Goal: Task Accomplishment & Management: Manage account settings

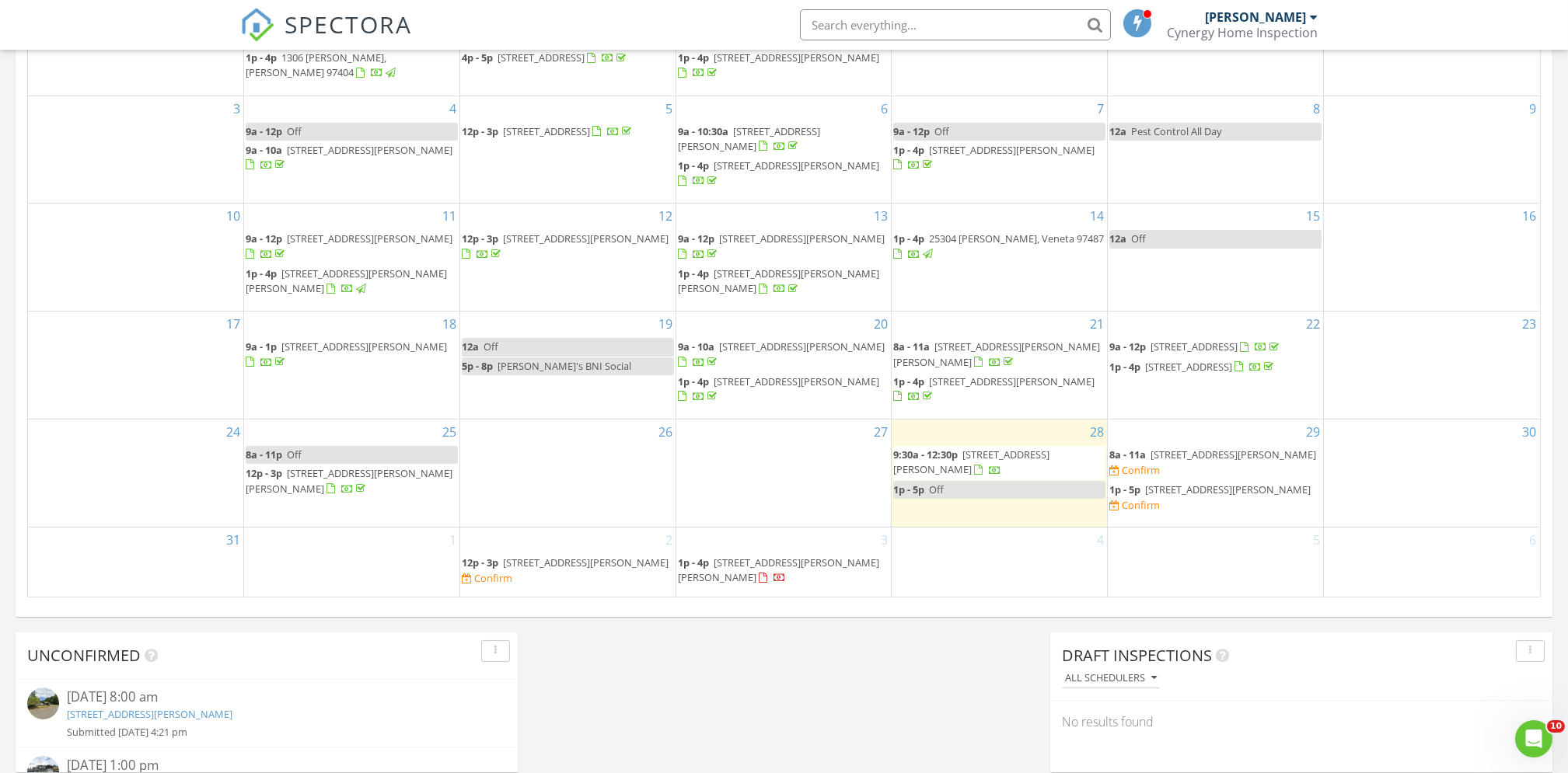
click at [1158, 551] on div "5" at bounding box center [1216, 562] width 216 height 69
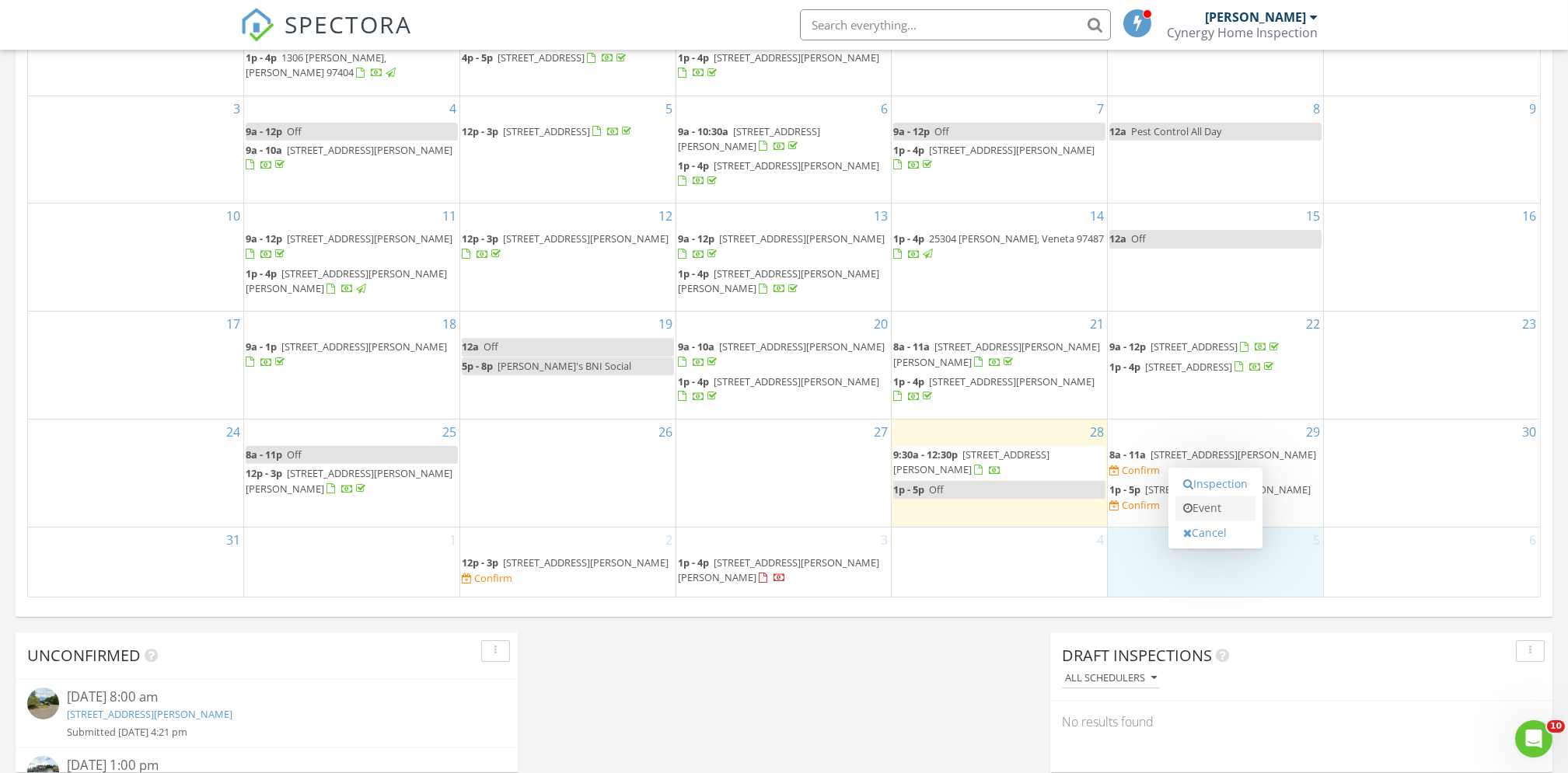
click at [1204, 507] on link "Event" at bounding box center [1215, 508] width 80 height 25
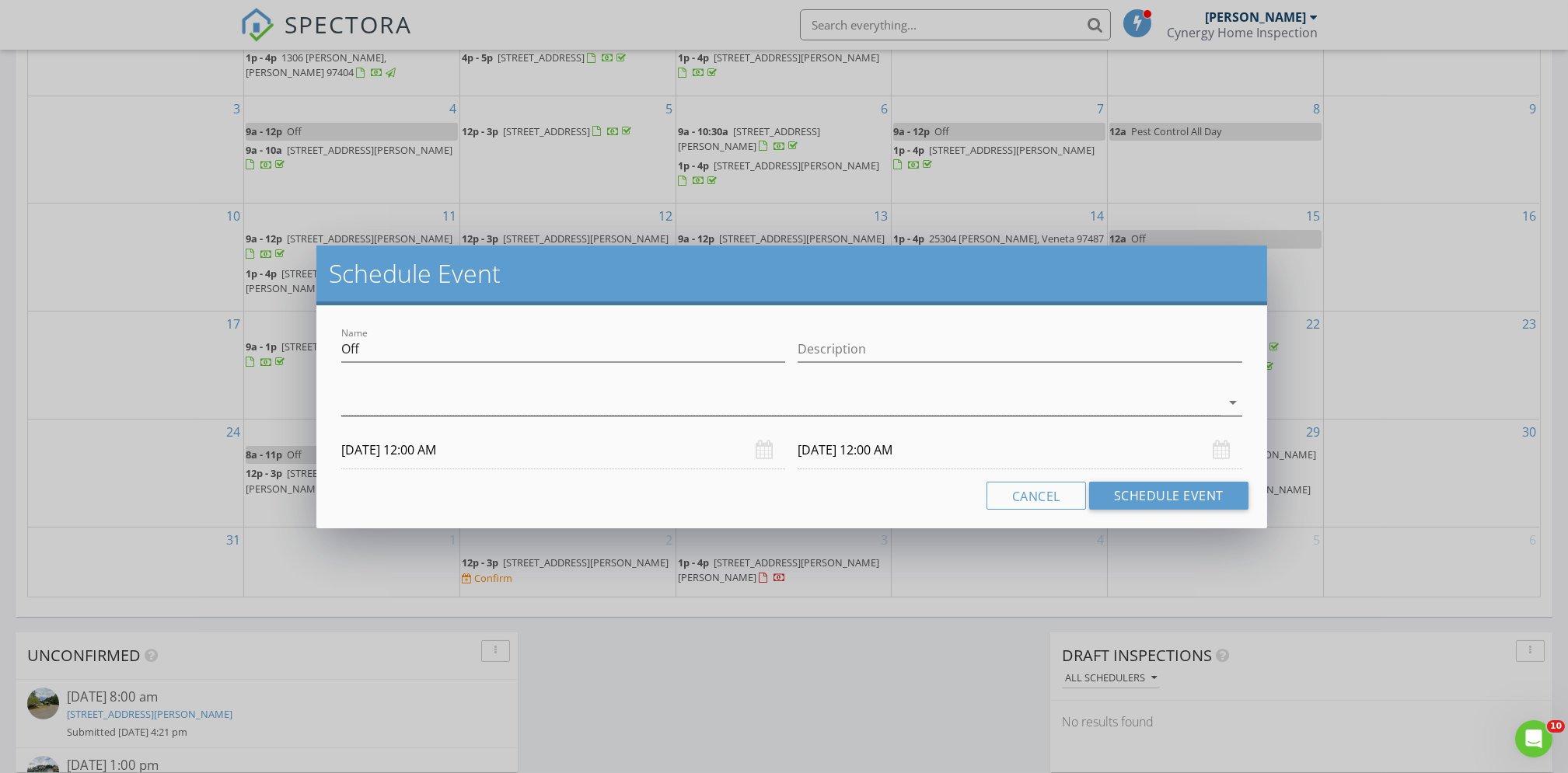
click at [1237, 400] on icon "arrow_drop_down" at bounding box center [1233, 403] width 19 height 19
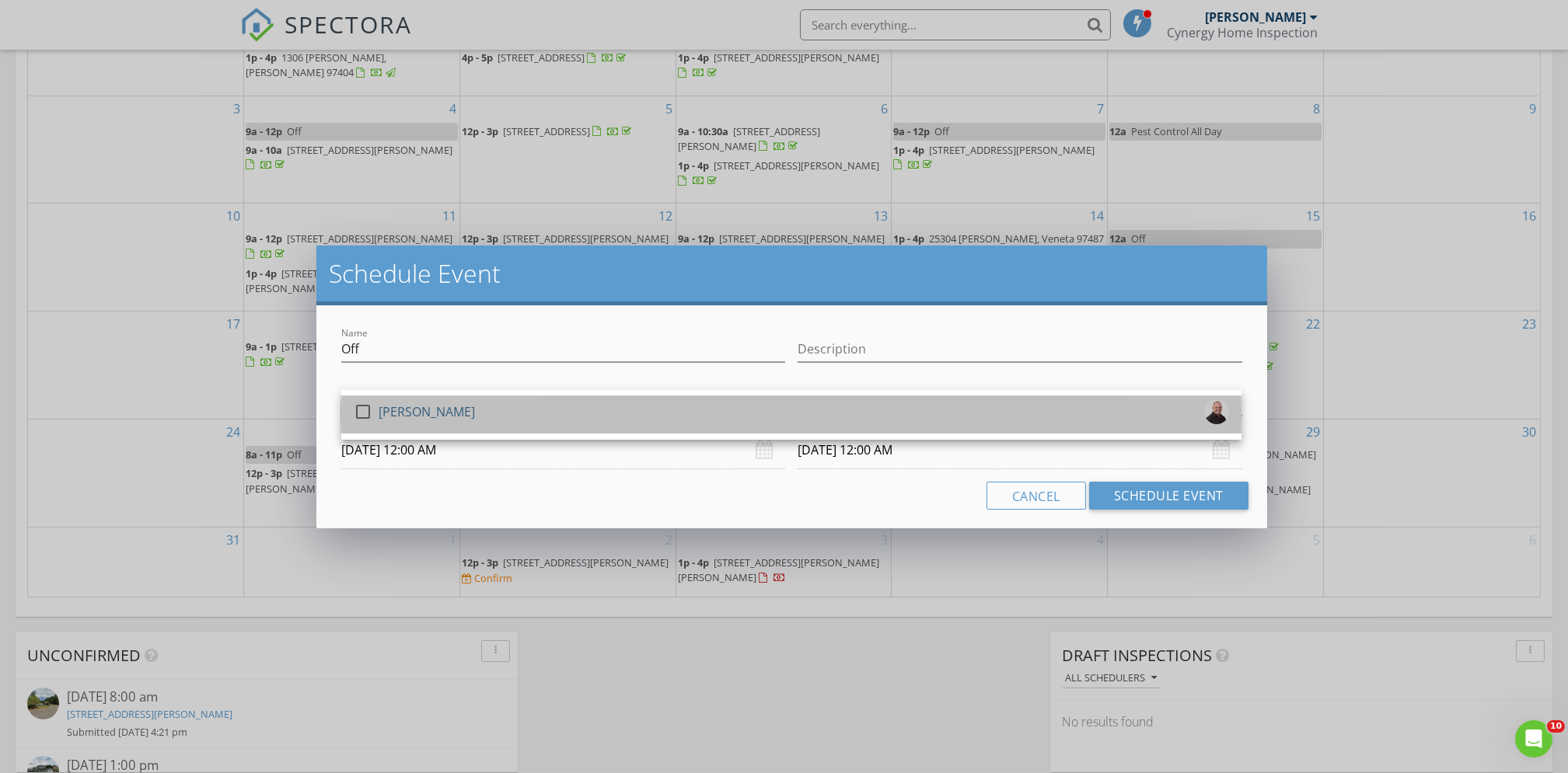
click at [403, 409] on div "[PERSON_NAME]" at bounding box center [426, 411] width 97 height 25
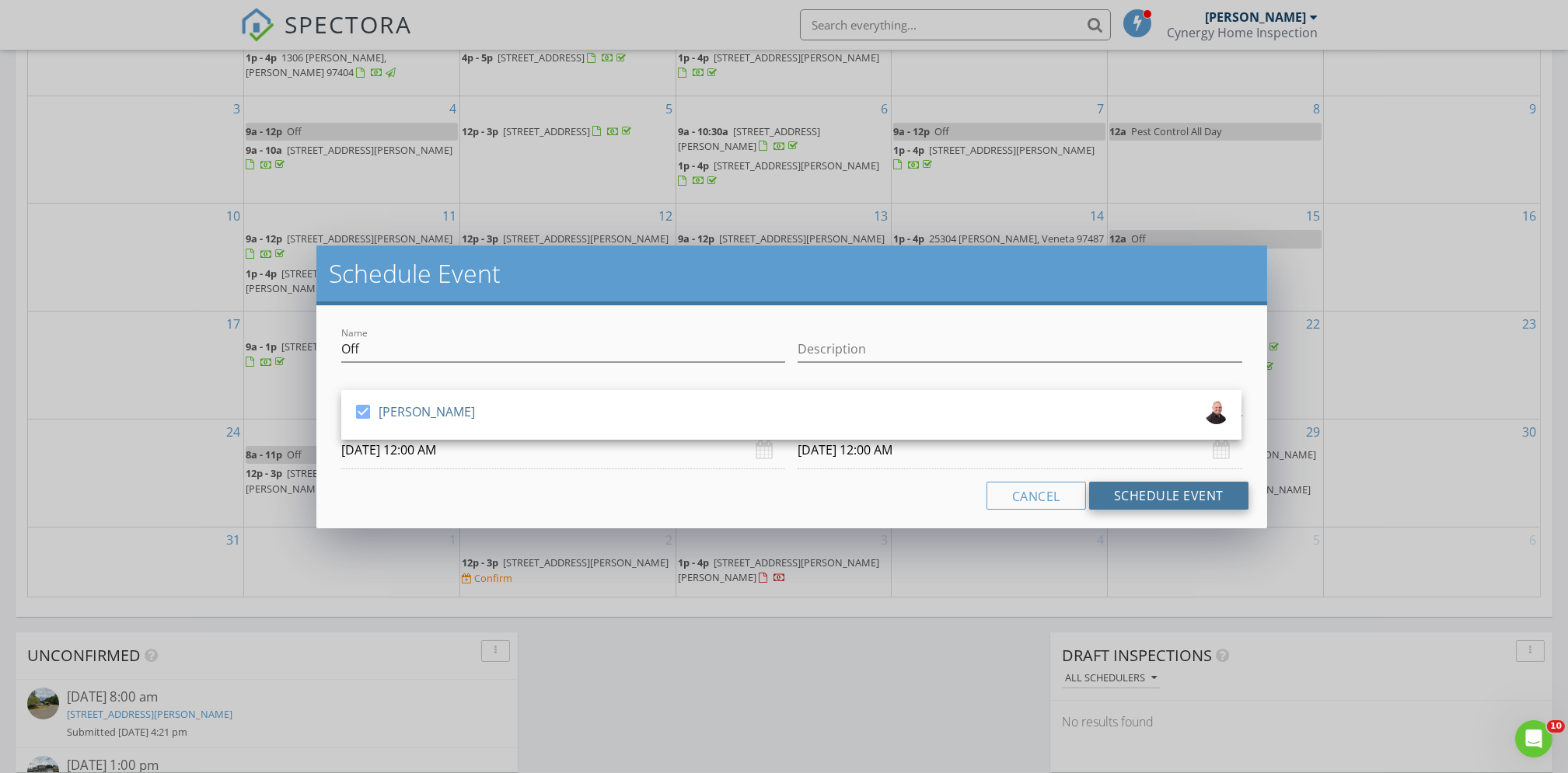
click at [1129, 494] on button "Schedule Event" at bounding box center [1169, 496] width 159 height 28
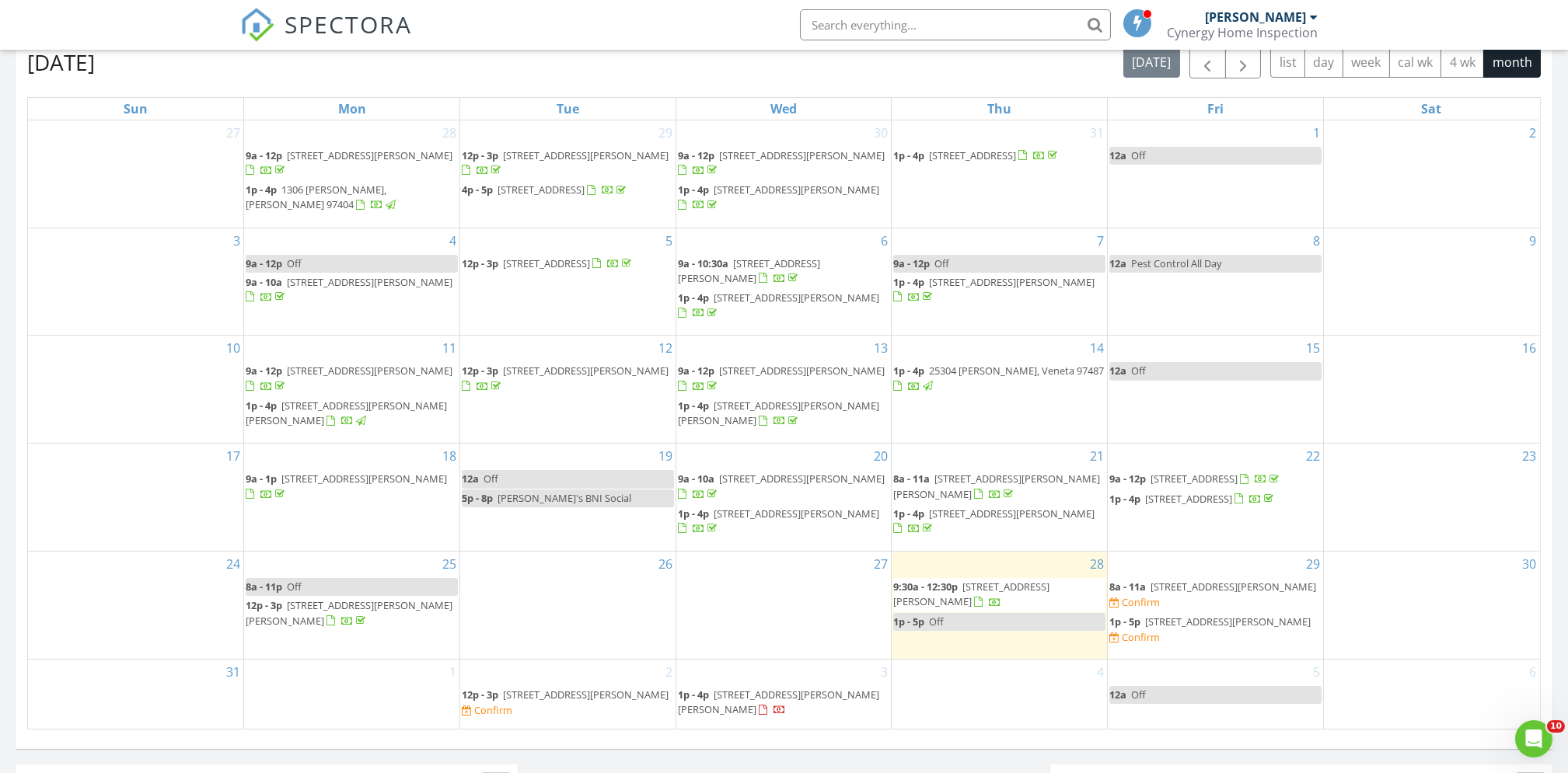
scroll to position [828, 0]
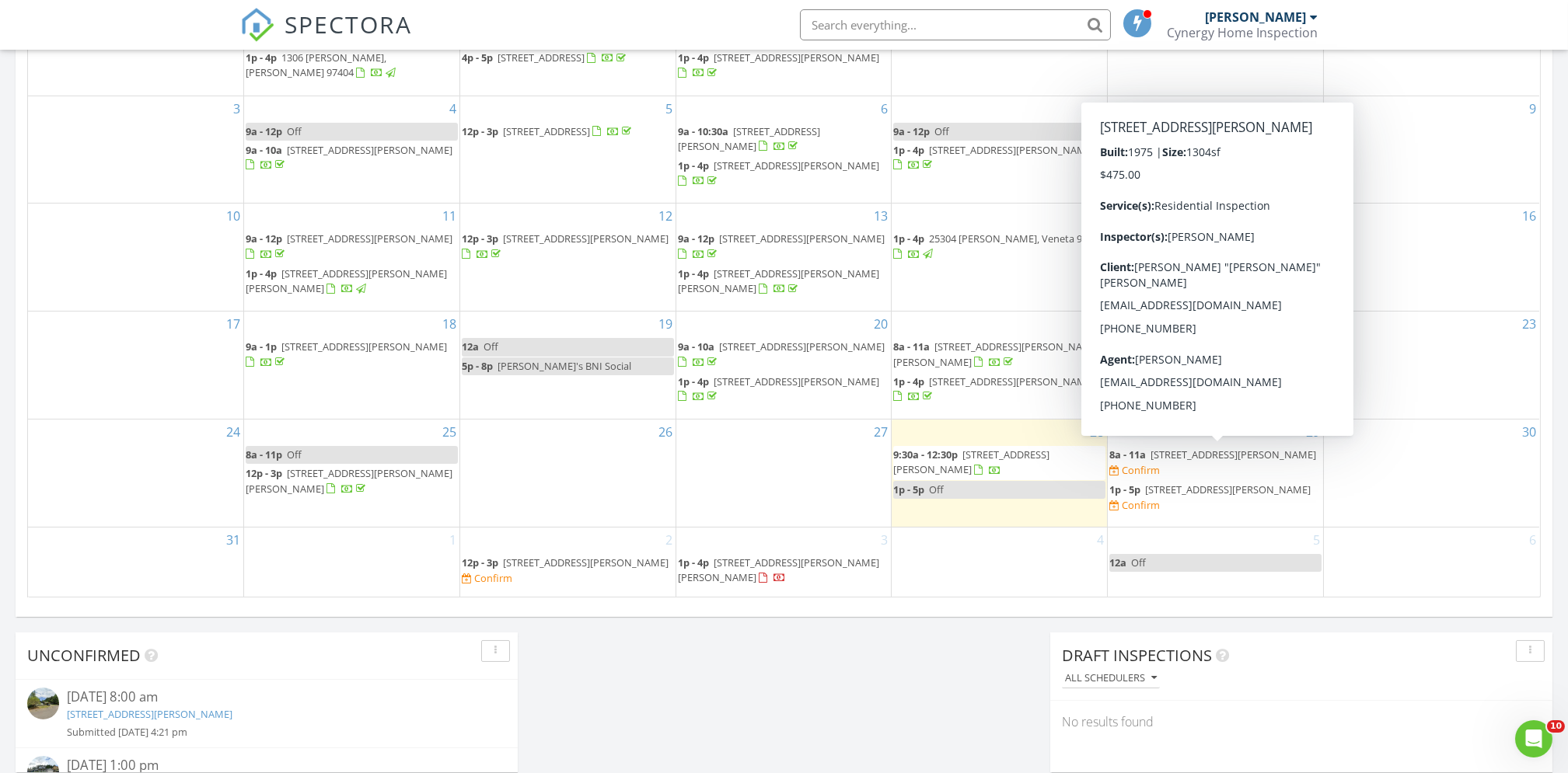
click at [1159, 455] on span "[STREET_ADDRESS][PERSON_NAME]" at bounding box center [1233, 454] width 166 height 14
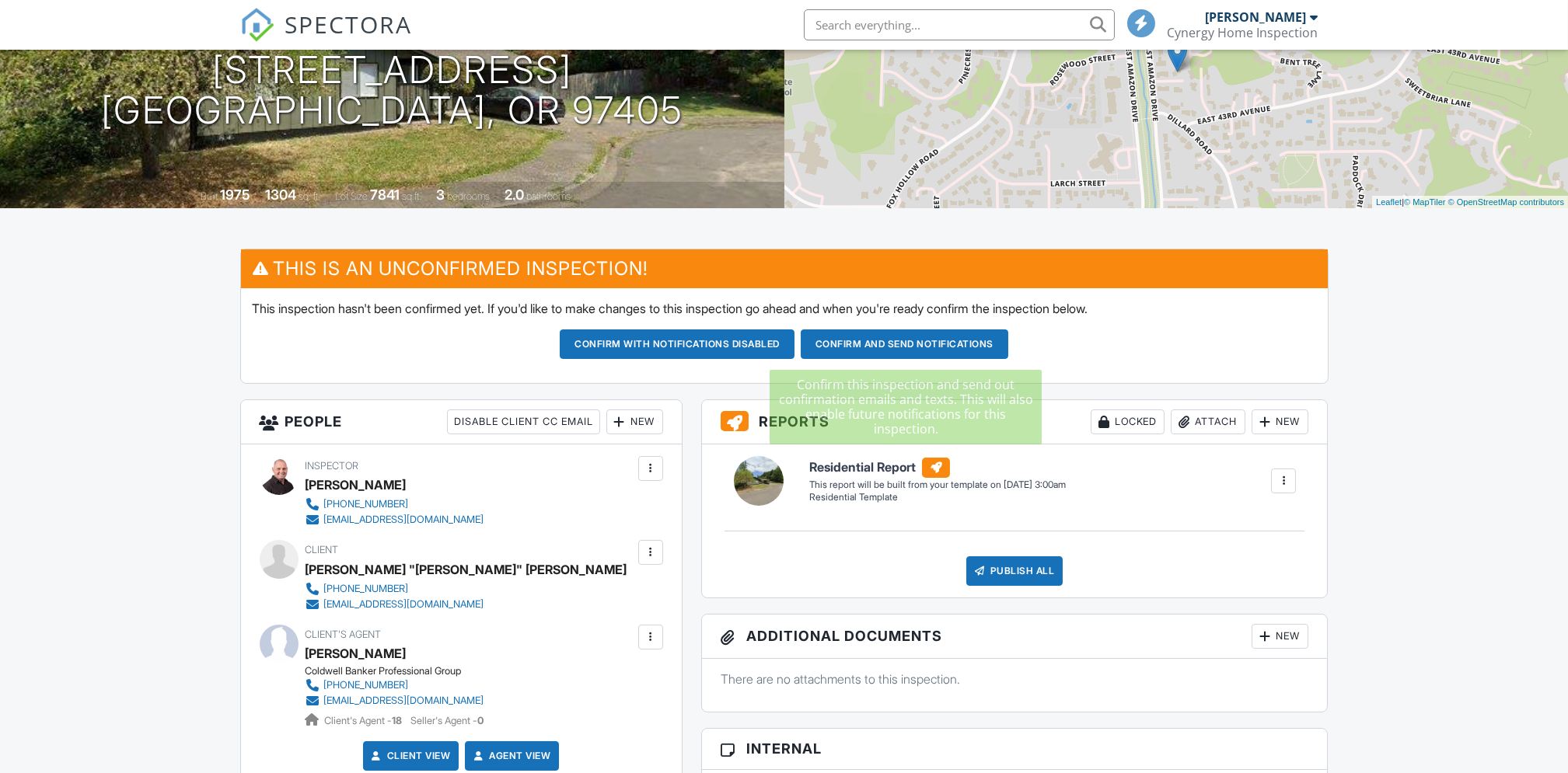
click at [795, 347] on button "Confirm and send notifications" at bounding box center [677, 345] width 234 height 30
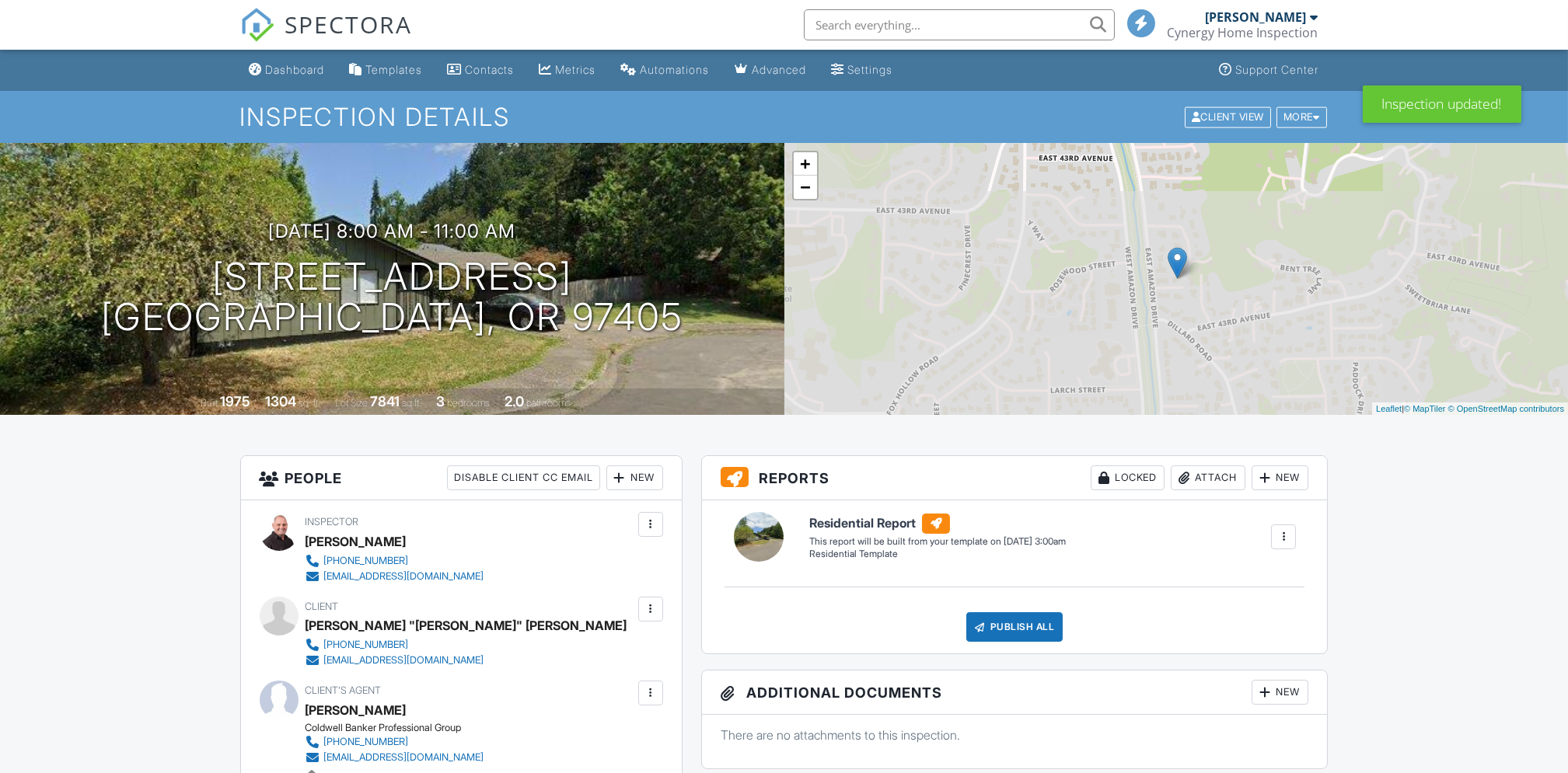
click at [312, 75] on div "Dashboard" at bounding box center [295, 69] width 59 height 13
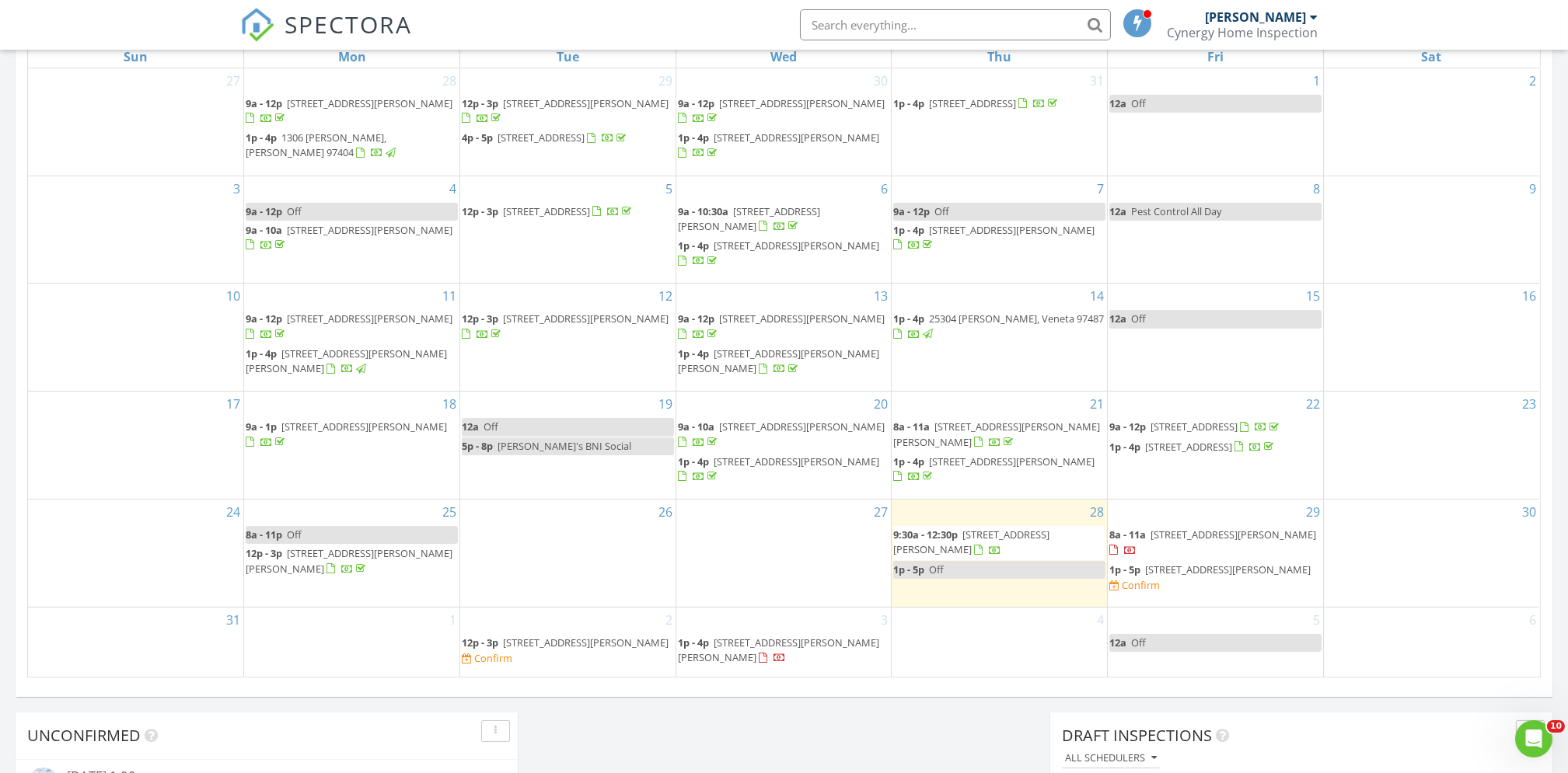
scroll to position [932, 0]
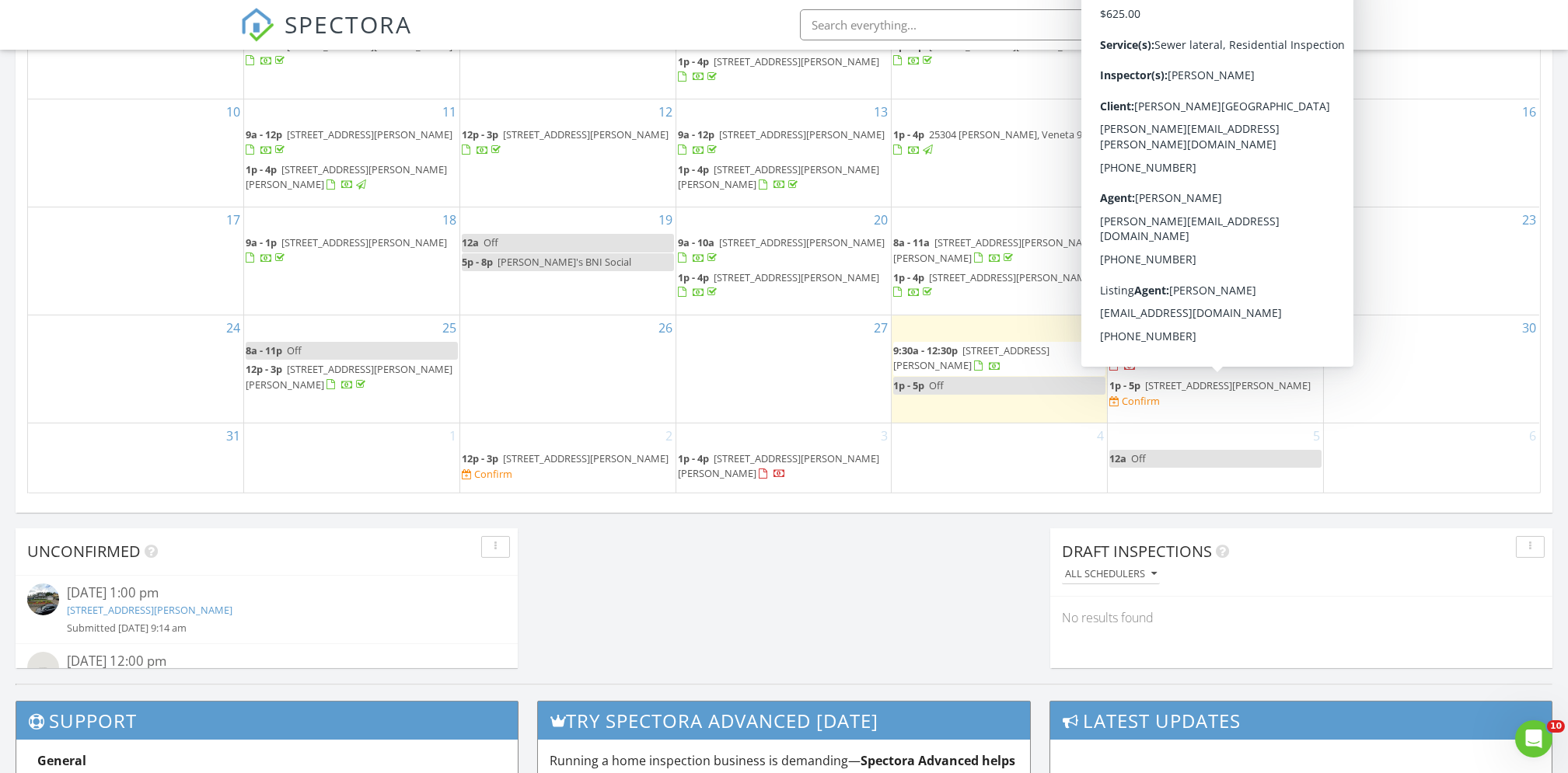
click at [1200, 386] on span "2235 Ibsen Ave, Cottage Grove 97424" at bounding box center [1228, 385] width 166 height 14
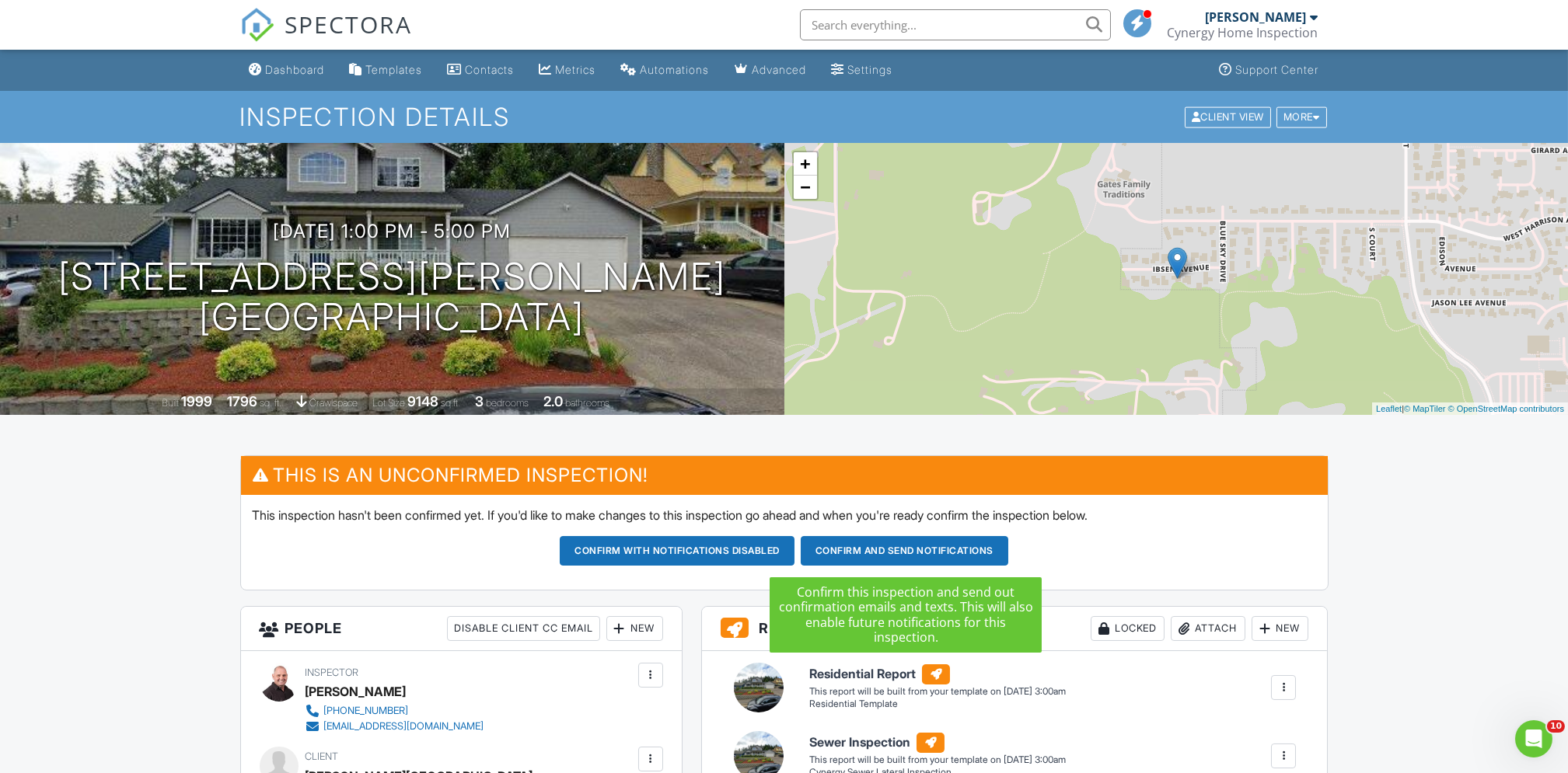
click at [795, 544] on button "Confirm and send notifications" at bounding box center [677, 551] width 234 height 30
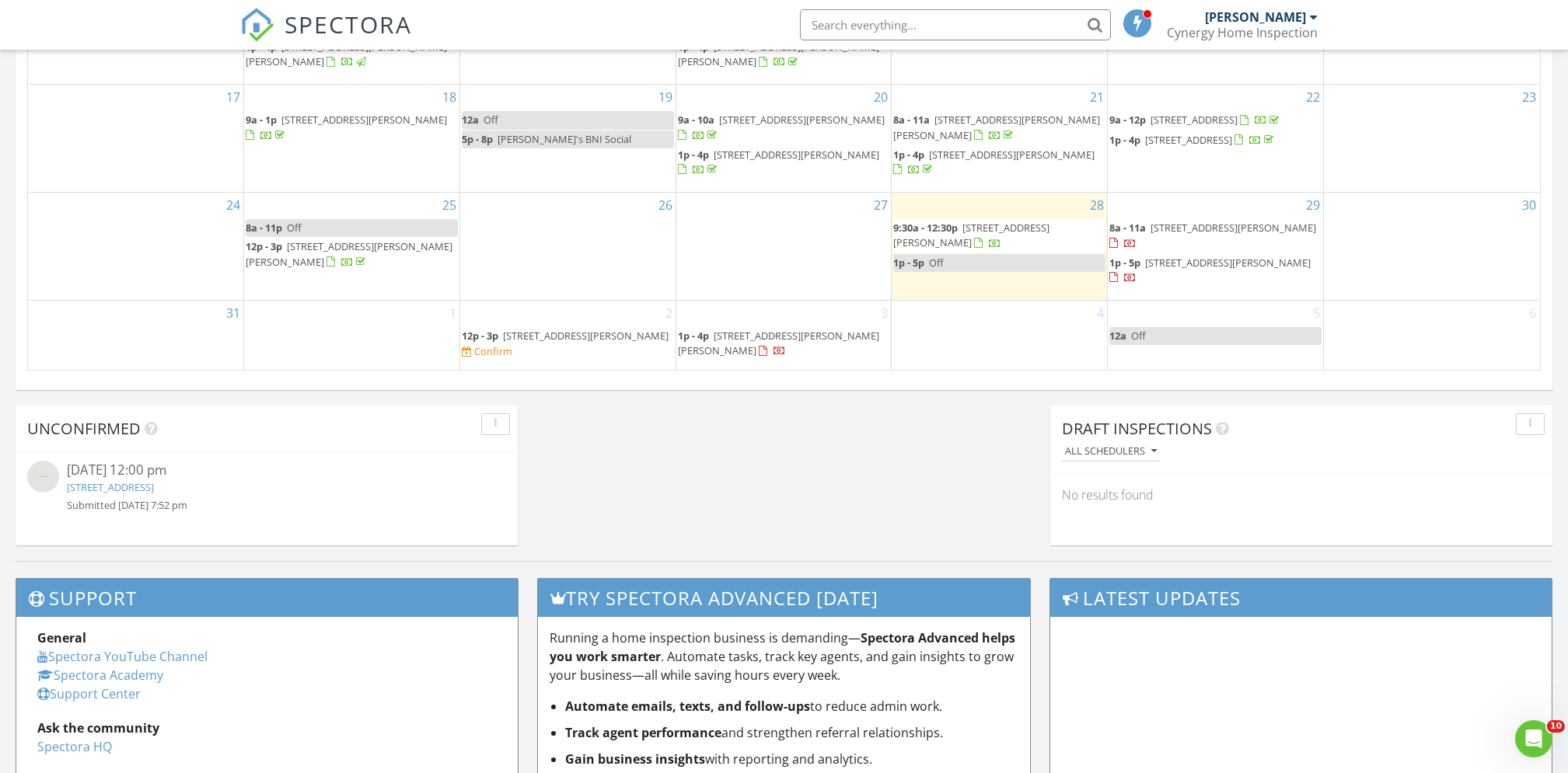
scroll to position [964, 0]
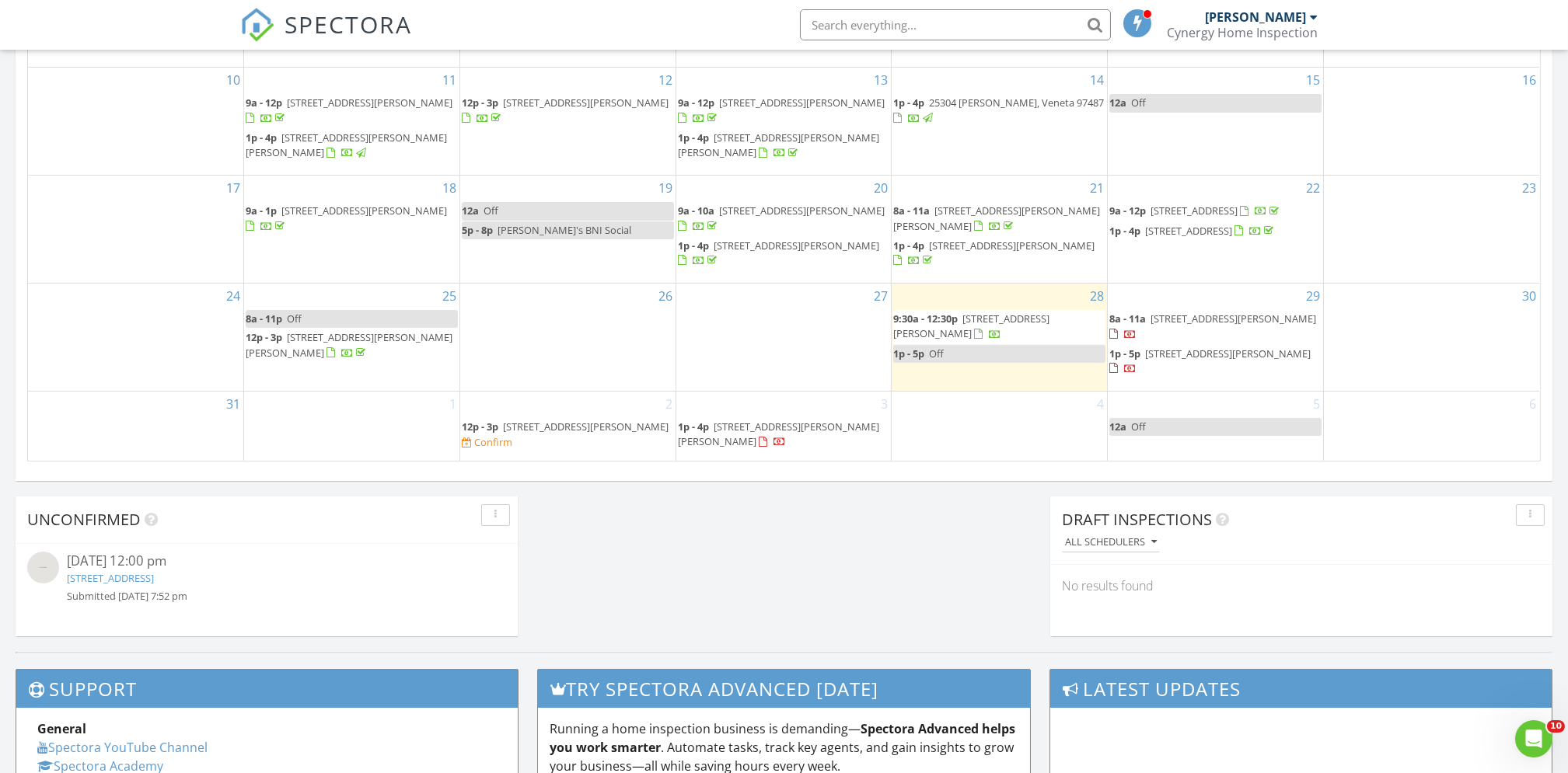
click at [545, 427] on span "[STREET_ADDRESS][PERSON_NAME]" at bounding box center [586, 426] width 166 height 14
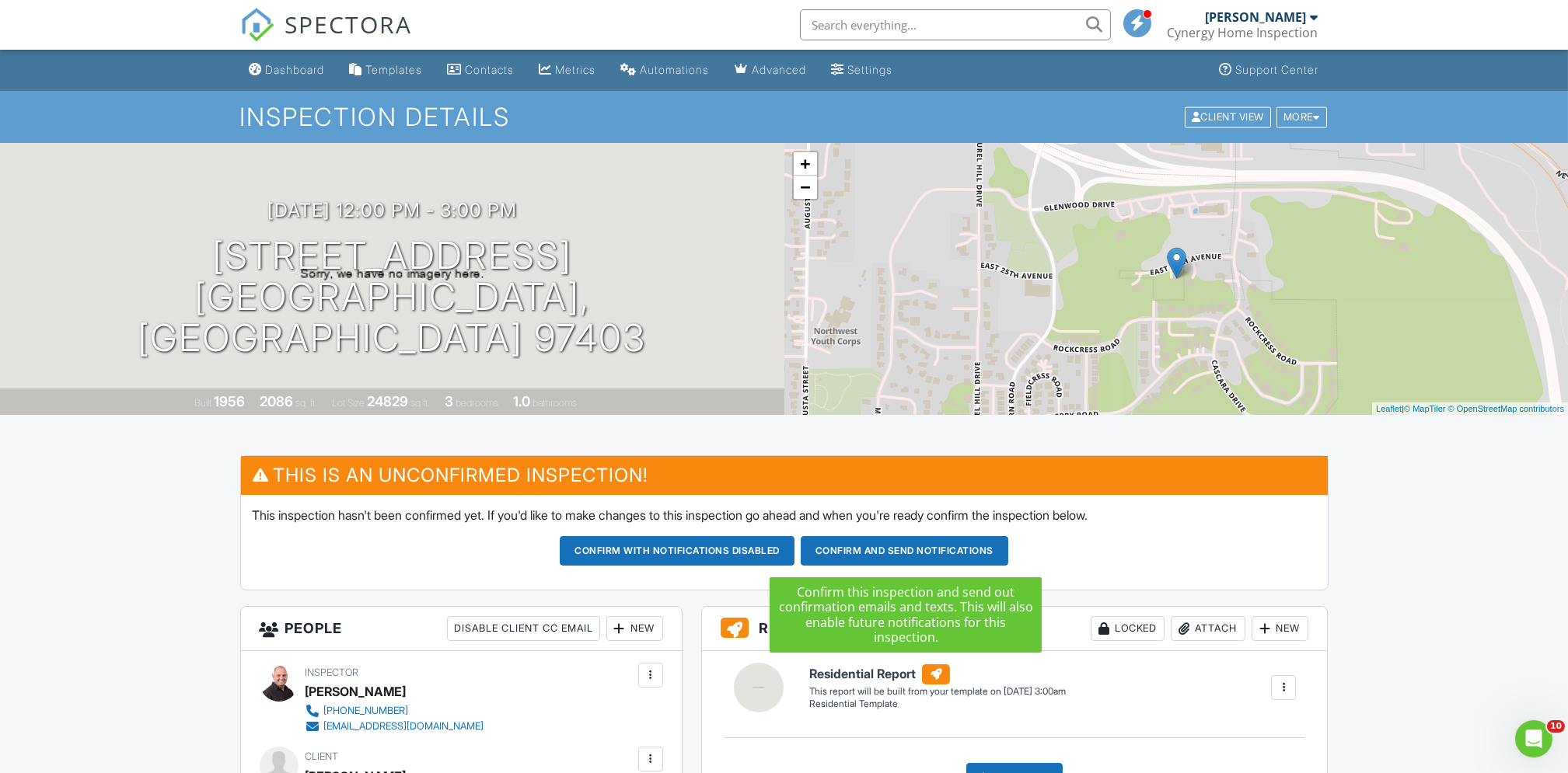
click at [795, 552] on button "Confirm and send notifications" at bounding box center [677, 551] width 234 height 30
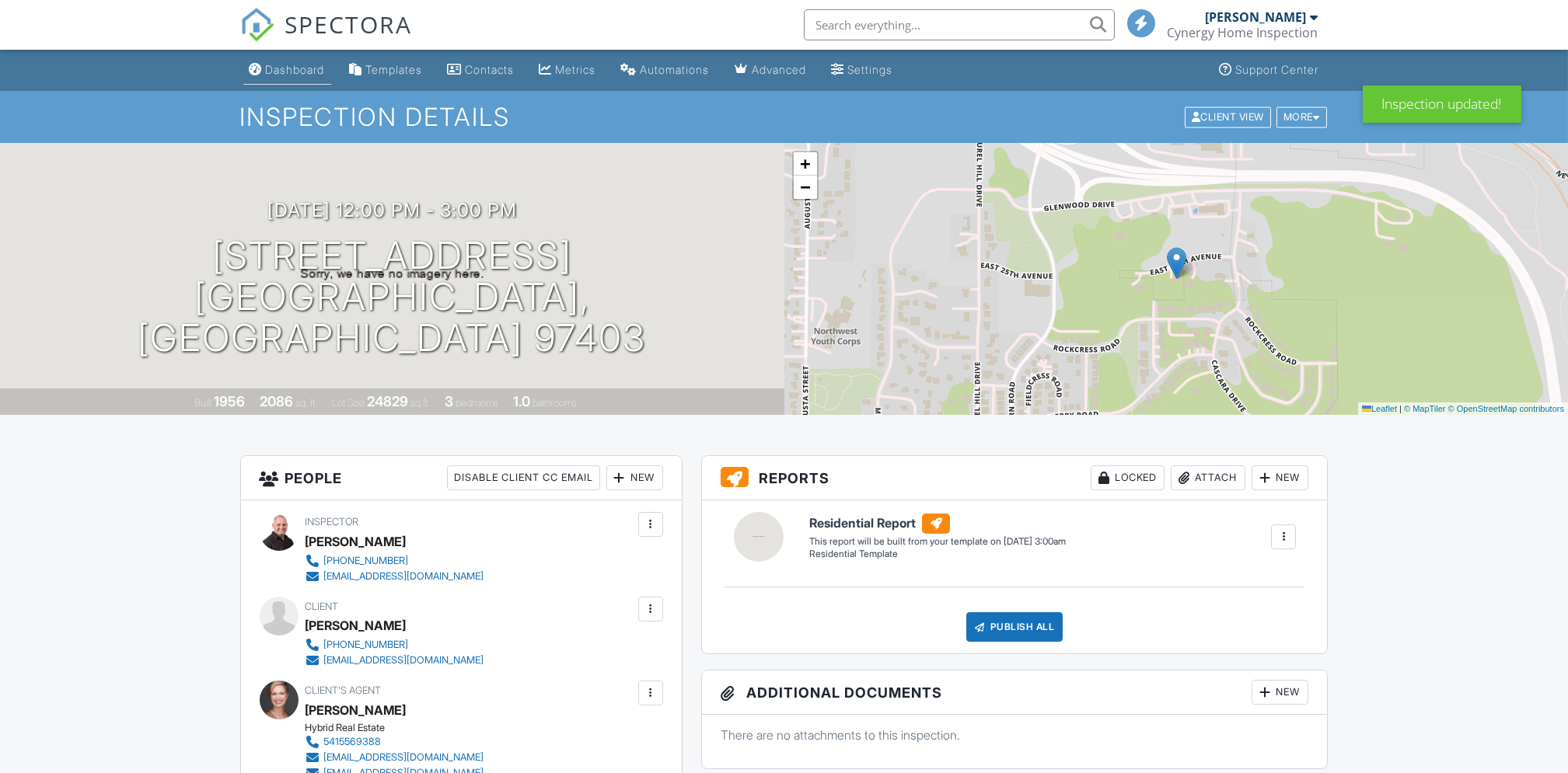
click at [309, 69] on div "Dashboard" at bounding box center [295, 69] width 59 height 13
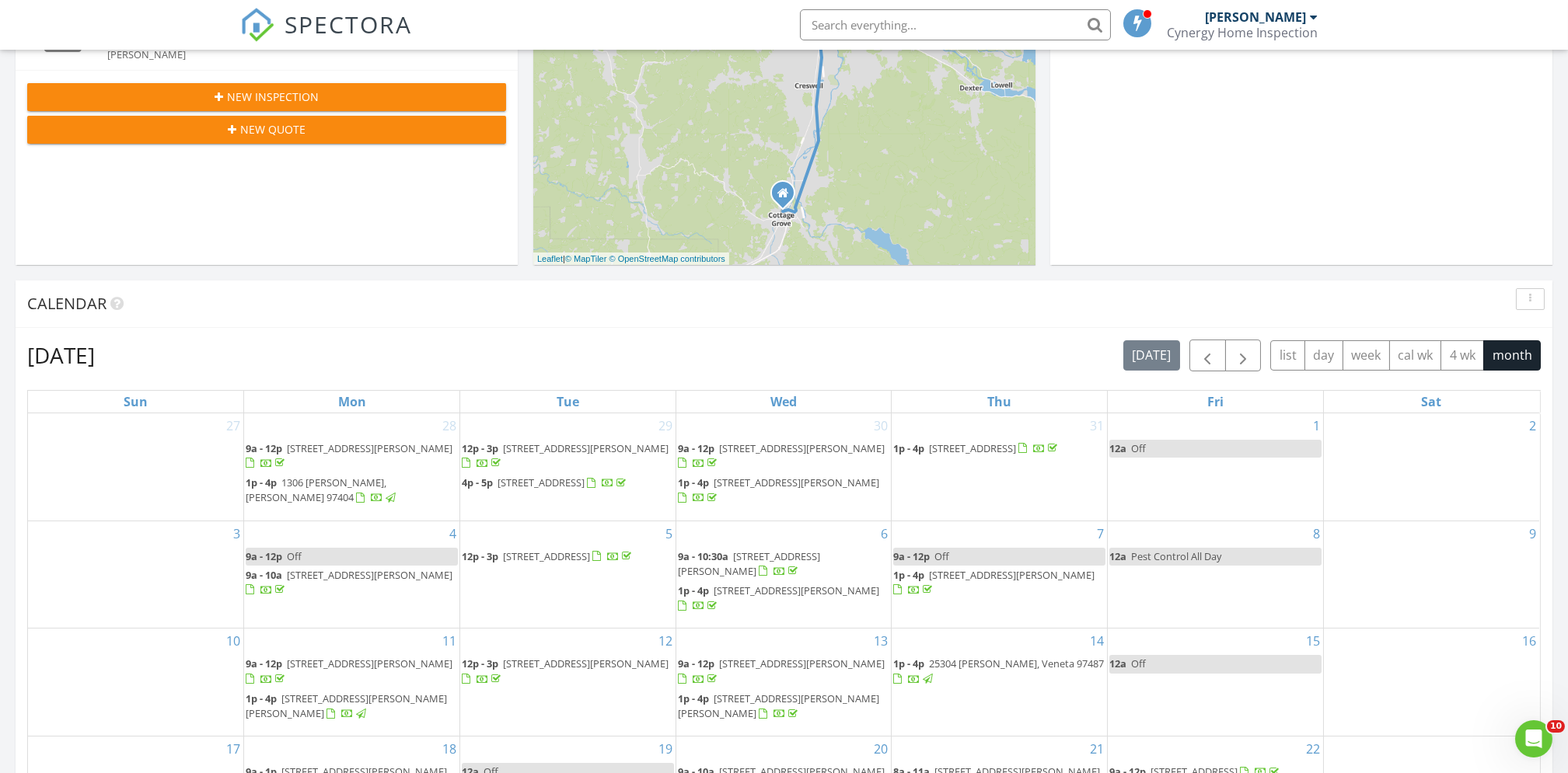
scroll to position [517, 0]
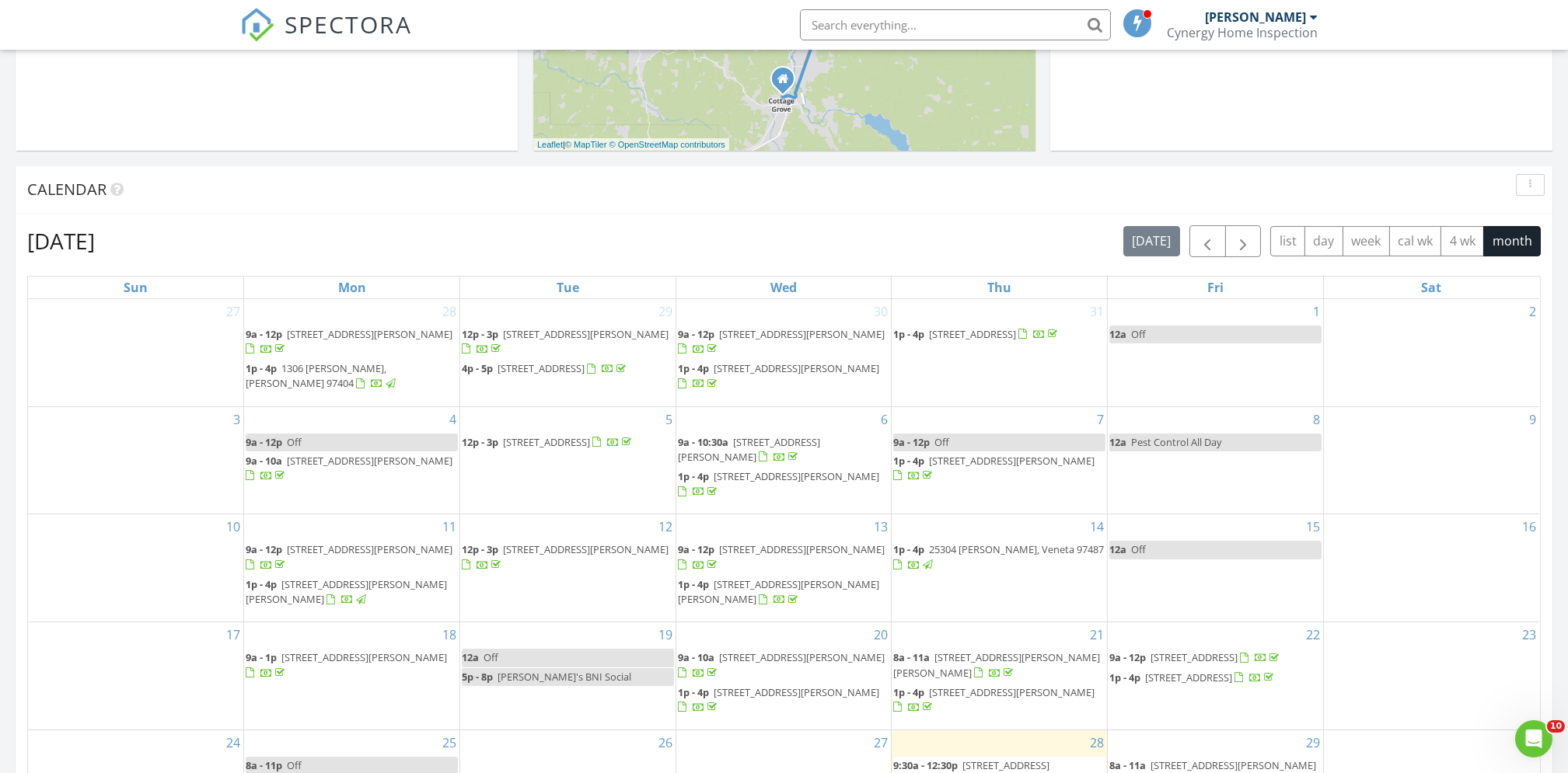
click at [987, 37] on input "text" at bounding box center [955, 24] width 311 height 31
click at [972, 32] on input "text" at bounding box center [955, 24] width 311 height 31
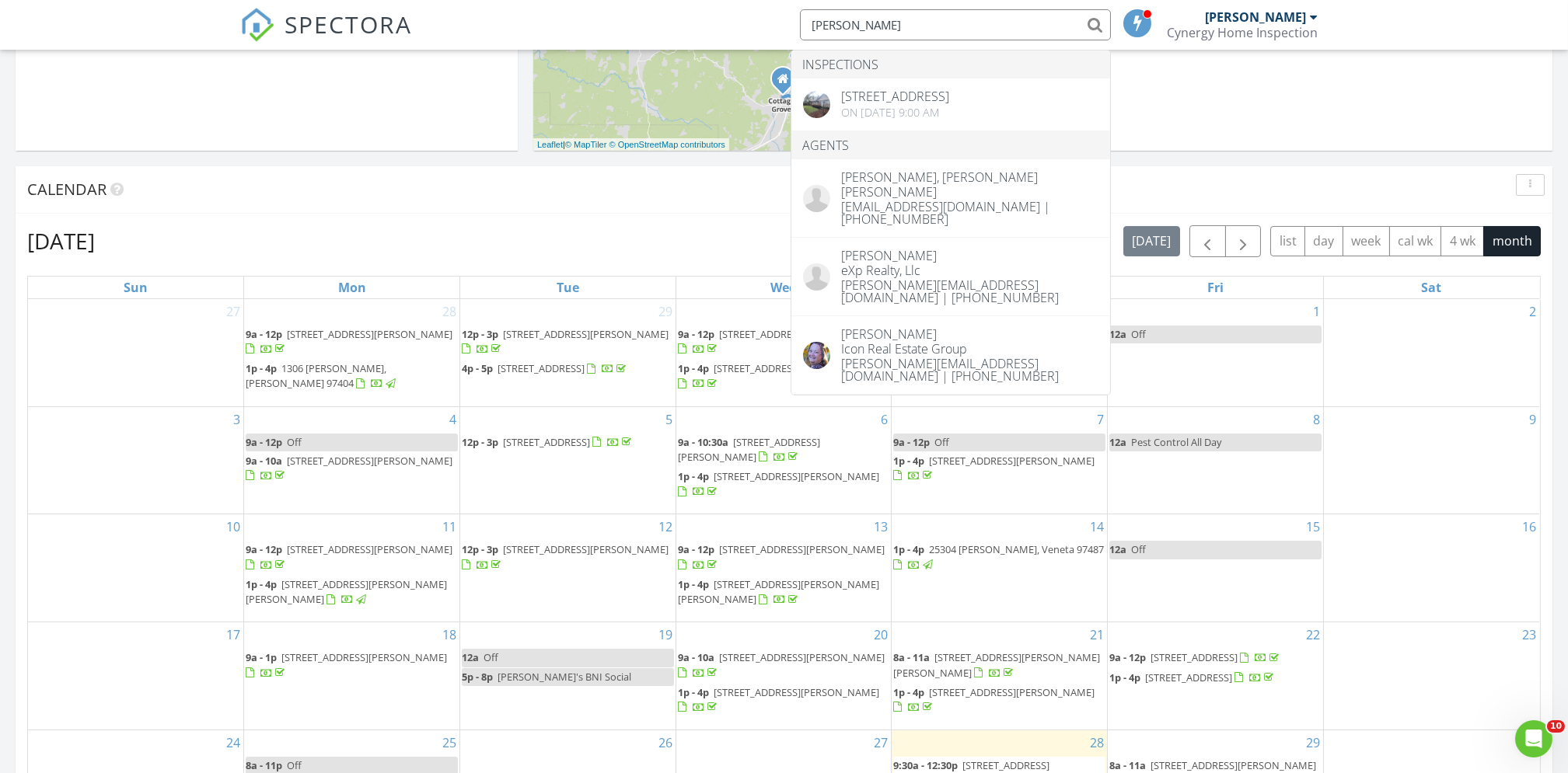
type input "eilee"
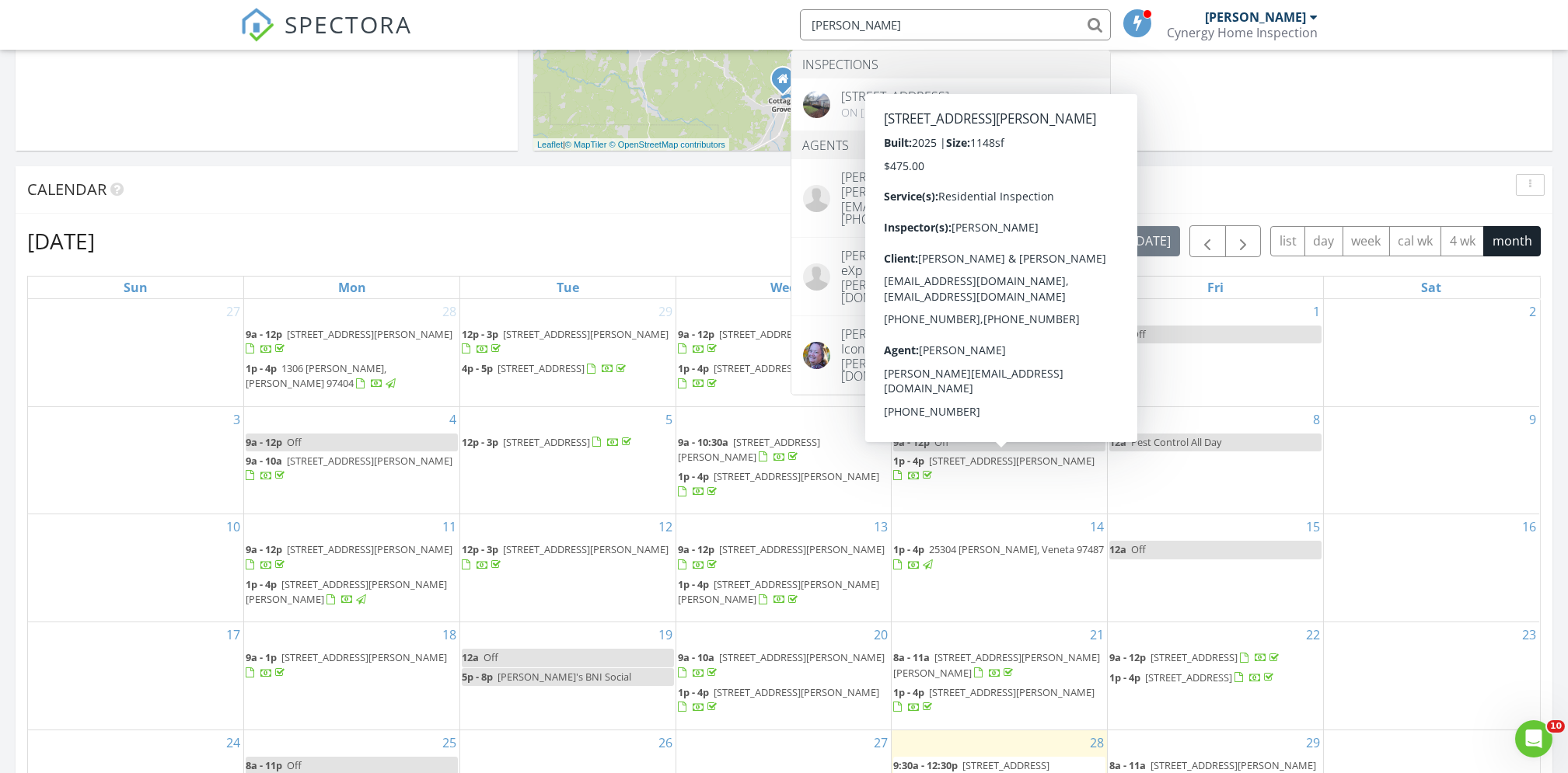
click at [1227, 178] on div "Calendar" at bounding box center [772, 189] width 1490 height 23
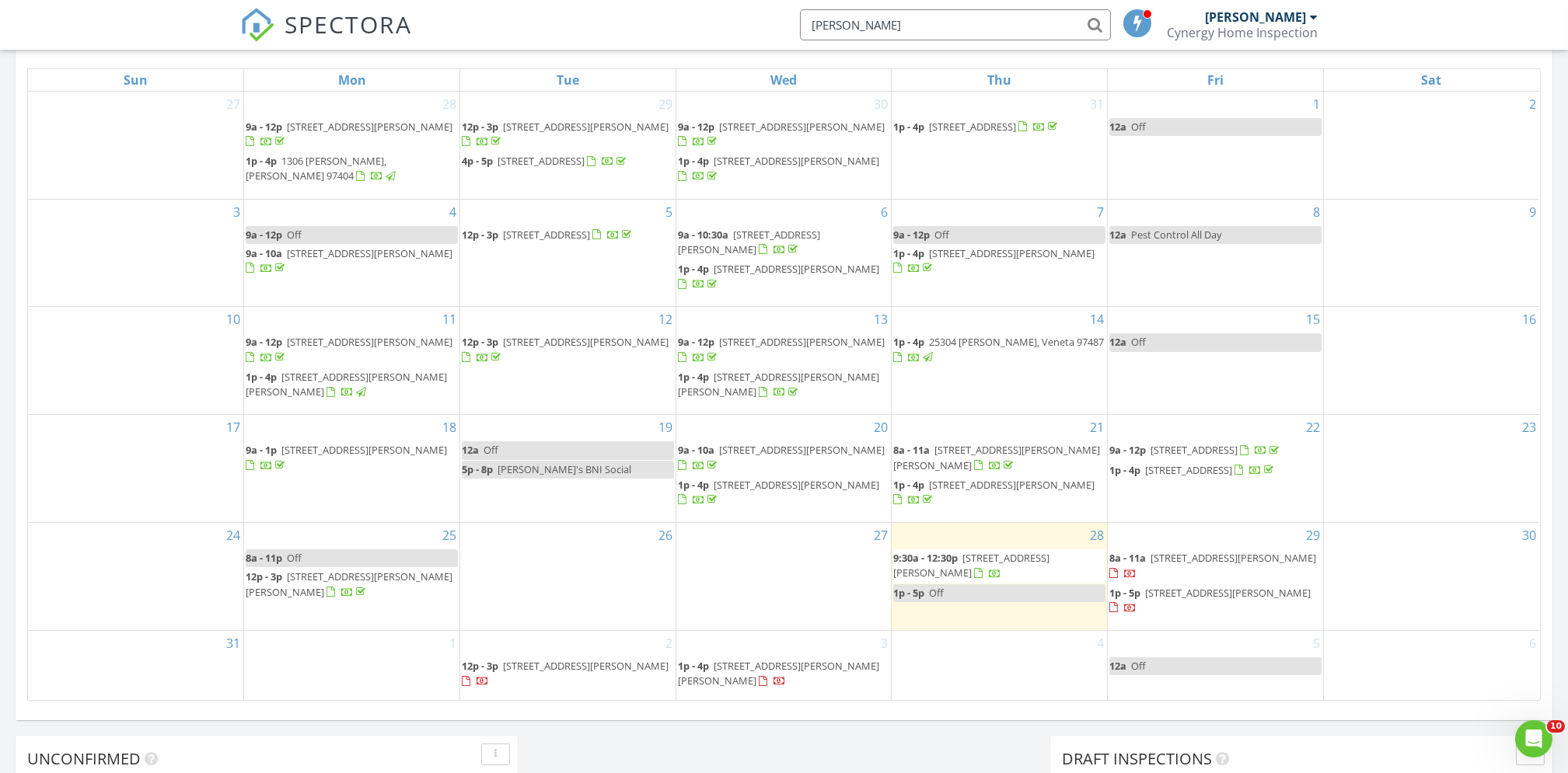
scroll to position [932, 0]
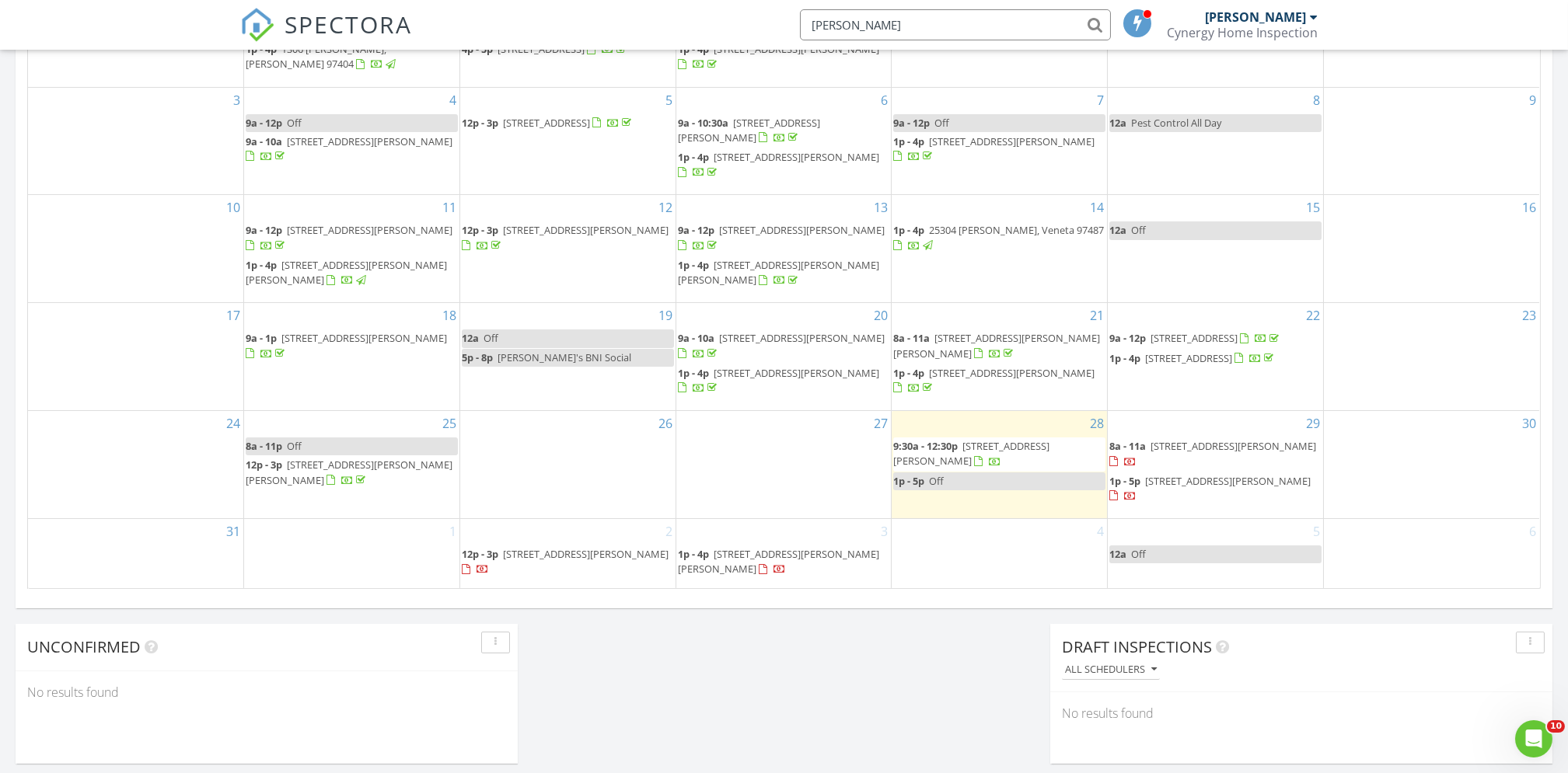
scroll to position [725, 0]
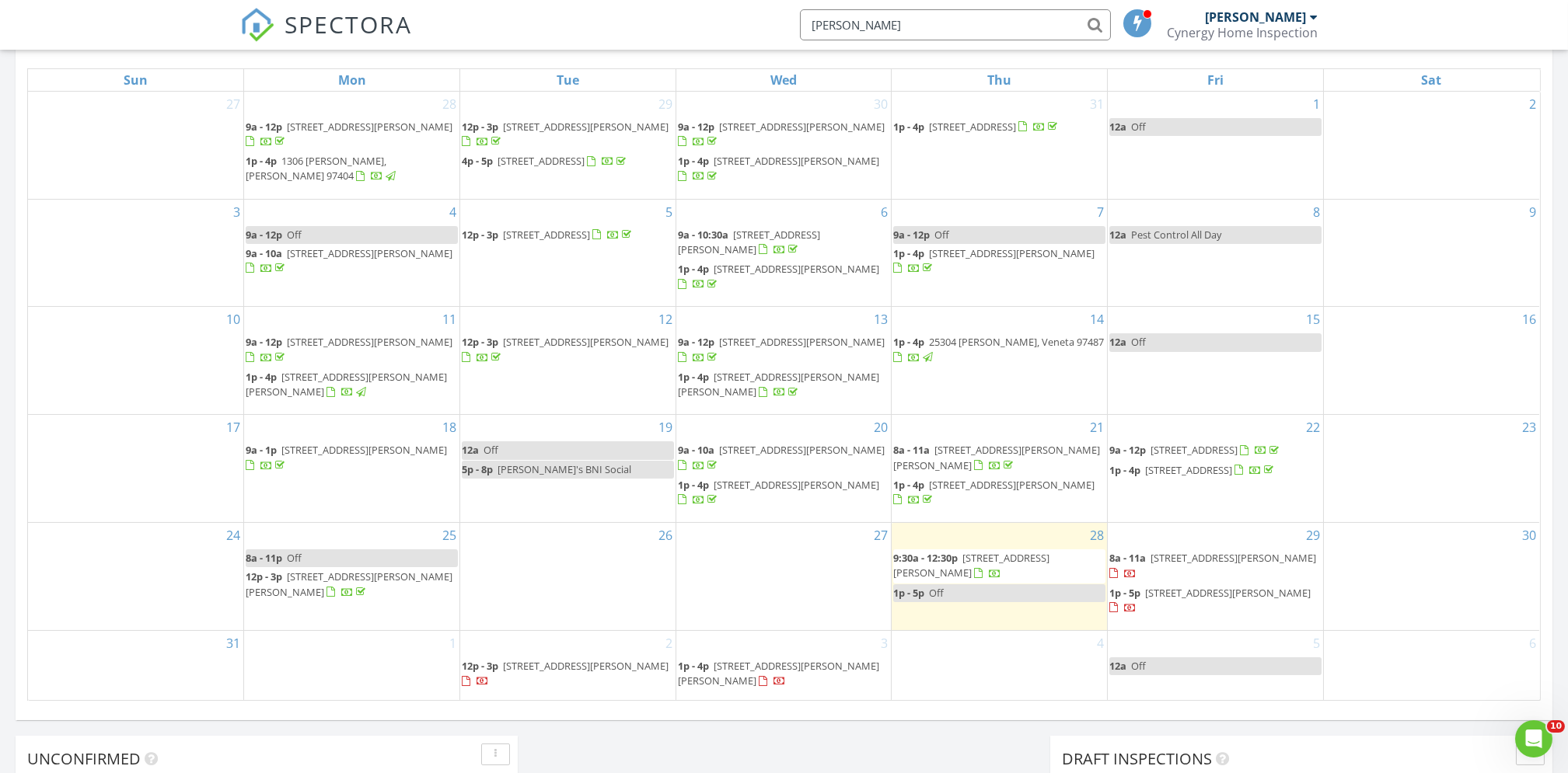
click at [1201, 268] on div "8 12a Pest Control All Day" at bounding box center [1216, 253] width 216 height 107
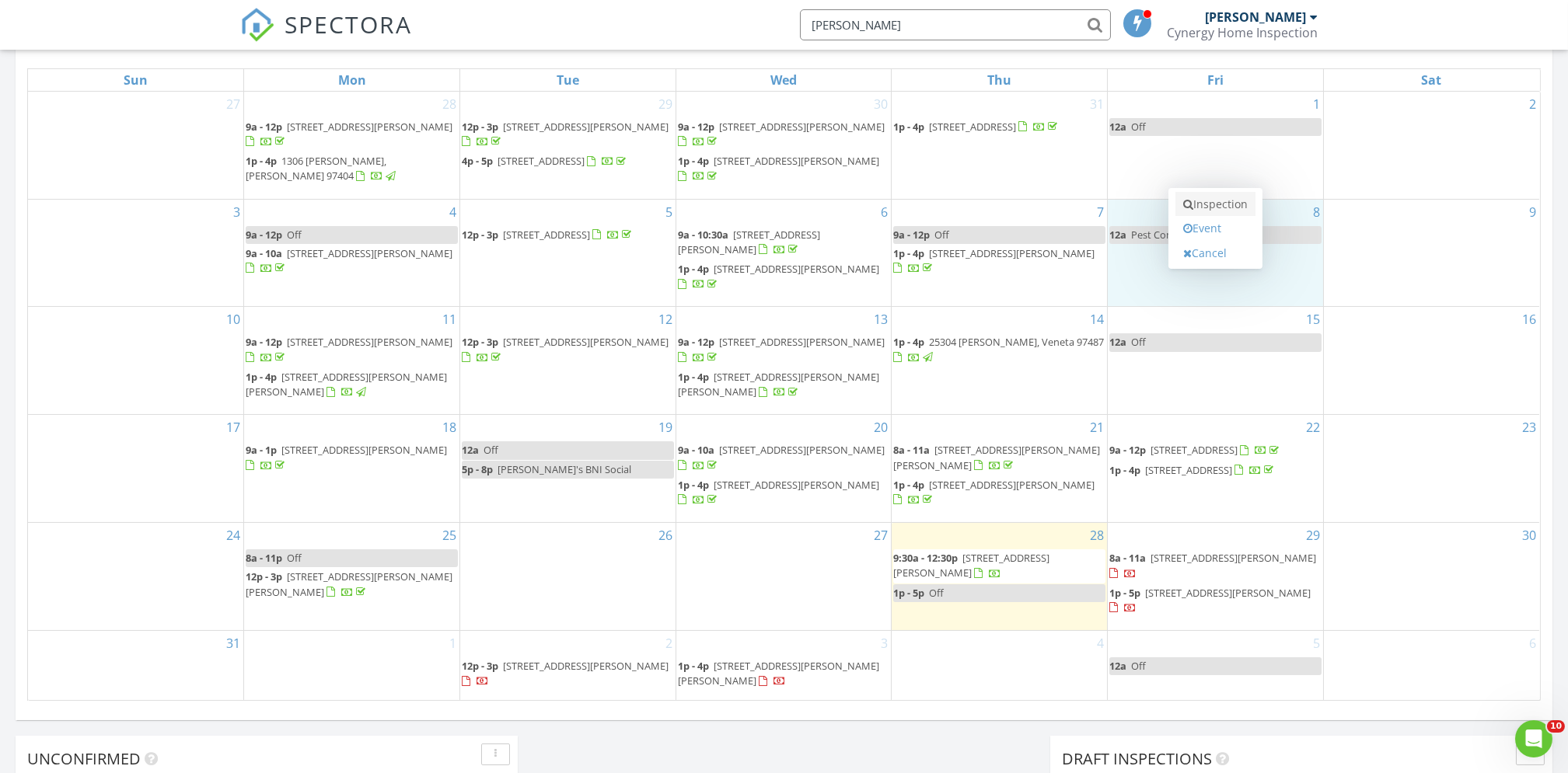
click at [1210, 206] on link "Inspection" at bounding box center [1215, 204] width 80 height 25
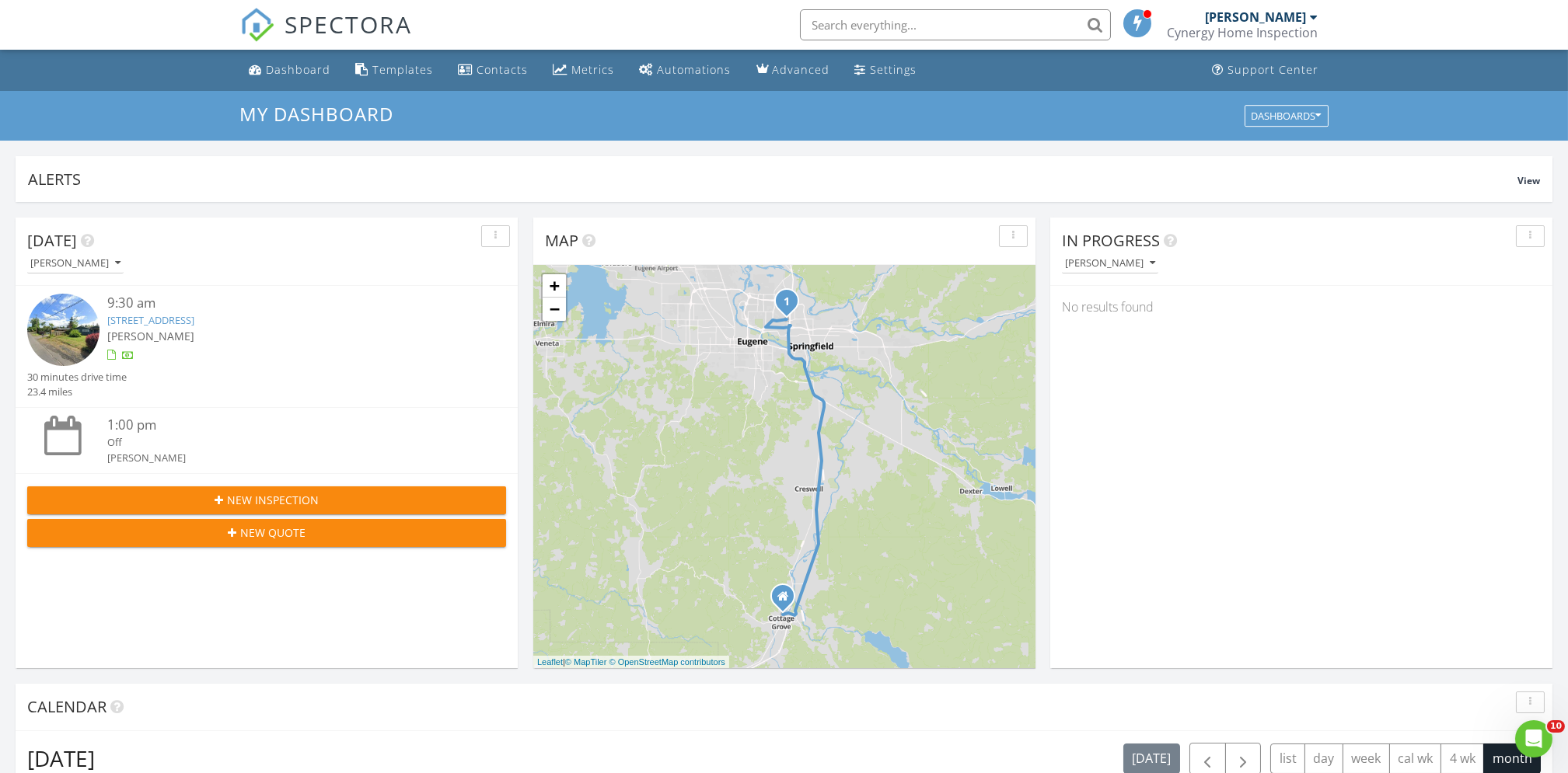
click at [915, 19] on input "text" at bounding box center [955, 24] width 311 height 31
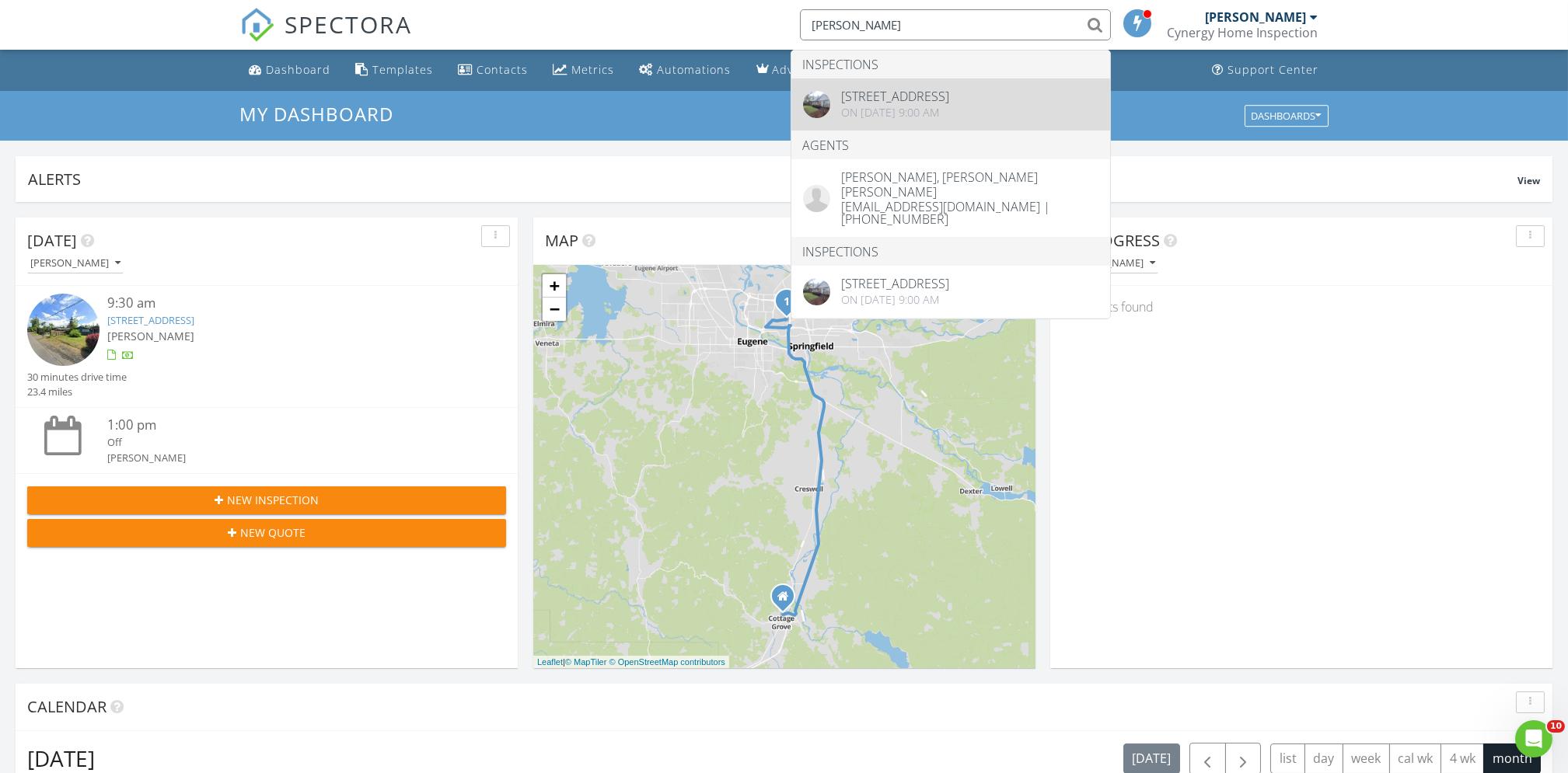
type input "Eileen mason"
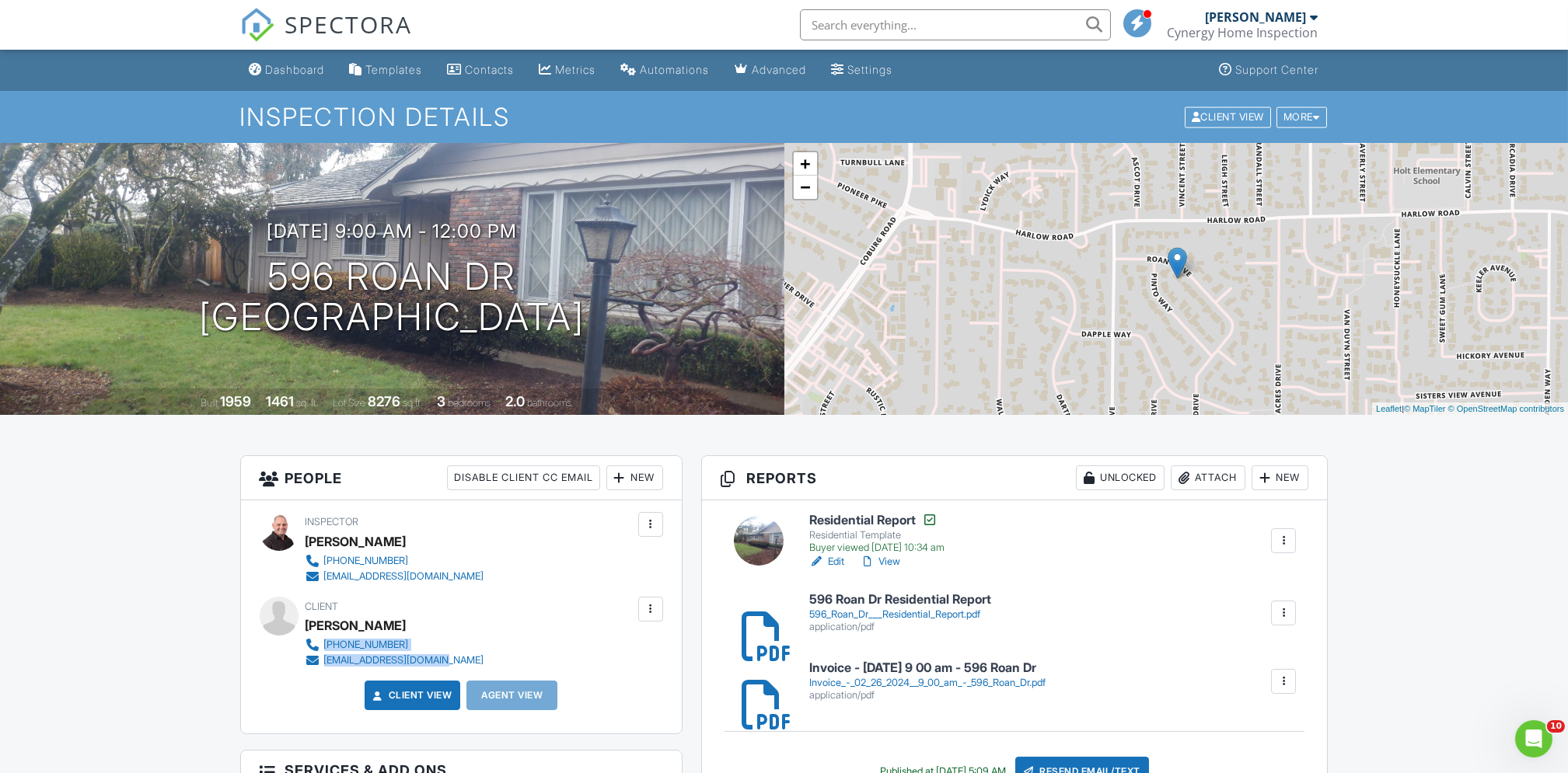
drag, startPoint x: 465, startPoint y: 659, endPoint x: 324, endPoint y: 650, distance: 141.3
click at [324, 650] on div "Client Eileen Mason 423-503-2359 eileenlmason@gmail.com" at bounding box center [432, 632] width 253 height 71
copy div "423-503-2359 eileenlmason@gmail.com"
click at [276, 64] on div "Dashboard" at bounding box center [295, 69] width 59 height 13
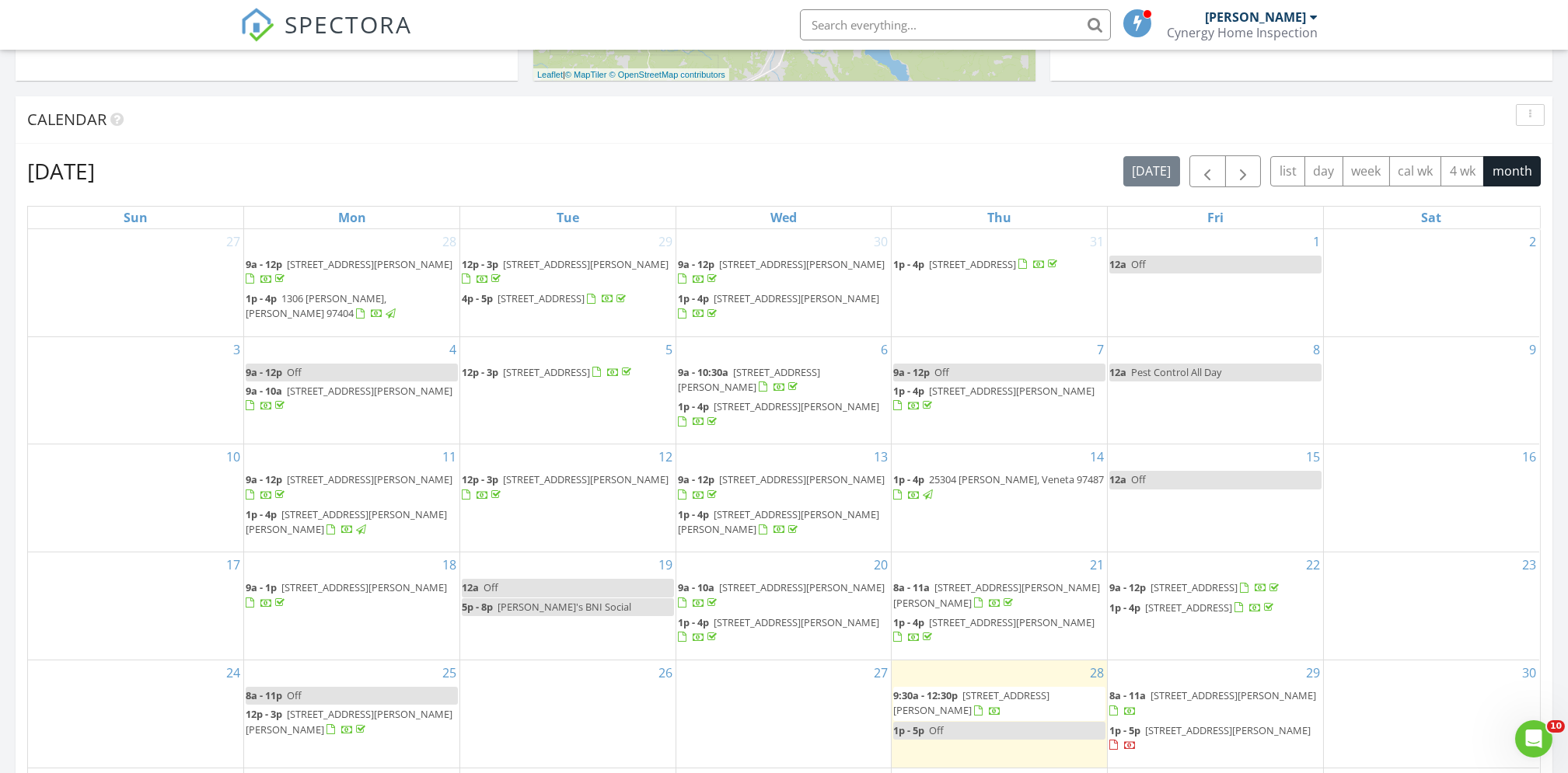
scroll to position [622, 0]
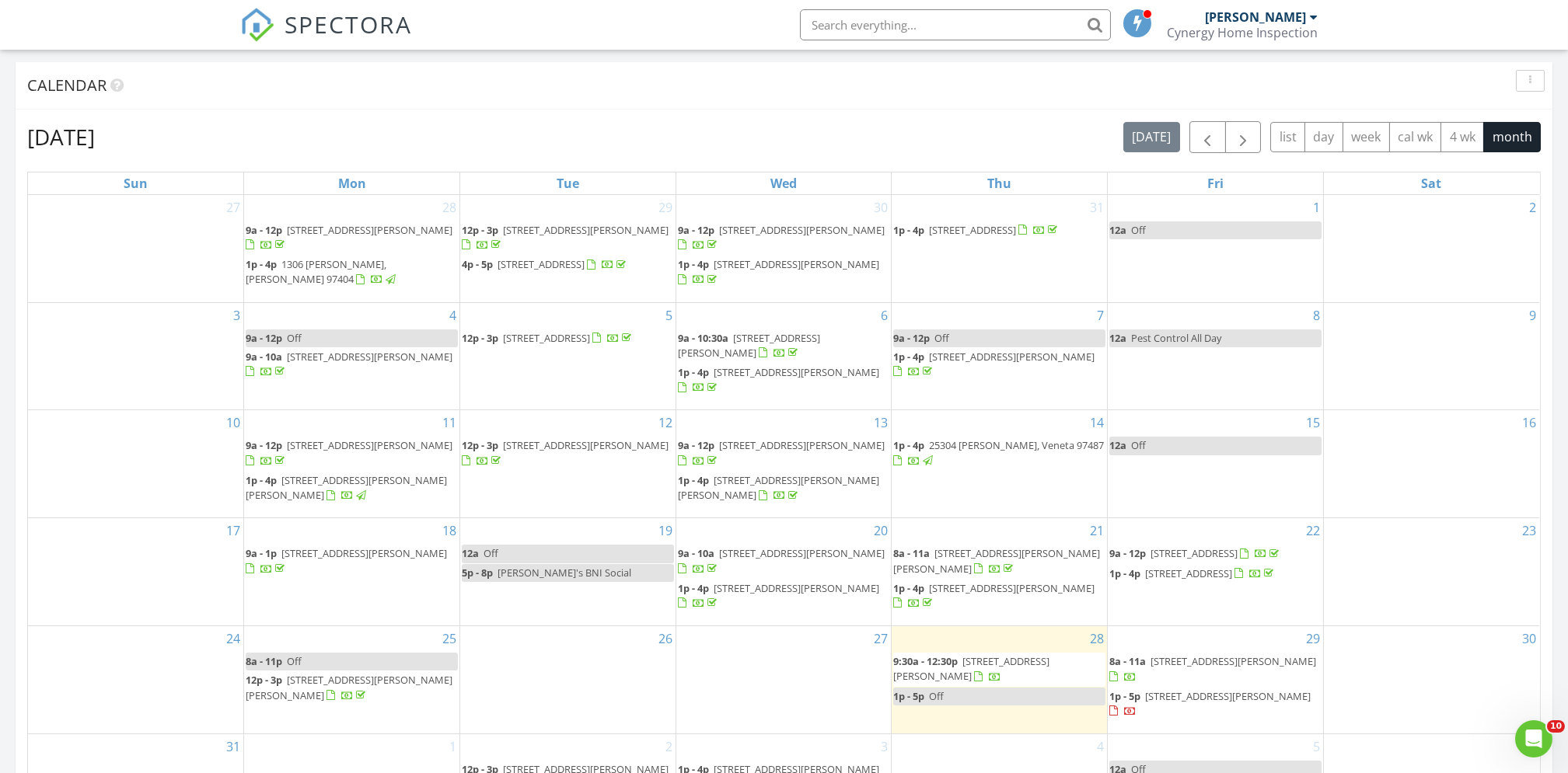
click at [1155, 359] on div "8 12a Pest Control All Day" at bounding box center [1216, 356] width 216 height 107
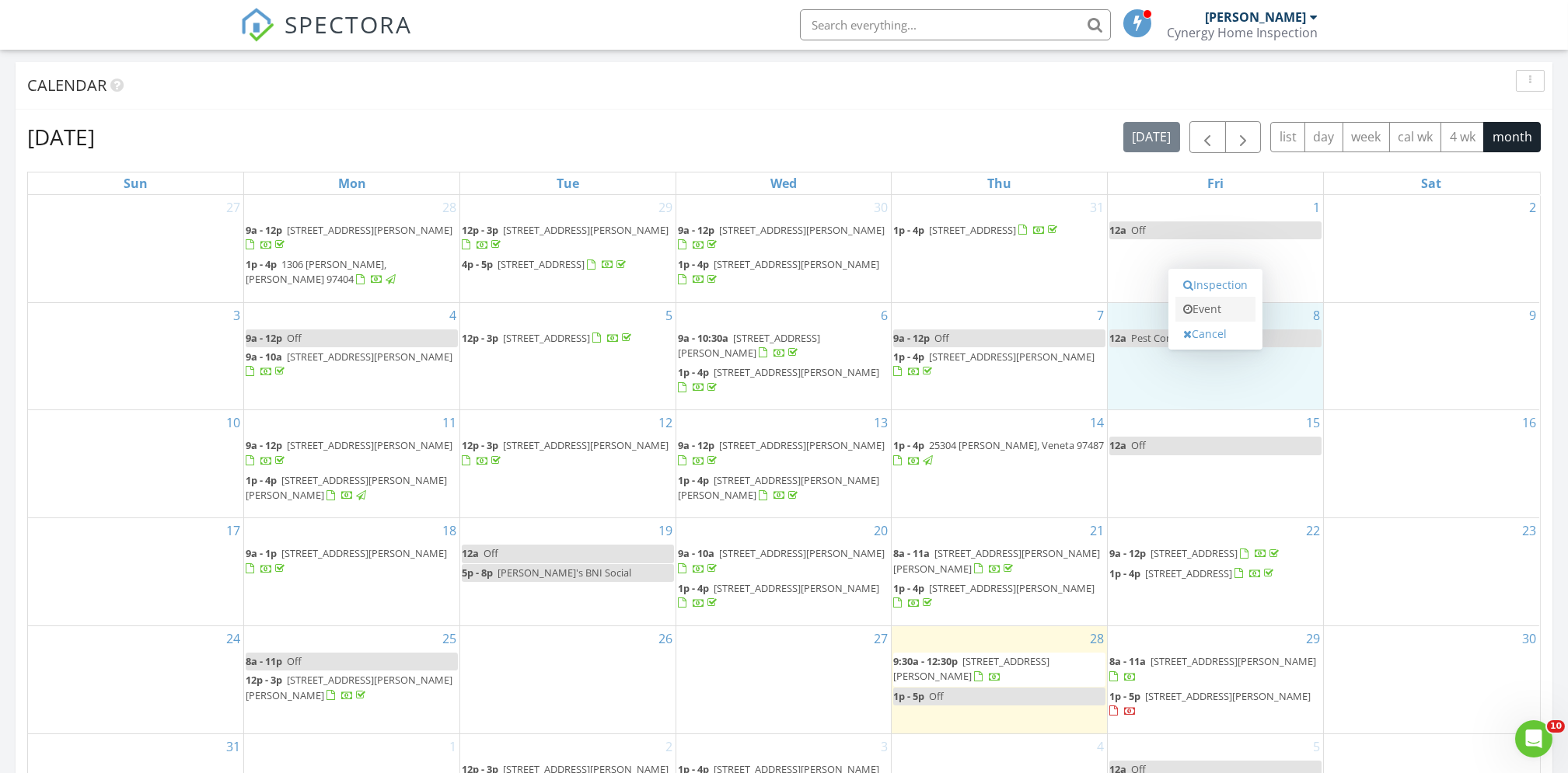
click at [1206, 307] on link "Event" at bounding box center [1215, 309] width 80 height 25
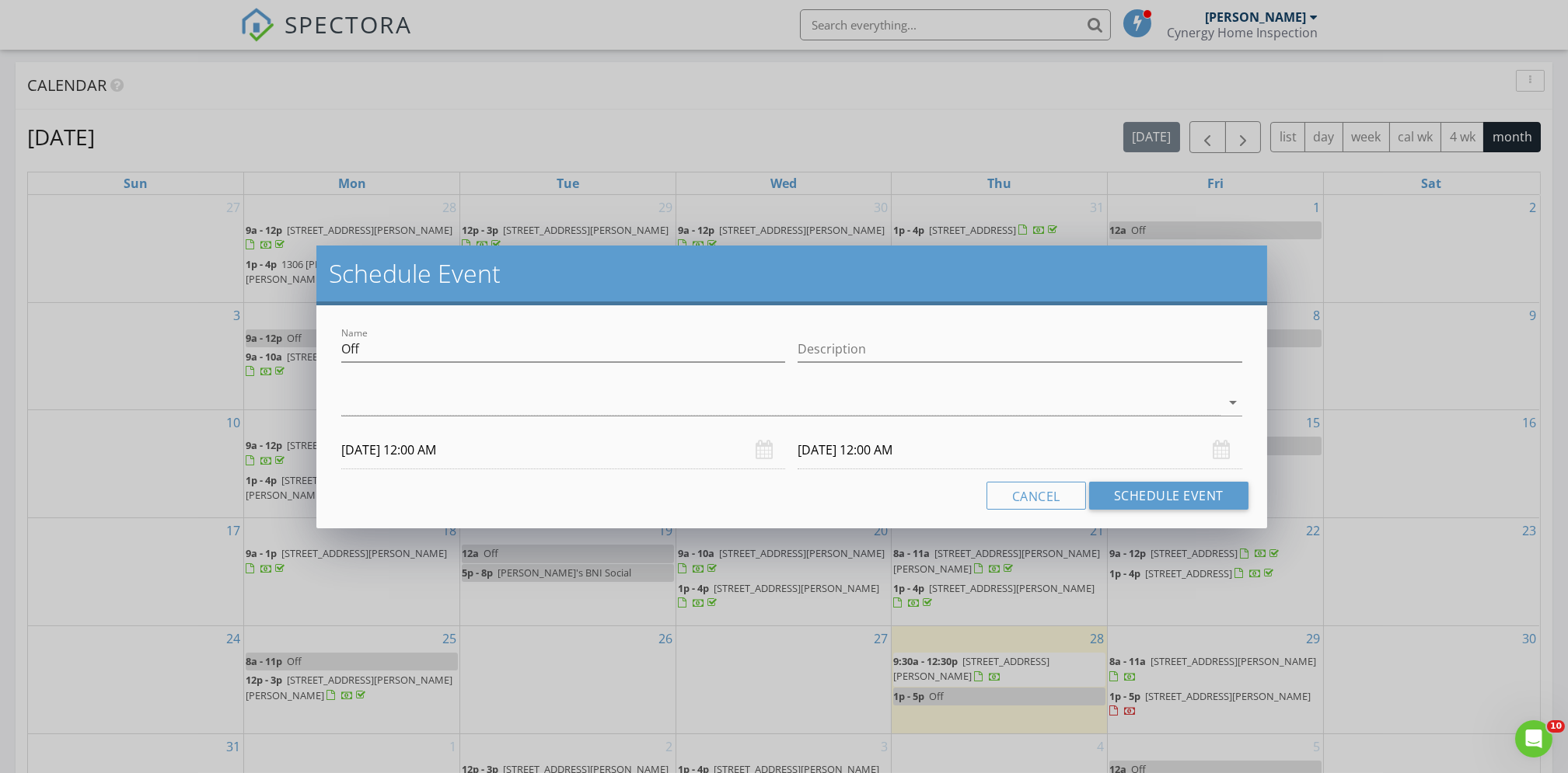
click at [1278, 379] on div "Schedule Event Name Off Description arrow_drop_down 08/08/2025 12:00 AM 08/09/2…" at bounding box center [784, 386] width 1568 height 773
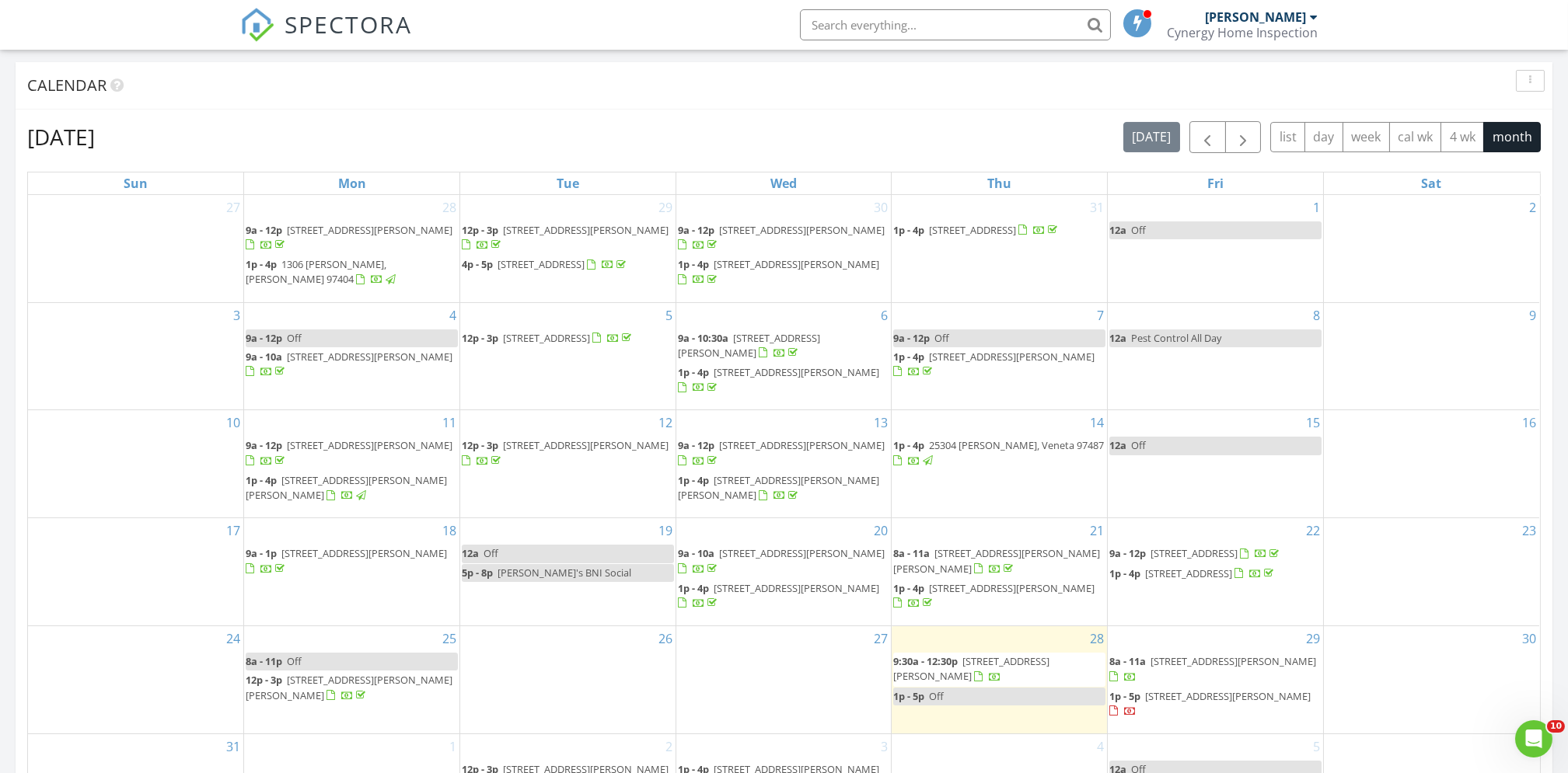
click at [1157, 362] on div "8 12a Pest Control All Day" at bounding box center [1216, 356] width 216 height 107
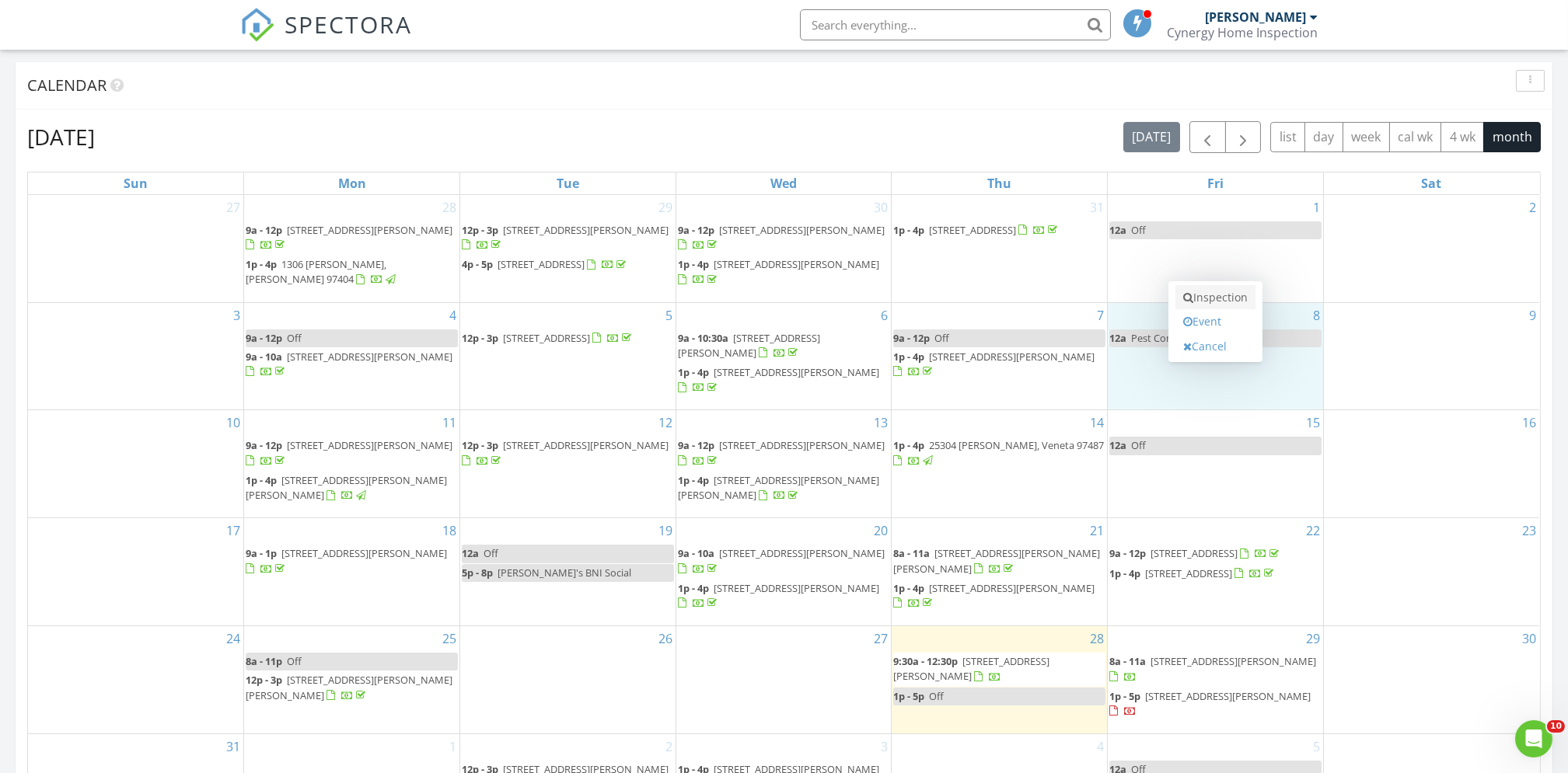
click at [1211, 296] on link "Inspection" at bounding box center [1215, 297] width 80 height 25
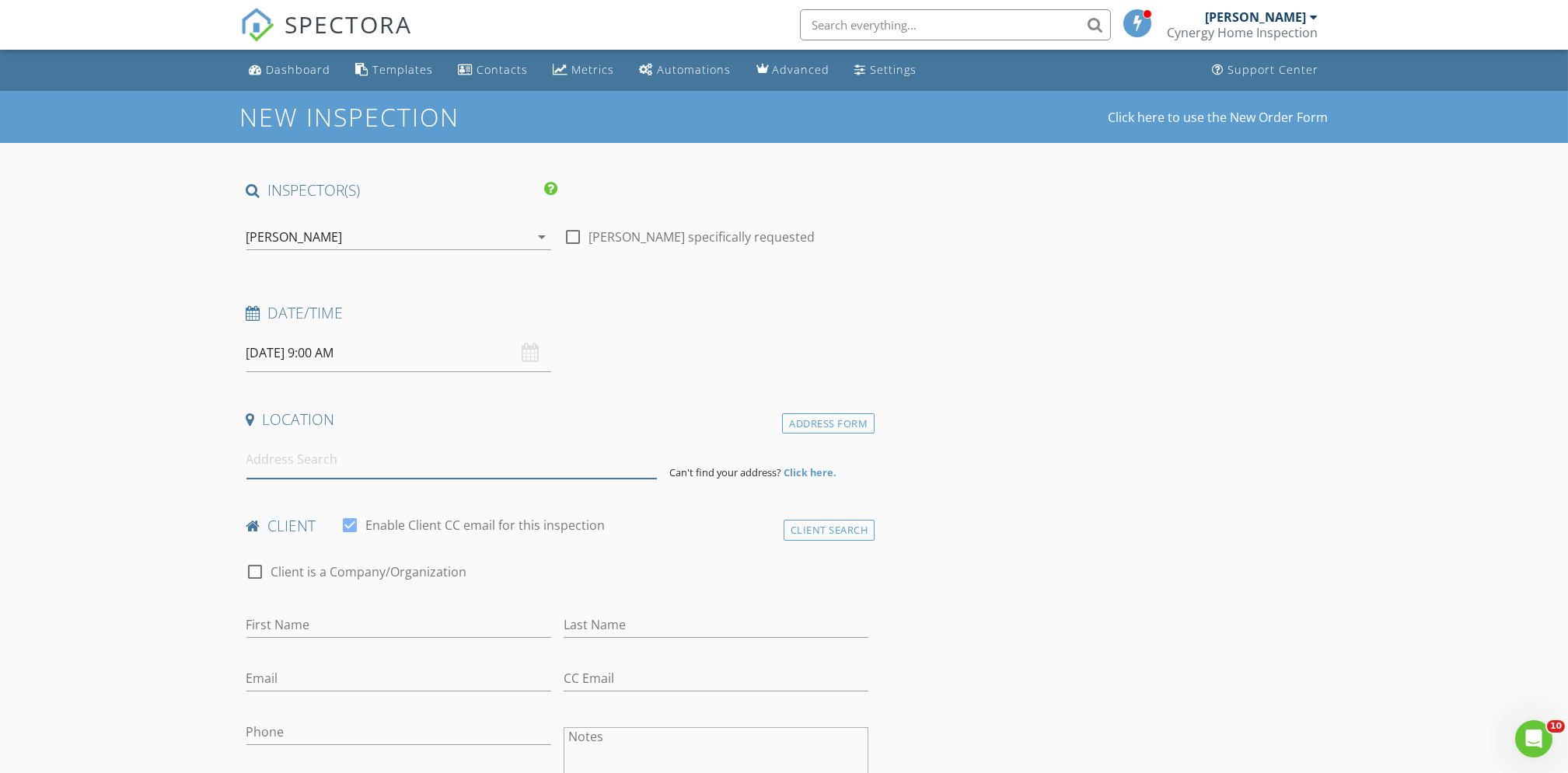
click at [356, 456] on input at bounding box center [452, 459] width 411 height 38
click at [344, 463] on input at bounding box center [452, 459] width 411 height 38
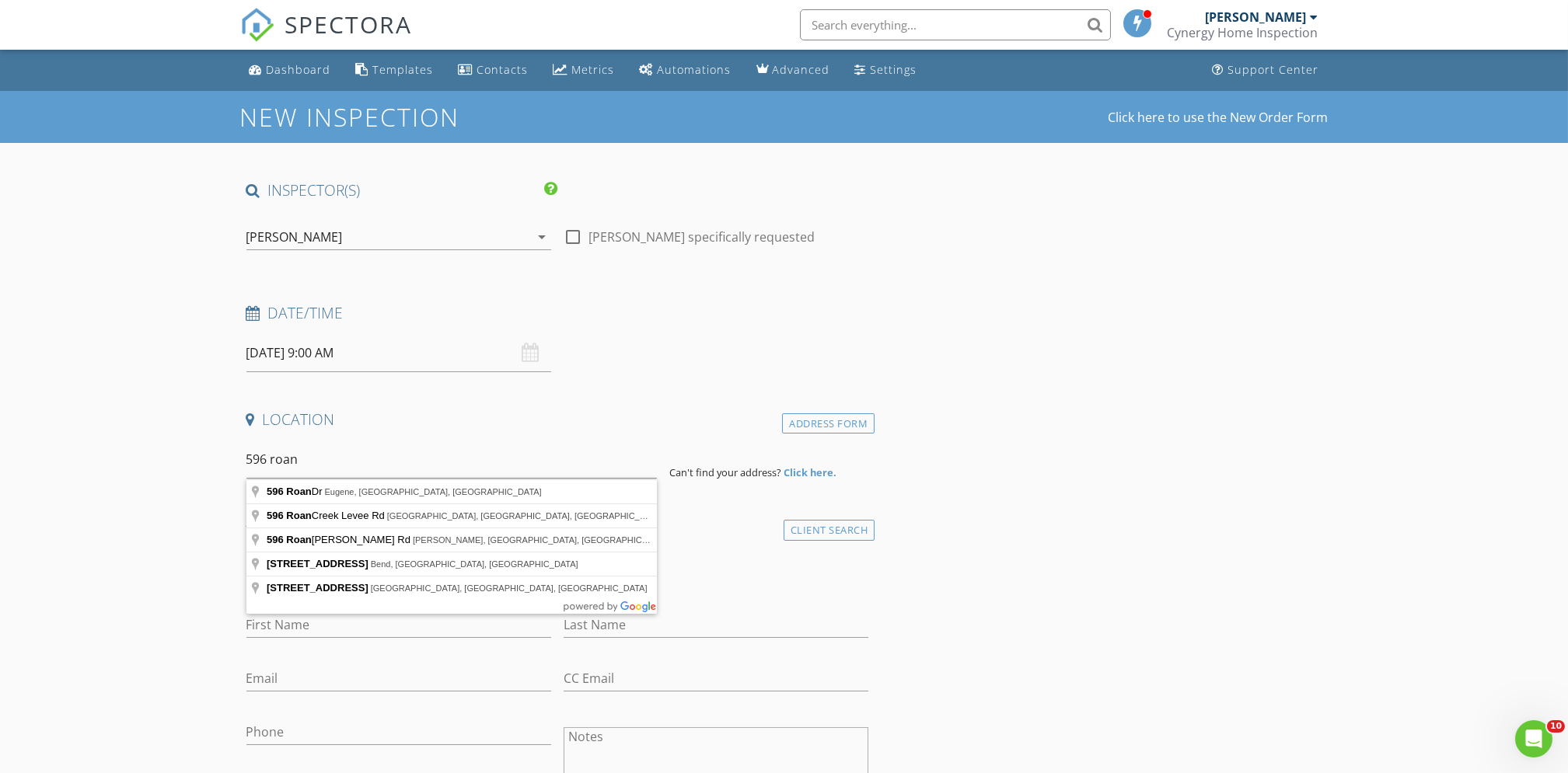
type input "[STREET_ADDRESS]"
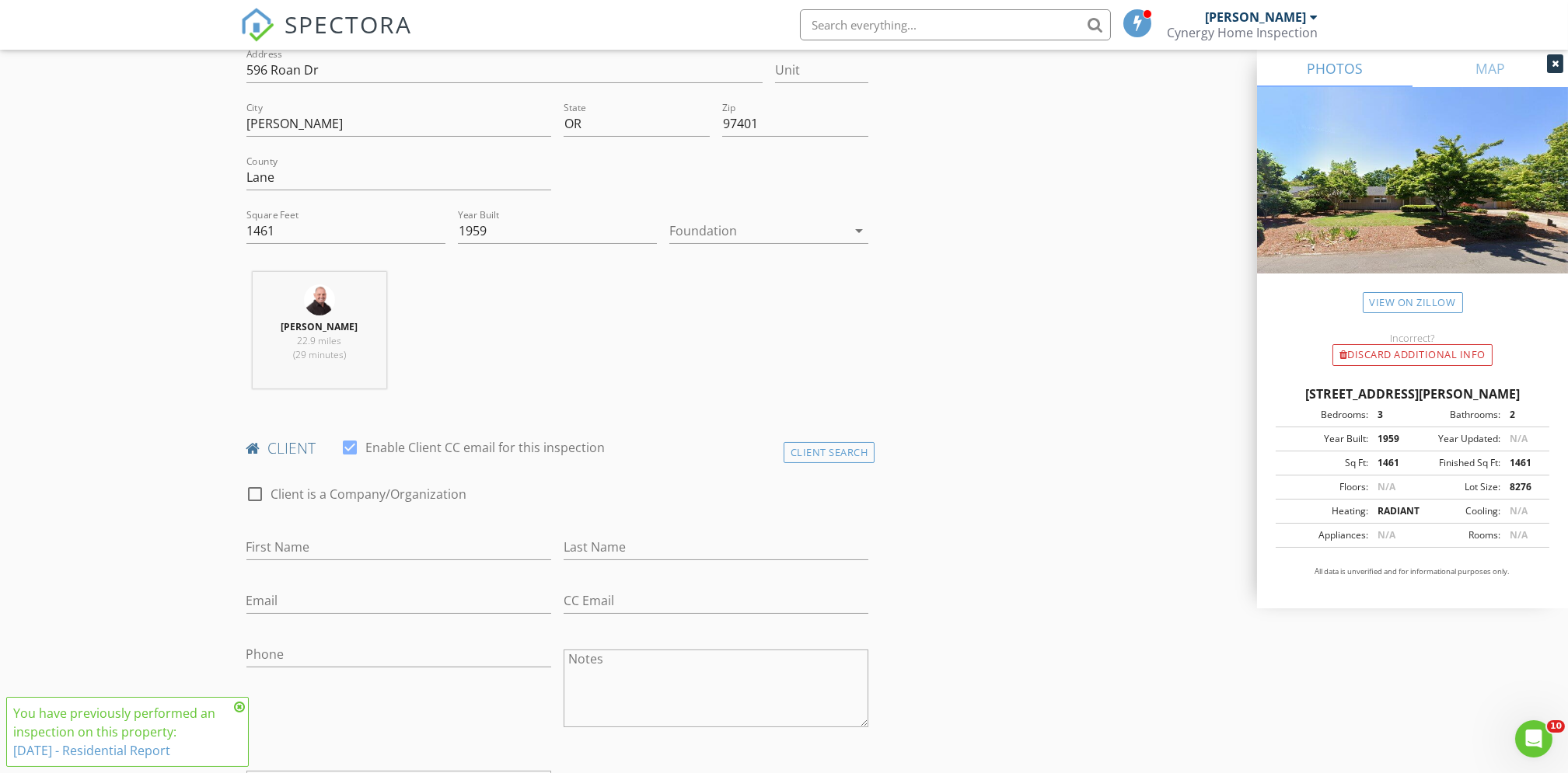
scroll to position [517, 0]
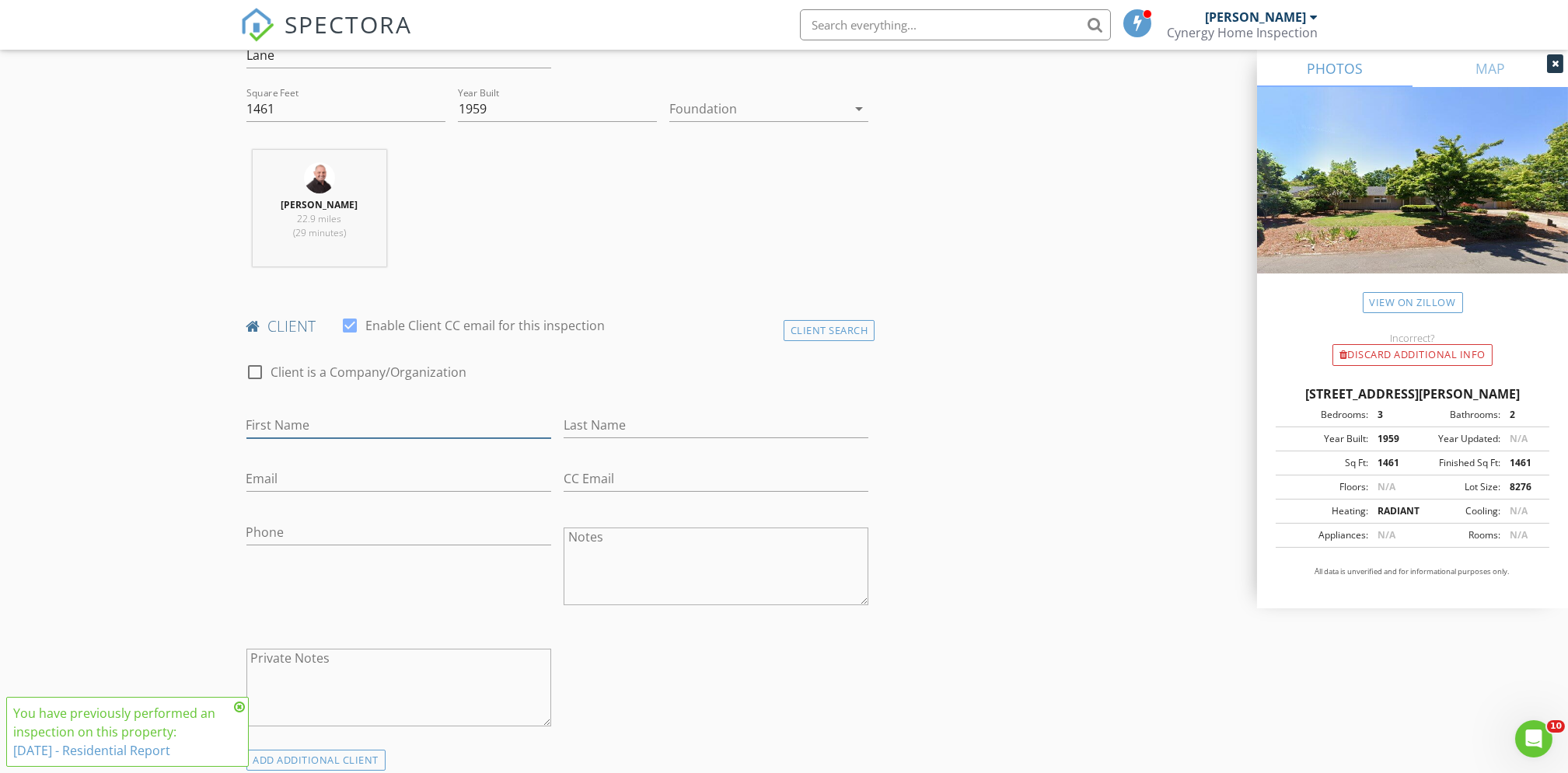
click at [374, 422] on input "First Name" at bounding box center [398, 424] width 305 height 25
click at [791, 331] on div "Client Search" at bounding box center [829, 331] width 92 height 21
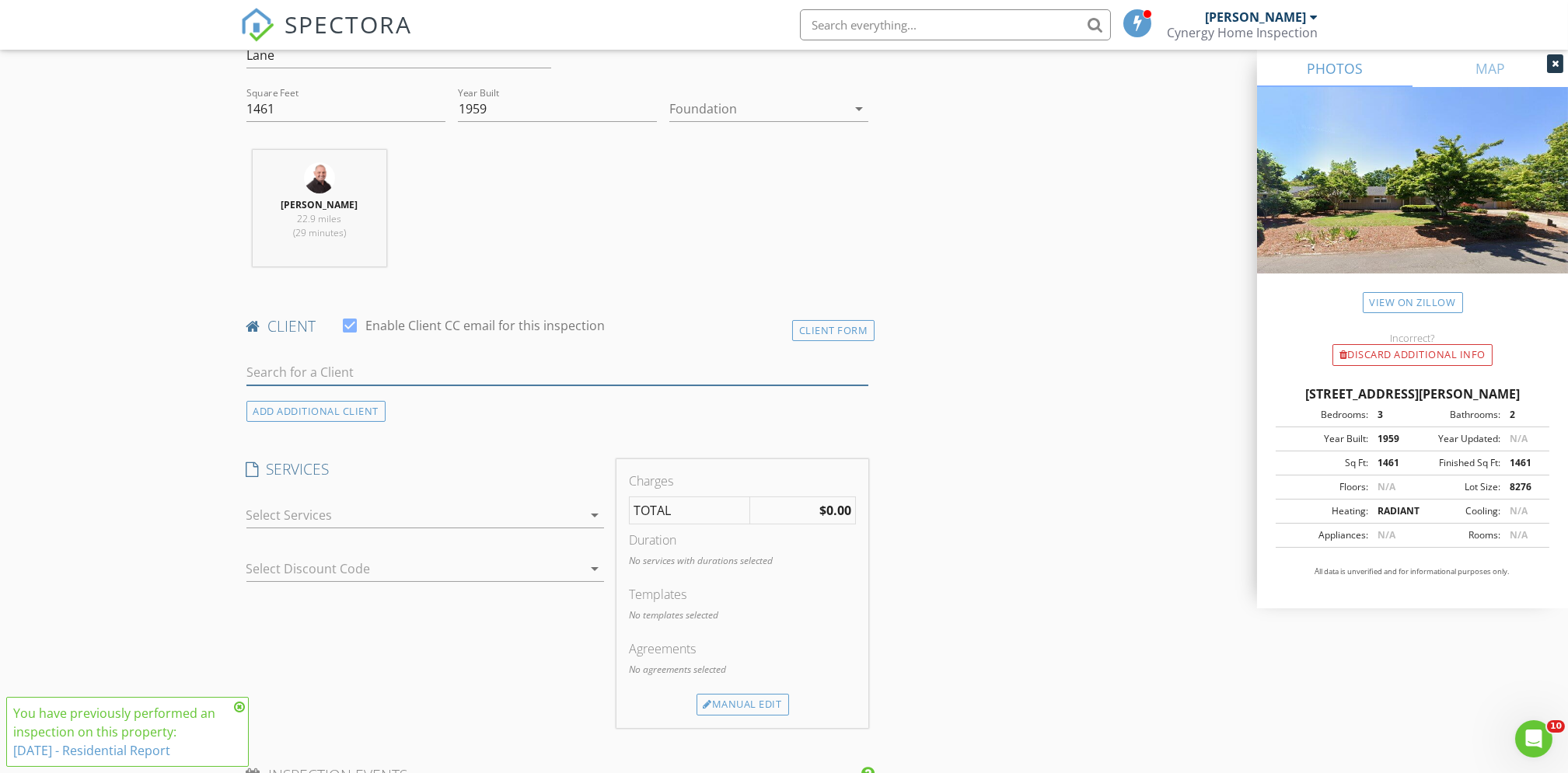
click at [430, 361] on input "text" at bounding box center [558, 372] width 622 height 25
type input "Eileen"
click at [366, 401] on div "Eileen Mason" at bounding box center [369, 401] width 157 height 19
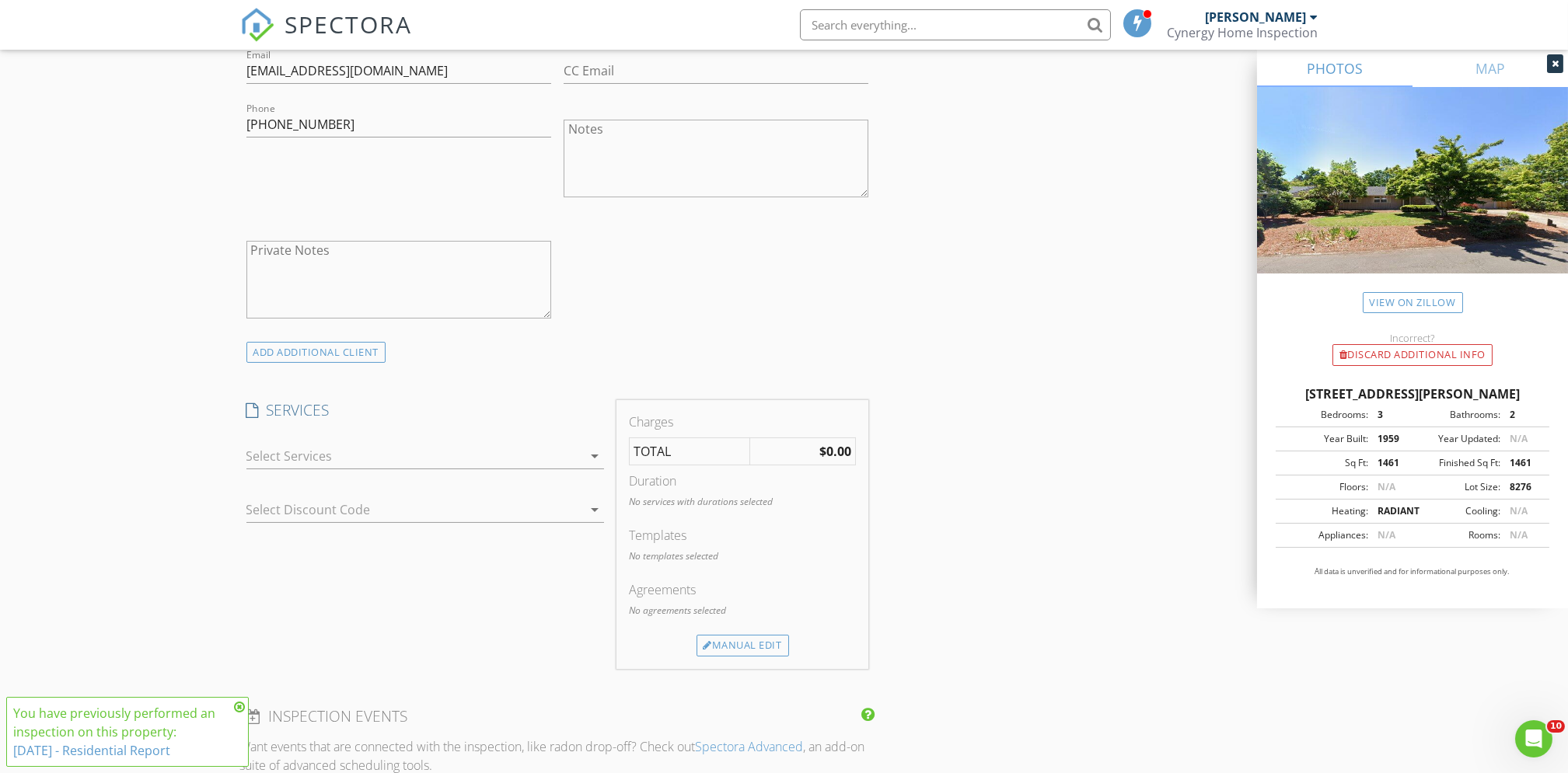
scroll to position [1036, 0]
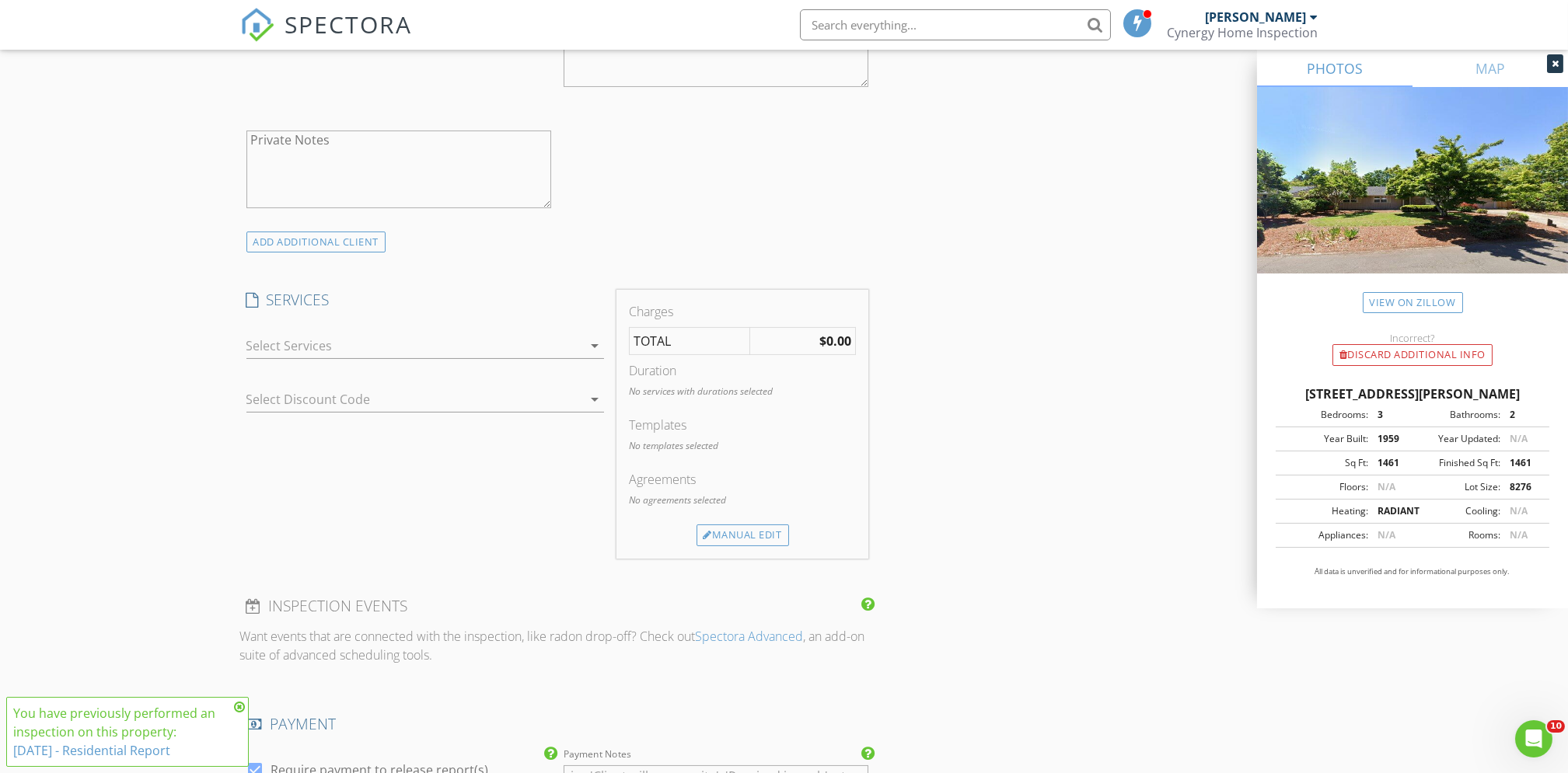
click at [595, 349] on icon "arrow_drop_down" at bounding box center [595, 346] width 19 height 19
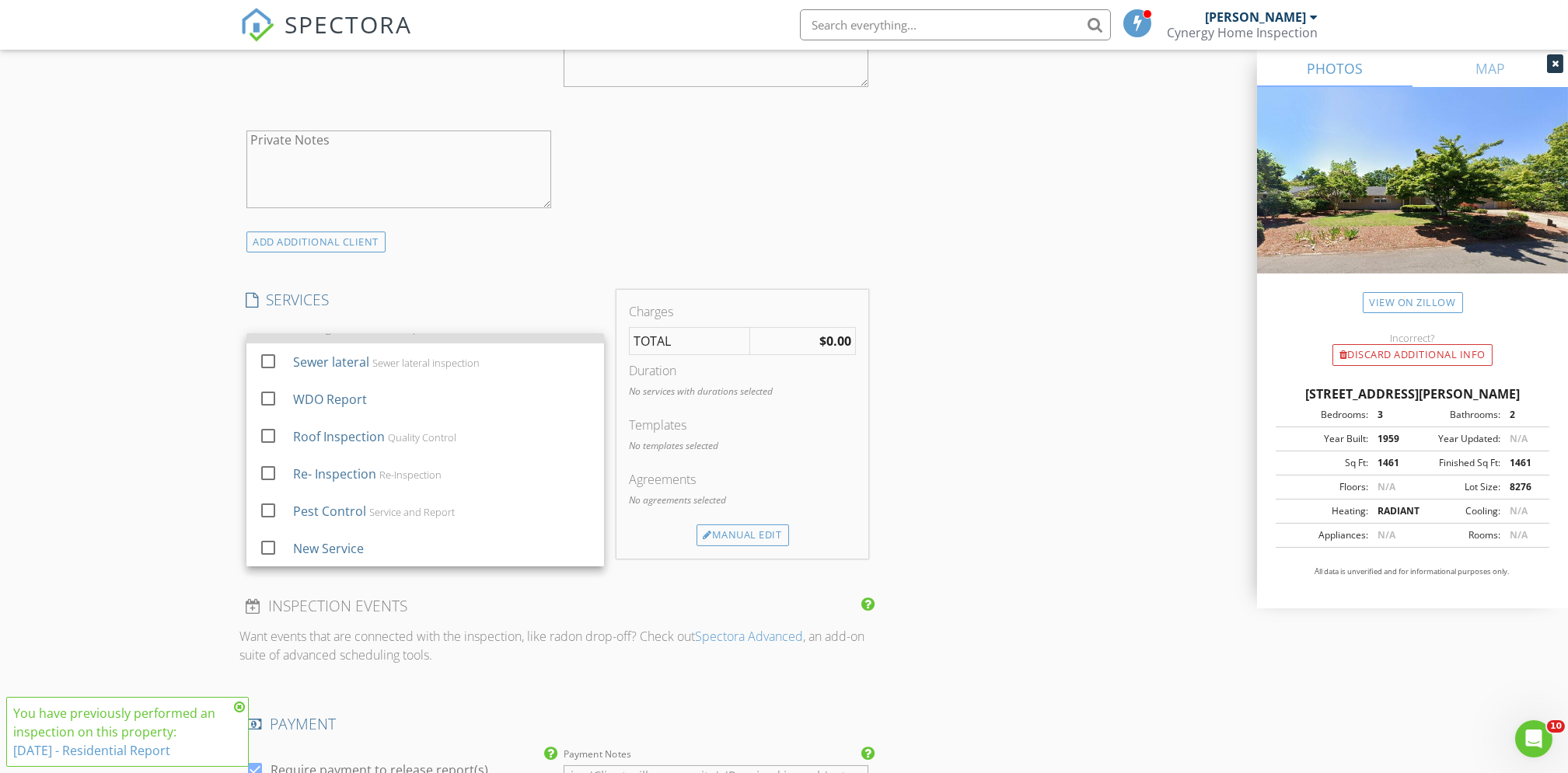
scroll to position [153, 0]
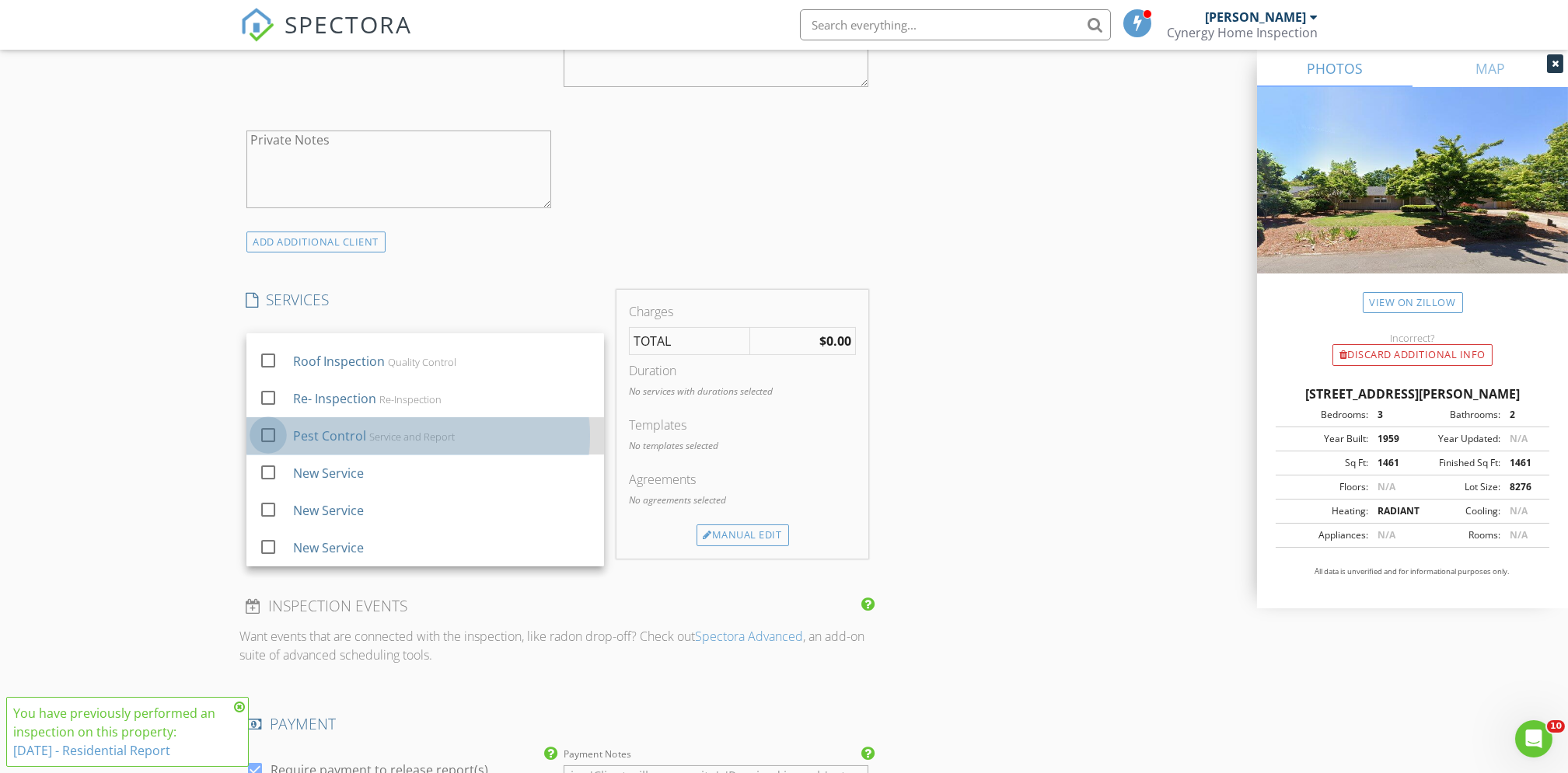
click at [263, 436] on div at bounding box center [268, 435] width 26 height 26
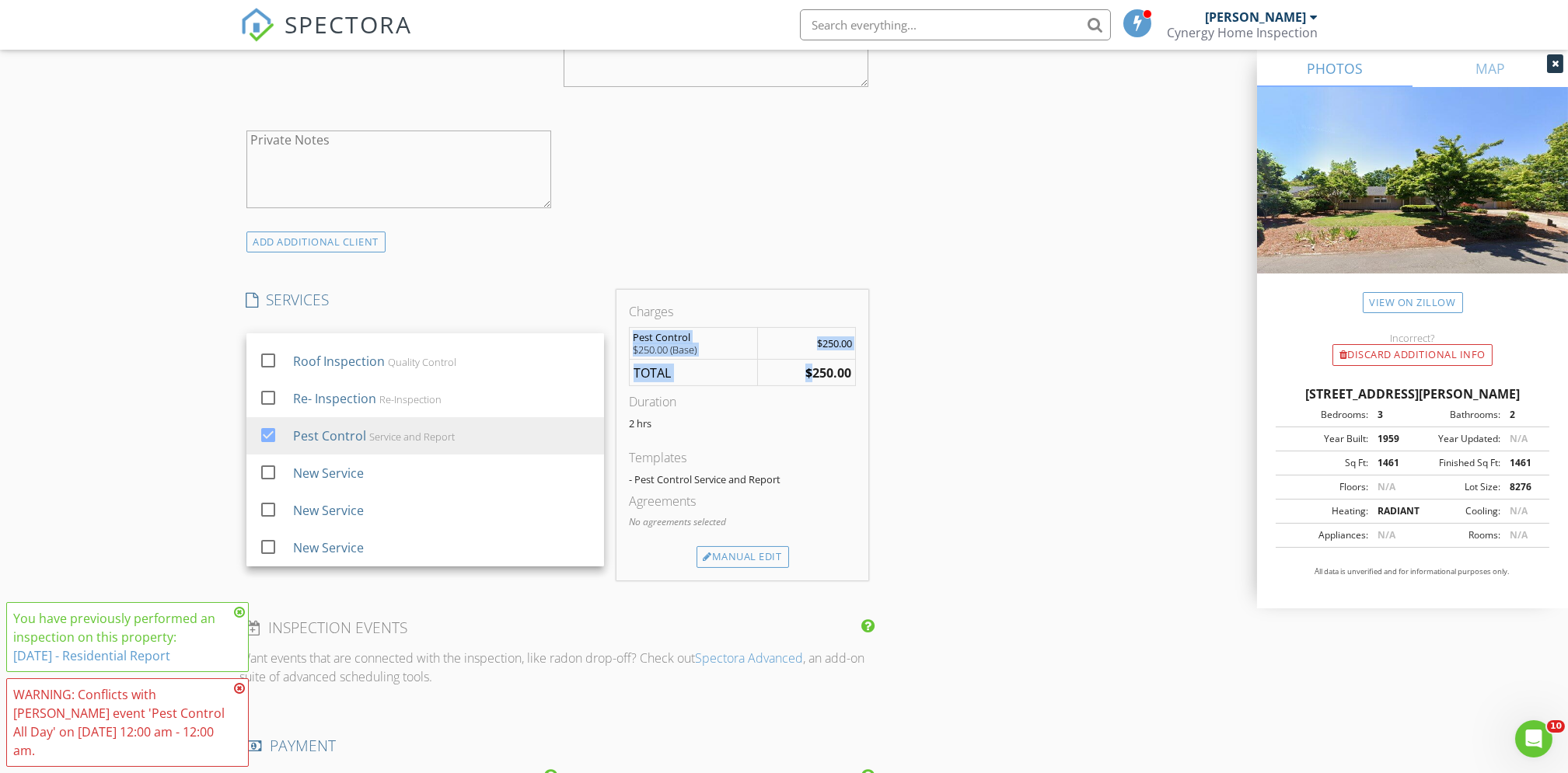
drag, startPoint x: 812, startPoint y: 371, endPoint x: 859, endPoint y: 372, distance: 47.0
click at [859, 372] on div "Charges Pest Control $250.00 (Base) $250.00 TOTAL $250.00 Duration 2 hrs Templa…" at bounding box center [742, 435] width 252 height 290
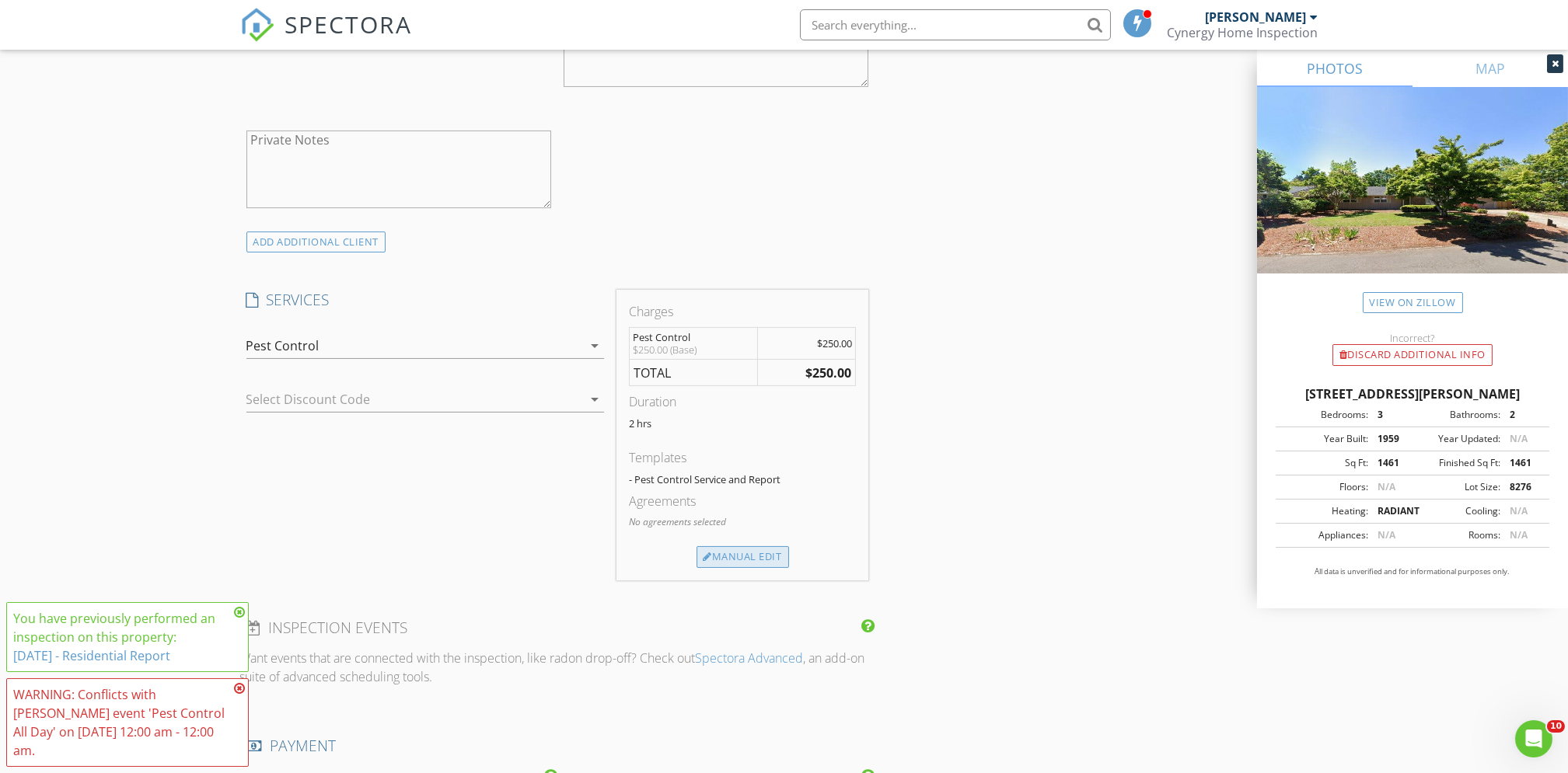
click at [768, 552] on div "Manual Edit" at bounding box center [742, 557] width 93 height 22
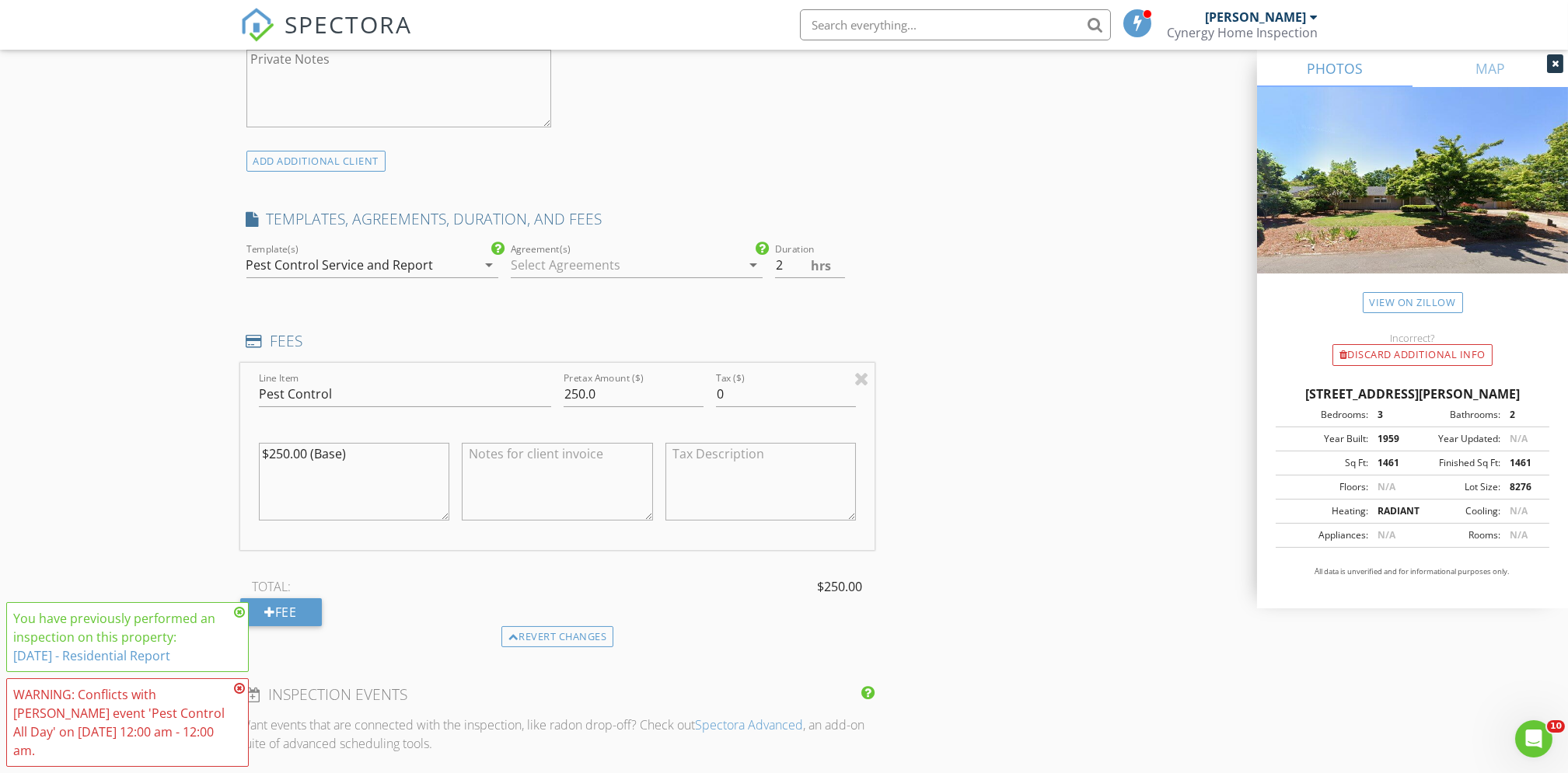
scroll to position [1139, 0]
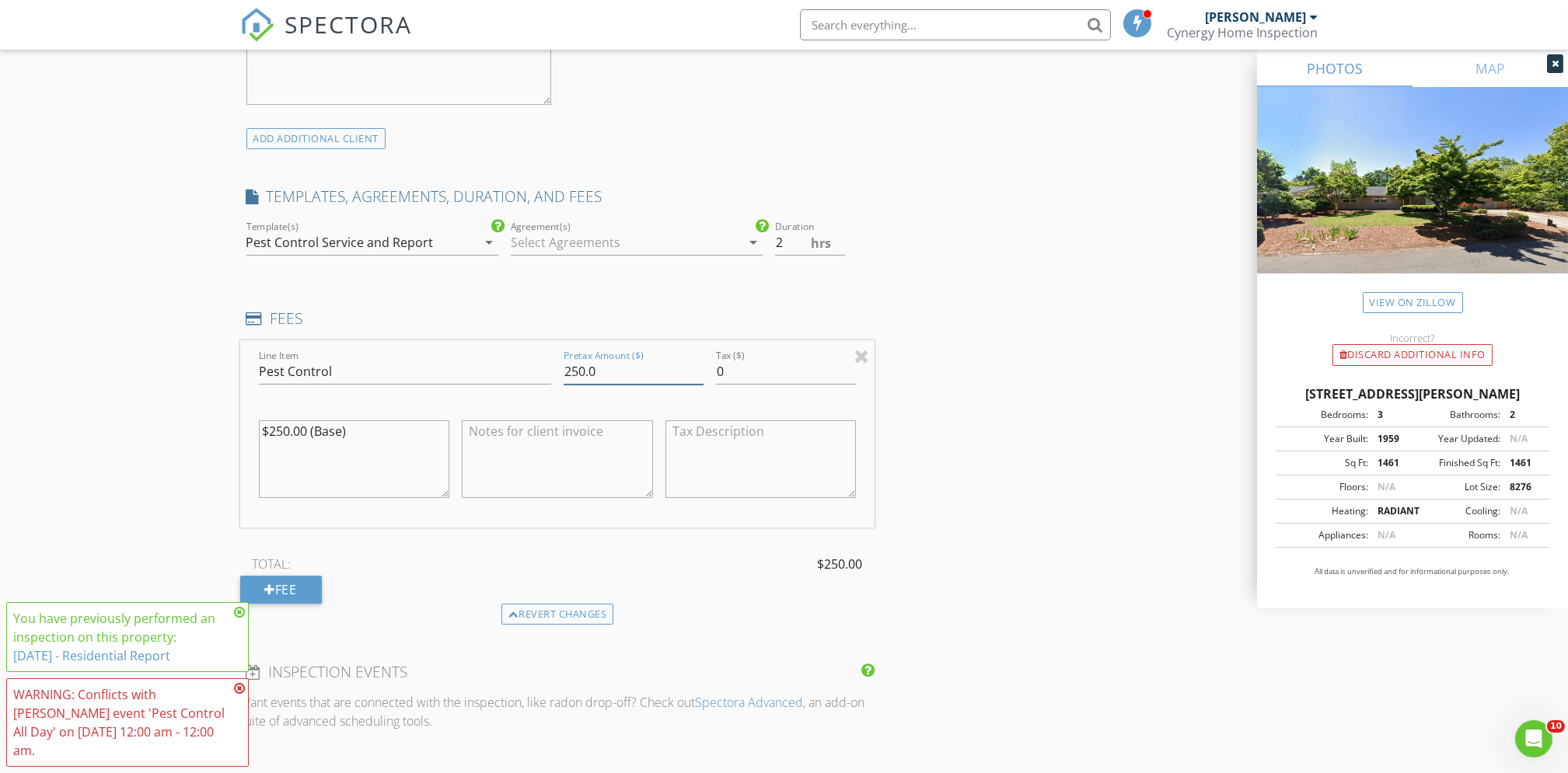
drag, startPoint x: 604, startPoint y: 368, endPoint x: 537, endPoint y: 364, distance: 67.1
click at [537, 364] on div "Line Item Pest Control Pretax Amount ($) 250.0 Tax ($) 0 $250.00 (Base)" at bounding box center [558, 434] width 635 height 187
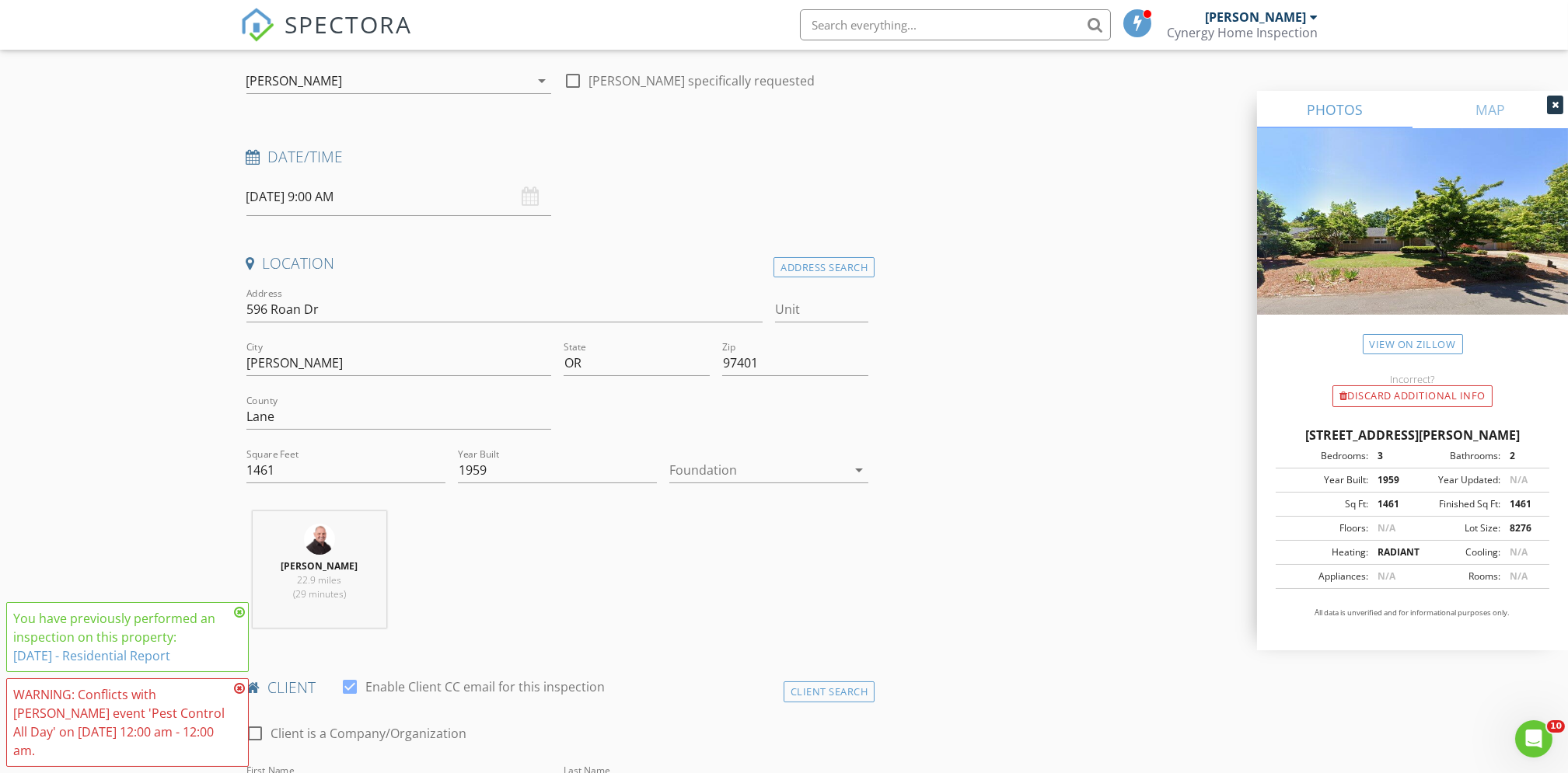
scroll to position [0, 0]
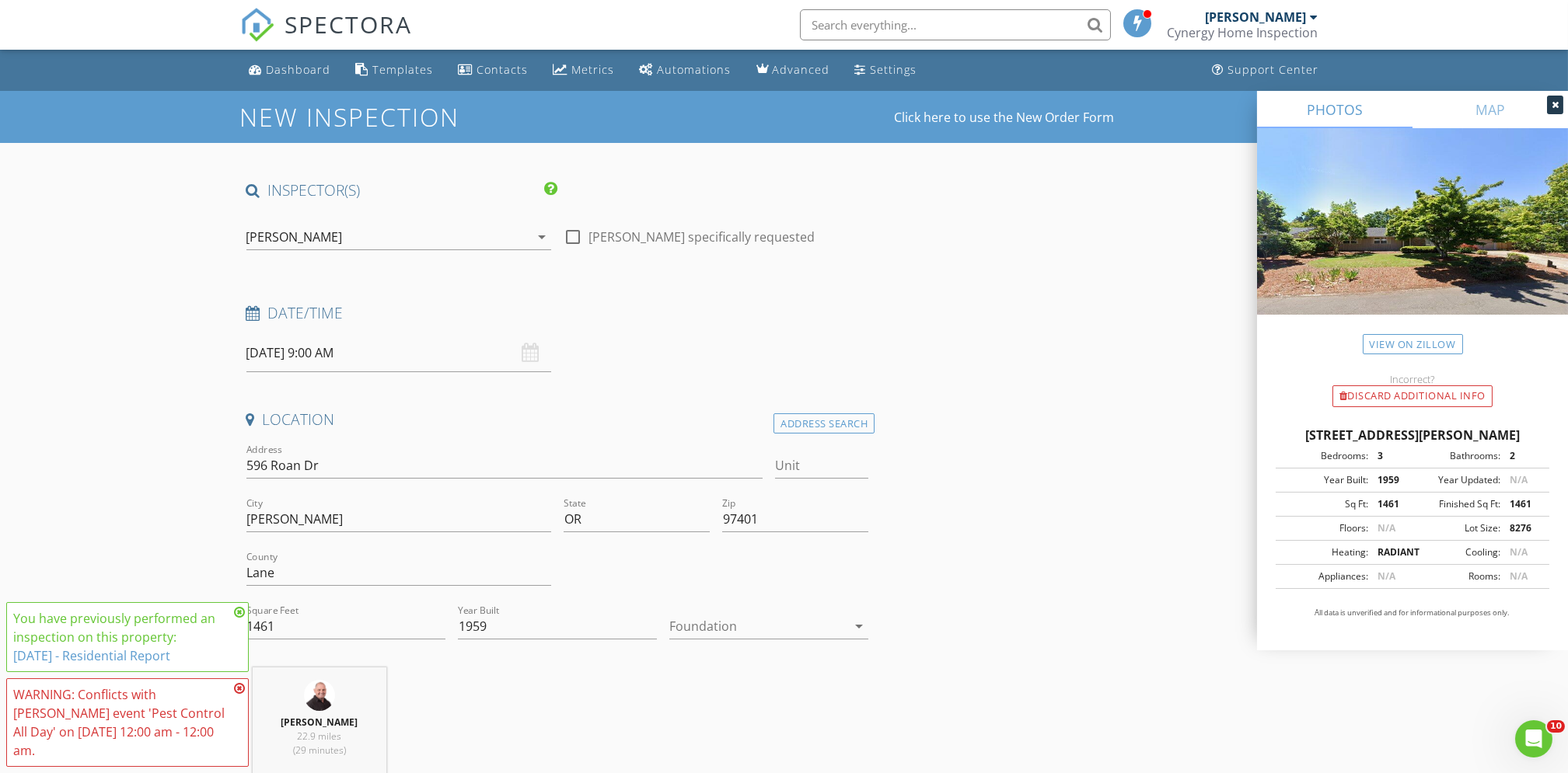
type input "200.00"
click at [243, 695] on icon at bounding box center [240, 688] width 11 height 12
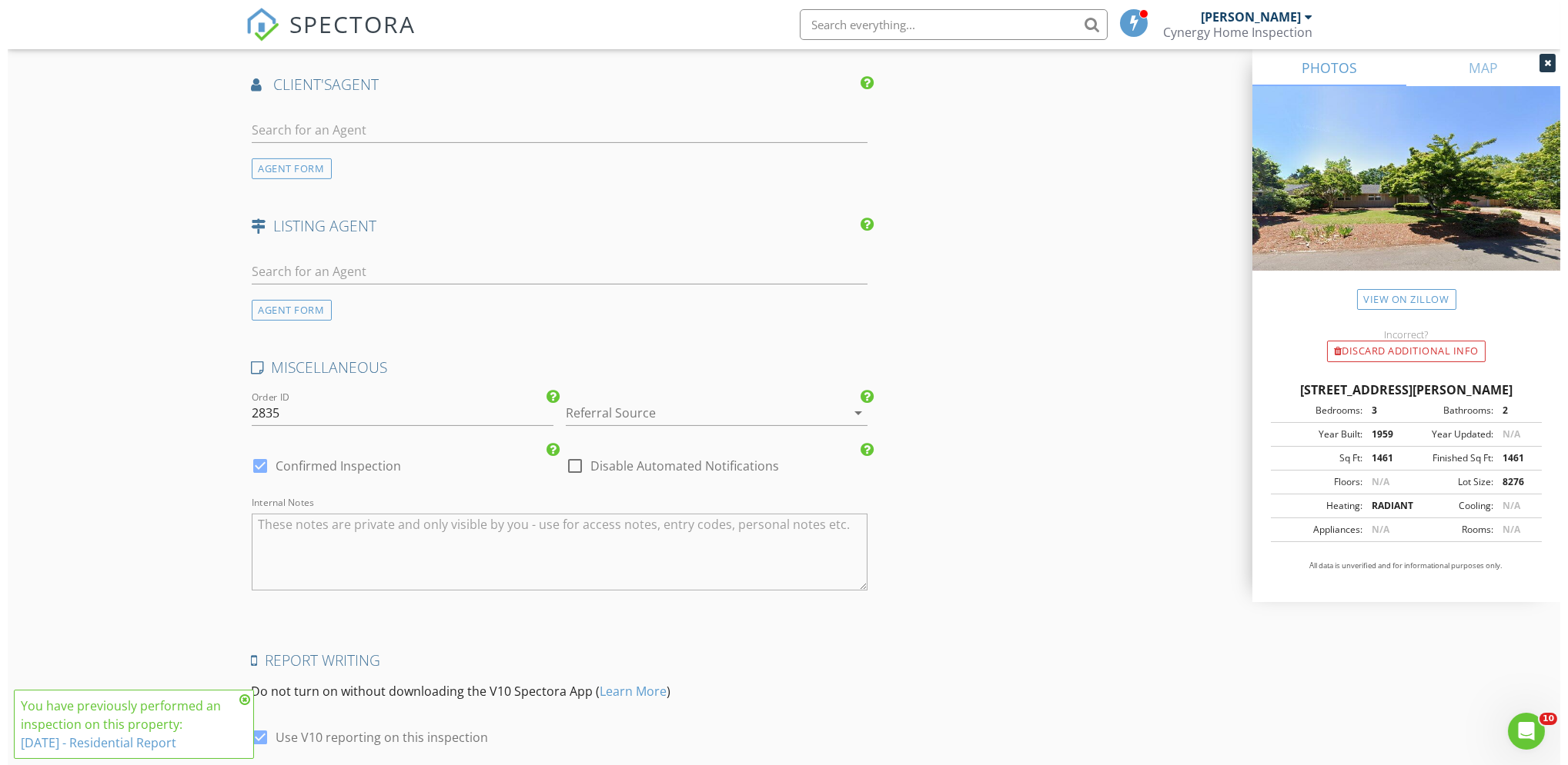
scroll to position [2139, 0]
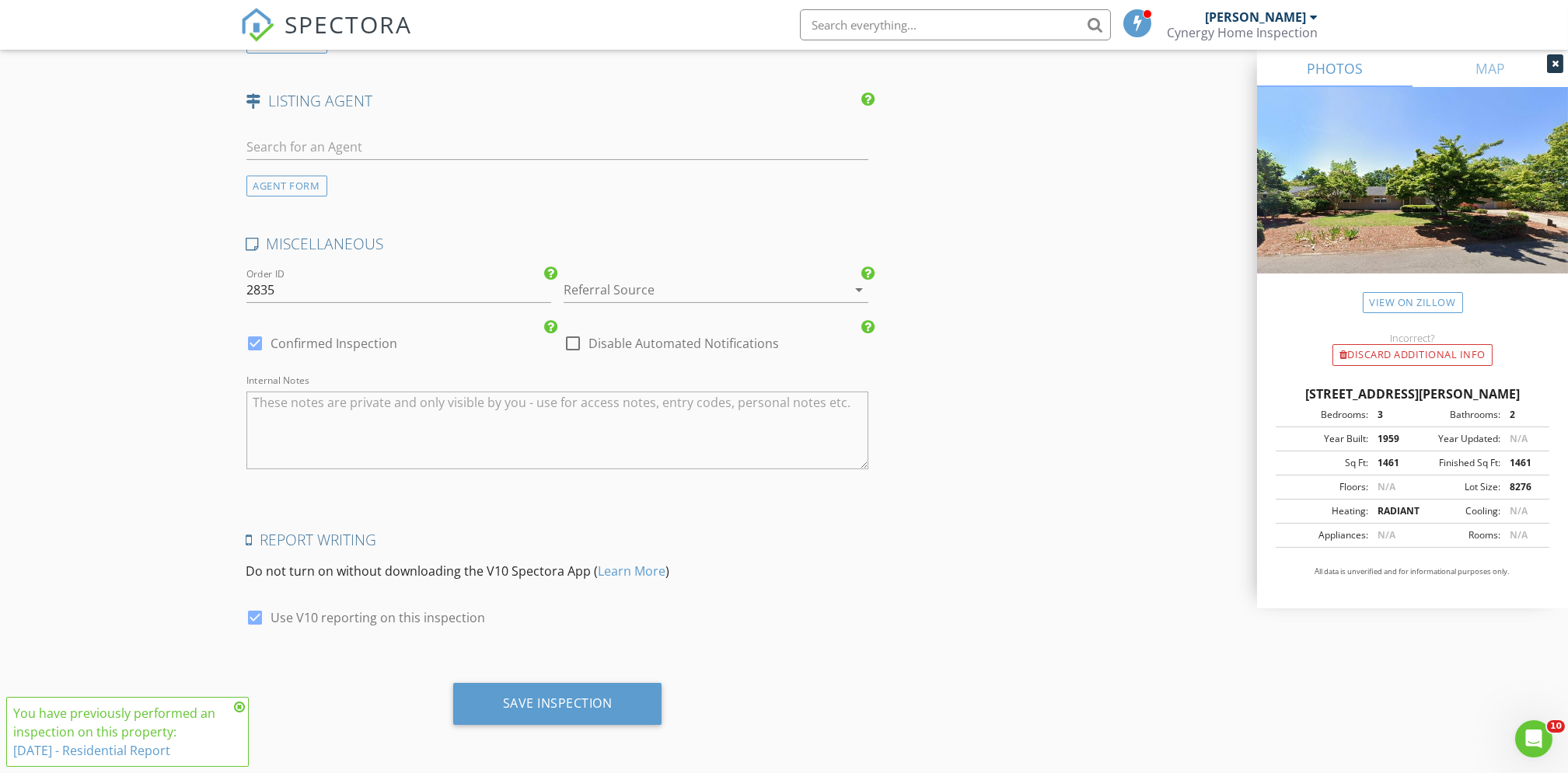
click at [577, 347] on div at bounding box center [573, 344] width 26 height 26
checkbox input "true"
click at [600, 693] on div "Save Inspection" at bounding box center [558, 704] width 209 height 42
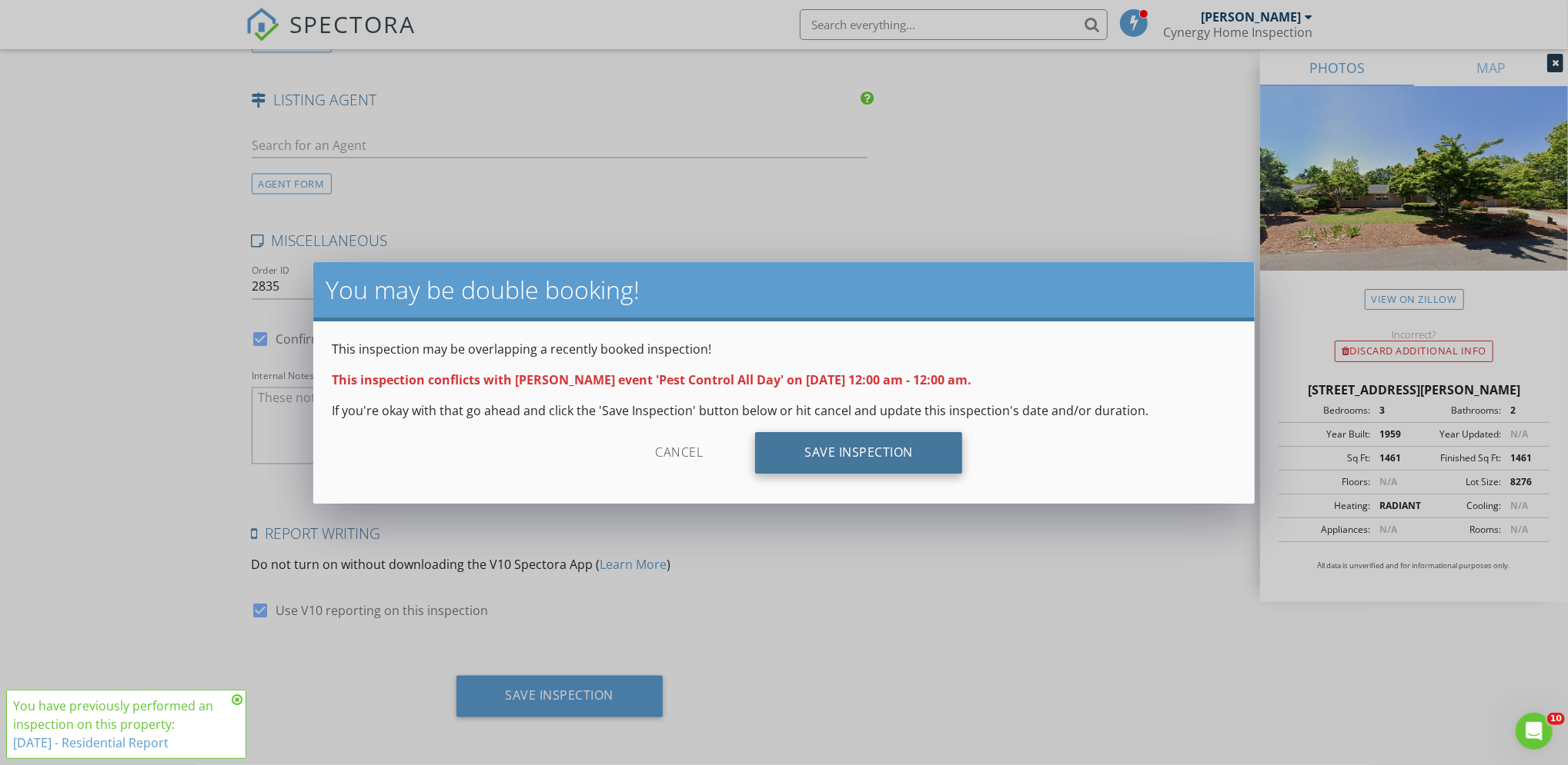
click at [833, 454] on div "Save Inspection" at bounding box center [858, 453] width 207 height 42
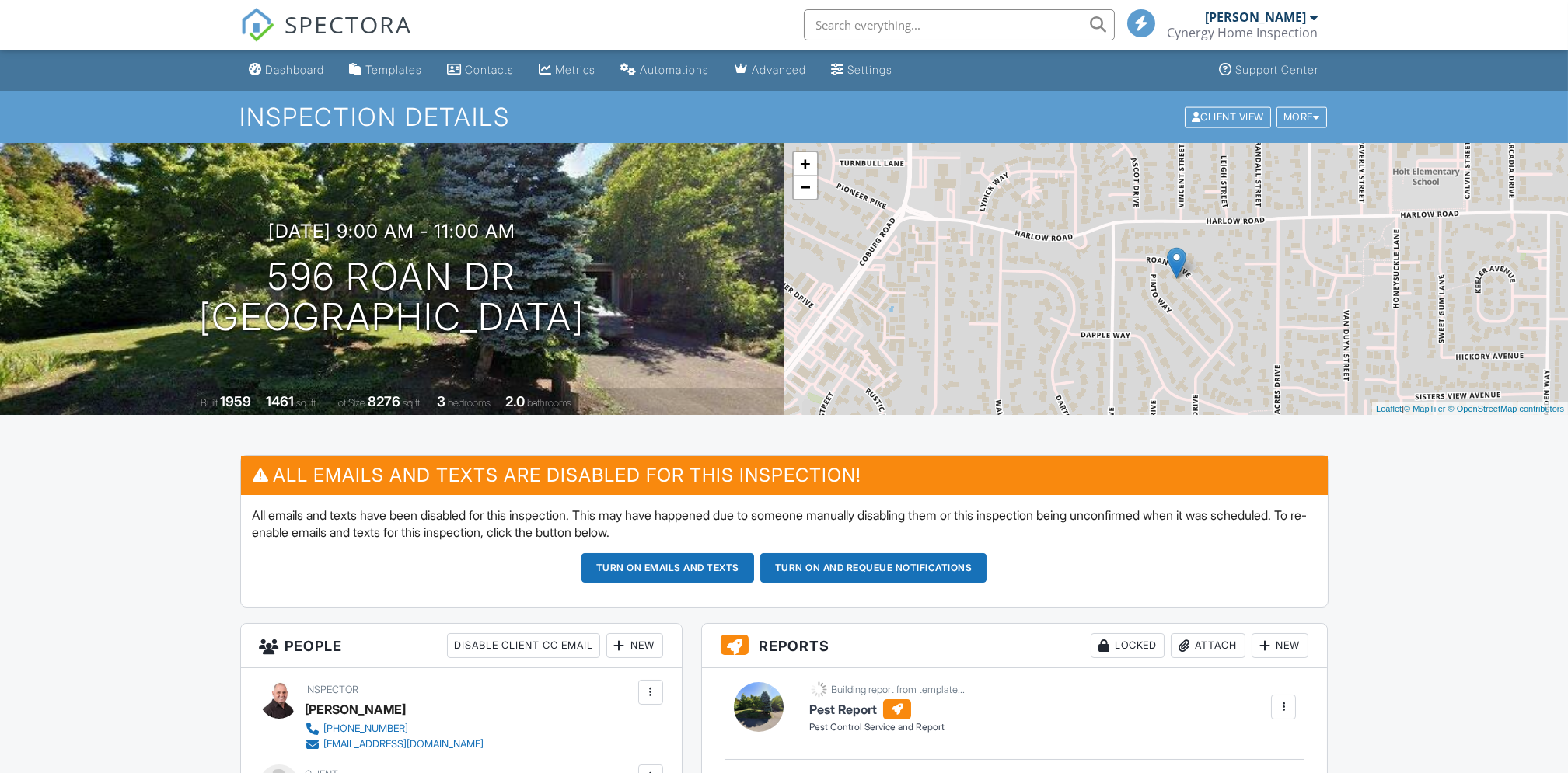
click at [286, 68] on div "Dashboard" at bounding box center [295, 69] width 59 height 13
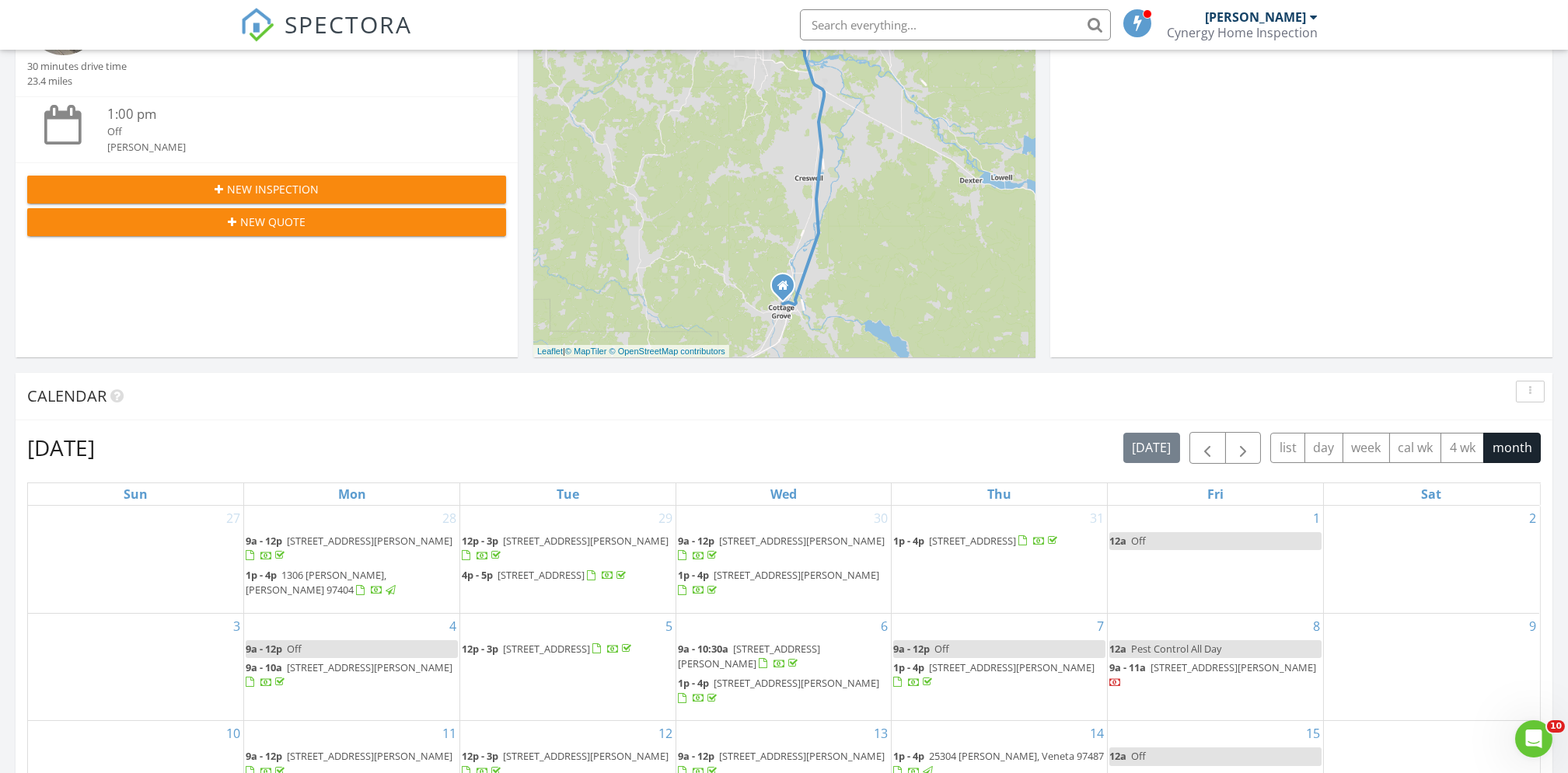
scroll to position [517, 0]
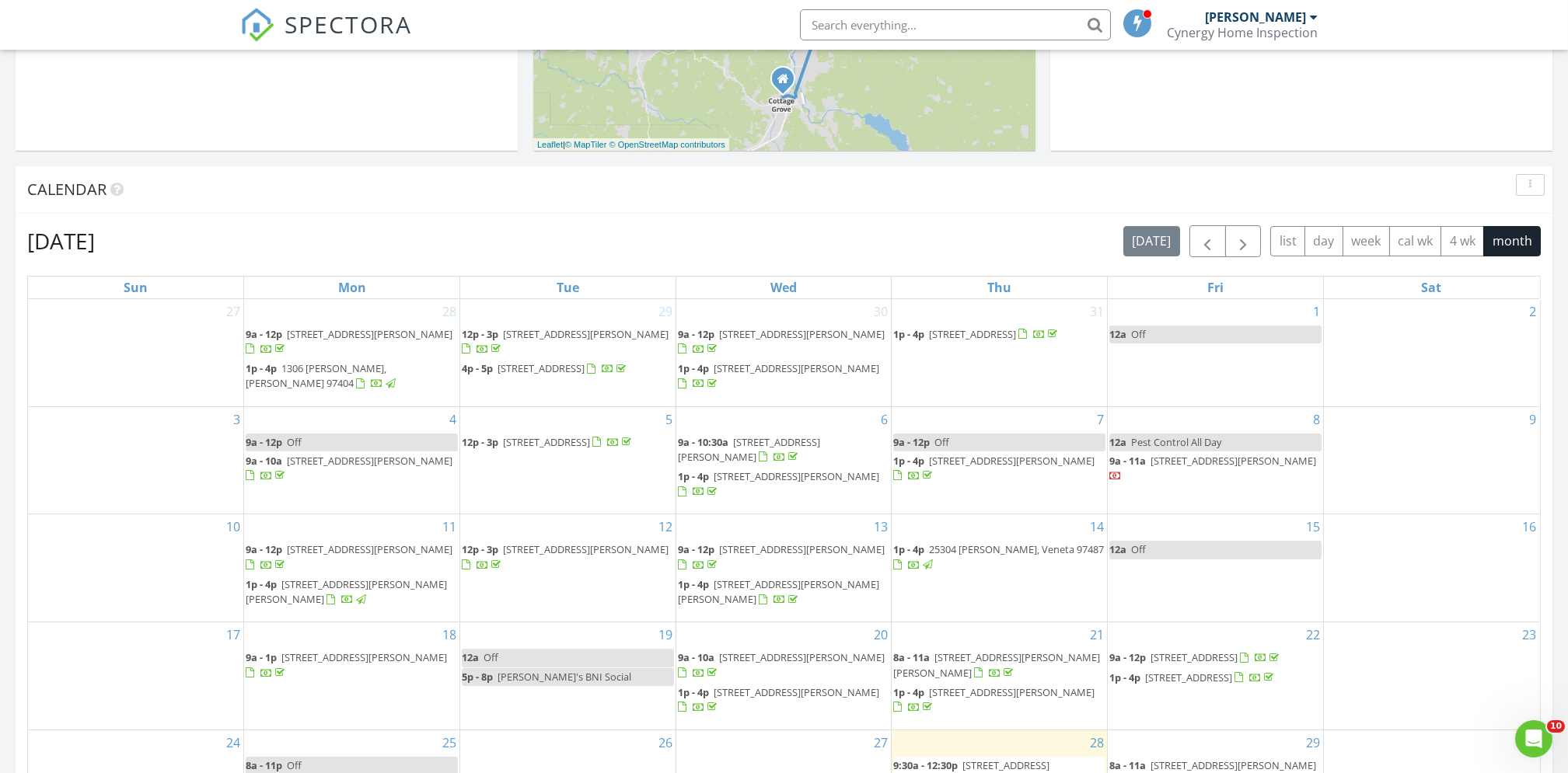
click at [1149, 476] on div "8 12a Pest Control All Day 9a - 11a 596 Roan Dr, Eugene 97401" at bounding box center [1216, 461] width 216 height 107
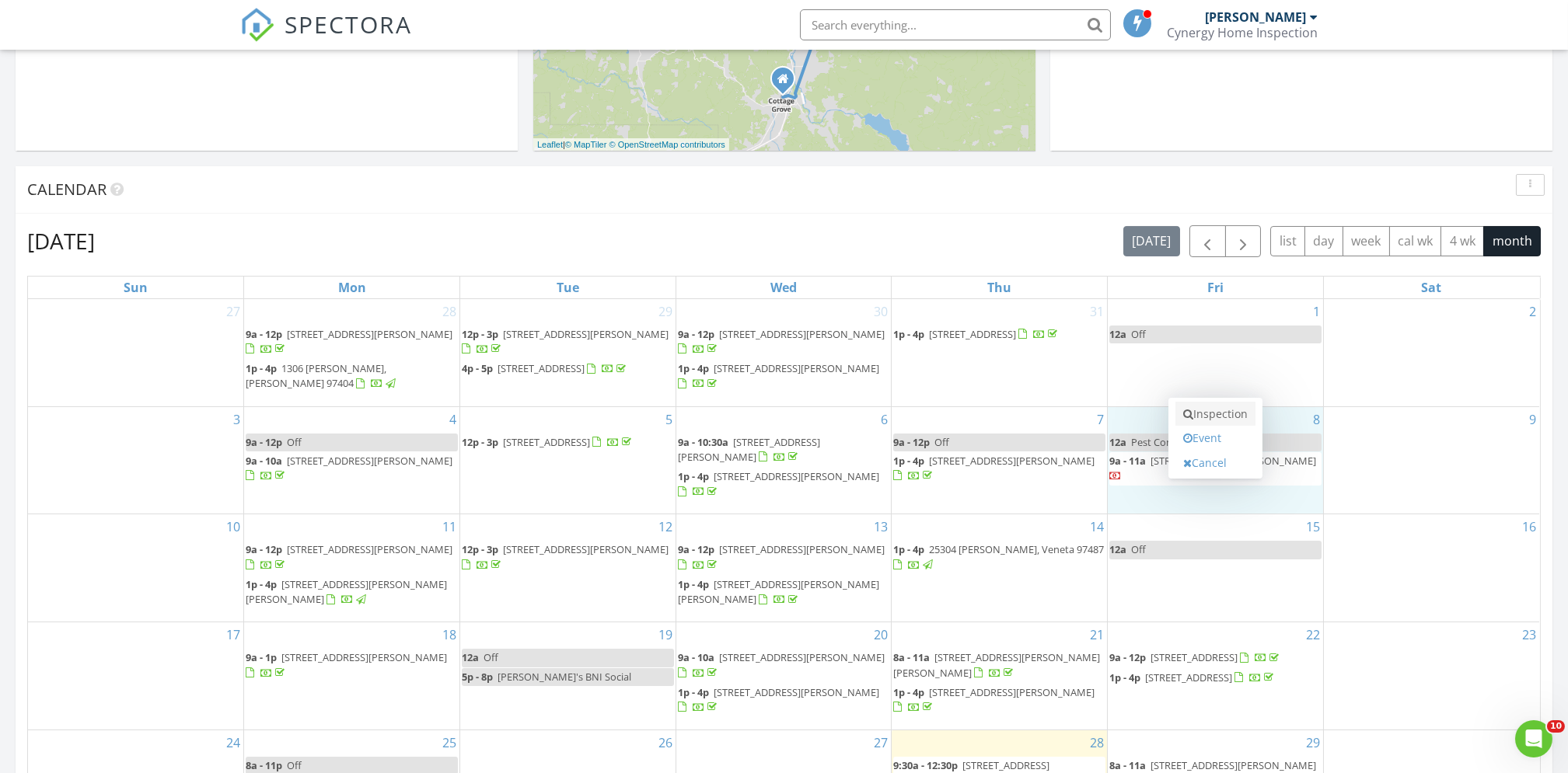
click at [1210, 418] on link "Inspection" at bounding box center [1215, 414] width 80 height 25
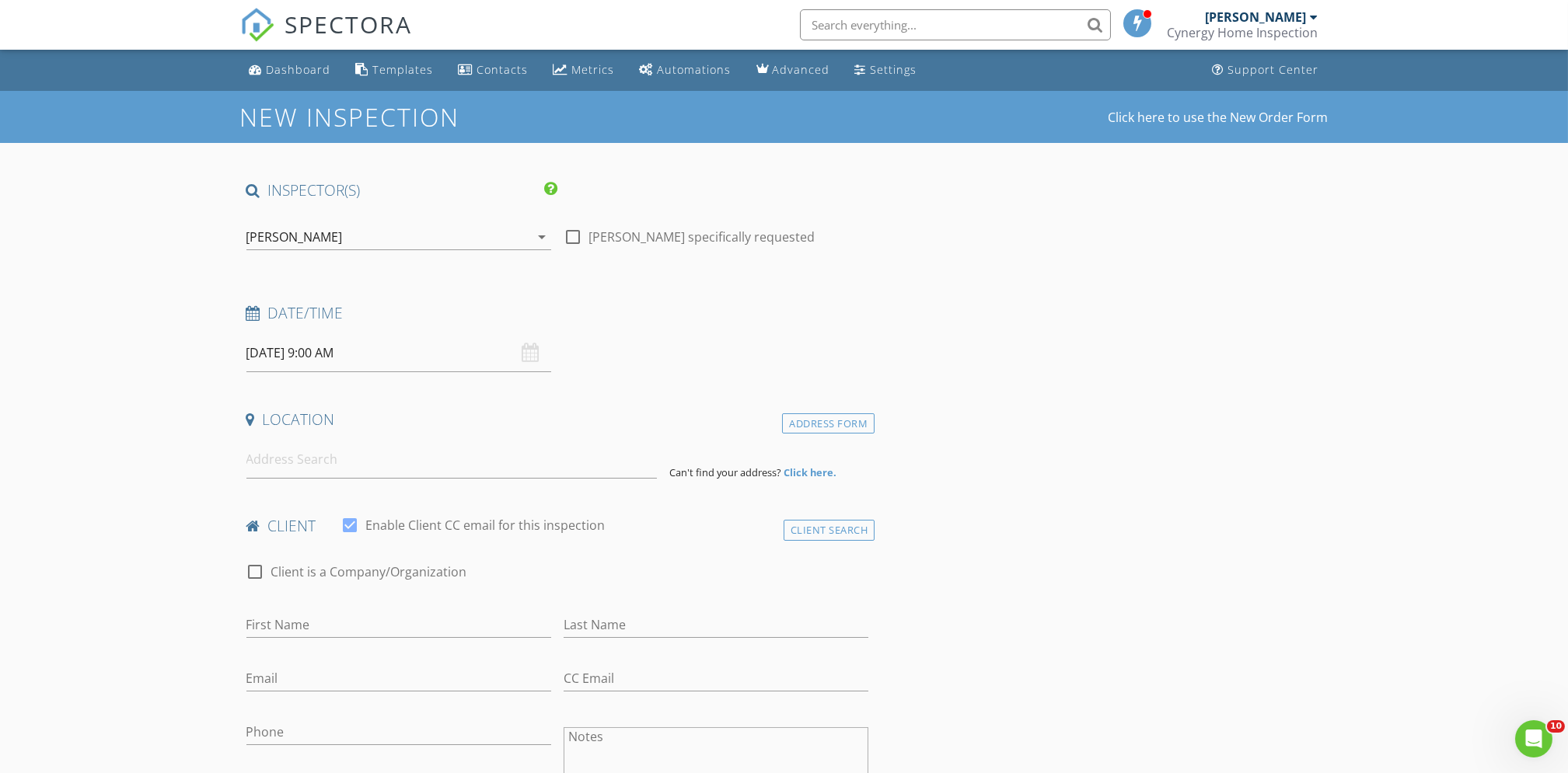
click at [320, 351] on input "[DATE] 9:00 AM" at bounding box center [398, 353] width 305 height 38
type input "10"
type input "[DATE] 10:00 AM"
click at [336, 608] on span at bounding box center [336, 611] width 11 height 16
type input "11"
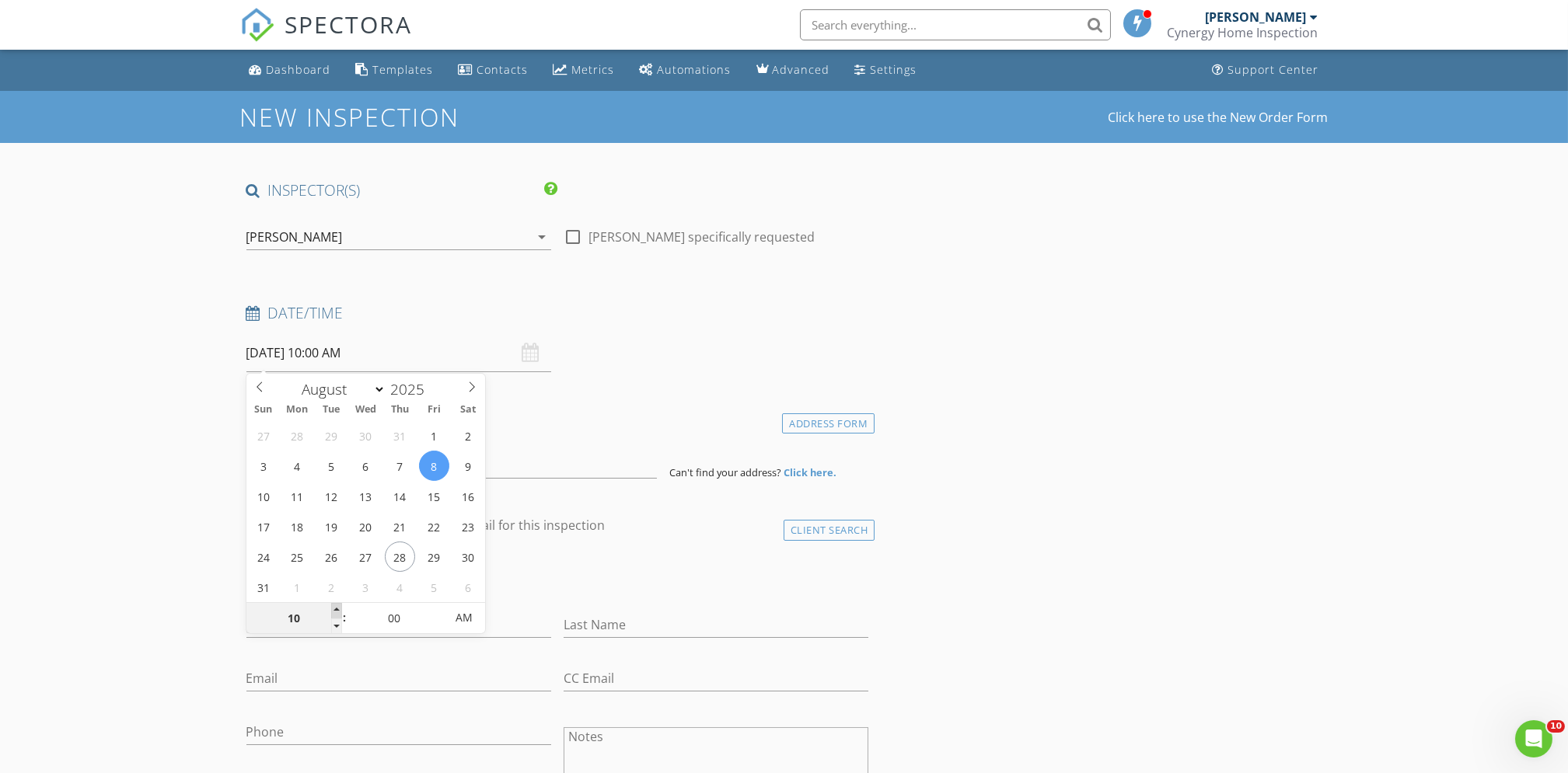
type input "[DATE] 11:00 AM"
click at [336, 608] on span at bounding box center [336, 611] width 11 height 16
type input "12"
type input "08/08/2025 12:00 PM"
click at [336, 608] on span at bounding box center [336, 611] width 11 height 16
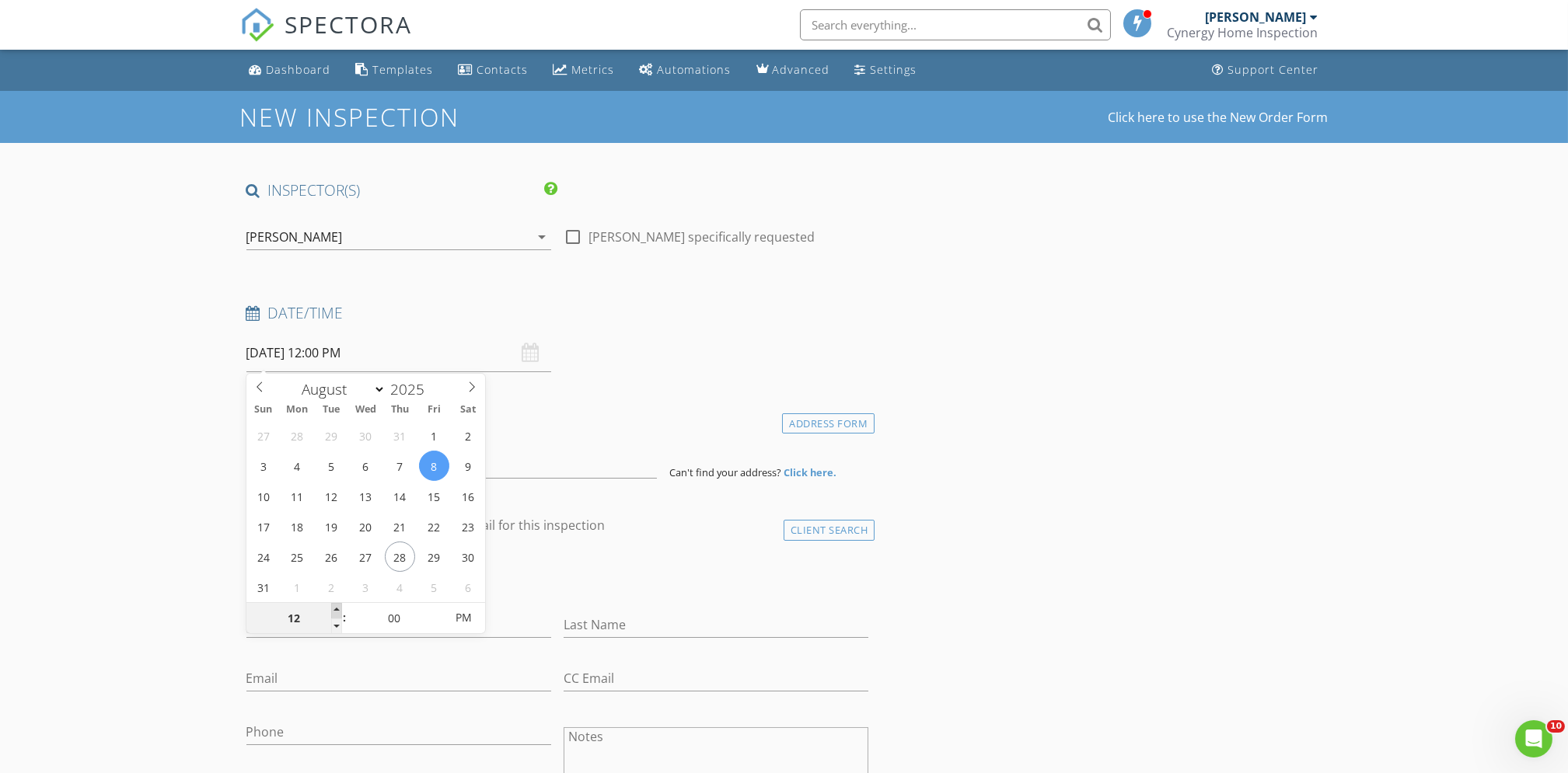
type input "01"
type input "[DATE] 1:00 PM"
click at [336, 608] on span at bounding box center [336, 611] width 11 height 16
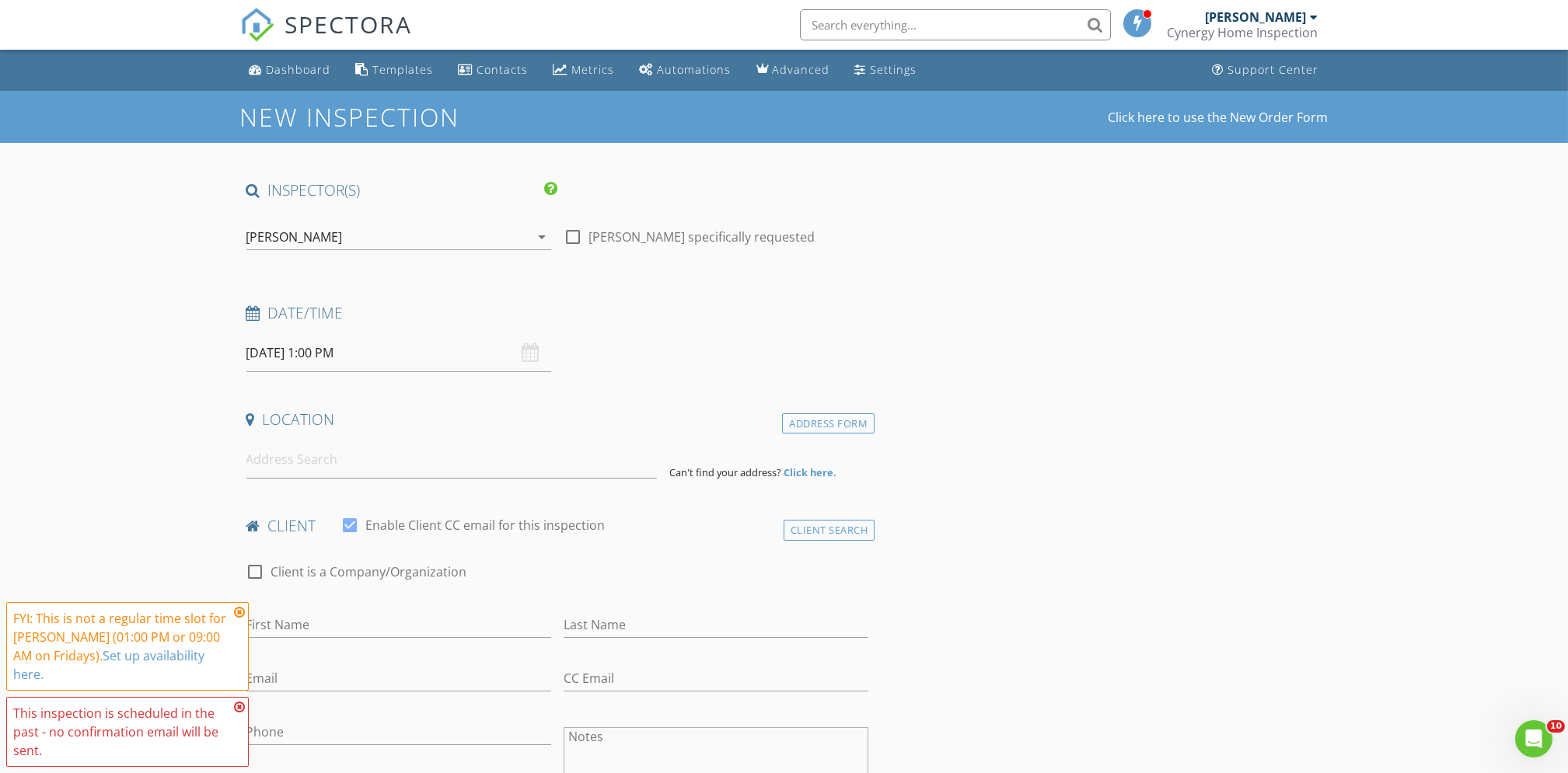
click at [712, 543] on div "client check_box Enable Client CC email for this inspection" at bounding box center [558, 531] width 635 height 31
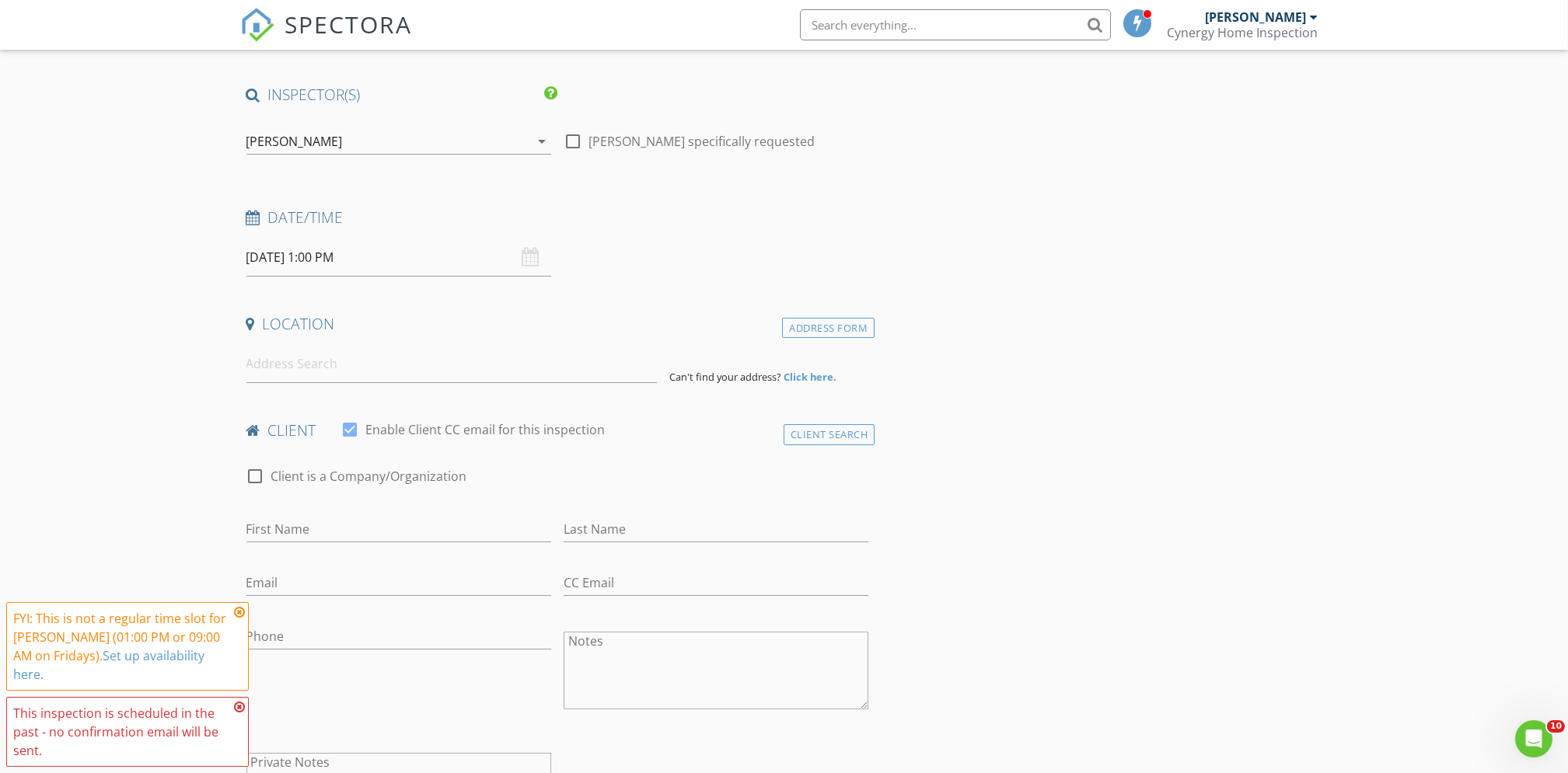
scroll to position [207, 0]
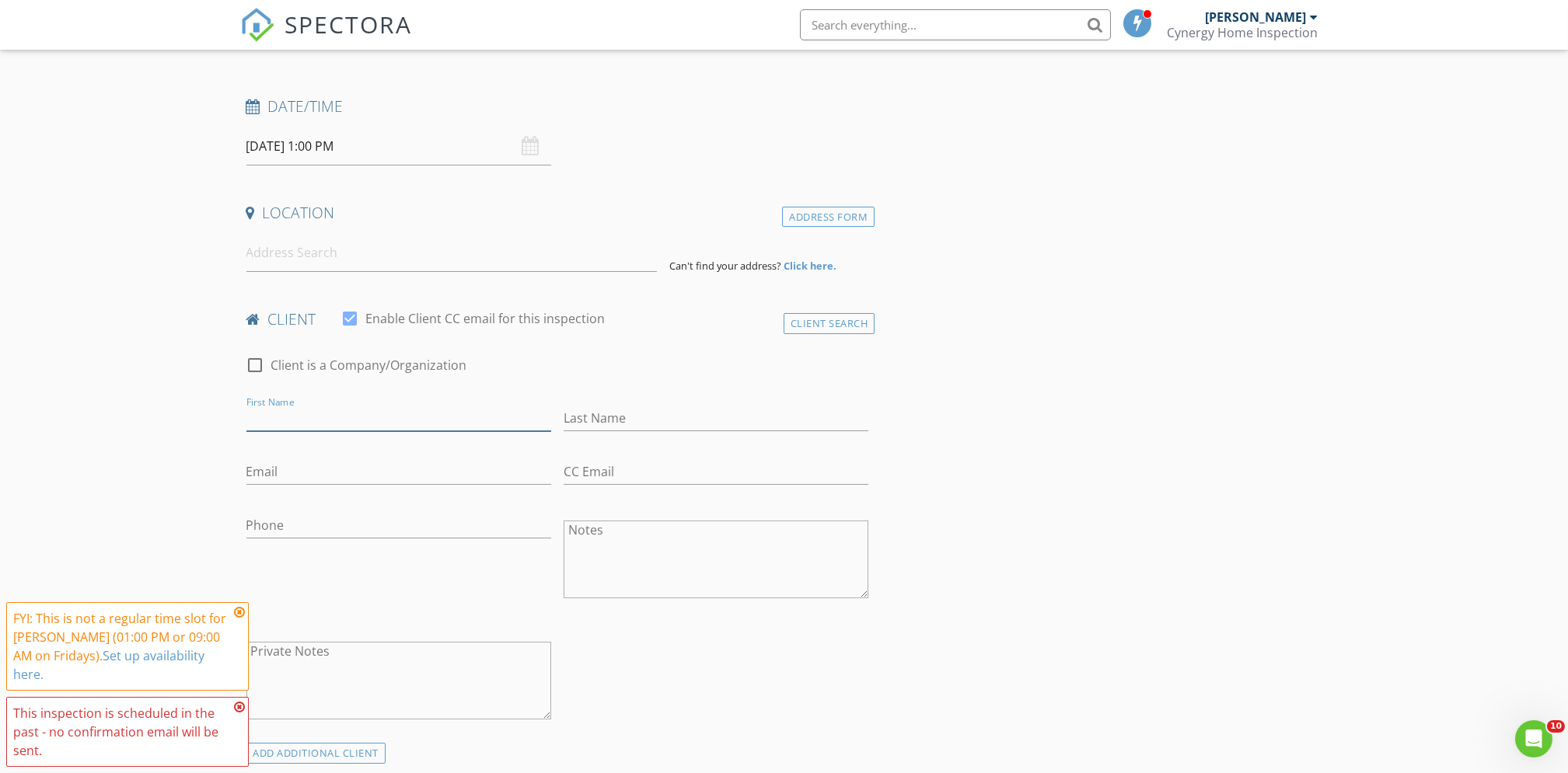
click at [366, 419] on input "First Name" at bounding box center [398, 418] width 305 height 25
type input "Devin Marche"
click at [620, 420] on input "Last Name" at bounding box center [715, 418] width 305 height 25
type input "Duncan"
click at [375, 469] on input "Email" at bounding box center [398, 471] width 305 height 25
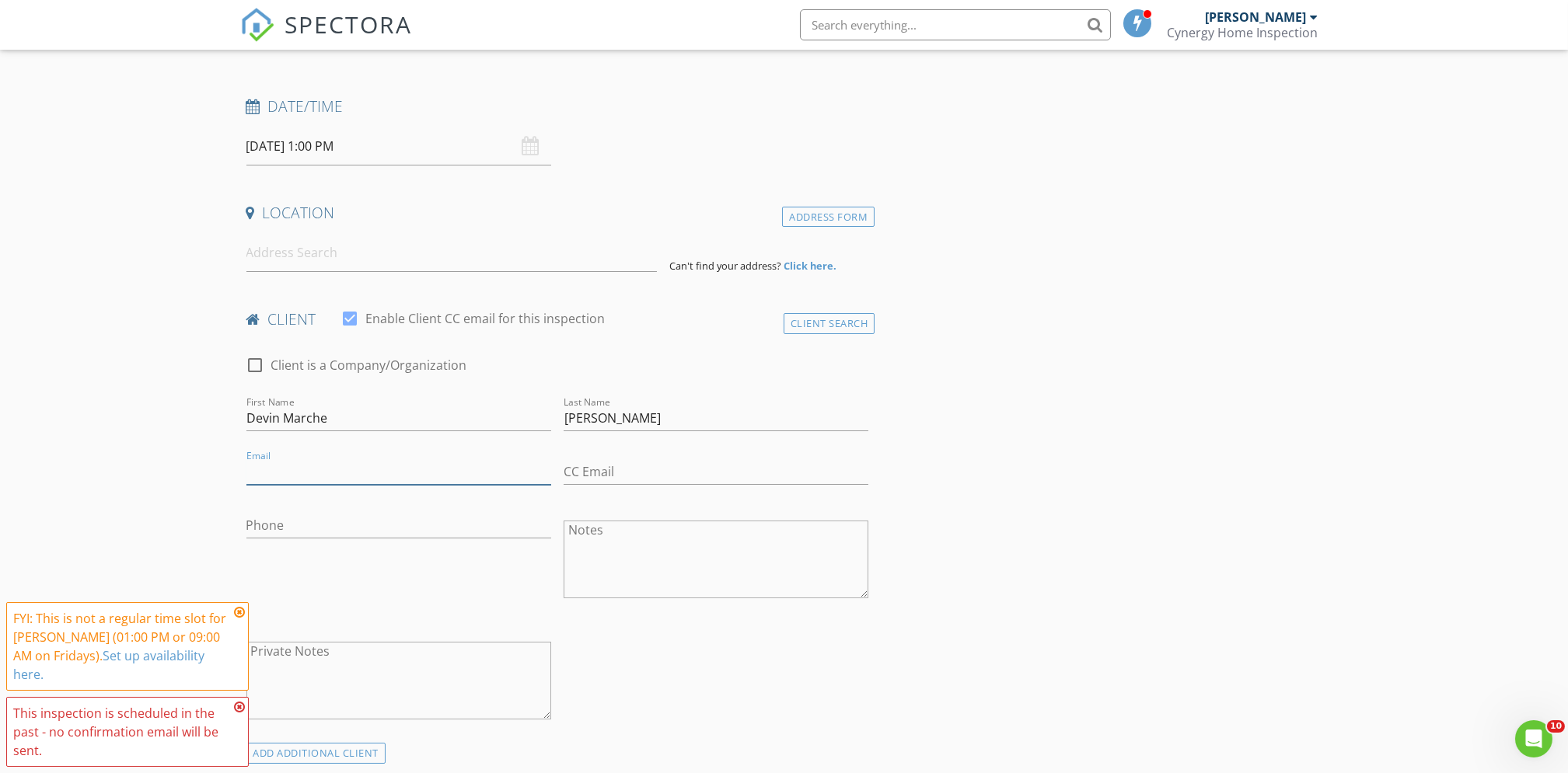
paste input "devin.marcheduncan@usbank.com"
type input "devin.marcheduncan@usbank.com"
click at [326, 526] on input "Phone" at bounding box center [398, 525] width 305 height 25
paste input "541-915-1548"
type input "541-915-1548"
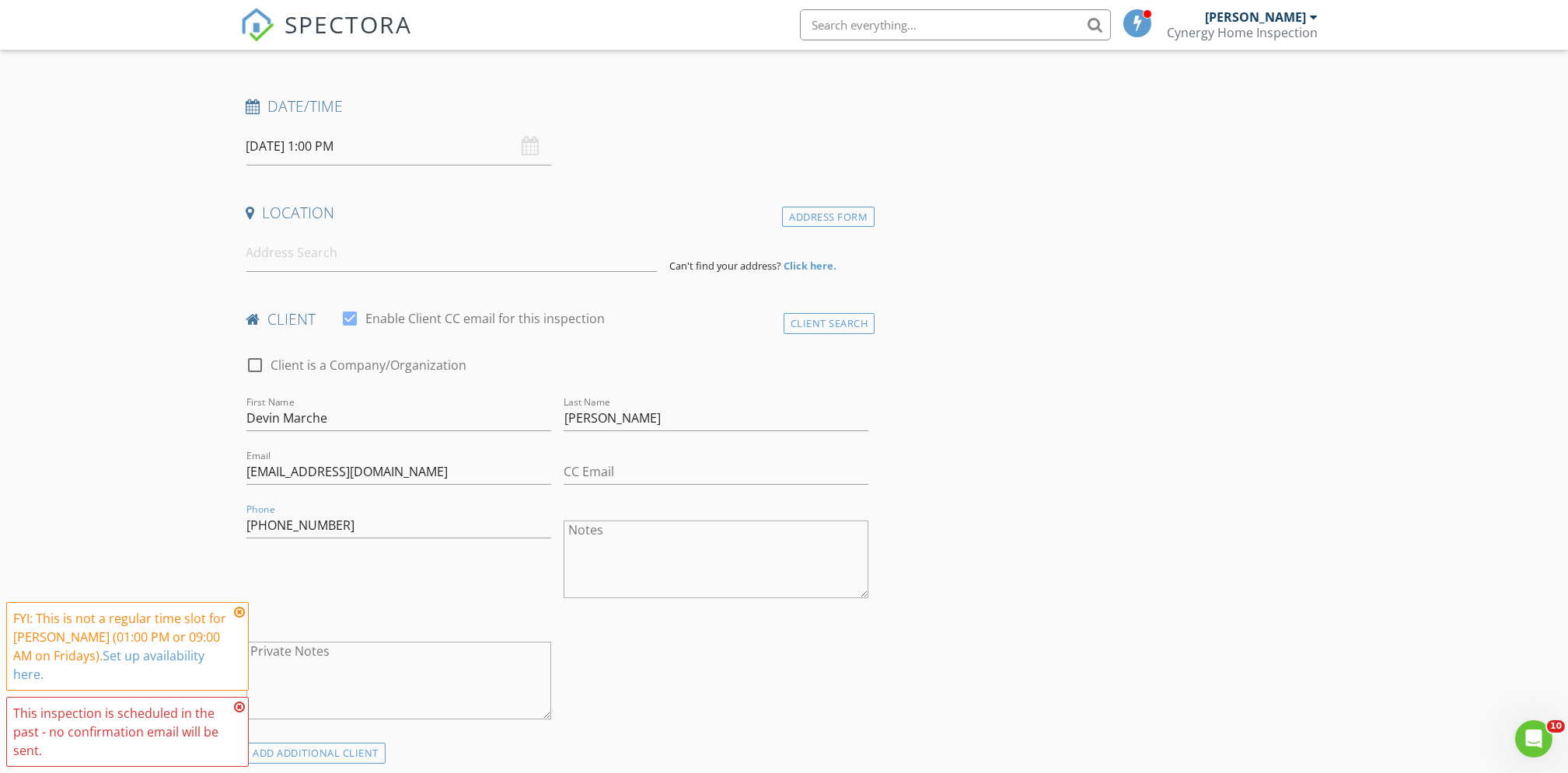
click at [324, 248] on input at bounding box center [452, 253] width 411 height 38
paste input "573 Pacific Ave Springfield OR"
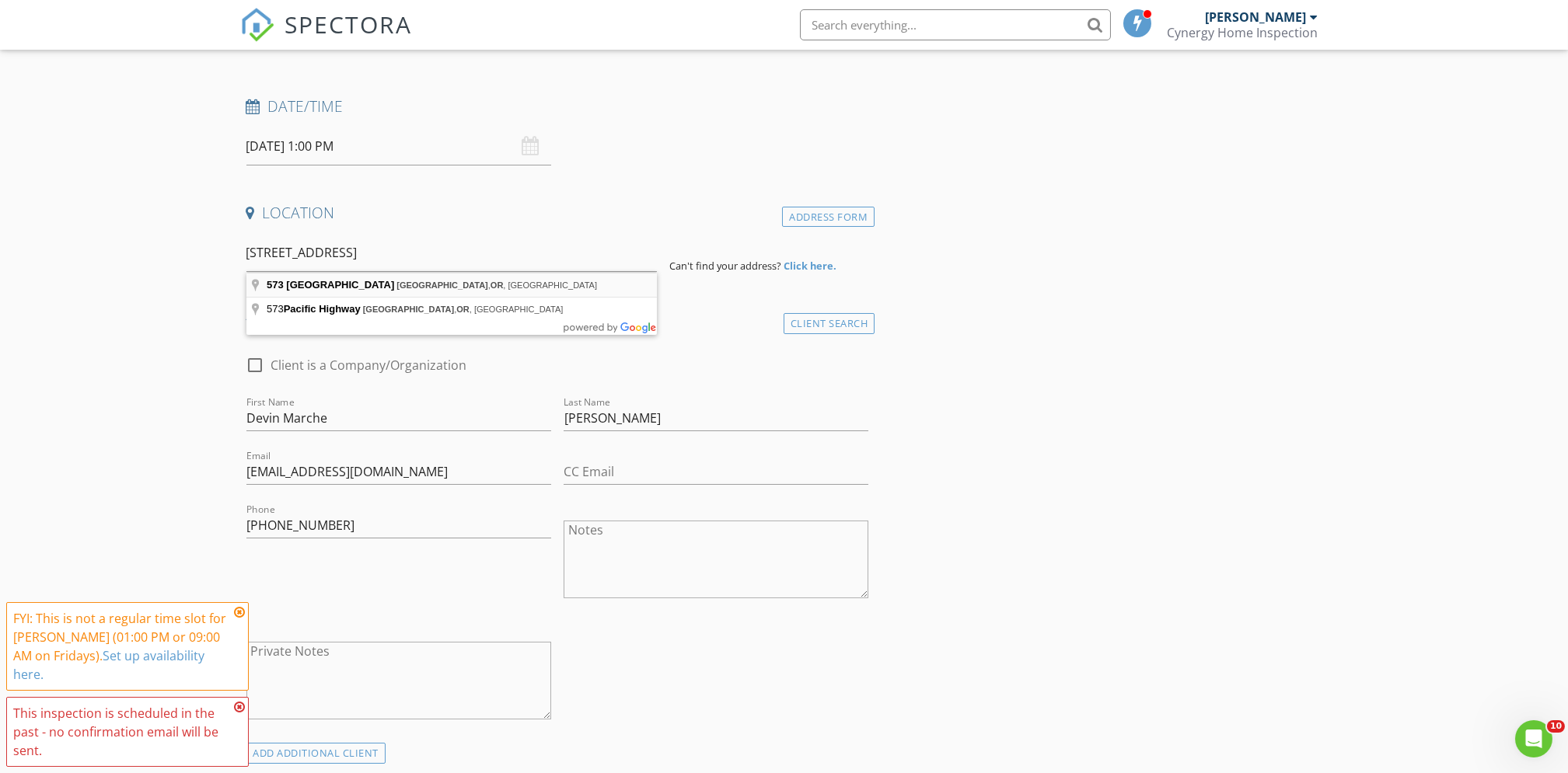
type input "573 Pacific Ave, Springfield, OR, USA"
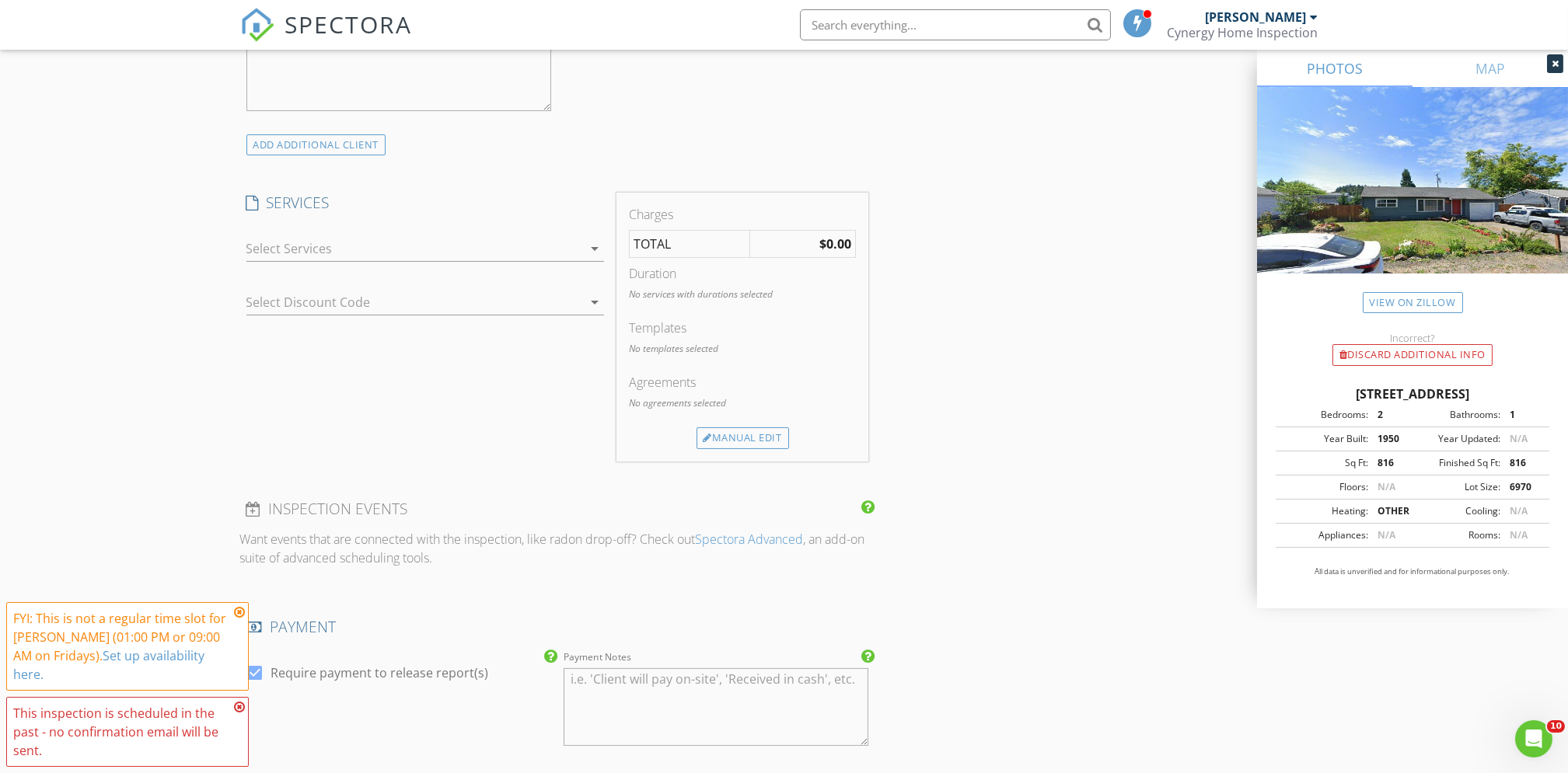
scroll to position [1139, 0]
click at [590, 243] on icon "arrow_drop_down" at bounding box center [595, 243] width 19 height 19
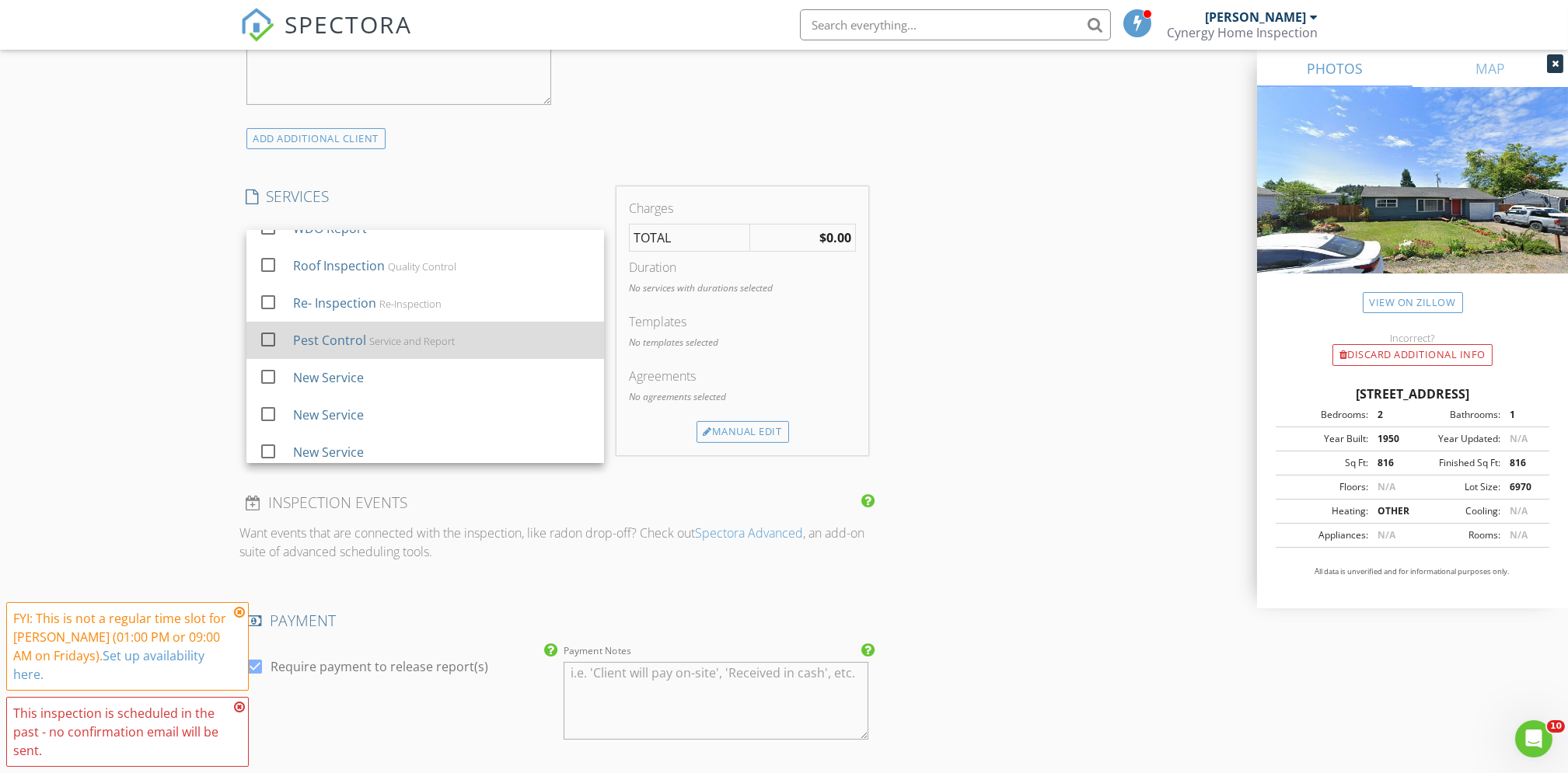
scroll to position [153, 0]
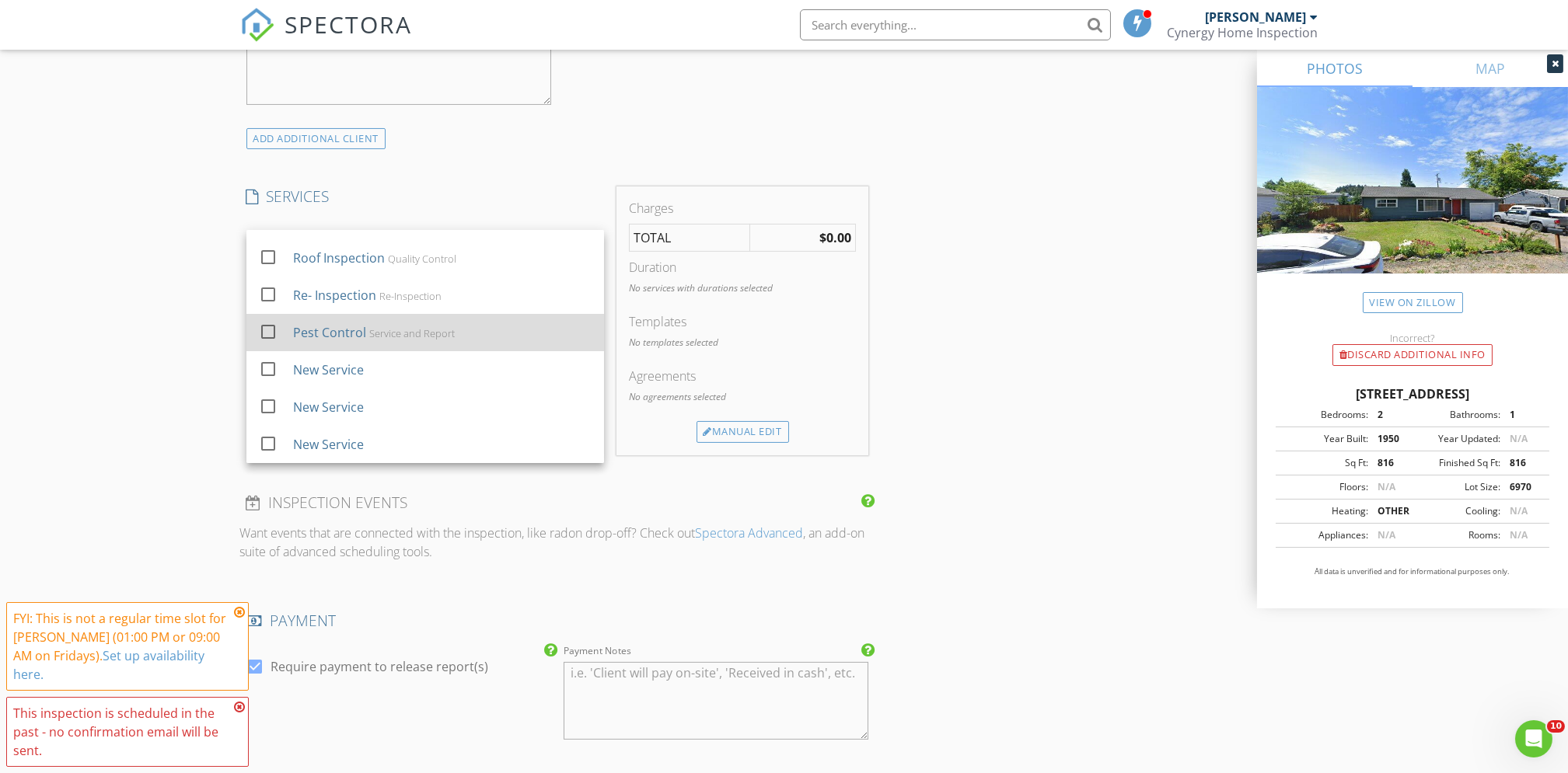
click at [307, 331] on div "Pest Control" at bounding box center [329, 333] width 73 height 19
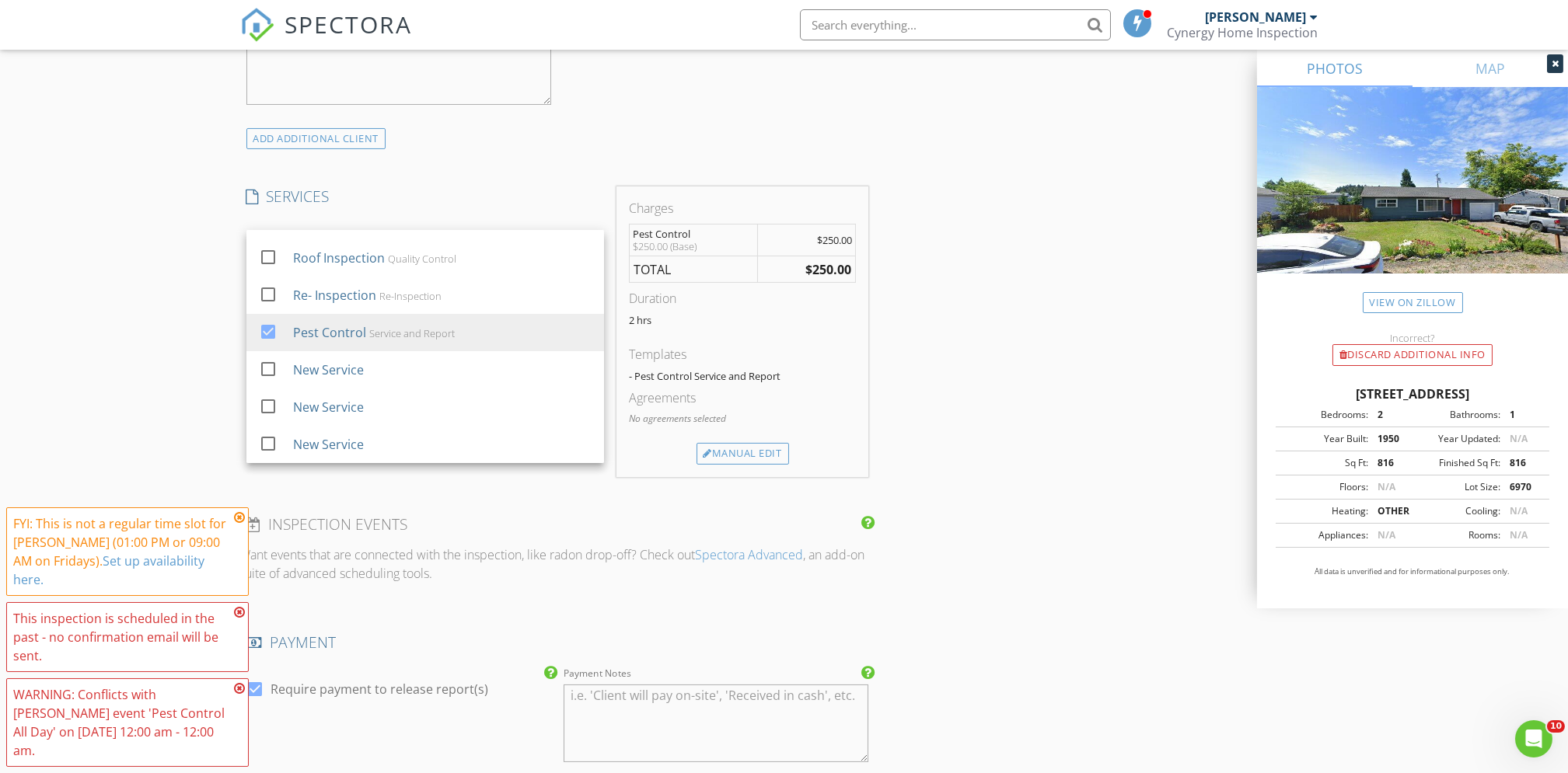
click at [739, 453] on div "Manual Edit" at bounding box center [742, 453] width 93 height 22
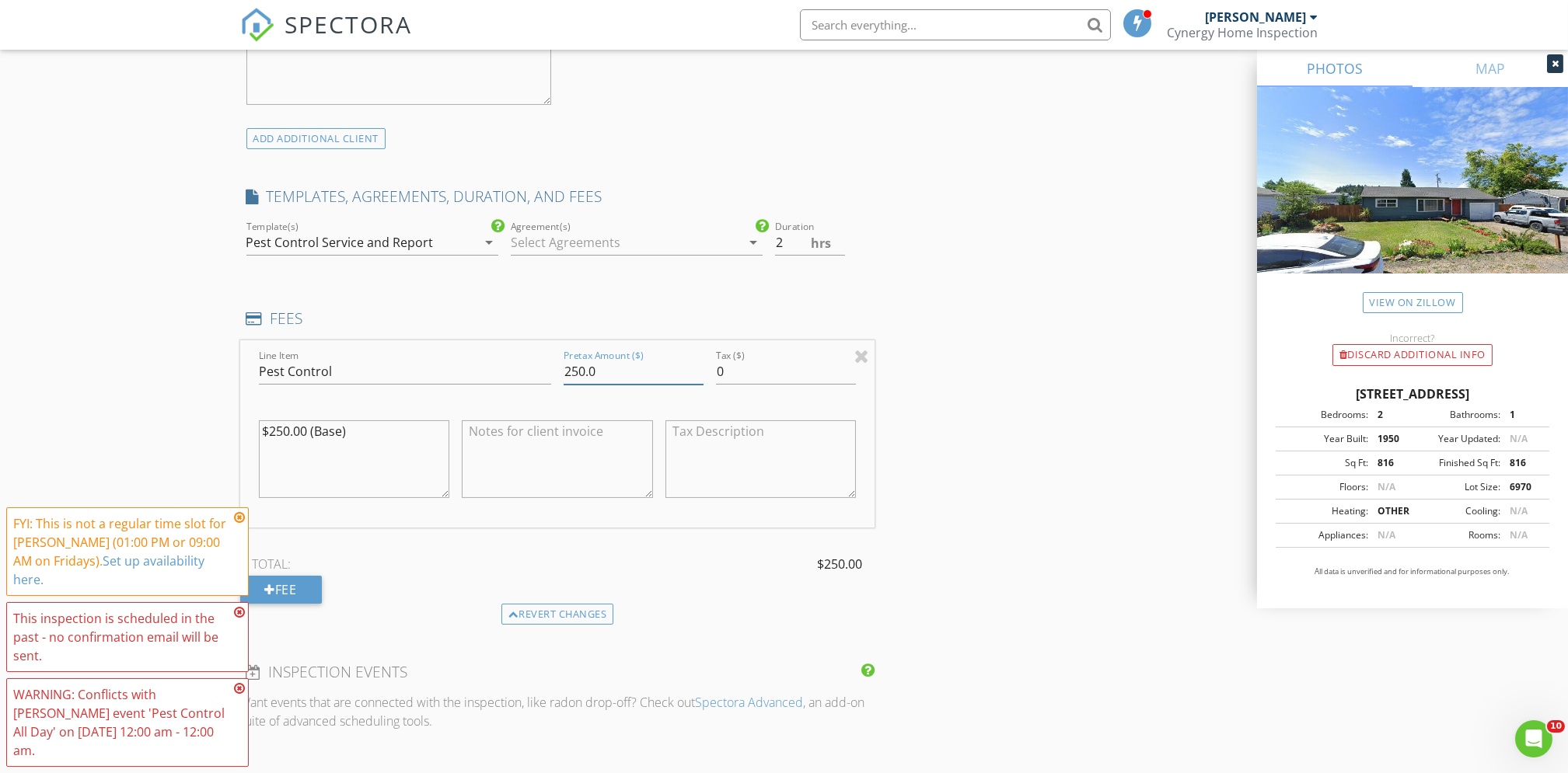
drag, startPoint x: 595, startPoint y: 371, endPoint x: 557, endPoint y: 366, distance: 38.3
click at [561, 366] on div "Pretax Amount ($) 250.0" at bounding box center [634, 373] width 153 height 53
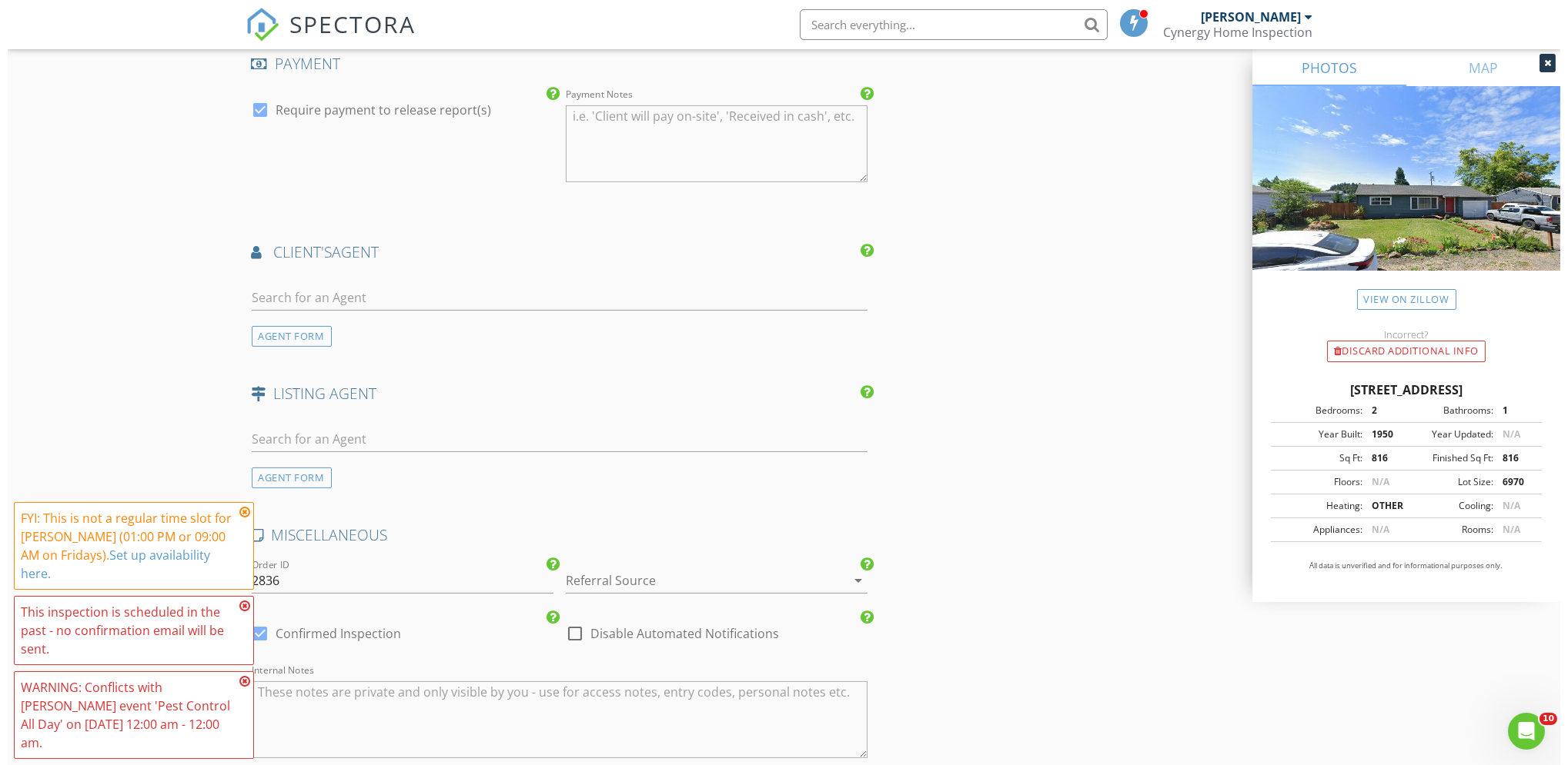
scroll to position [2139, 0]
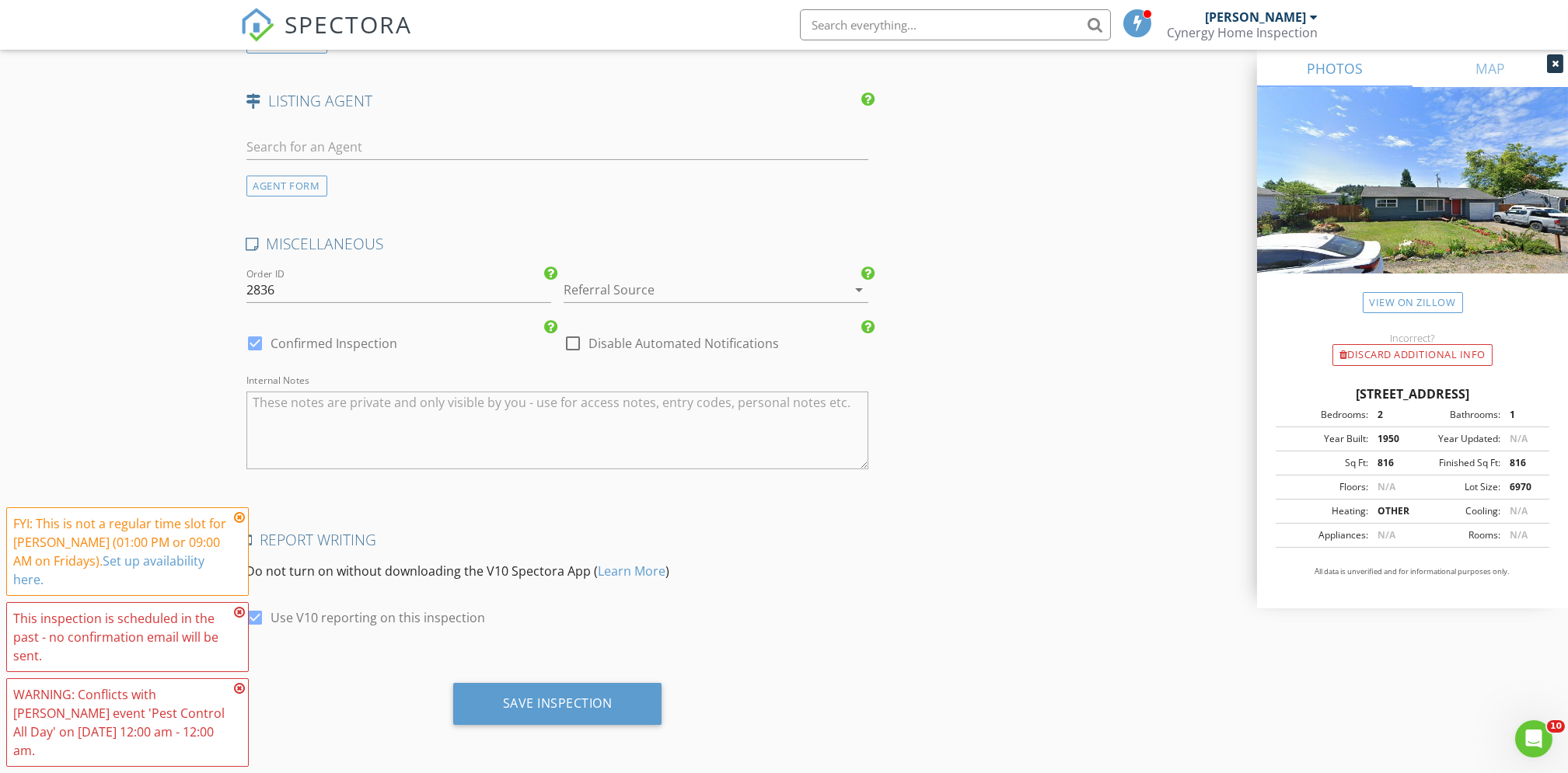
type input "100.00"
click at [573, 344] on div at bounding box center [573, 344] width 26 height 26
checkbox input "true"
click at [588, 712] on div "Save Inspection" at bounding box center [558, 704] width 209 height 42
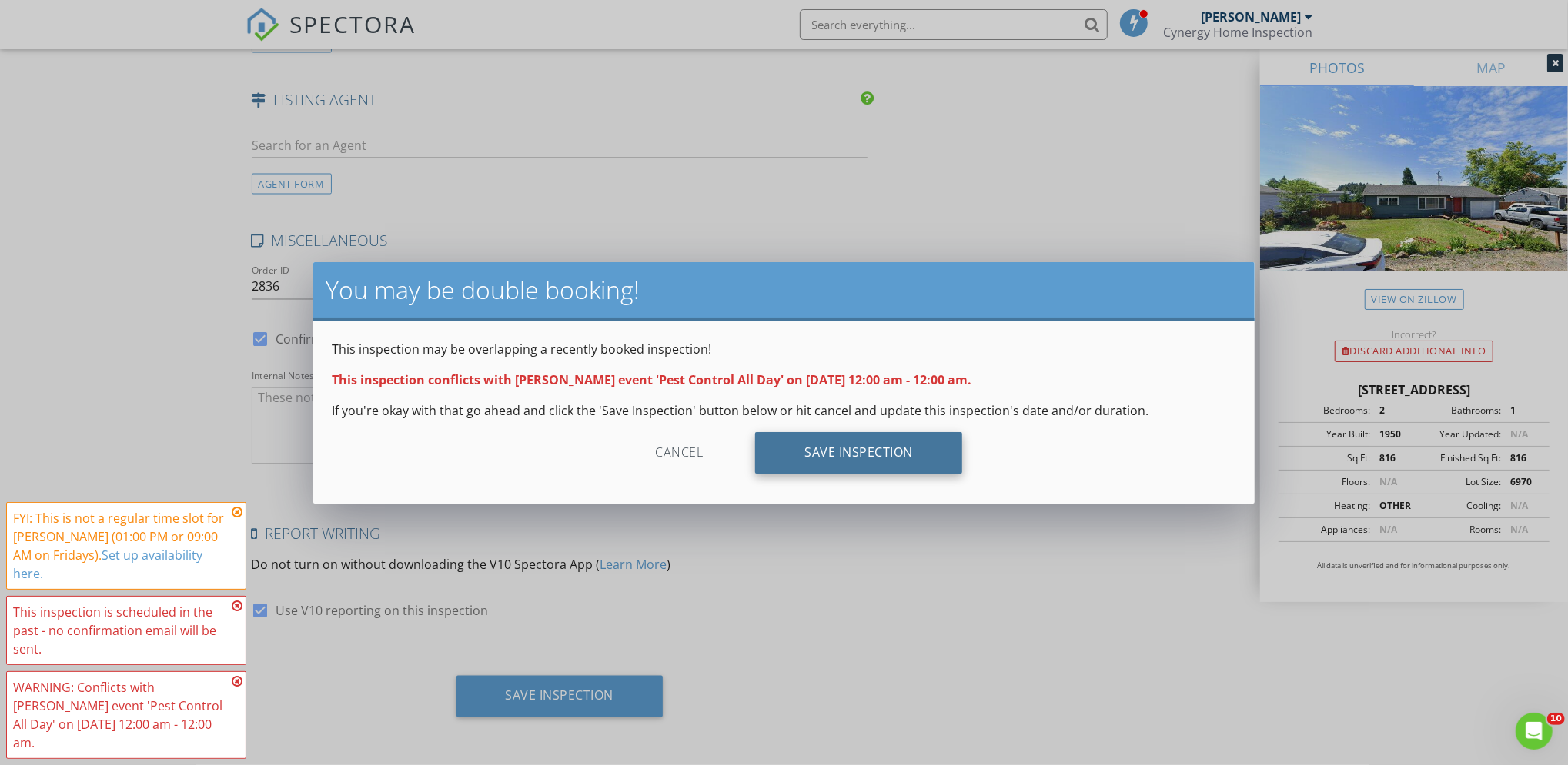
click at [823, 456] on div "Save Inspection" at bounding box center [858, 453] width 207 height 42
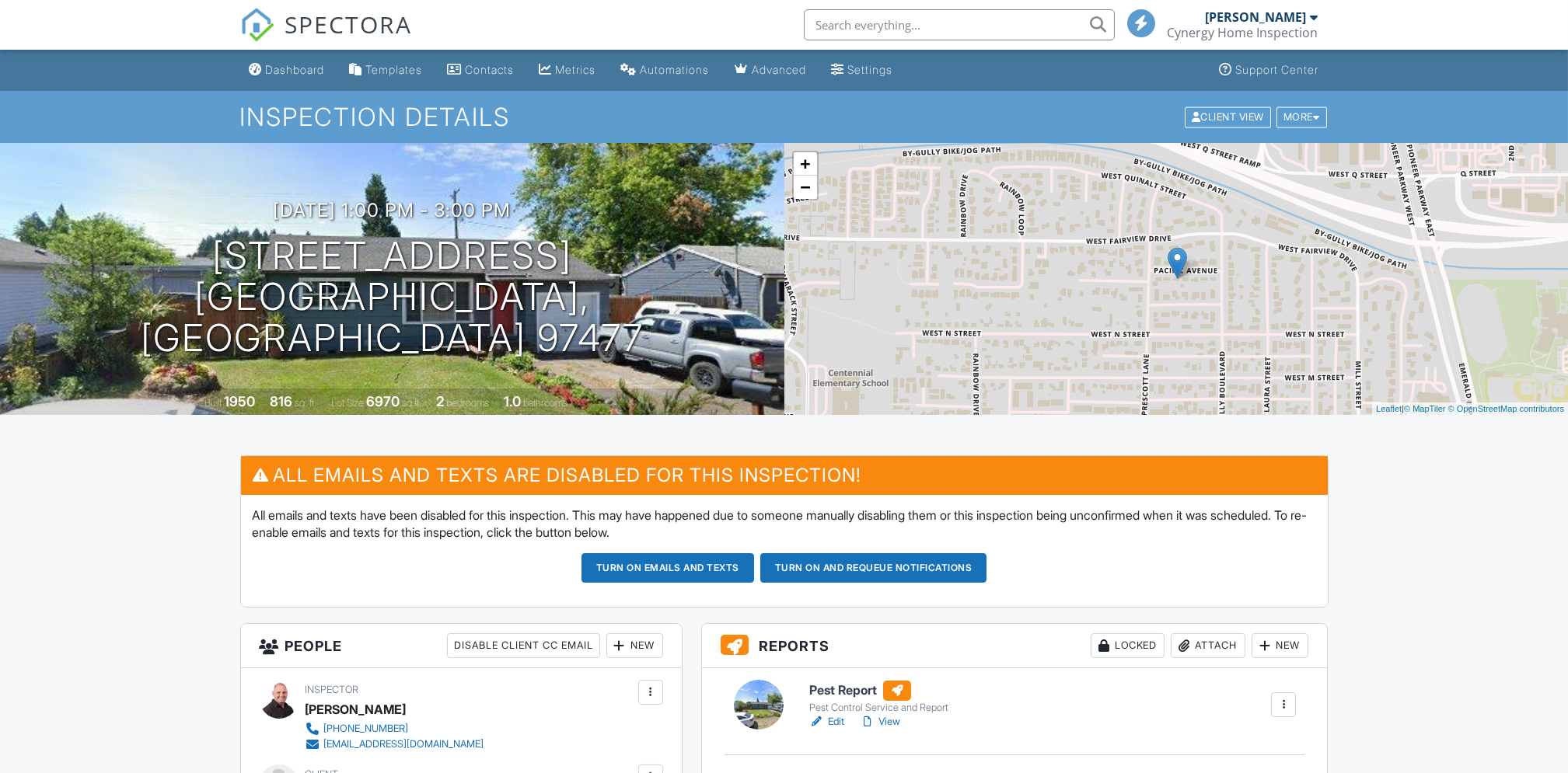
drag, startPoint x: 306, startPoint y: 68, endPoint x: 320, endPoint y: 76, distance: 16.1
click at [307, 68] on div "Dashboard" at bounding box center [295, 69] width 59 height 13
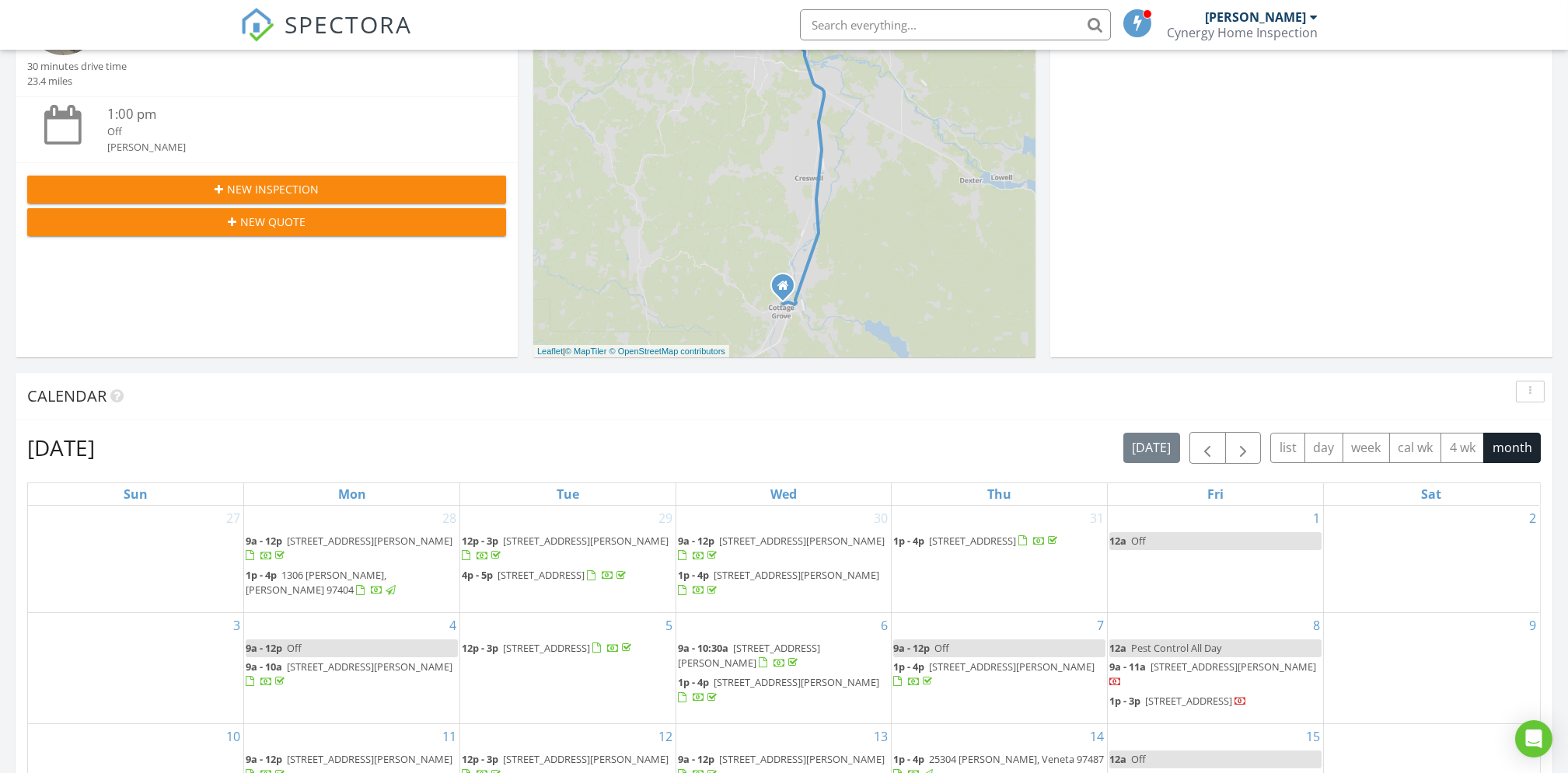
scroll to position [517, 0]
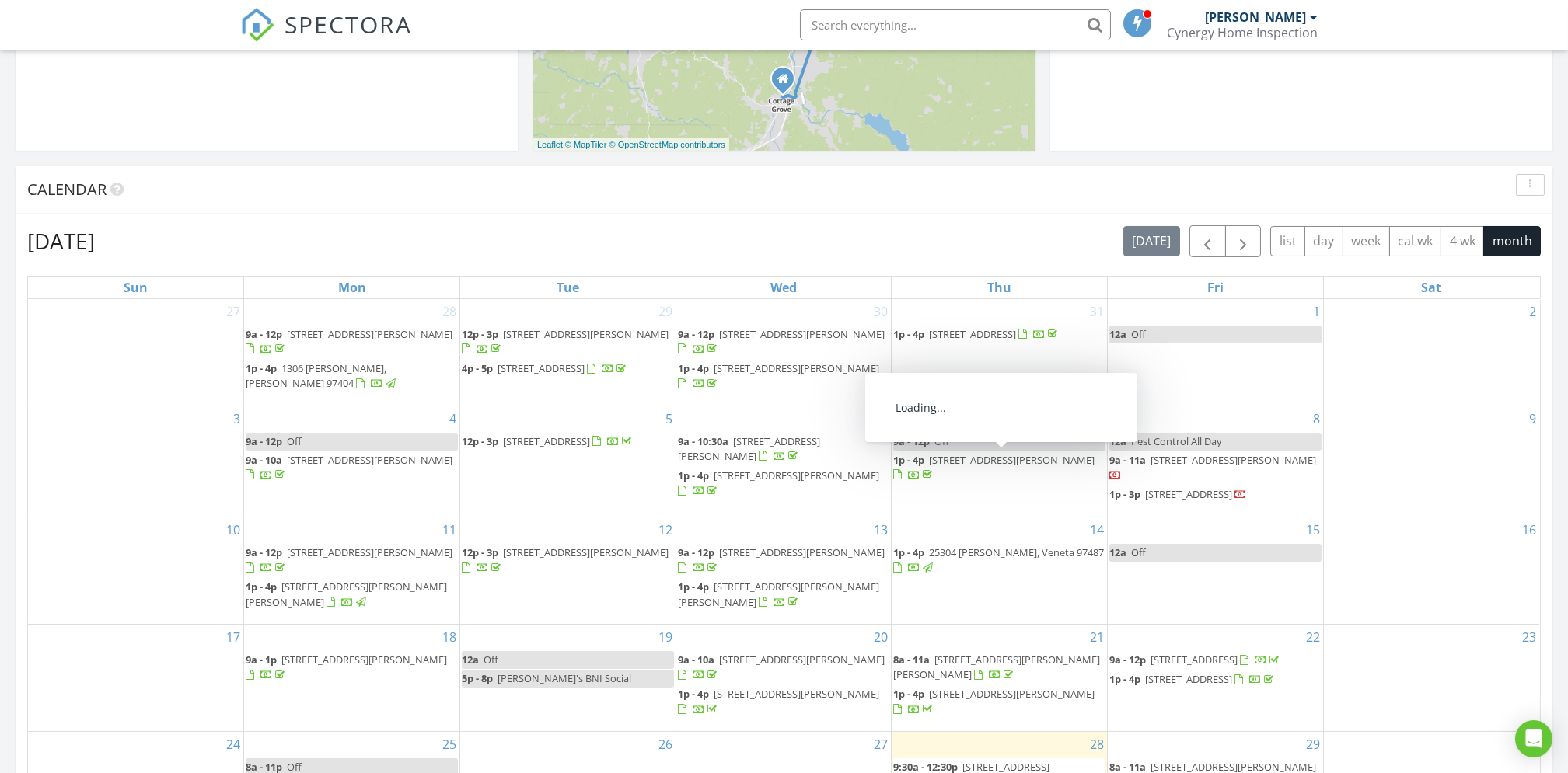
click at [1157, 509] on div "8 12a Pest Control All Day 9a - 11a [STREET_ADDRESS][PERSON_NAME] 1p - 3p [STRE…" at bounding box center [1216, 462] width 216 height 111
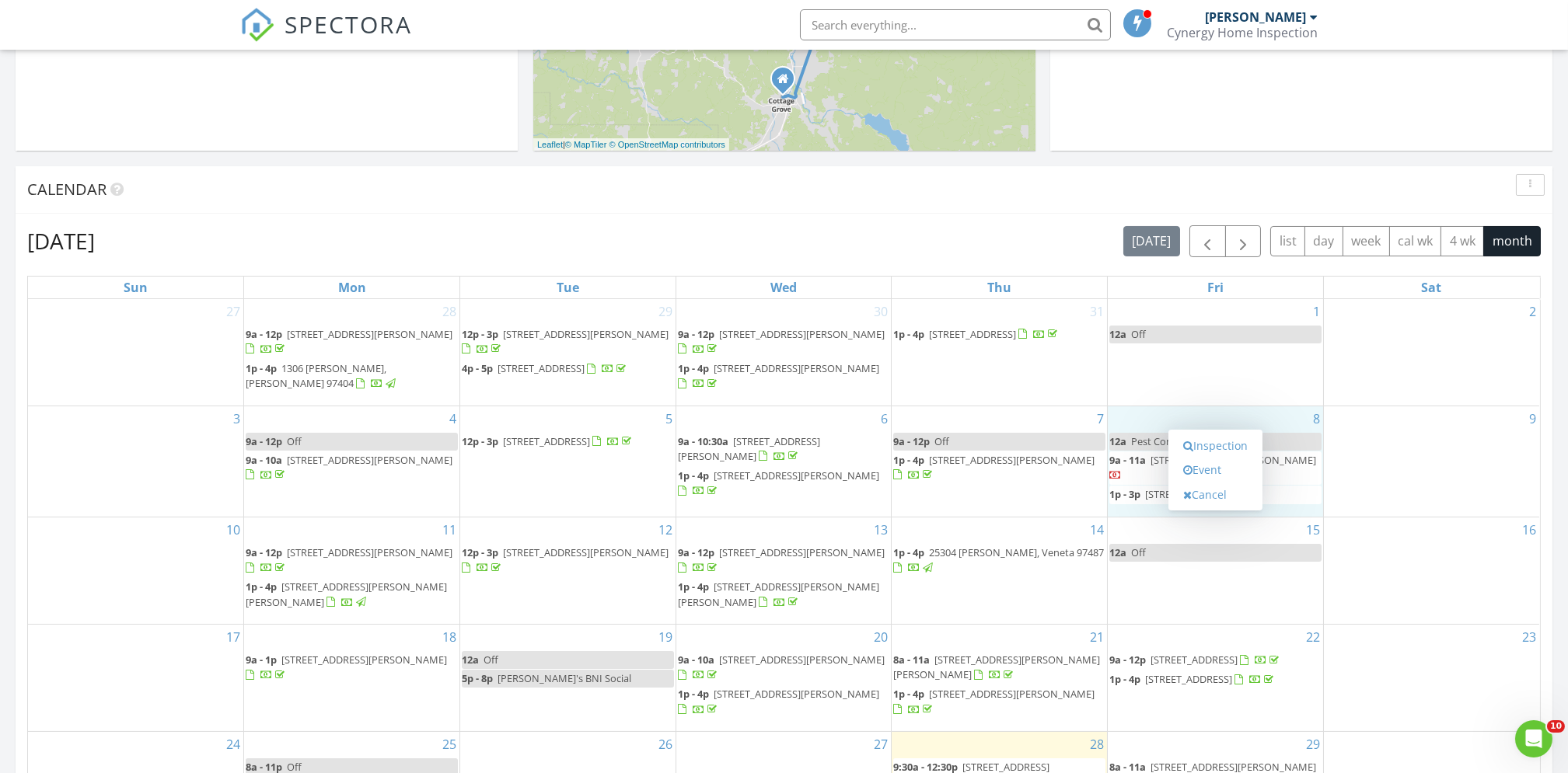
scroll to position [0, 0]
click at [1203, 447] on link "Inspection" at bounding box center [1215, 446] width 80 height 25
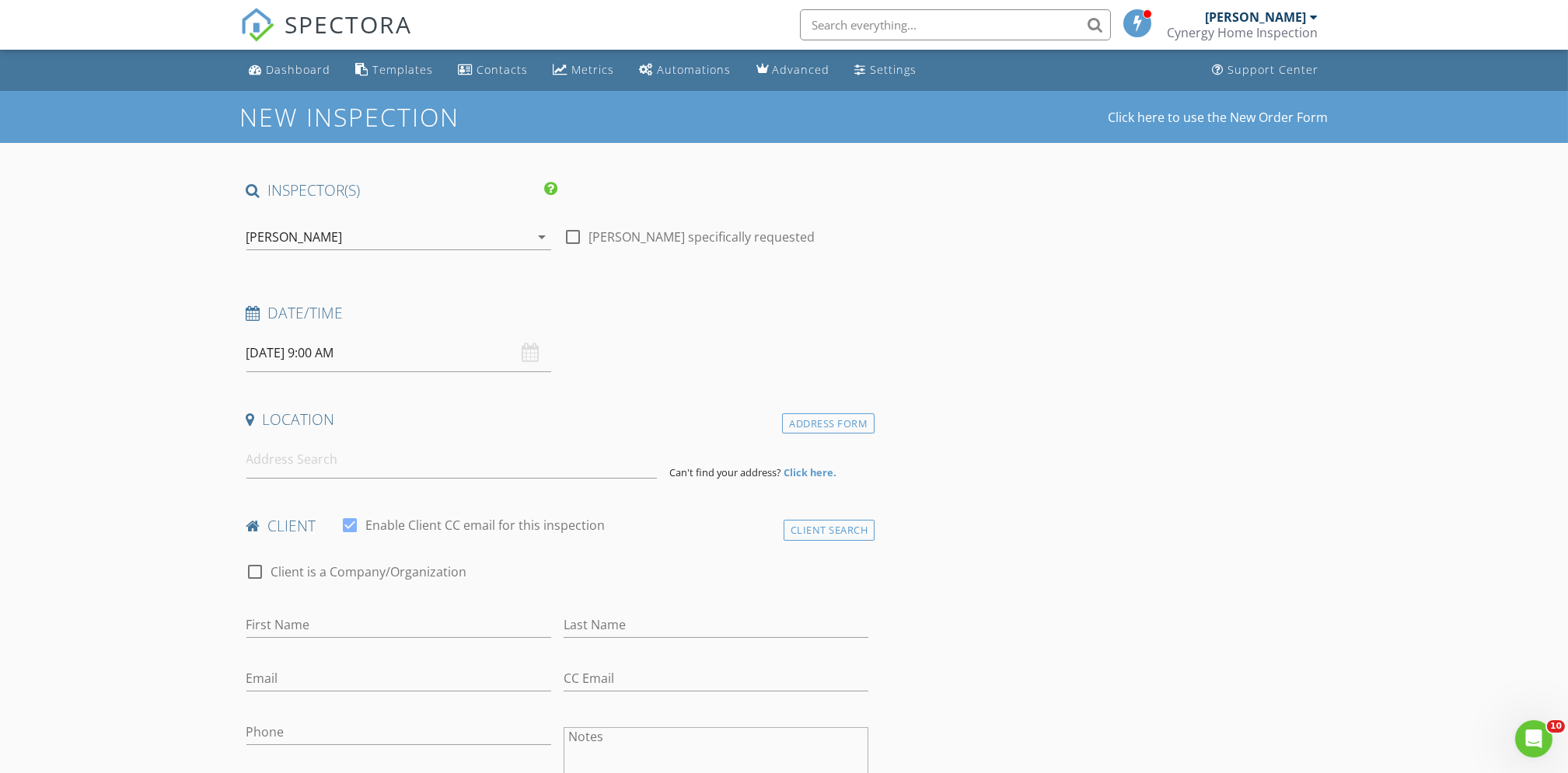
drag, startPoint x: 350, startPoint y: 607, endPoint x: 349, endPoint y: 616, distance: 9.1
click at [350, 608] on div "First Name" at bounding box center [398, 629] width 305 height 51
click at [347, 616] on input "First Name" at bounding box center [398, 625] width 305 height 25
type input "Brian"
type input "Young"
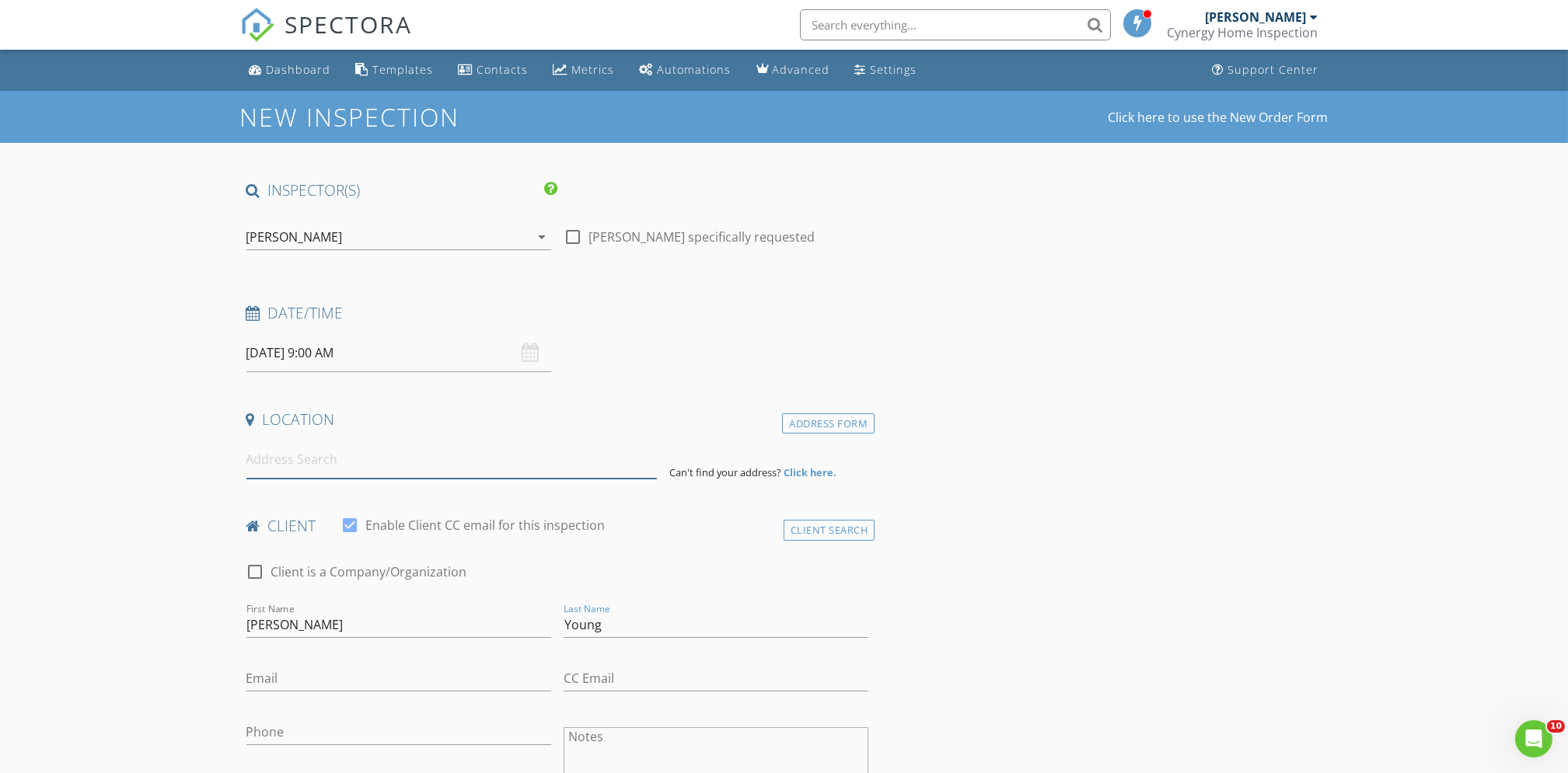
click at [299, 461] on input at bounding box center [452, 459] width 411 height 38
click at [321, 460] on input at bounding box center [452, 459] width 411 height 38
click at [445, 463] on input at bounding box center [452, 459] width 411 height 38
paste input "2595 16th Ave Springfield OR"
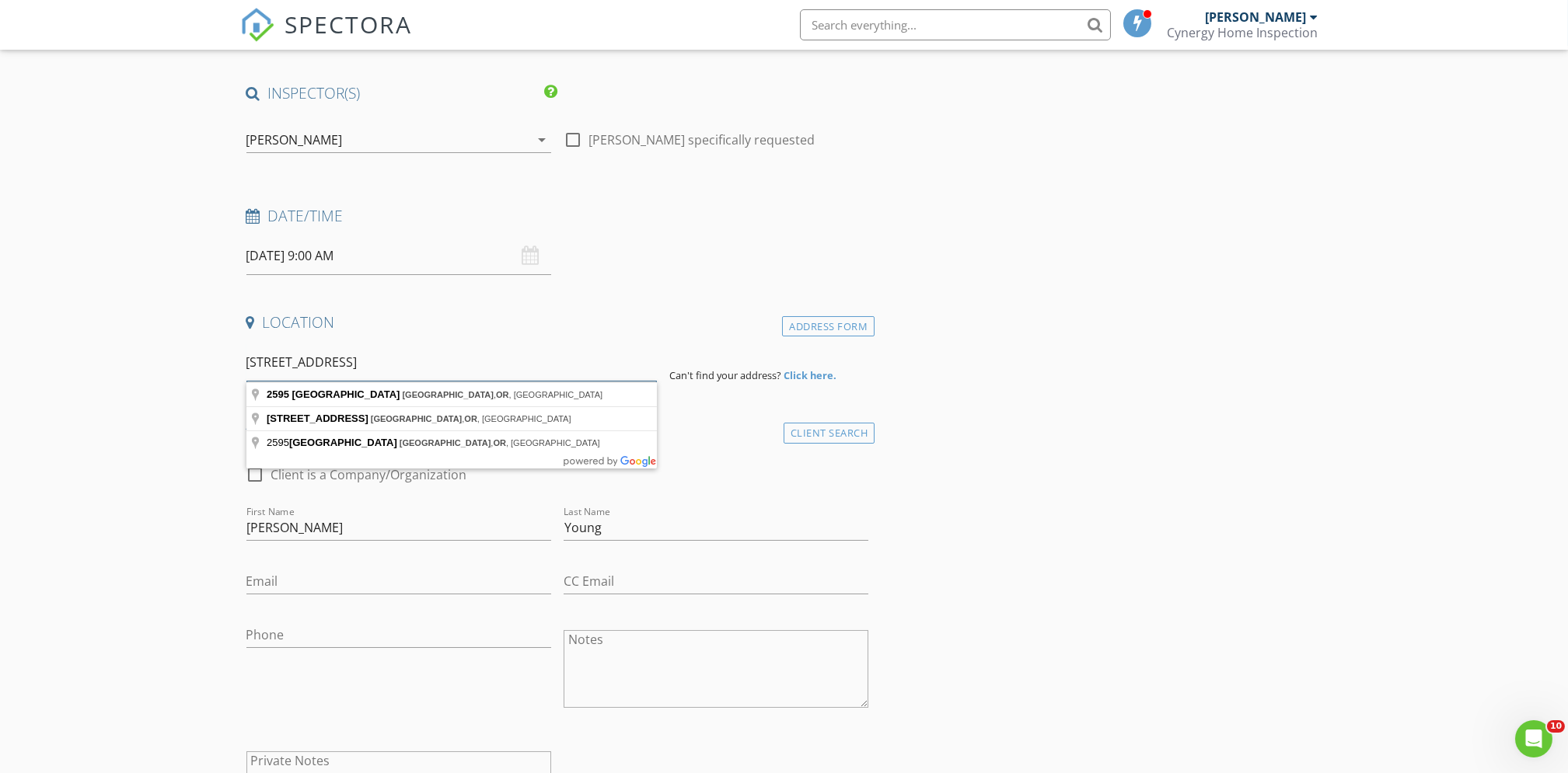
scroll to position [207, 0]
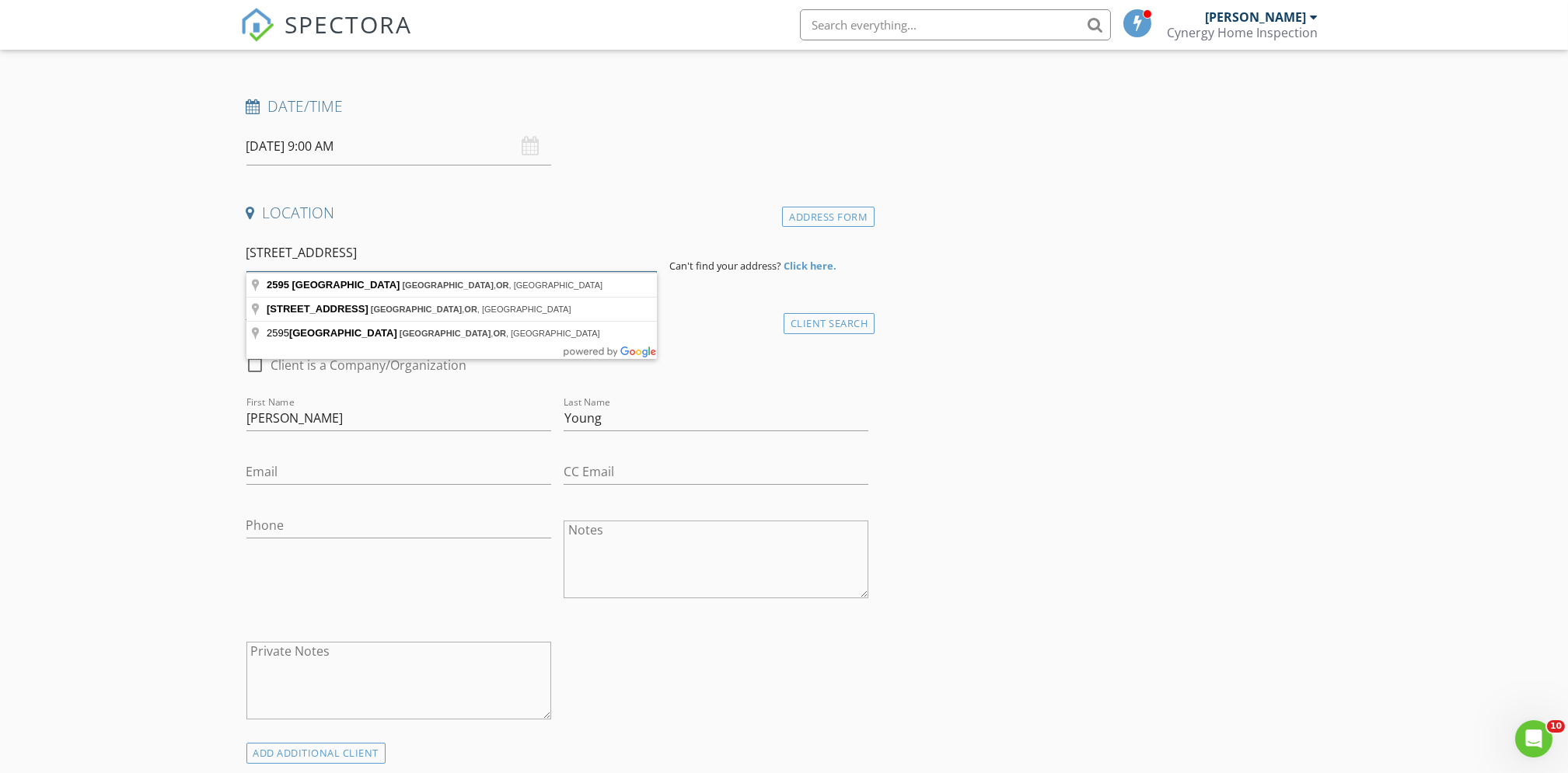
type input "2595 16th Ave Springfield OR"
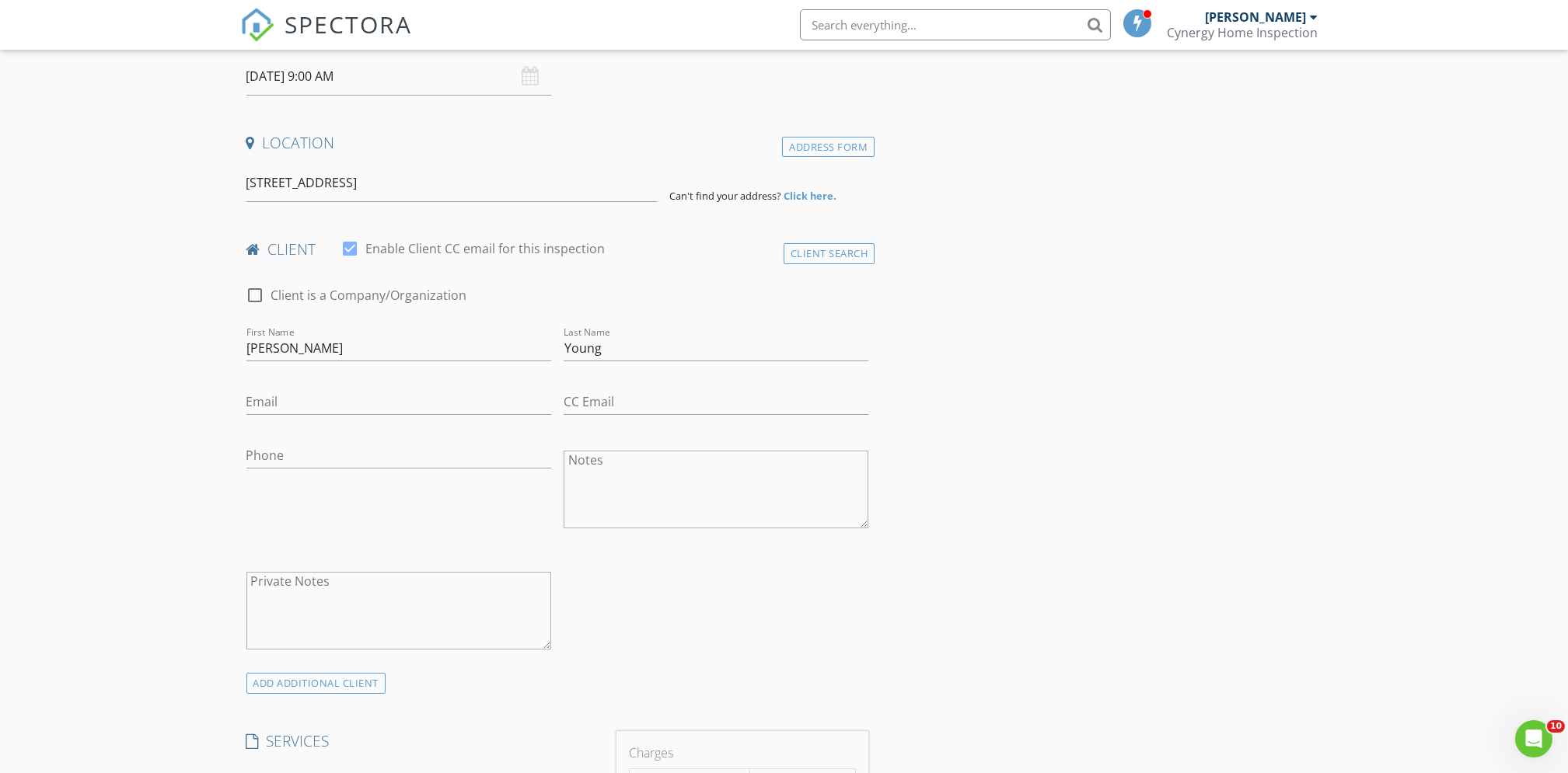
scroll to position [311, 0]
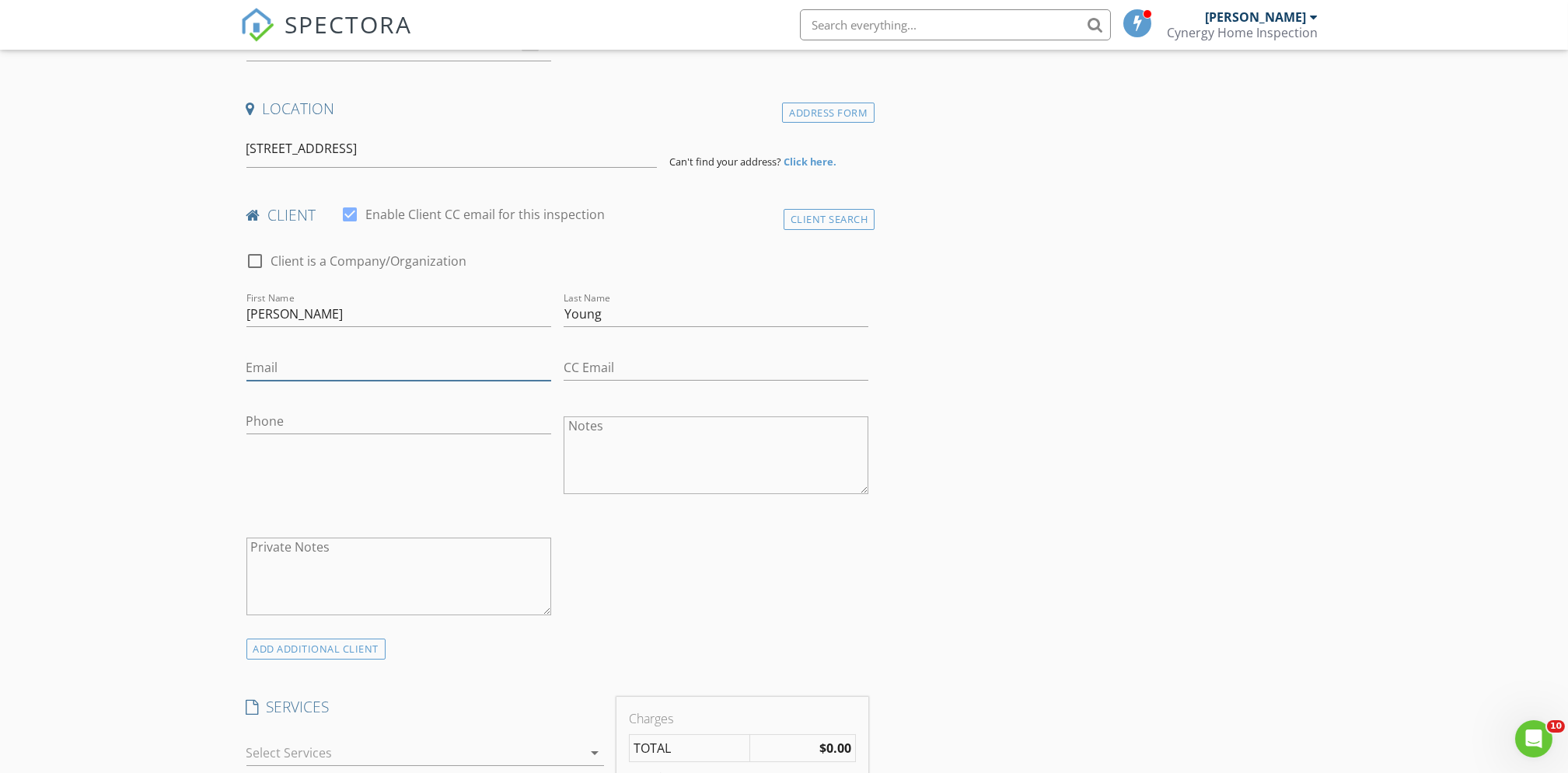
click at [343, 364] on input "Email" at bounding box center [398, 367] width 305 height 25
paste input "brian0201young@gmail.com"
type input "brian0201young@gmail.com"
drag, startPoint x: 300, startPoint y: 423, endPoint x: 416, endPoint y: 432, distance: 116.3
click at [301, 422] on input "Phone" at bounding box center [398, 421] width 305 height 25
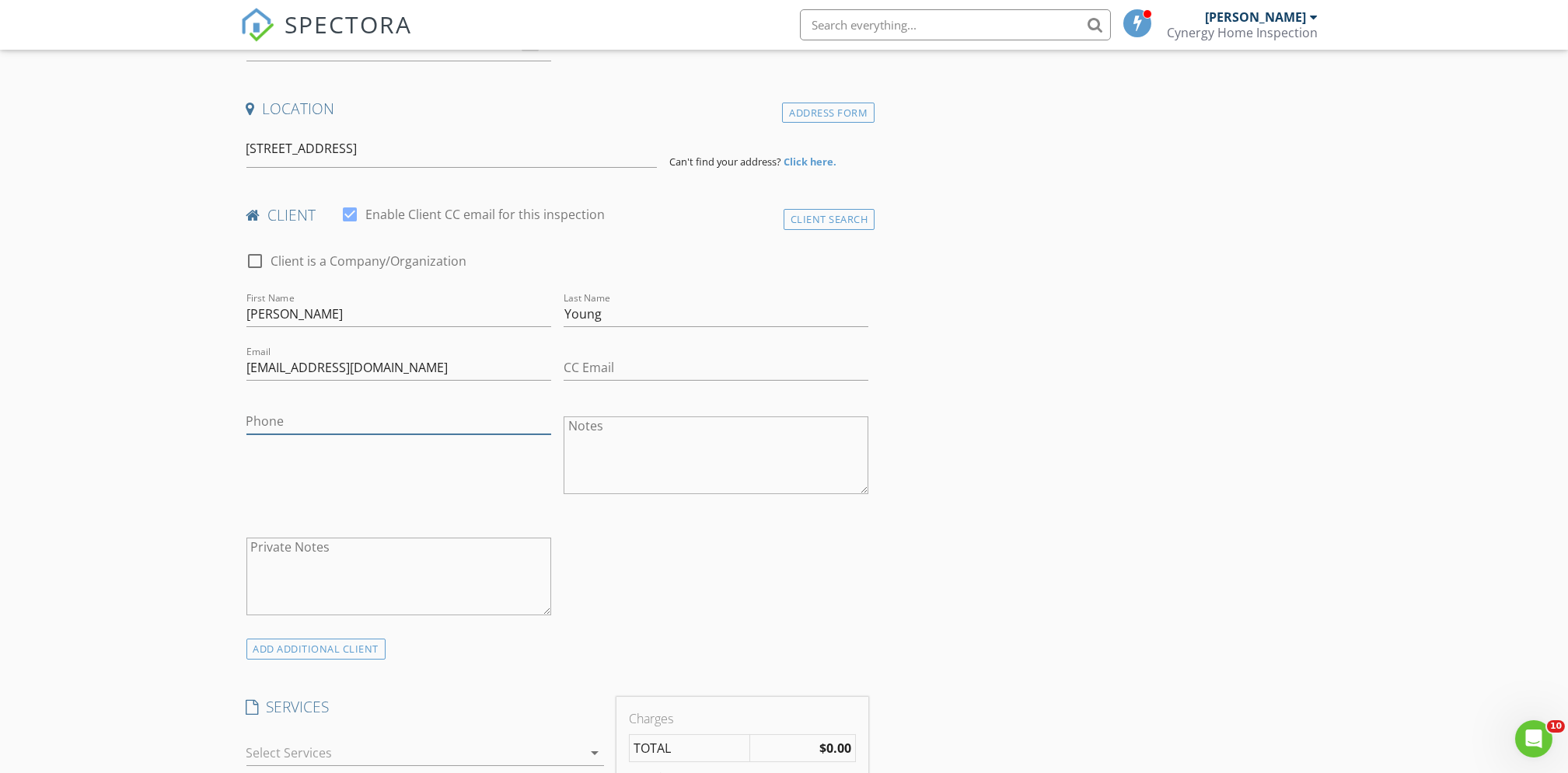
click at [280, 415] on input "Phone" at bounding box center [398, 421] width 305 height 25
paste input "503-871-1405"
type input "503-871-1405"
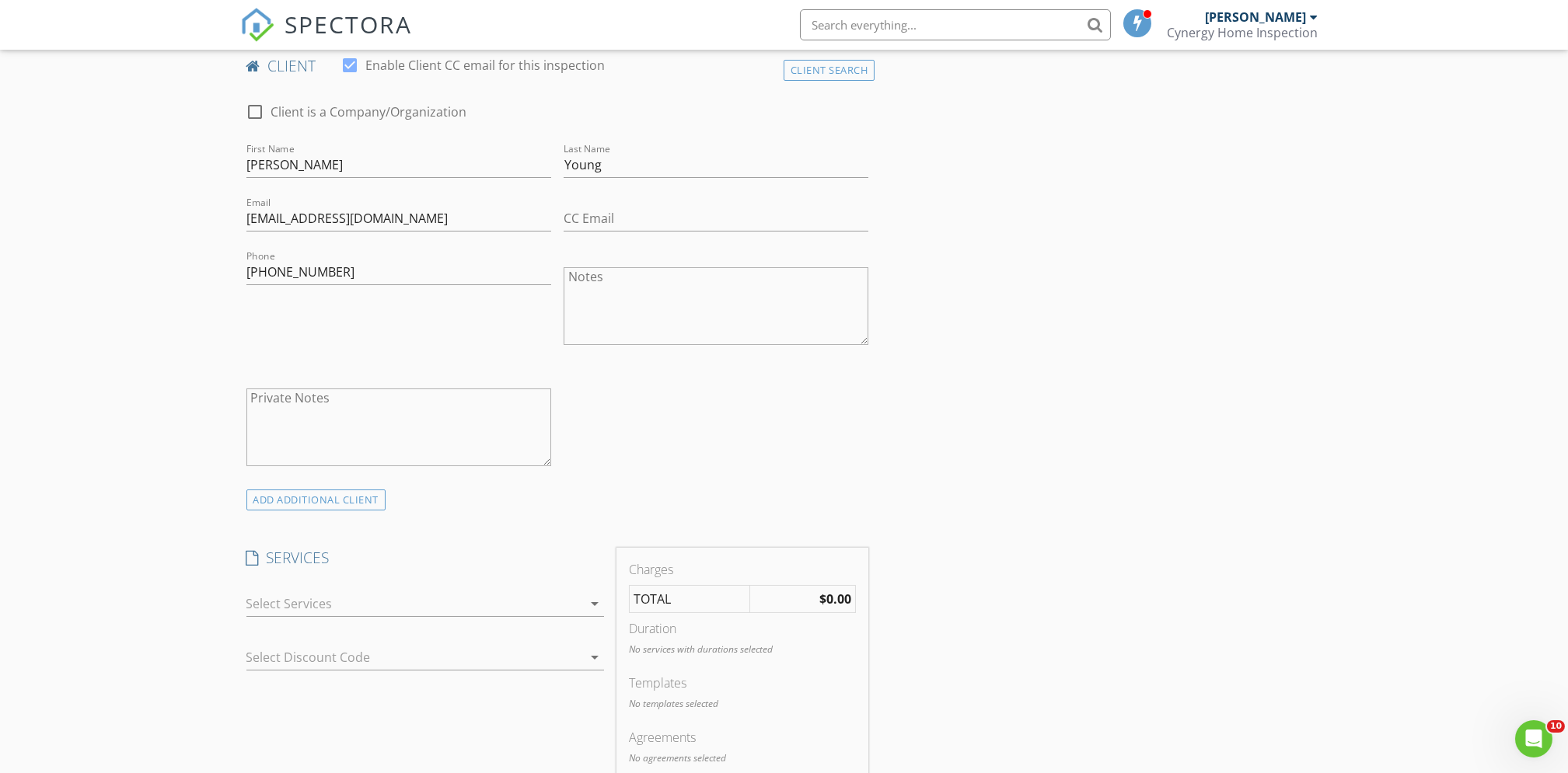
scroll to position [622, 0]
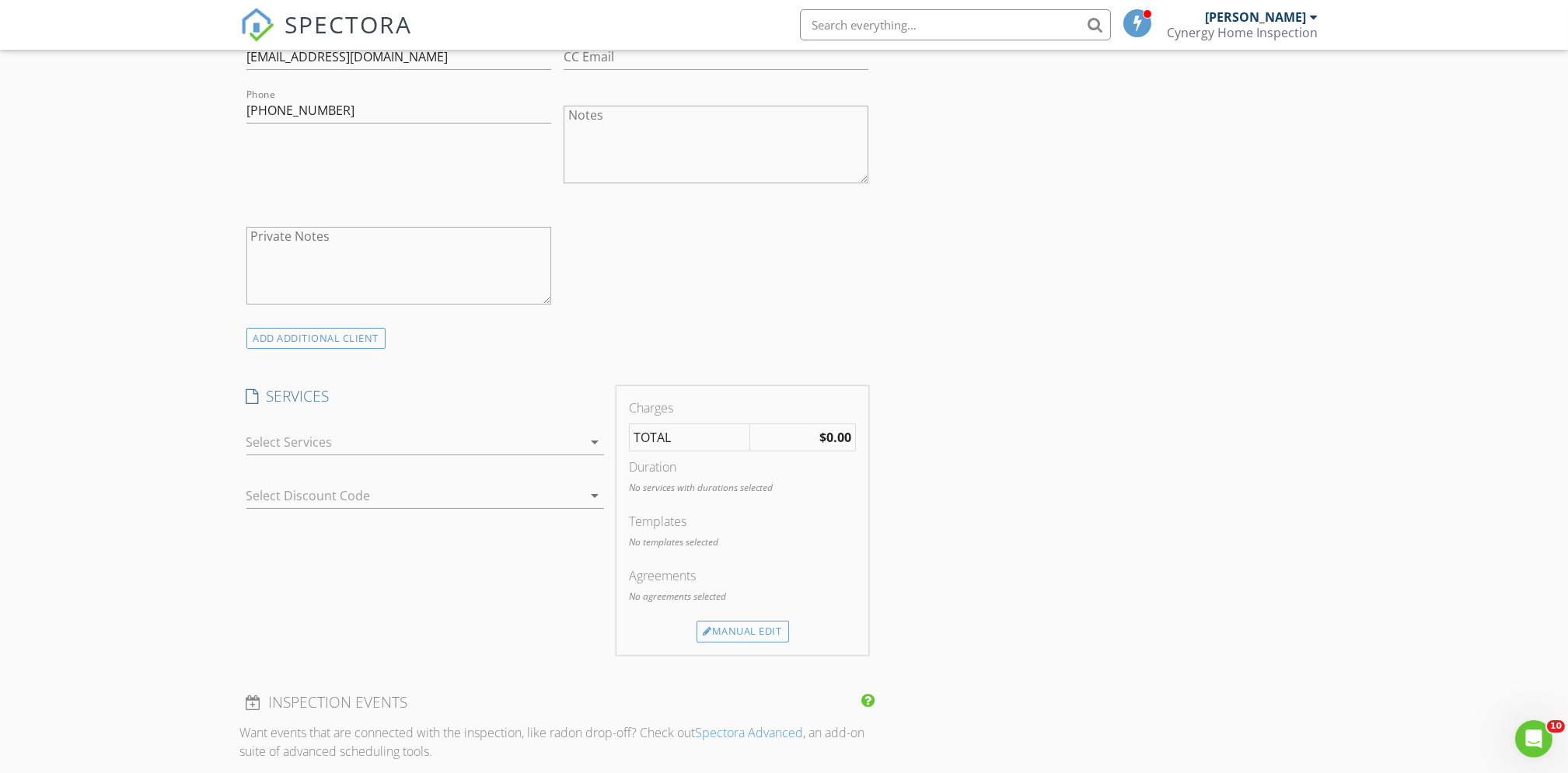
click at [594, 444] on icon "arrow_drop_down" at bounding box center [595, 442] width 19 height 19
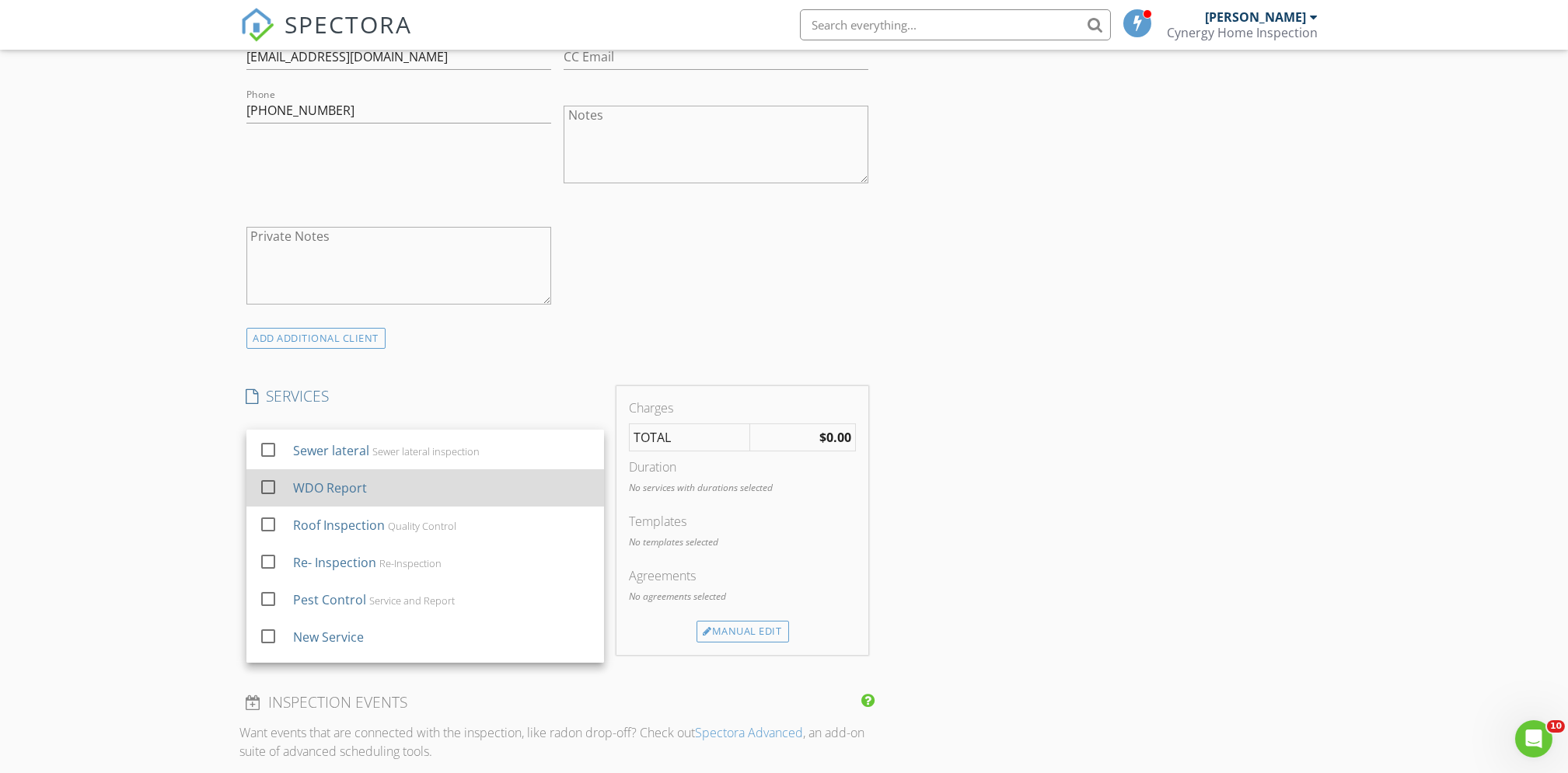
scroll to position [153, 0]
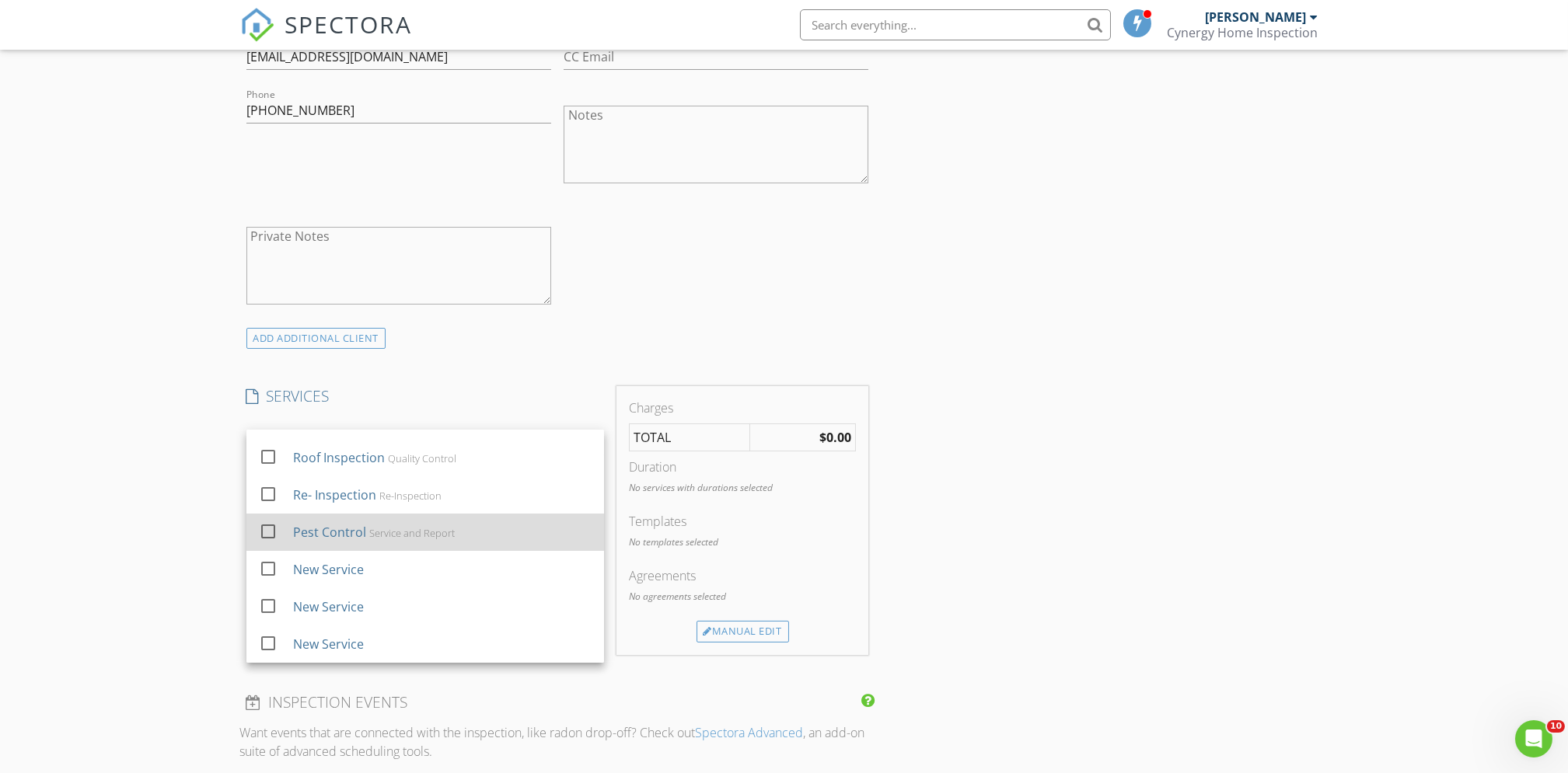
click at [276, 533] on div at bounding box center [268, 531] width 26 height 26
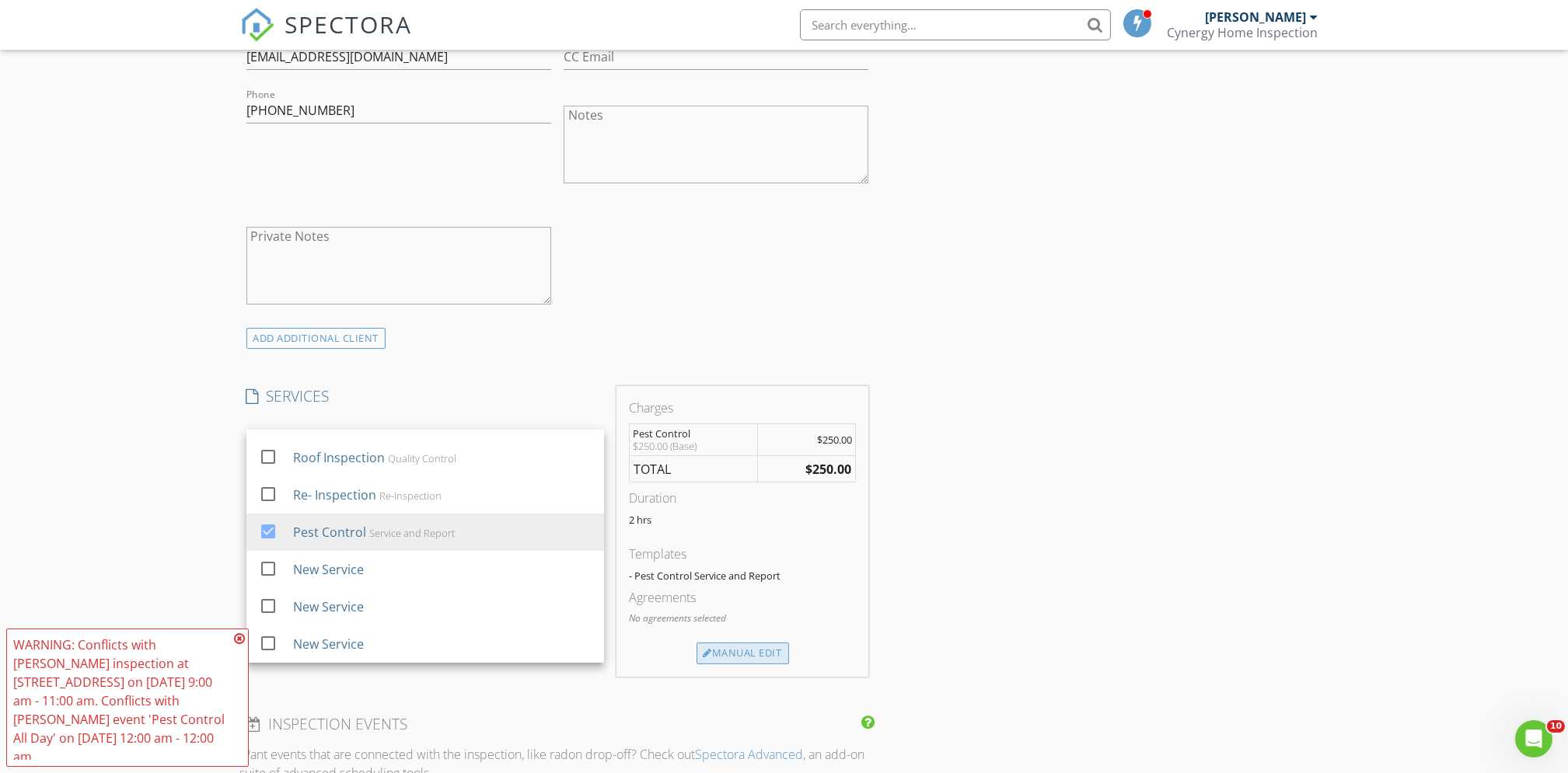
click at [741, 654] on div "Manual Edit" at bounding box center [742, 653] width 93 height 22
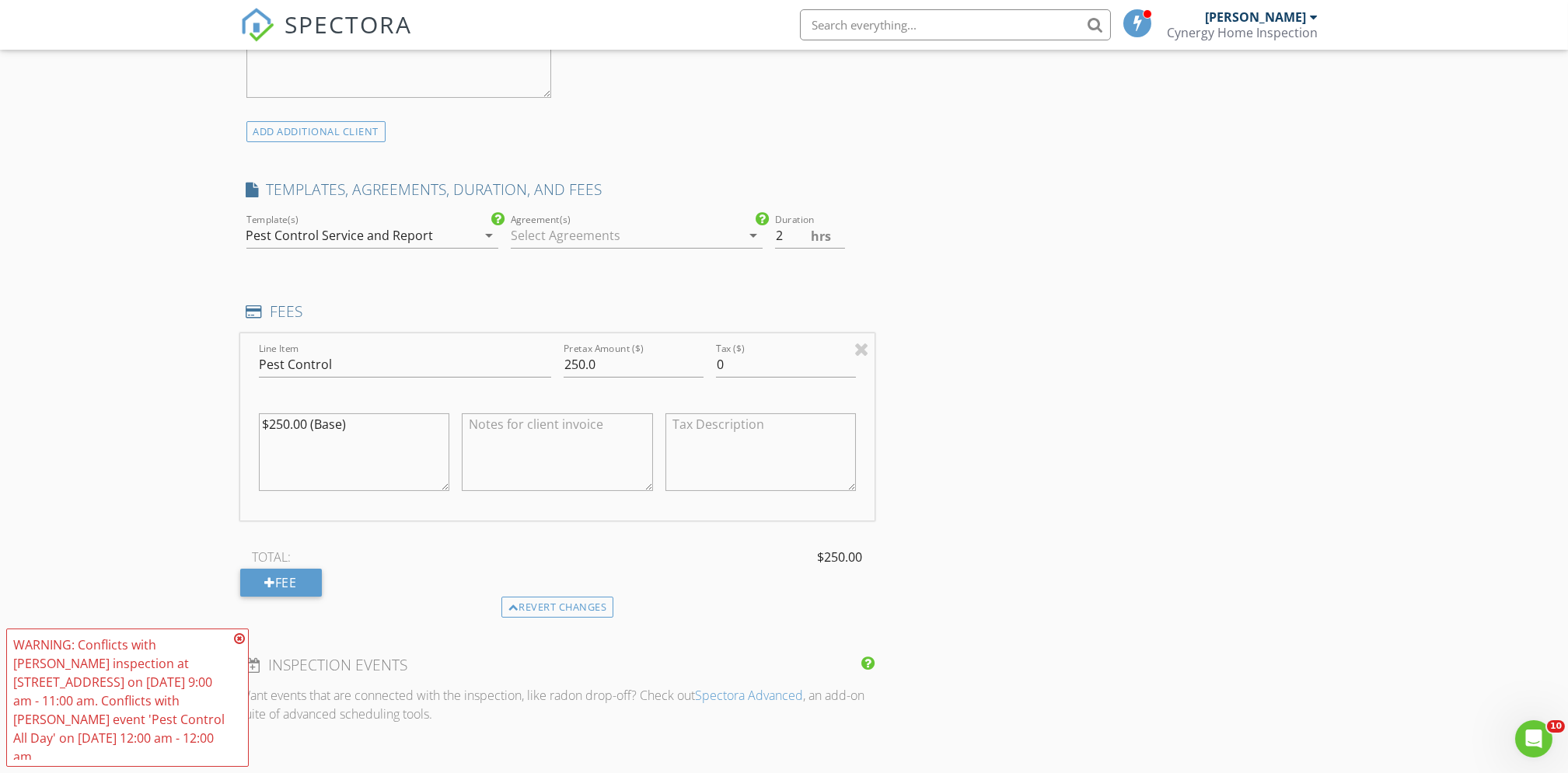
scroll to position [1139, 0]
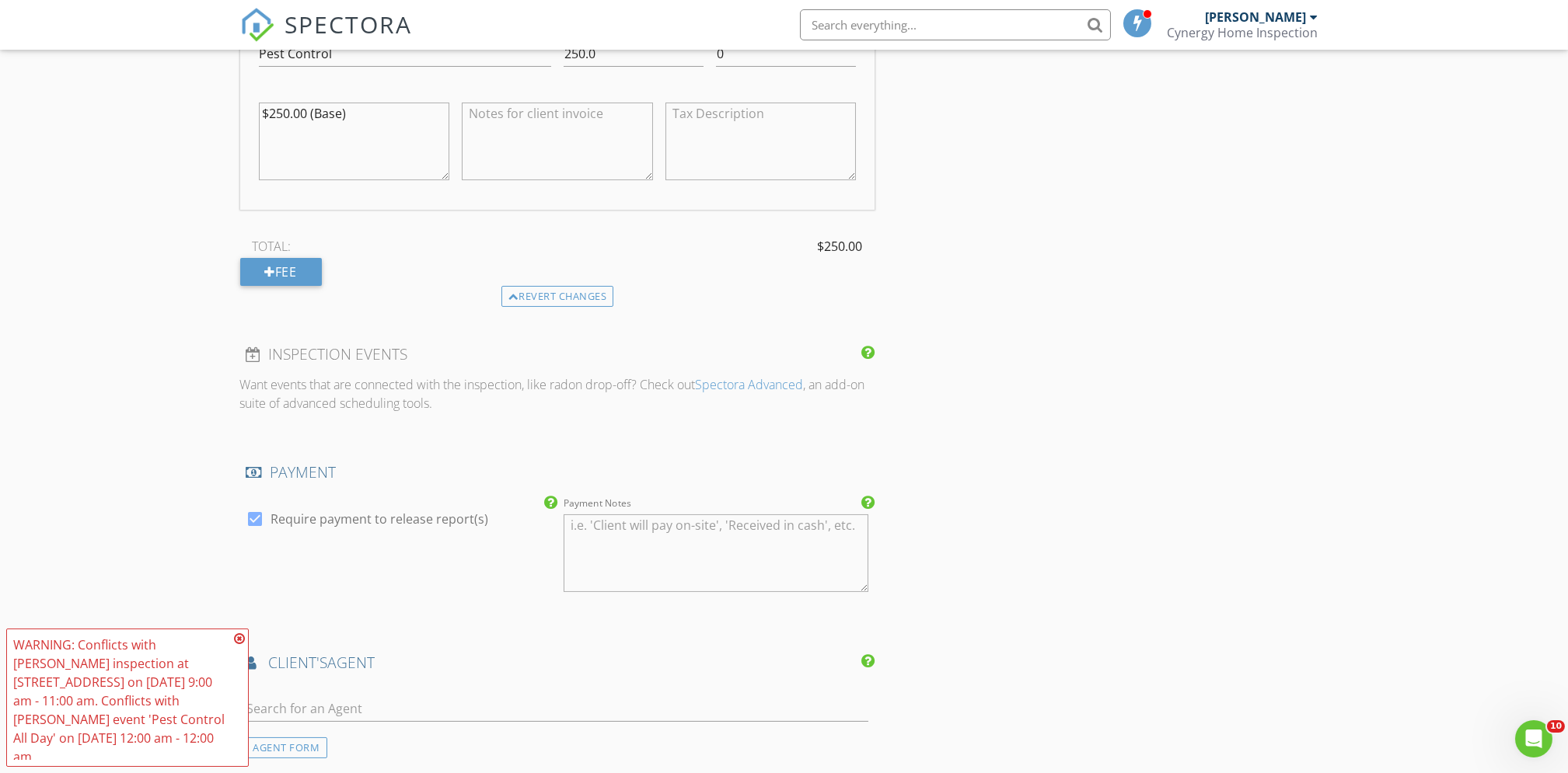
click at [836, 248] on span "$250.00" at bounding box center [840, 246] width 45 height 19
drag, startPoint x: 861, startPoint y: 245, endPoint x: 790, endPoint y: 244, distance: 71.0
click at [790, 244] on div "TOTAL: $250.00" at bounding box center [558, 245] width 635 height 23
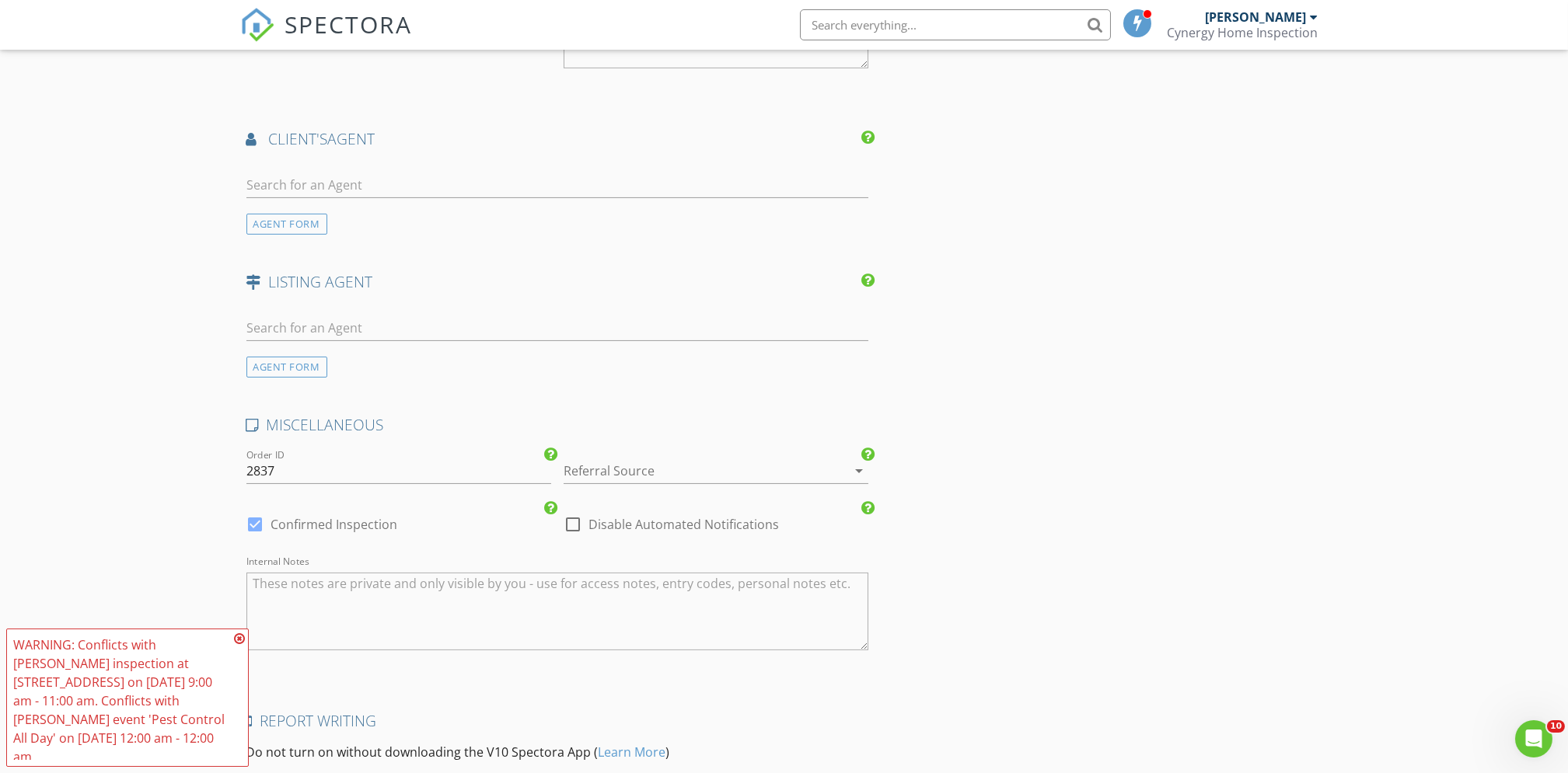
scroll to position [1761, 0]
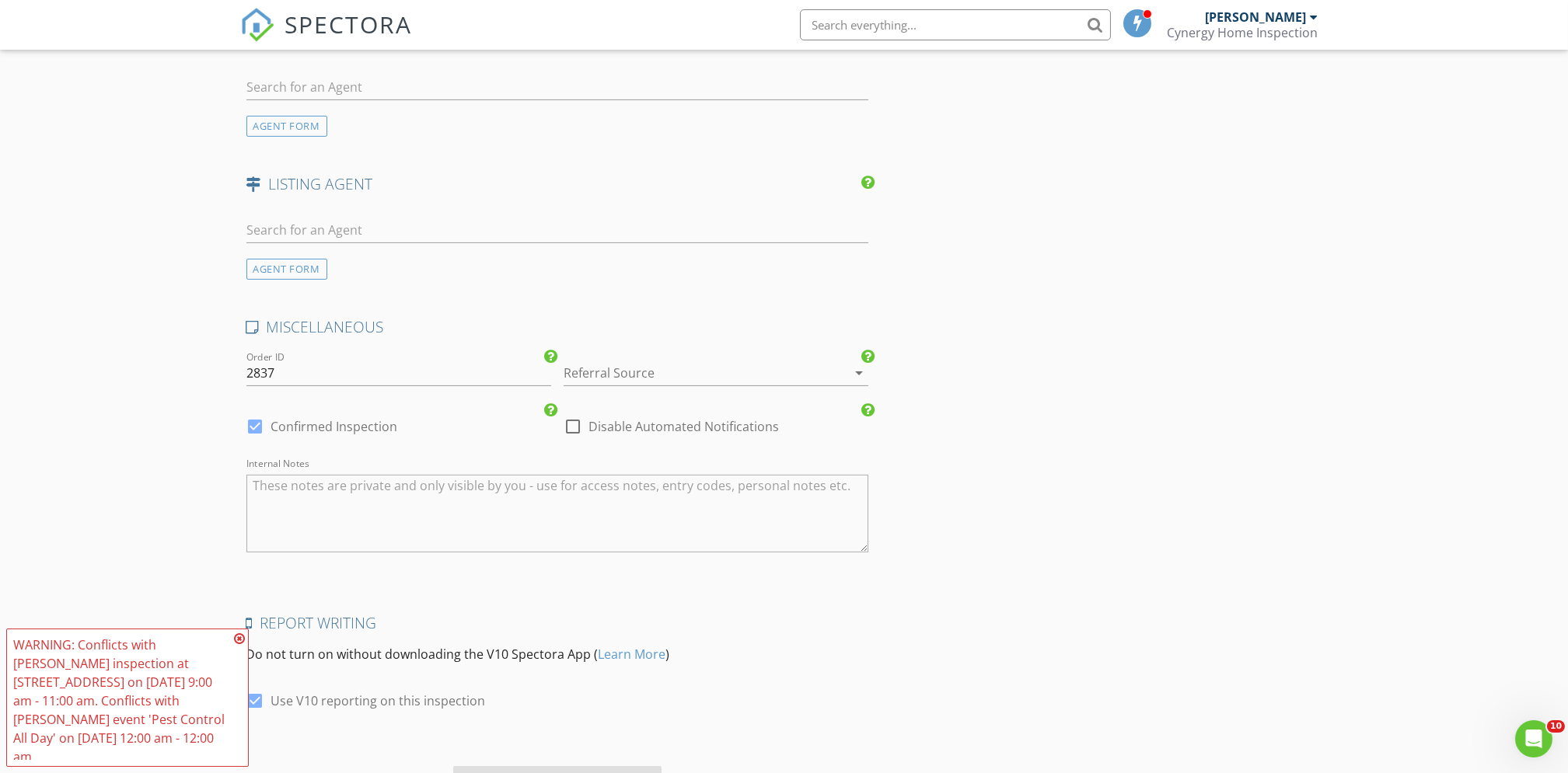
click at [575, 429] on div at bounding box center [573, 426] width 26 height 26
checkbox input "true"
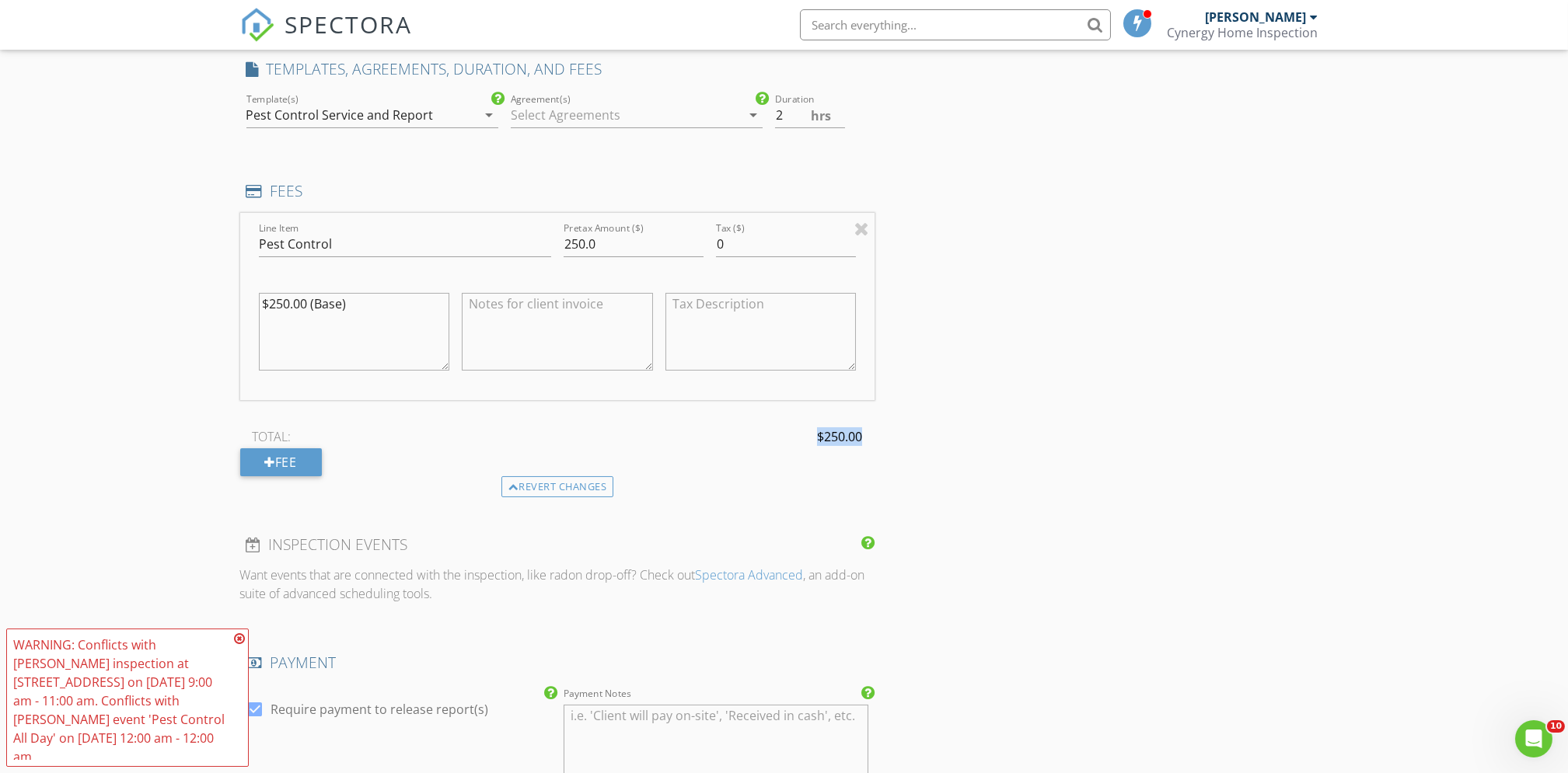
scroll to position [828, 0]
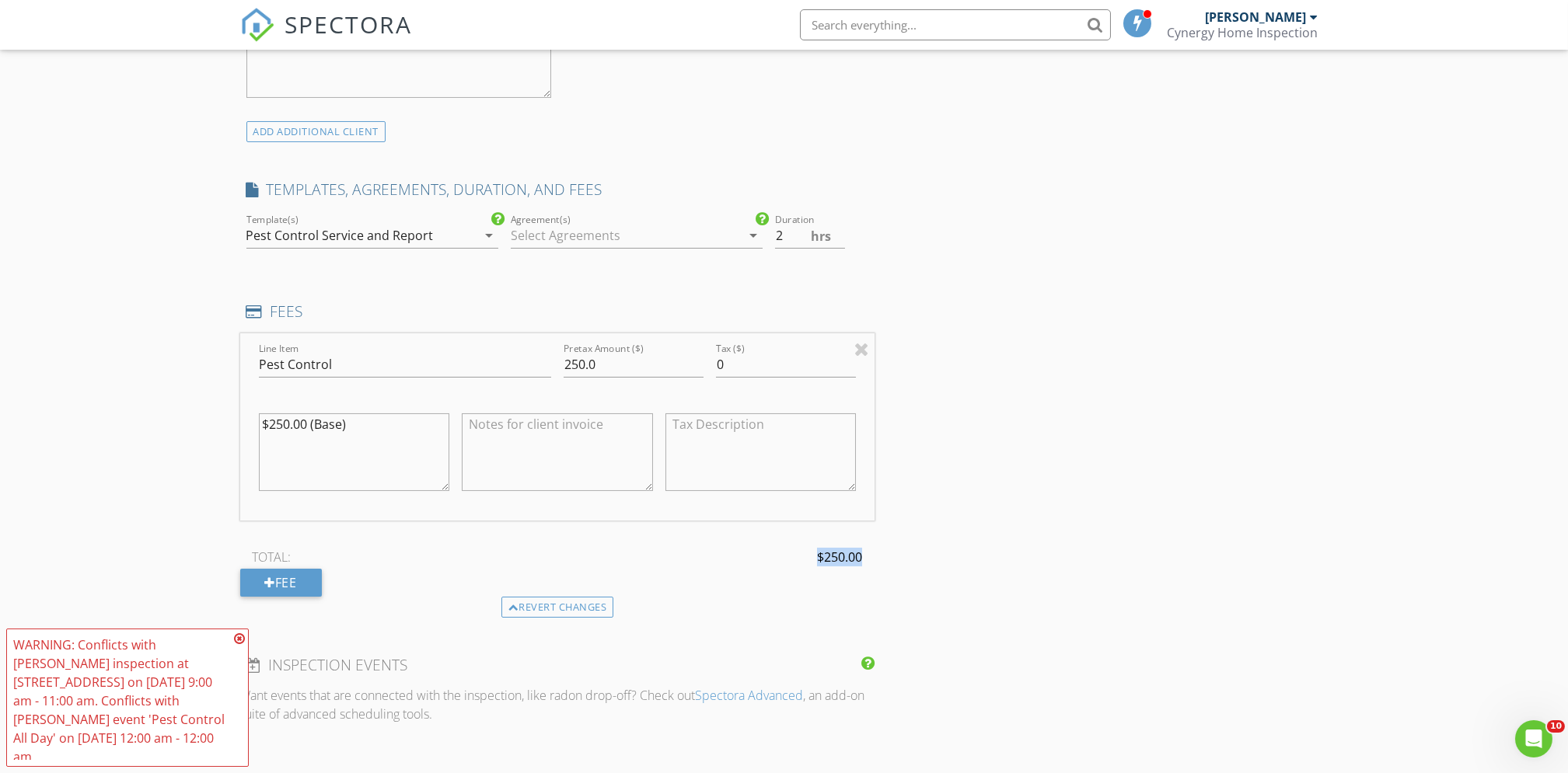
click at [752, 234] on icon "arrow_drop_down" at bounding box center [754, 235] width 19 height 19
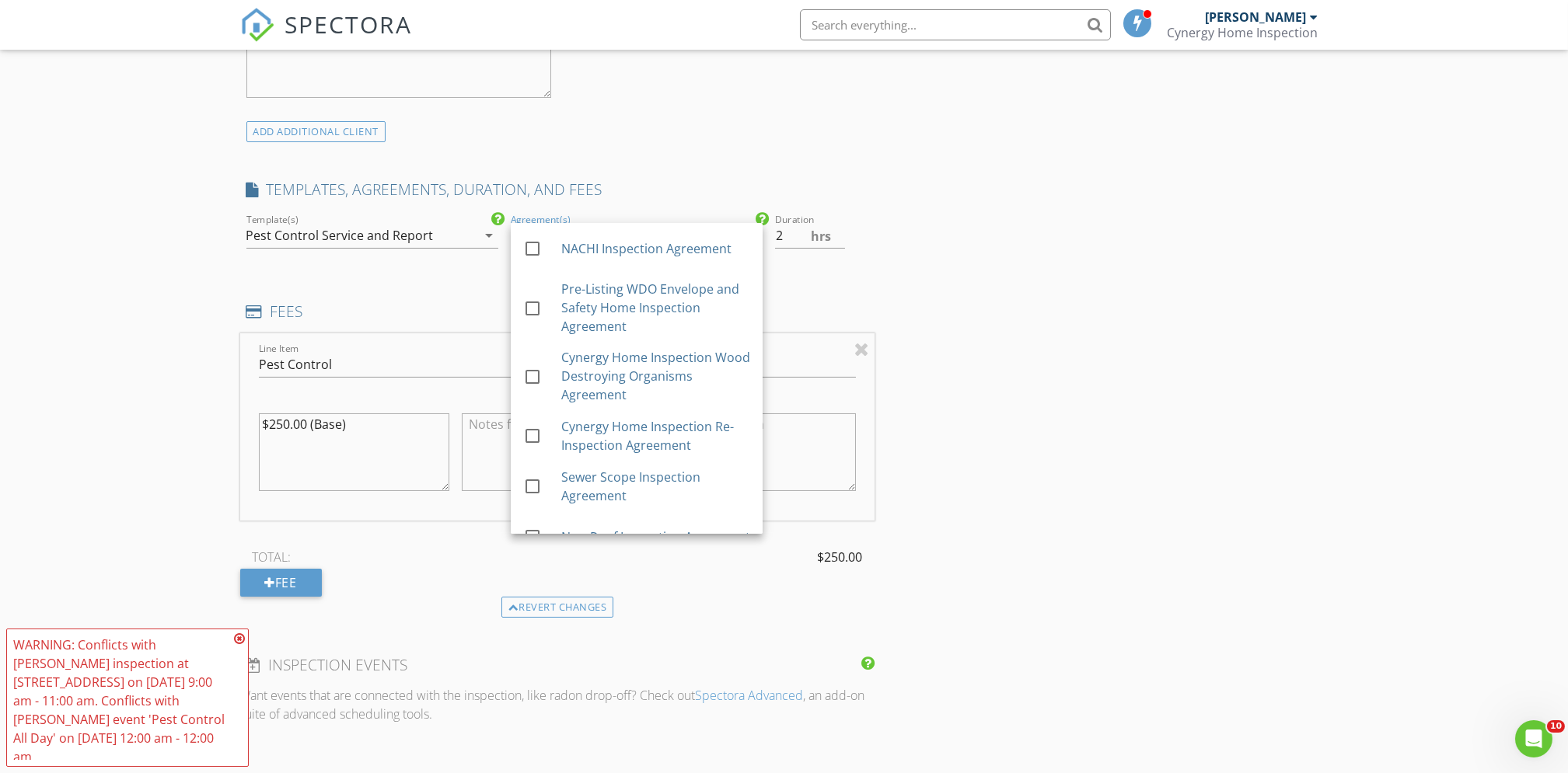
click at [949, 285] on div "INSPECTOR(S) check_box Ben Johnson PRIMARY Ben Johnson arrow_drop_down check_bo…" at bounding box center [784, 551] width 1088 height 2400
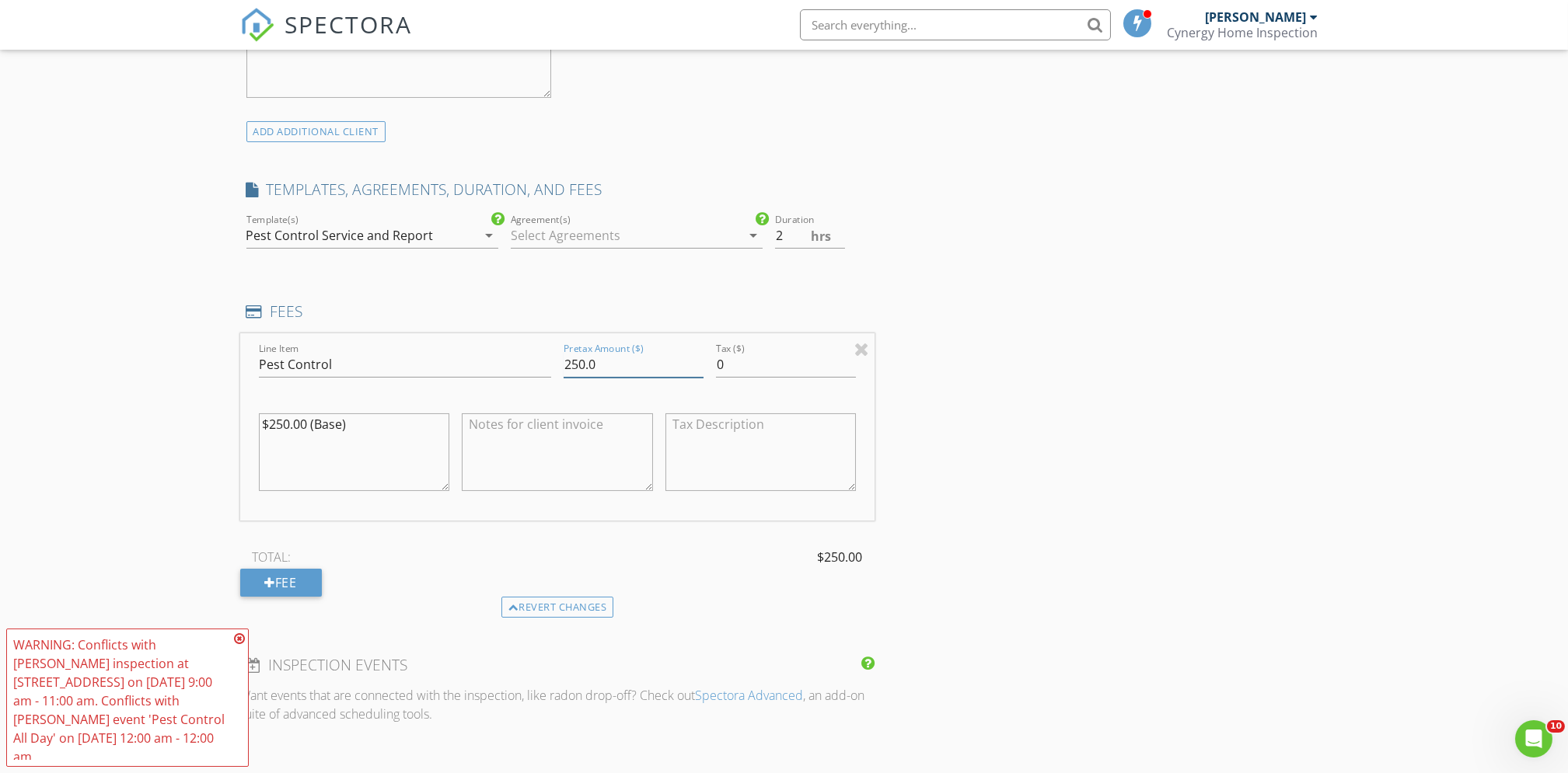
drag, startPoint x: 605, startPoint y: 364, endPoint x: 524, endPoint y: 363, distance: 81.0
click at [523, 363] on div "Line Item Pest Control Pretax Amount ($) 250.0 Tax ($) 0 $250.00 (Base)" at bounding box center [558, 427] width 635 height 187
type input "100.00"
click at [950, 540] on div "INSPECTOR(S) check_box Ben Johnson PRIMARY Ben Johnson arrow_drop_down check_bo…" at bounding box center [784, 551] width 1088 height 2400
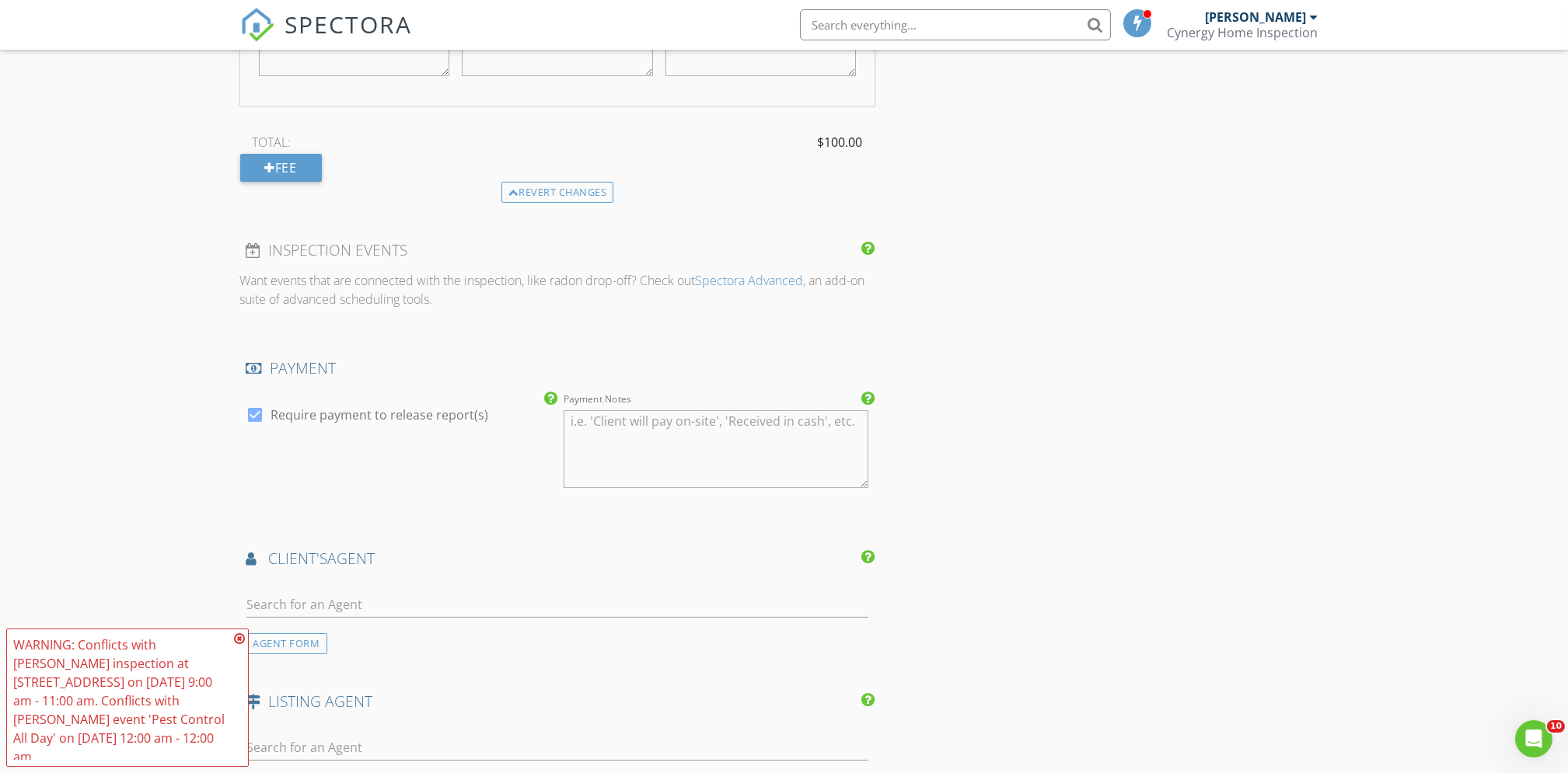
scroll to position [1450, 0]
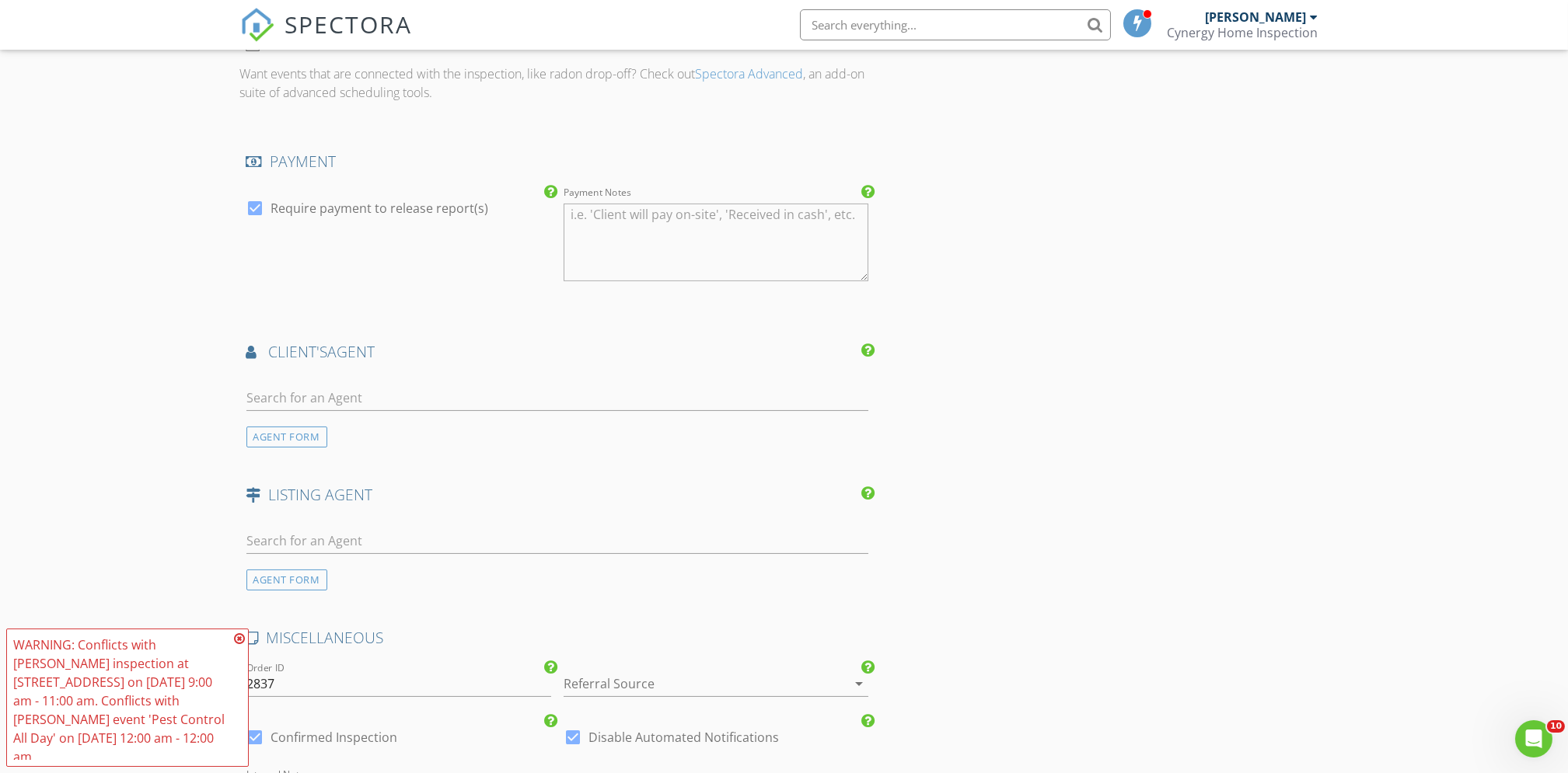
click at [239, 645] on icon at bounding box center [240, 638] width 11 height 12
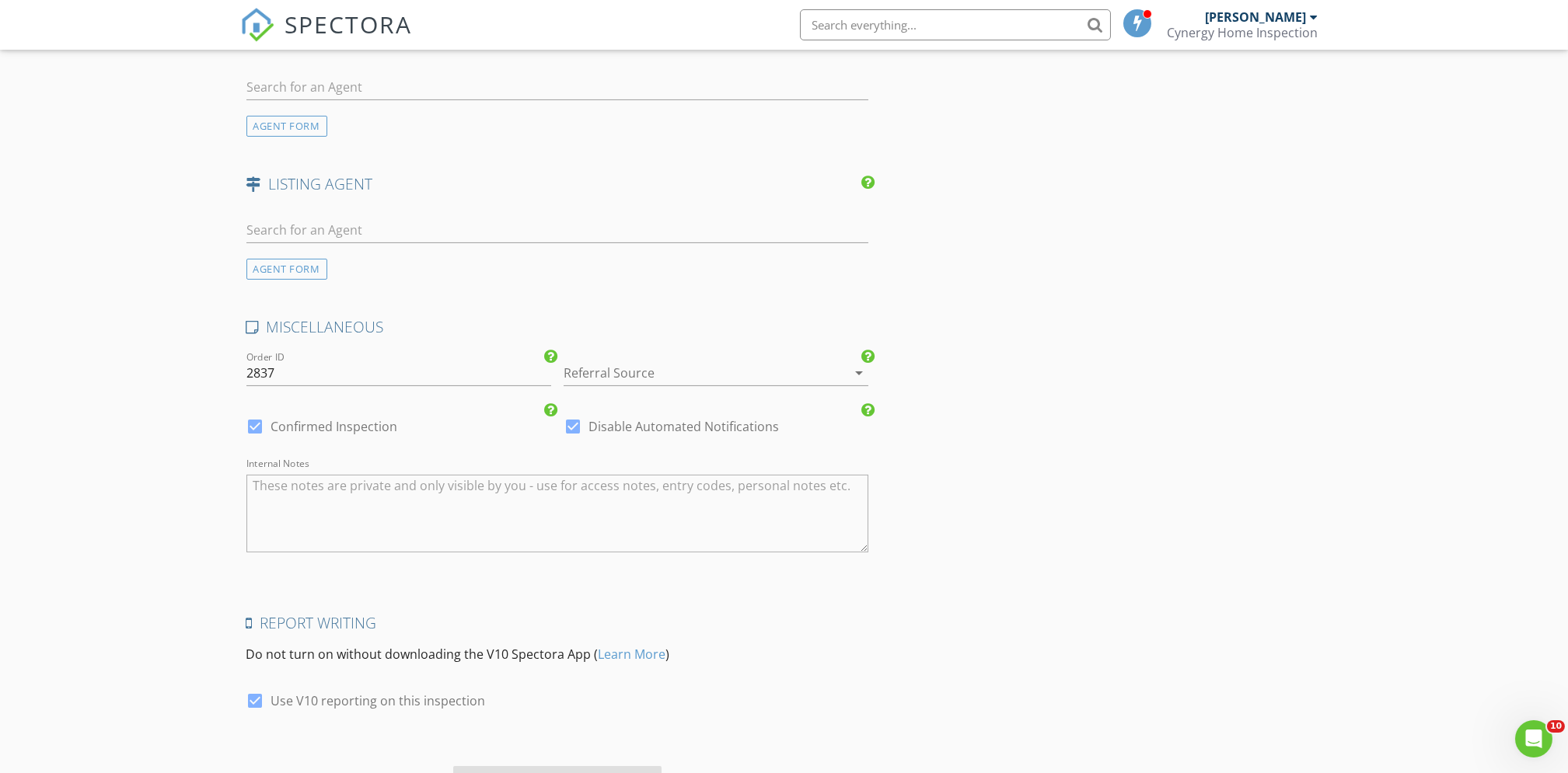
scroll to position [1845, 0]
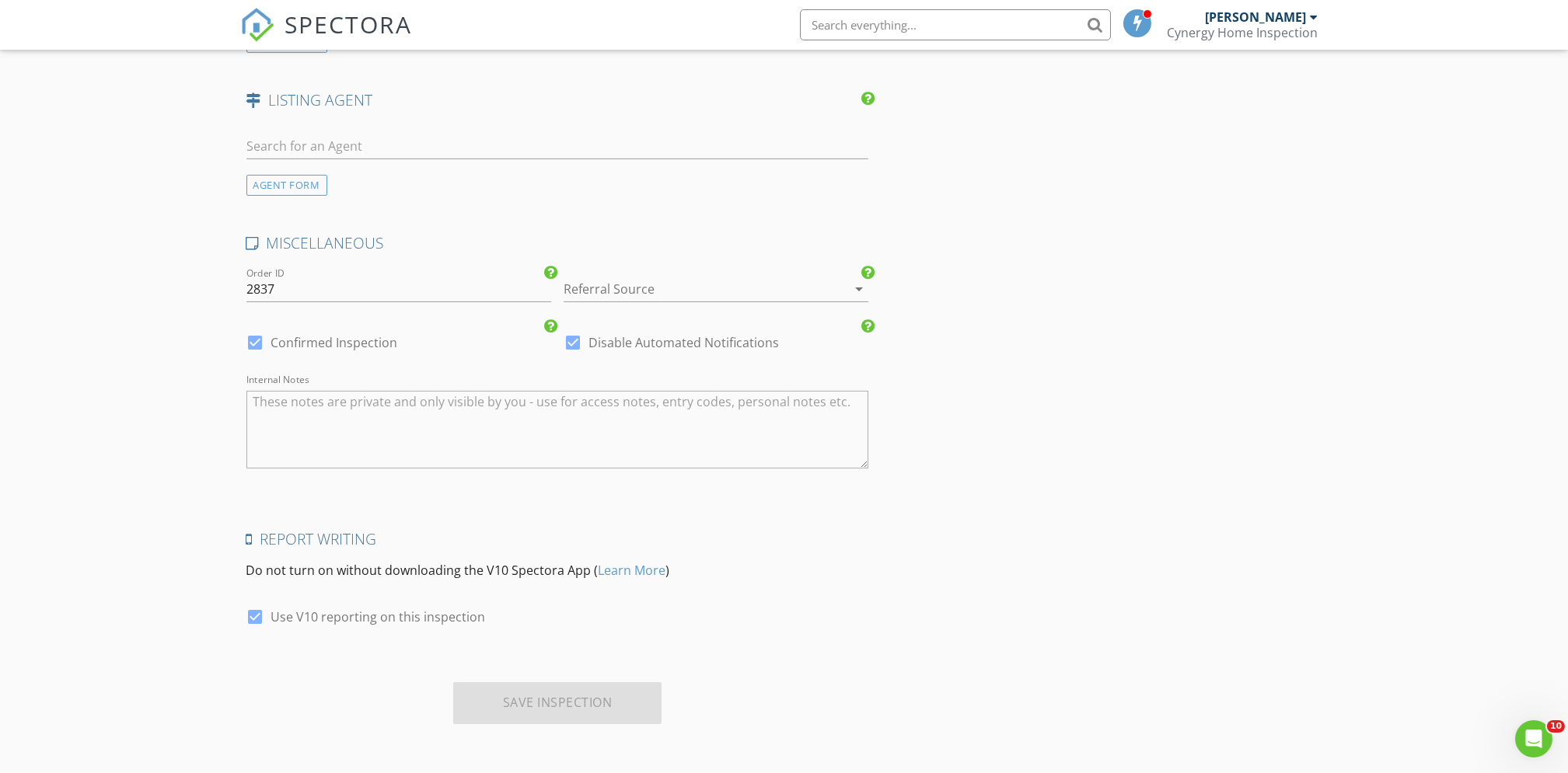
click at [604, 718] on div "Save Inspection" at bounding box center [558, 703] width 209 height 42
click at [571, 343] on div at bounding box center [573, 343] width 26 height 26
click at [575, 344] on div at bounding box center [573, 343] width 26 height 26
checkbox input "true"
click at [602, 710] on div "Save Inspection" at bounding box center [558, 703] width 209 height 42
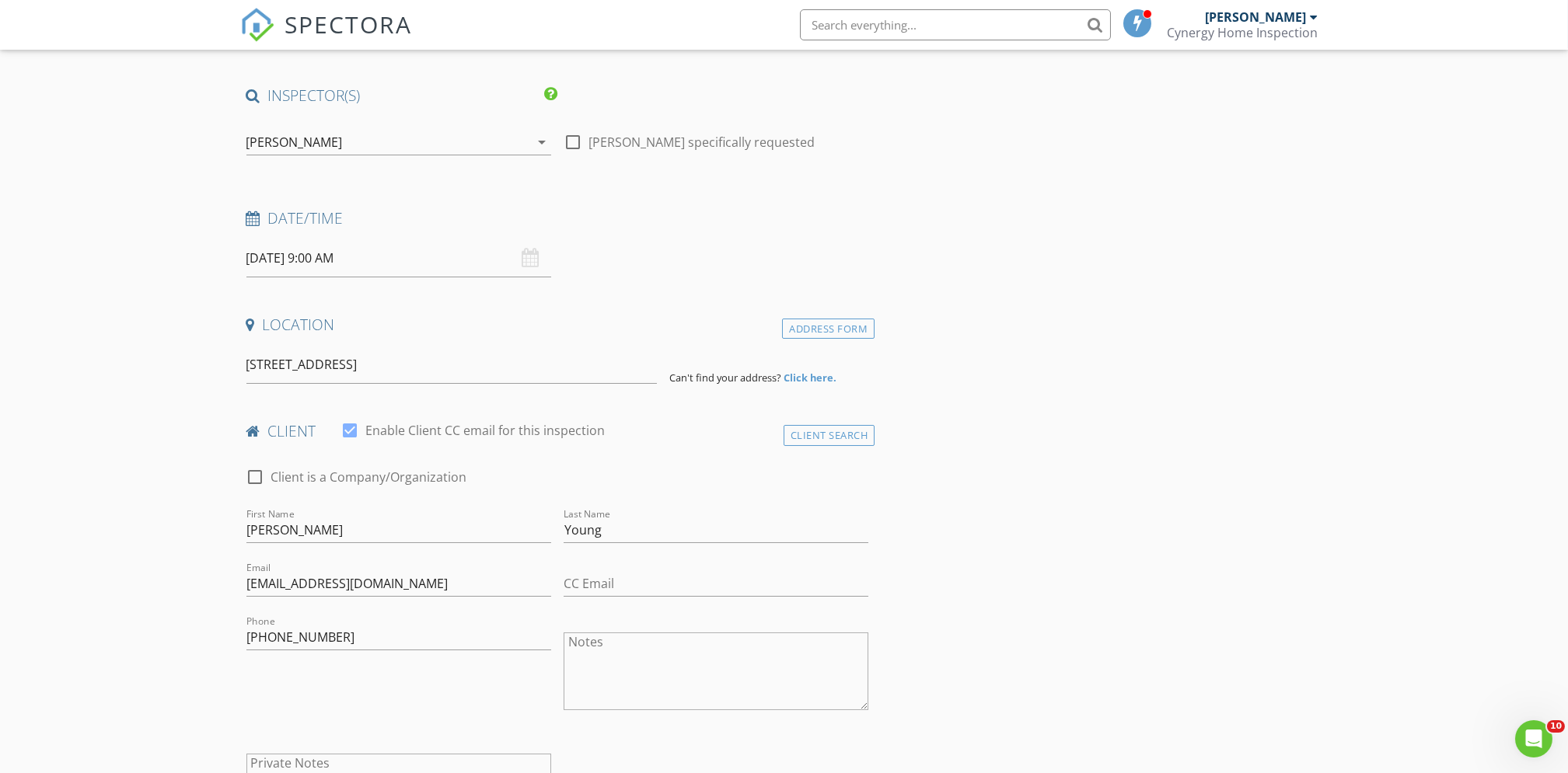
scroll to position [0, 0]
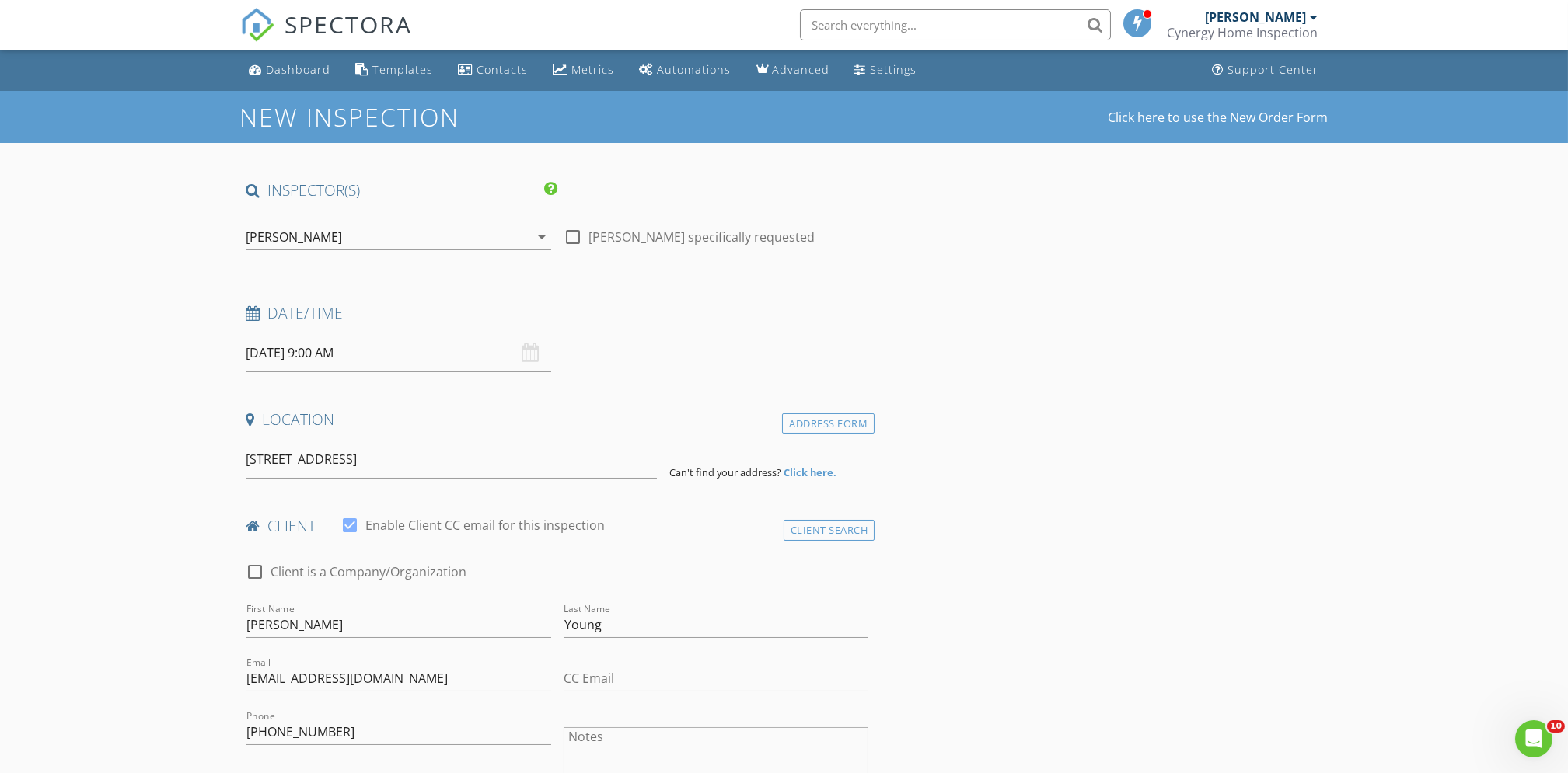
click at [317, 352] on input "08/08/2025 9:00 AM" at bounding box center [398, 353] width 305 height 38
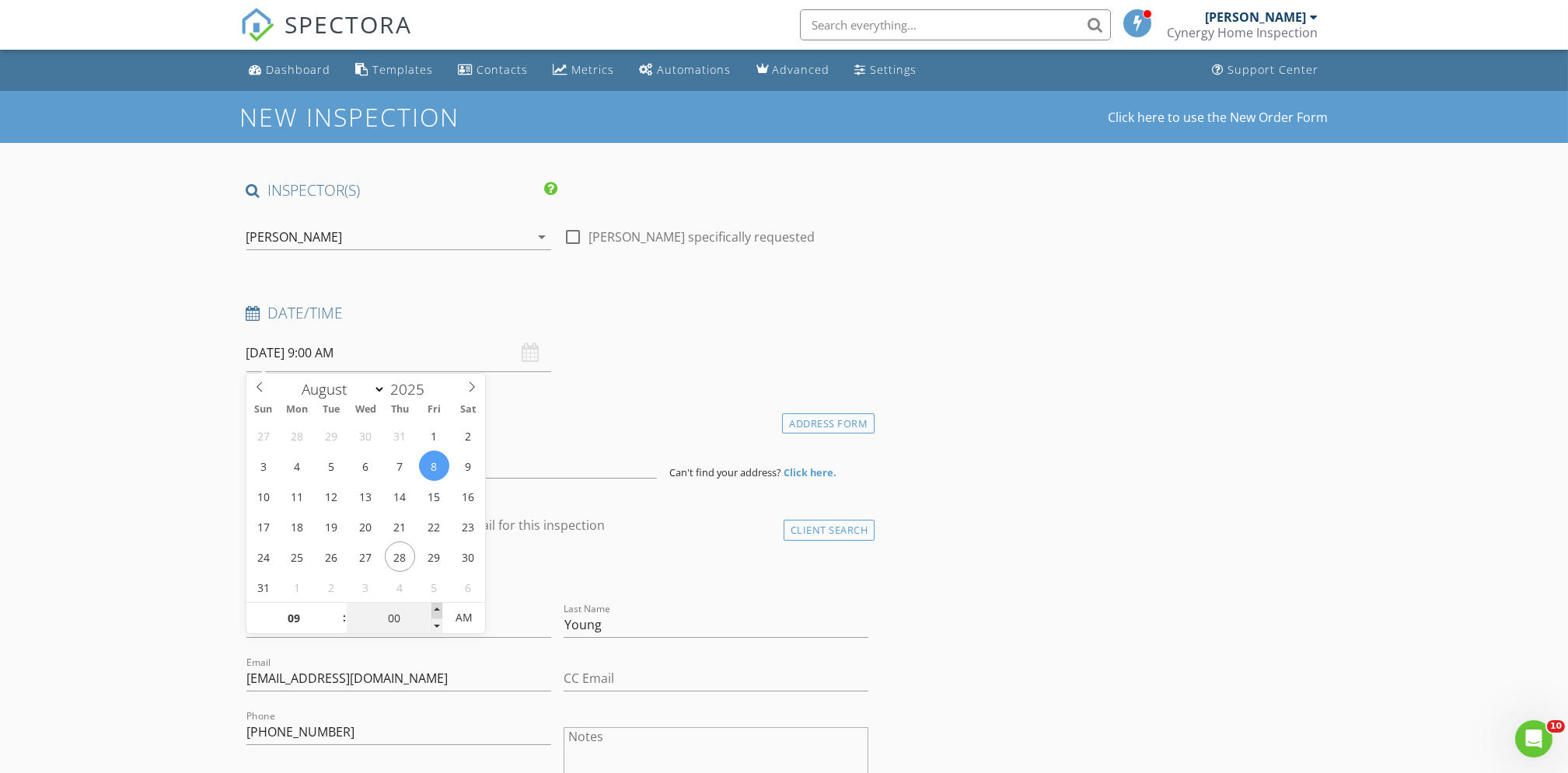
type input "05"
type input "08/08/2025 9:05 AM"
click at [434, 609] on span at bounding box center [437, 611] width 11 height 16
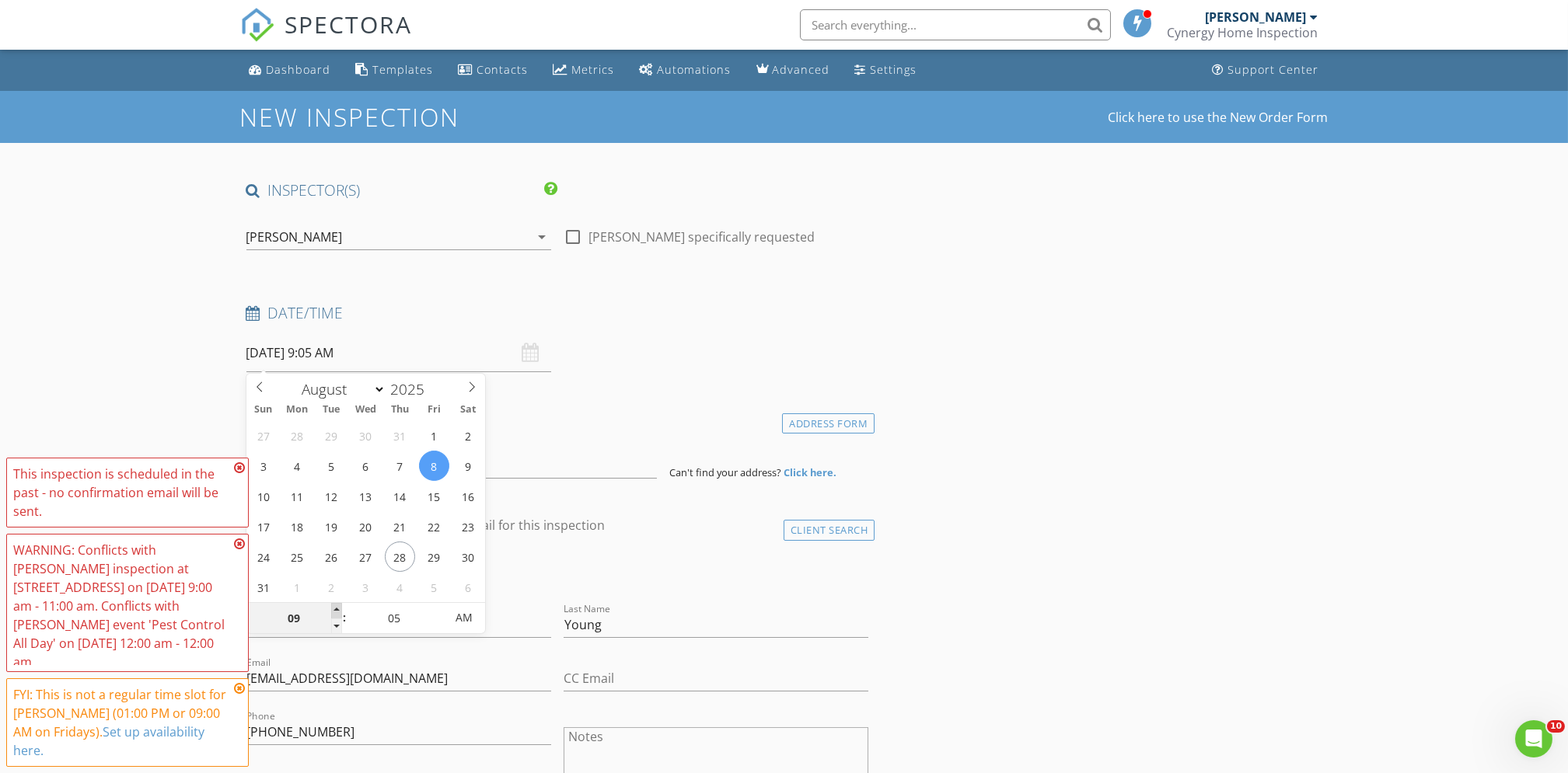
type input "10"
type input "08/08/2025 10:05 AM"
click at [333, 608] on span at bounding box center [336, 611] width 11 height 16
type input "11"
type input "08/08/2025 11:05 AM"
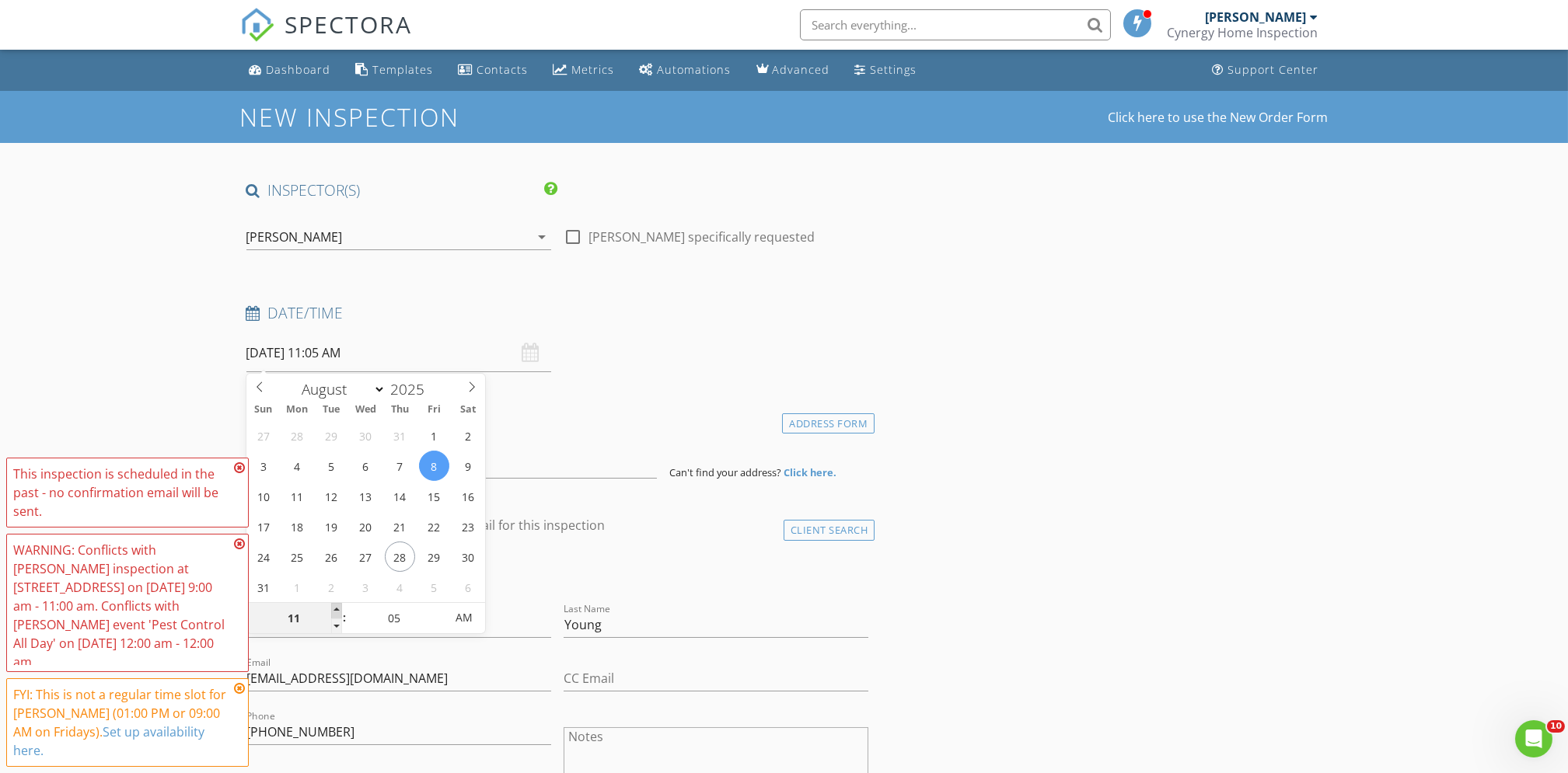
click at [333, 608] on span at bounding box center [336, 611] width 11 height 16
type input "12"
type input "08/08/2025 12:05 PM"
click at [333, 608] on span at bounding box center [336, 611] width 11 height 16
type input "01"
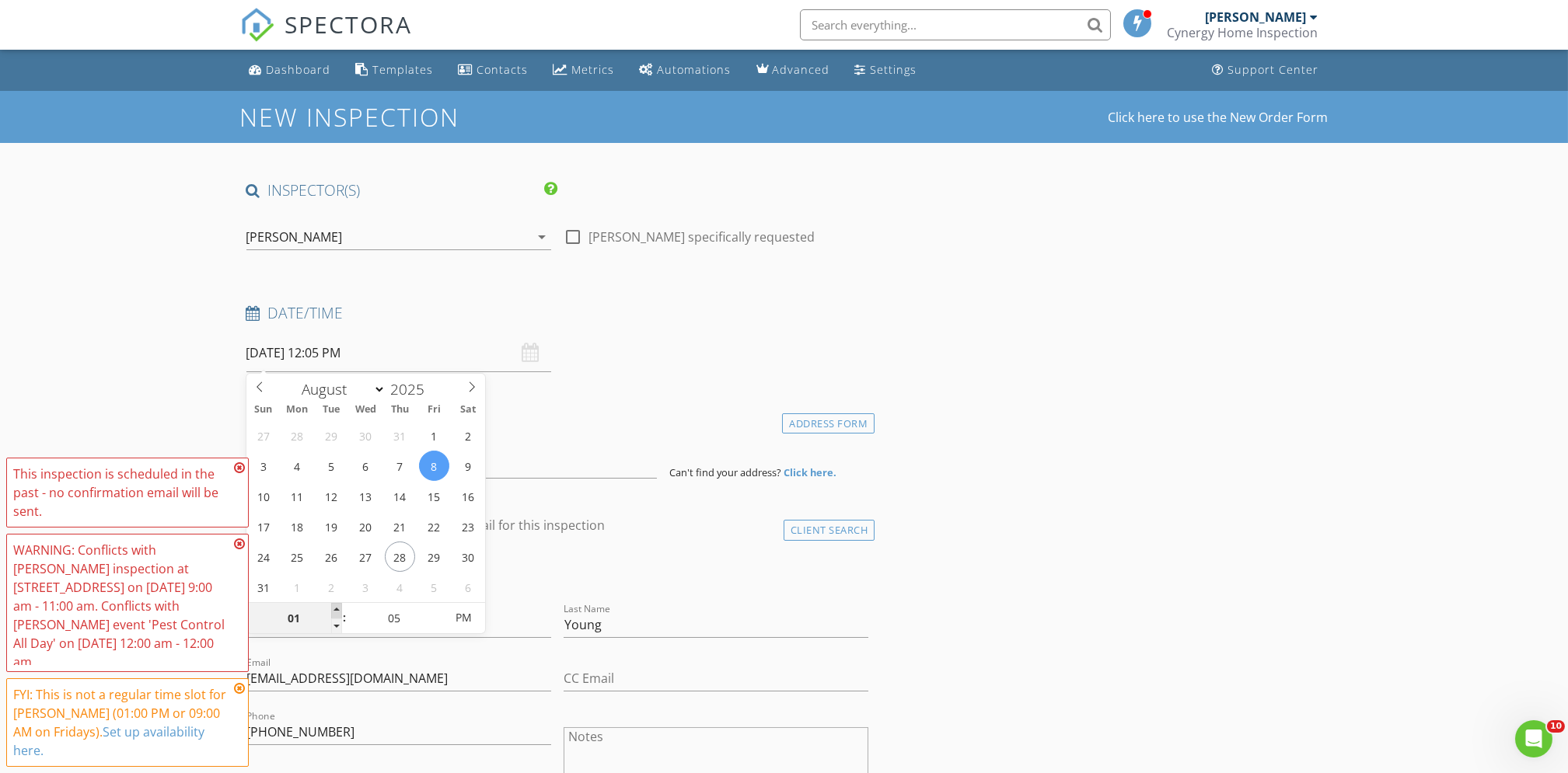
type input "08/08/2025 1:05 PM"
click at [333, 607] on span at bounding box center [336, 611] width 11 height 16
type input "02"
type input "08/08/2025 2:05 PM"
click at [333, 607] on span at bounding box center [336, 611] width 11 height 16
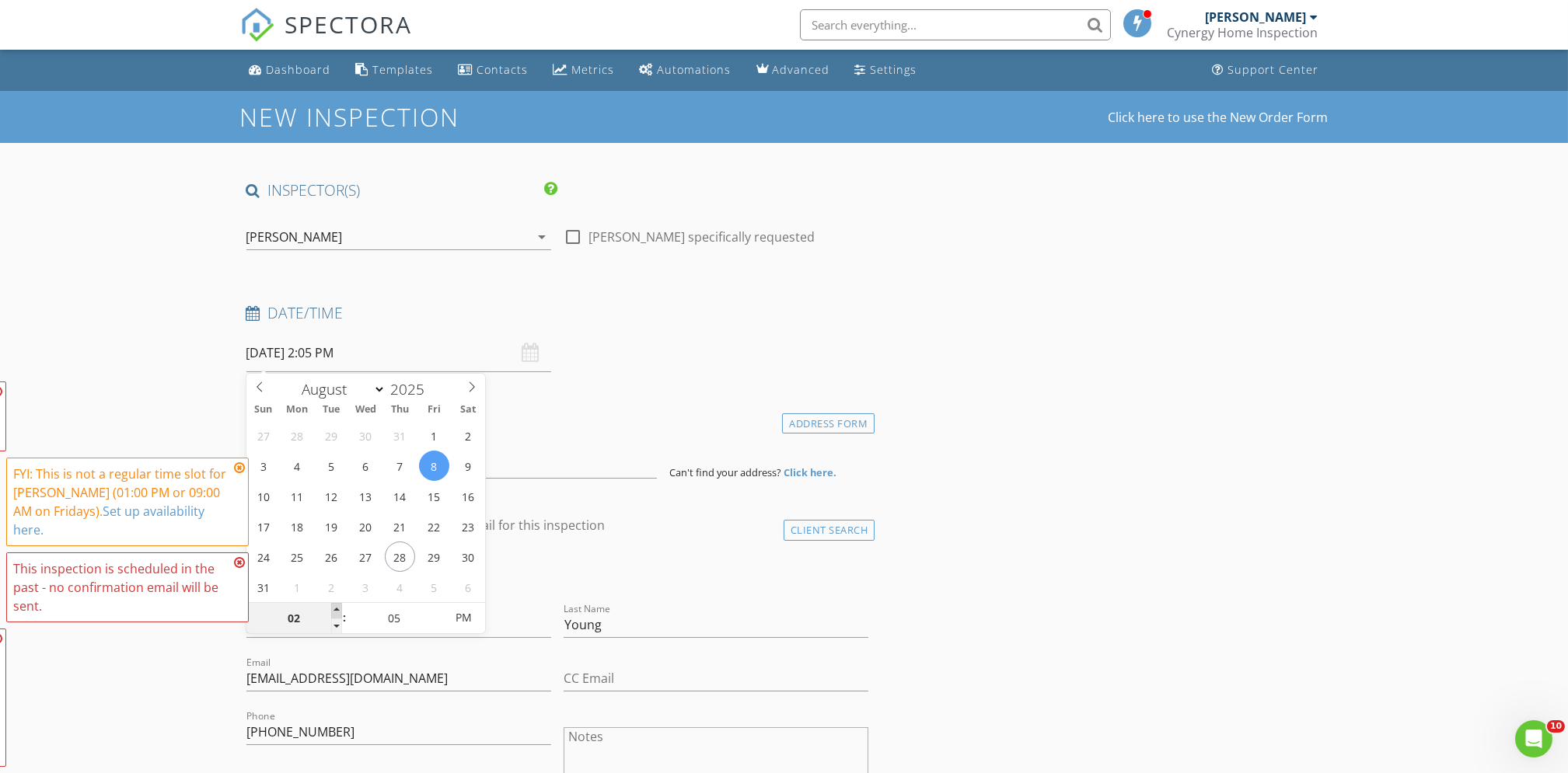
type input "03"
type input "08/08/2025 3:05 PM"
click at [333, 607] on span at bounding box center [336, 611] width 11 height 16
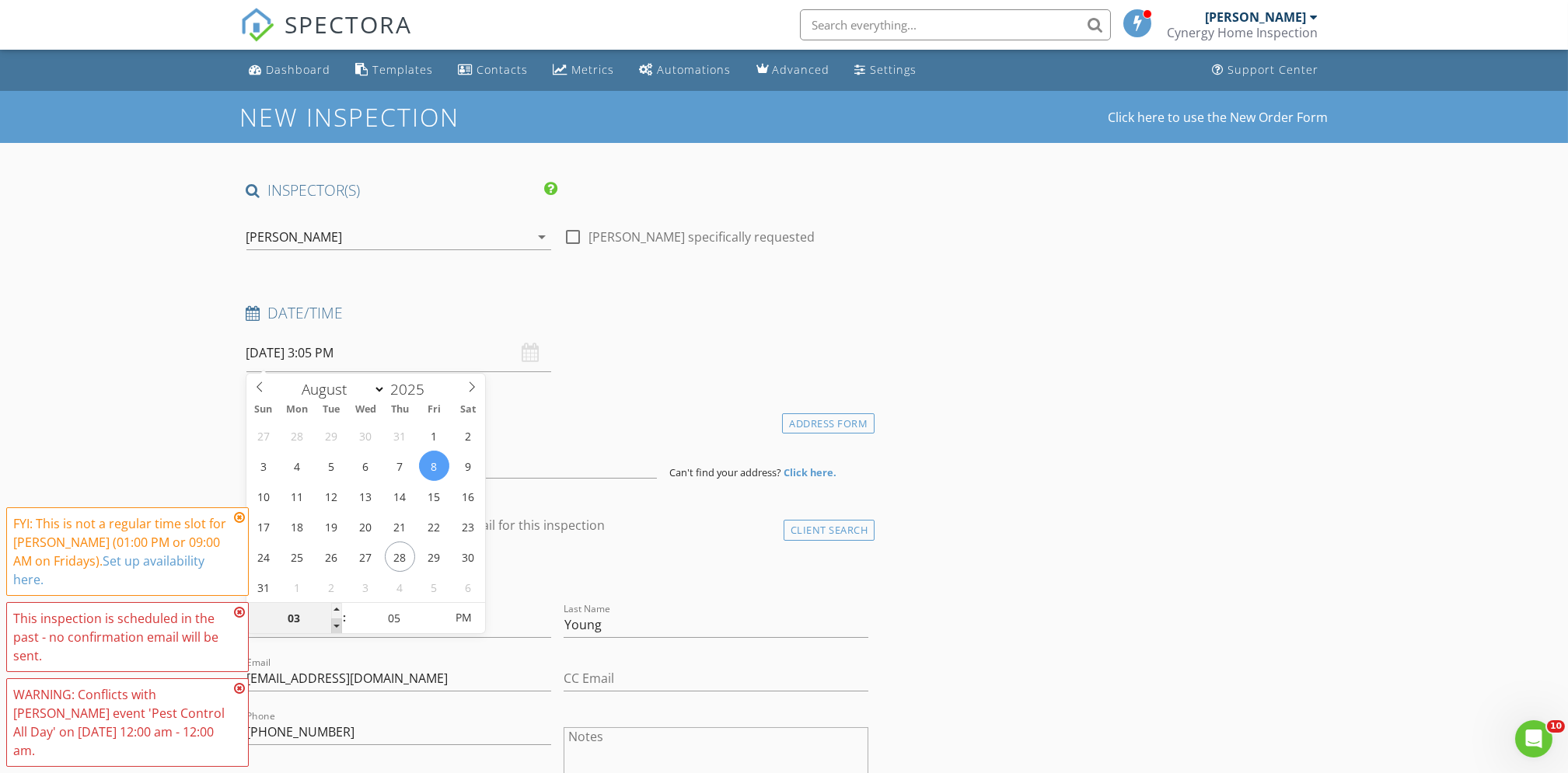
type input "02"
click at [336, 626] on span at bounding box center [336, 626] width 11 height 16
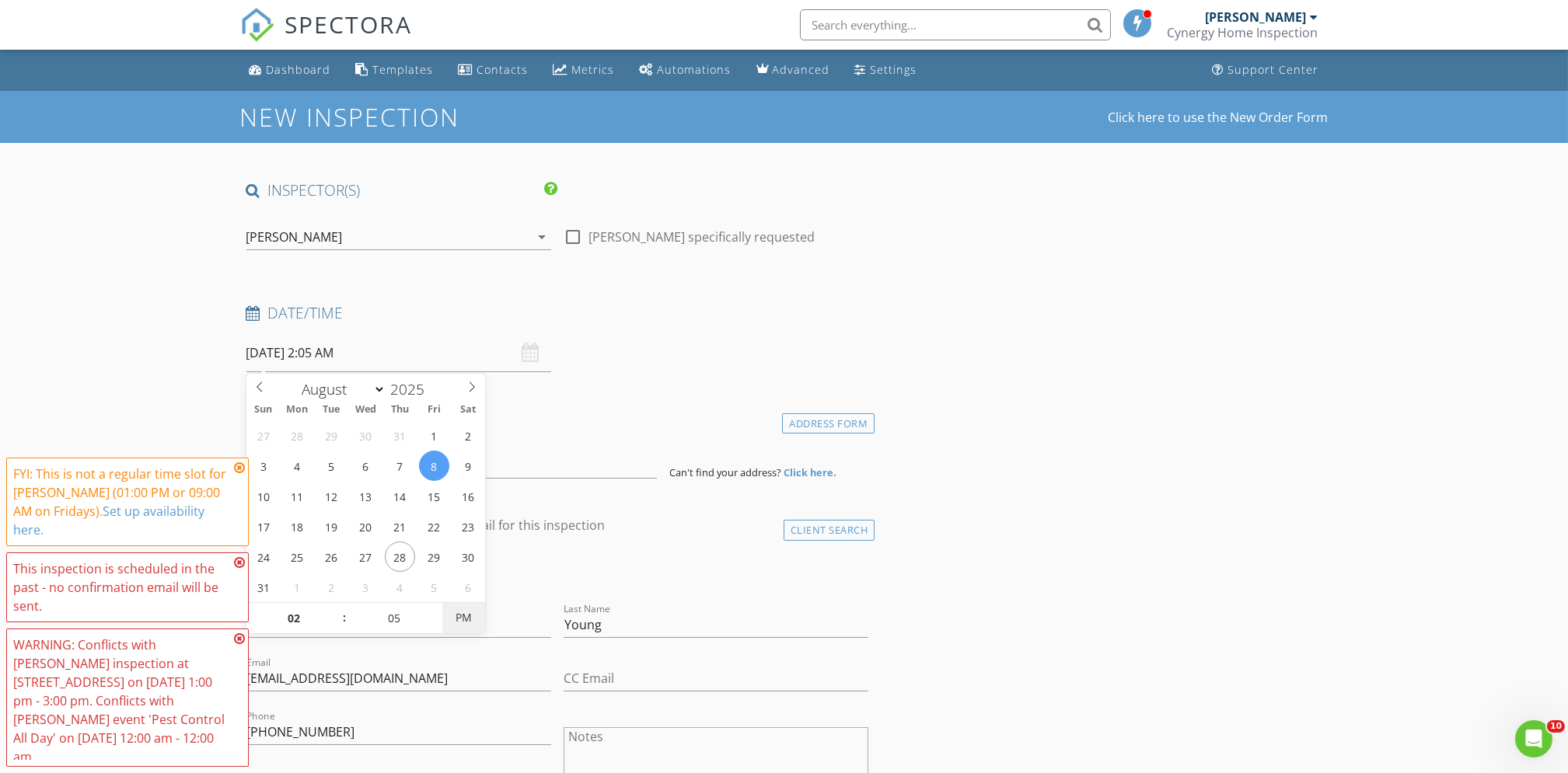
click at [458, 618] on span "PM" at bounding box center [464, 617] width 43 height 31
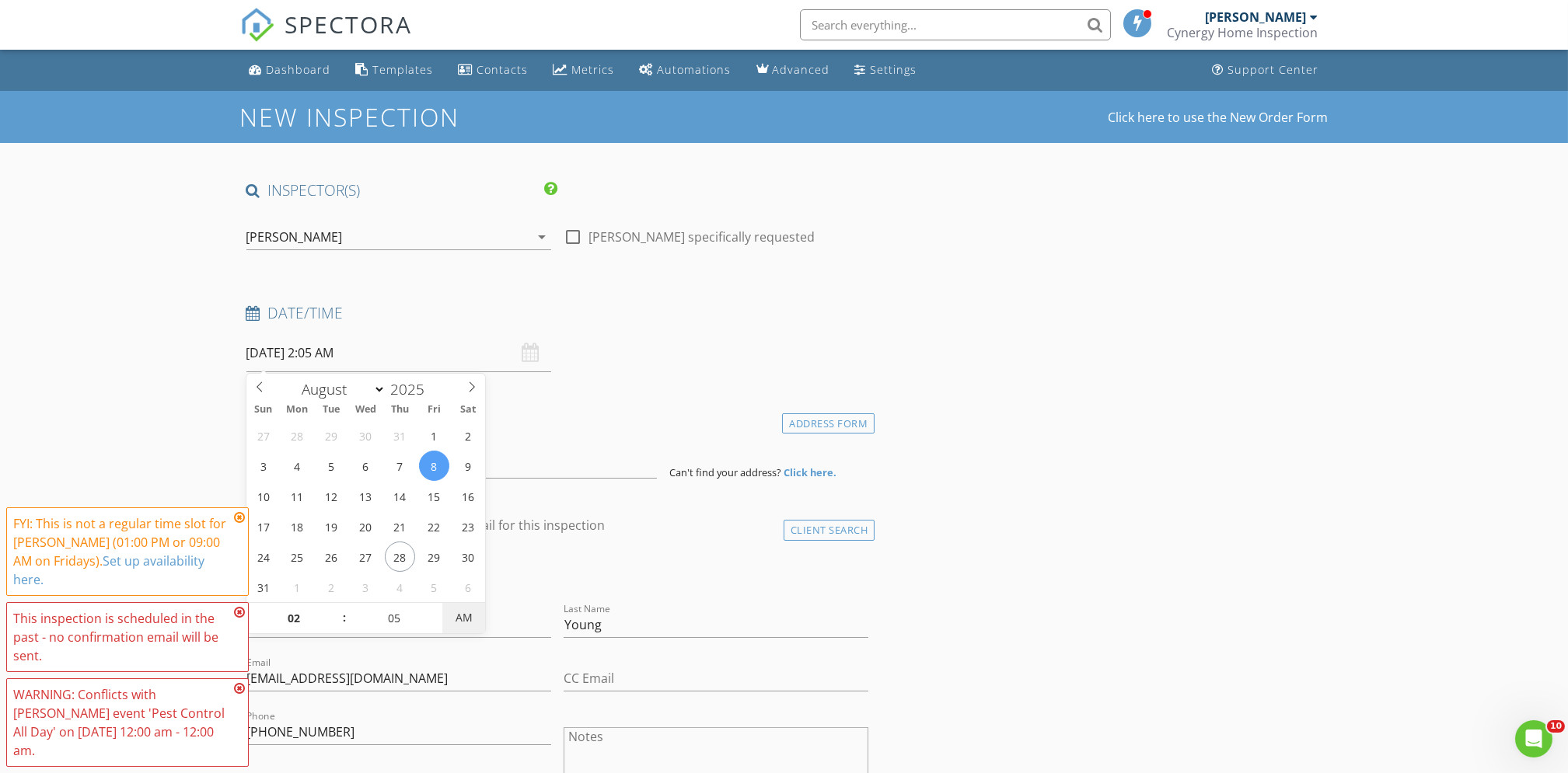
type input "08/08/2025 2:05 PM"
click at [463, 616] on span "AM" at bounding box center [464, 617] width 43 height 31
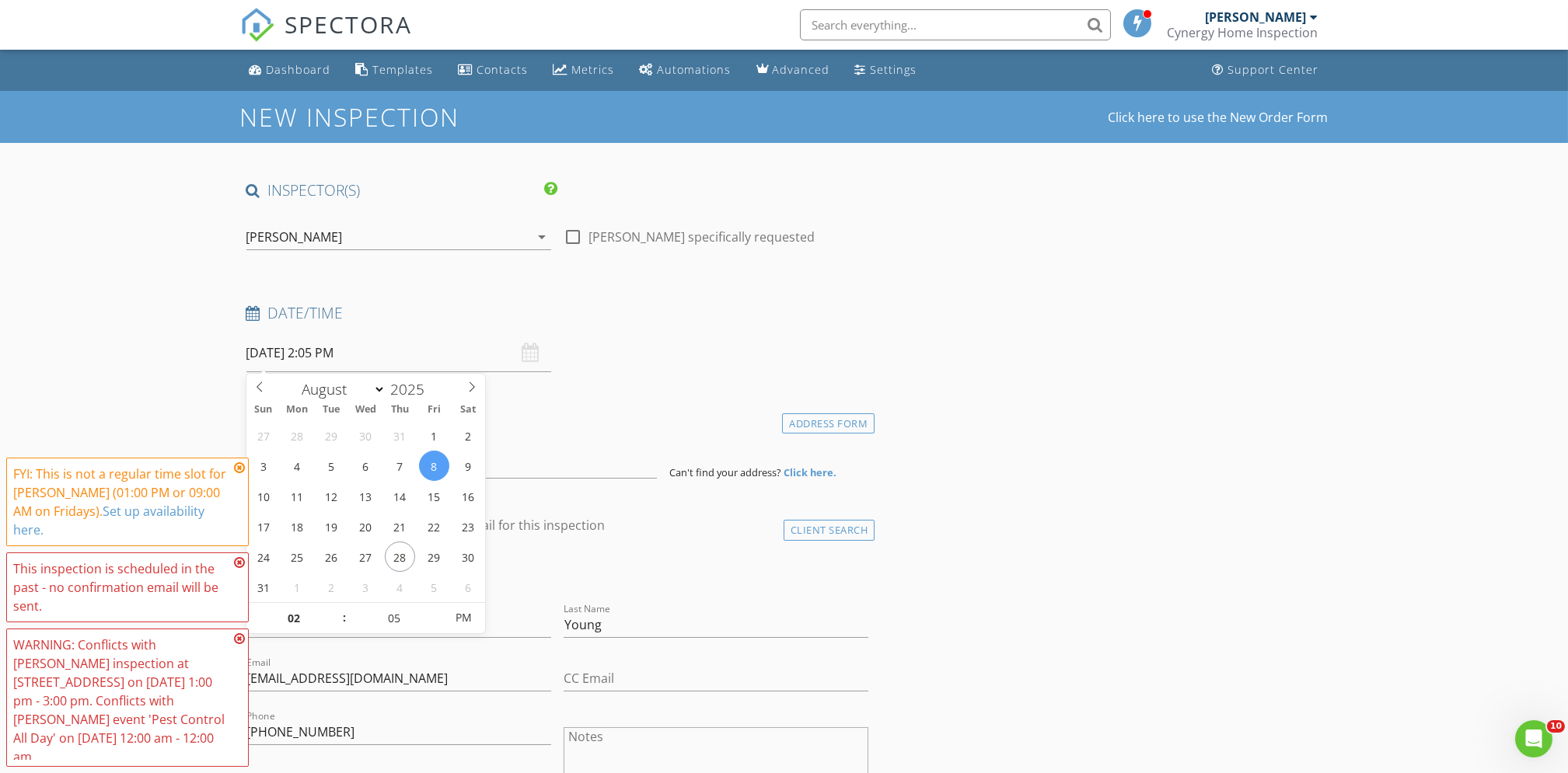
click at [244, 474] on icon at bounding box center [240, 468] width 11 height 12
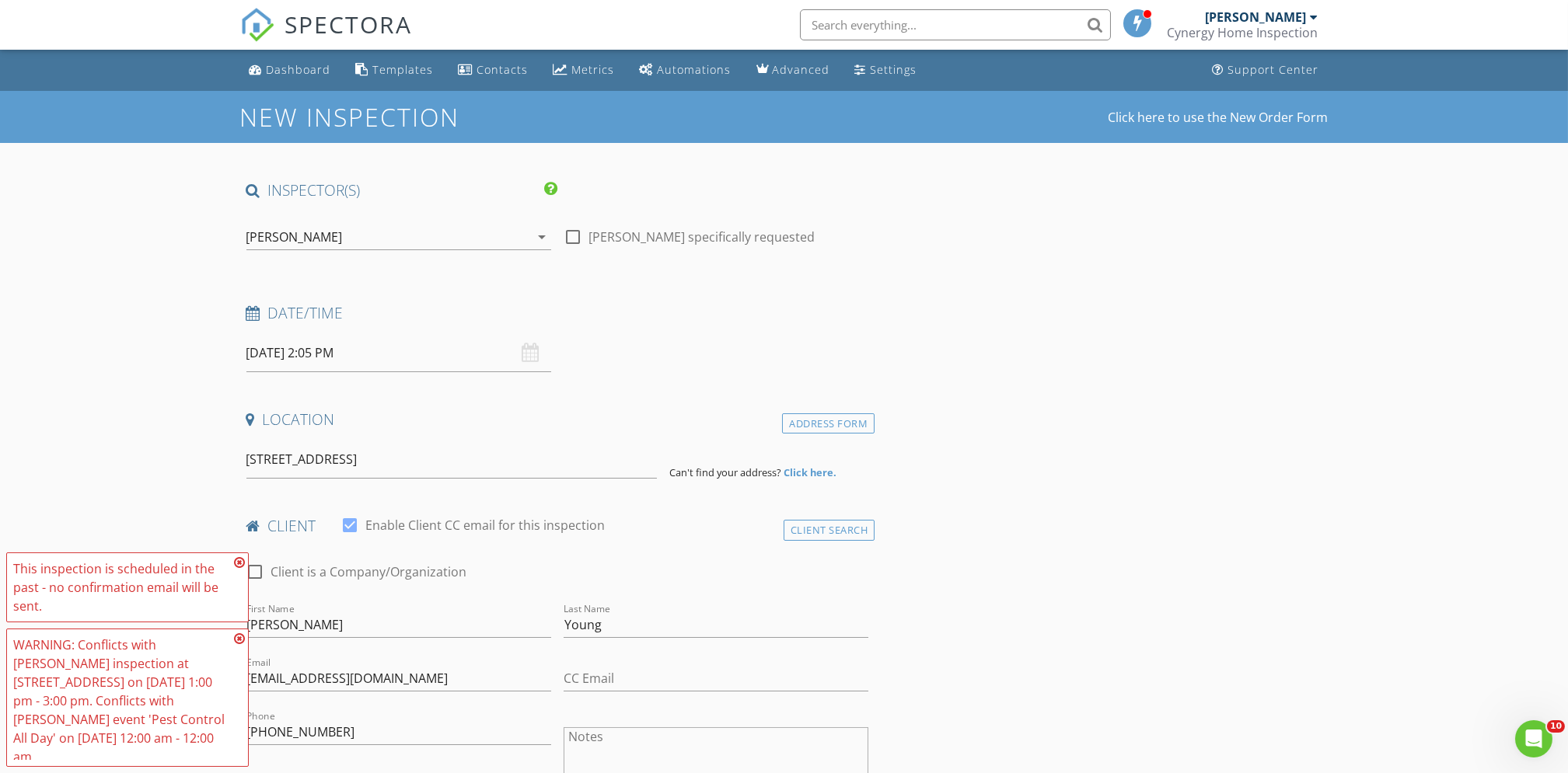
click at [237, 569] on icon at bounding box center [240, 562] width 11 height 12
click at [234, 645] on icon at bounding box center [240, 638] width 11 height 12
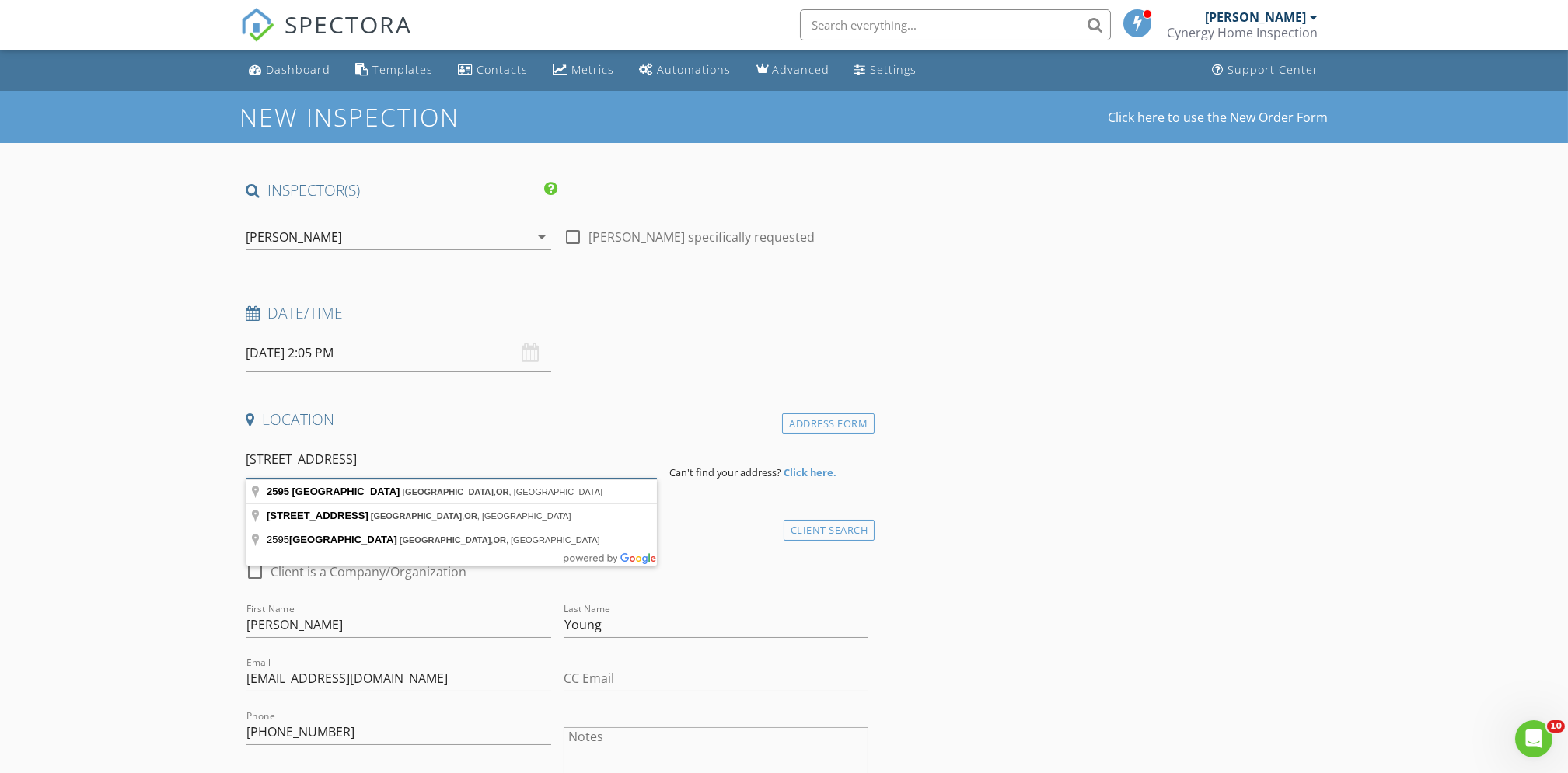
click at [433, 456] on input "2595 16th Ave Springfield OR" at bounding box center [452, 459] width 411 height 38
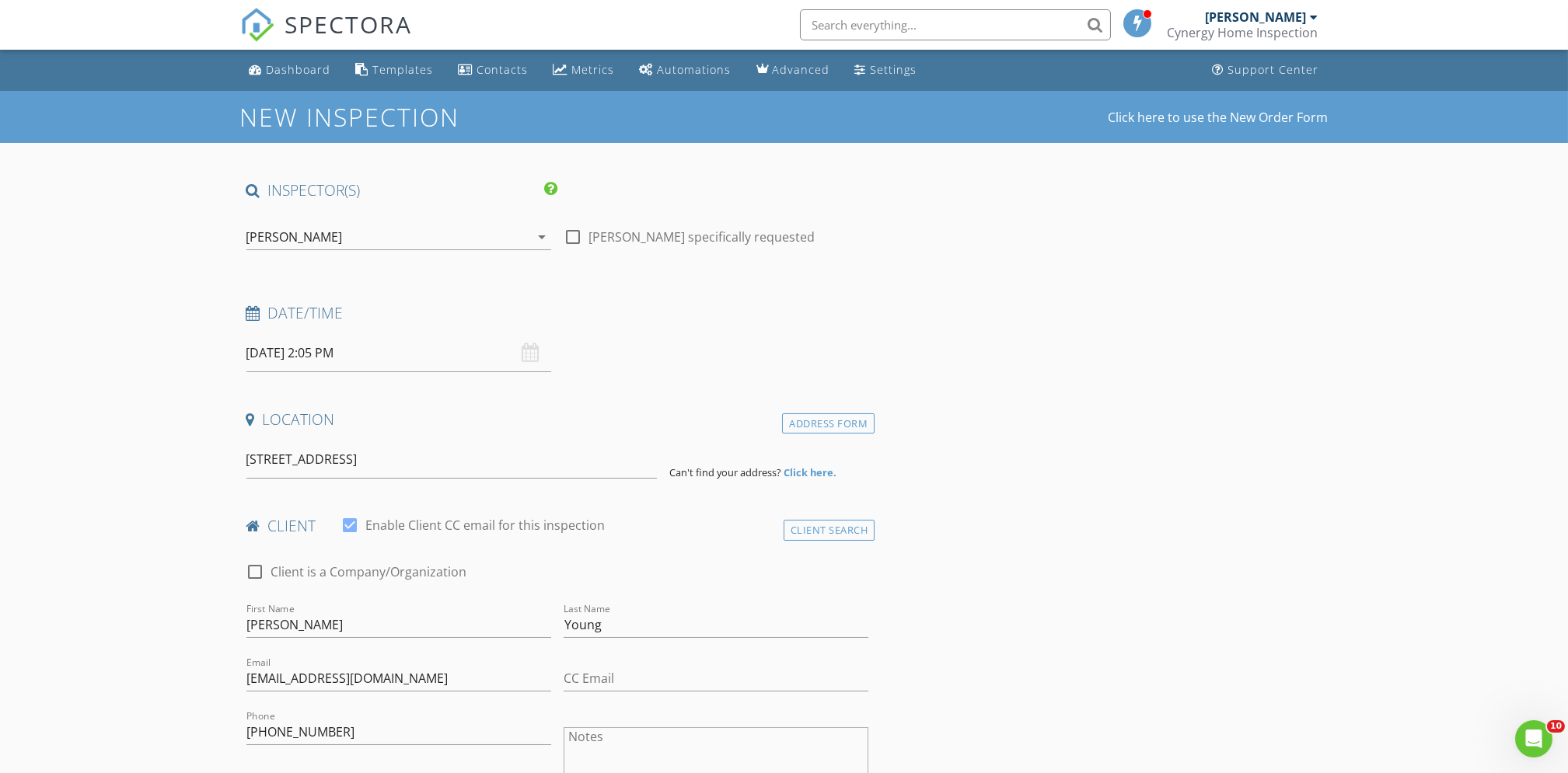
click at [585, 234] on div at bounding box center [573, 237] width 26 height 26
checkbox input "true"
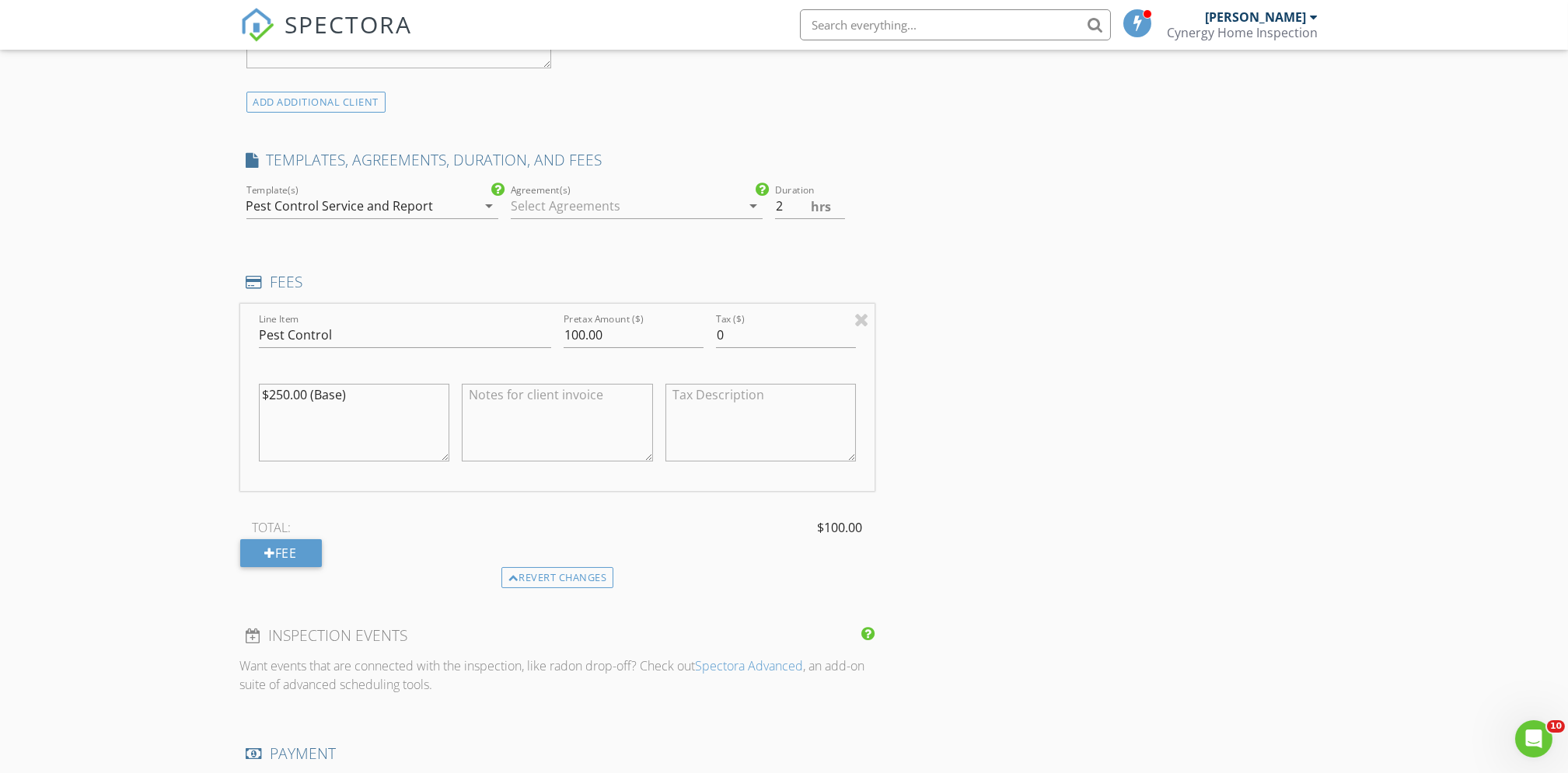
scroll to position [809, 0]
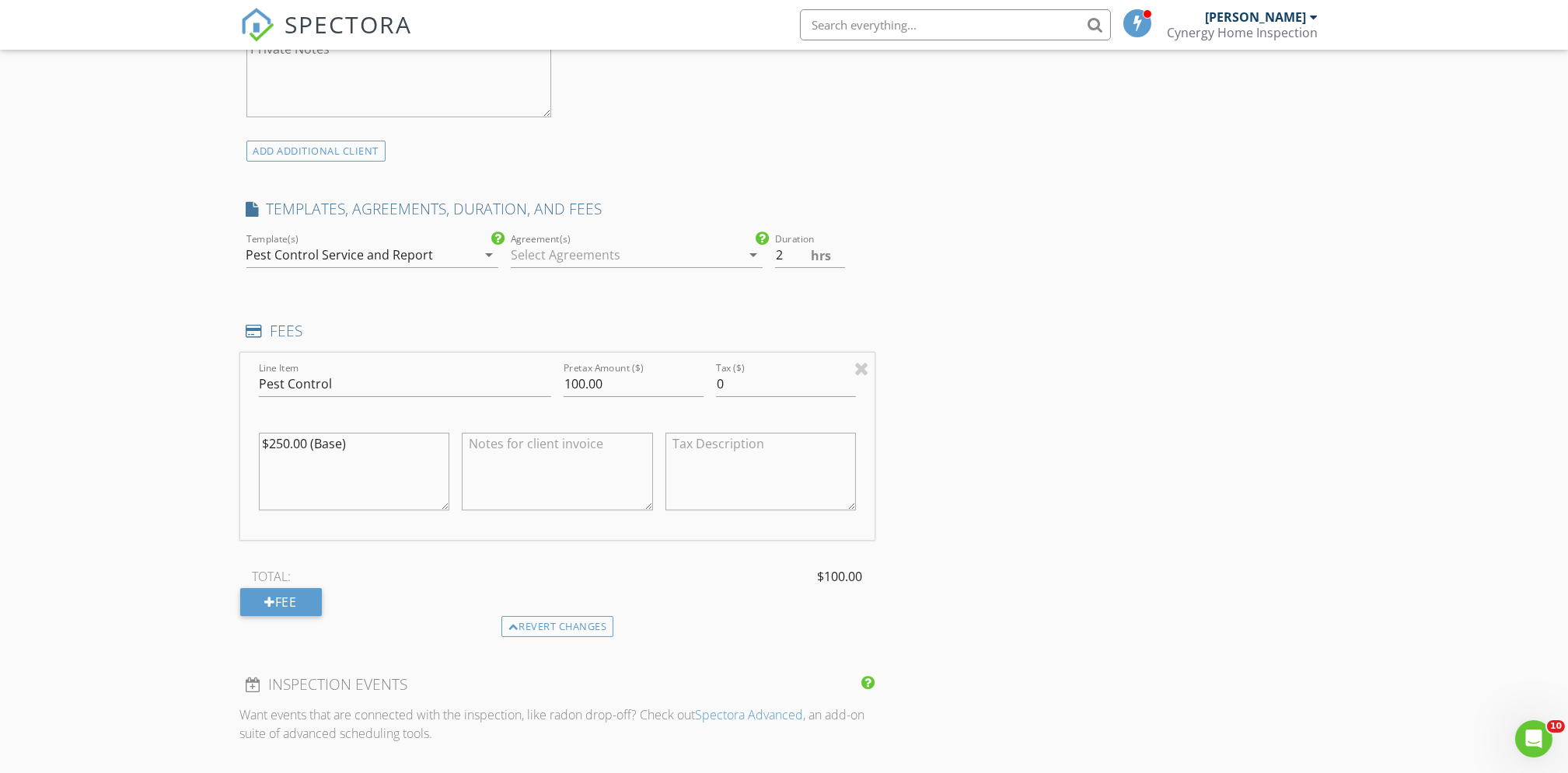
click at [302, 214] on h4 "TEMPLATES, AGREEMENTS, DURATION, AND FEES" at bounding box center [558, 209] width 622 height 21
click at [304, 152] on div "ADD ADDITIONAL client" at bounding box center [316, 151] width 140 height 21
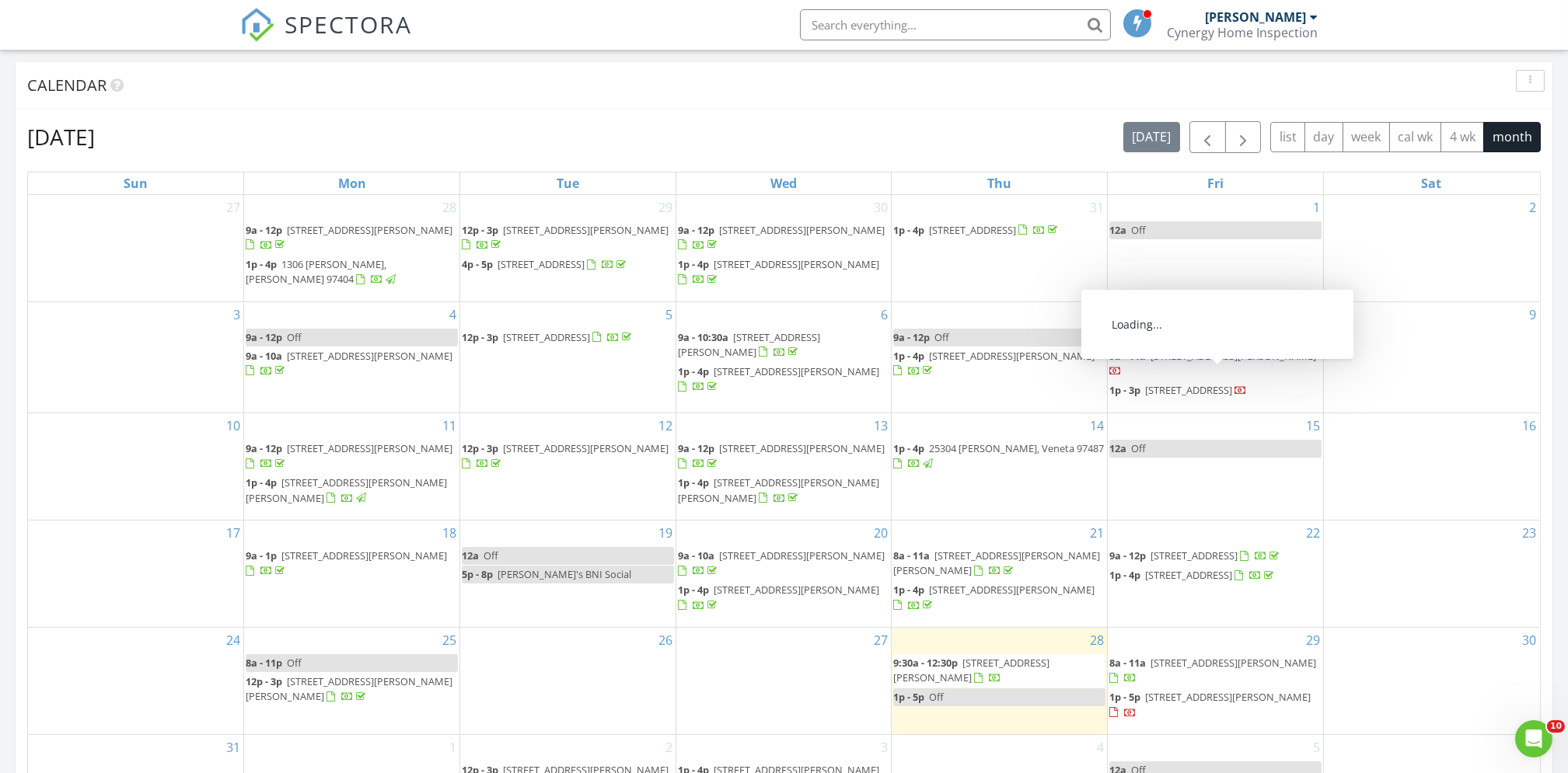
click at [1133, 383] on span "1p - 3p" at bounding box center [1125, 390] width 31 height 14
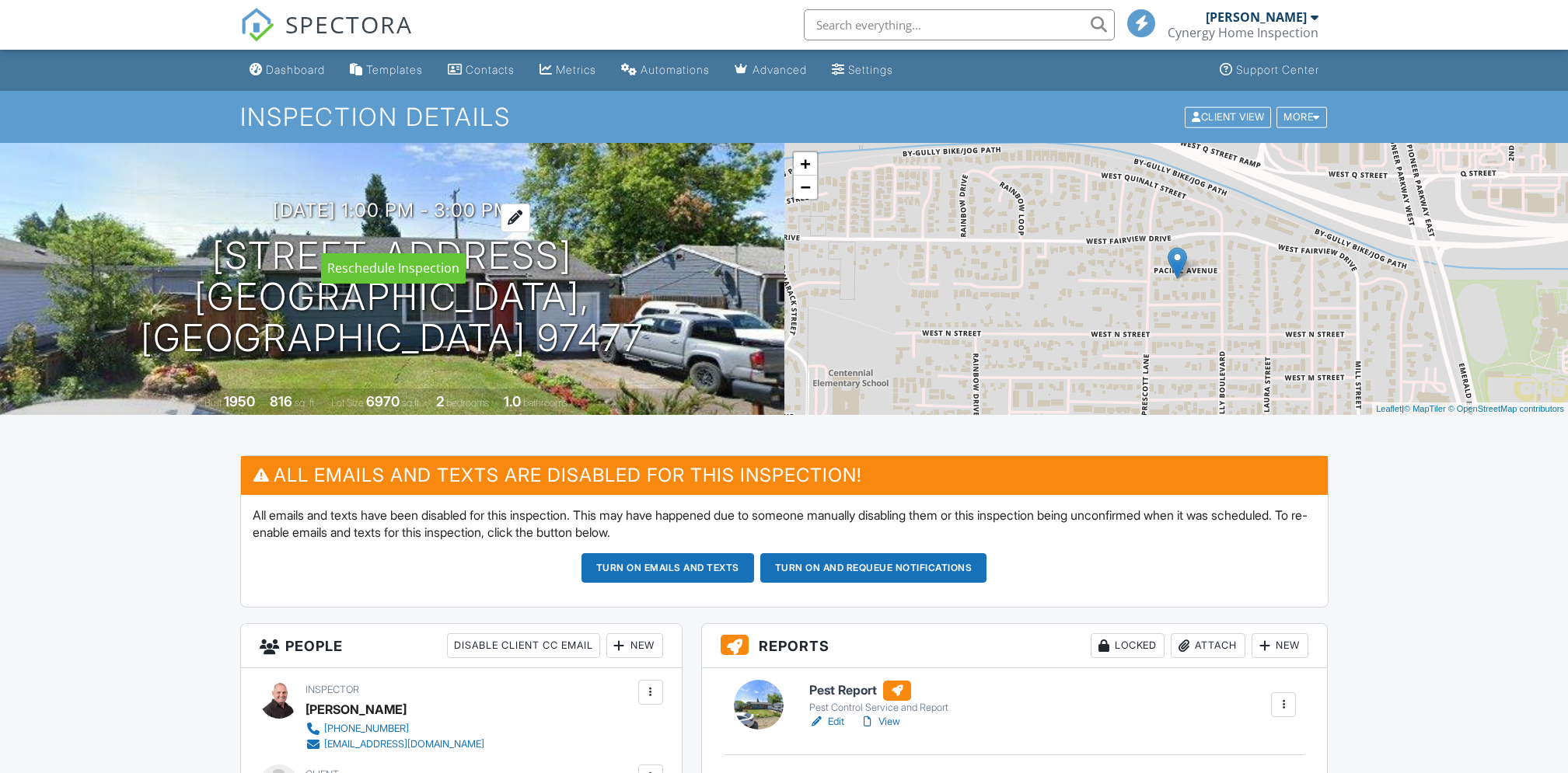
click at [530, 232] on div at bounding box center [515, 217] width 30 height 29
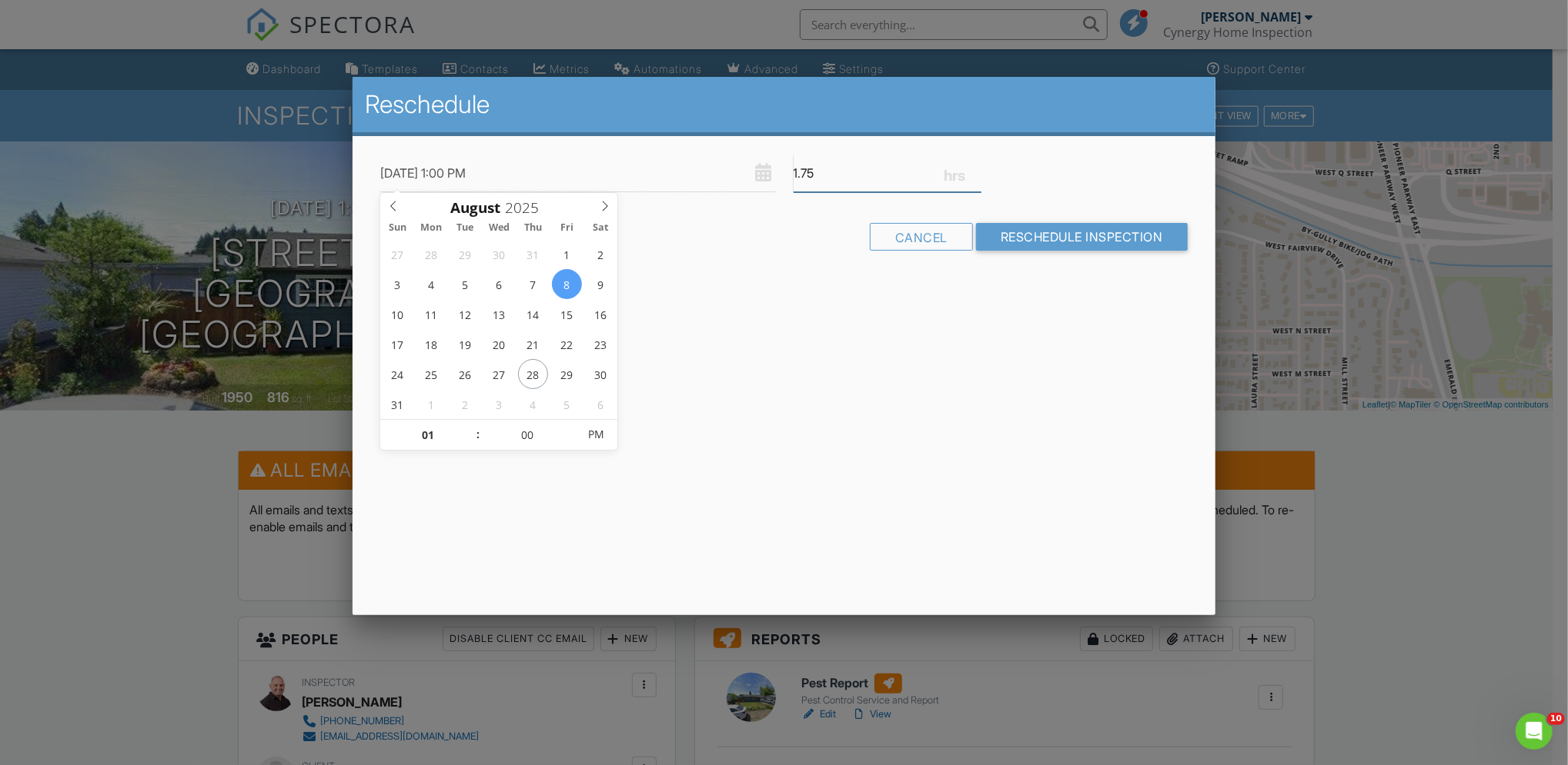
click at [977, 176] on input "1.75" at bounding box center [887, 173] width 187 height 38
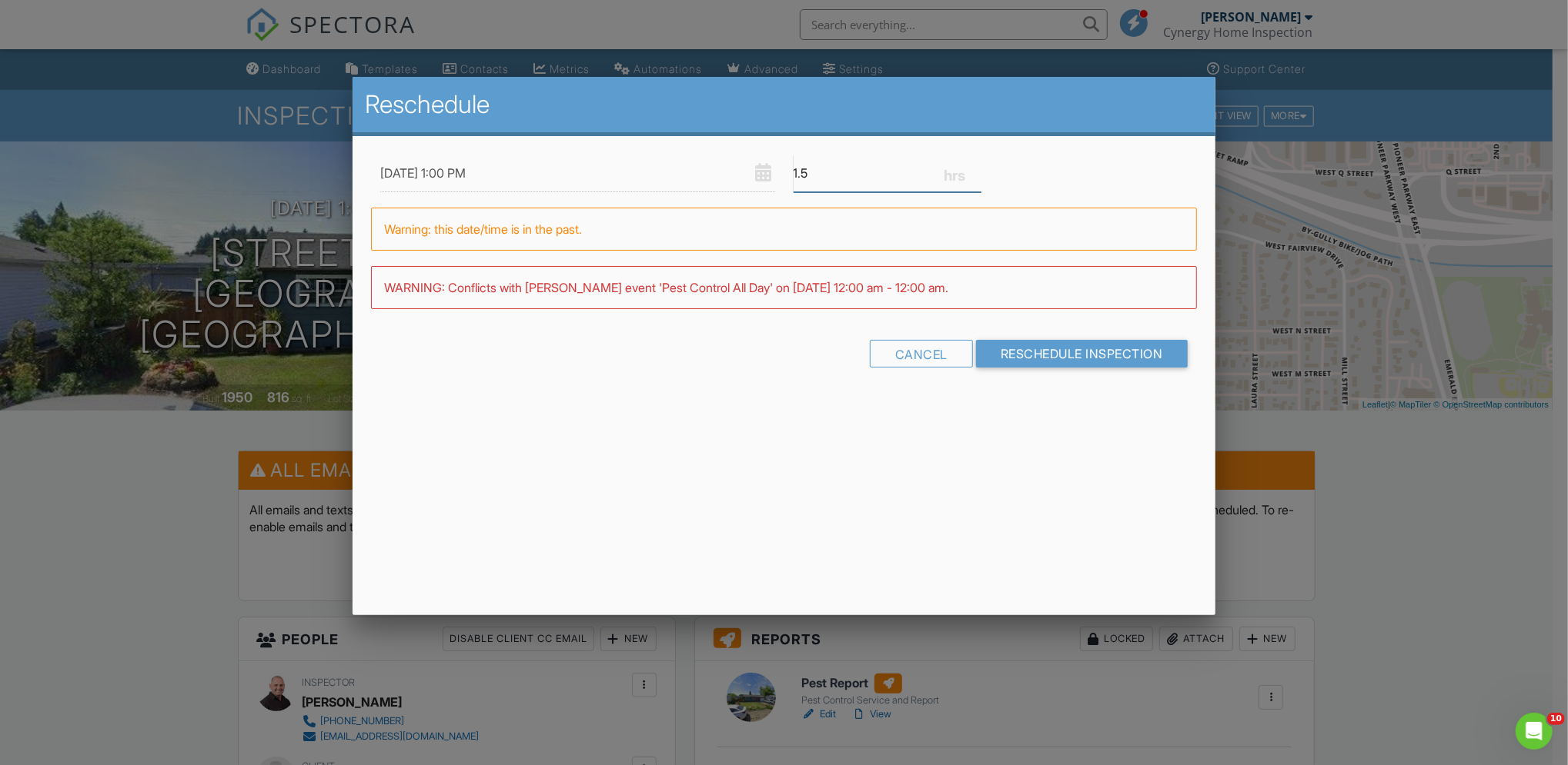
click at [976, 176] on input "1.5" at bounding box center [887, 173] width 187 height 38
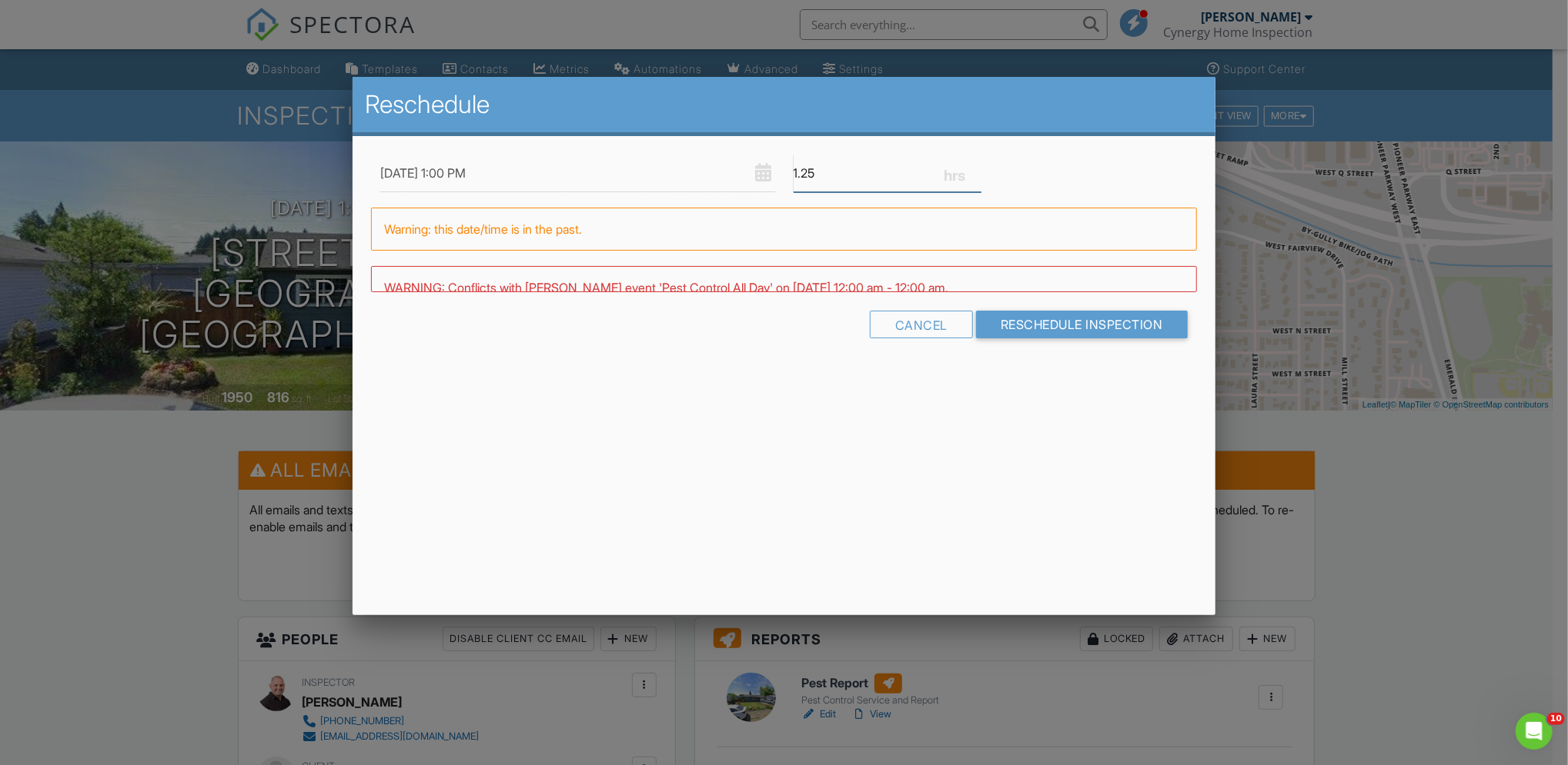
click at [974, 176] on input "1.25" at bounding box center [887, 173] width 187 height 38
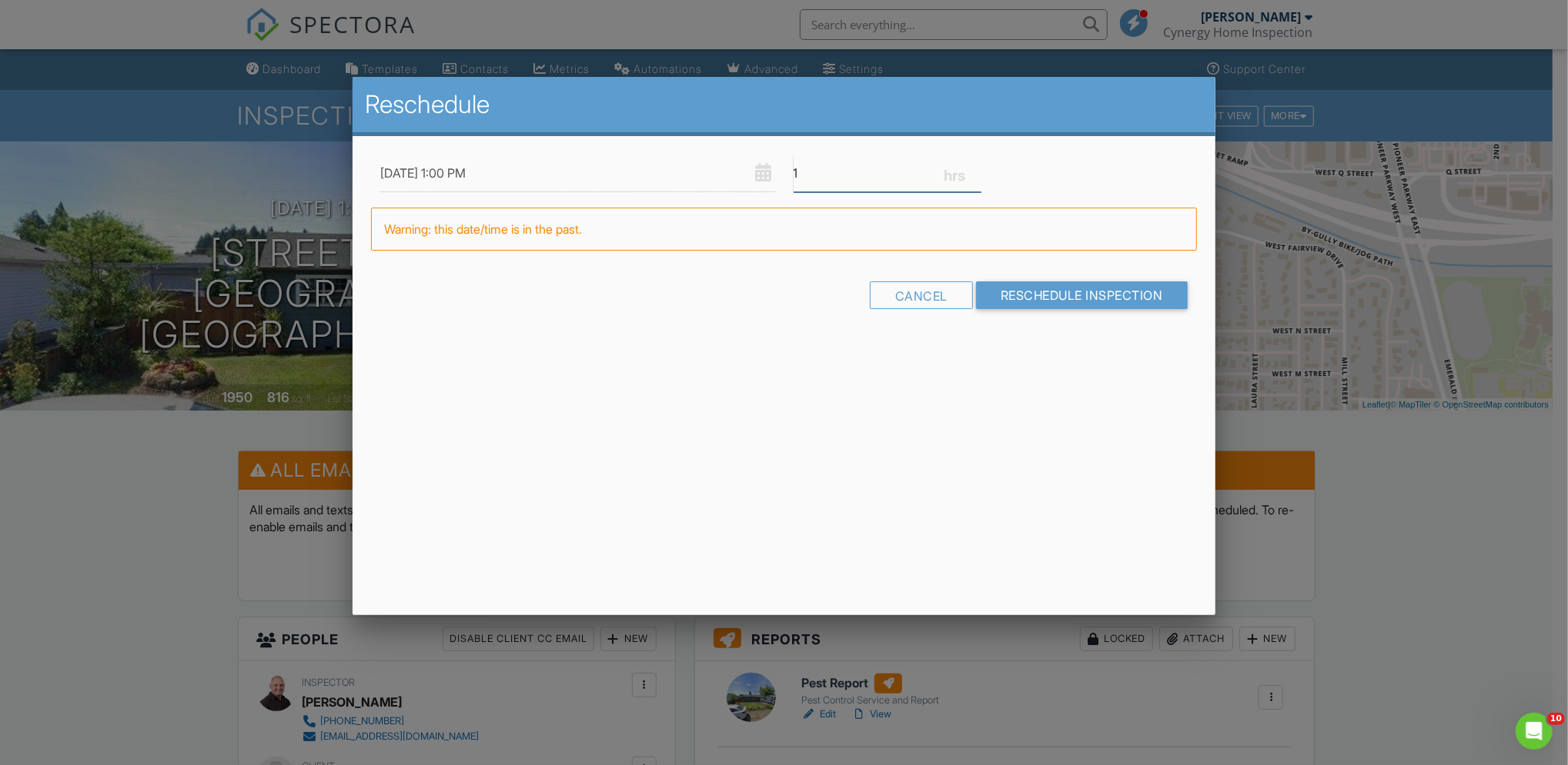
type input "1"
click at [974, 176] on input "1" at bounding box center [887, 173] width 187 height 38
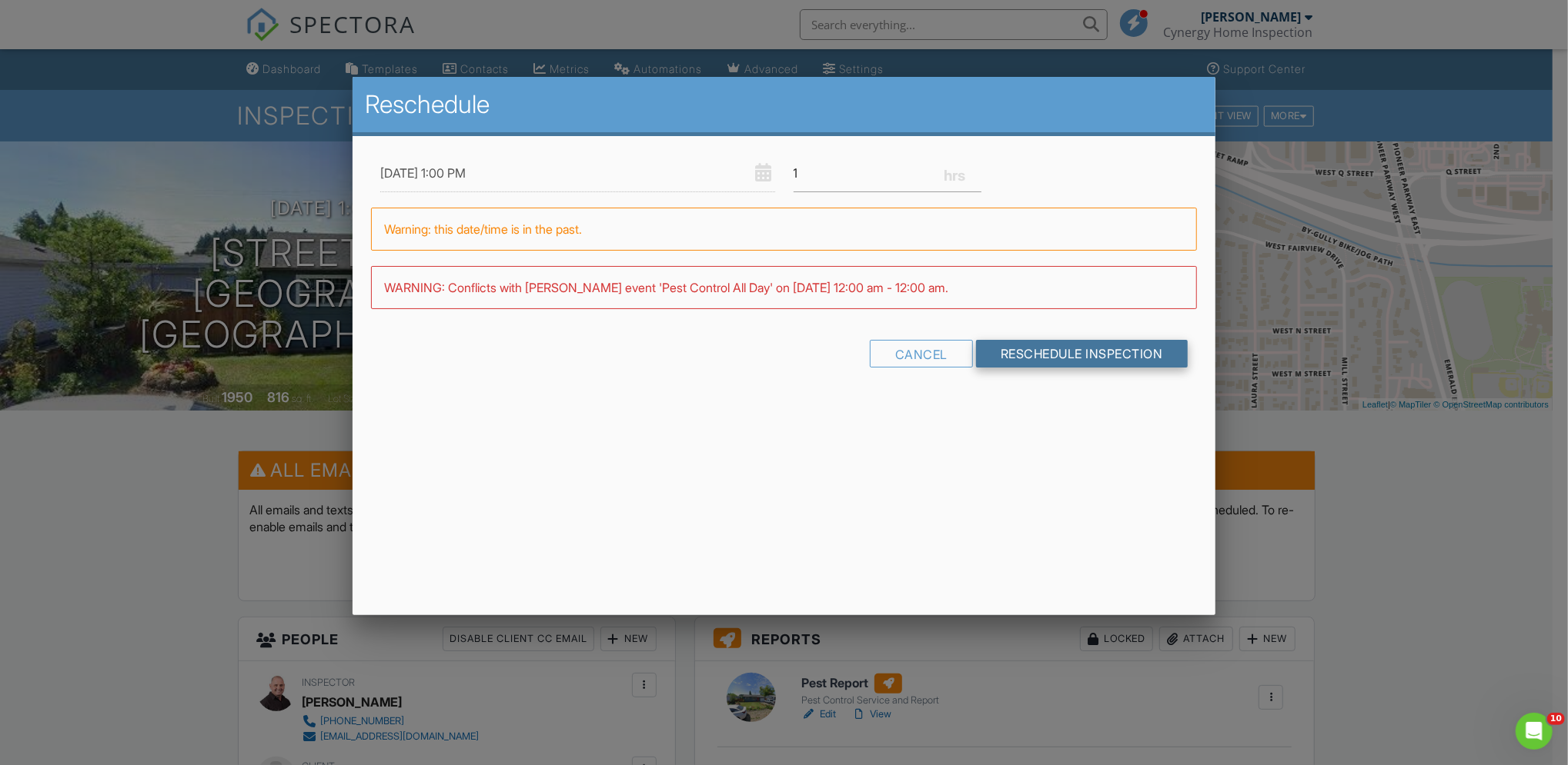
click at [1035, 354] on input "Reschedule Inspection" at bounding box center [1082, 354] width 212 height 28
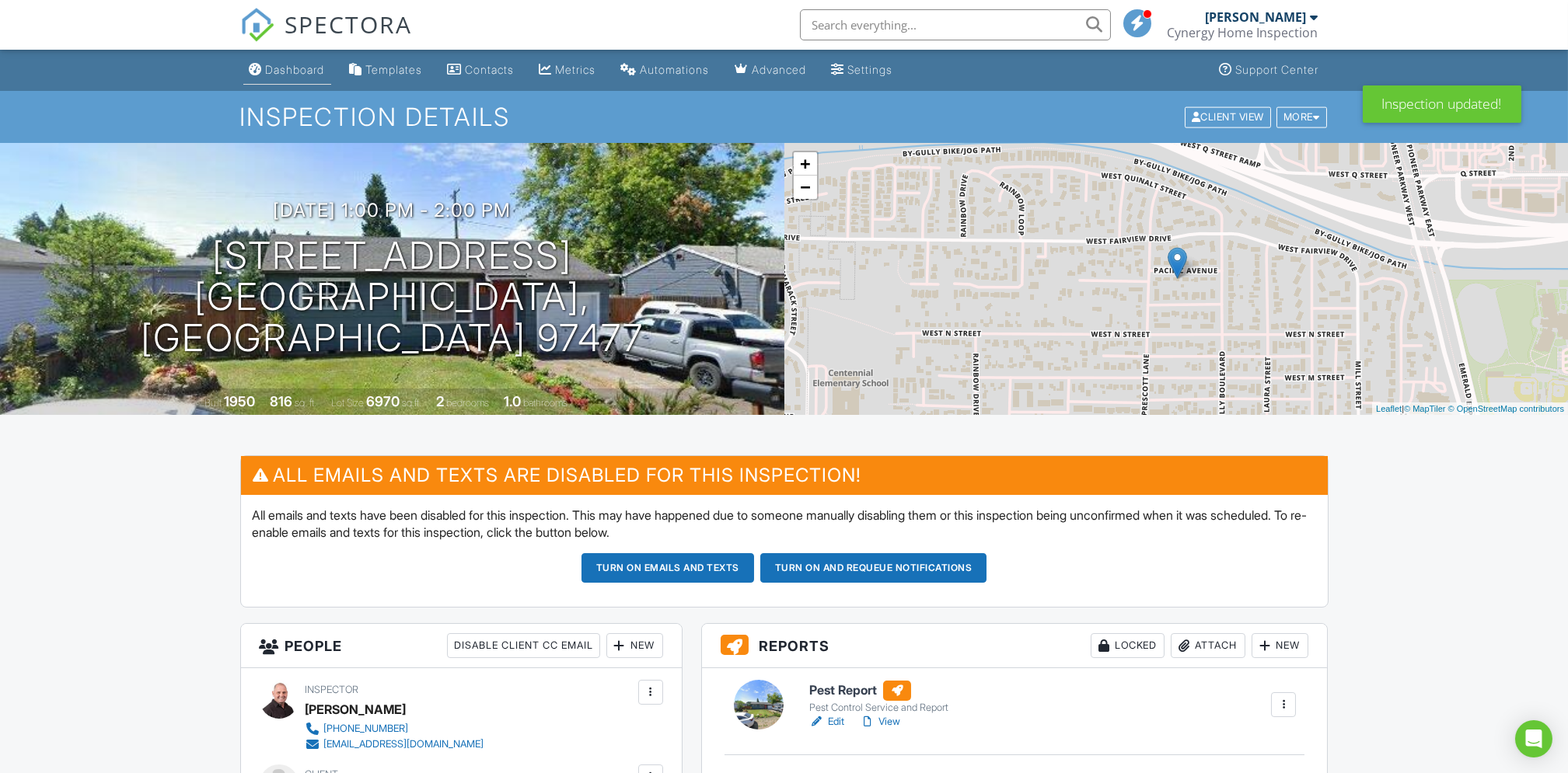
click at [283, 69] on div "Dashboard" at bounding box center [295, 69] width 59 height 13
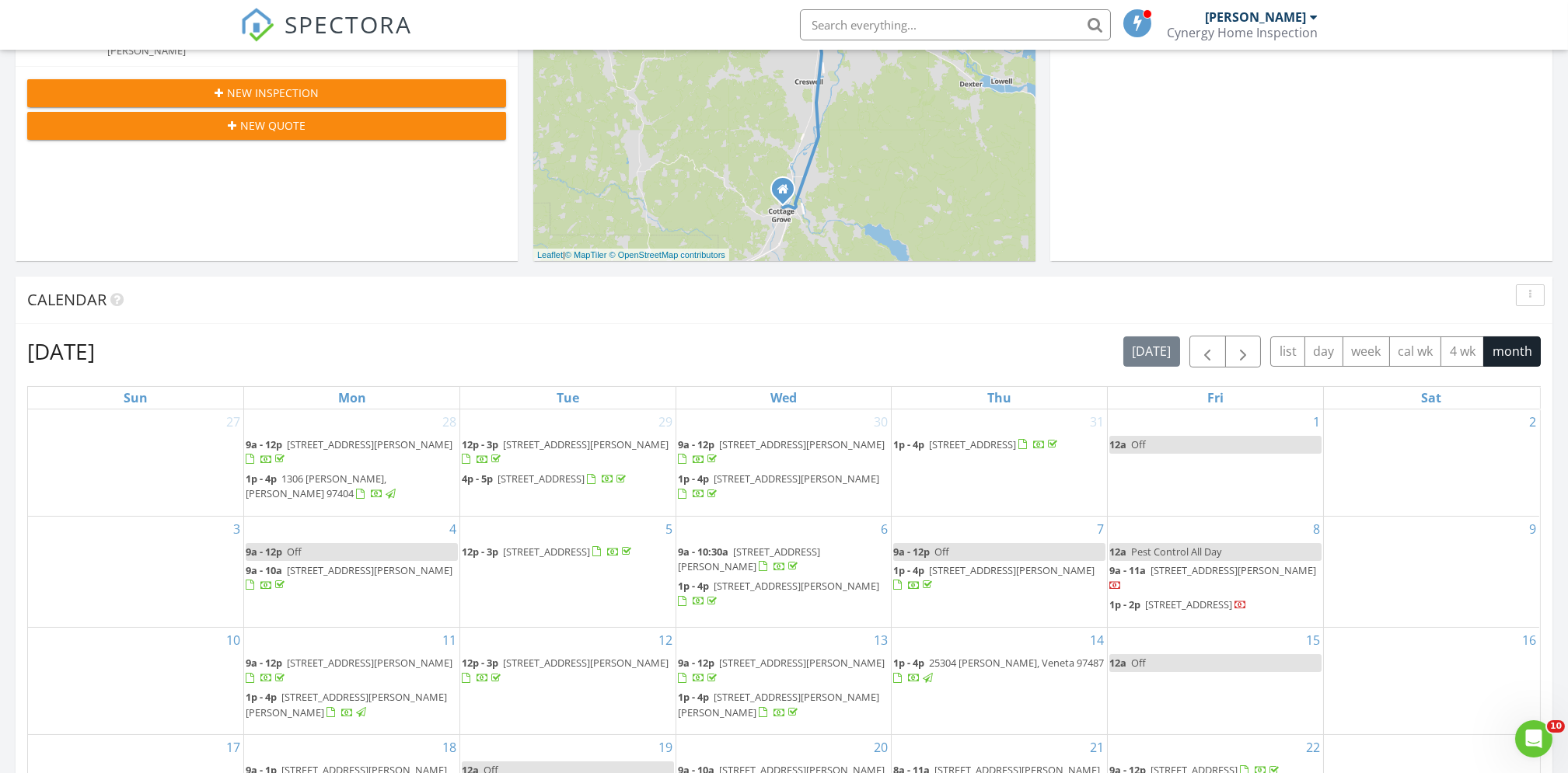
scroll to position [517, 0]
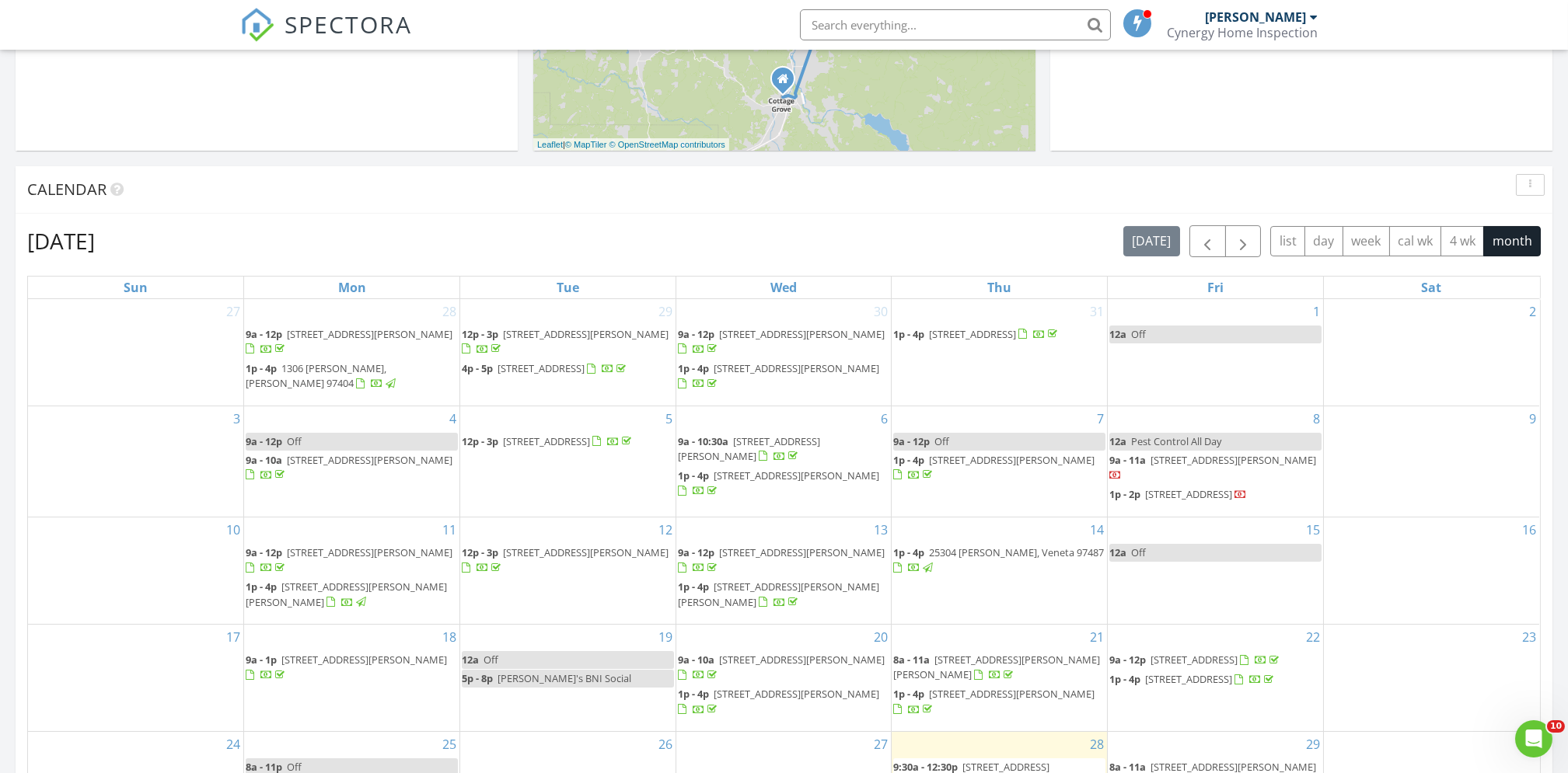
click at [1159, 499] on div "8 12a Pest Control All Day 9a - 11a [STREET_ADDRESS][PERSON_NAME] 1p - 2p [STRE…" at bounding box center [1216, 462] width 216 height 111
click at [1205, 438] on link "Inspection" at bounding box center [1215, 438] width 80 height 25
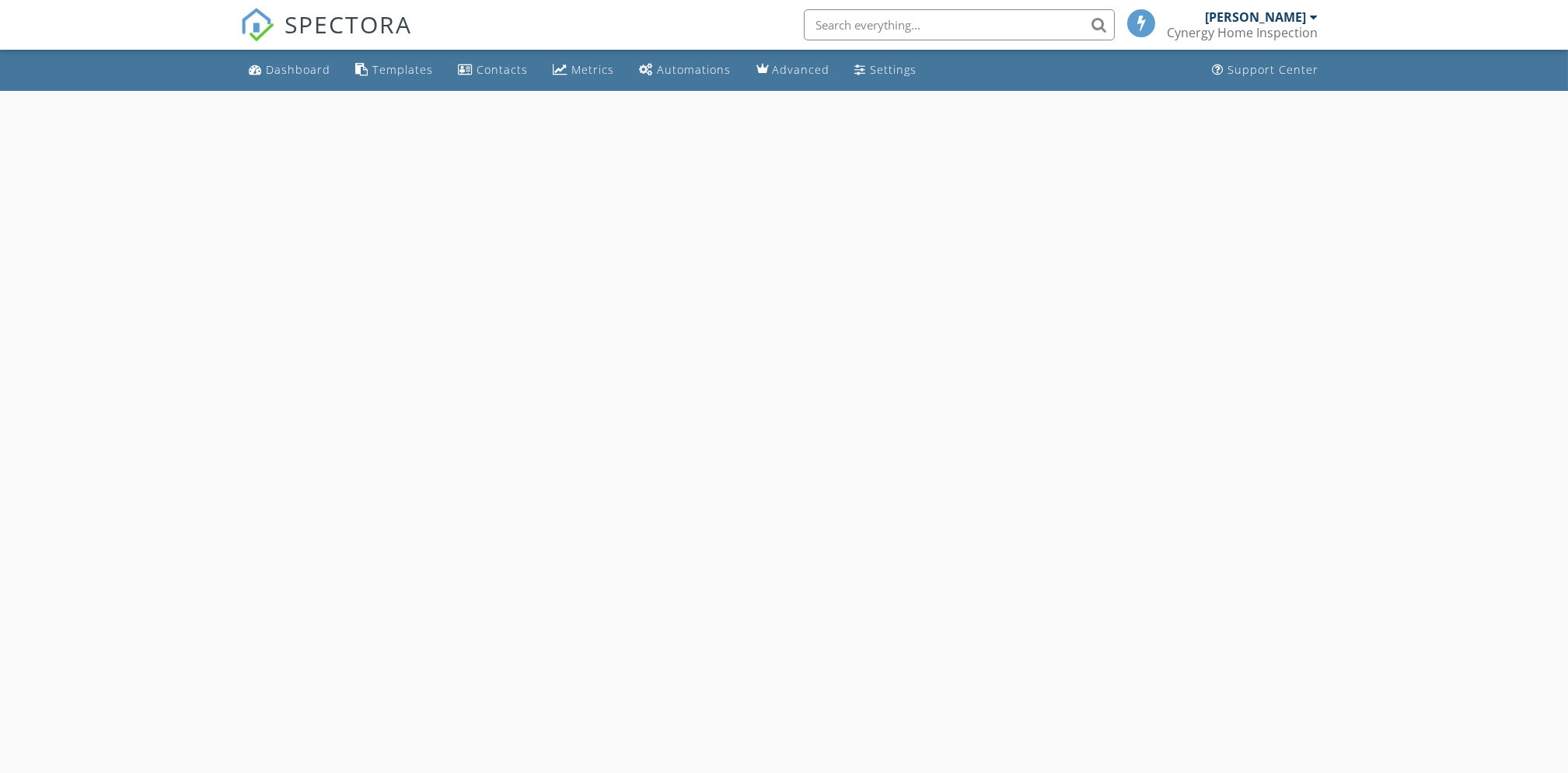
select select "7"
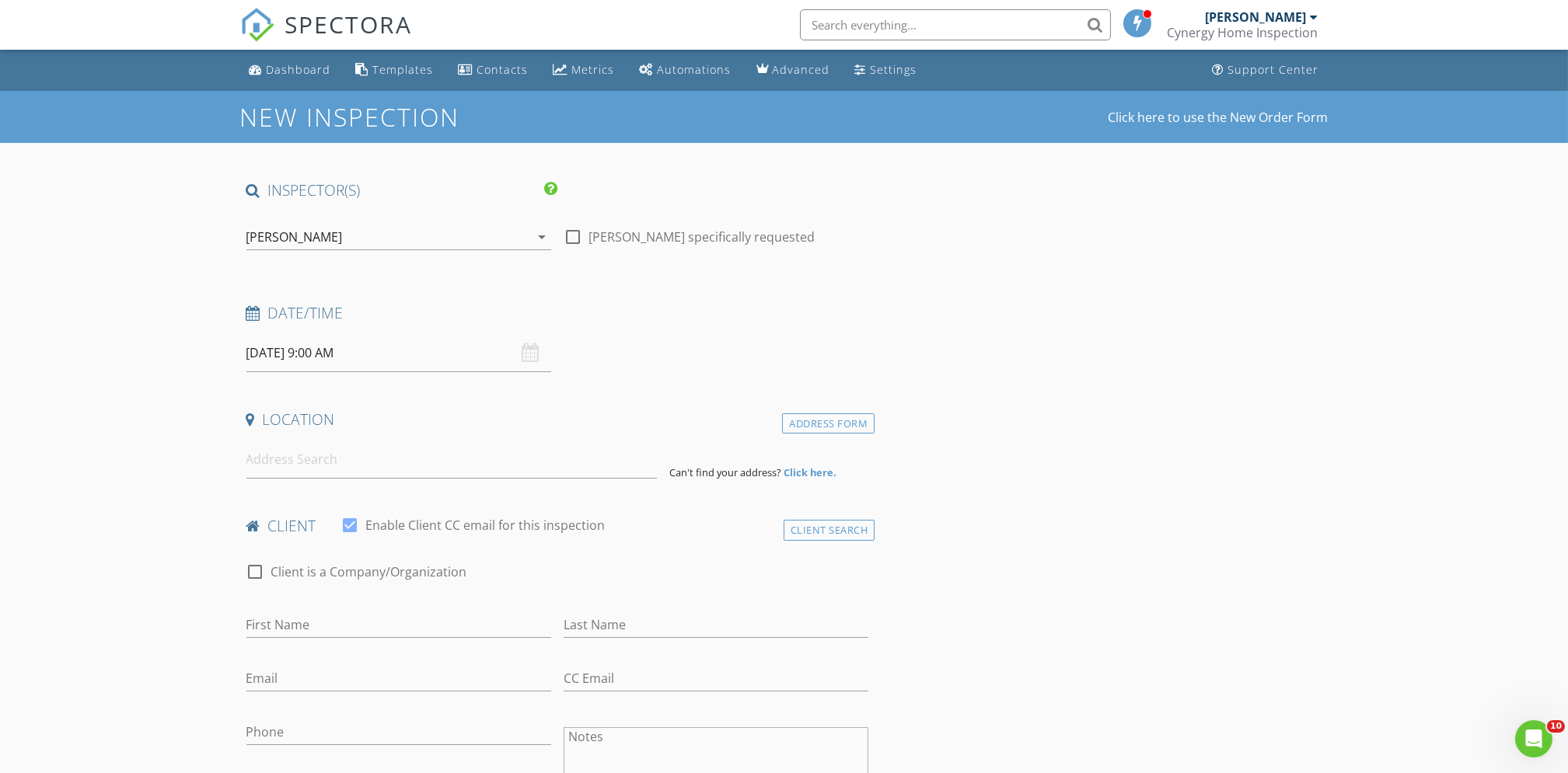
click at [335, 354] on input "[DATE] 9:00 AM" at bounding box center [398, 353] width 305 height 38
type input "10"
type input "[DATE] 10:00 AM"
click at [339, 608] on span at bounding box center [336, 611] width 11 height 16
type input "11"
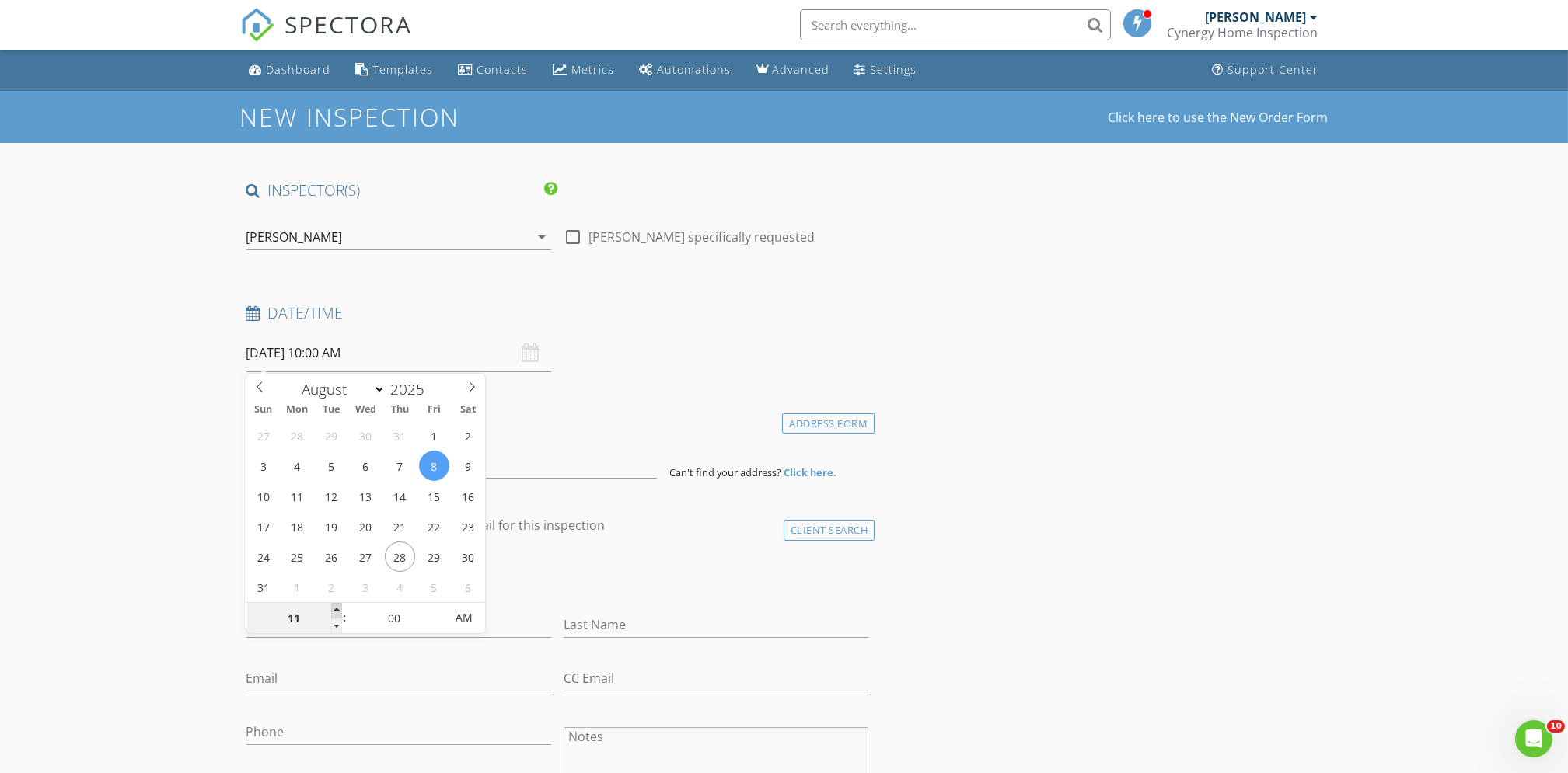
type input "[DATE] 11:00 AM"
click at [339, 608] on span at bounding box center [336, 611] width 11 height 16
type input "12"
type input "[DATE] 12:00 PM"
click at [339, 608] on span at bounding box center [336, 611] width 11 height 16
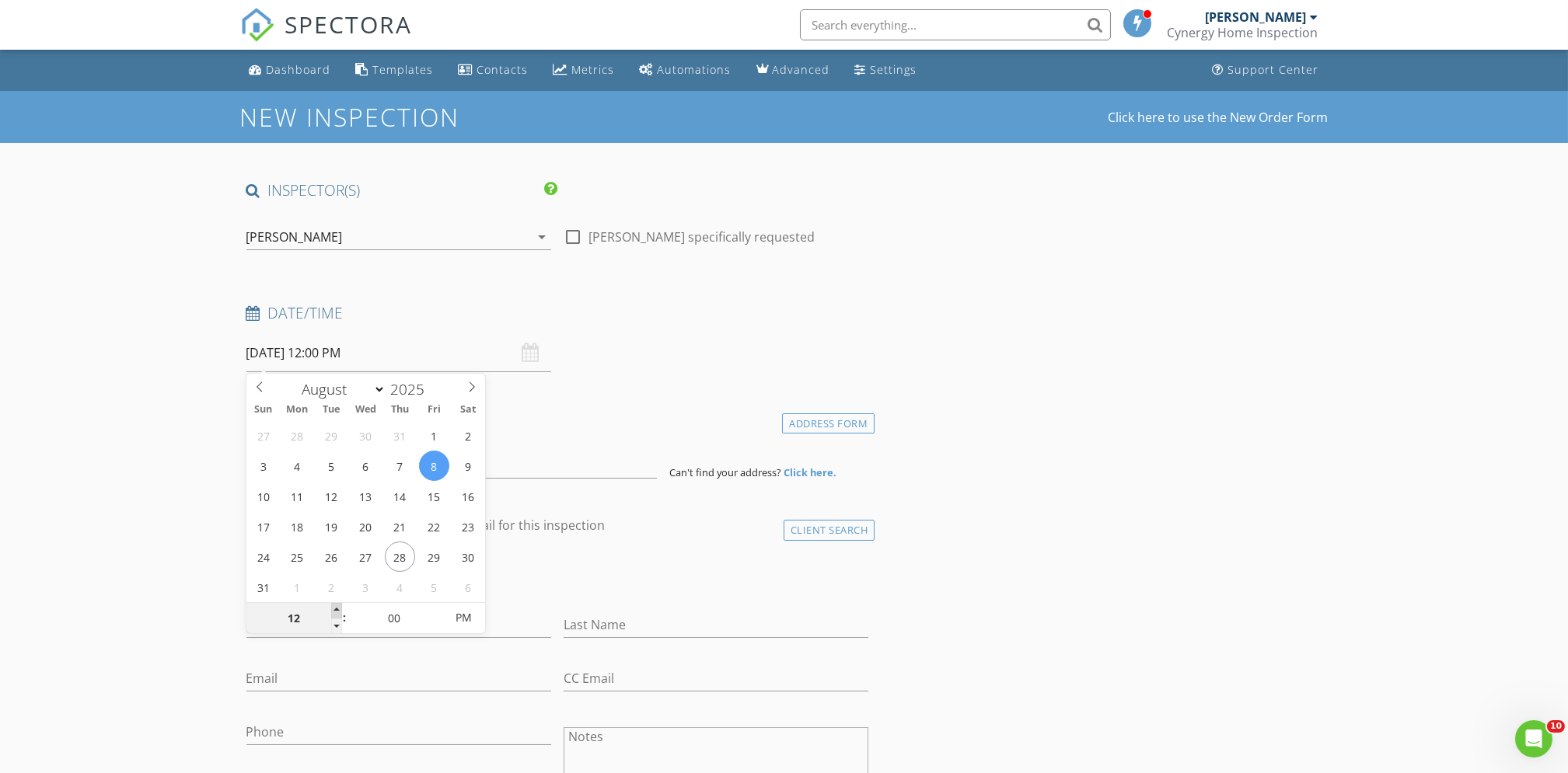
type input "01"
type input "[DATE] 1:00 PM"
click at [339, 608] on span at bounding box center [336, 611] width 11 height 16
type input "02"
type input "[DATE] 2:00 PM"
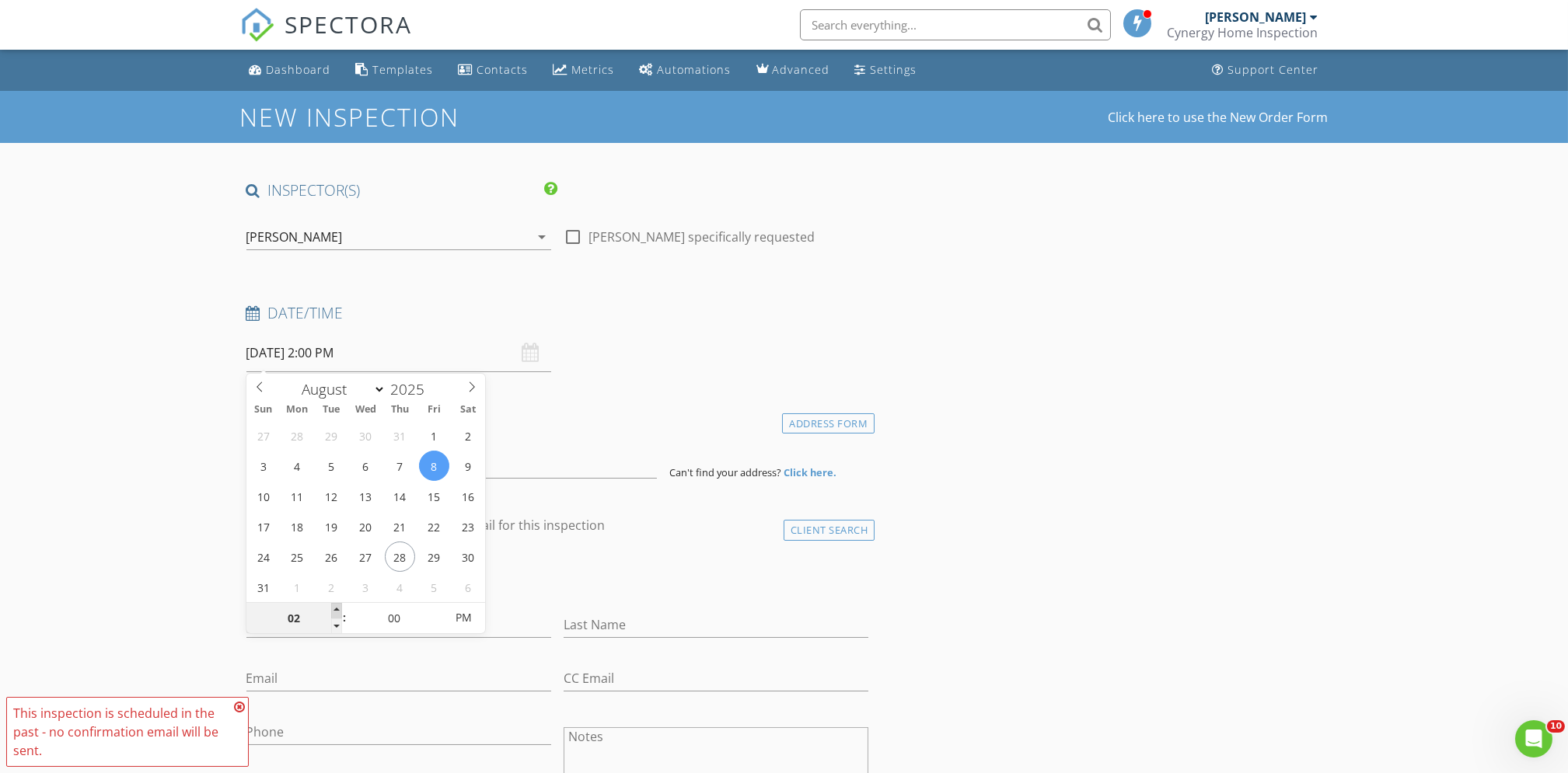
click at [339, 608] on span at bounding box center [336, 611] width 11 height 16
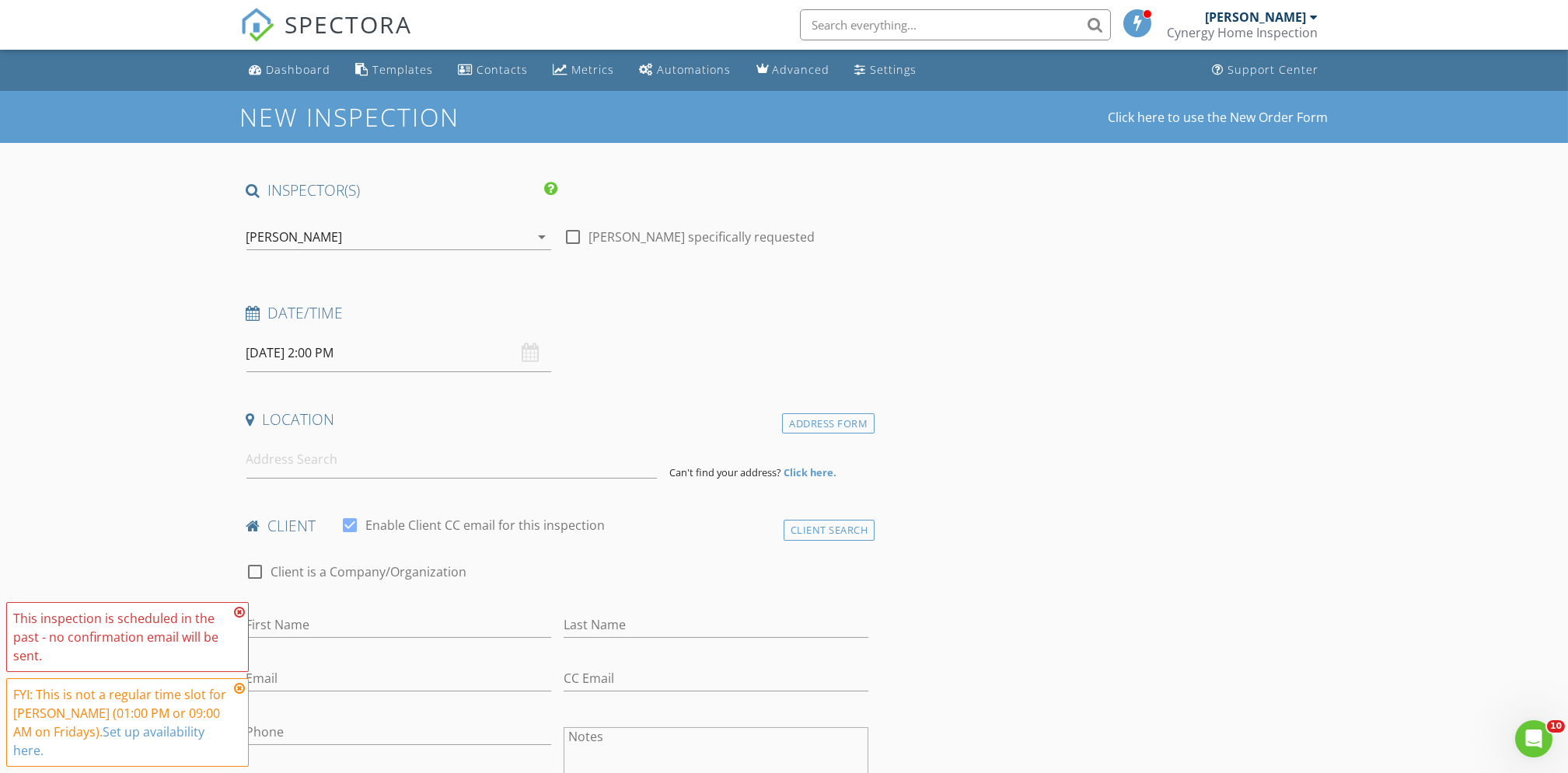
click at [395, 470] on input at bounding box center [452, 459] width 411 height 38
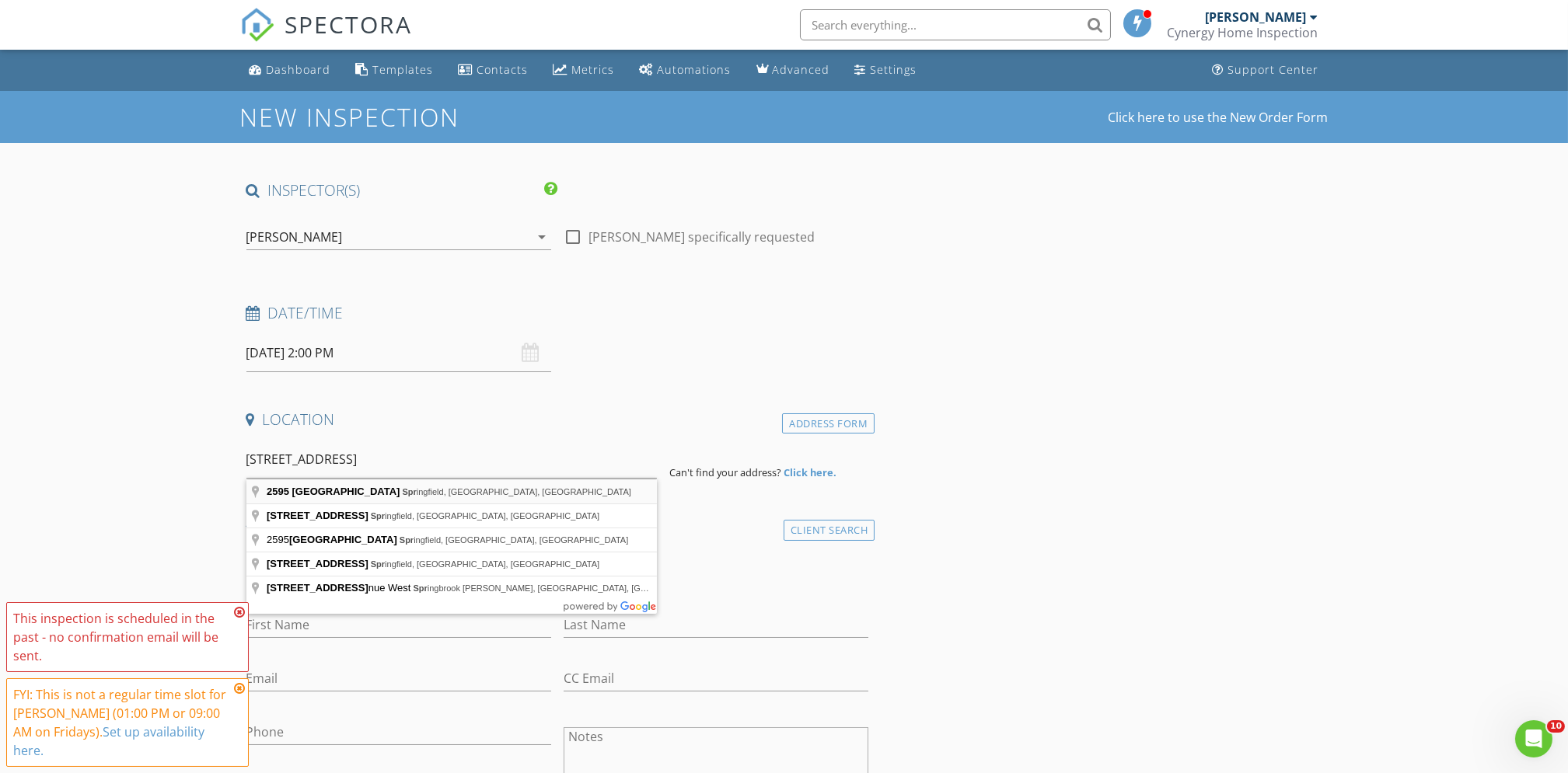
type input "[STREET_ADDRESS]"
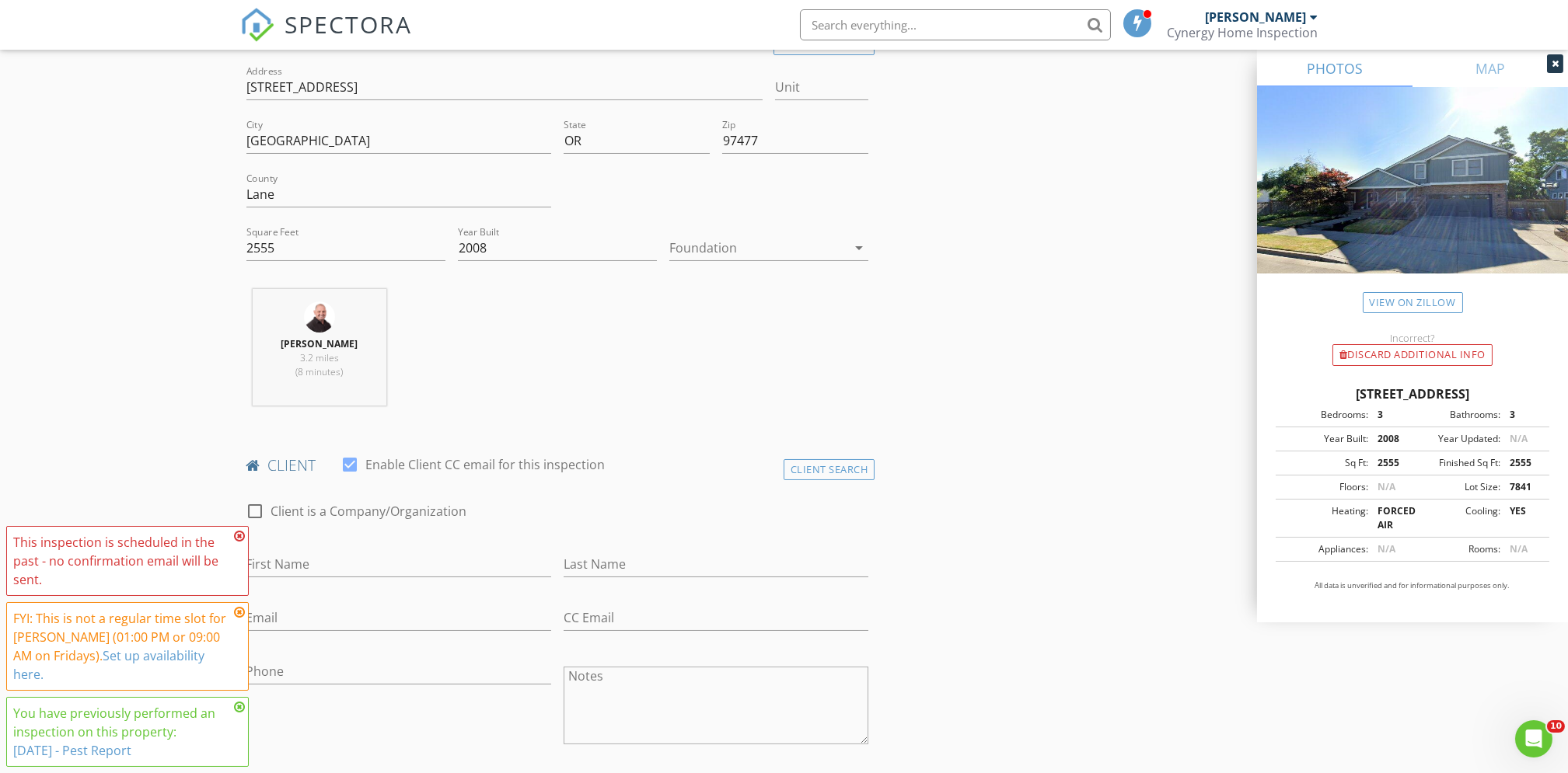
scroll to position [414, 0]
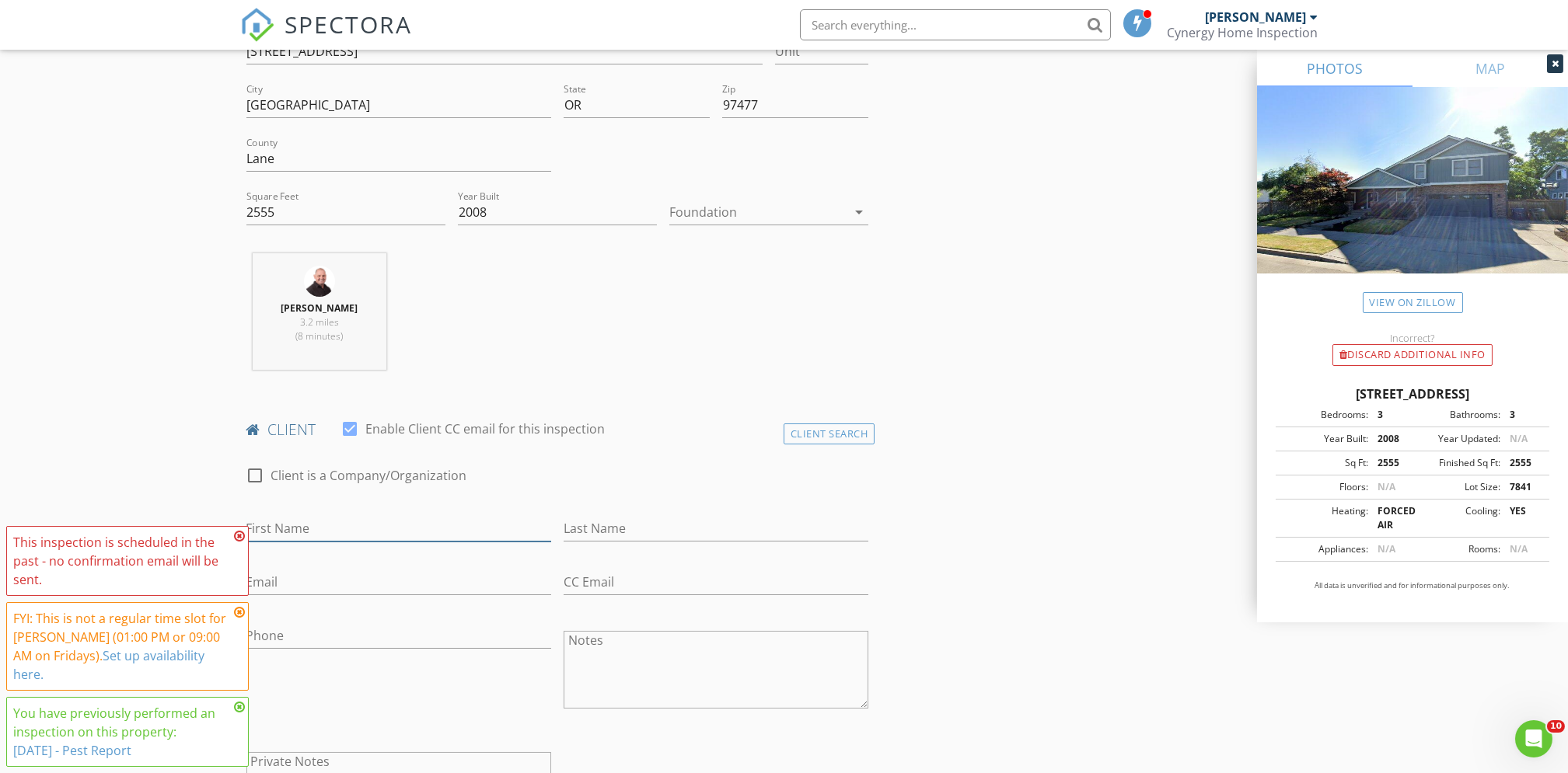
click at [376, 524] on input "First Name" at bounding box center [398, 528] width 305 height 25
type input "[PERSON_NAME]"
type input "Young"
click at [354, 570] on input "Email" at bounding box center [398, 582] width 305 height 25
click at [365, 637] on input "Phone" at bounding box center [398, 639] width 305 height 25
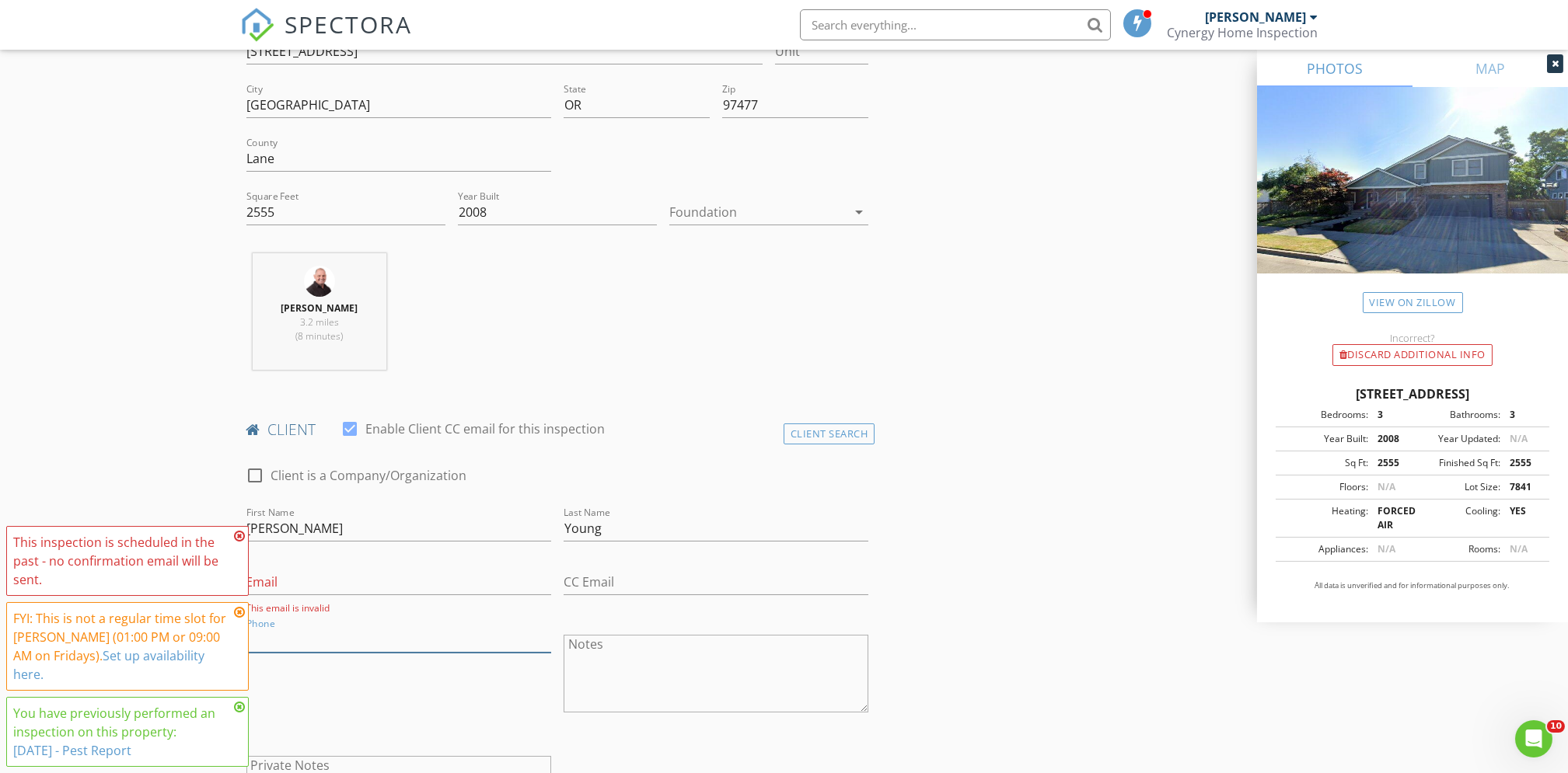
paste input "[PHONE_NUMBER]"
type input "[PHONE_NUMBER]"
click at [237, 543] on icon at bounding box center [240, 536] width 11 height 12
click at [237, 618] on icon at bounding box center [240, 612] width 11 height 12
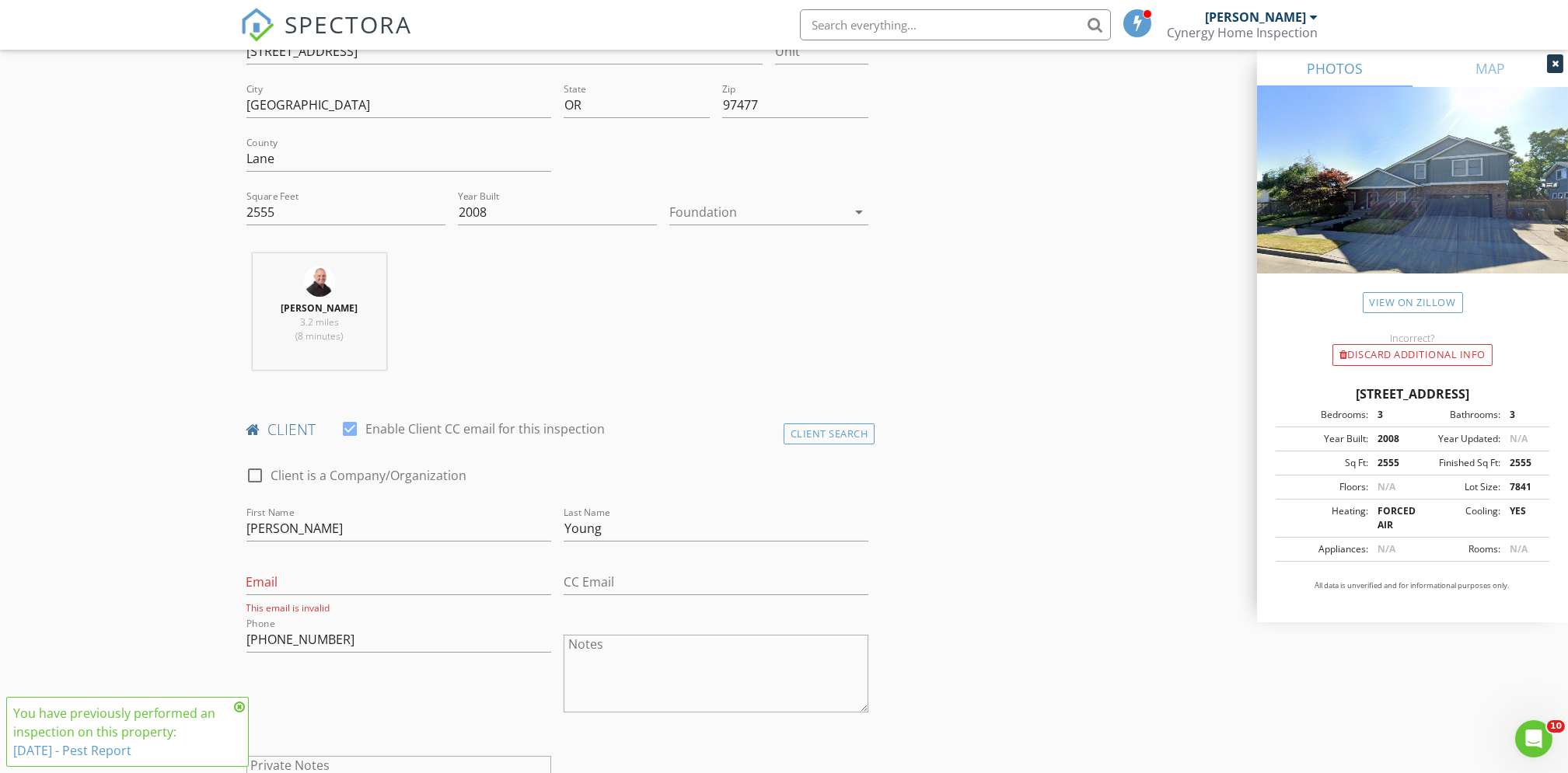
click at [234, 707] on icon at bounding box center [240, 706] width 11 height 12
click at [321, 581] on input "Email" at bounding box center [398, 582] width 305 height 25
paste input "[EMAIL_ADDRESS][DOMAIN_NAME]"
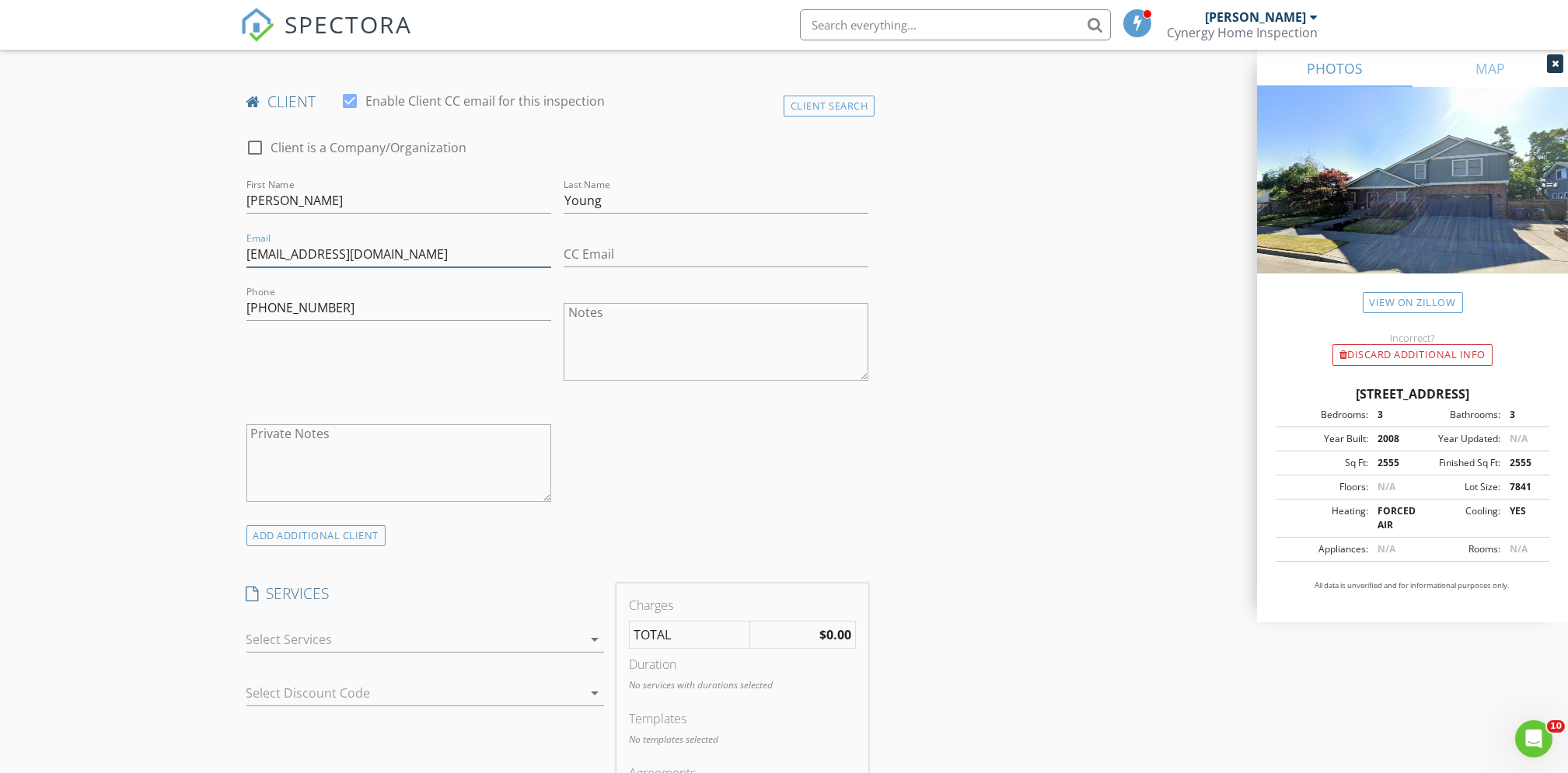
scroll to position [828, 0]
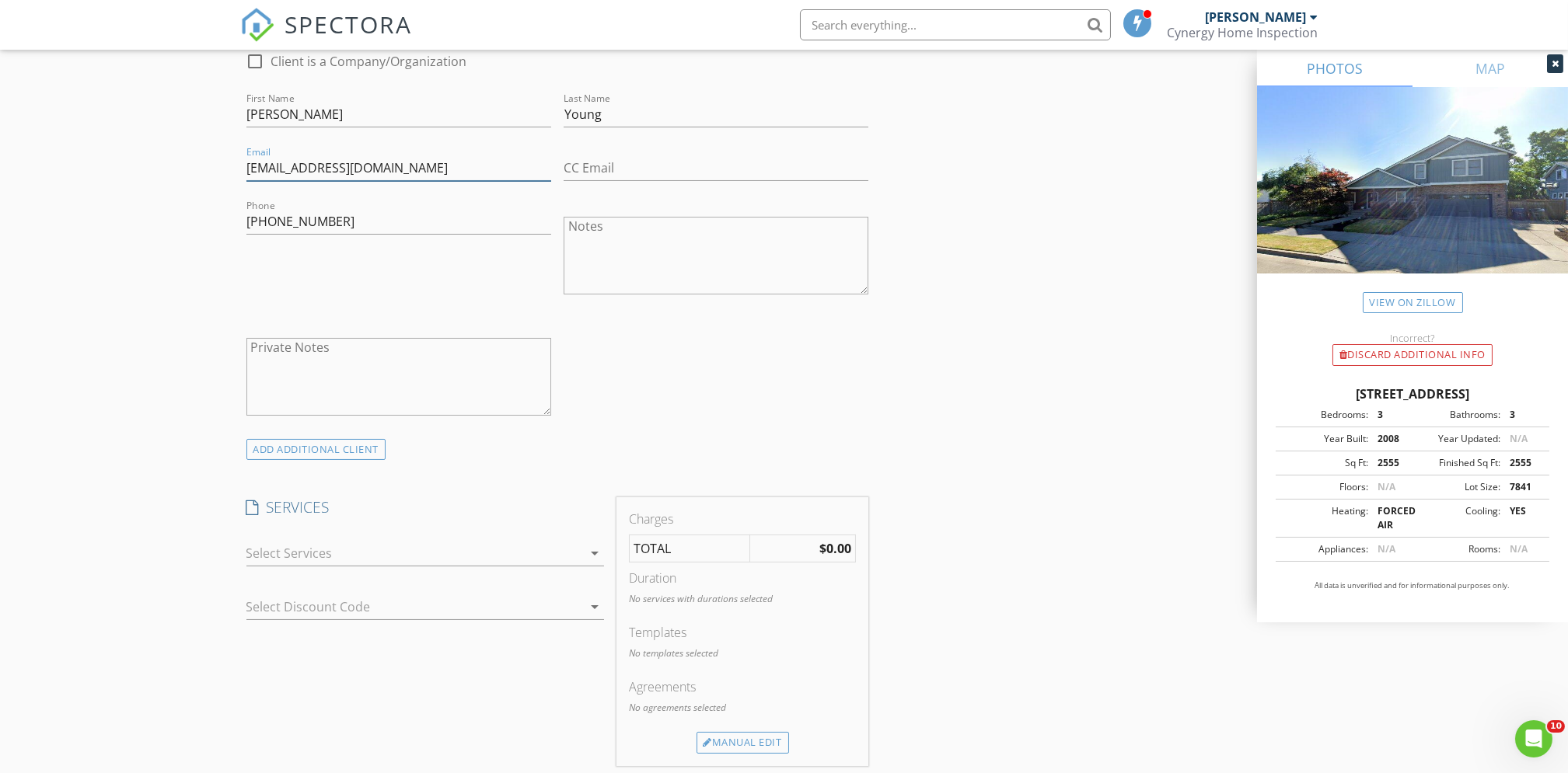
type input "[EMAIL_ADDRESS][DOMAIN_NAME]"
click at [595, 556] on icon "arrow_drop_down" at bounding box center [595, 554] width 19 height 19
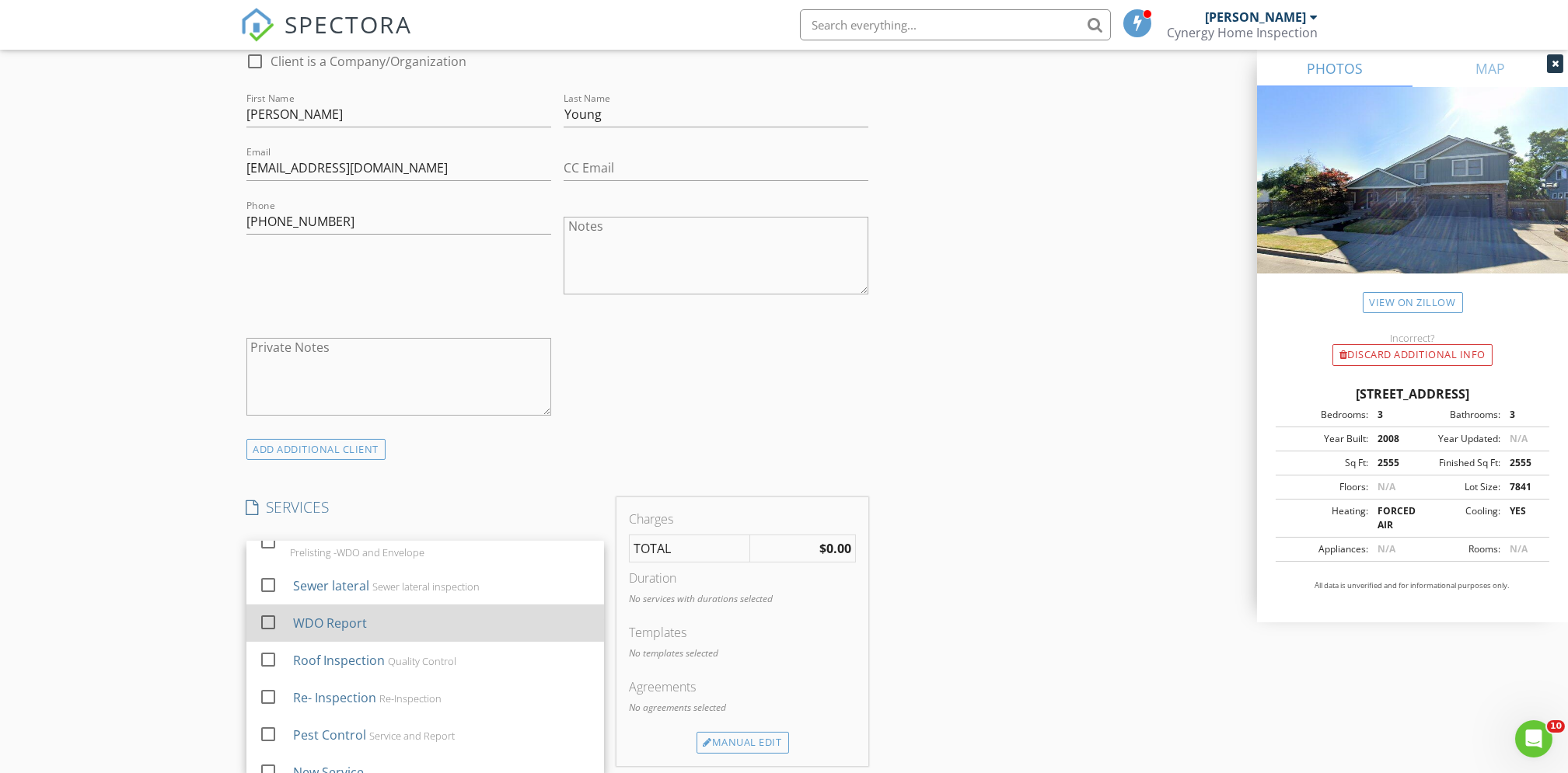
scroll to position [153, 0]
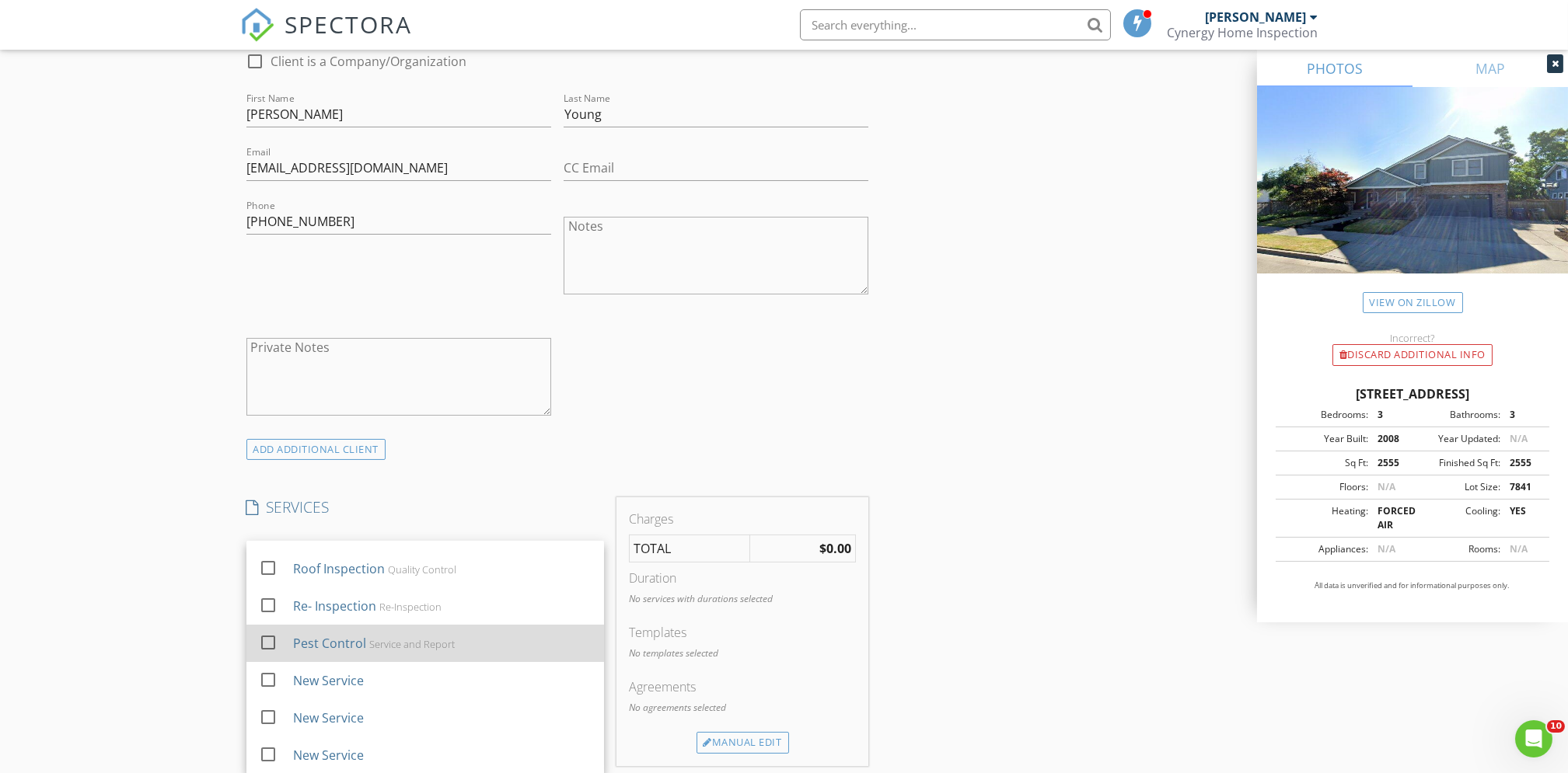
click at [296, 640] on div "Pest Control" at bounding box center [329, 644] width 73 height 19
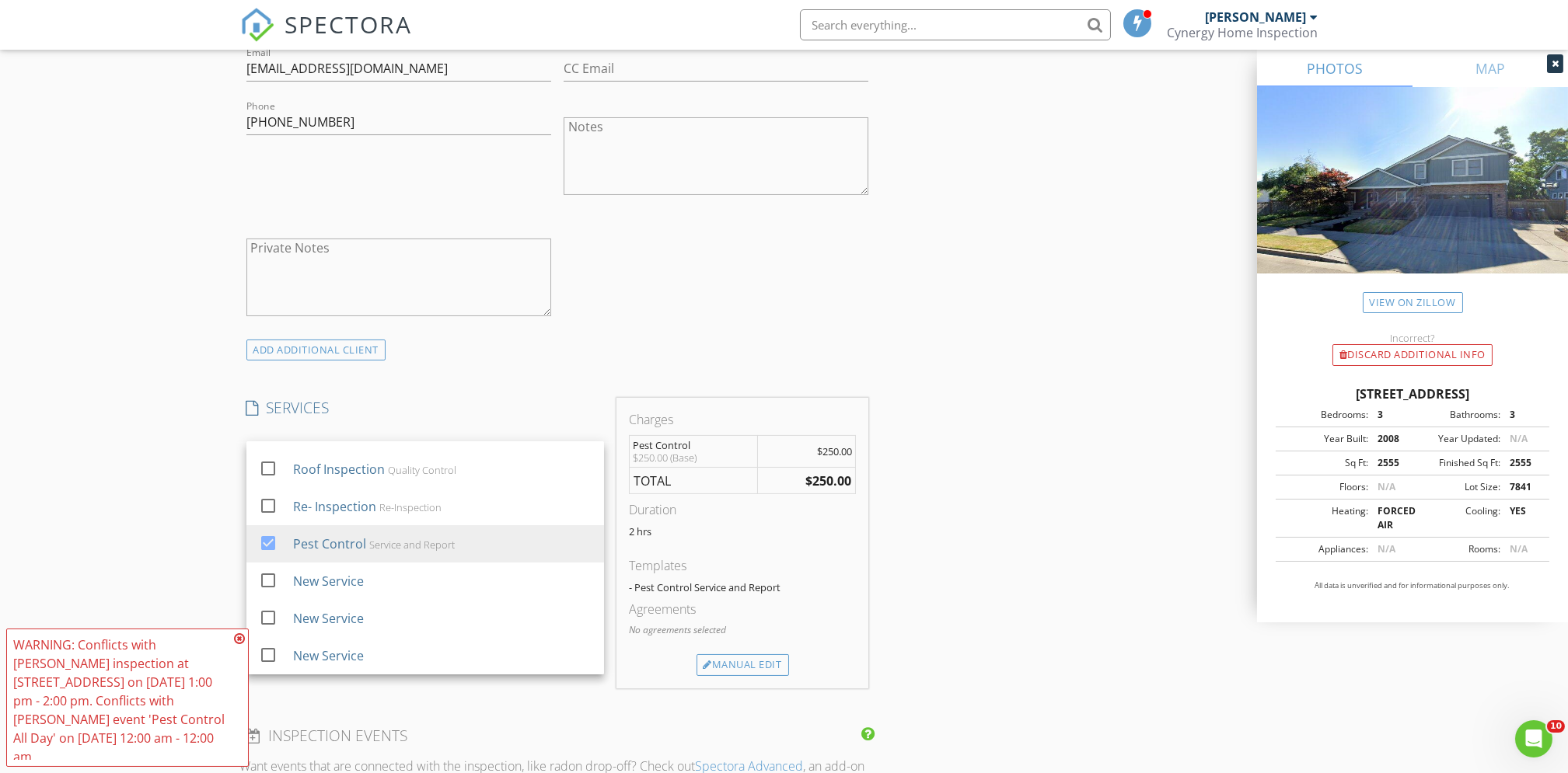
scroll to position [1036, 0]
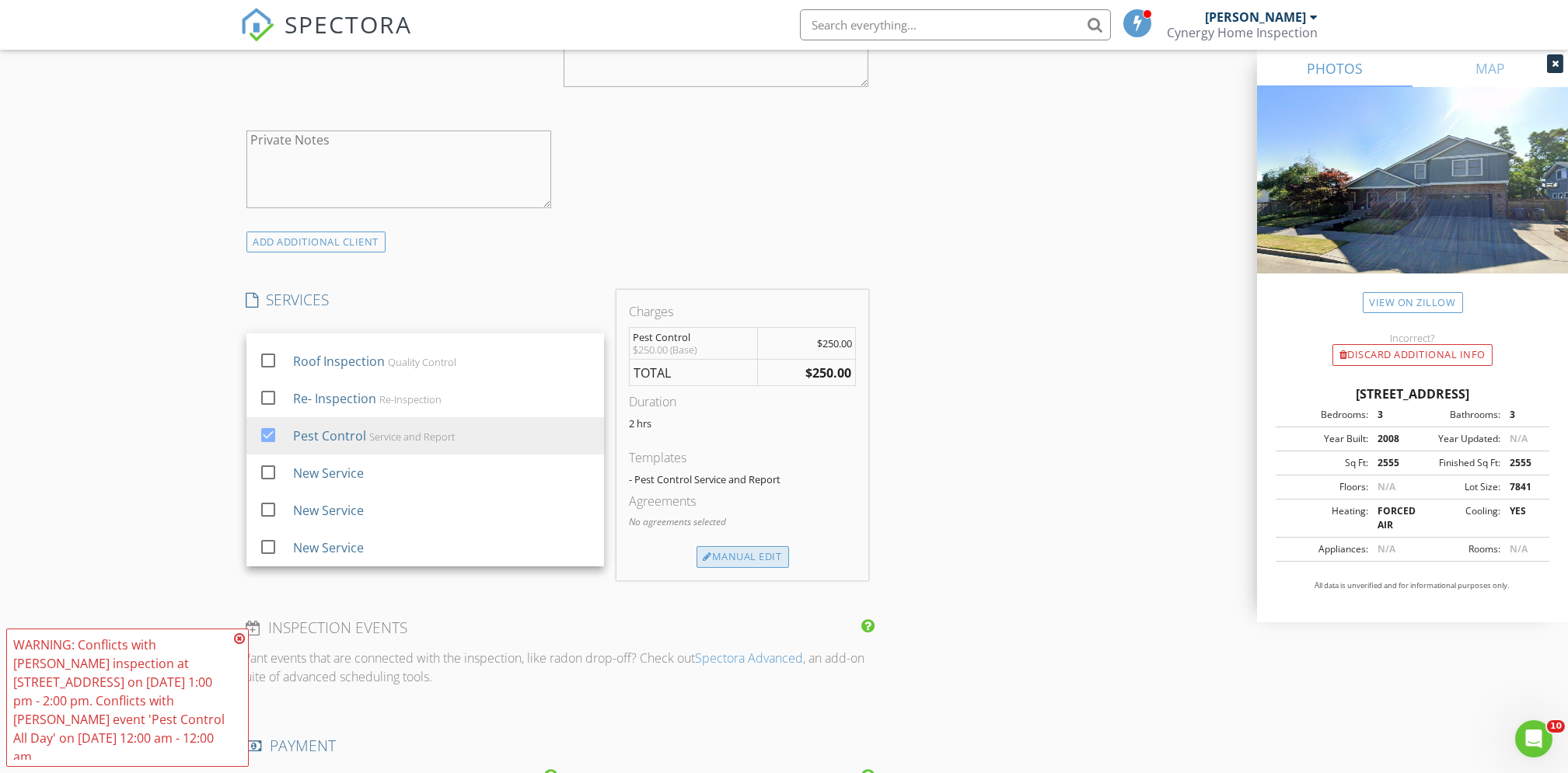
click at [736, 557] on div "Manual Edit" at bounding box center [742, 557] width 93 height 22
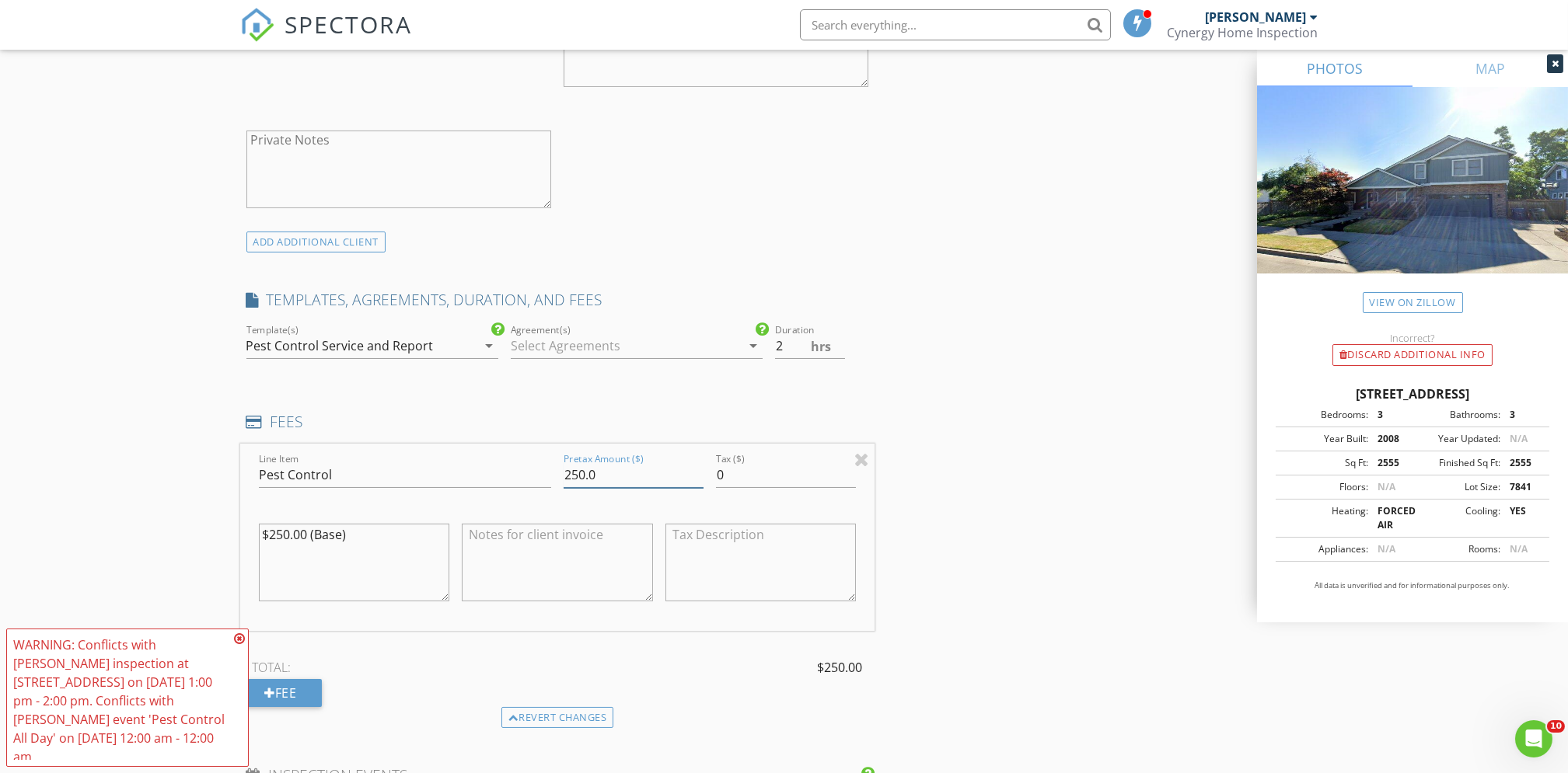
drag, startPoint x: 610, startPoint y: 476, endPoint x: 550, endPoint y: 473, distance: 60.1
click at [550, 473] on div "Line Item Pest Control Pretax Amount ($) 250.0 Tax ($) 0 $250.00 (Base)" at bounding box center [558, 538] width 635 height 187
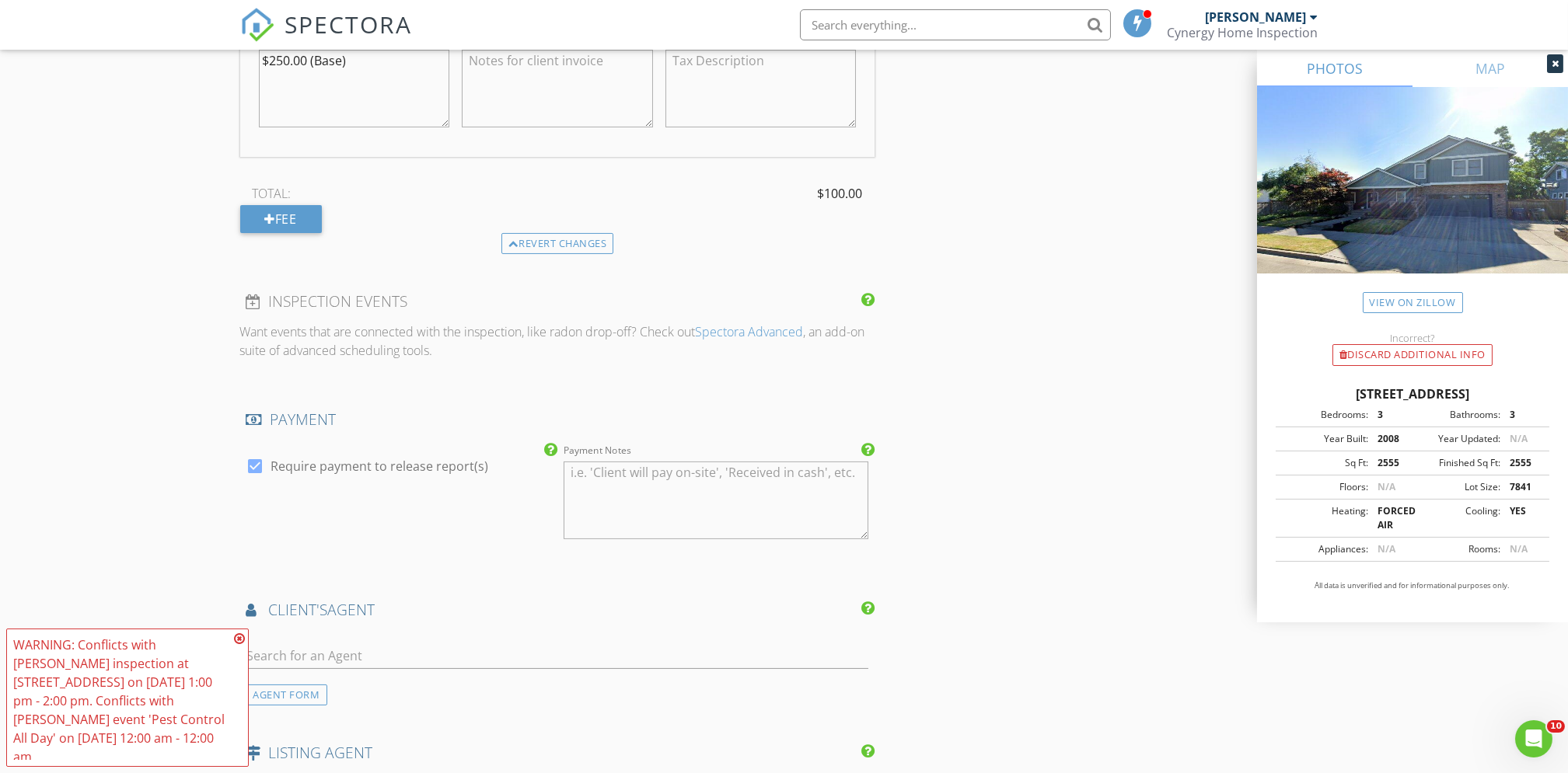
scroll to position [1554, 0]
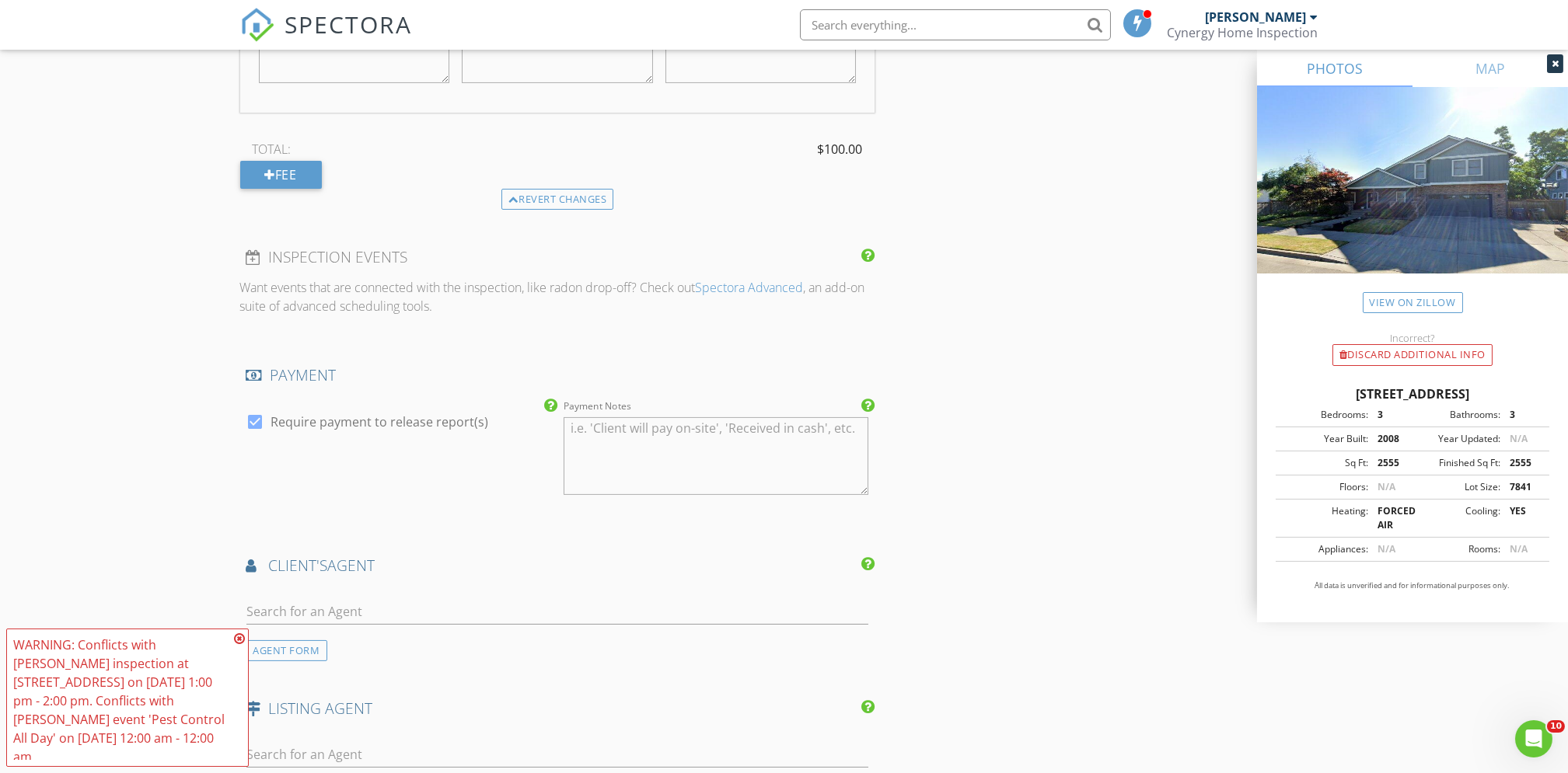
type input "100.00"
click at [237, 645] on icon at bounding box center [240, 638] width 11 height 12
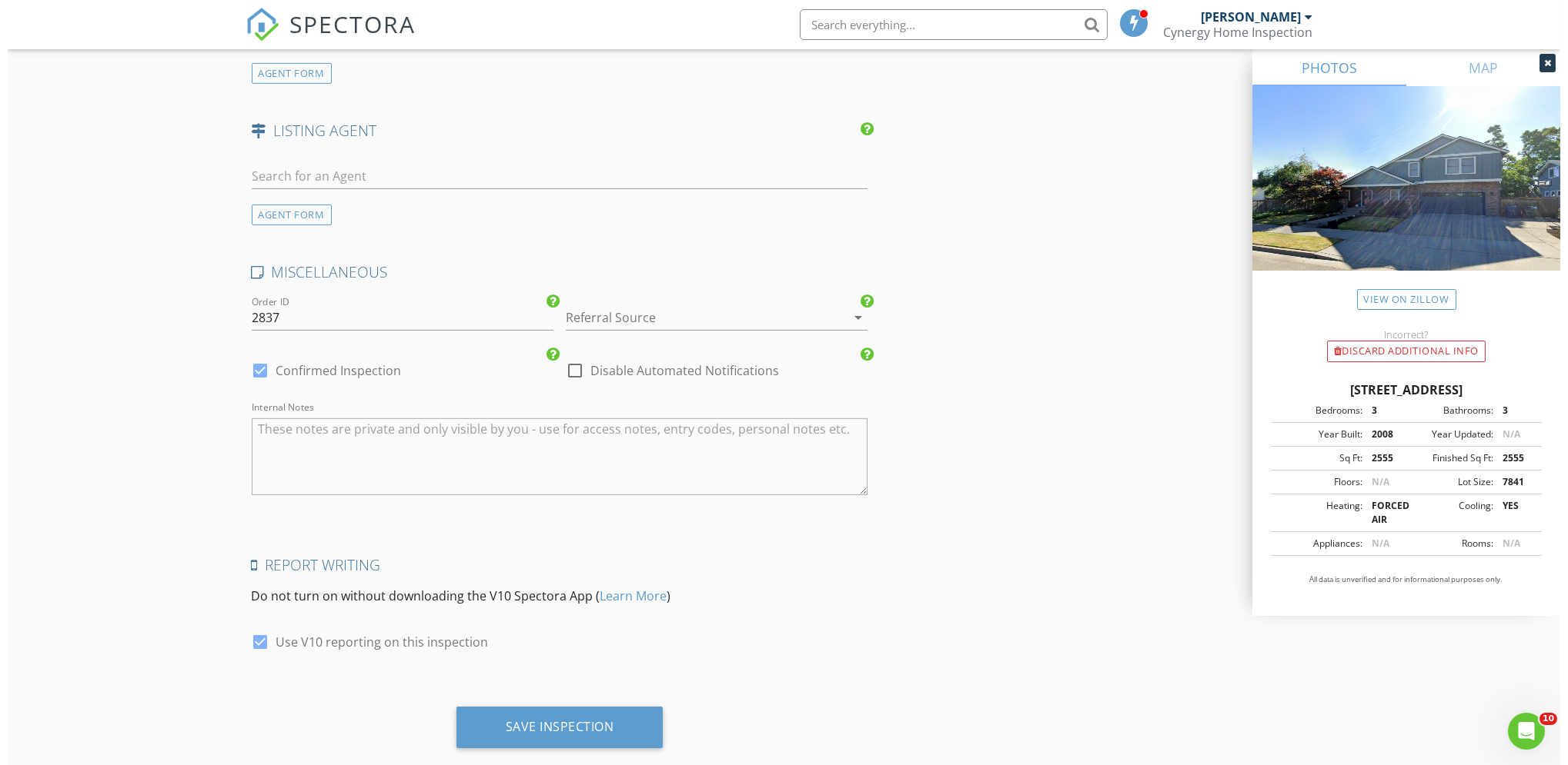
scroll to position [2139, 0]
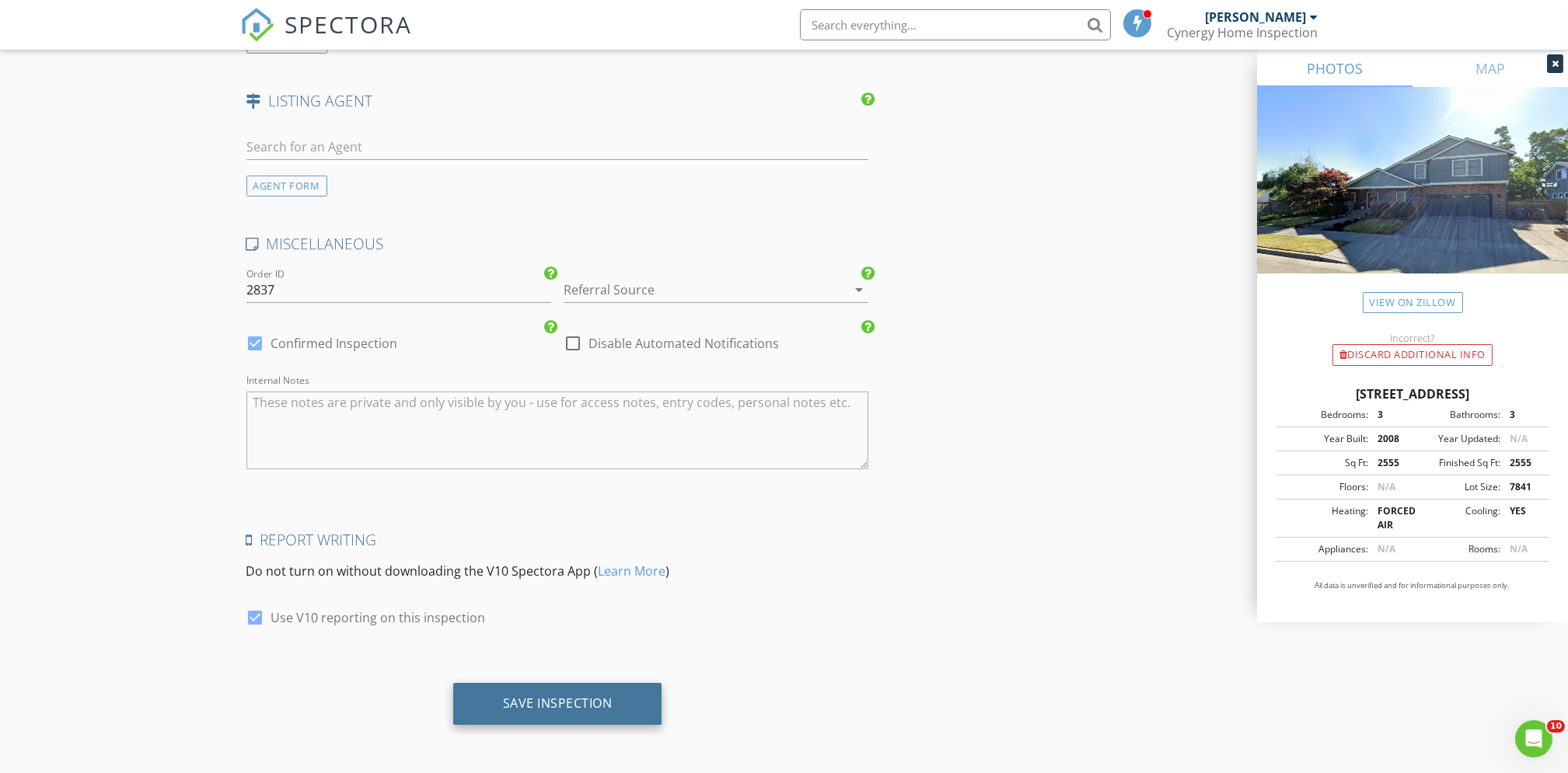
click at [526, 703] on div "Save Inspection" at bounding box center [558, 703] width 110 height 16
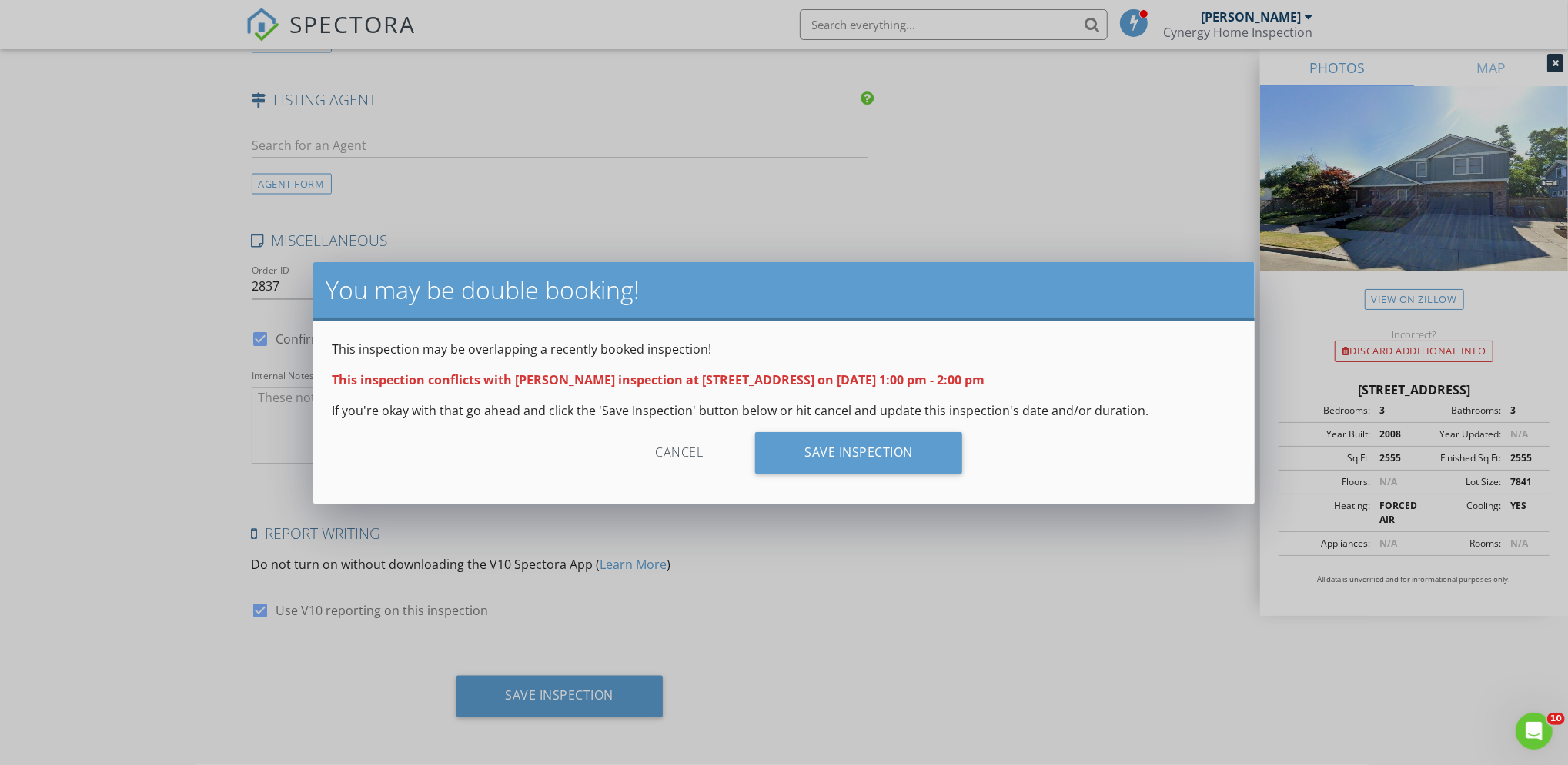
click at [670, 451] on div "Cancel" at bounding box center [679, 453] width 147 height 42
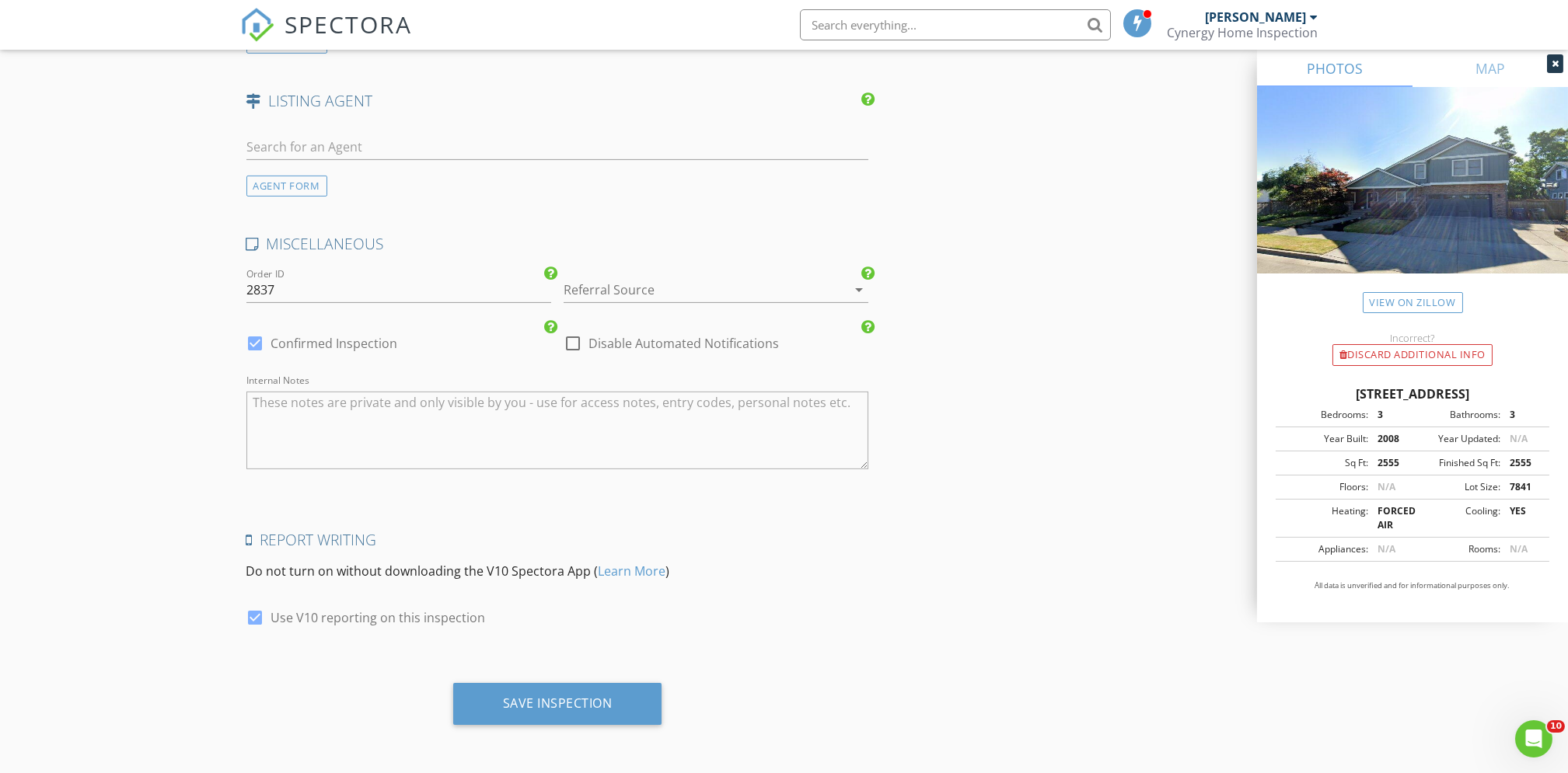
click at [611, 340] on label "Disable Automated Notifications" at bounding box center [683, 343] width 190 height 16
checkbox input "true"
click at [590, 695] on div "Save Inspection" at bounding box center [558, 703] width 110 height 16
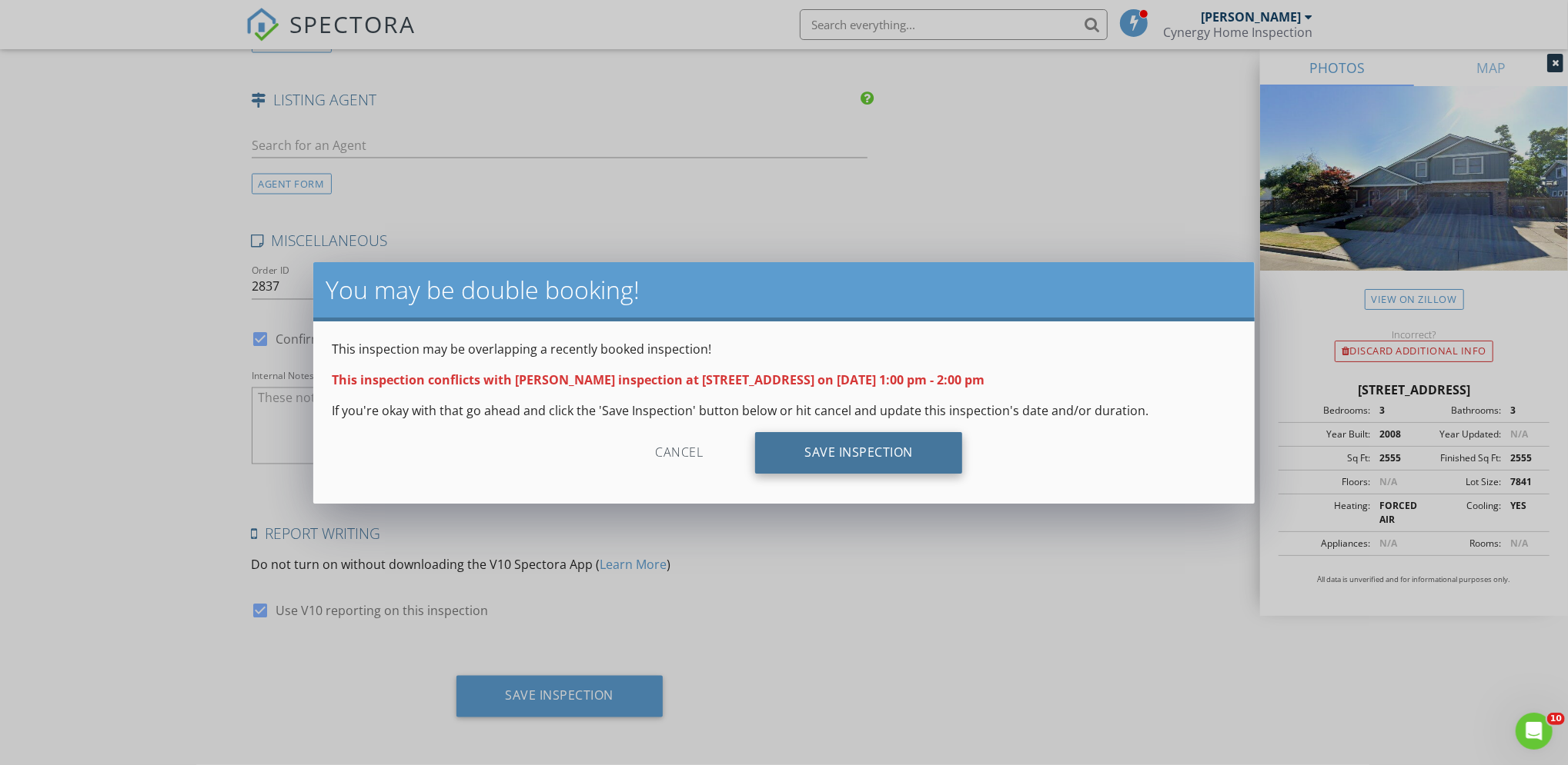
click at [855, 453] on div "Save Inspection" at bounding box center [858, 453] width 207 height 42
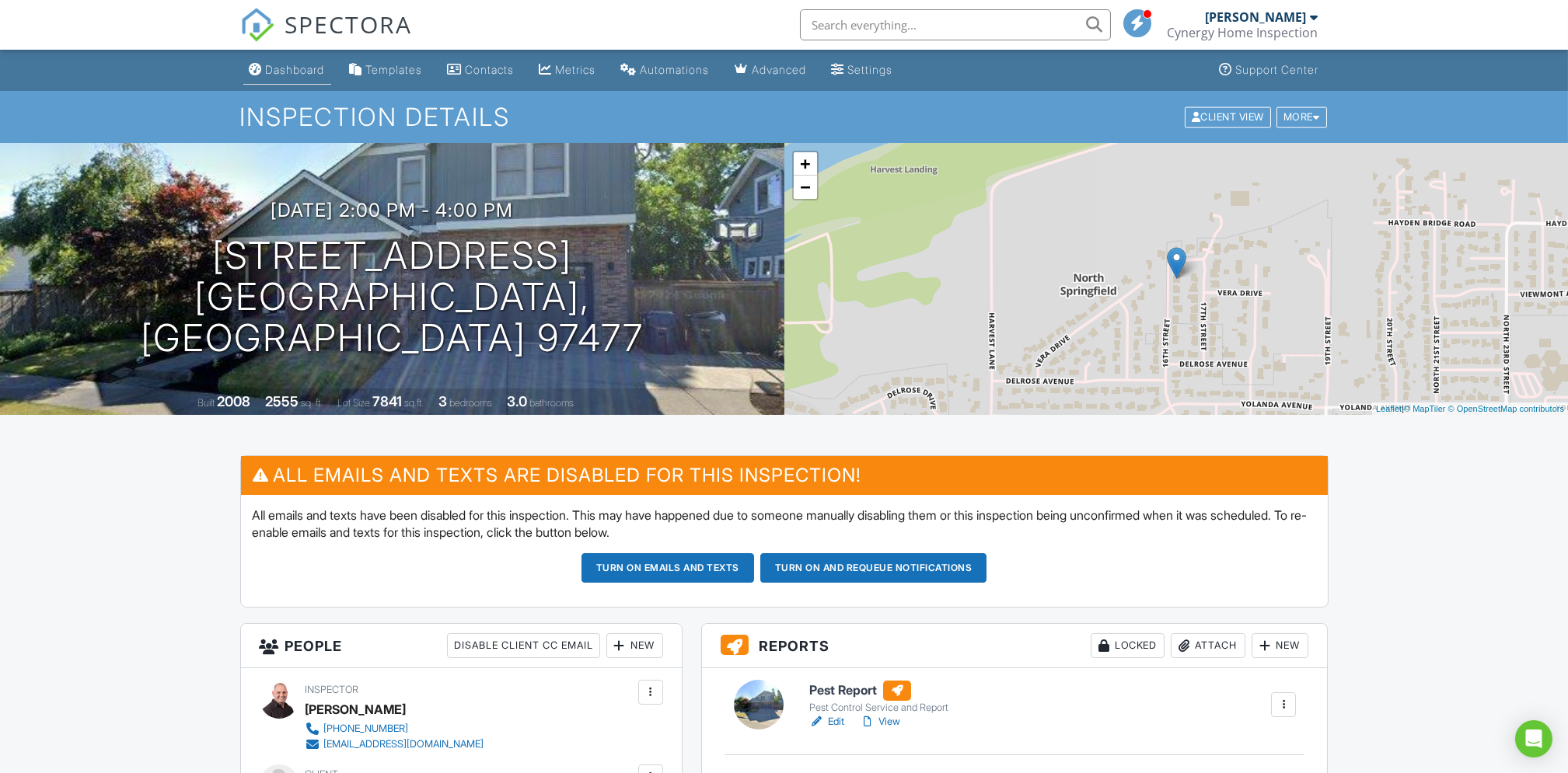
click at [313, 75] on div "Dashboard" at bounding box center [295, 69] width 59 height 13
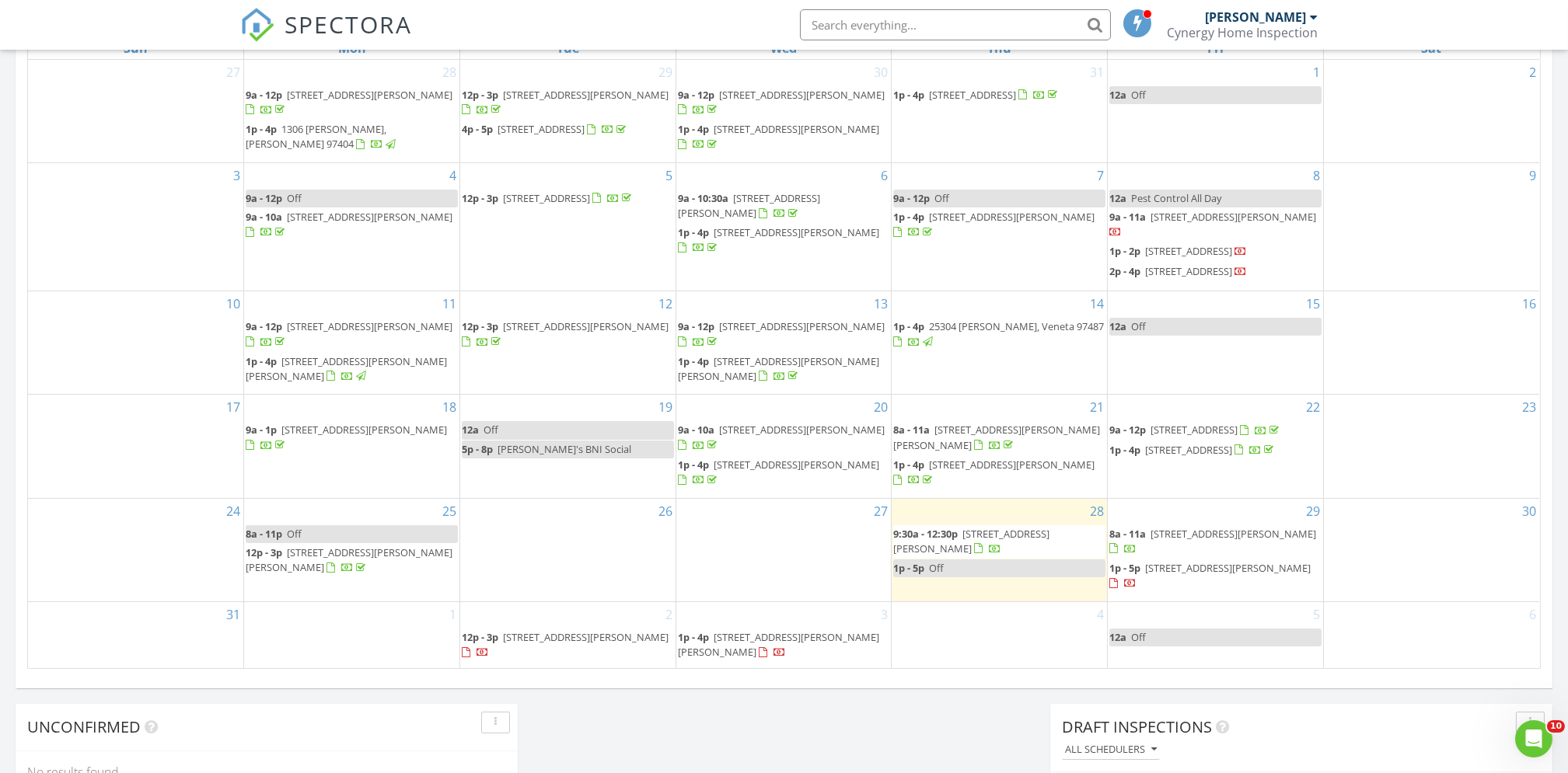
scroll to position [964, 0]
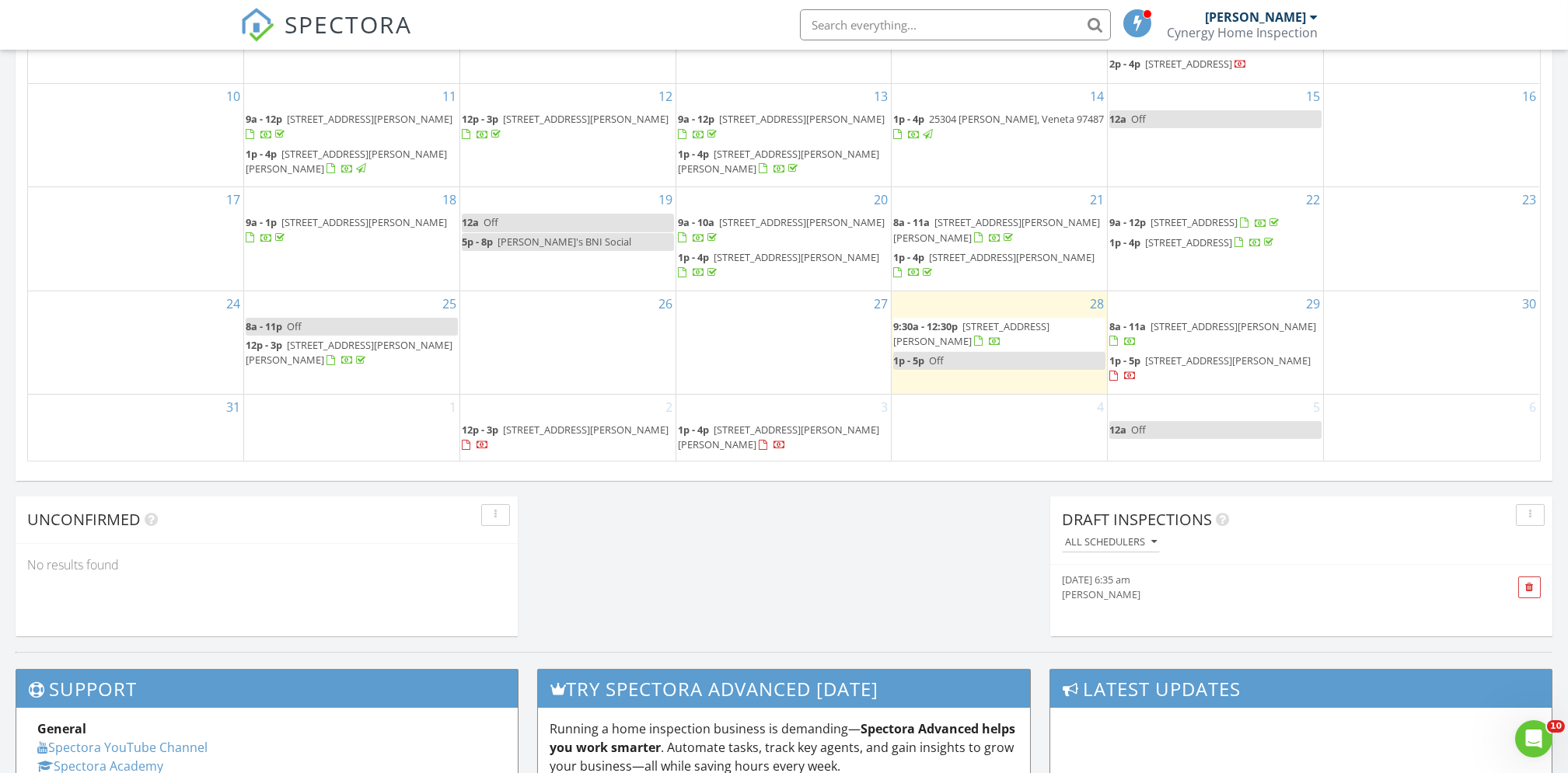
drag, startPoint x: 987, startPoint y: 549, endPoint x: 978, endPoint y: 541, distance: 12.0
click at [764, 328] on div "27" at bounding box center [784, 342] width 216 height 102
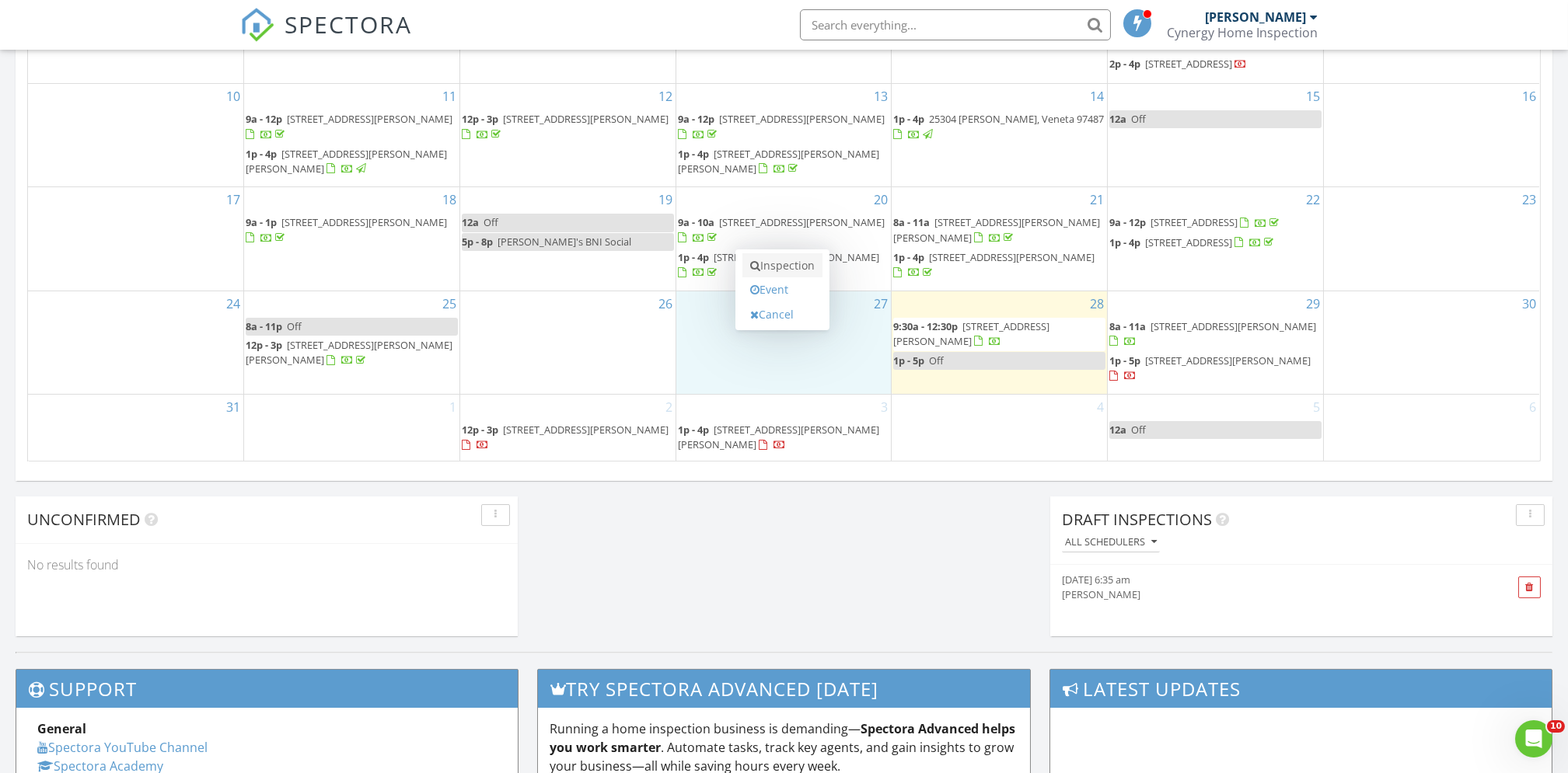
click at [779, 267] on link "Inspection" at bounding box center [782, 265] width 80 height 25
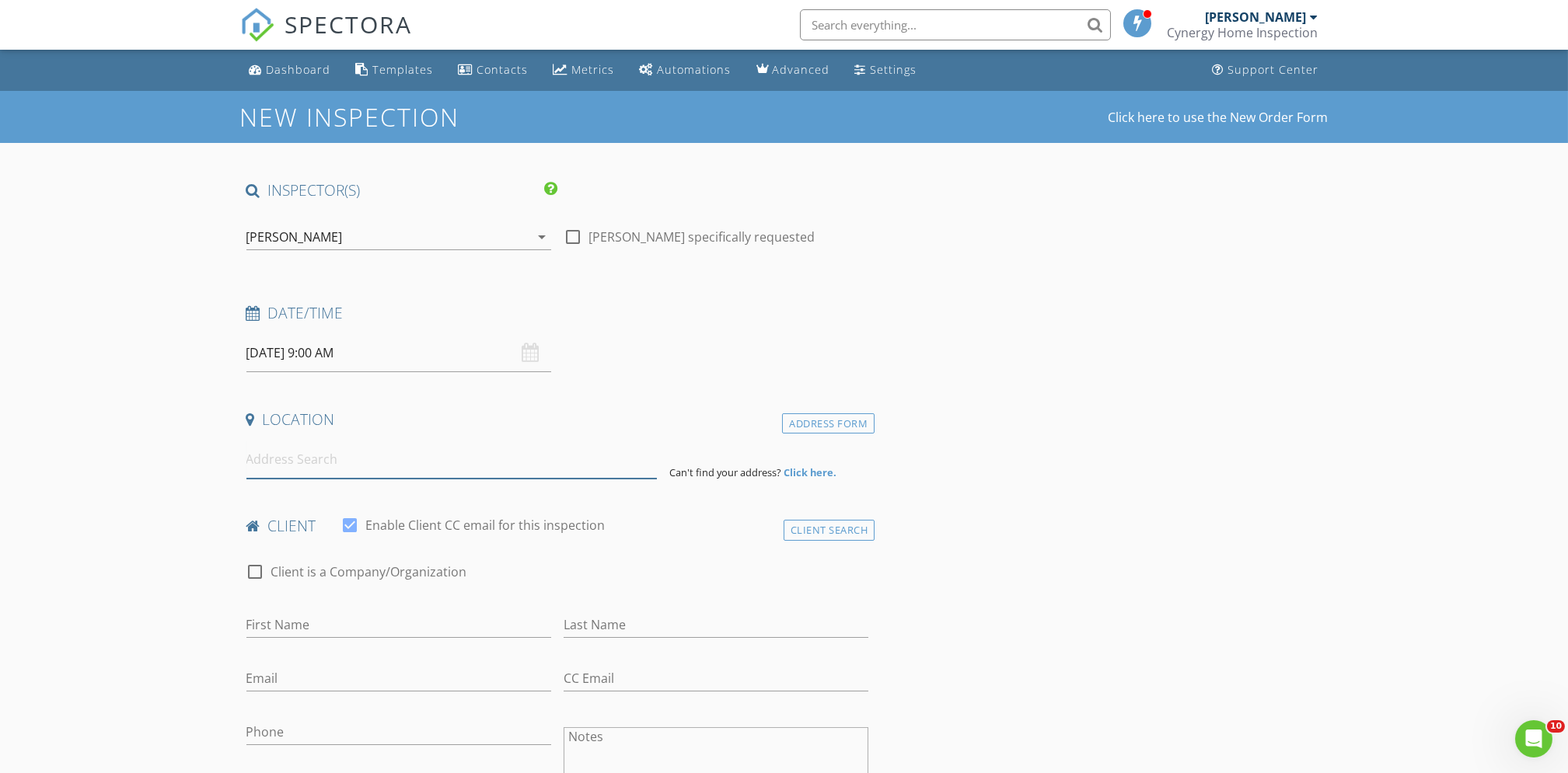
click at [429, 469] on input at bounding box center [452, 459] width 411 height 38
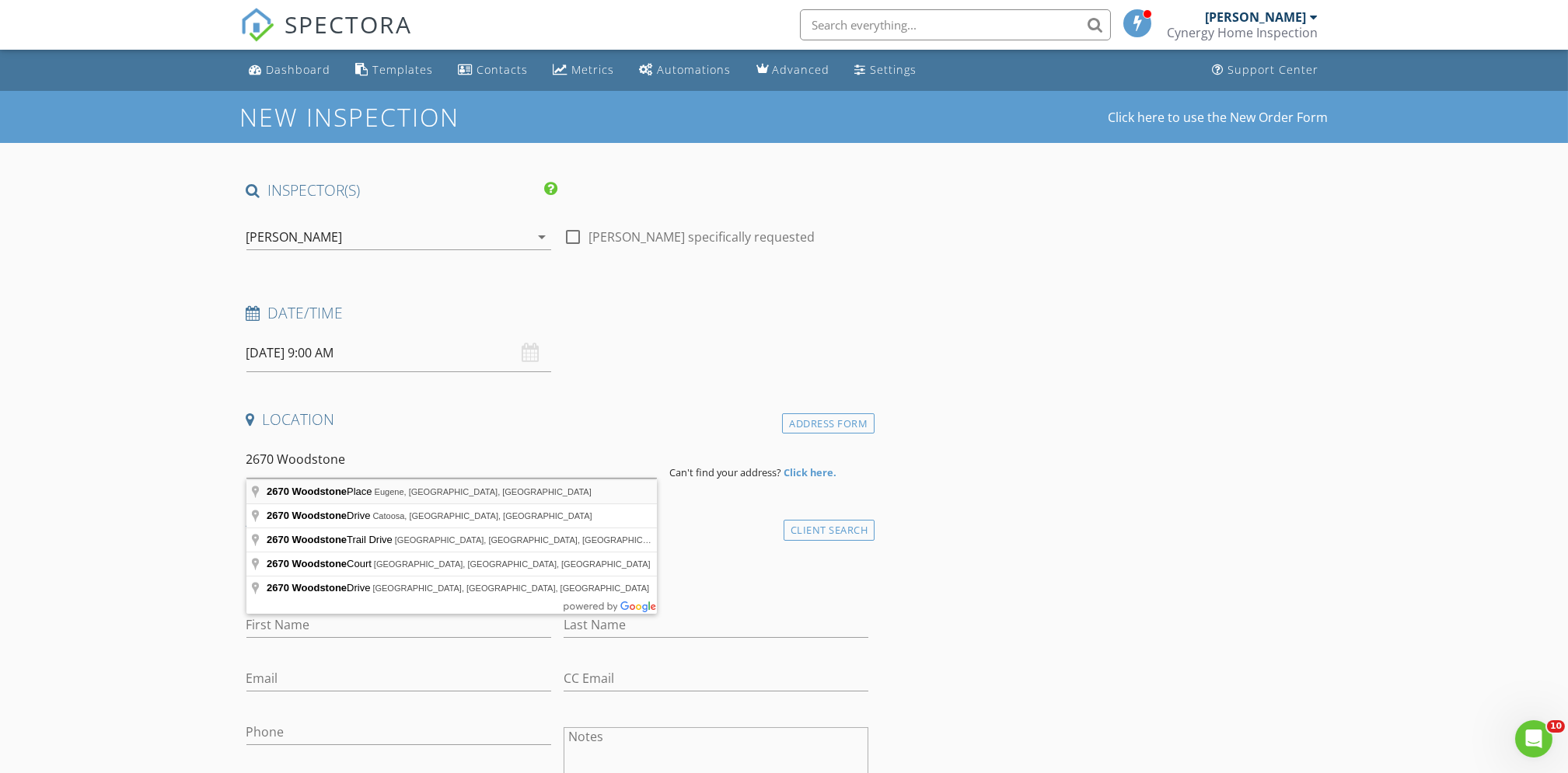
type input "2670 Woodstone Place, Eugene, OR, USA"
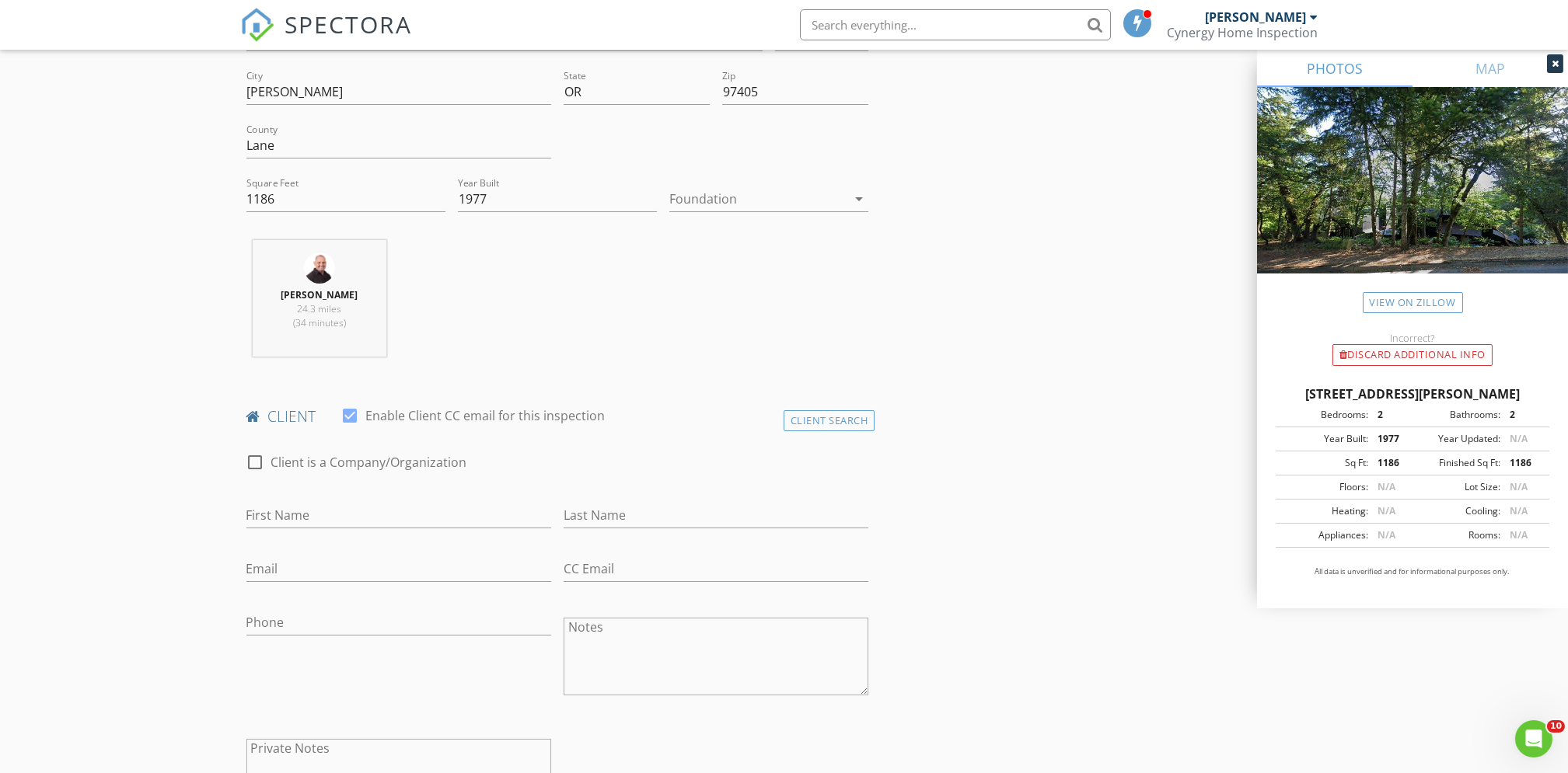
scroll to position [517, 0]
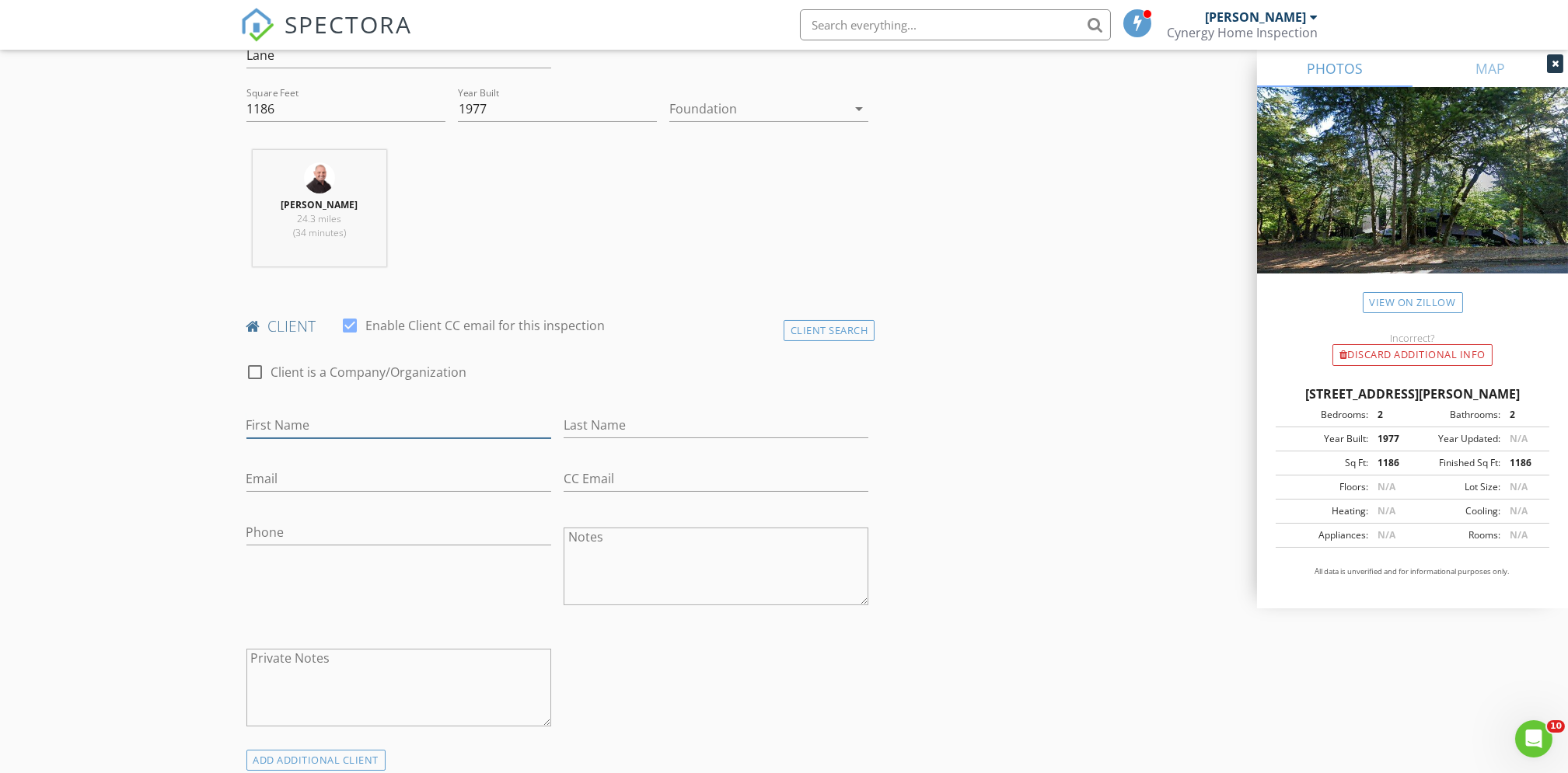
click at [302, 423] on input "First Name" at bounding box center [398, 424] width 305 height 25
type input "Art"
type input "[PERSON_NAME]"
click at [327, 481] on input "Email" at bounding box center [398, 479] width 305 height 25
paste input "art,lorispina@gmail.com"
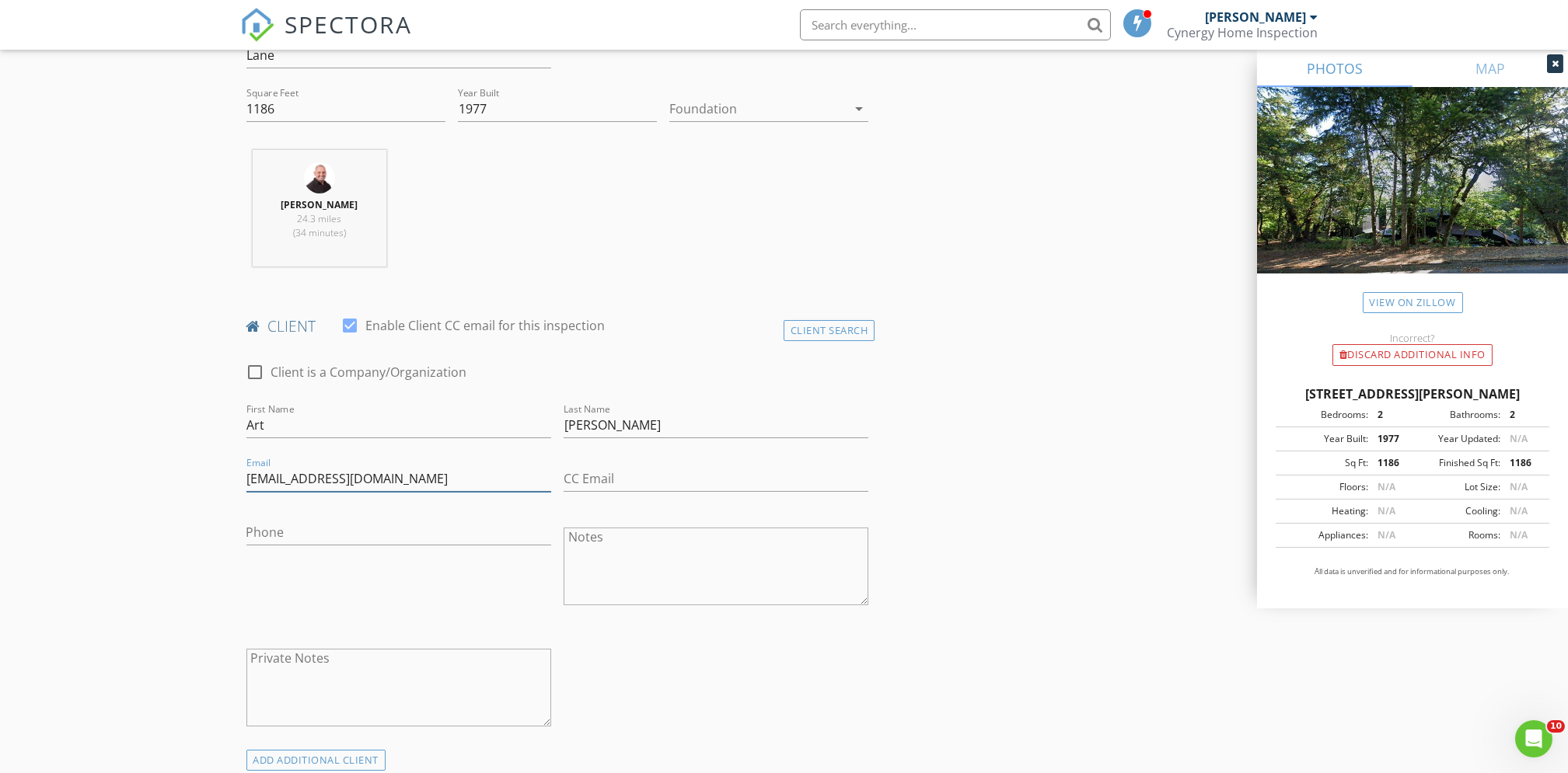
type input "[EMAIL_ADDRESS][DOMAIN_NAME]"
click at [307, 532] on input "Phone" at bounding box center [398, 532] width 305 height 25
paste input "[PHONE_NUMBER]"
type input "[PHONE_NUMBER]"
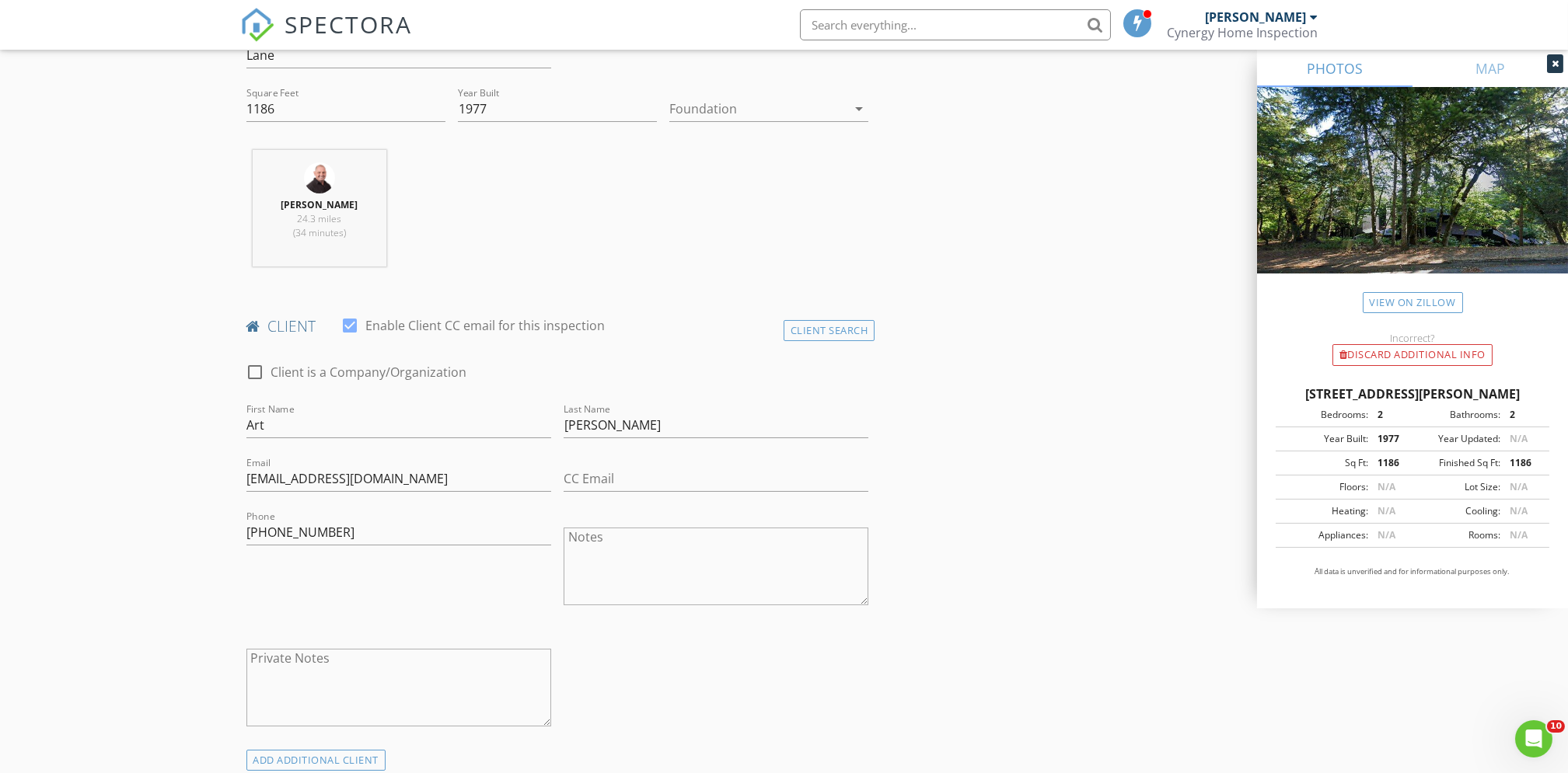
scroll to position [932, 0]
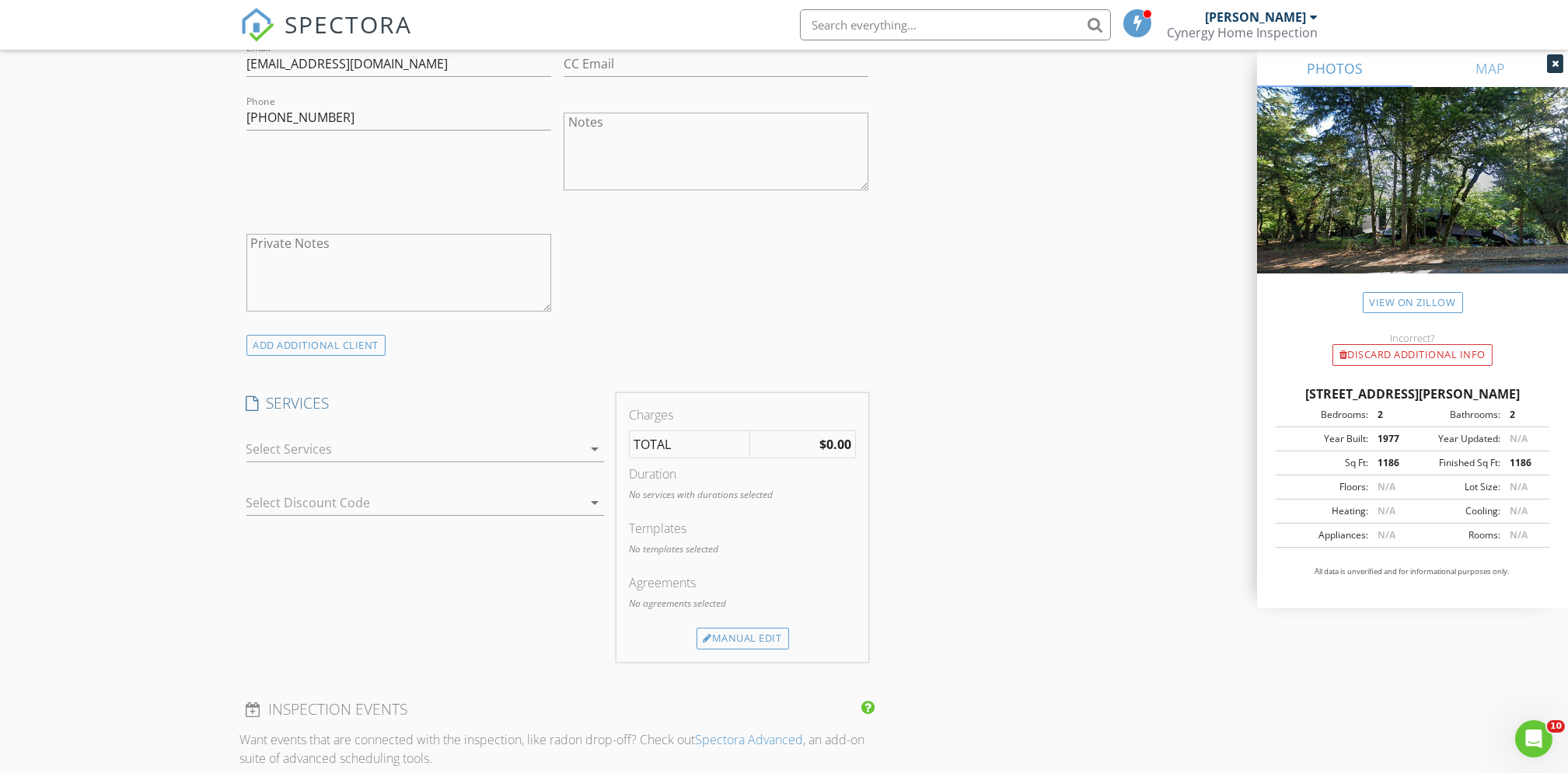
click at [595, 451] on icon "arrow_drop_down" at bounding box center [595, 449] width 19 height 19
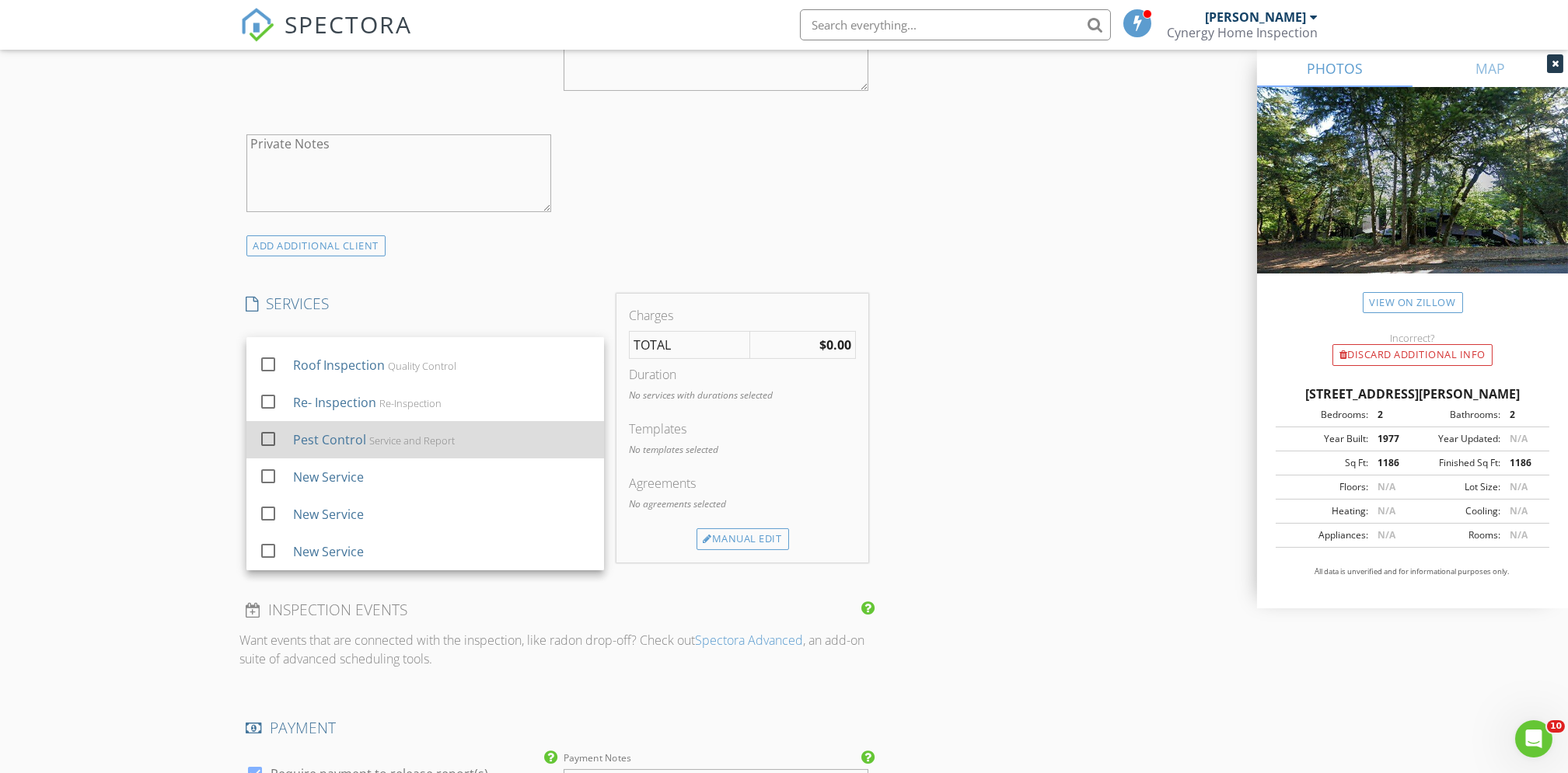
scroll to position [1139, 0]
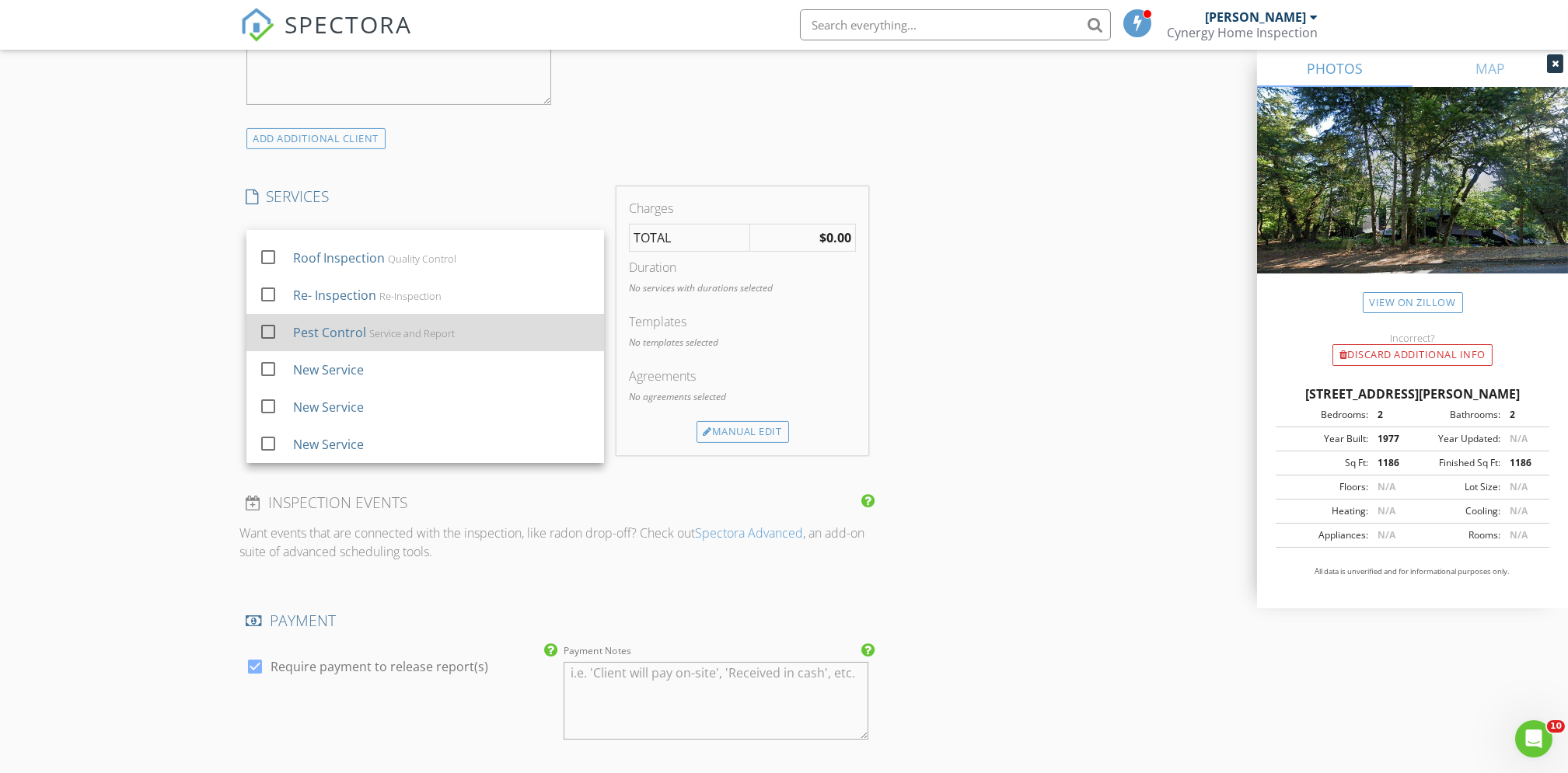
click at [302, 326] on div "Pest Control" at bounding box center [329, 333] width 73 height 19
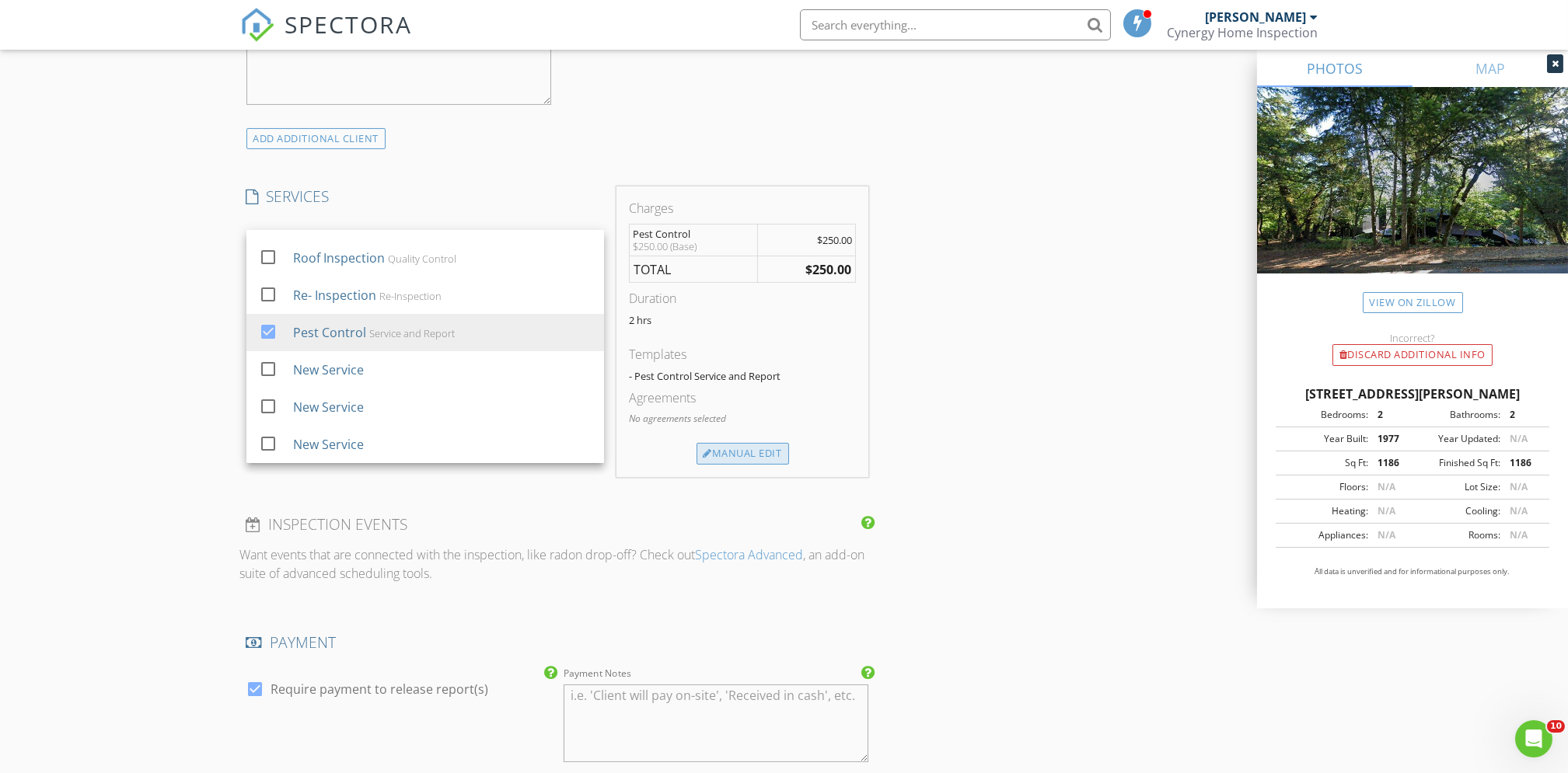
click at [739, 454] on div "Manual Edit" at bounding box center [742, 453] width 93 height 22
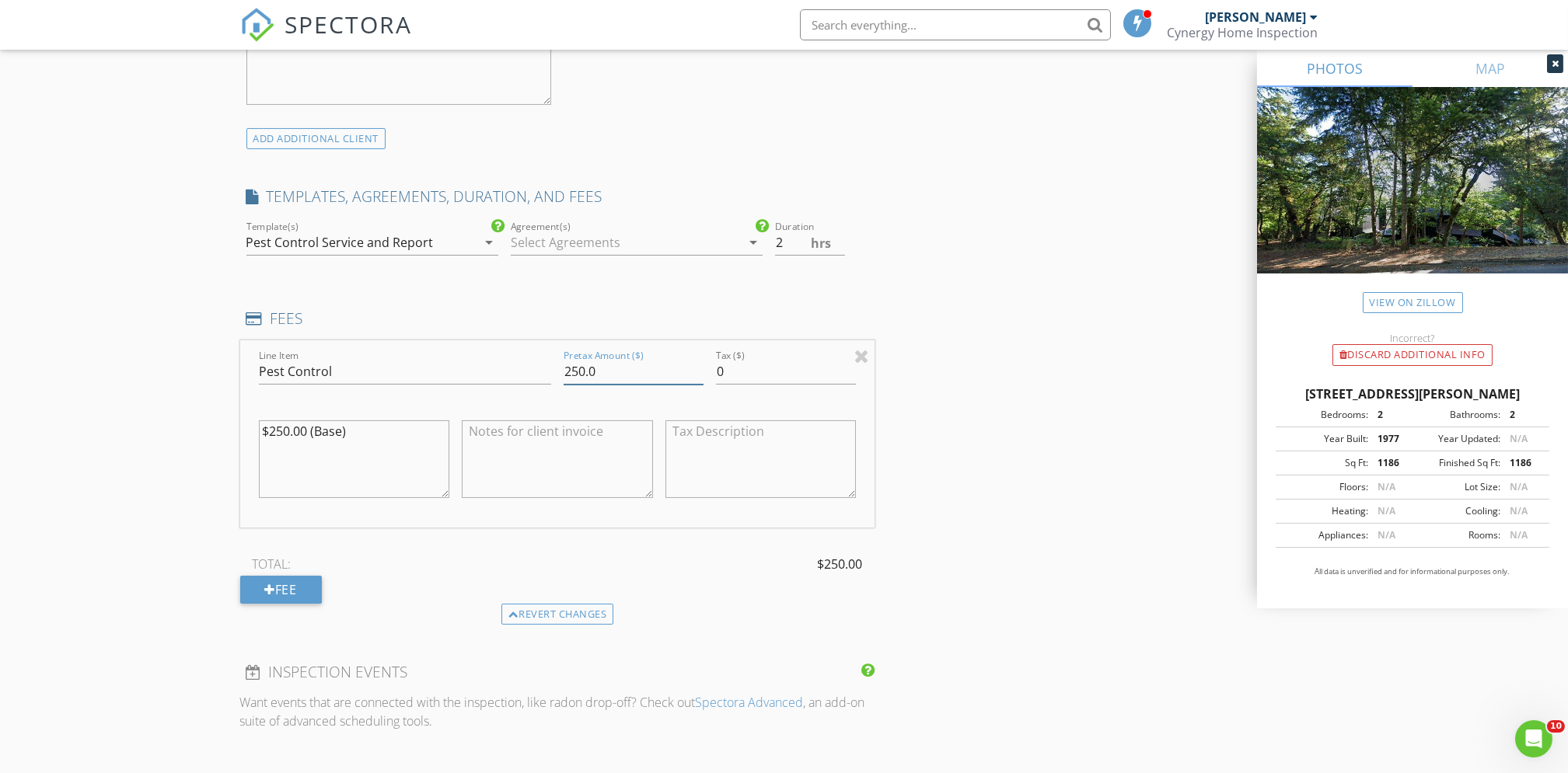
click at [498, 368] on div "Line Item Pest Control Pretax Amount ($) 250.0 Tax ($) 0 $250.00 (Base)" at bounding box center [558, 434] width 635 height 187
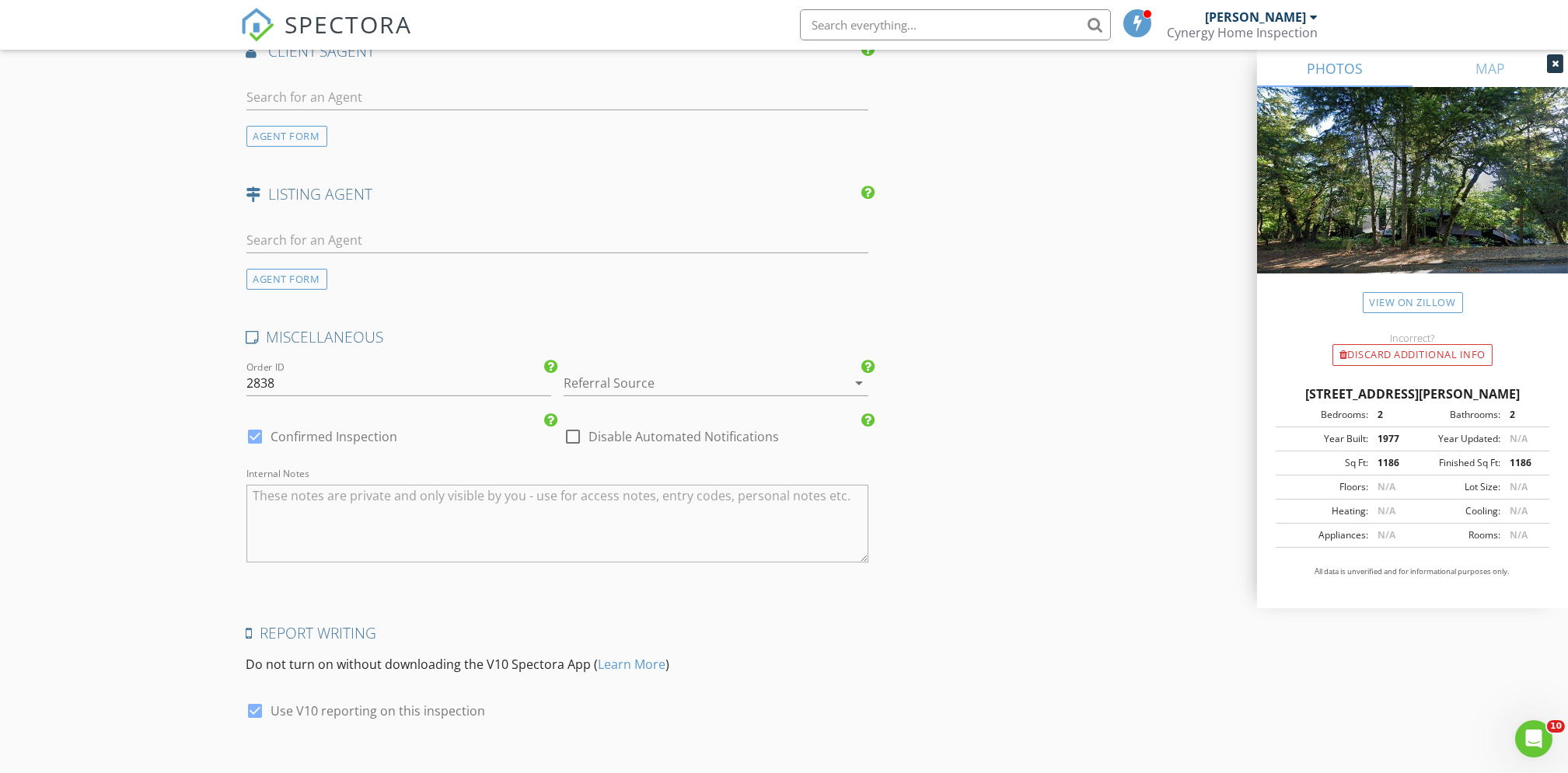
scroll to position [2072, 0]
type input "200.00"
click at [574, 437] on div at bounding box center [573, 434] width 26 height 26
checkbox input "true"
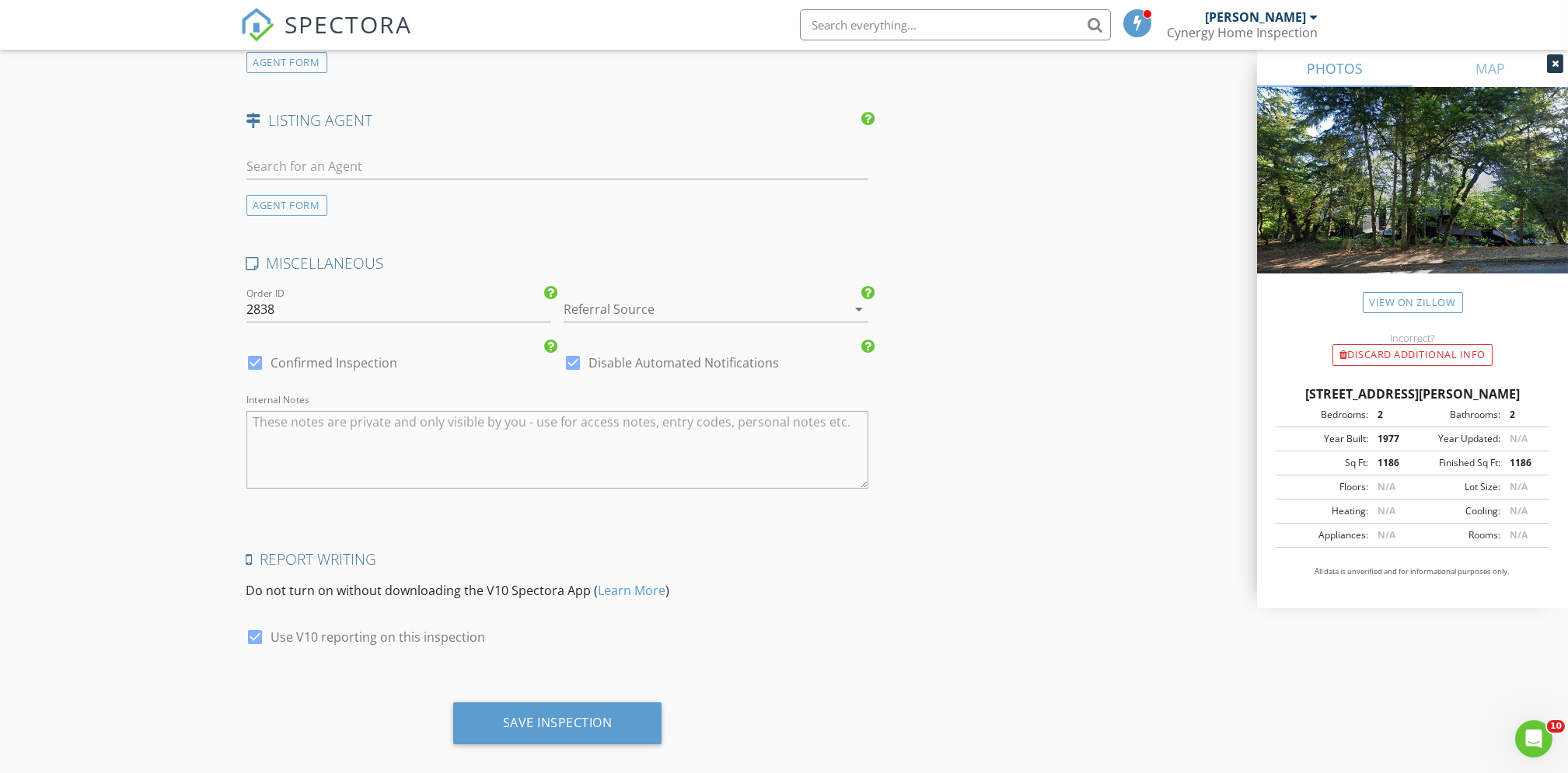
scroll to position [2162, 0]
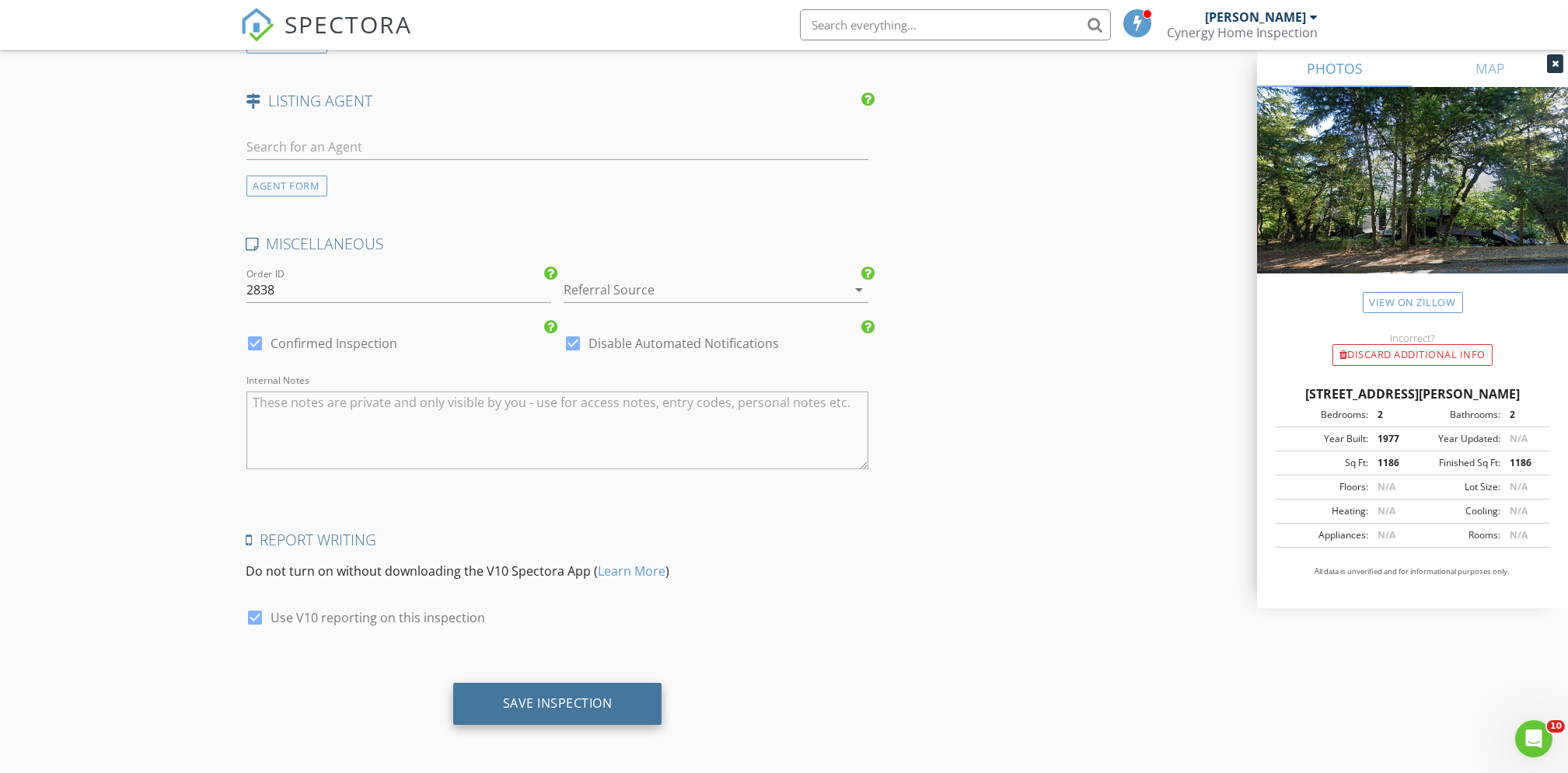
click at [587, 696] on div "Save Inspection" at bounding box center [558, 703] width 110 height 16
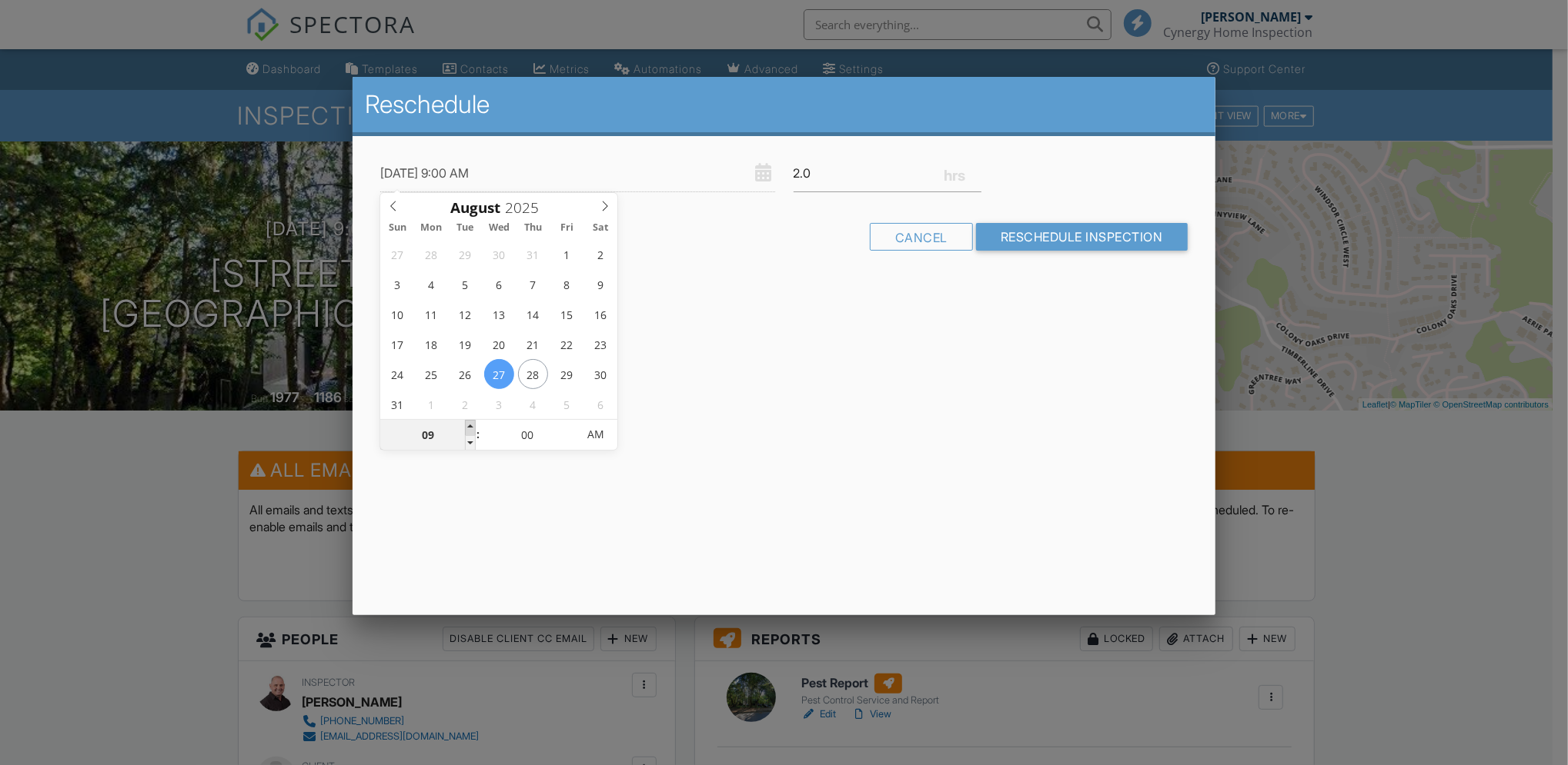
type input "[DATE] 10:00 AM"
type input "10"
click at [472, 426] on span at bounding box center [470, 427] width 11 height 16
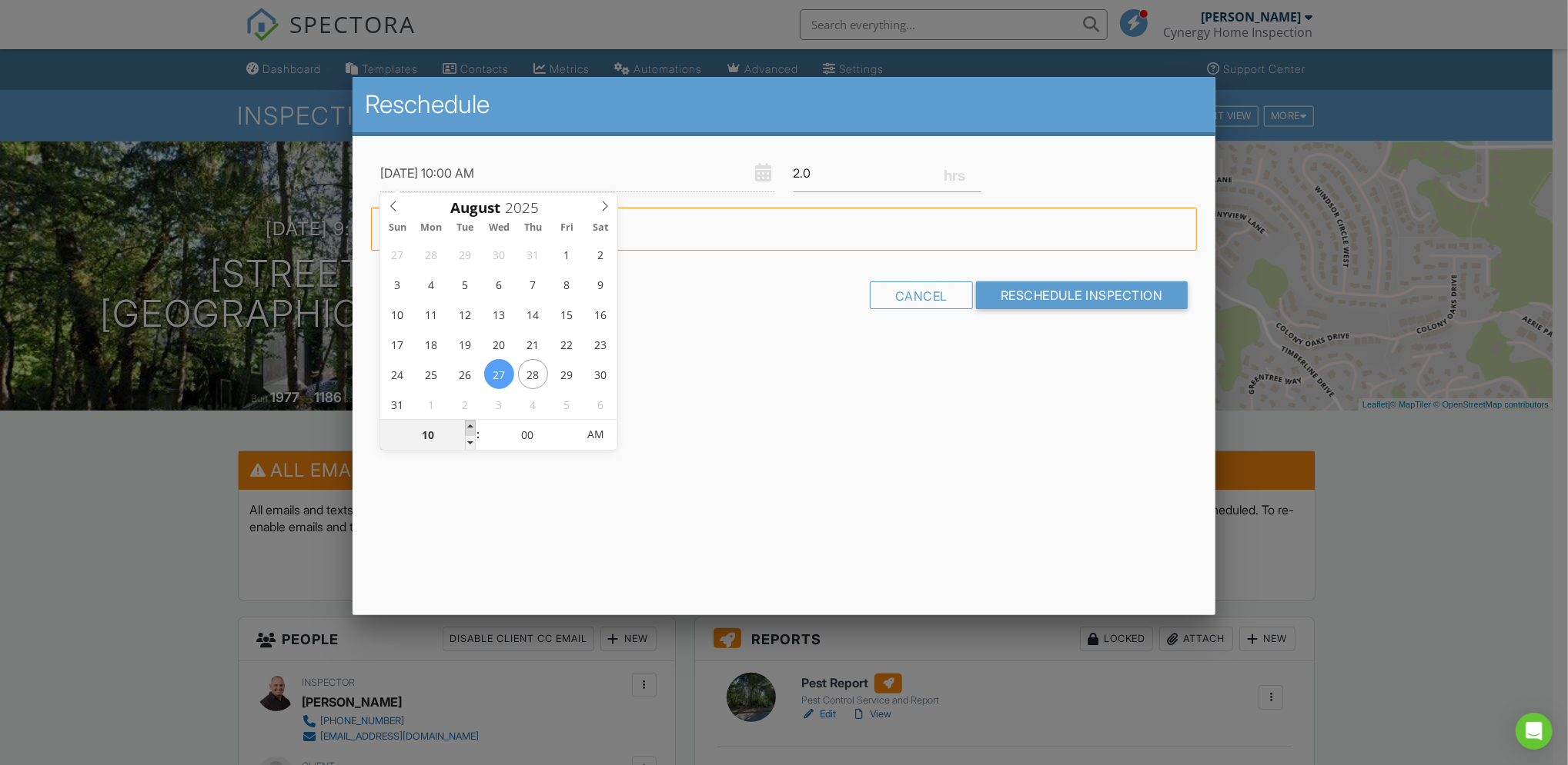
type input "[DATE] 11:00 AM"
type input "11"
click at [472, 426] on span at bounding box center [470, 427] width 11 height 16
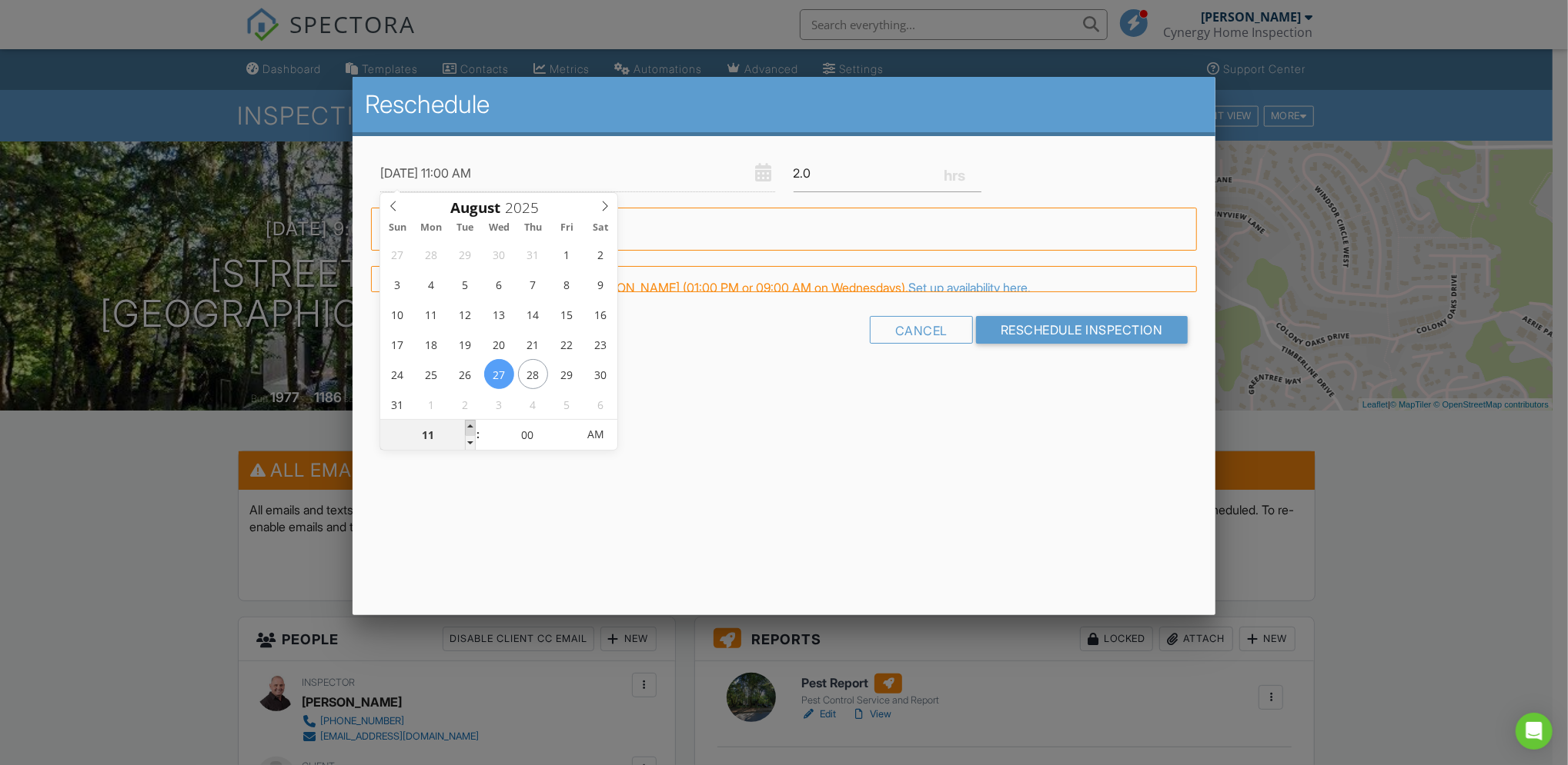
type input "[DATE] 12:00 PM"
type input "12"
click at [472, 426] on span at bounding box center [470, 427] width 11 height 16
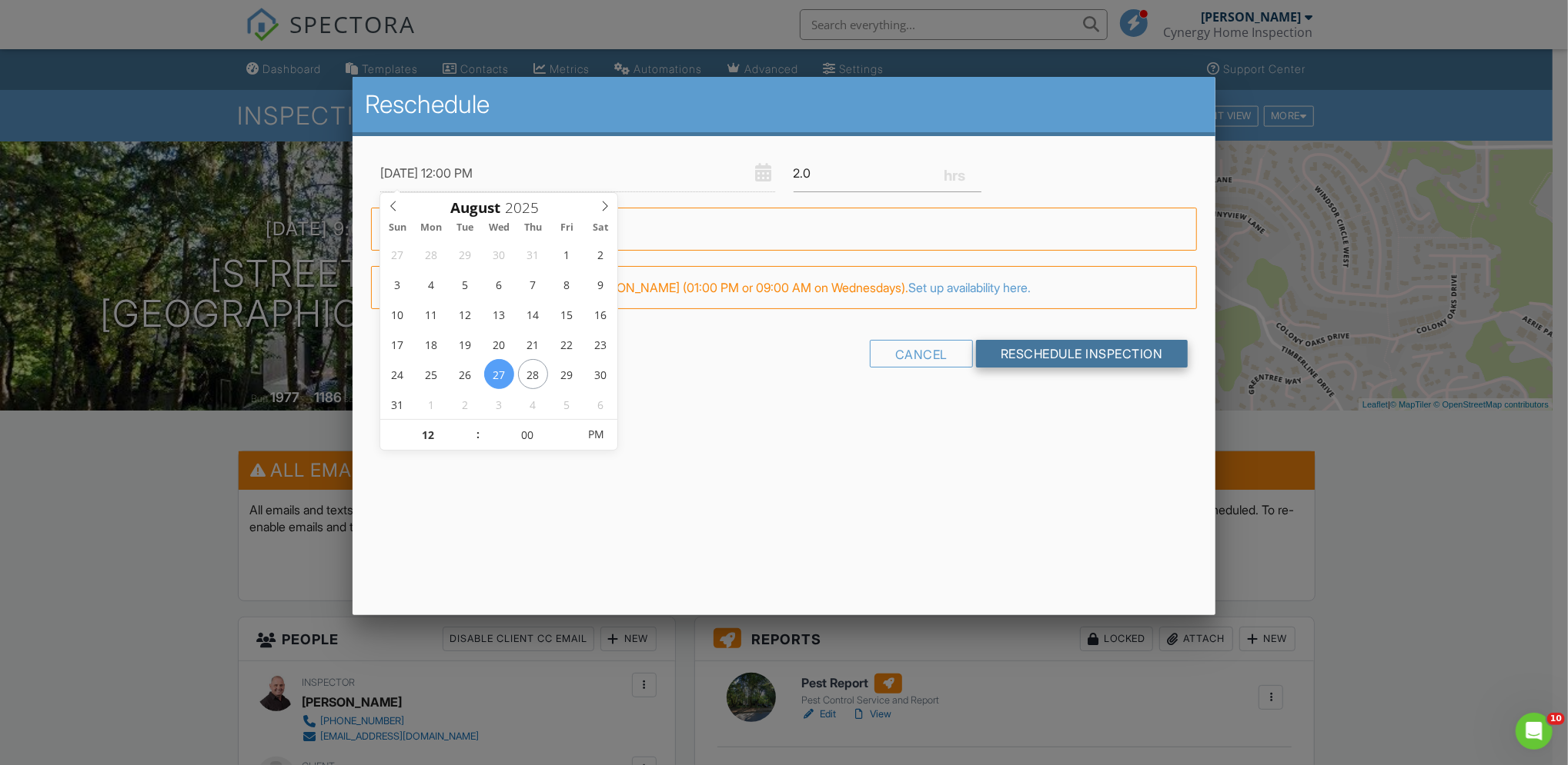
click at [1049, 353] on input "Reschedule Inspection" at bounding box center [1082, 354] width 212 height 28
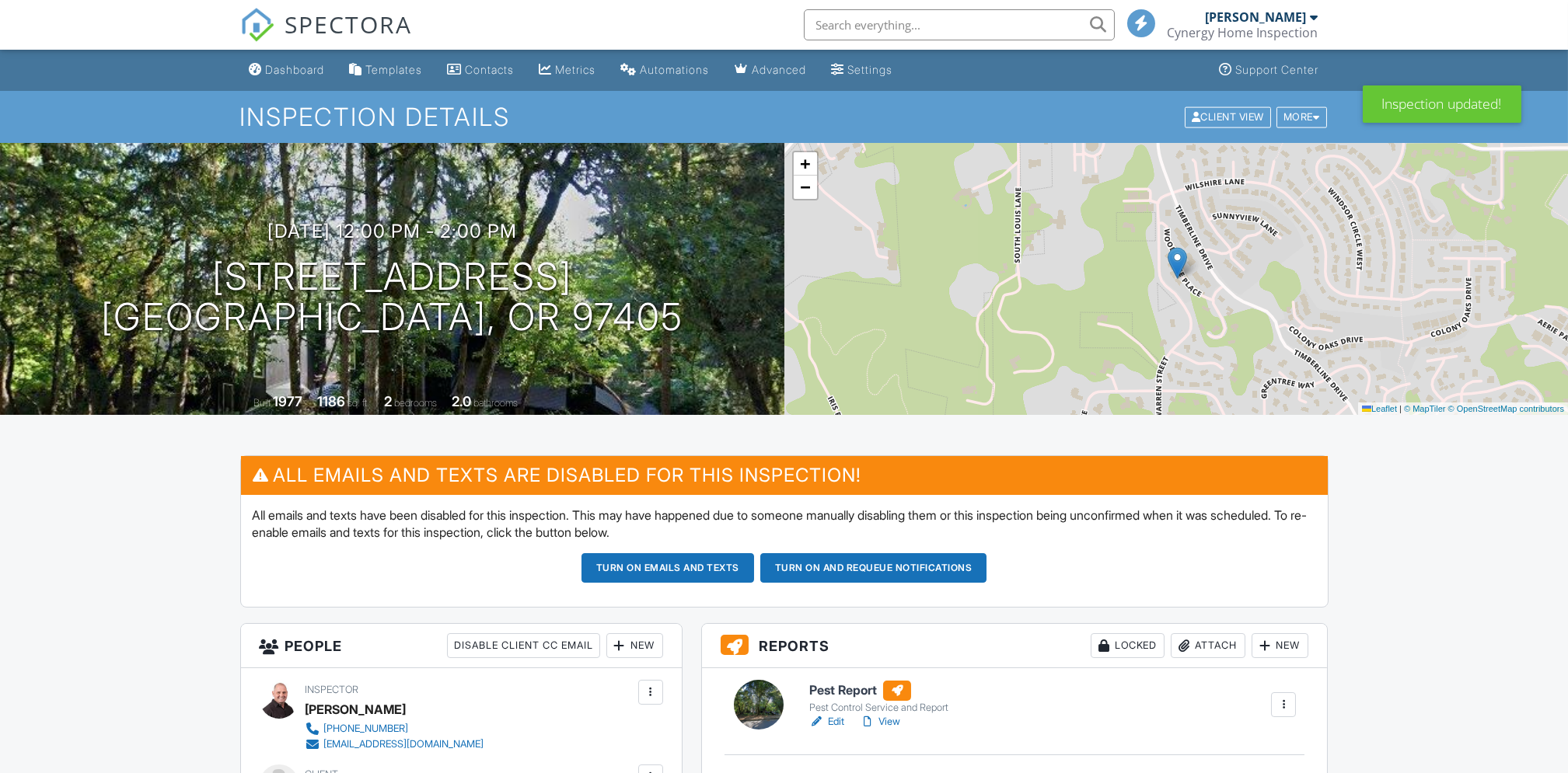
click at [295, 68] on div "Dashboard" at bounding box center [295, 69] width 59 height 13
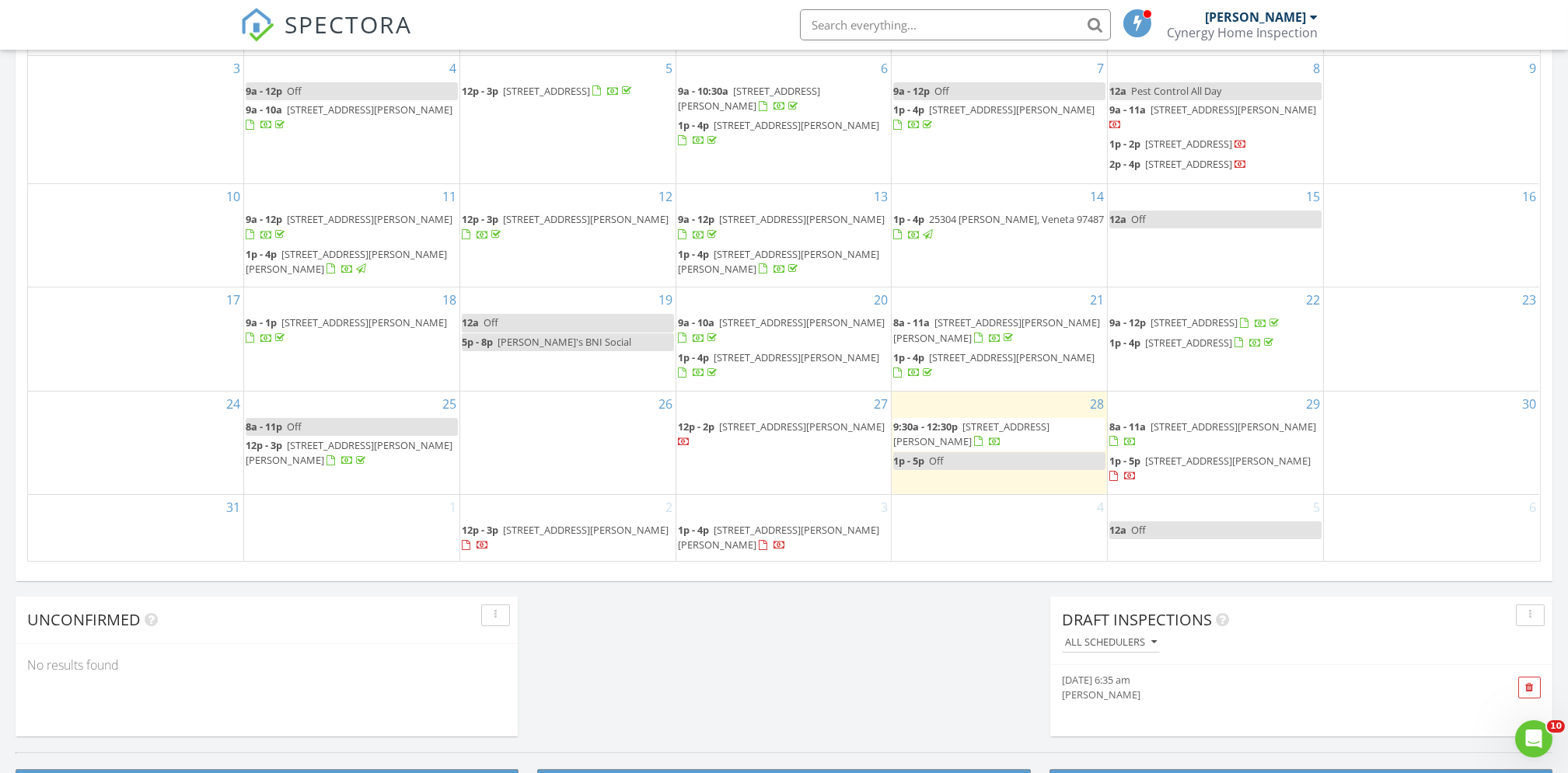
scroll to position [1065, 0]
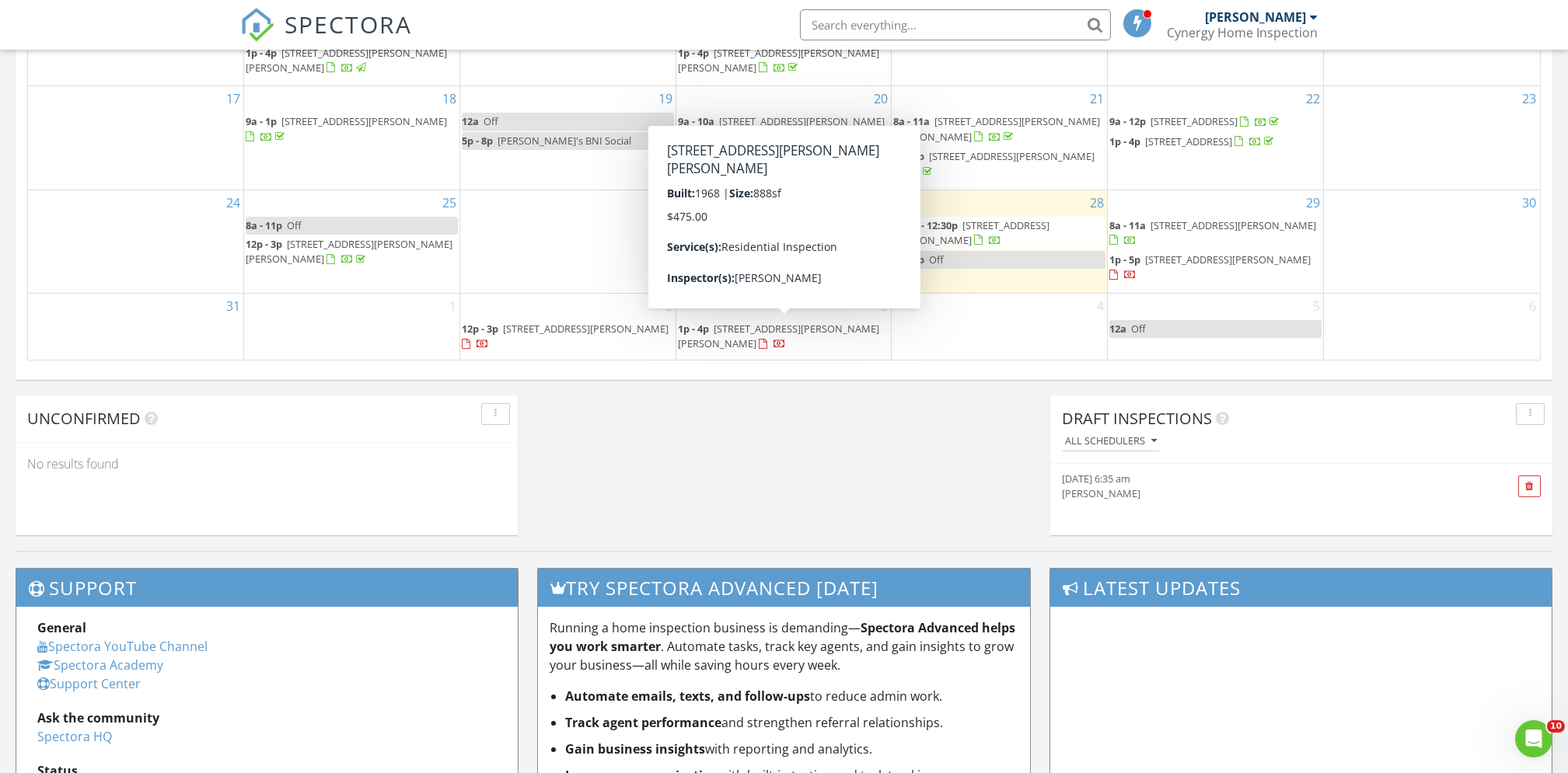
click at [769, 343] on span "1p - 4p 2135 Churchill St, Eugene 97405" at bounding box center [784, 336] width 212 height 30
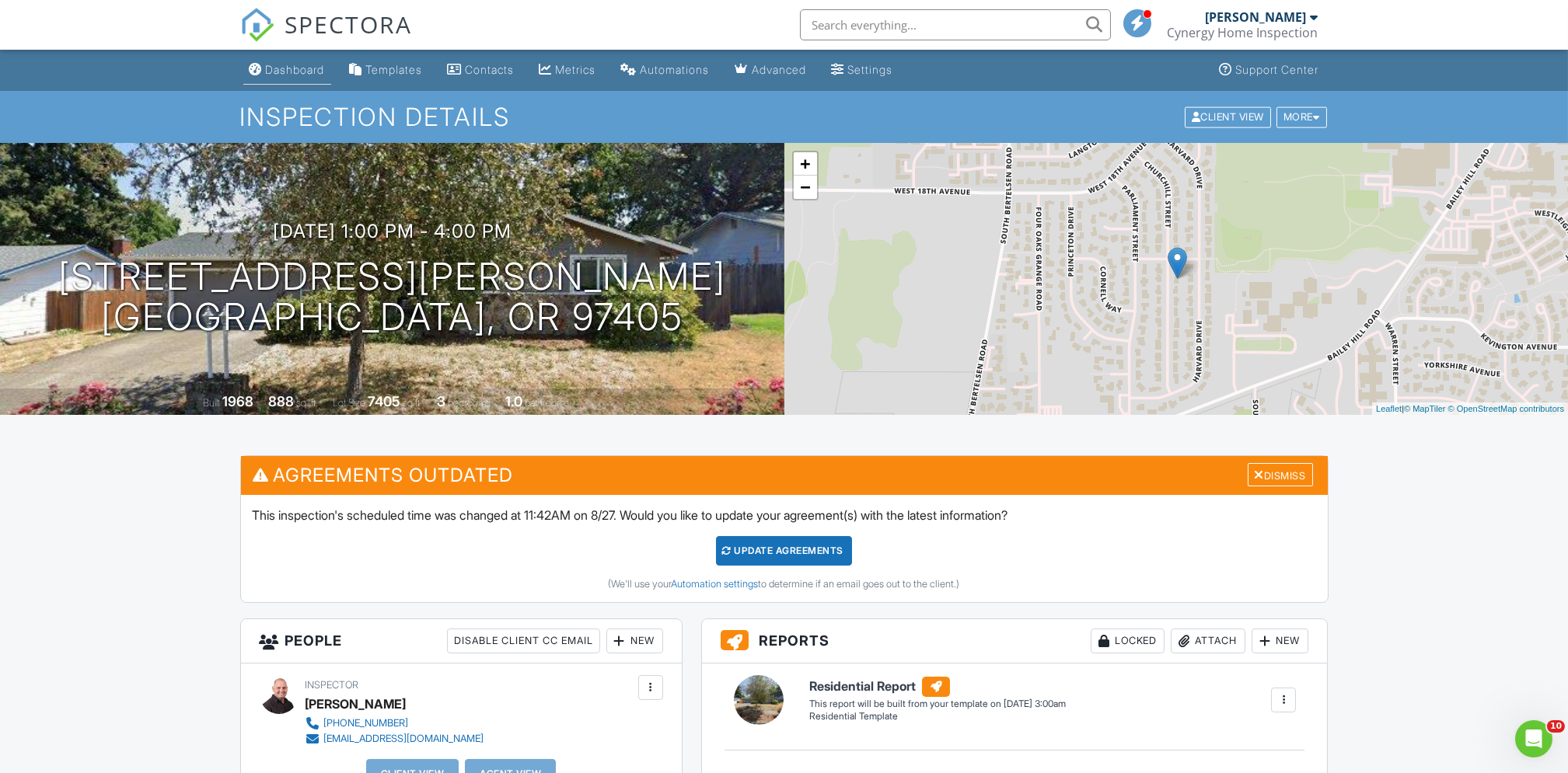
click at [297, 72] on div "Dashboard" at bounding box center [295, 69] width 59 height 13
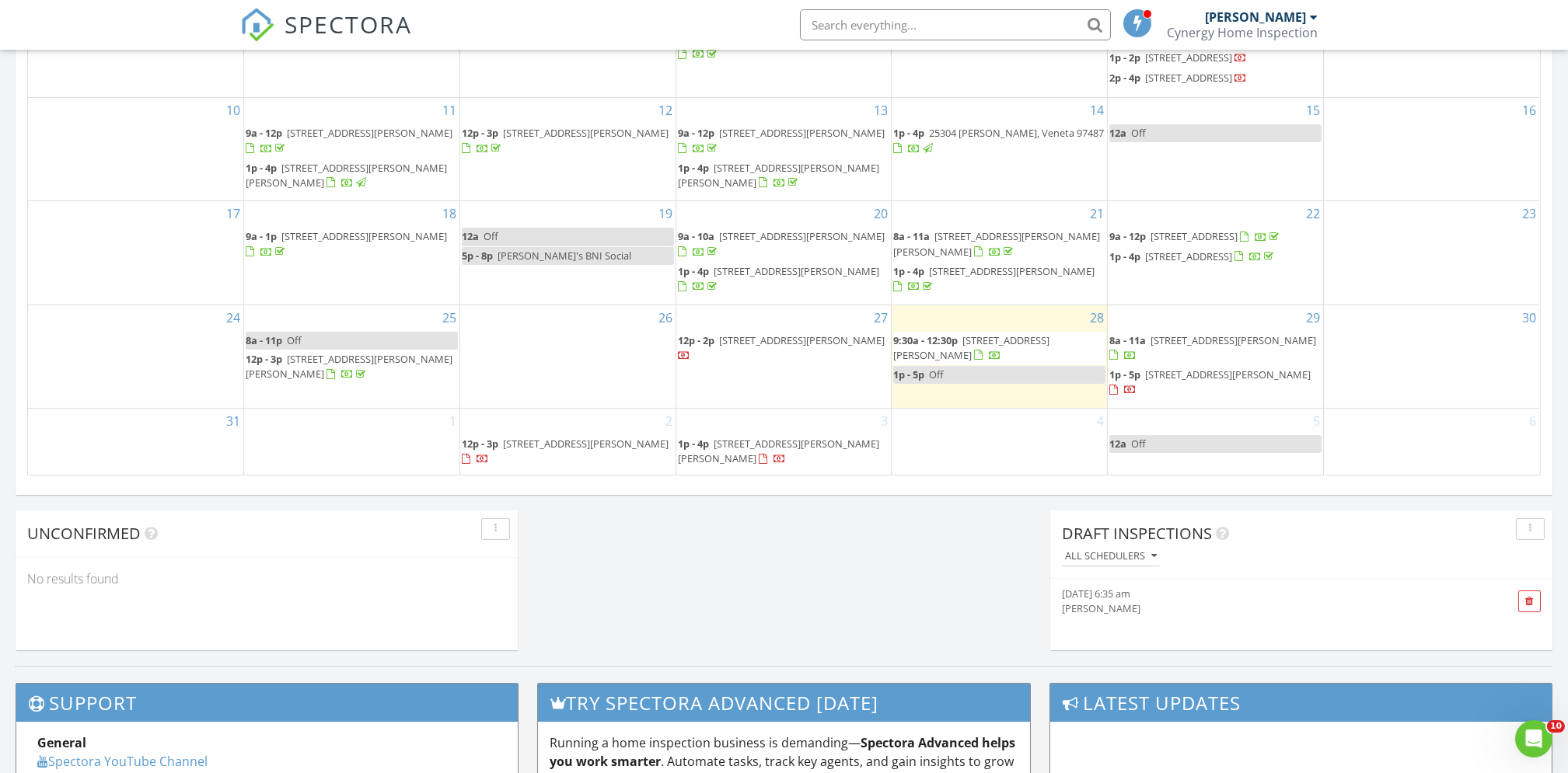
scroll to position [938, 0]
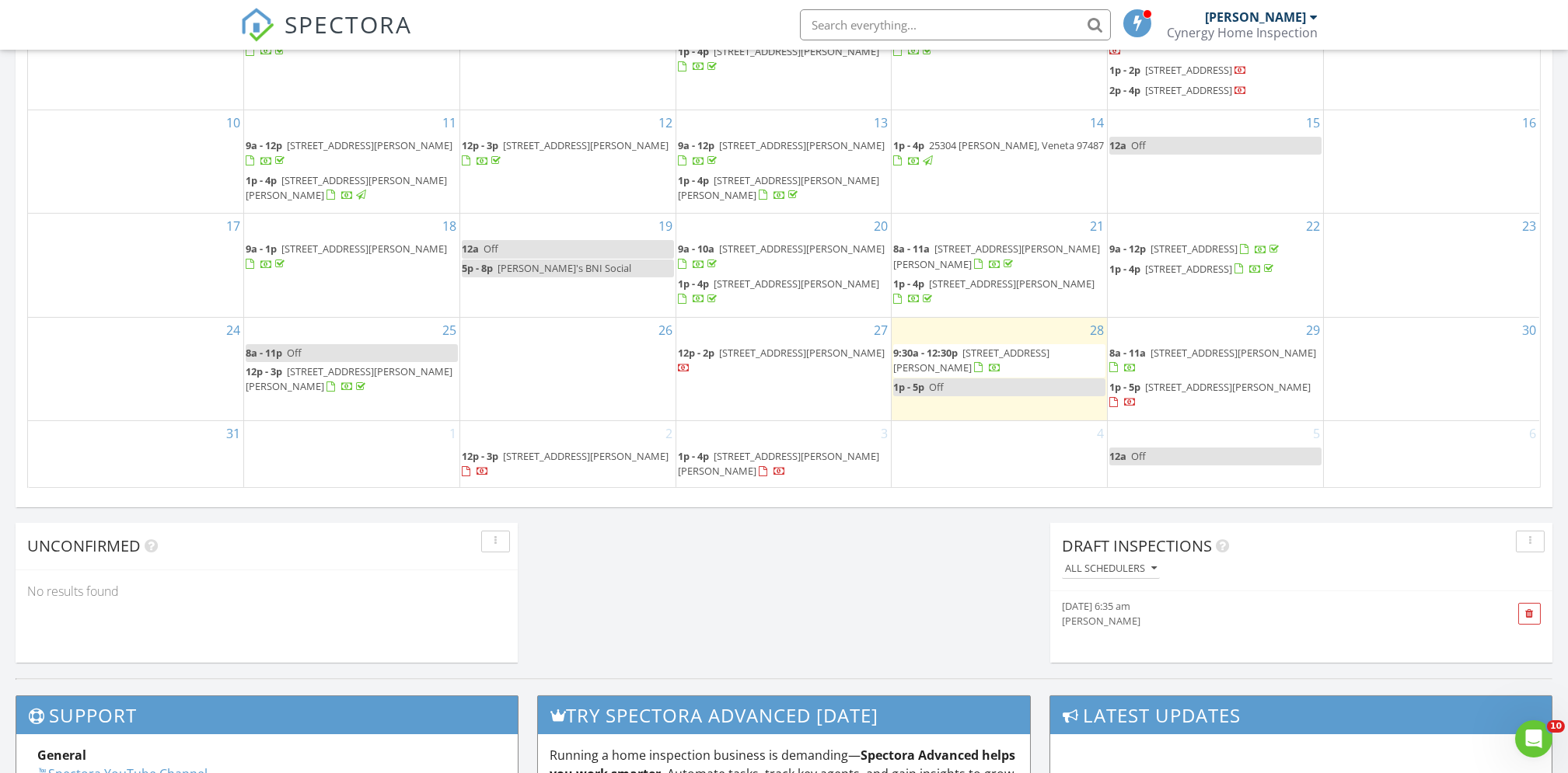
click at [764, 387] on div "27 12p - 2p [STREET_ADDRESS][PERSON_NAME]" at bounding box center [784, 368] width 216 height 102
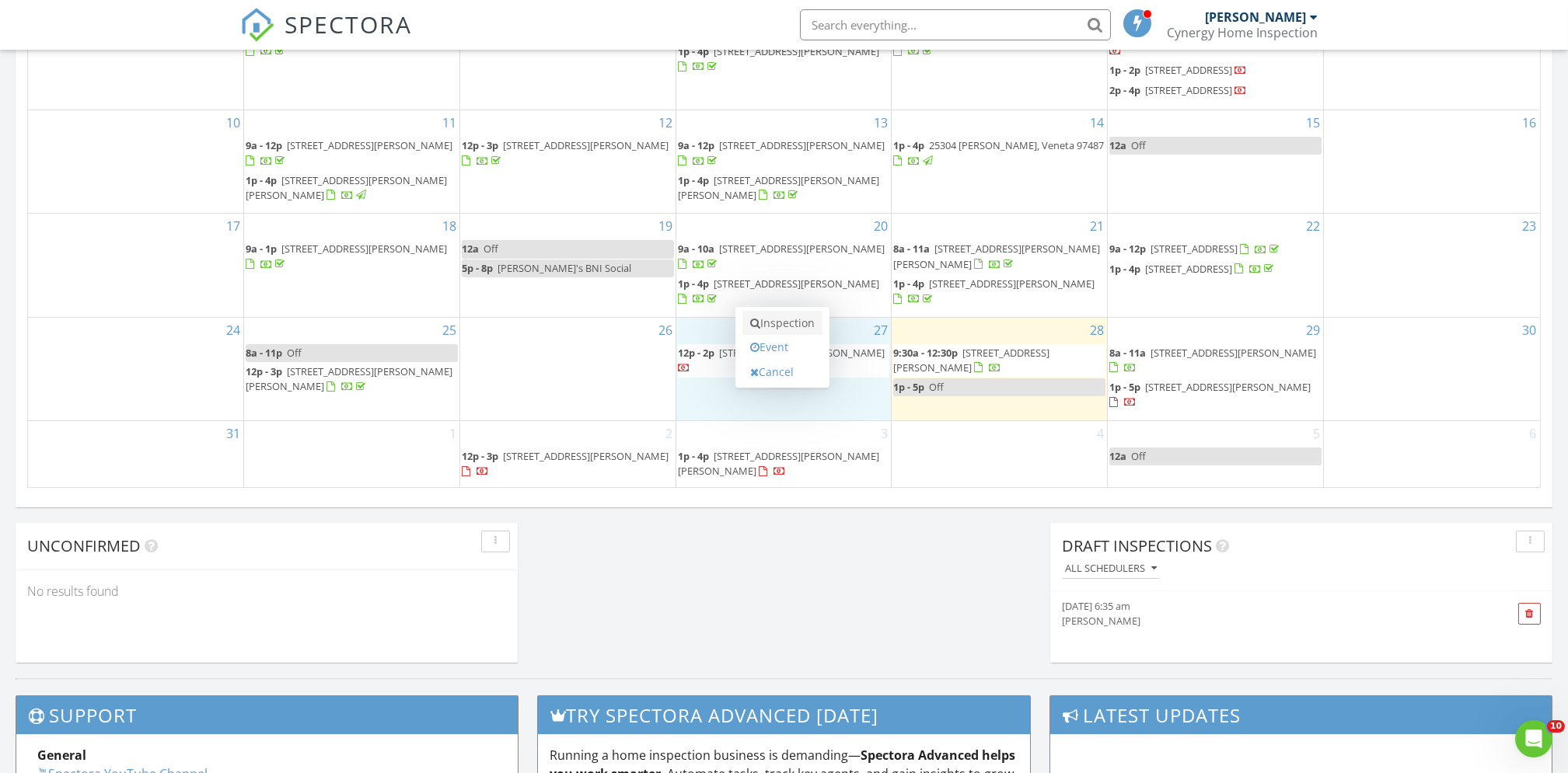
click at [773, 320] on link "Inspection" at bounding box center [782, 323] width 80 height 25
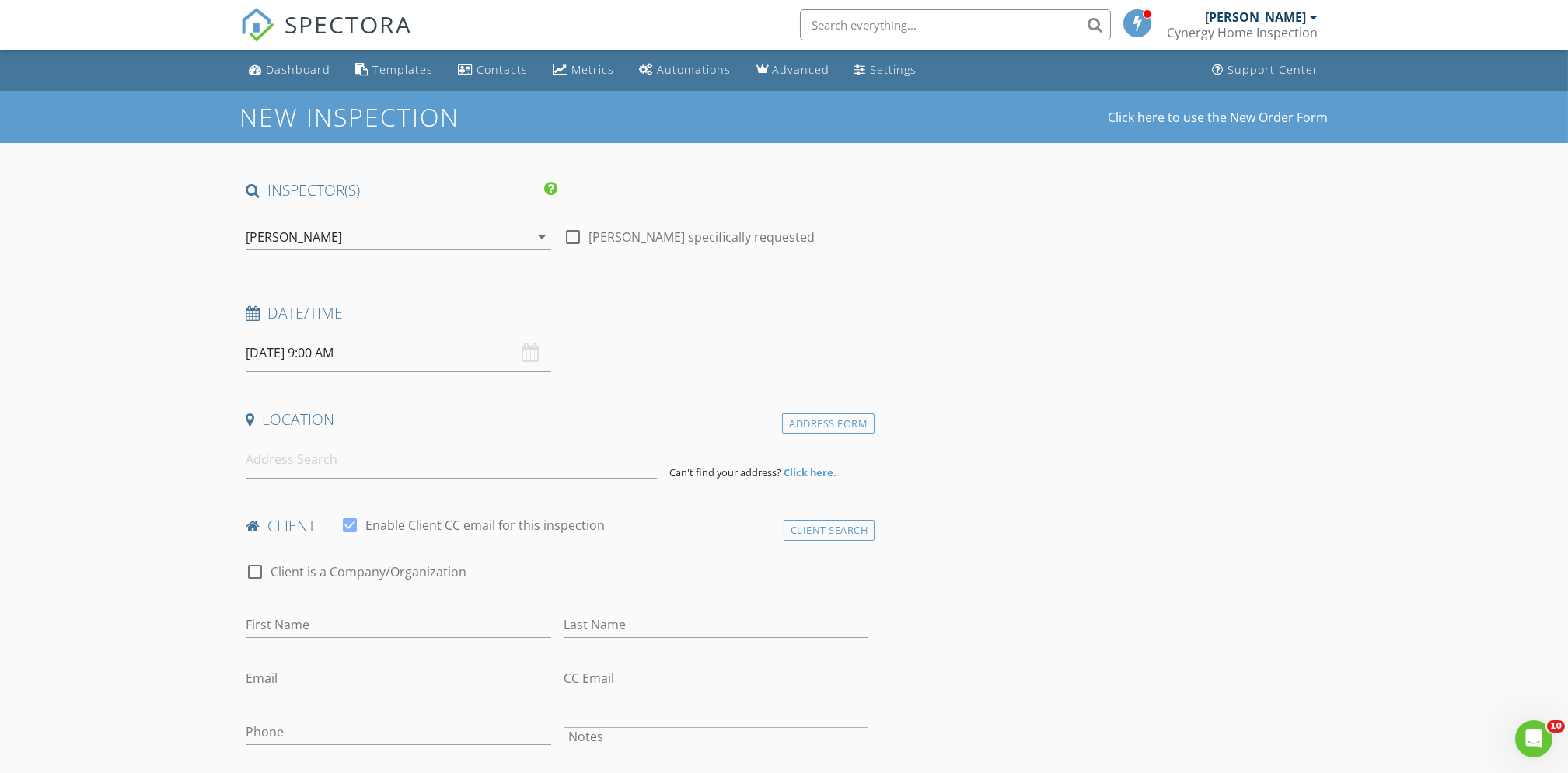
click at [340, 355] on input "08/27/2025 9:00 AM" at bounding box center [398, 353] width 305 height 38
type input "10"
type input "08/27/2025 10:00 AM"
click at [336, 608] on span at bounding box center [336, 611] width 11 height 16
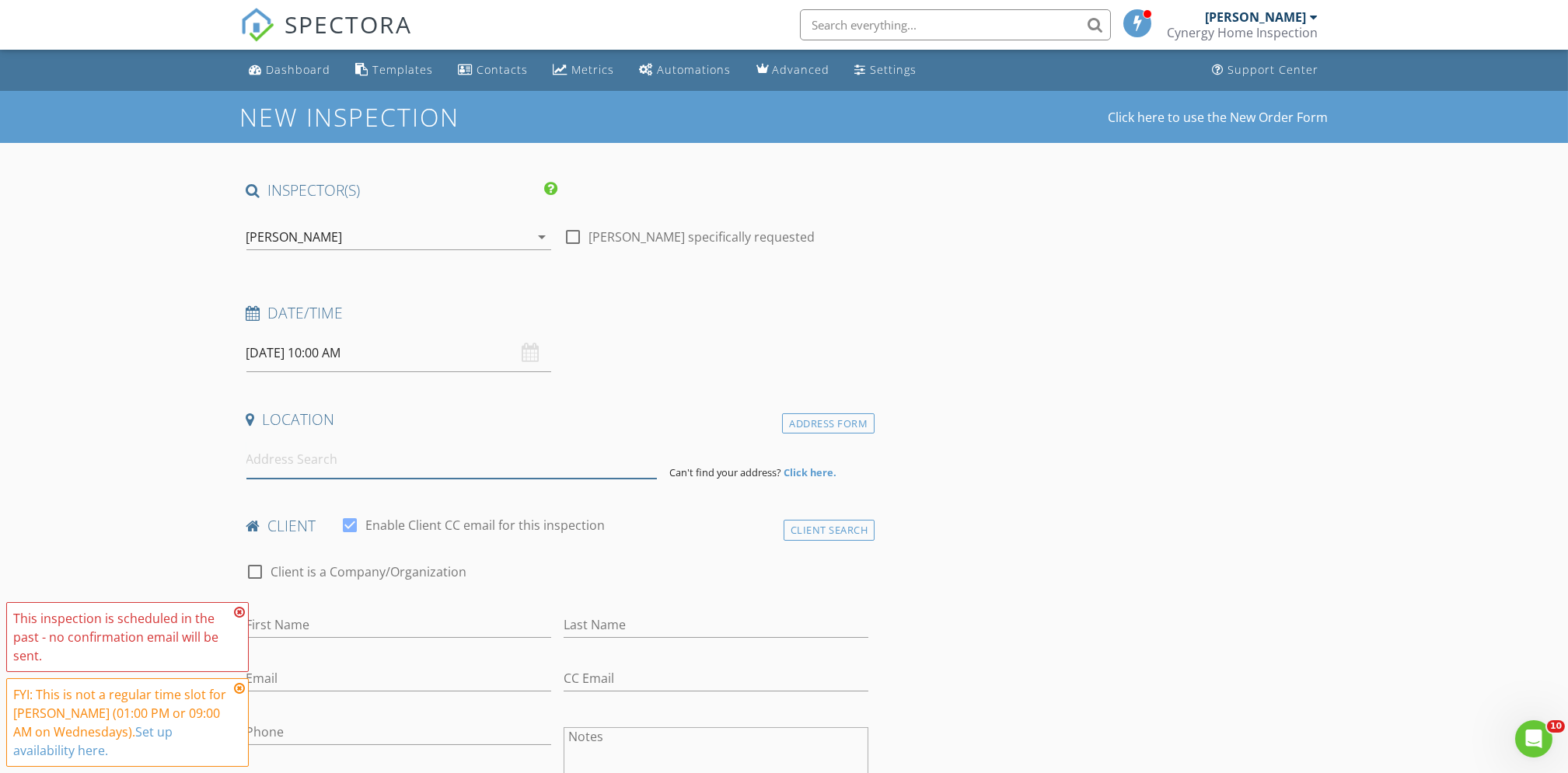
click at [545, 449] on input at bounding box center [452, 459] width 411 height 38
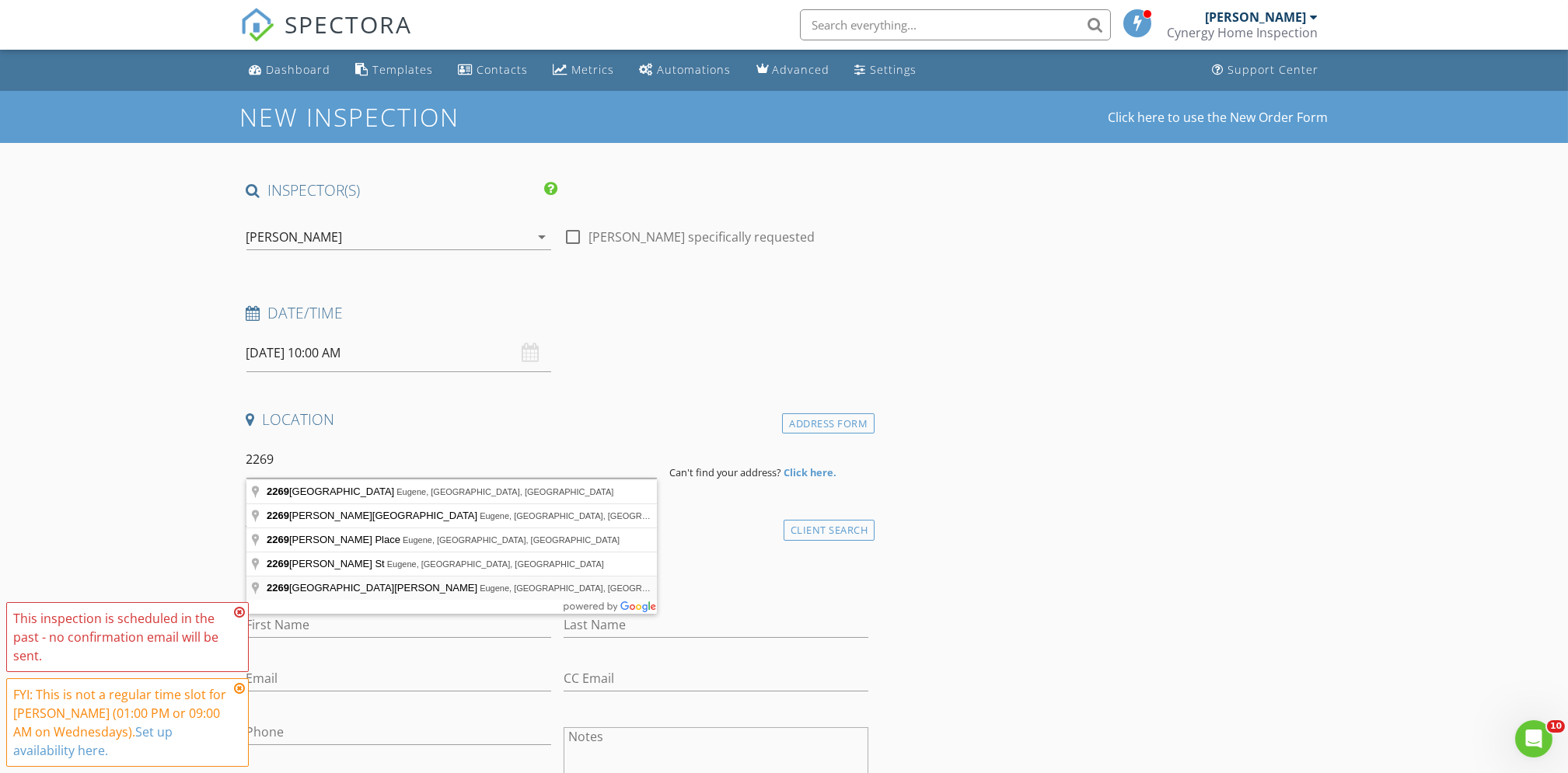
type input "2269 East Irwin Way, Eugene, OR, USA"
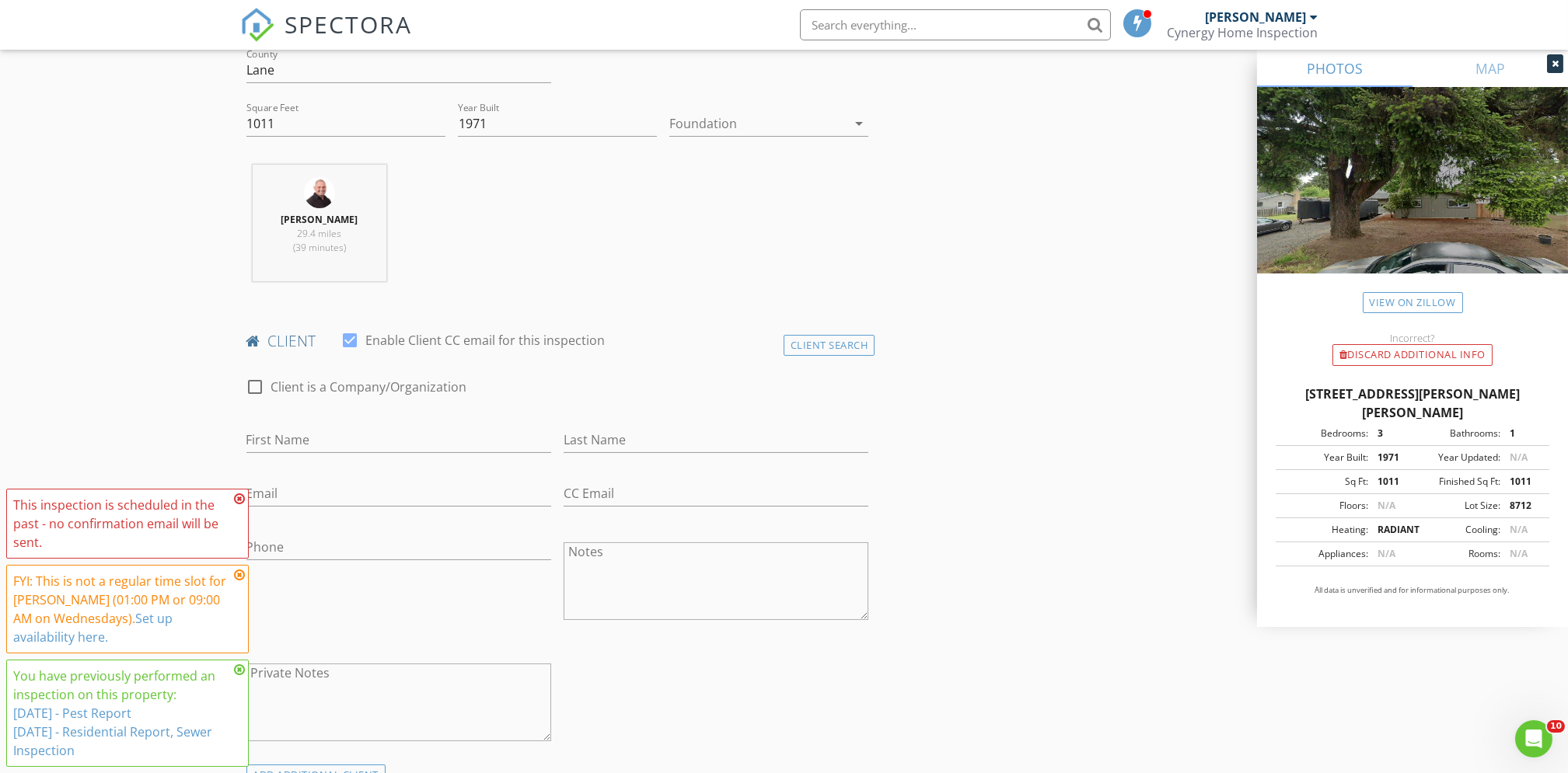
scroll to position [622, 0]
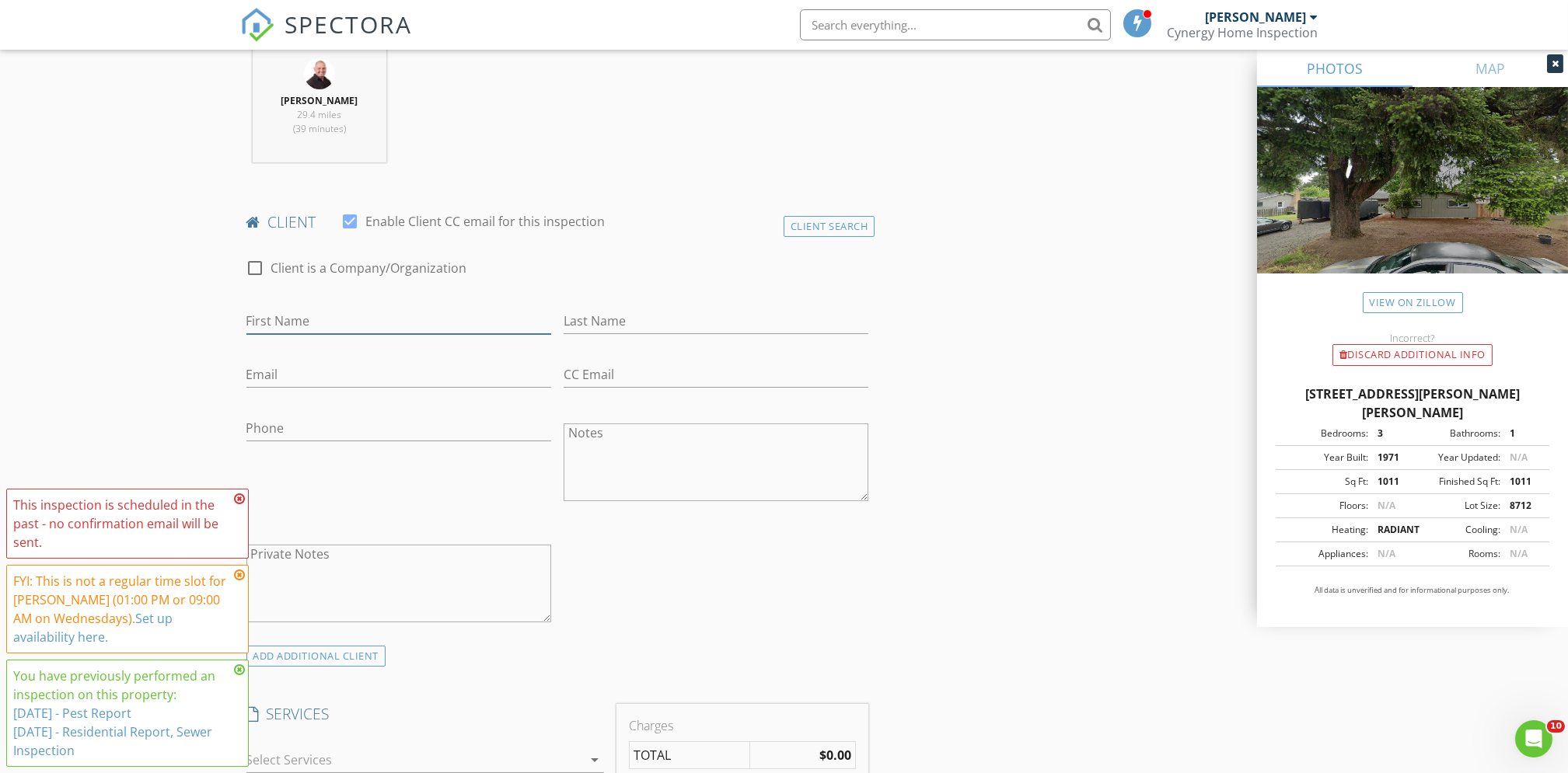
click at [331, 316] on input "First Name" at bounding box center [398, 320] width 305 height 25
paste input "Chauncey Alexander Davis"
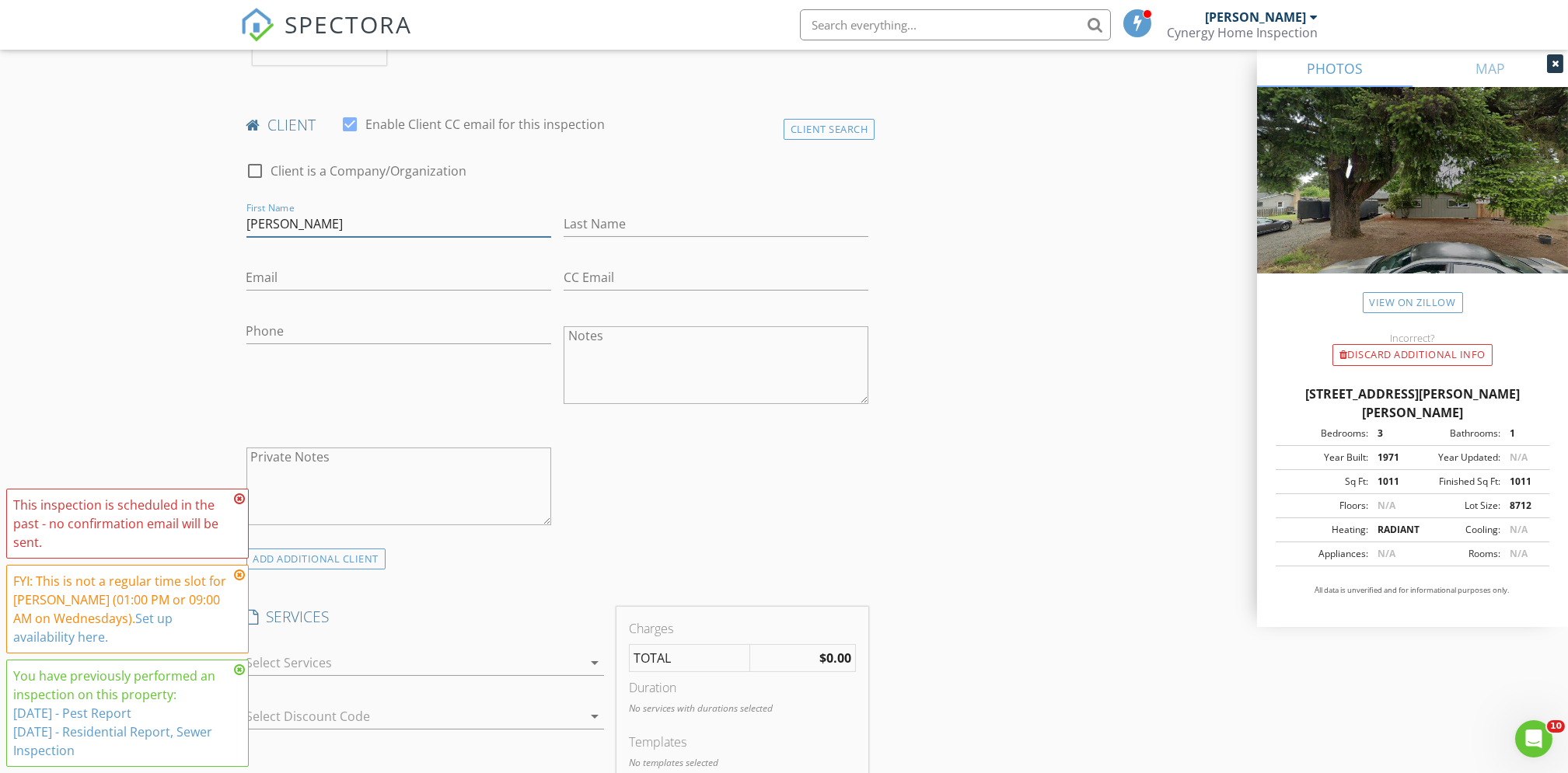
scroll to position [828, 0]
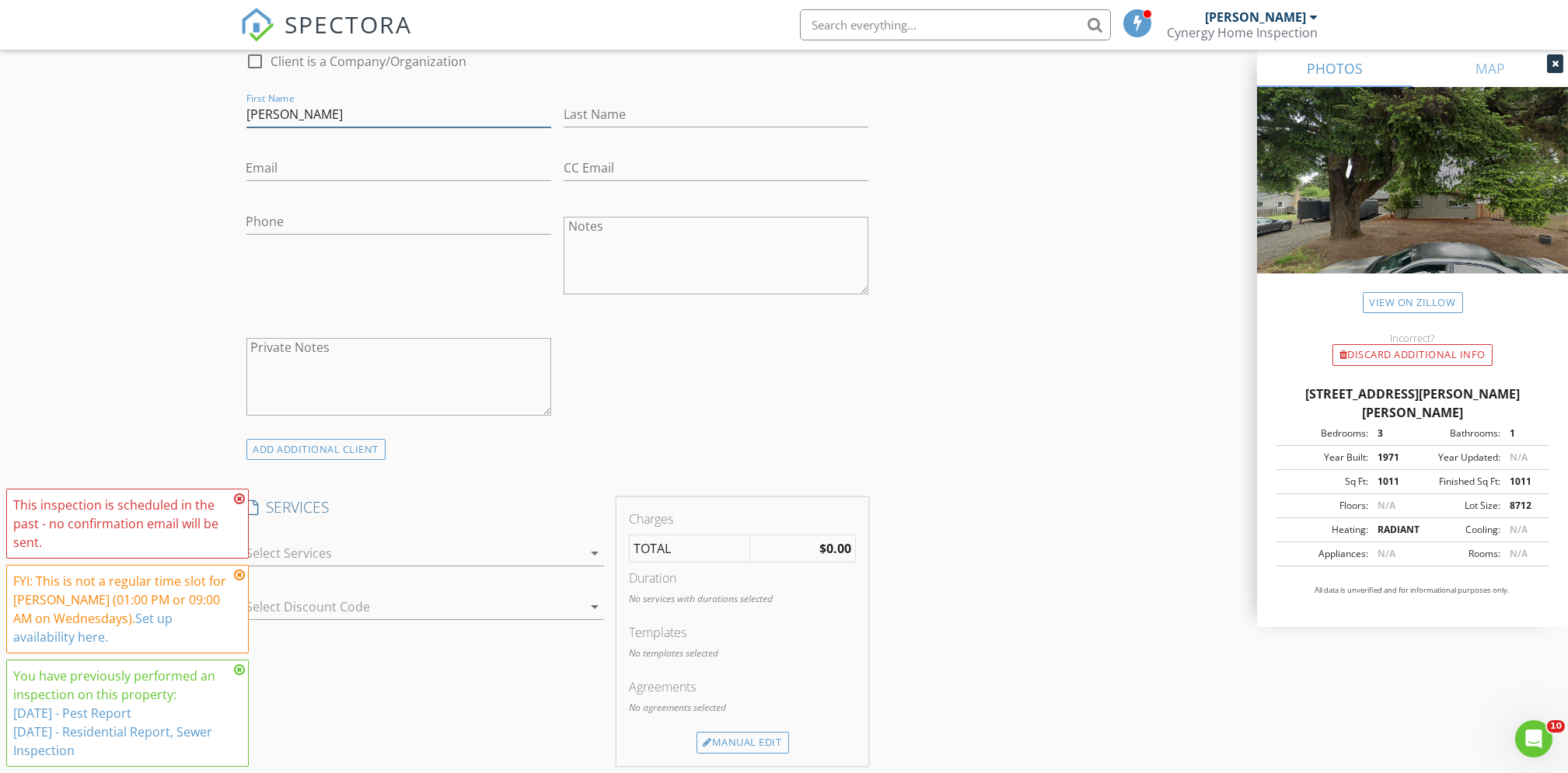
type input "Chauncey Alexander Davis"
click at [291, 171] on input "Email" at bounding box center [398, 168] width 305 height 25
paste input "alexanderdmauney@gmail.com"
type input "[EMAIL_ADDRESS][DOMAIN_NAME]"
click at [332, 217] on input "Phone" at bounding box center [398, 221] width 305 height 25
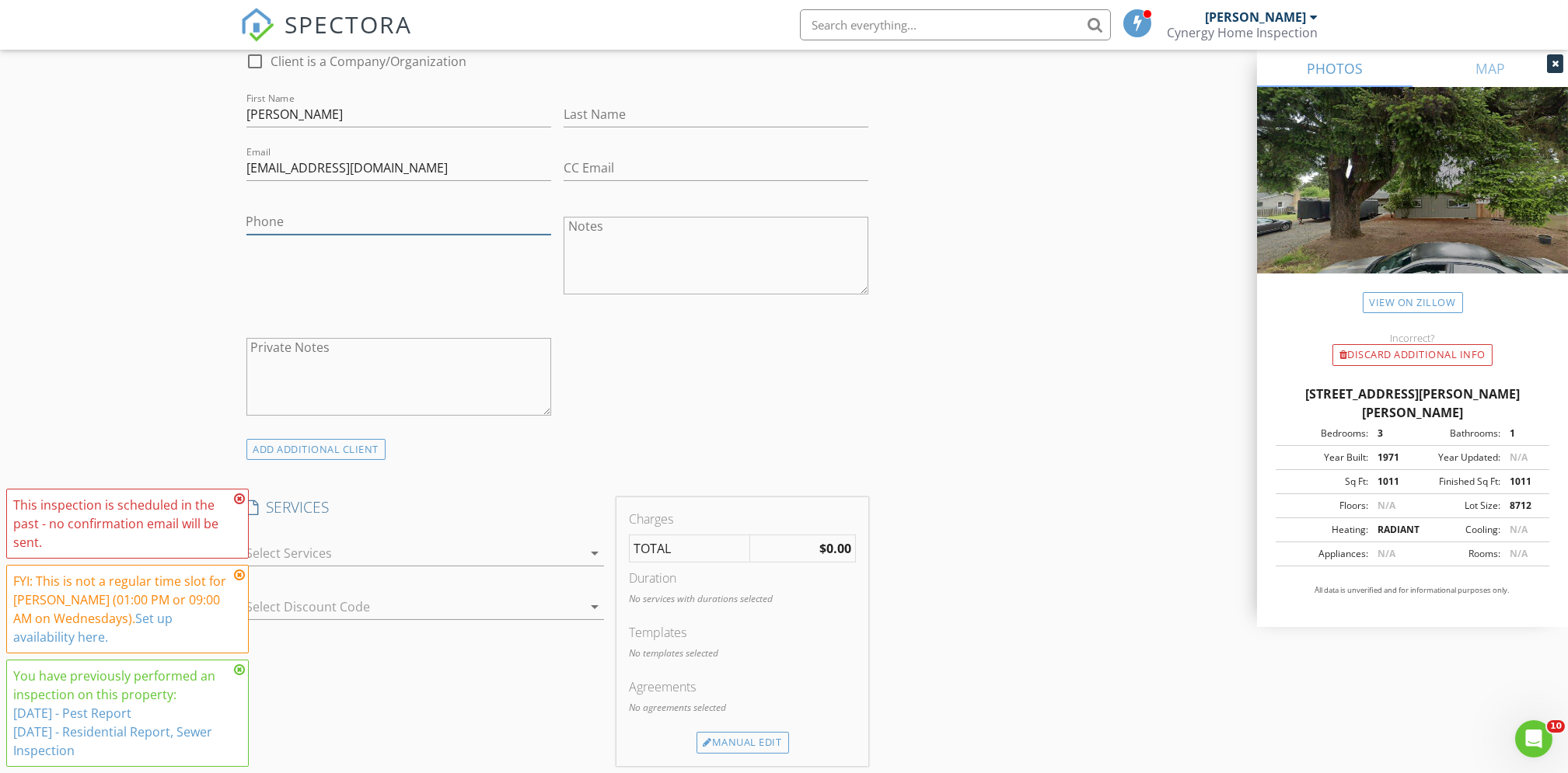
click at [356, 212] on input "Phone" at bounding box center [398, 221] width 305 height 25
paste input "[PHONE_NUMBER]"
type input "[PHONE_NUMBER]"
click at [1025, 351] on div "INSPECTOR(S) check_box Ben Johnson PRIMARY Ben Johnson arrow_drop_down check_bo…" at bounding box center [784, 625] width 1088 height 2548
click at [592, 554] on icon "arrow_drop_down" at bounding box center [595, 554] width 19 height 19
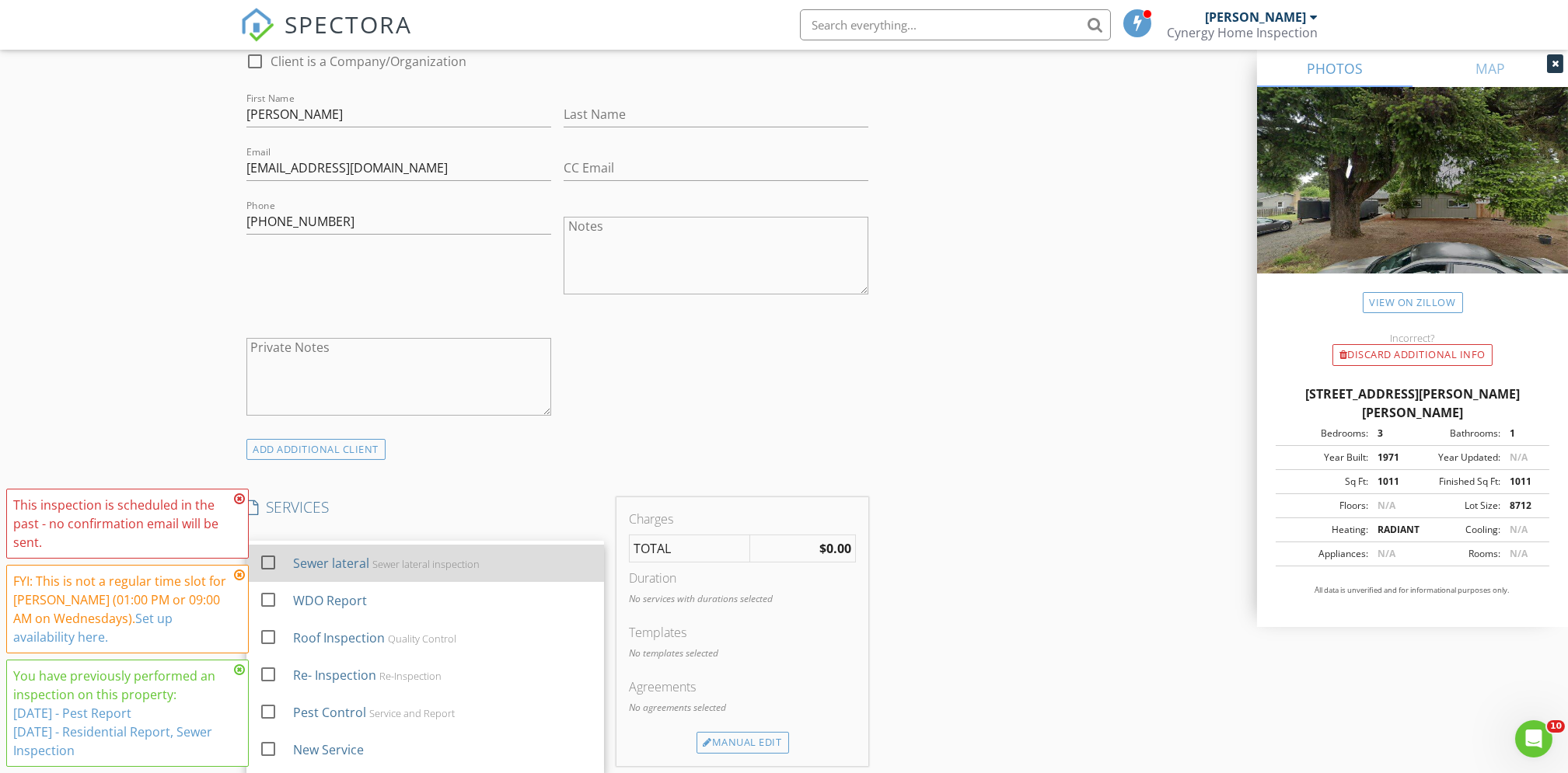
scroll to position [153, 0]
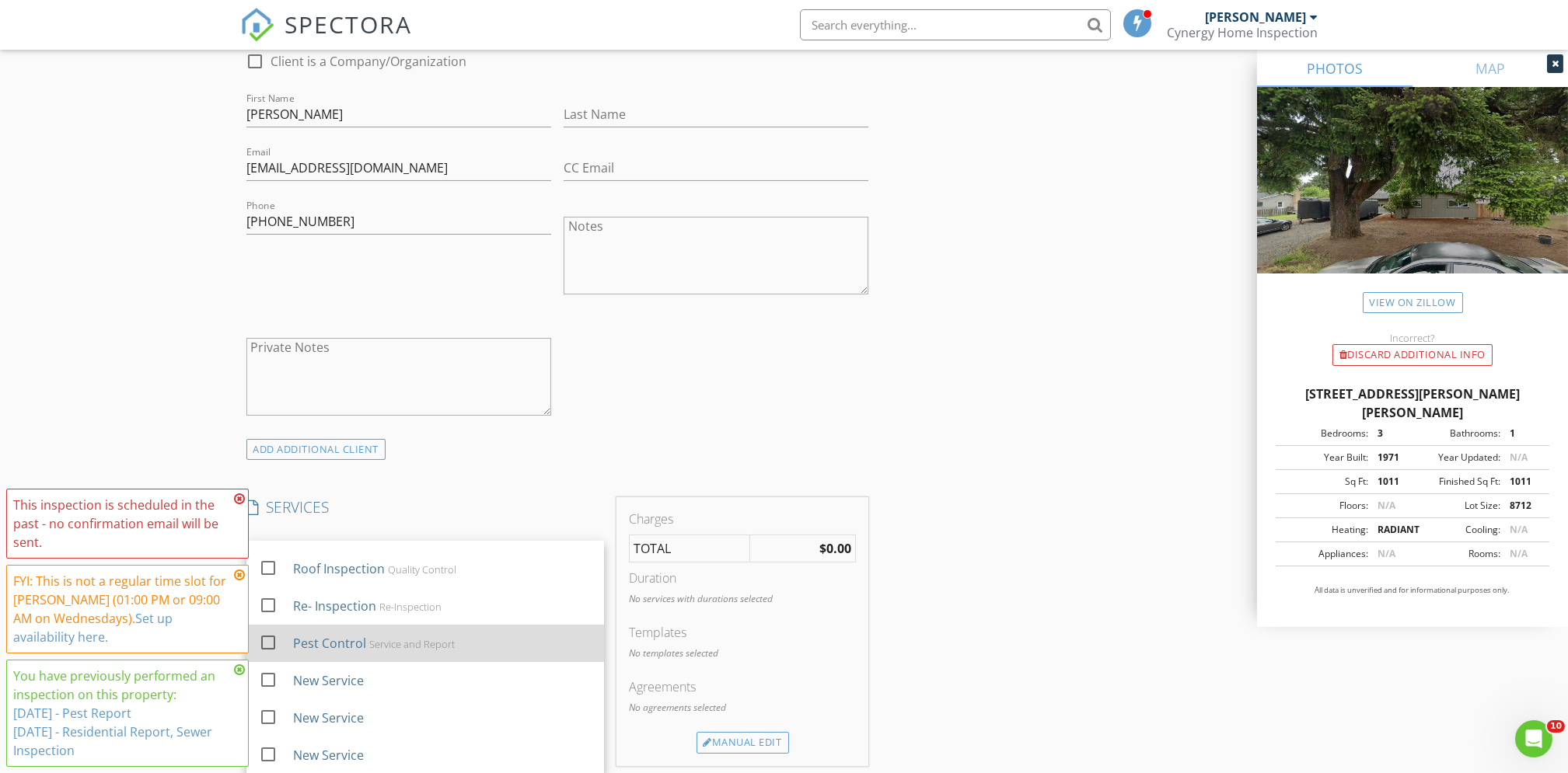
click at [339, 643] on div "Pest Control" at bounding box center [329, 644] width 73 height 19
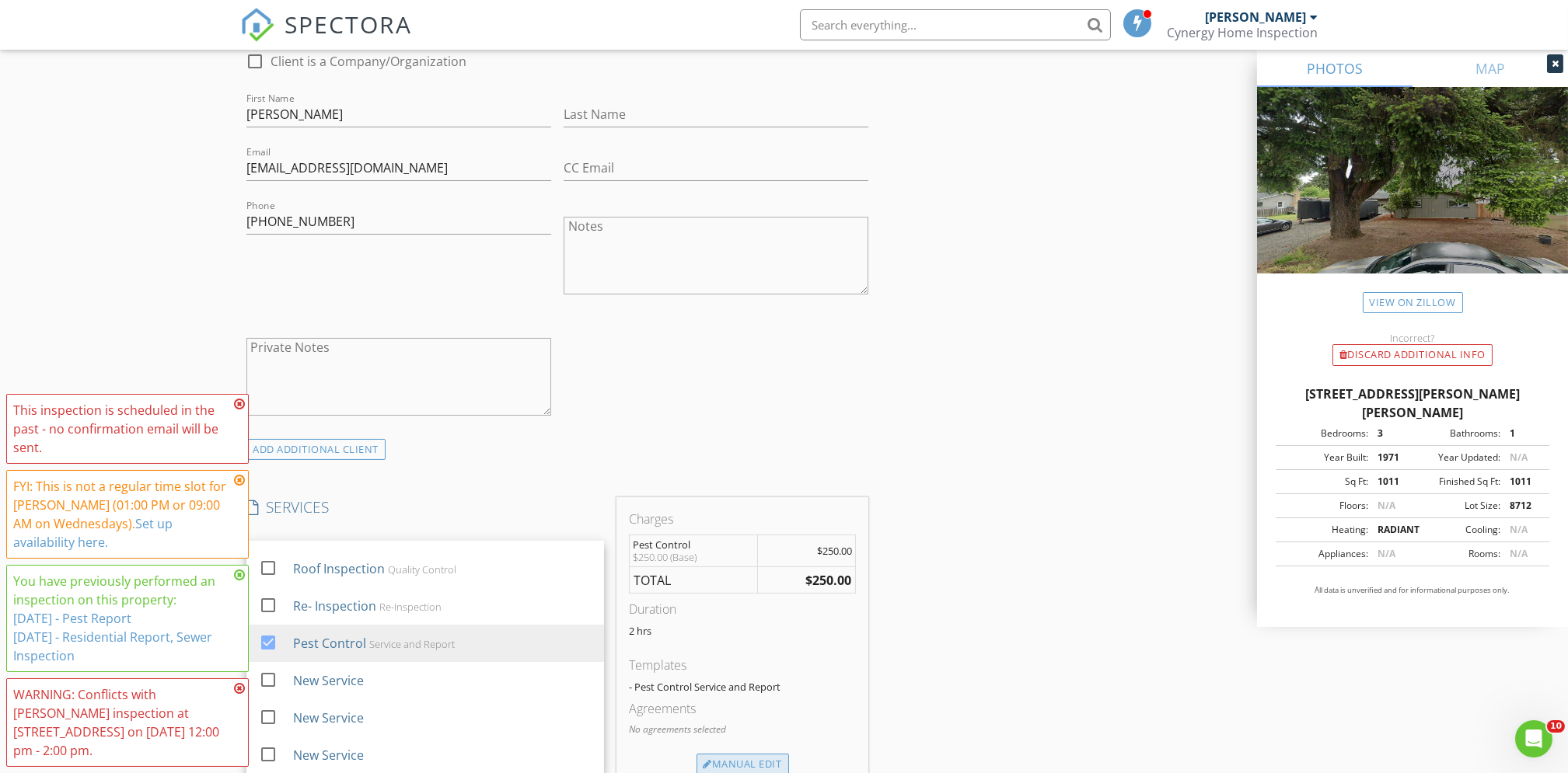
click at [771, 758] on div "Manual Edit" at bounding box center [742, 765] width 93 height 22
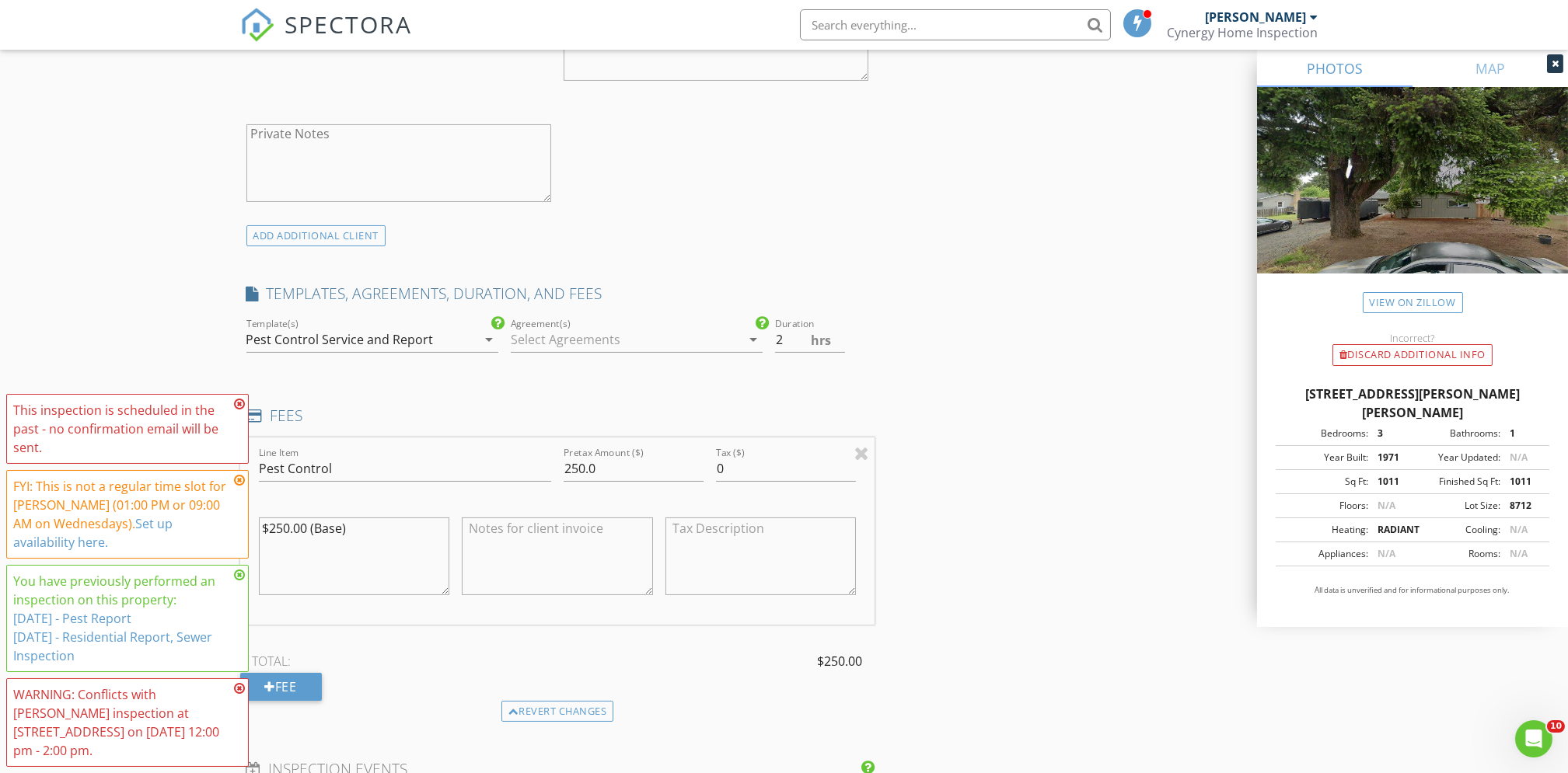
scroll to position [1043, 0]
drag, startPoint x: 590, startPoint y: 465, endPoint x: 515, endPoint y: 460, distance: 75.2
click at [530, 463] on div "Line Item Pest Control Pretax Amount ($) 250.0 Tax ($) 0 $250.00 (Base)" at bounding box center [558, 530] width 635 height 187
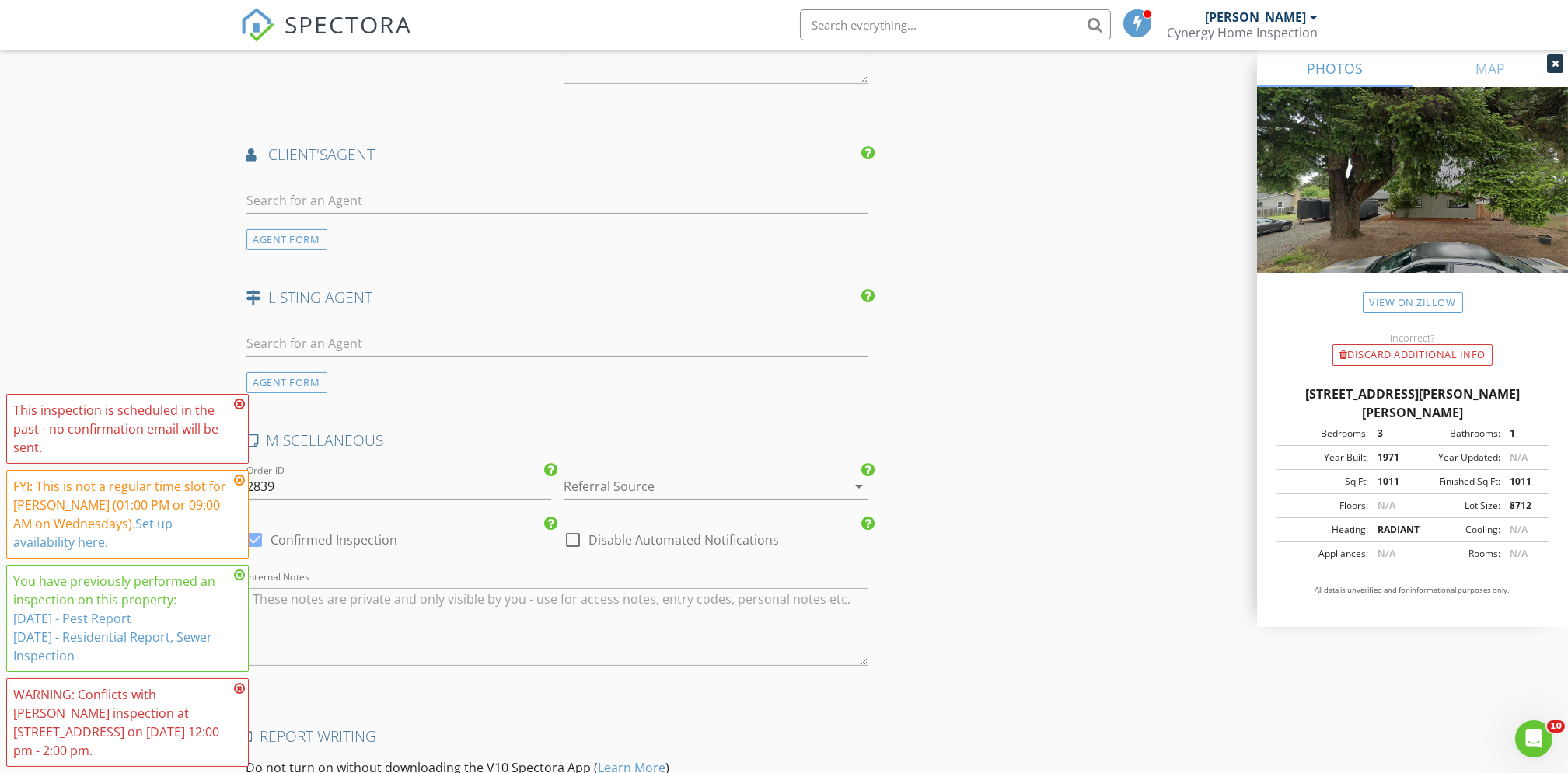
scroll to position [1975, 0]
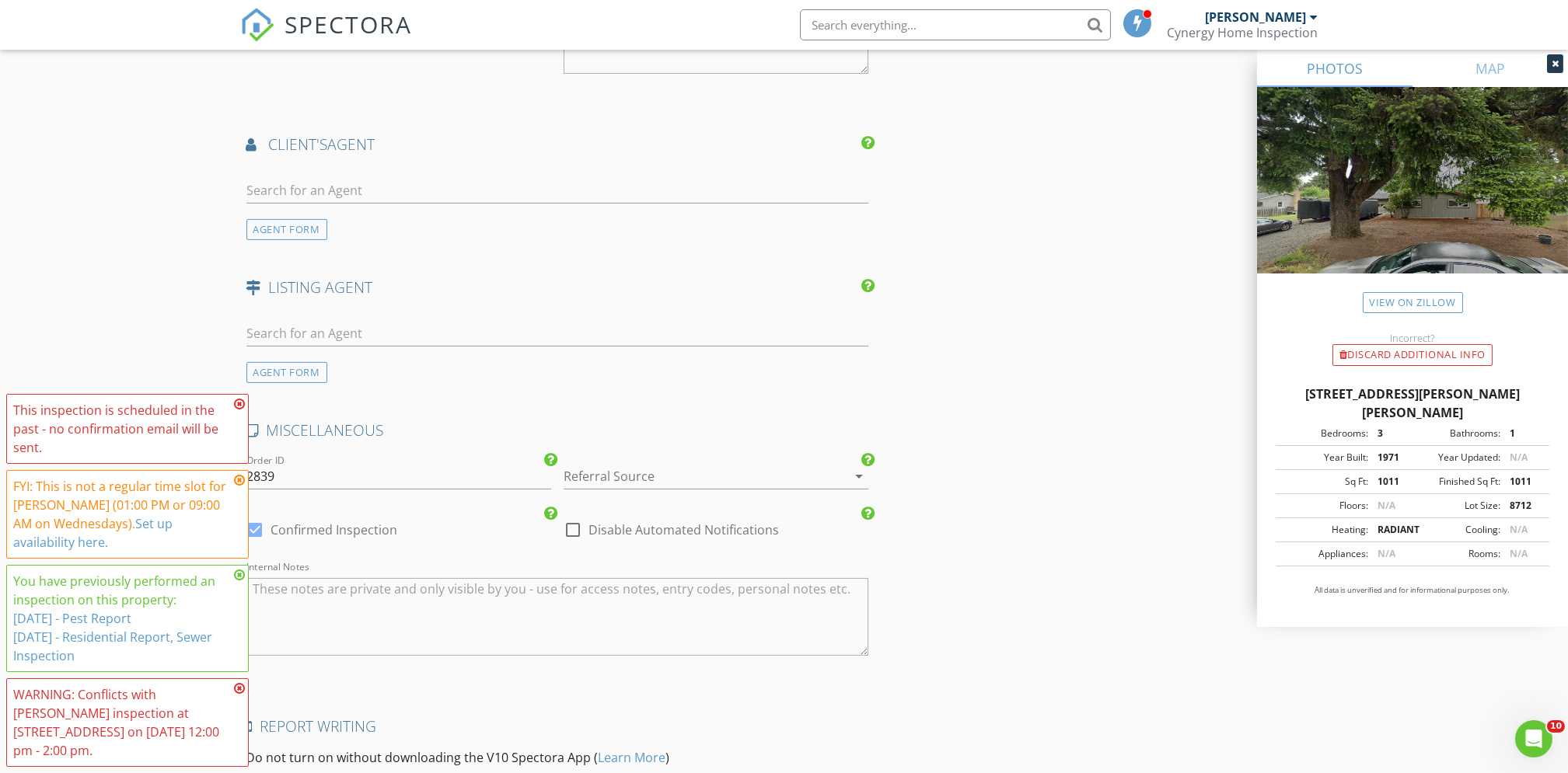
type input "100.00"
click at [582, 533] on div at bounding box center [573, 530] width 26 height 26
checkbox input "true"
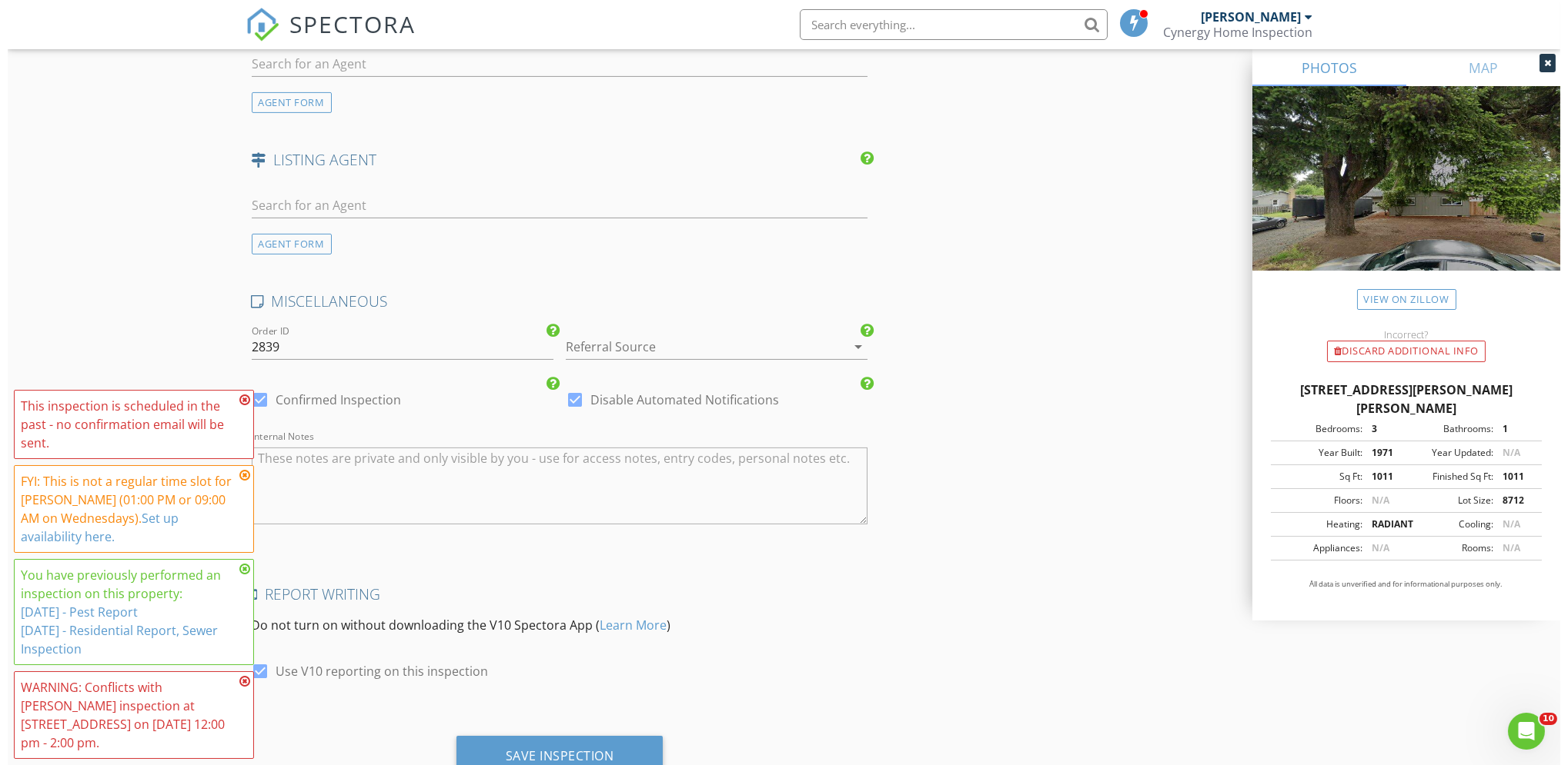
scroll to position [2139, 0]
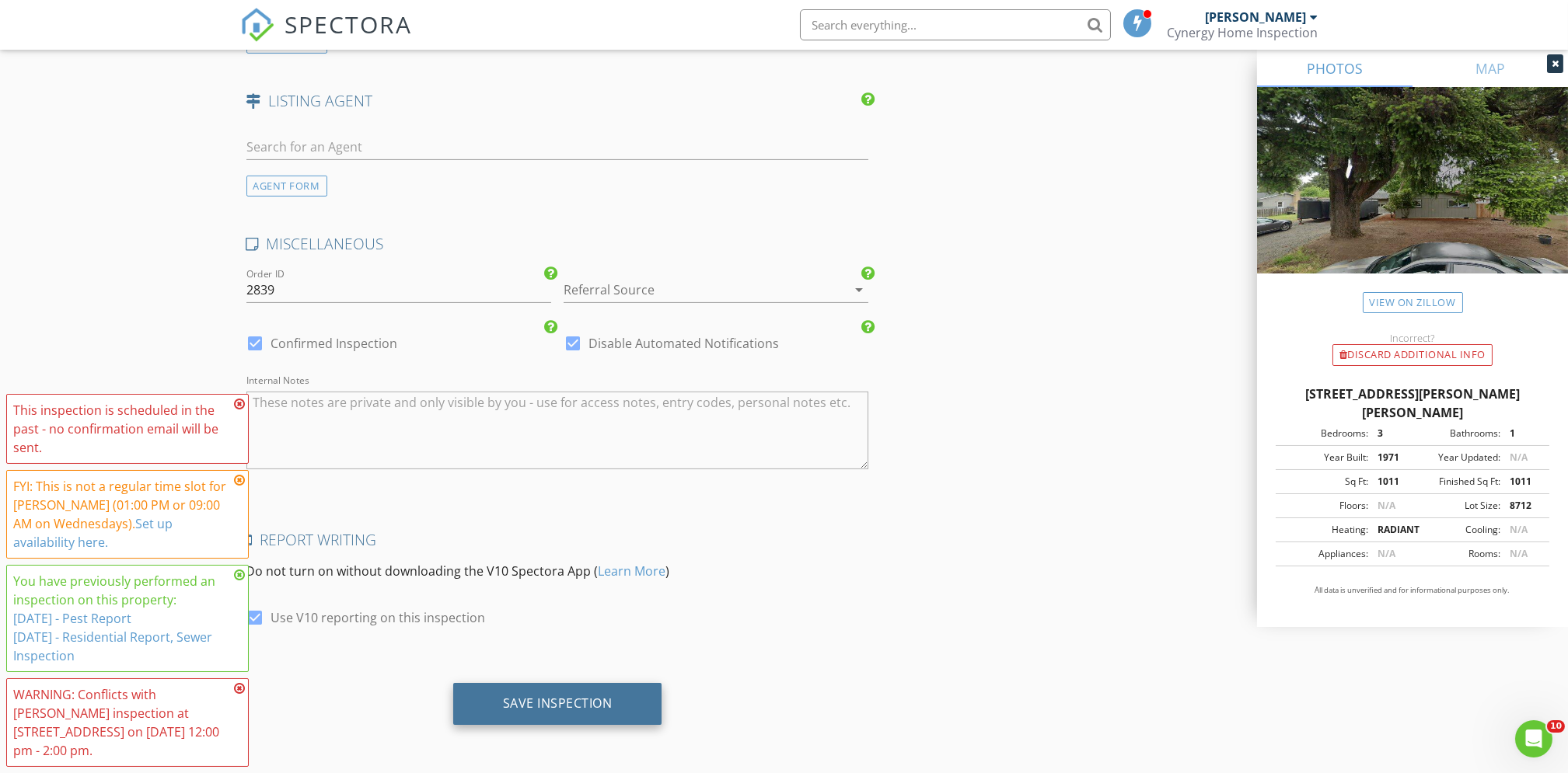
click at [575, 706] on div "Save Inspection" at bounding box center [558, 703] width 110 height 16
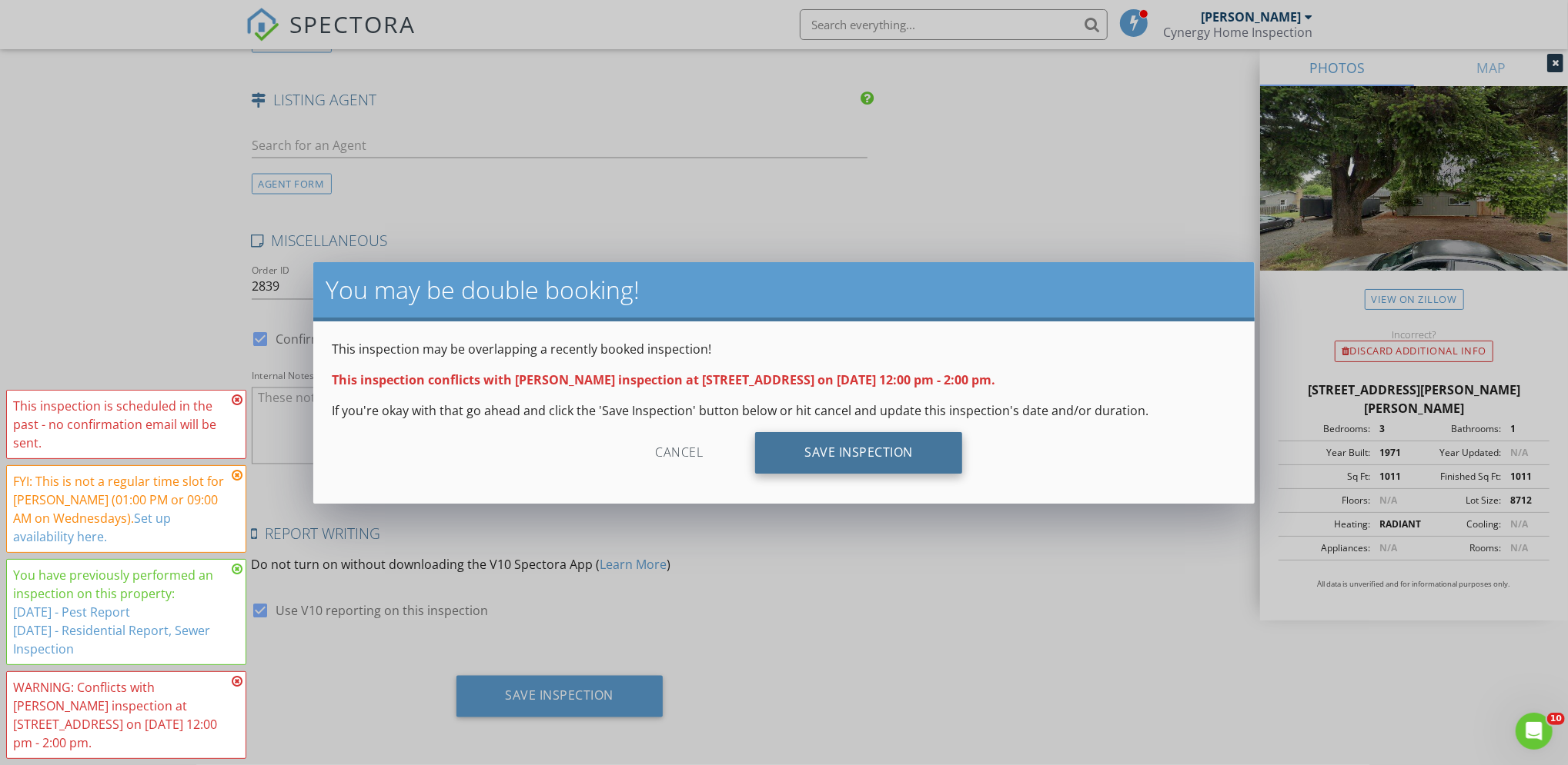
click at [832, 448] on div "Save Inspection" at bounding box center [858, 453] width 207 height 42
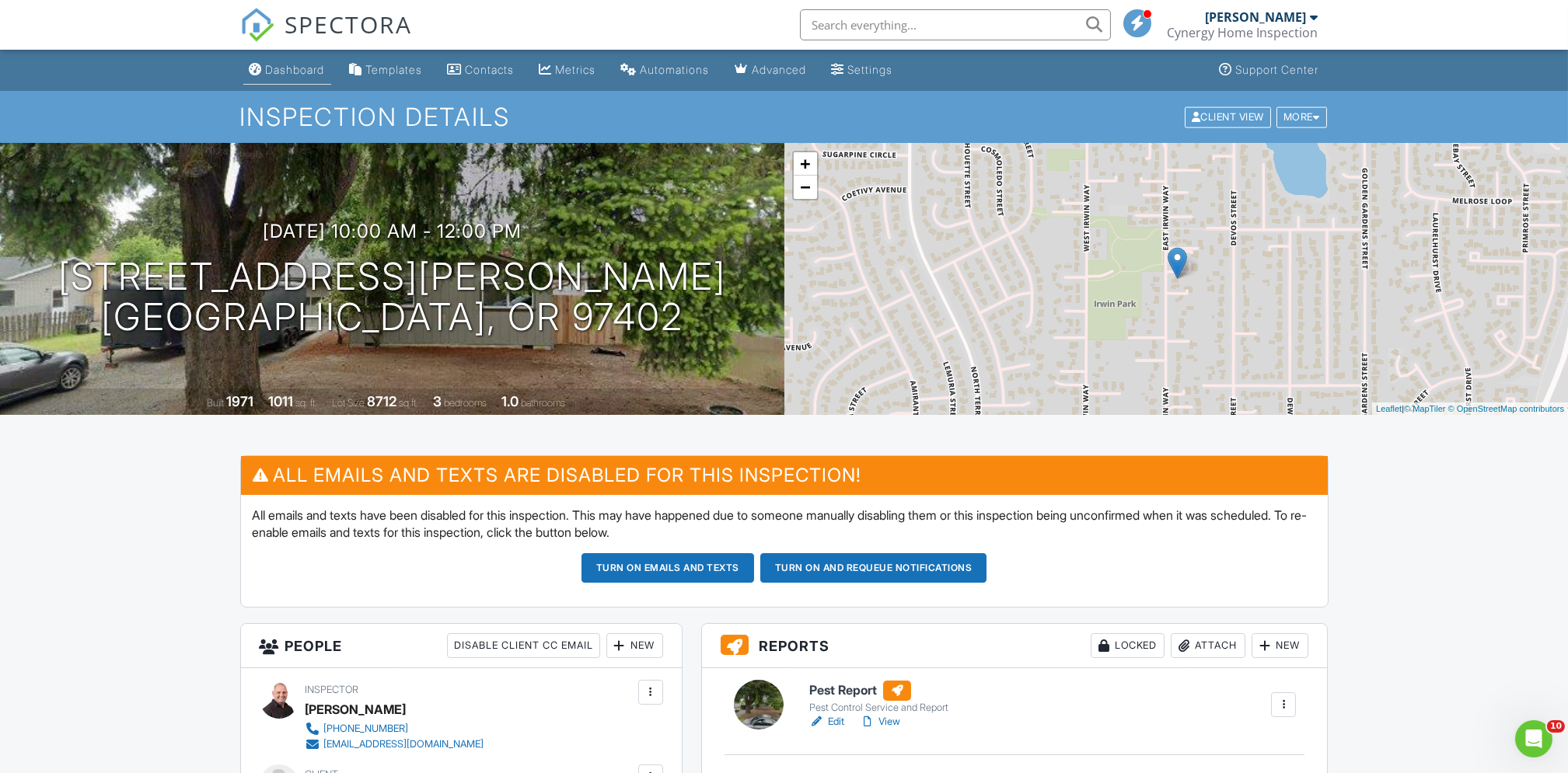
click at [287, 74] on div "Dashboard" at bounding box center [295, 69] width 59 height 13
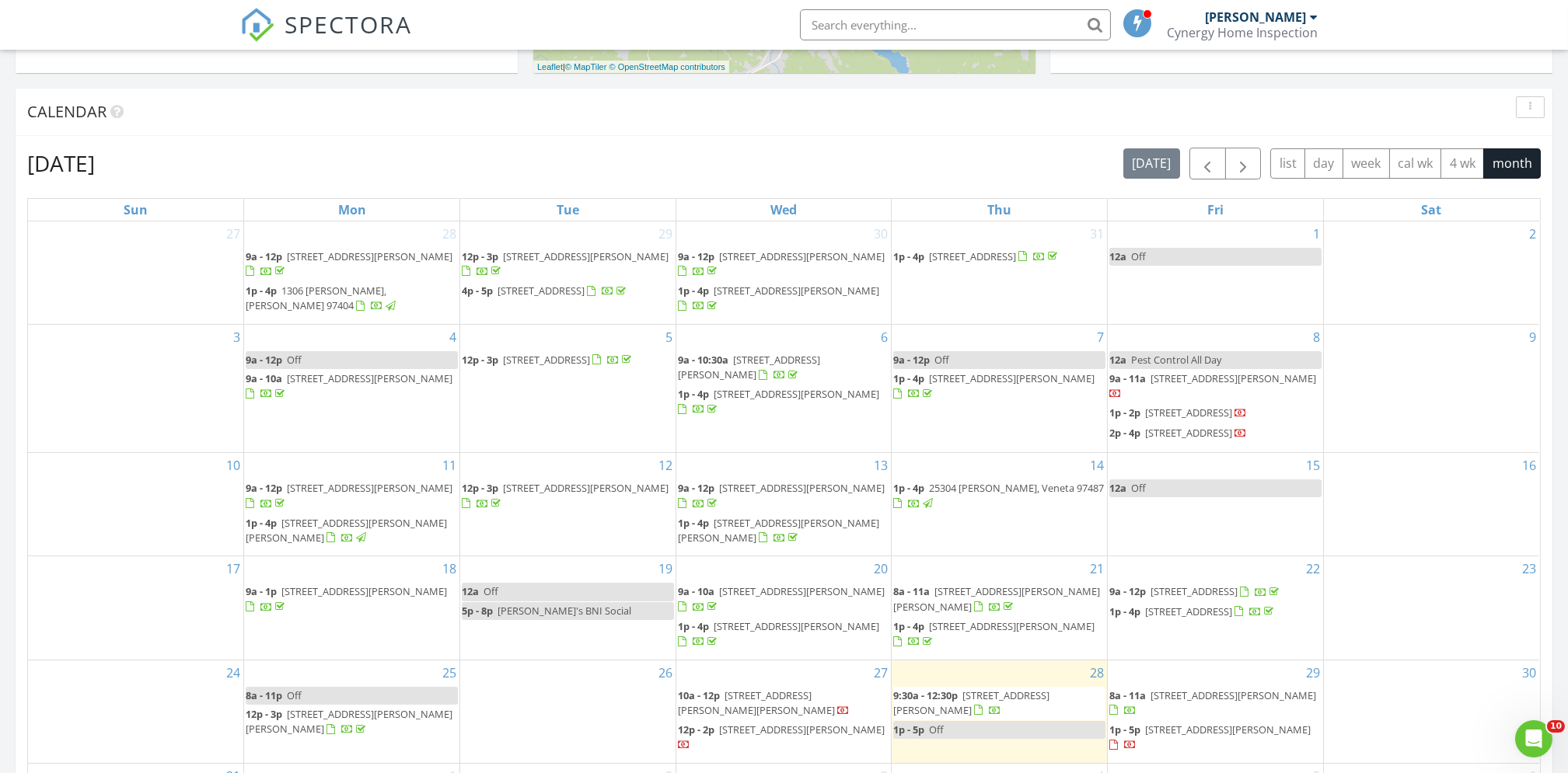
scroll to position [725, 0]
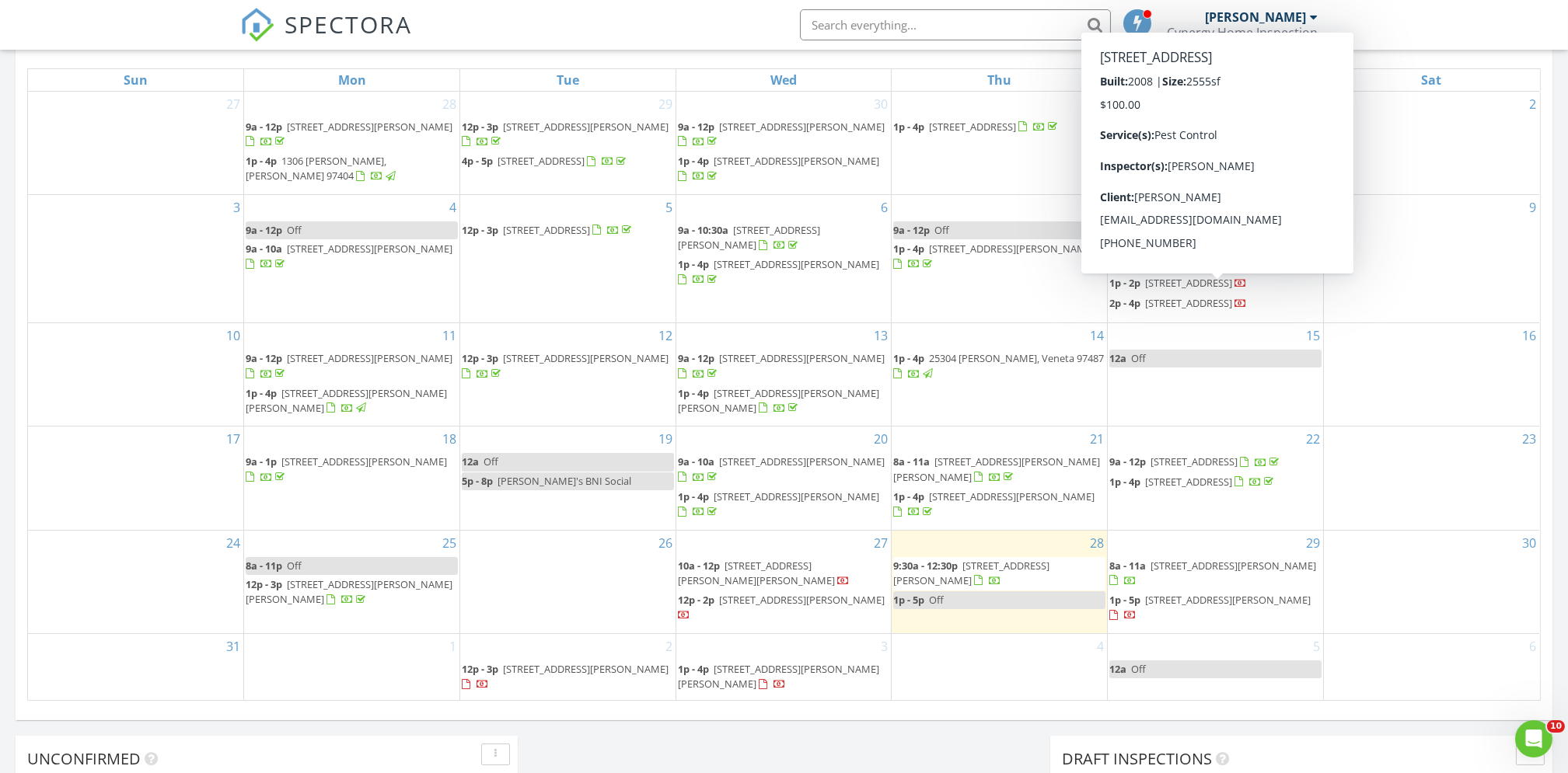
click at [1172, 252] on span "596 Roan Dr, Eugene 97401" at bounding box center [1233, 248] width 166 height 14
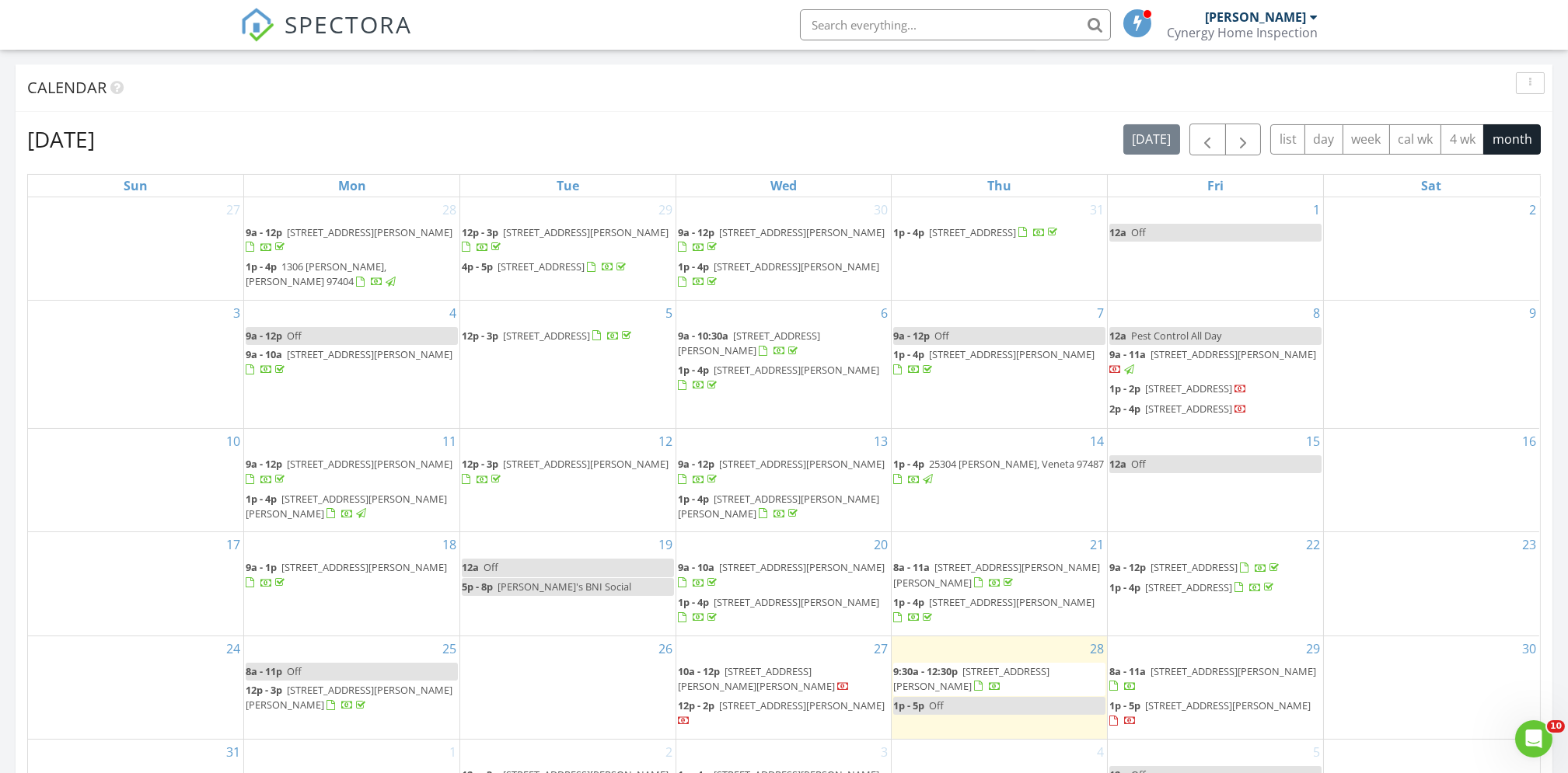
scroll to position [622, 0]
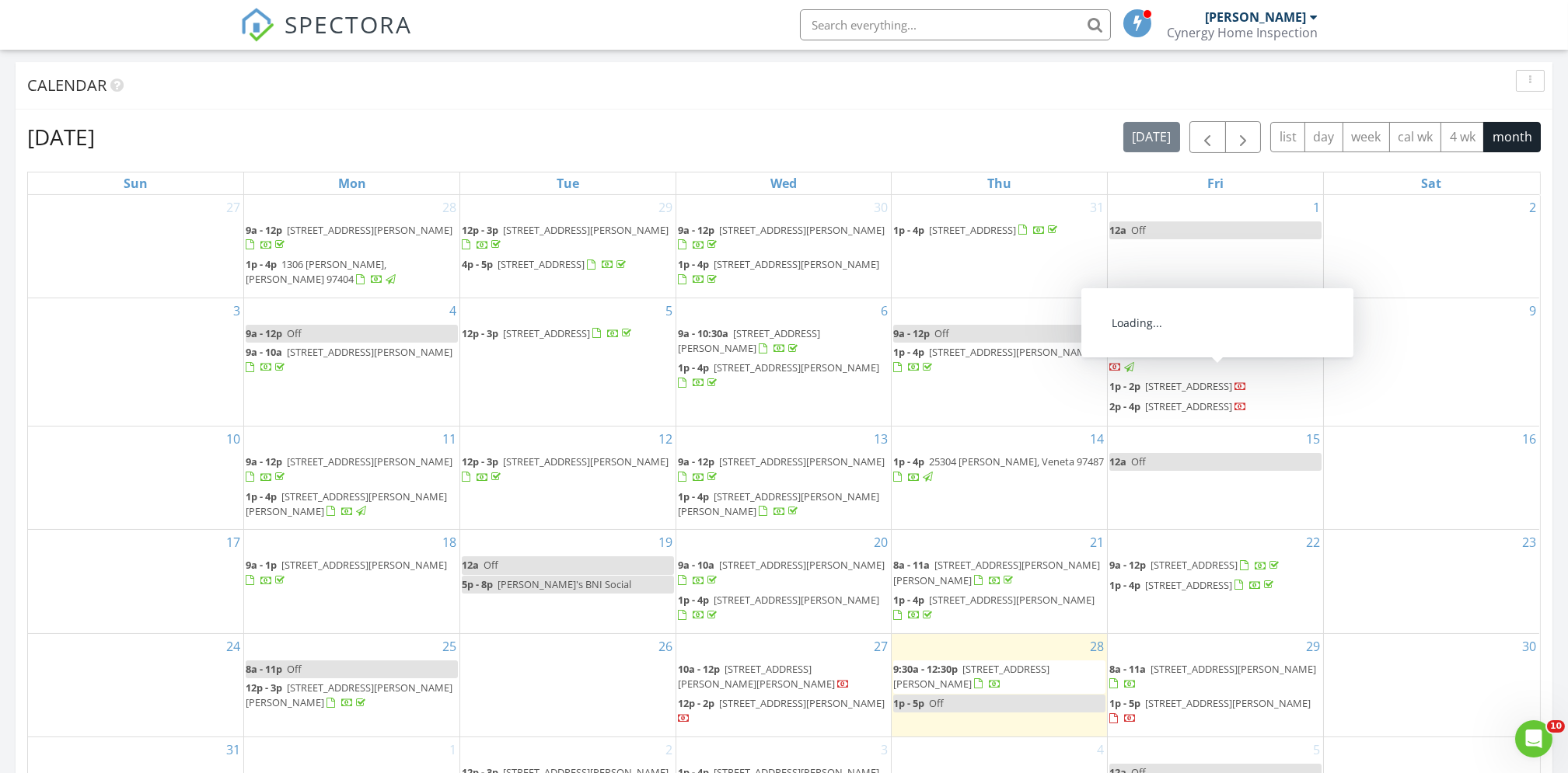
click at [1196, 379] on span "[STREET_ADDRESS]" at bounding box center [1188, 386] width 87 height 14
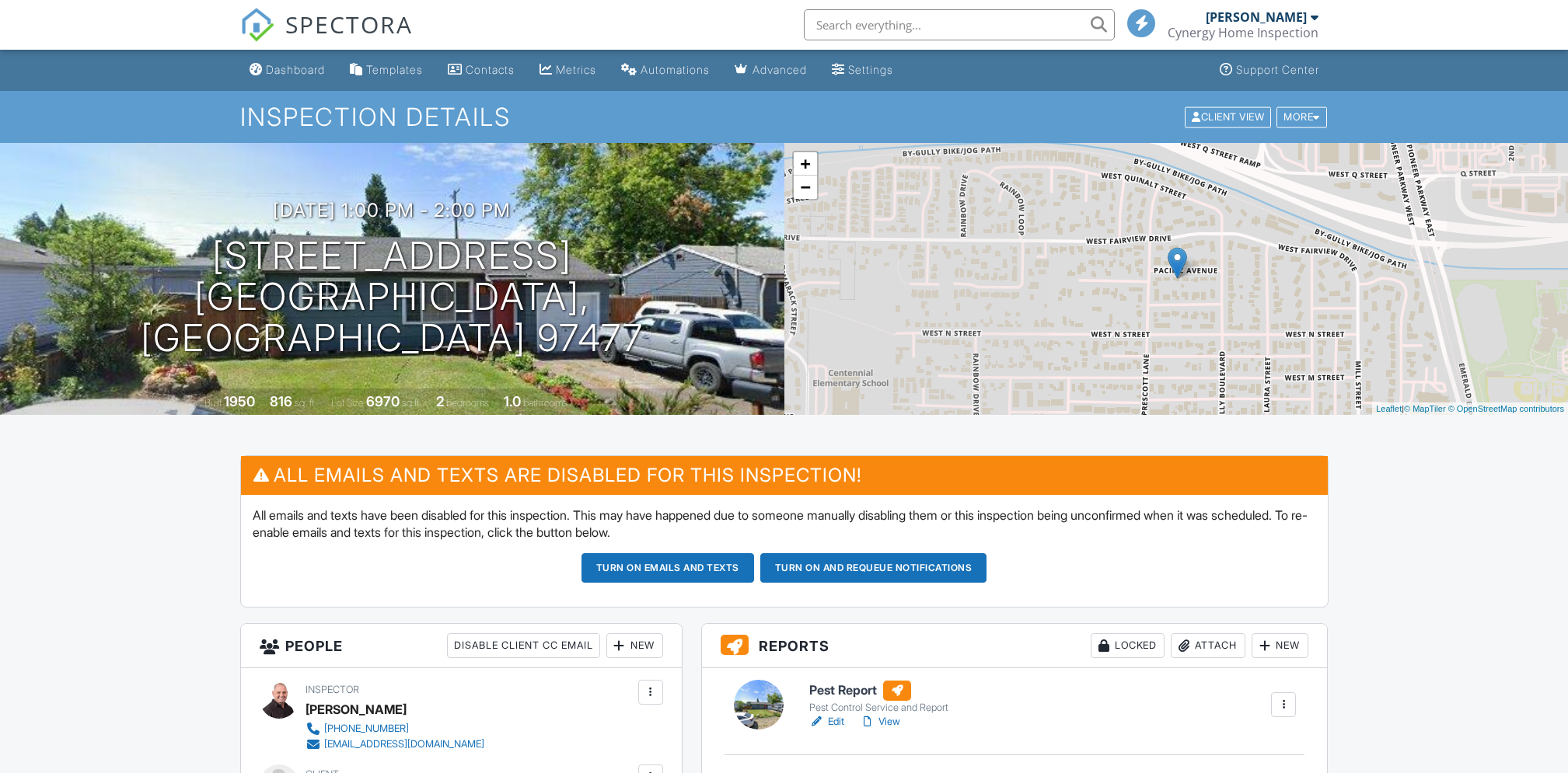
click at [833, 714] on link "Edit" at bounding box center [826, 721] width 35 height 16
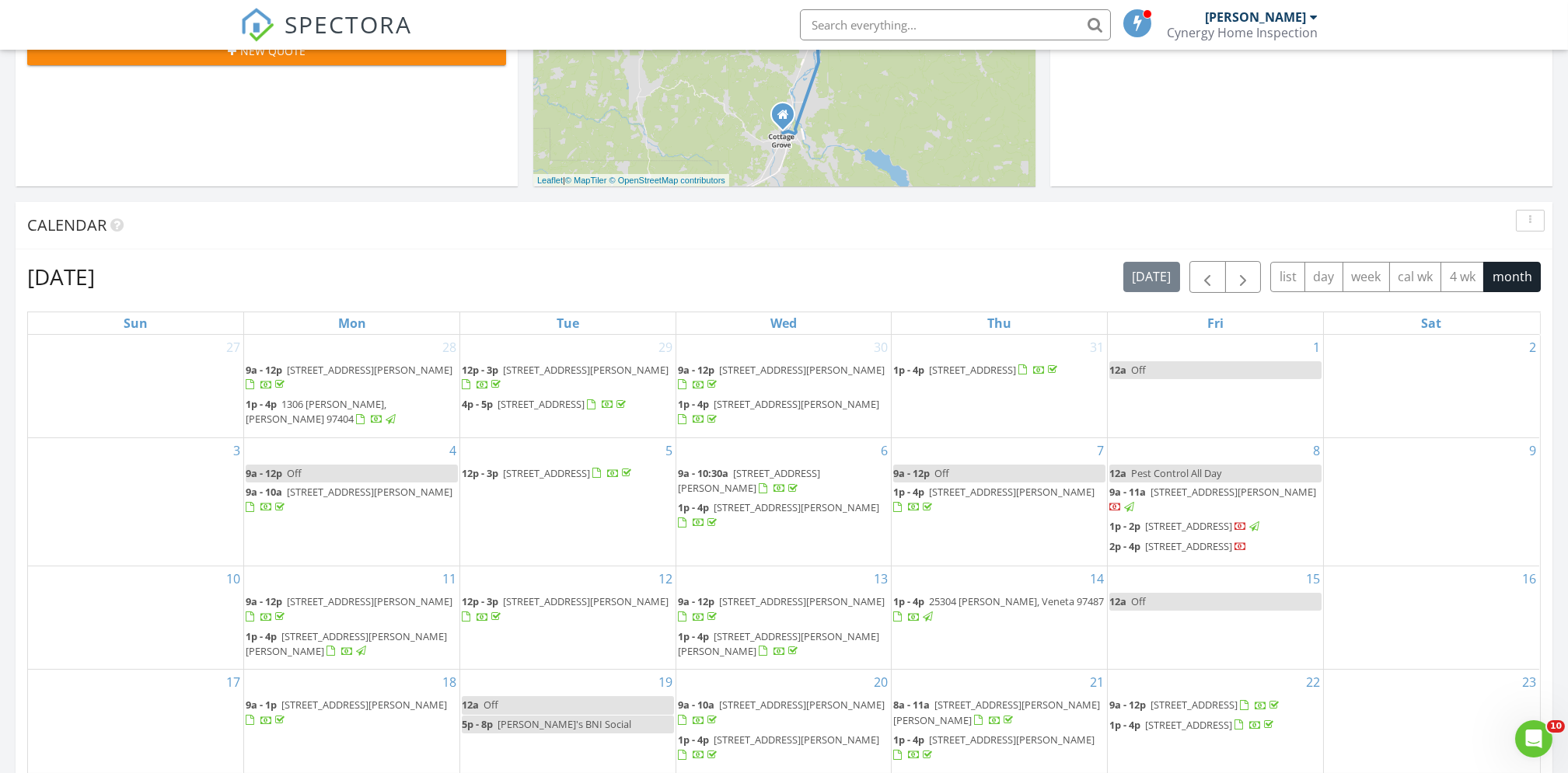
scroll to position [517, 0]
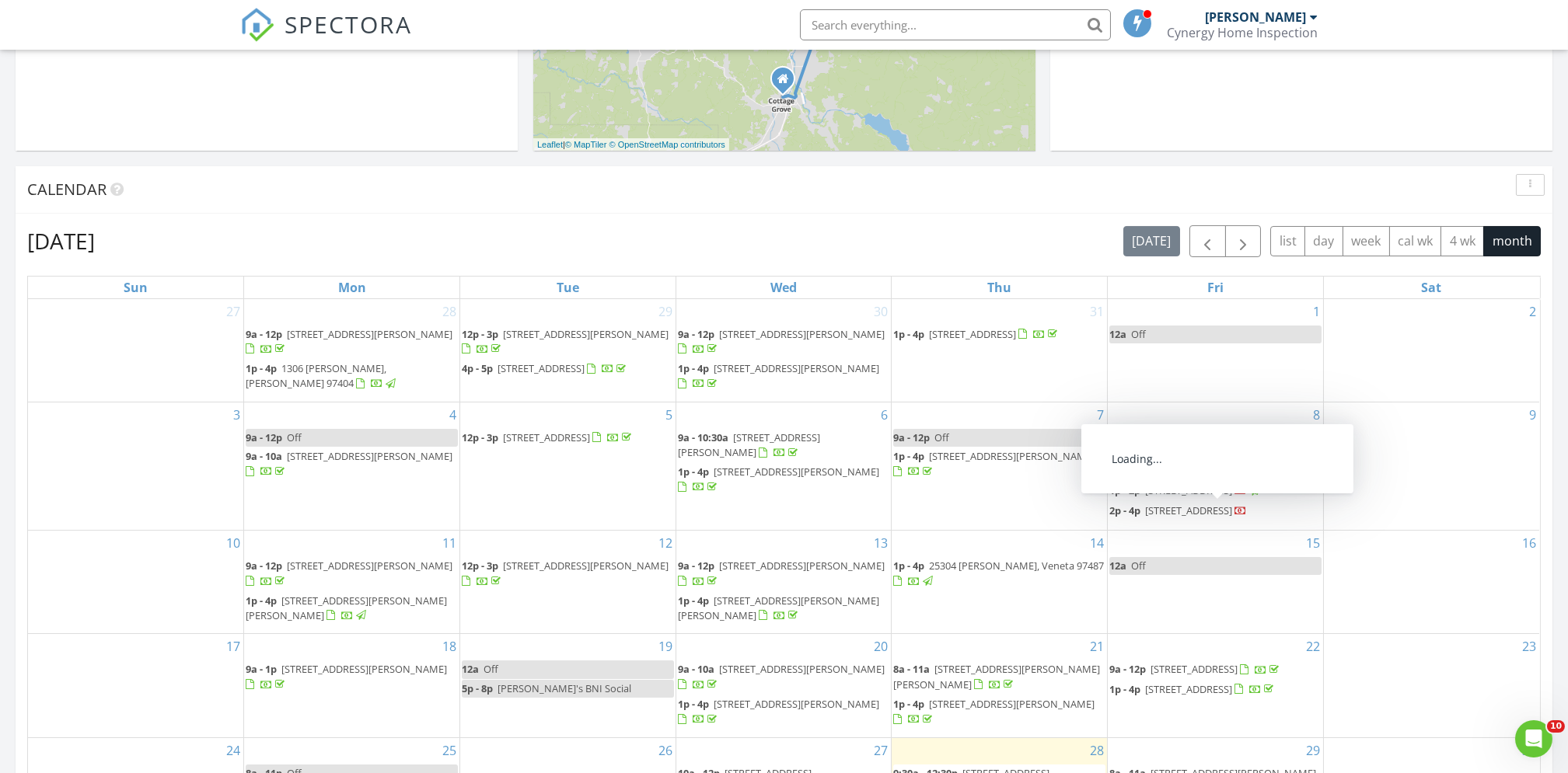
click at [1192, 513] on span "2595 16th St, Springfield 97477" at bounding box center [1188, 510] width 87 height 14
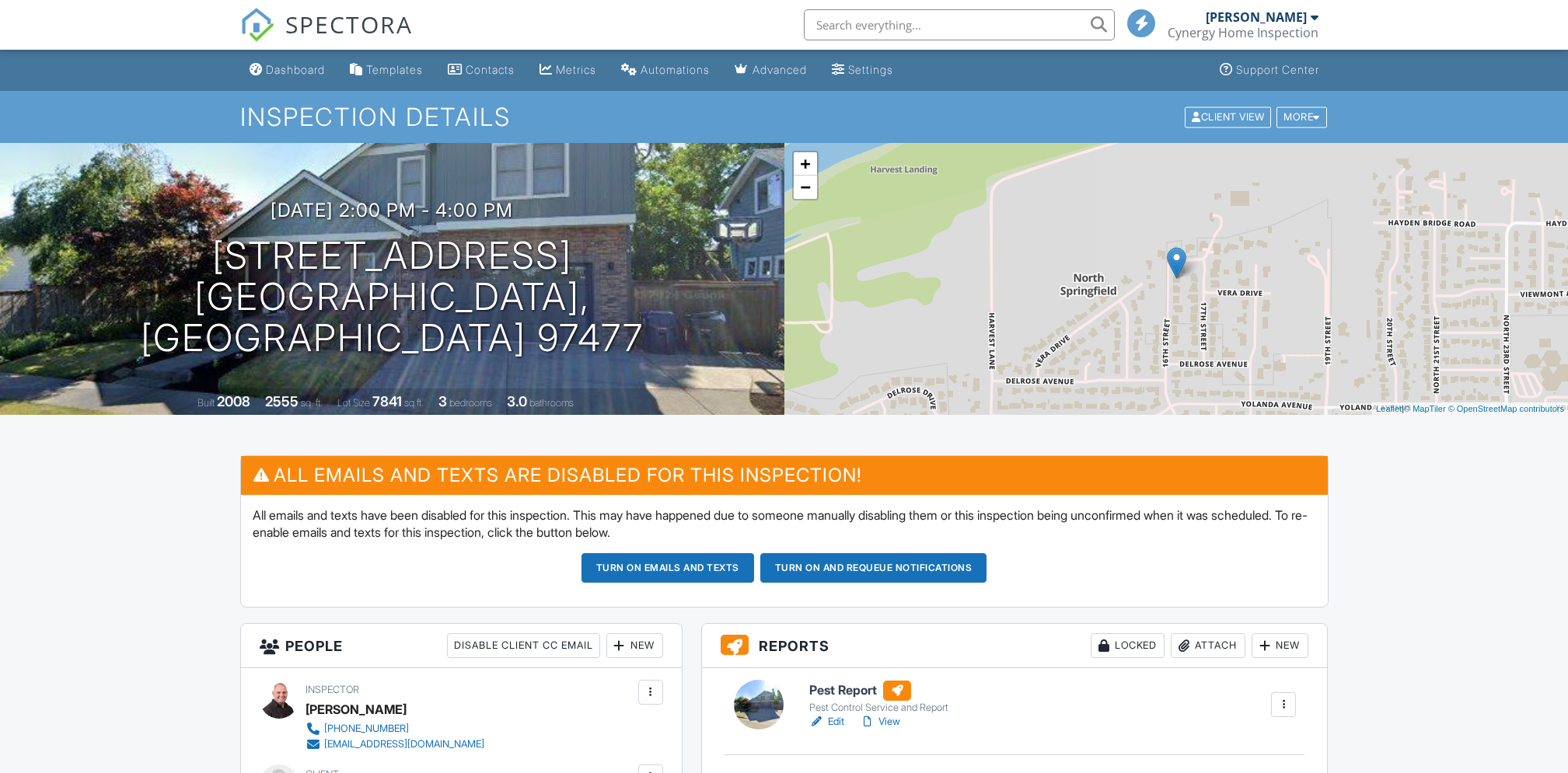
scroll to position [311, 0]
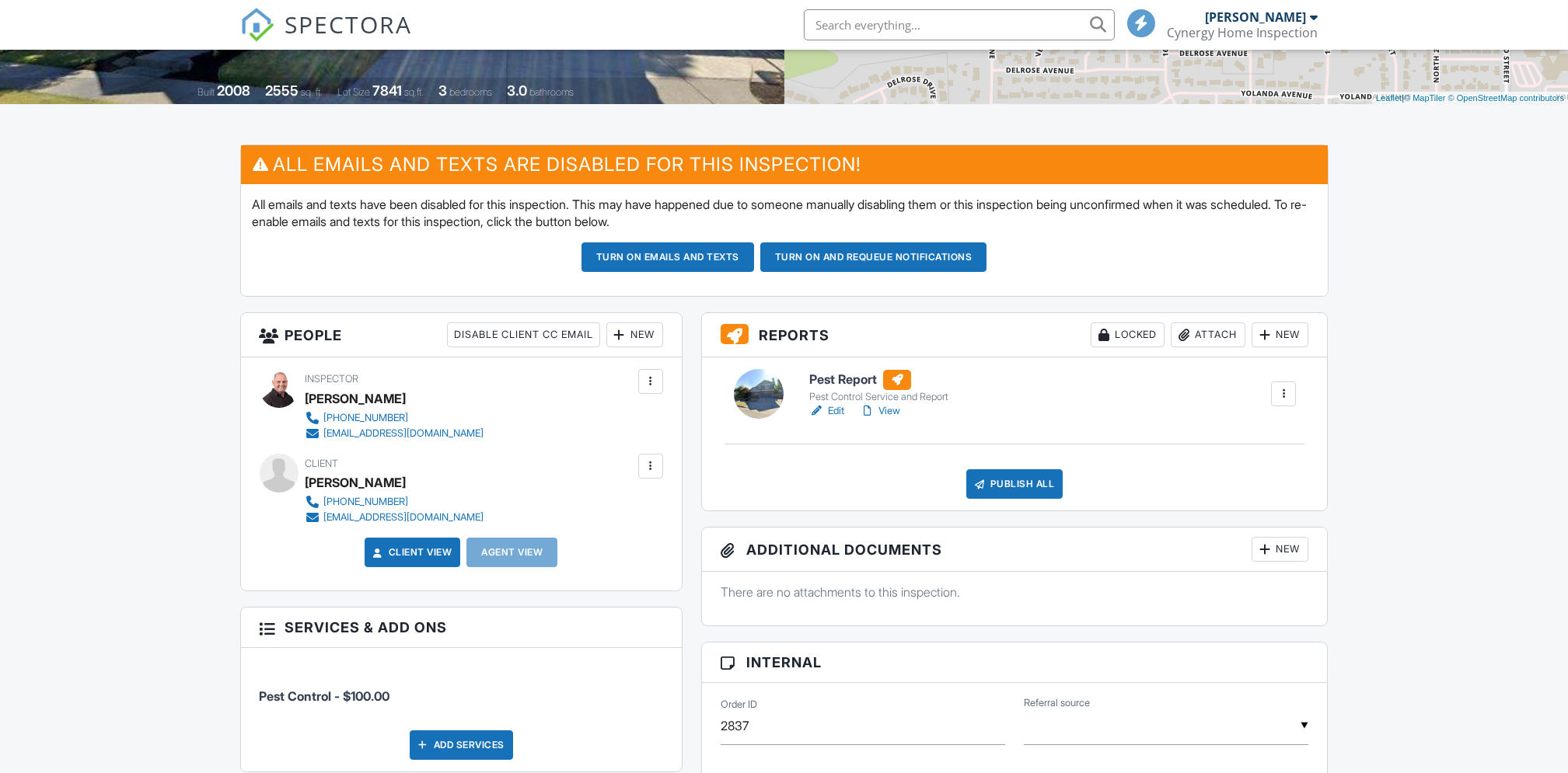
click at [836, 412] on link "Edit" at bounding box center [826, 410] width 35 height 16
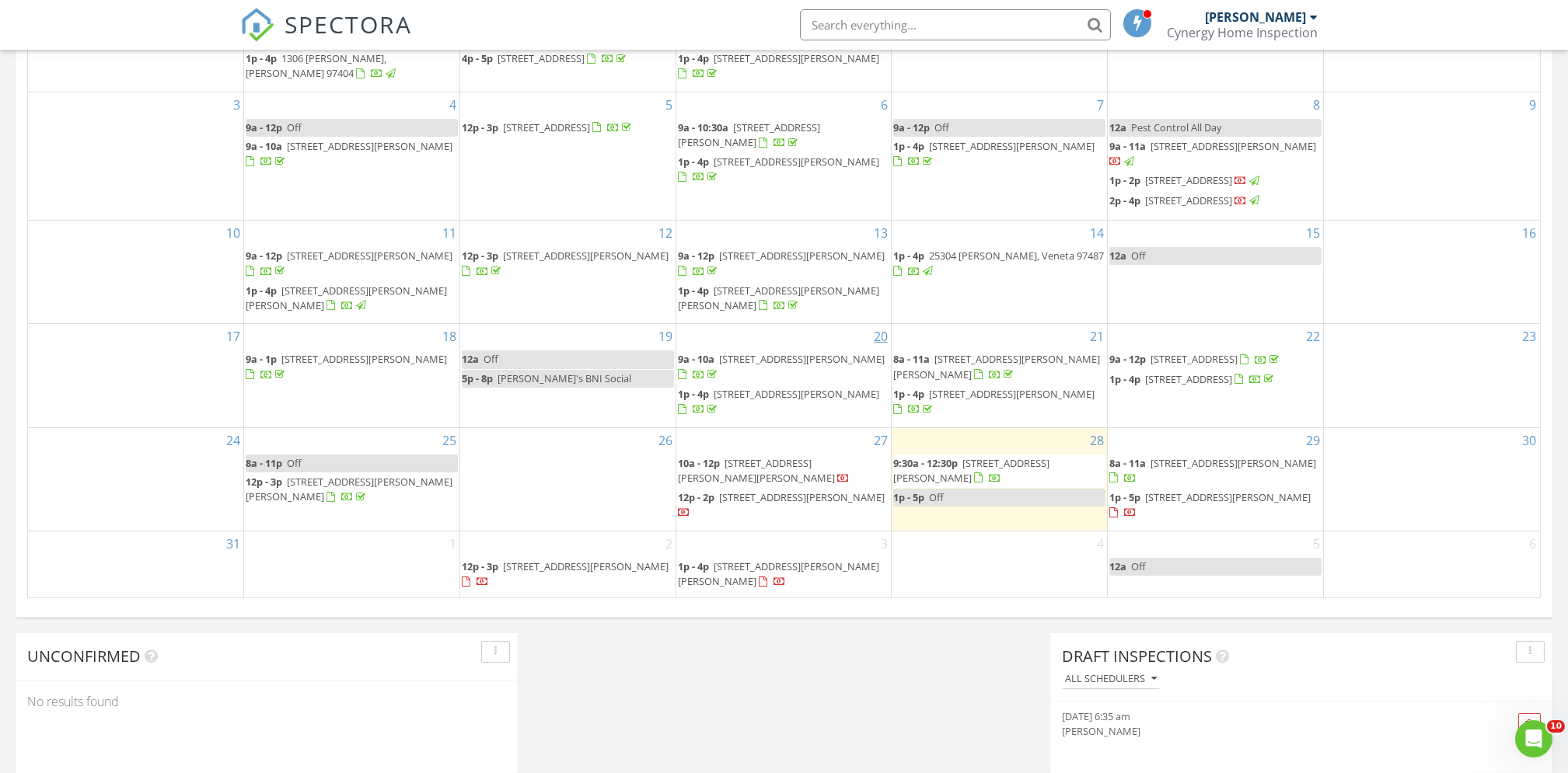
scroll to position [828, 0]
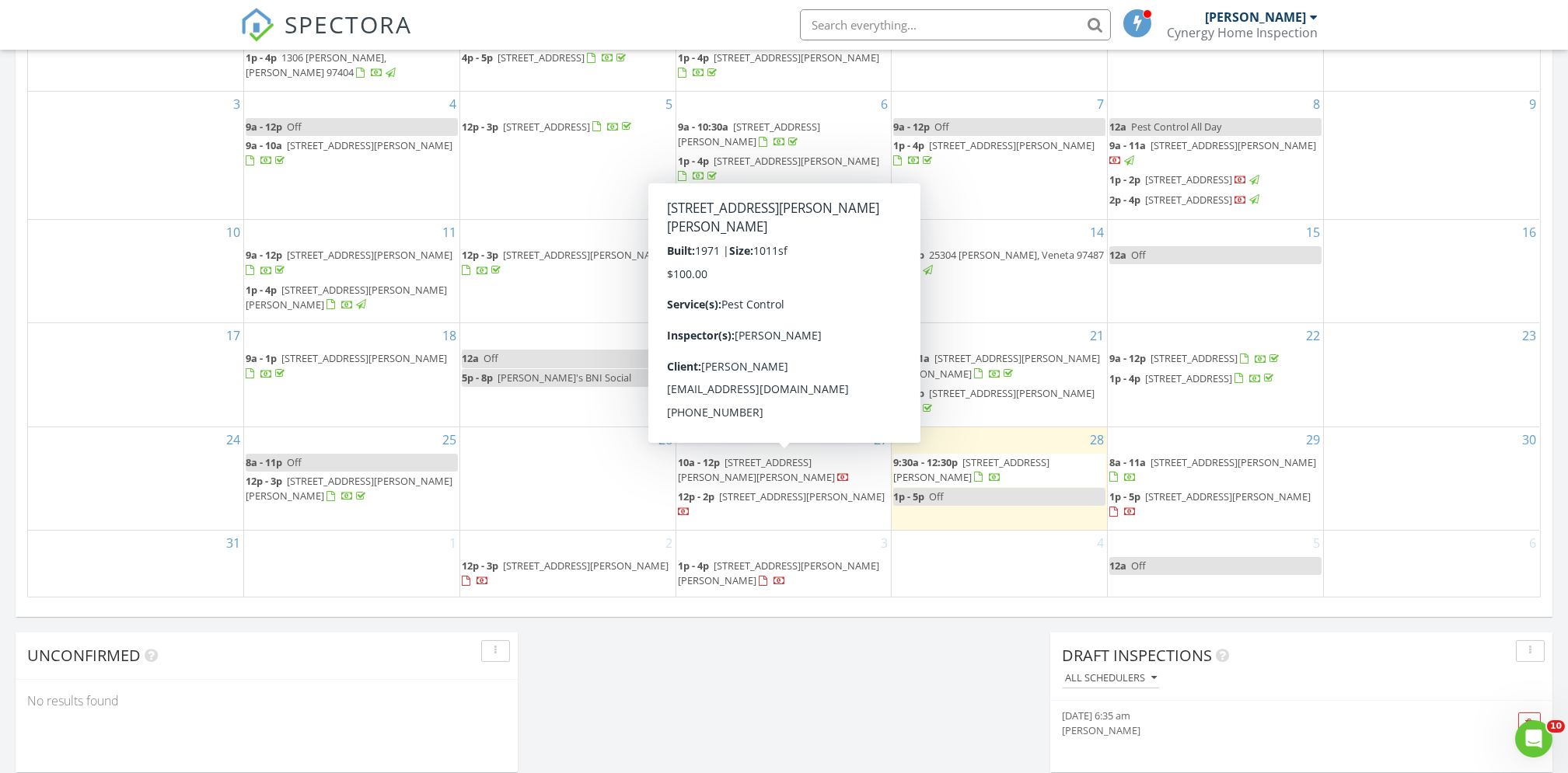
click at [771, 464] on span "[STREET_ADDRESS][PERSON_NAME][PERSON_NAME]" at bounding box center [756, 469] width 157 height 29
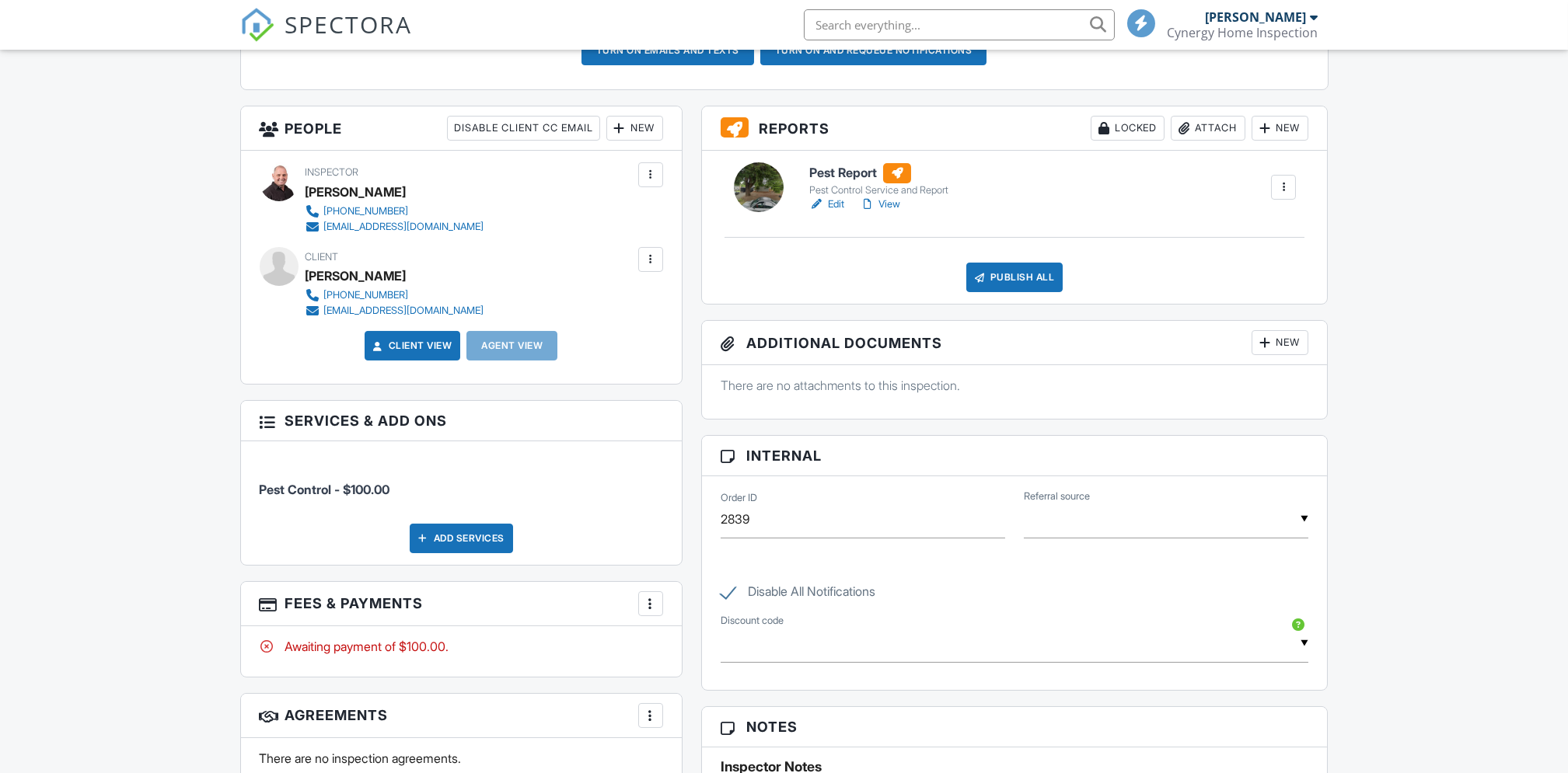
click at [654, 606] on div at bounding box center [650, 603] width 16 height 16
click at [691, 439] on div "People Disable Client CC Email New Client Client's Agent Listing Agent Add Anot…" at bounding box center [461, 523] width 461 height 835
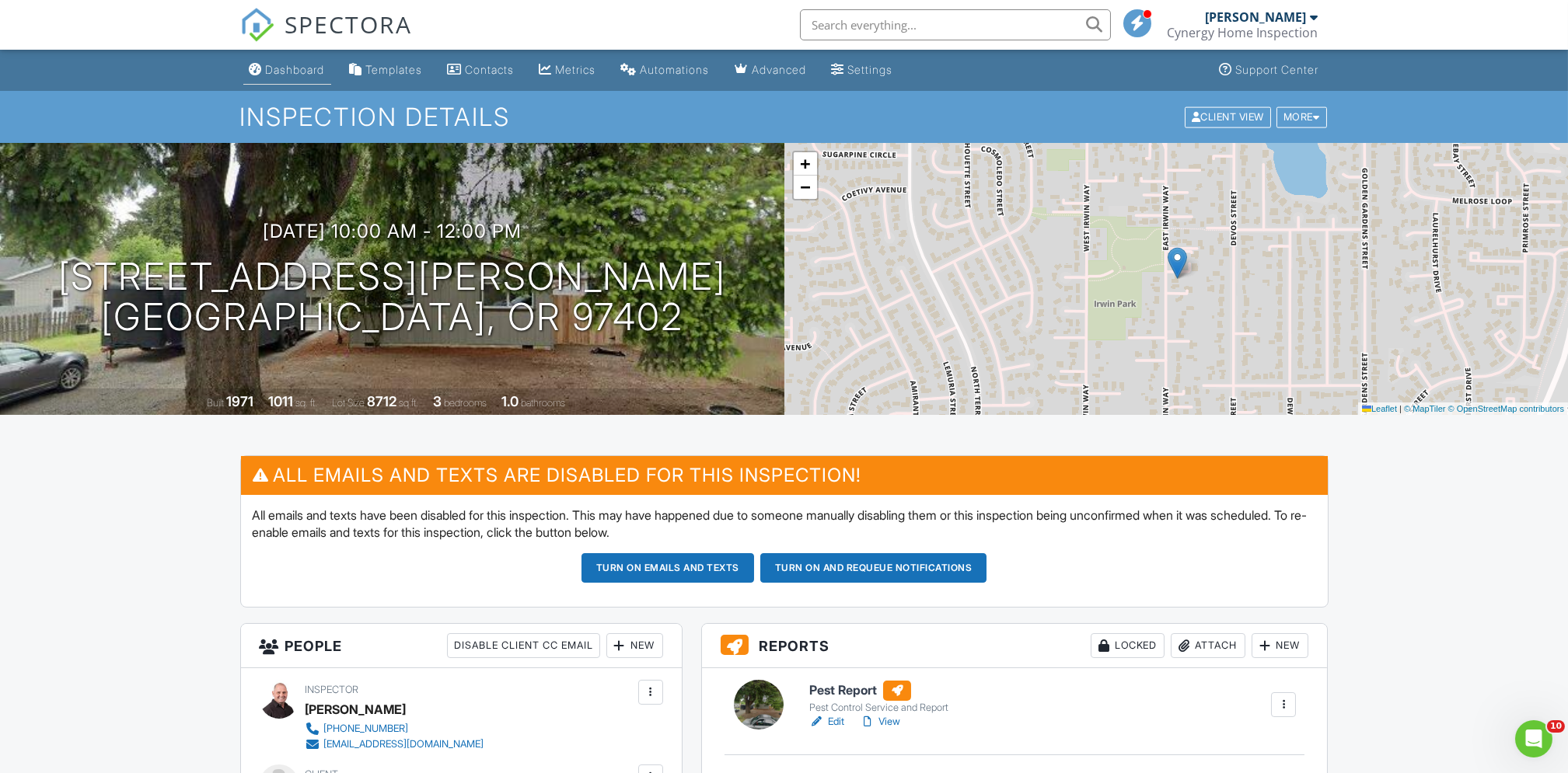
click at [283, 67] on div "Dashboard" at bounding box center [295, 69] width 59 height 13
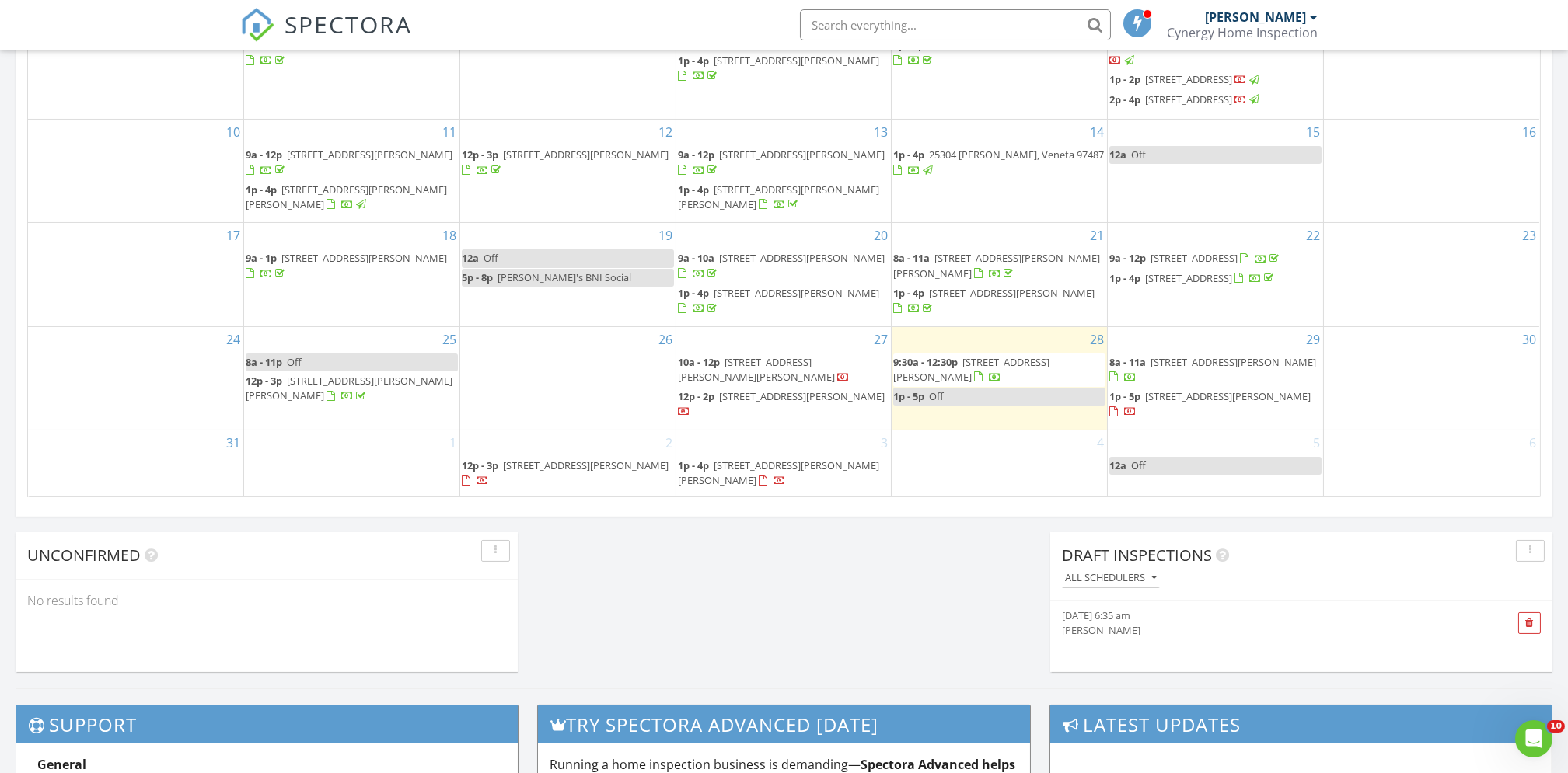
scroll to position [932, 0]
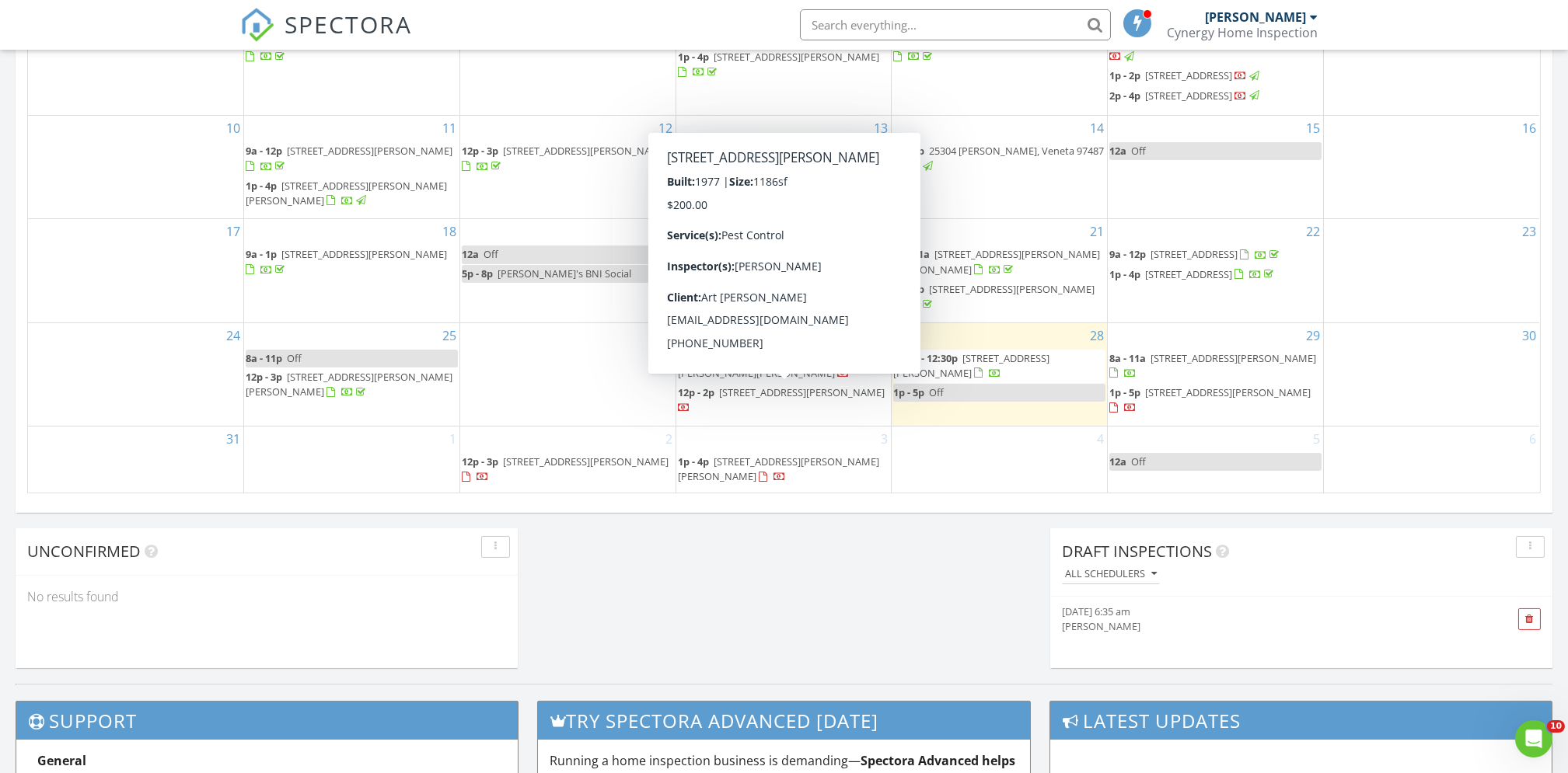
click at [785, 395] on span "[STREET_ADDRESS][PERSON_NAME]" at bounding box center [801, 392] width 166 height 14
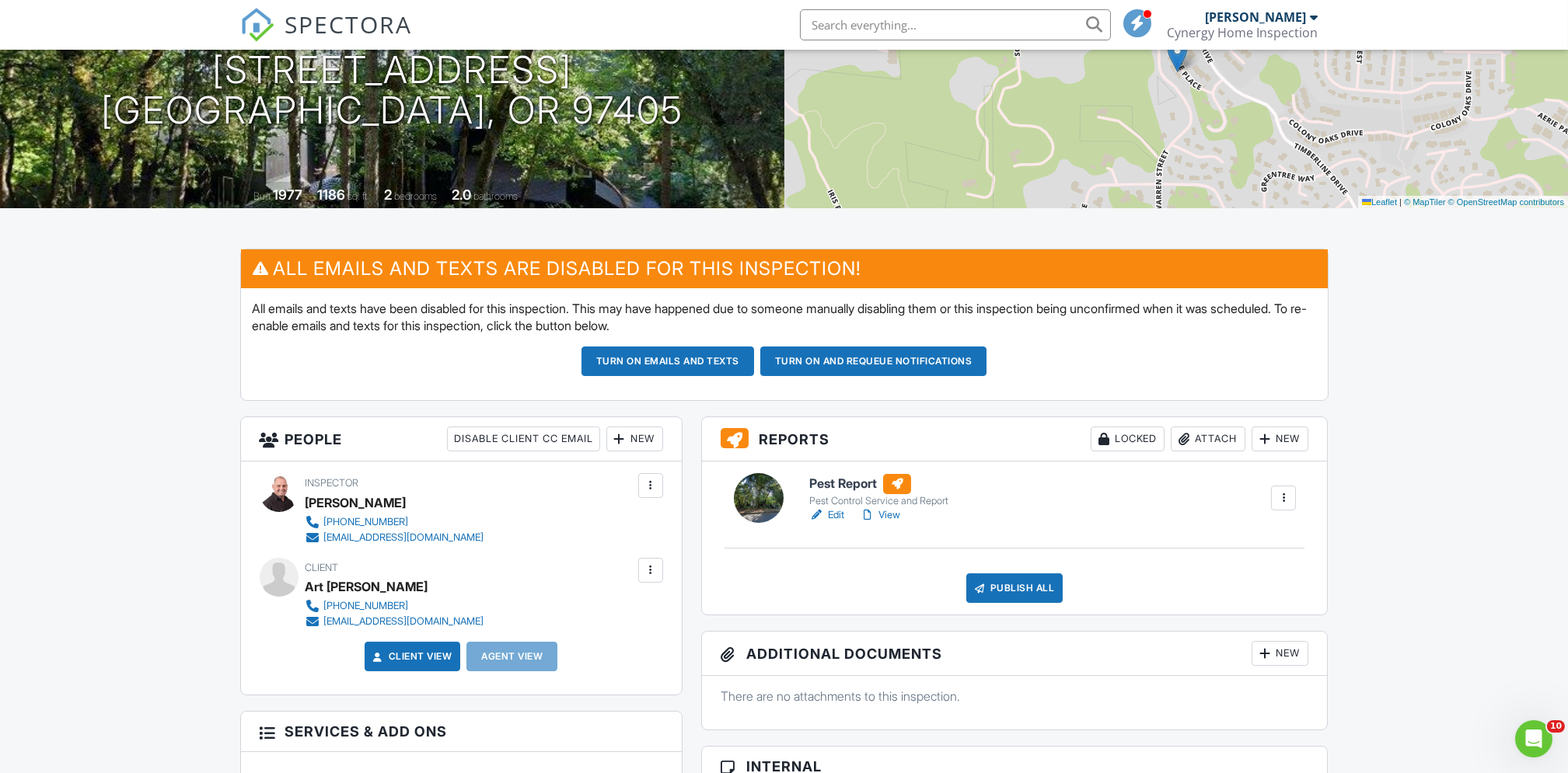
click at [831, 513] on link "Edit" at bounding box center [826, 515] width 35 height 16
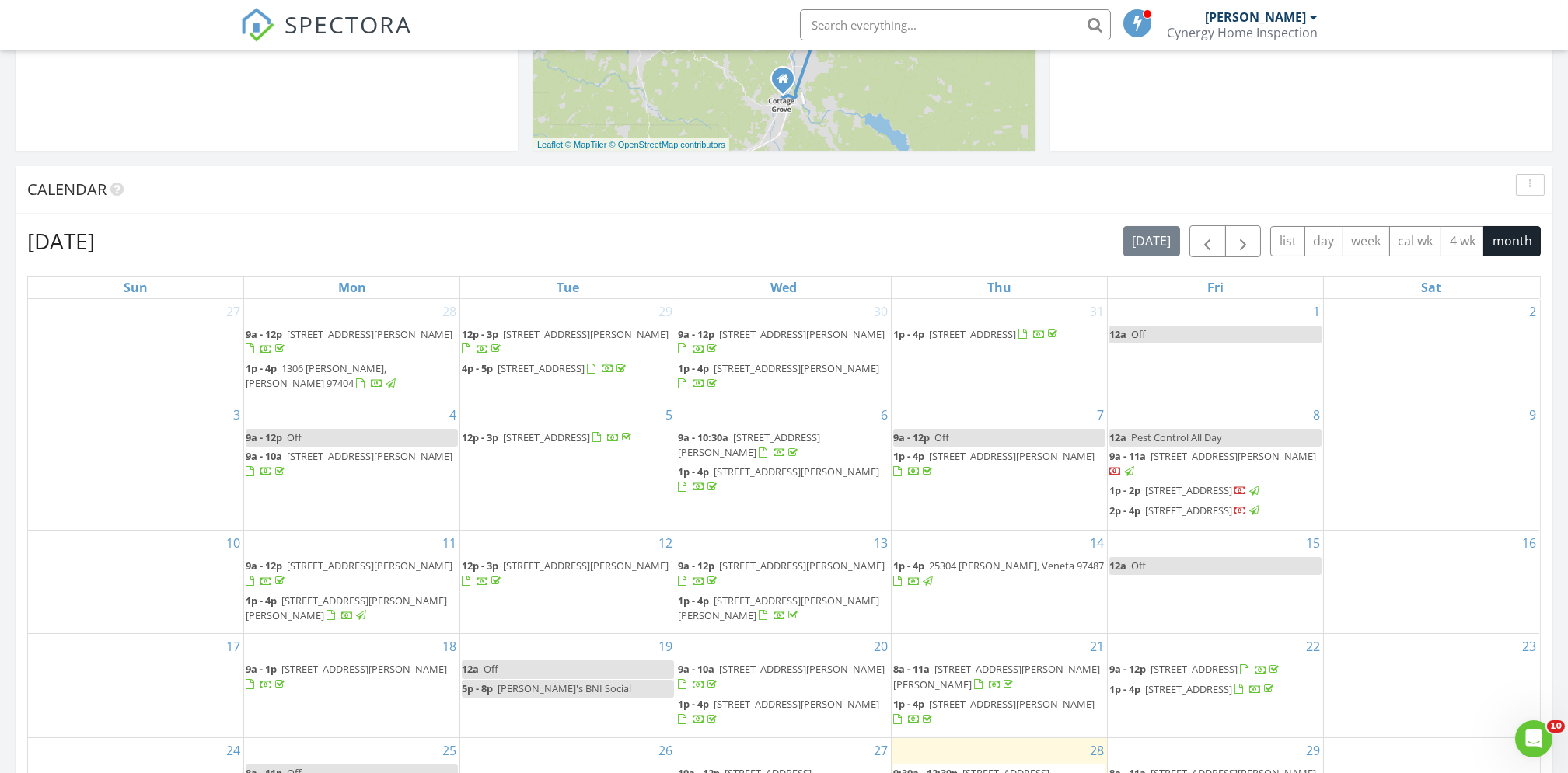
scroll to position [828, 0]
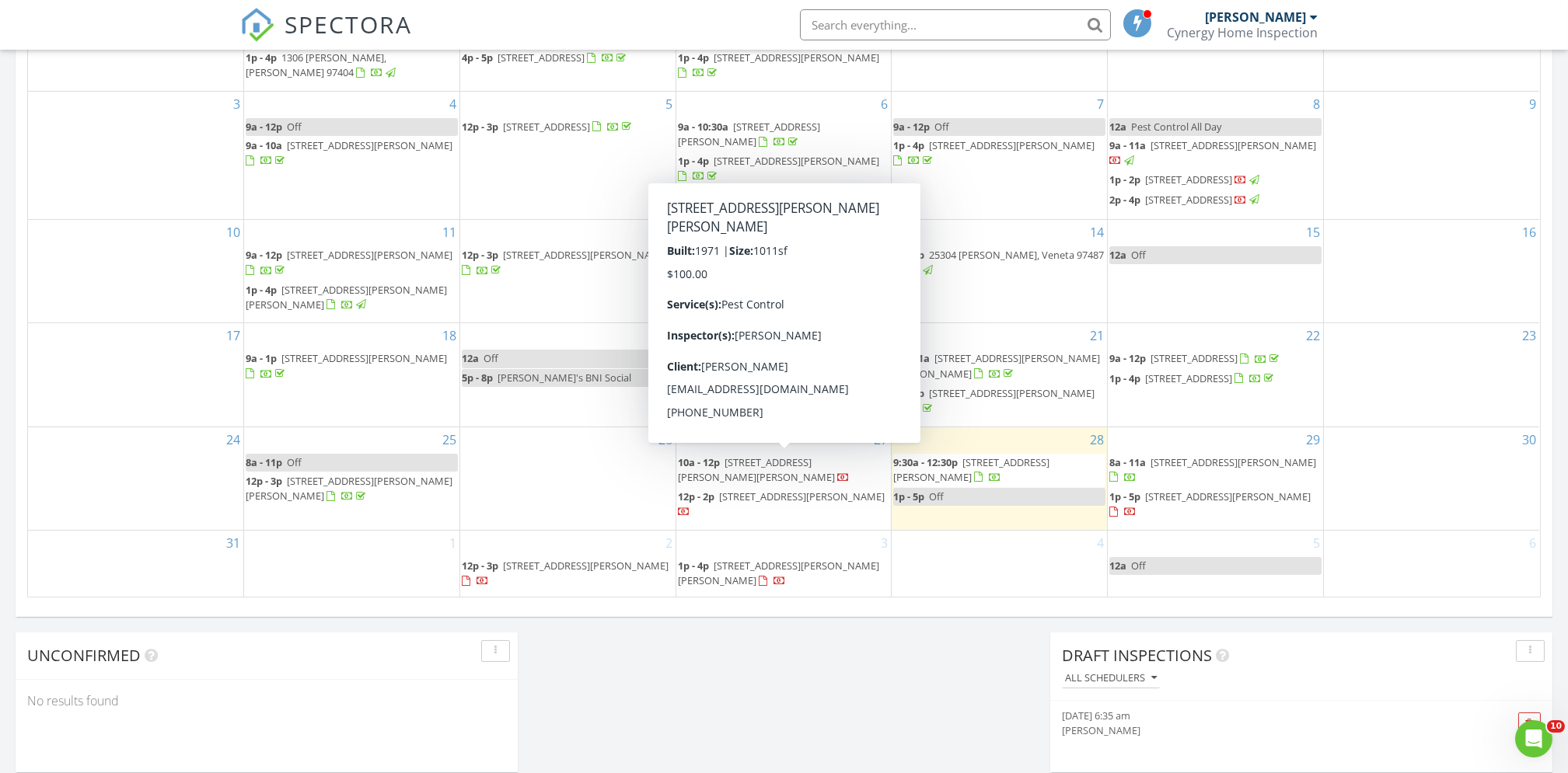
click at [782, 464] on span "2269 E Irwin Way, Eugene 97402" at bounding box center [756, 469] width 157 height 29
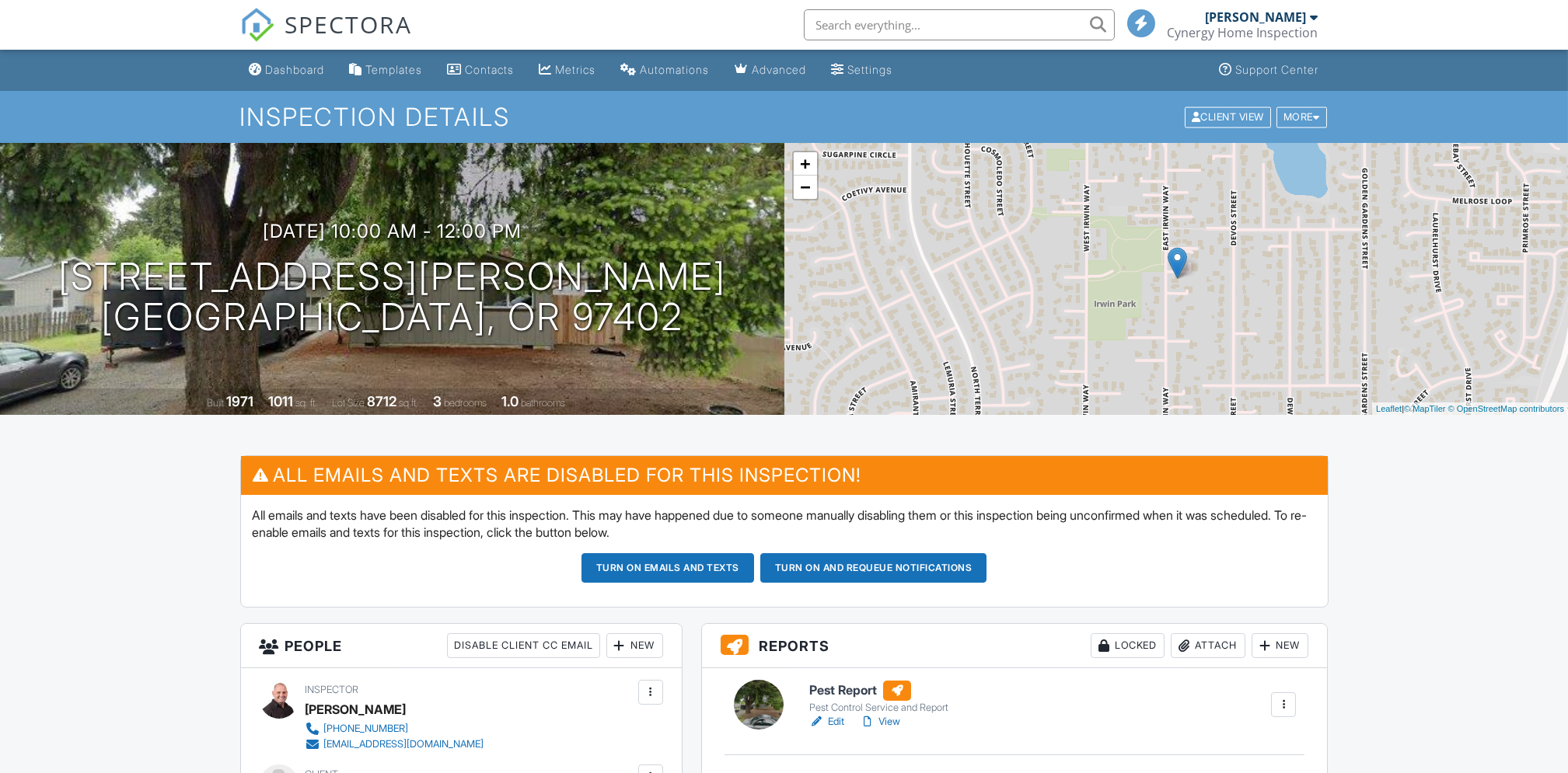
click at [839, 714] on link "Edit" at bounding box center [826, 721] width 35 height 16
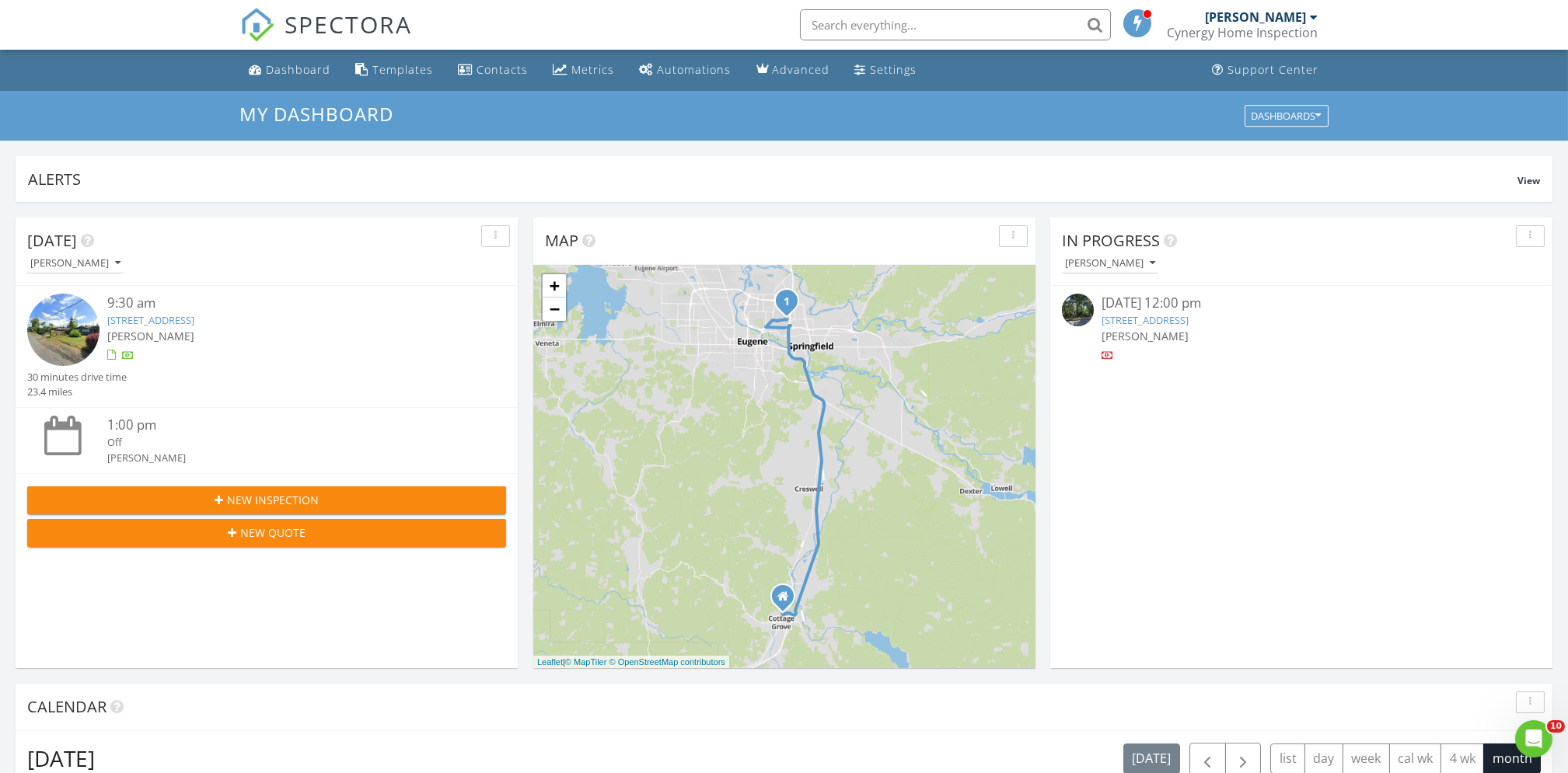
click at [1172, 323] on link "[STREET_ADDRESS]" at bounding box center [1144, 320] width 87 height 14
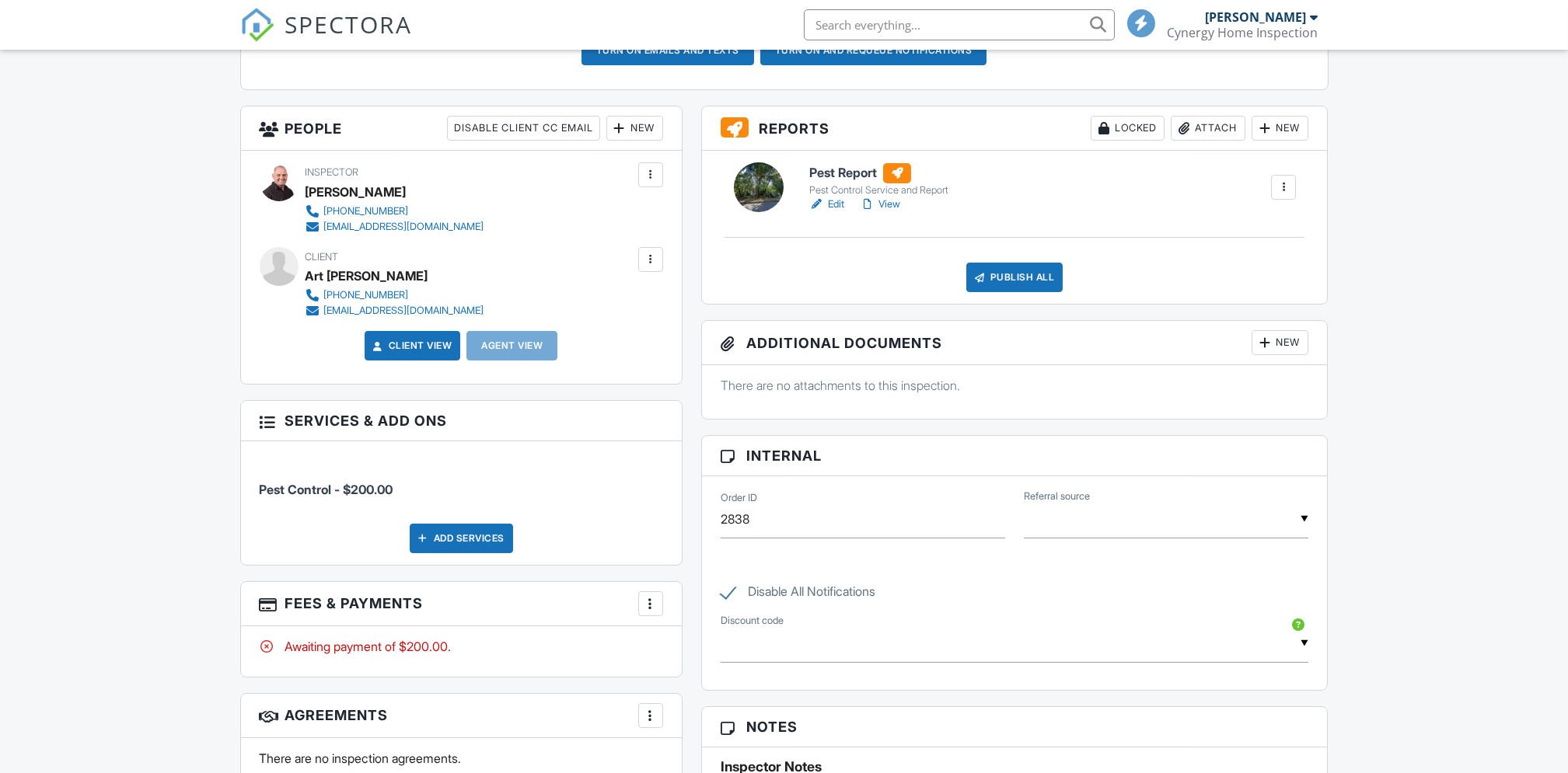
scroll to position [517, 0]
click at [665, 609] on h3 "Fees & Payments More Edit Fees & Payments Add Services View Invoice Paid In Full" at bounding box center [461, 603] width 441 height 44
click at [658, 608] on div "More" at bounding box center [650, 603] width 25 height 25
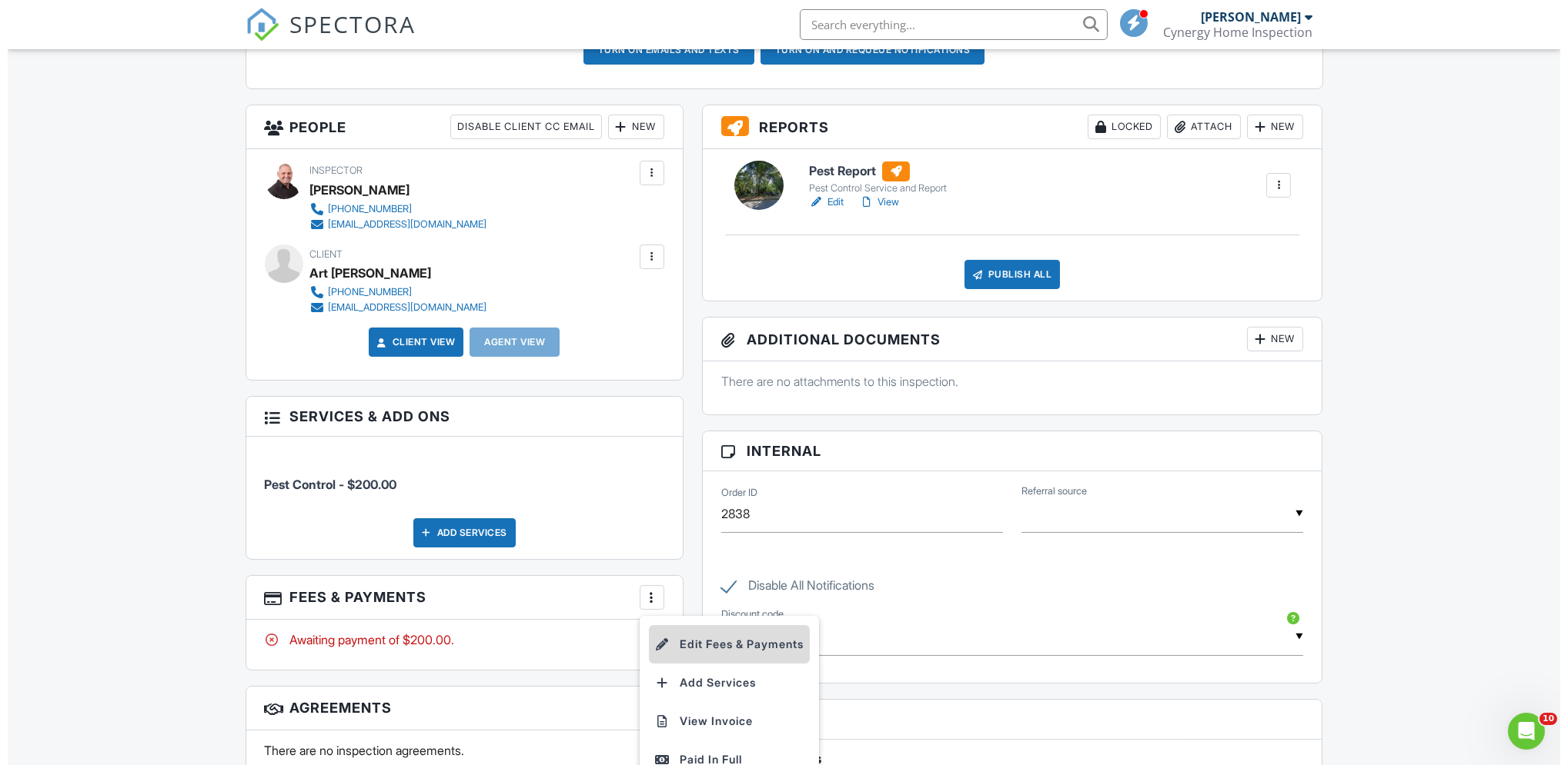
scroll to position [0, 0]
click at [683, 639] on li "Edit Fees & Payments" at bounding box center [721, 644] width 161 height 38
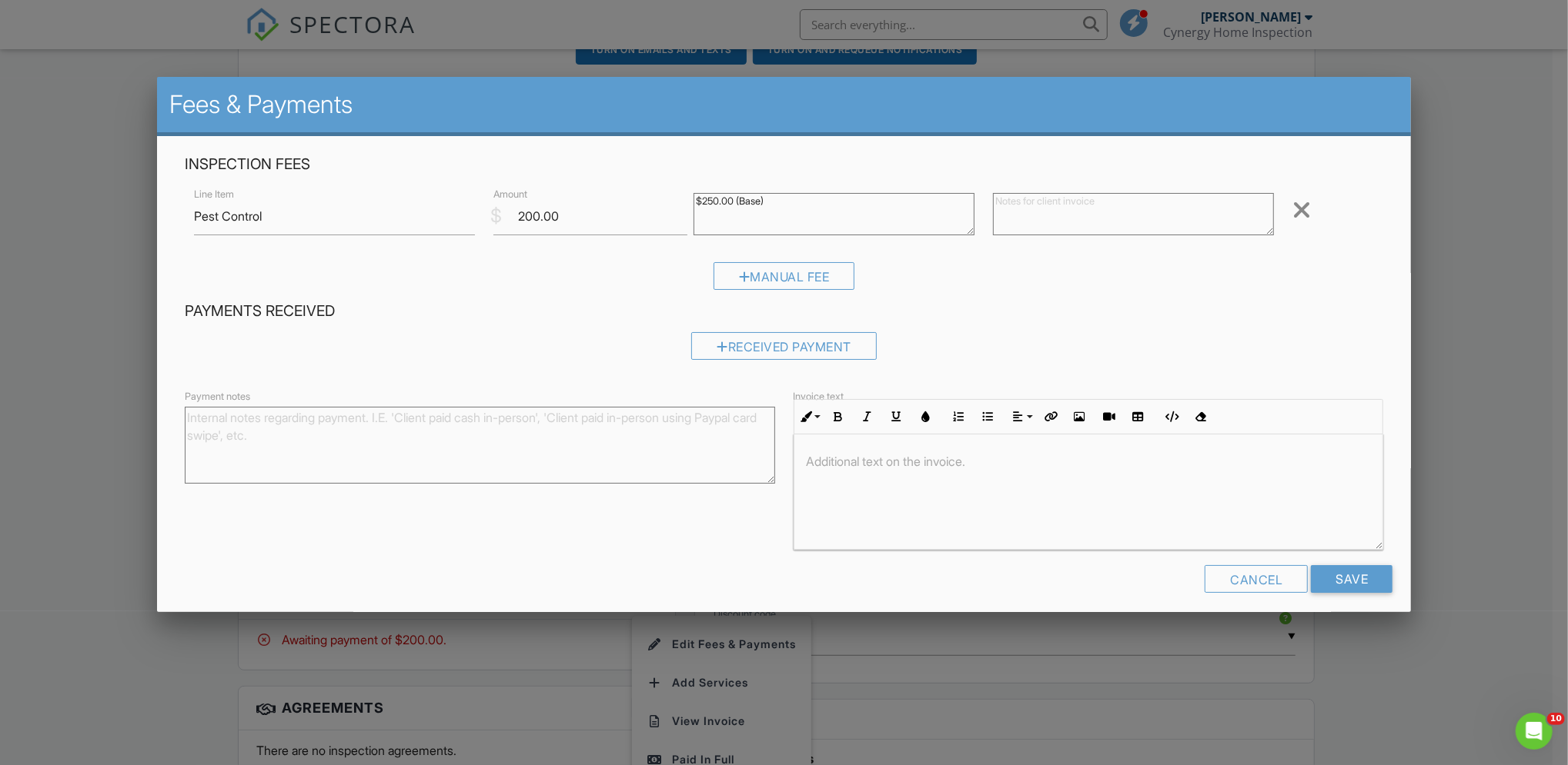
click at [1042, 492] on div at bounding box center [1088, 492] width 589 height 115
click at [597, 275] on div "Manual Fee" at bounding box center [784, 282] width 1199 height 39
click at [819, 343] on div "Received Payment" at bounding box center [784, 346] width 186 height 28
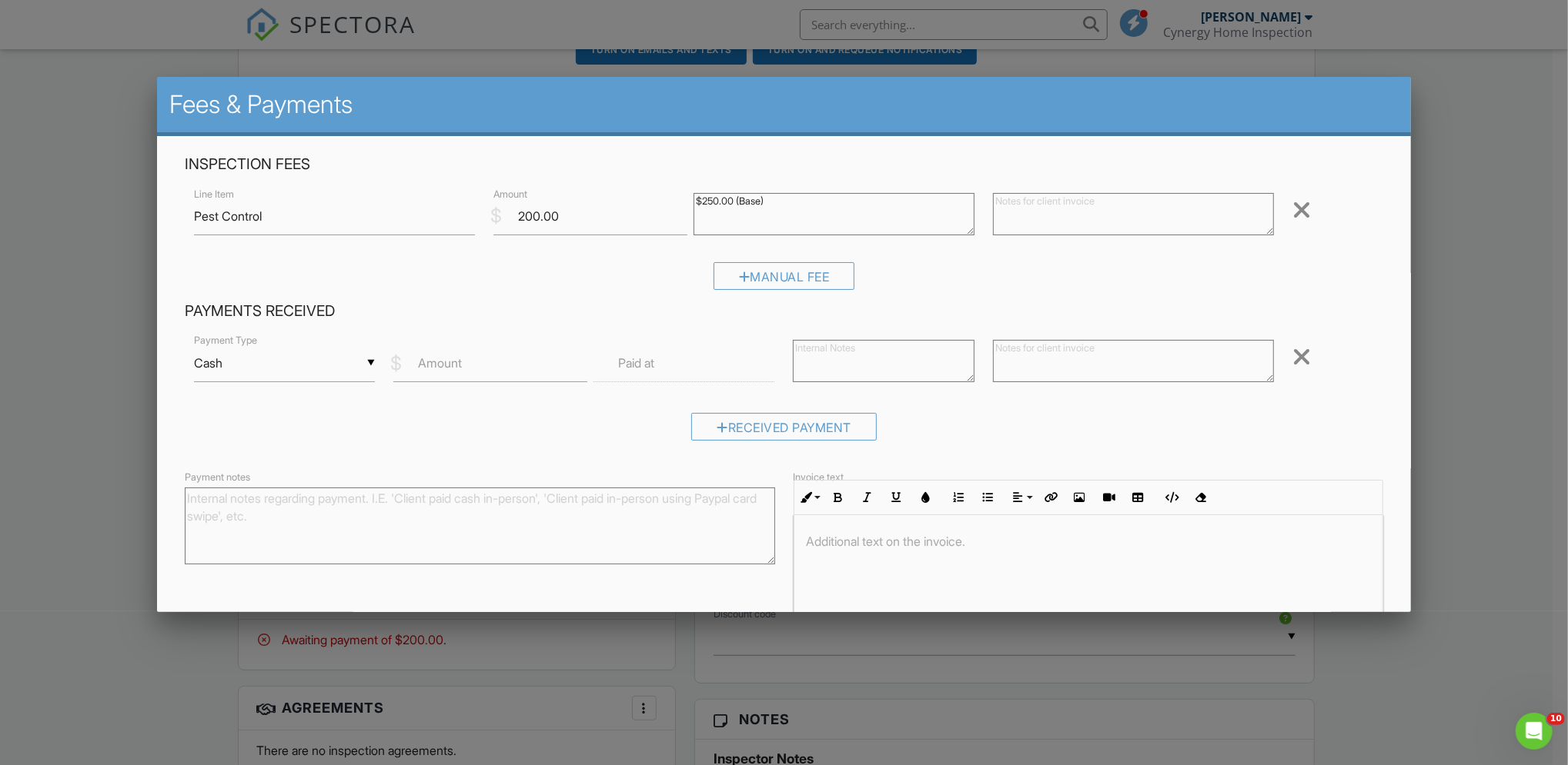
click at [364, 363] on div "▼ Cash Cash Check On-Site Card Other Cash Check On-Site Card Other" at bounding box center [285, 363] width 182 height 38
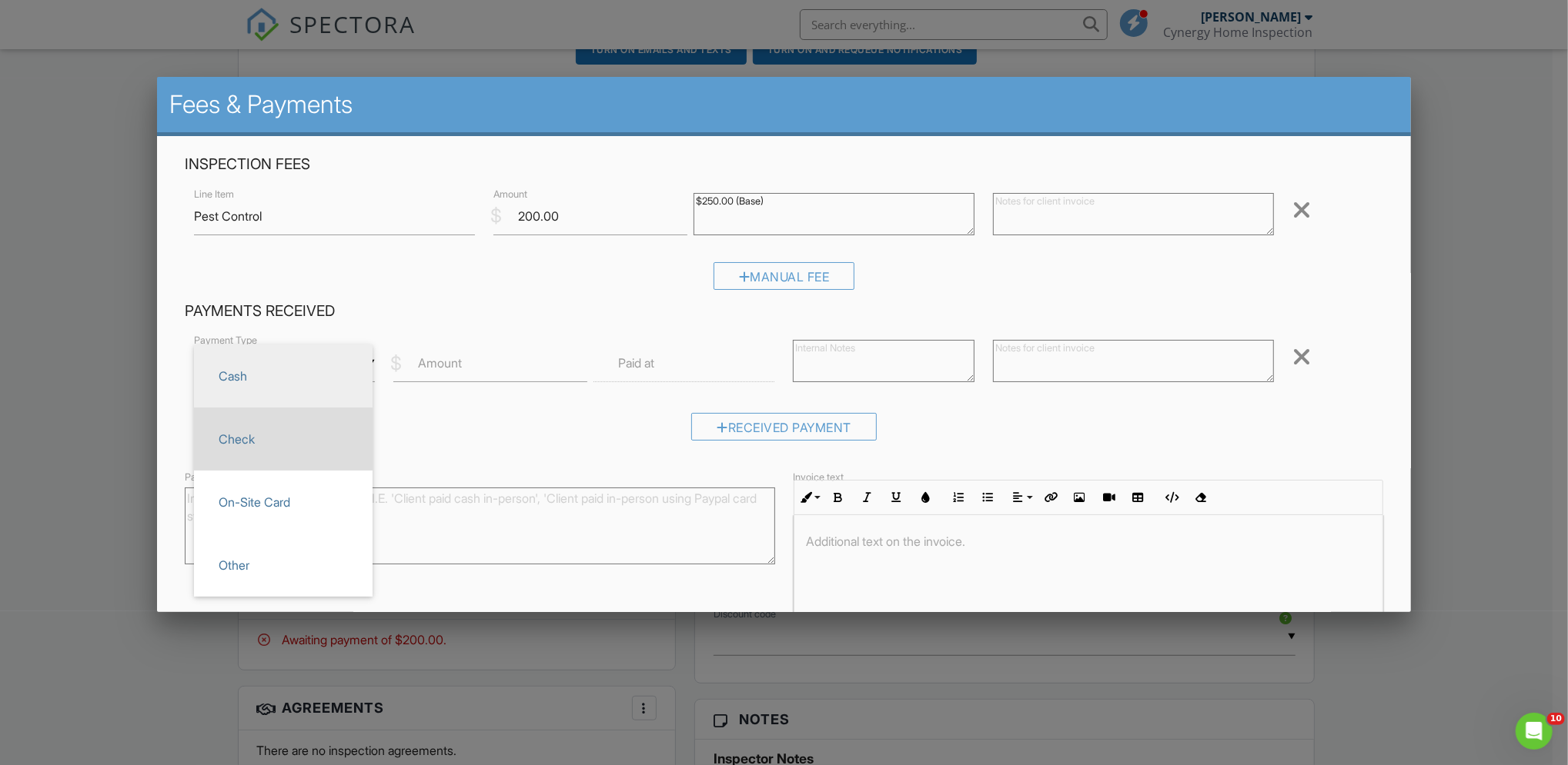
drag, startPoint x: 282, startPoint y: 431, endPoint x: 362, endPoint y: 414, distance: 81.8
click at [284, 431] on span "Check" at bounding box center [283, 439] width 154 height 38
type input "Check"
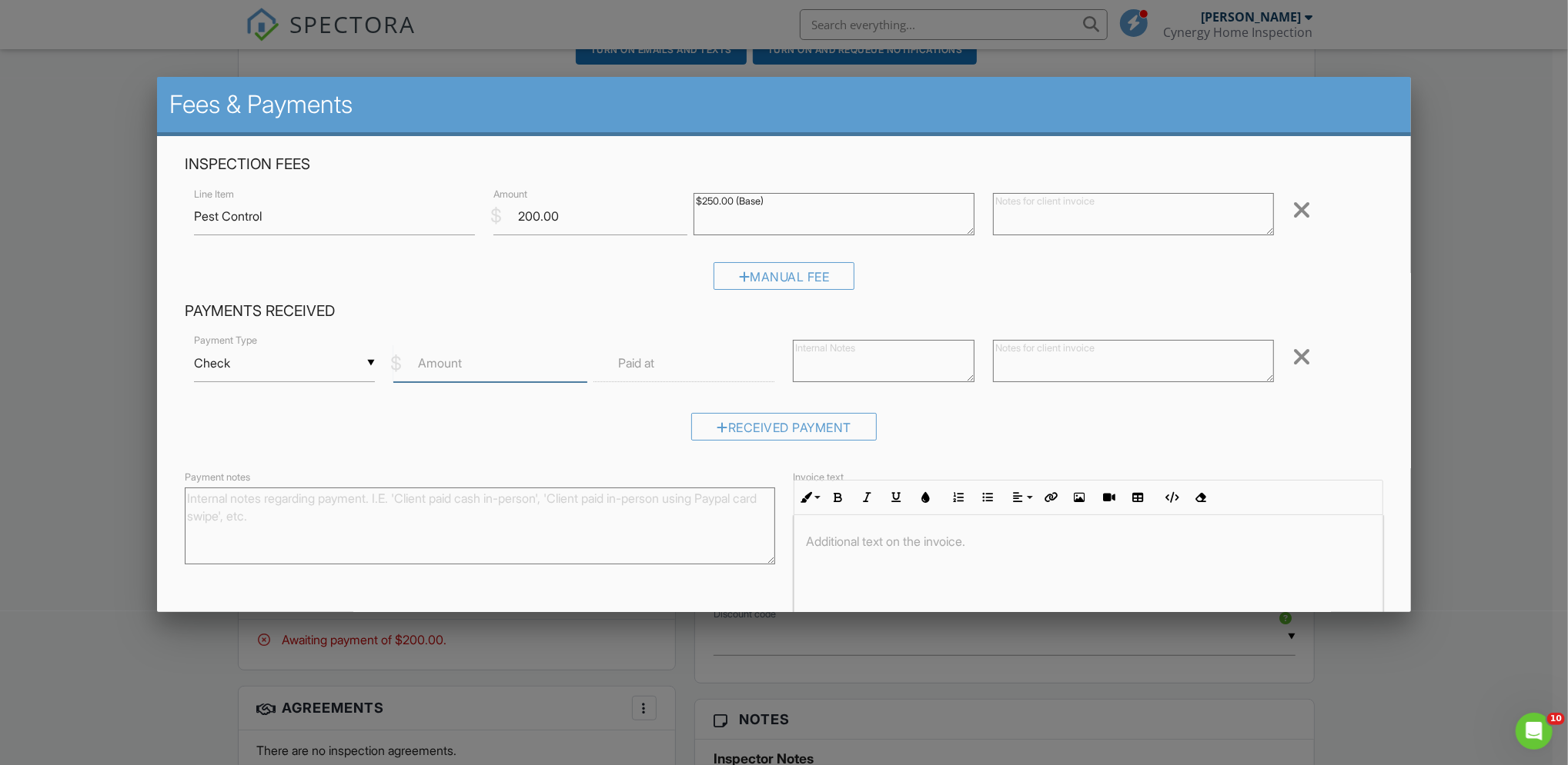
click at [475, 368] on input "Amount" at bounding box center [490, 363] width 194 height 38
type input "200"
click at [651, 360] on label "Paid at" at bounding box center [636, 363] width 36 height 17
click at [1043, 355] on textarea at bounding box center [1133, 362] width 281 height 43
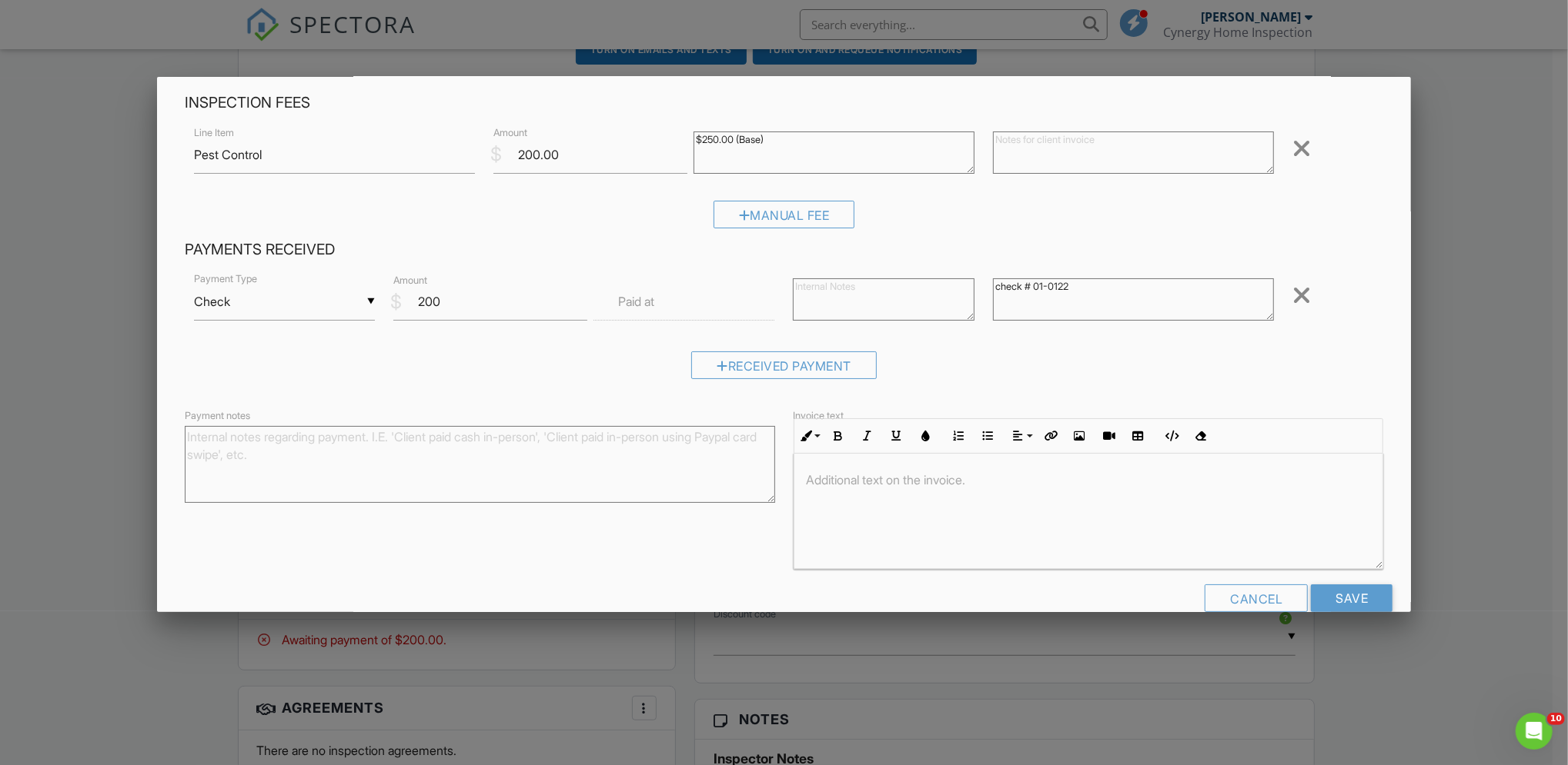
scroll to position [91, 0]
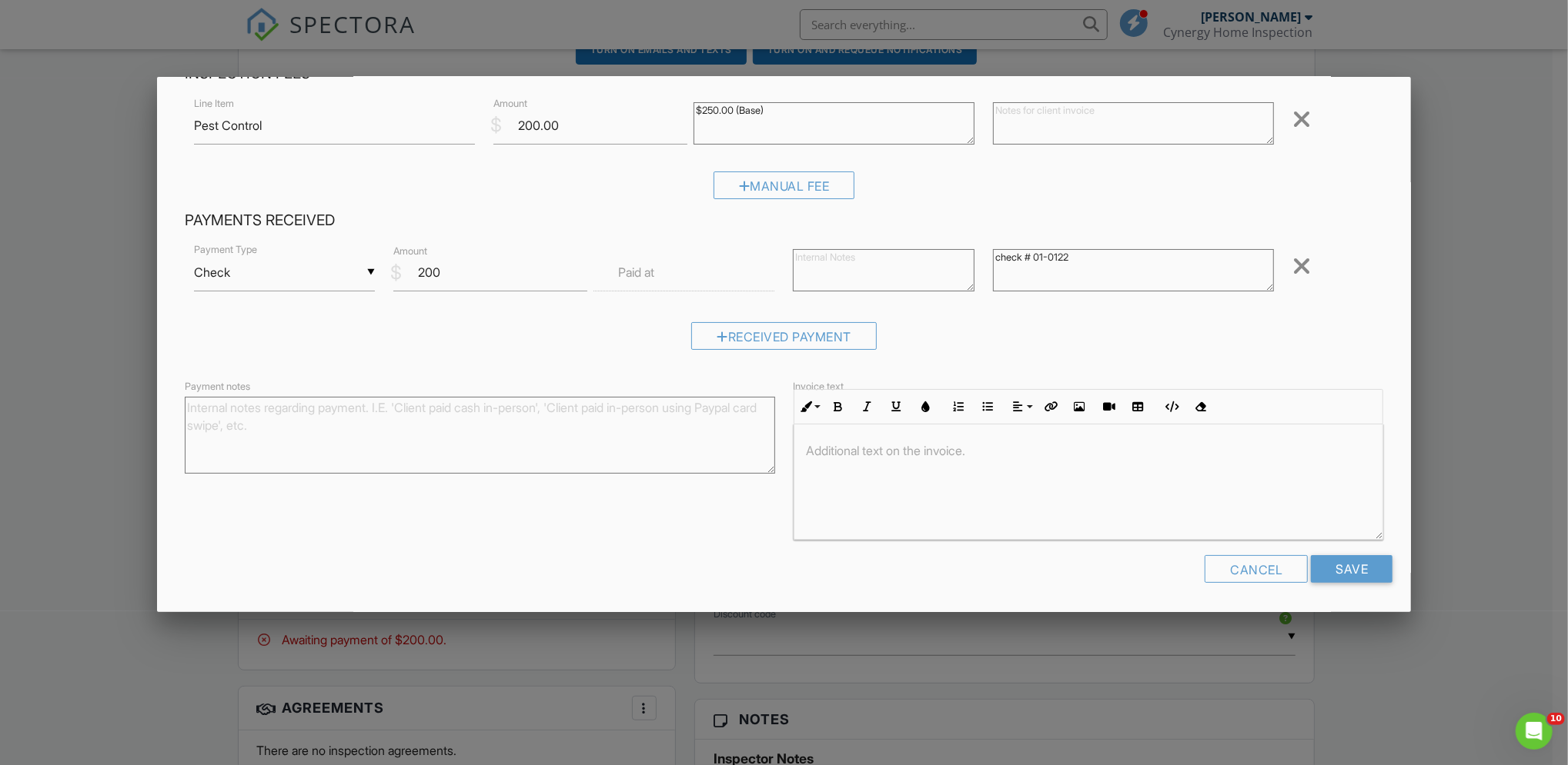
type textarea "check # 01-0122"
click at [575, 446] on textarea "Payment notes" at bounding box center [480, 435] width 590 height 77
click at [547, 440] on textarea "Payment notes" at bounding box center [480, 435] width 590 height 77
type textarea "Paid at time of service"
click at [1026, 458] on div "​ ​" at bounding box center [1088, 481] width 589 height 115
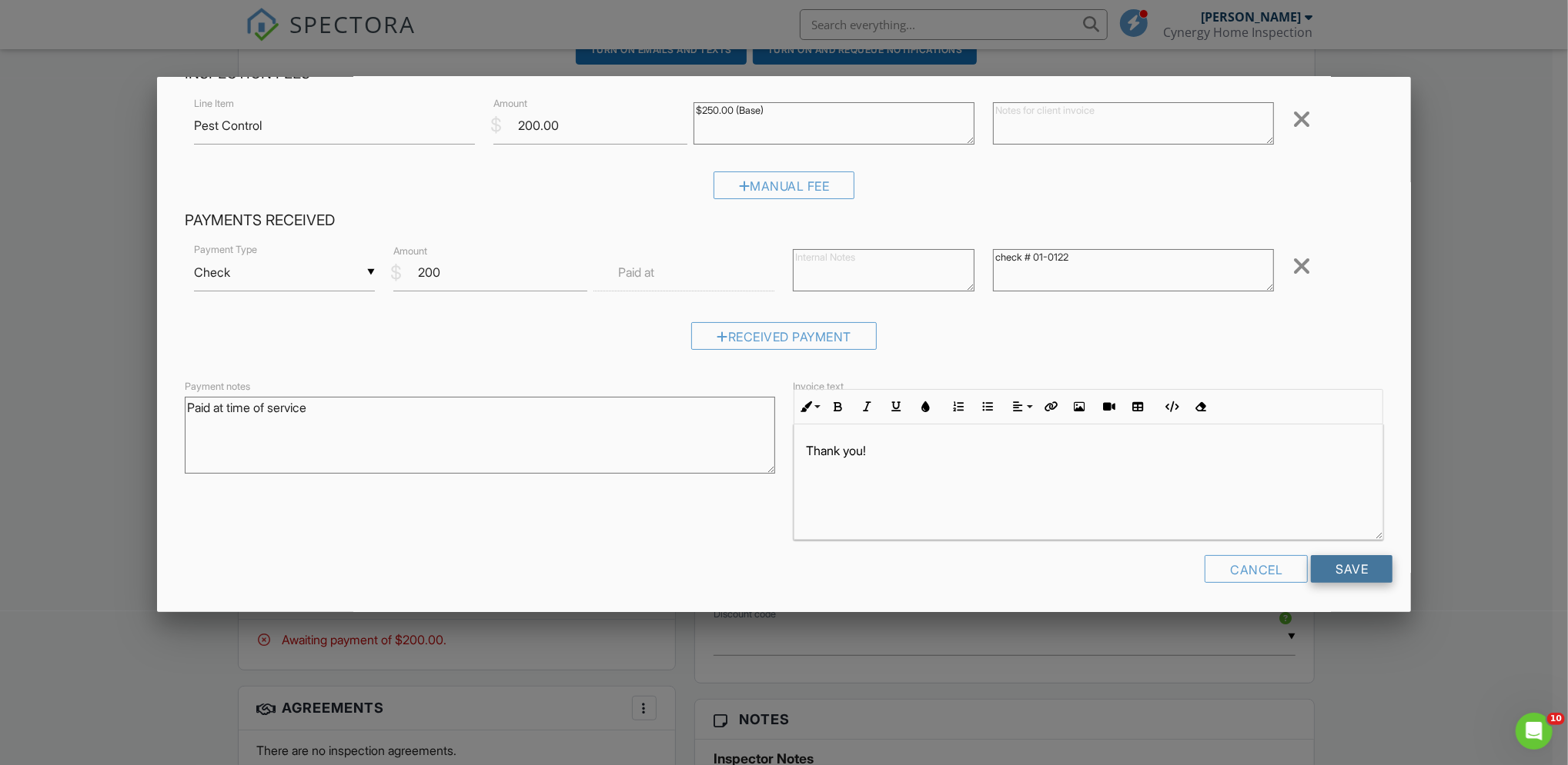
click at [1338, 566] on input "Save" at bounding box center [1352, 569] width 82 height 28
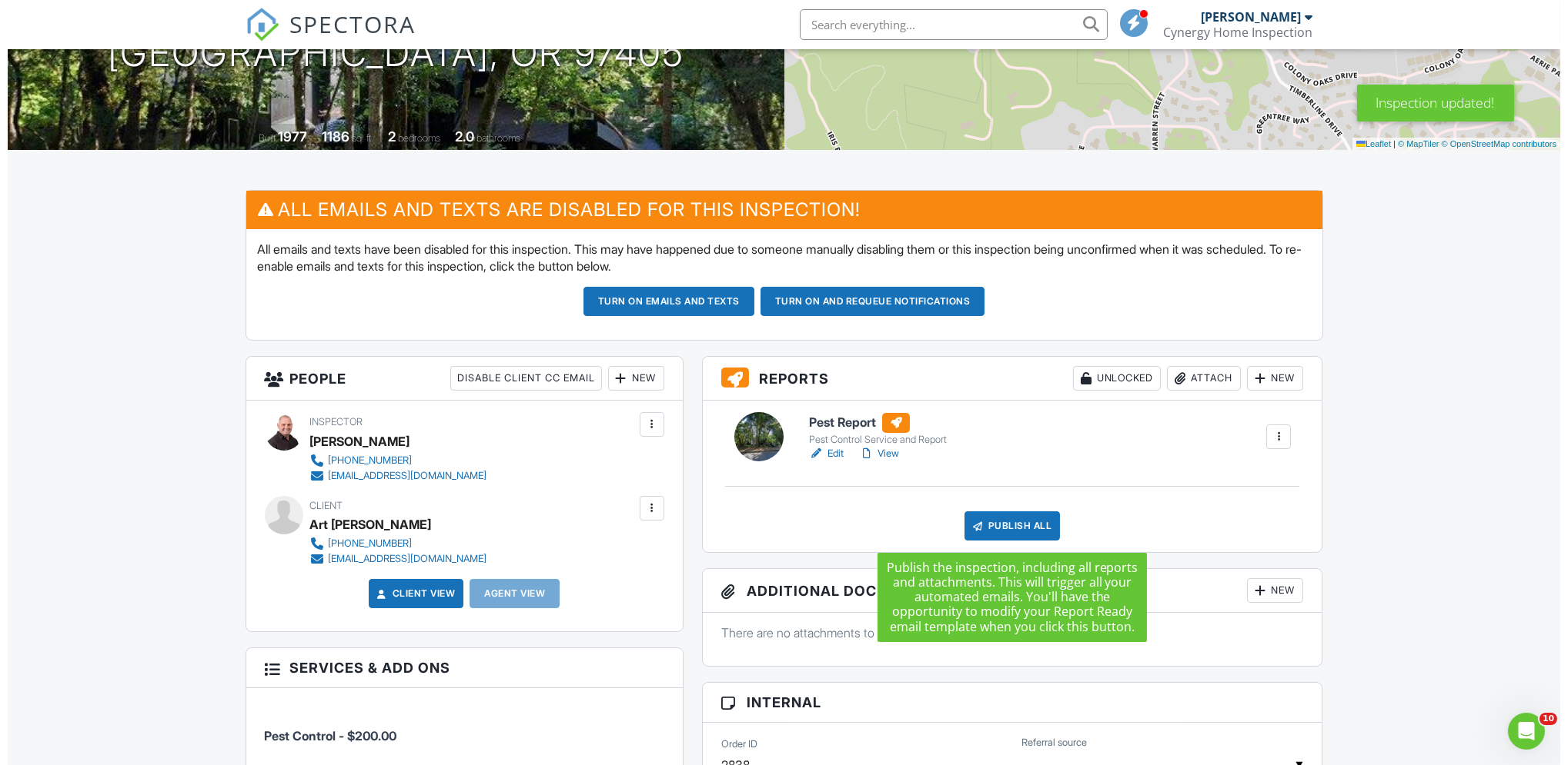
scroll to position [410, 0]
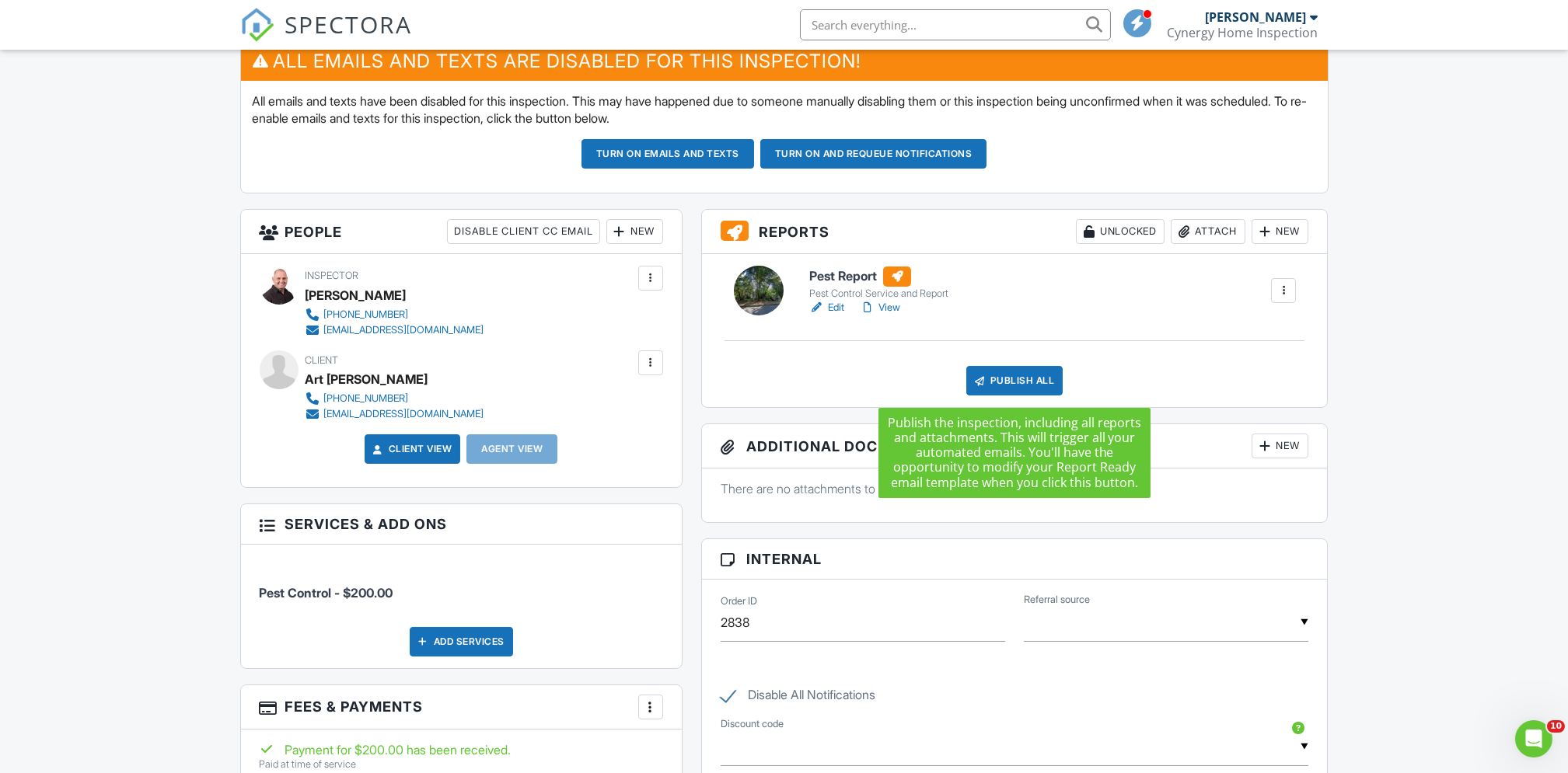
click at [1009, 379] on div "Publish All" at bounding box center [1015, 381] width 97 height 30
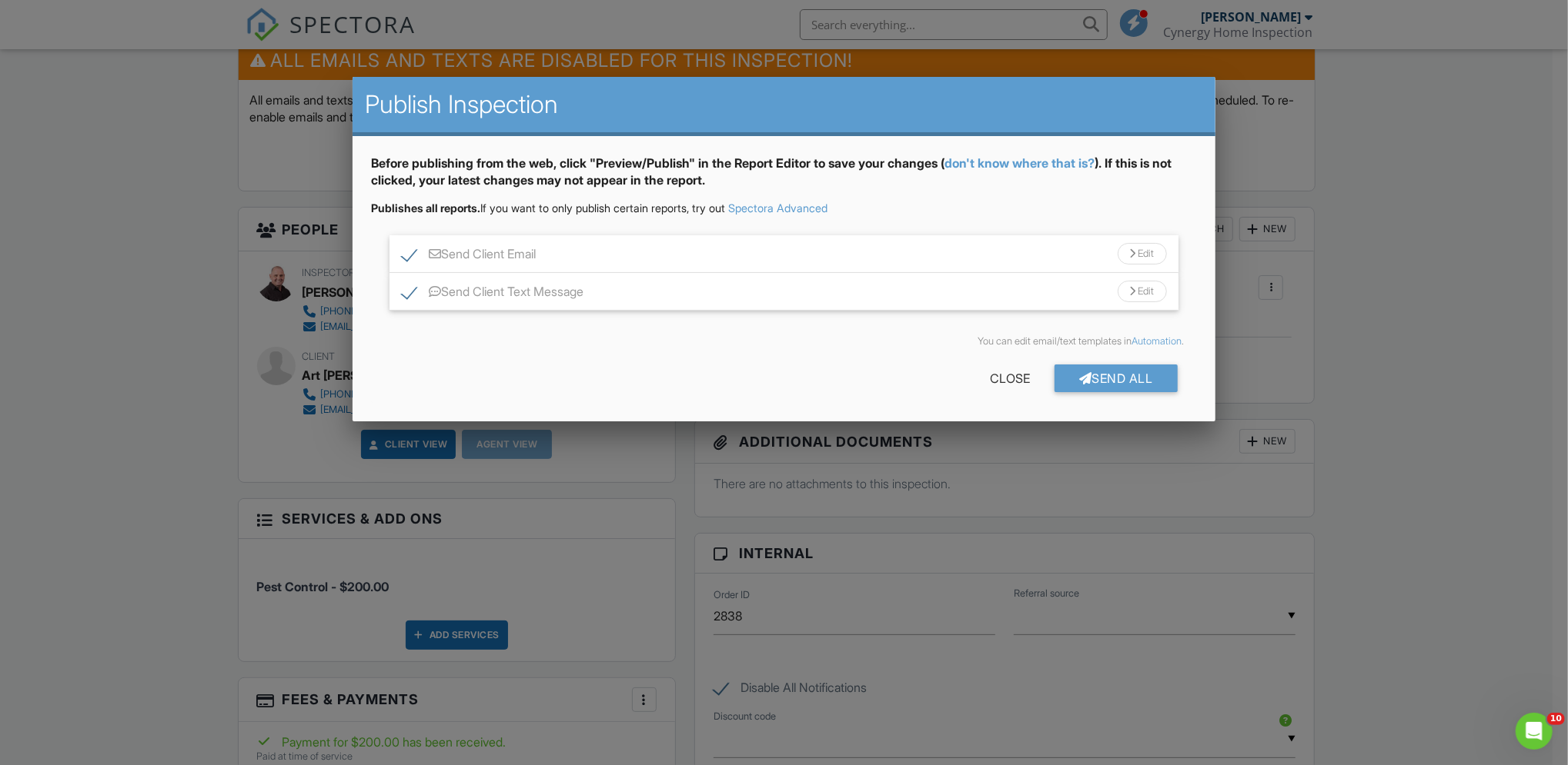
click at [1106, 373] on div "Send All" at bounding box center [1115, 378] width 123 height 28
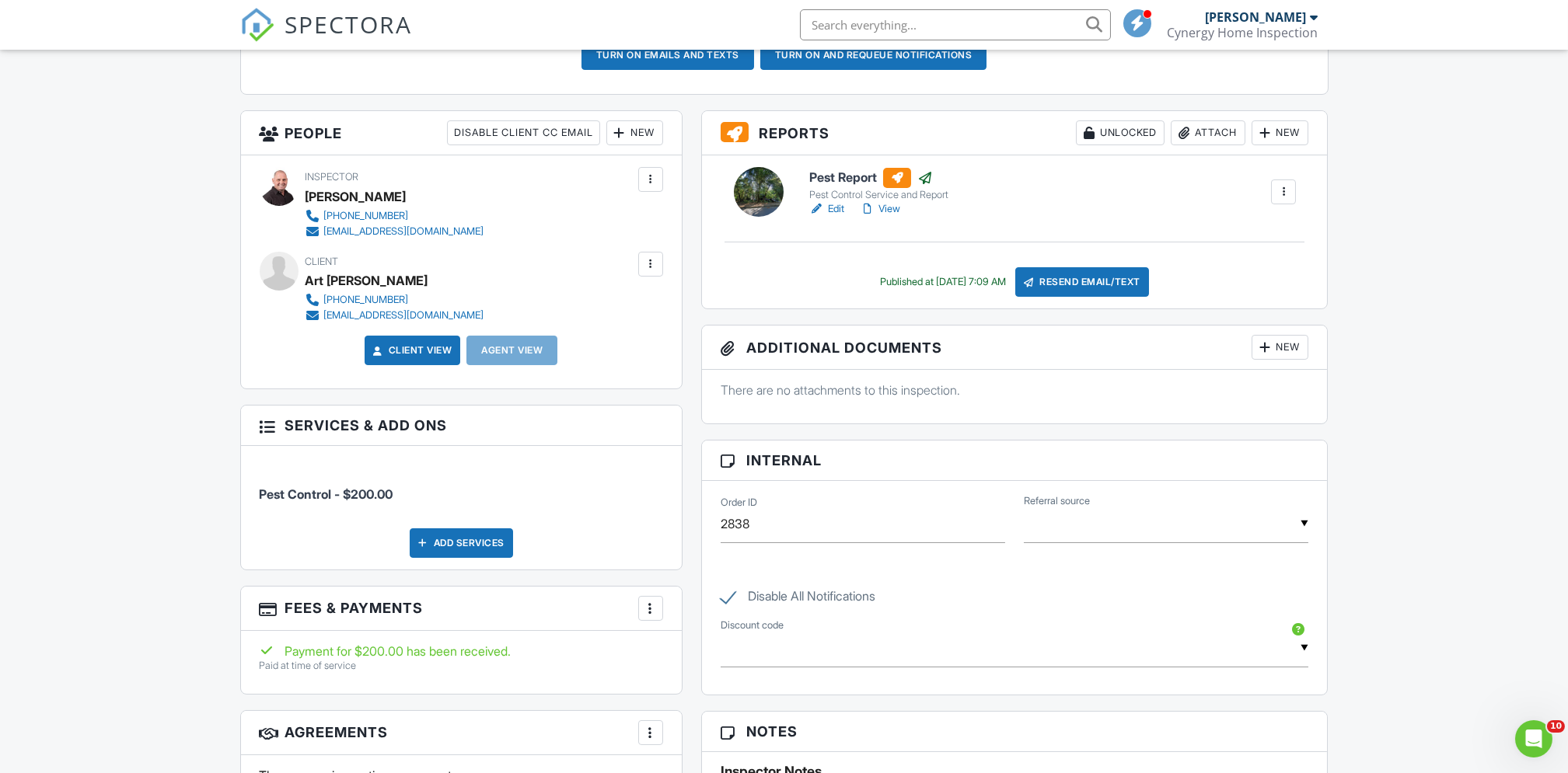
scroll to position [311, 0]
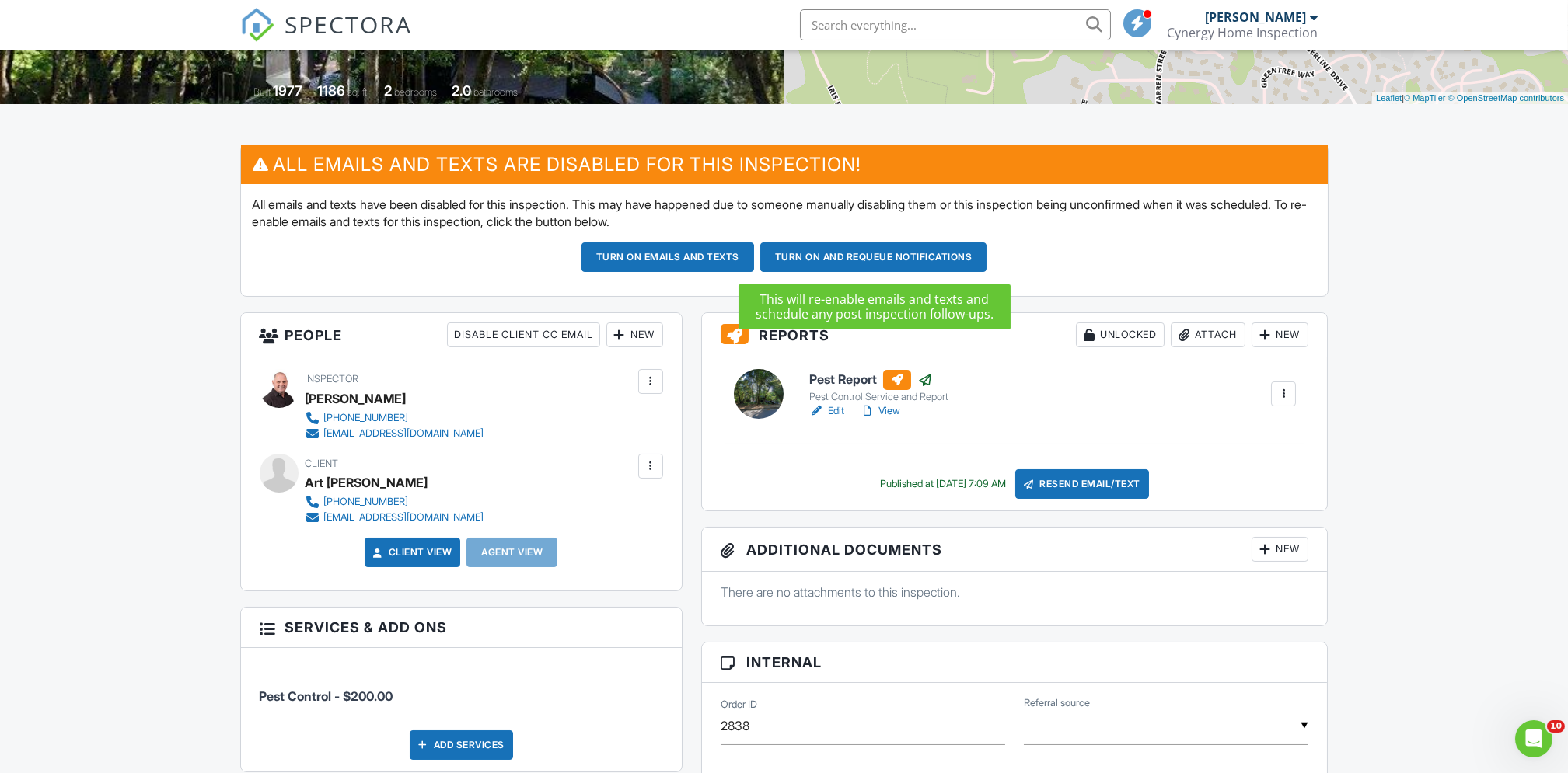
click at [838, 261] on button "Turn on and Requeue Notifications" at bounding box center [874, 258] width 227 height 30
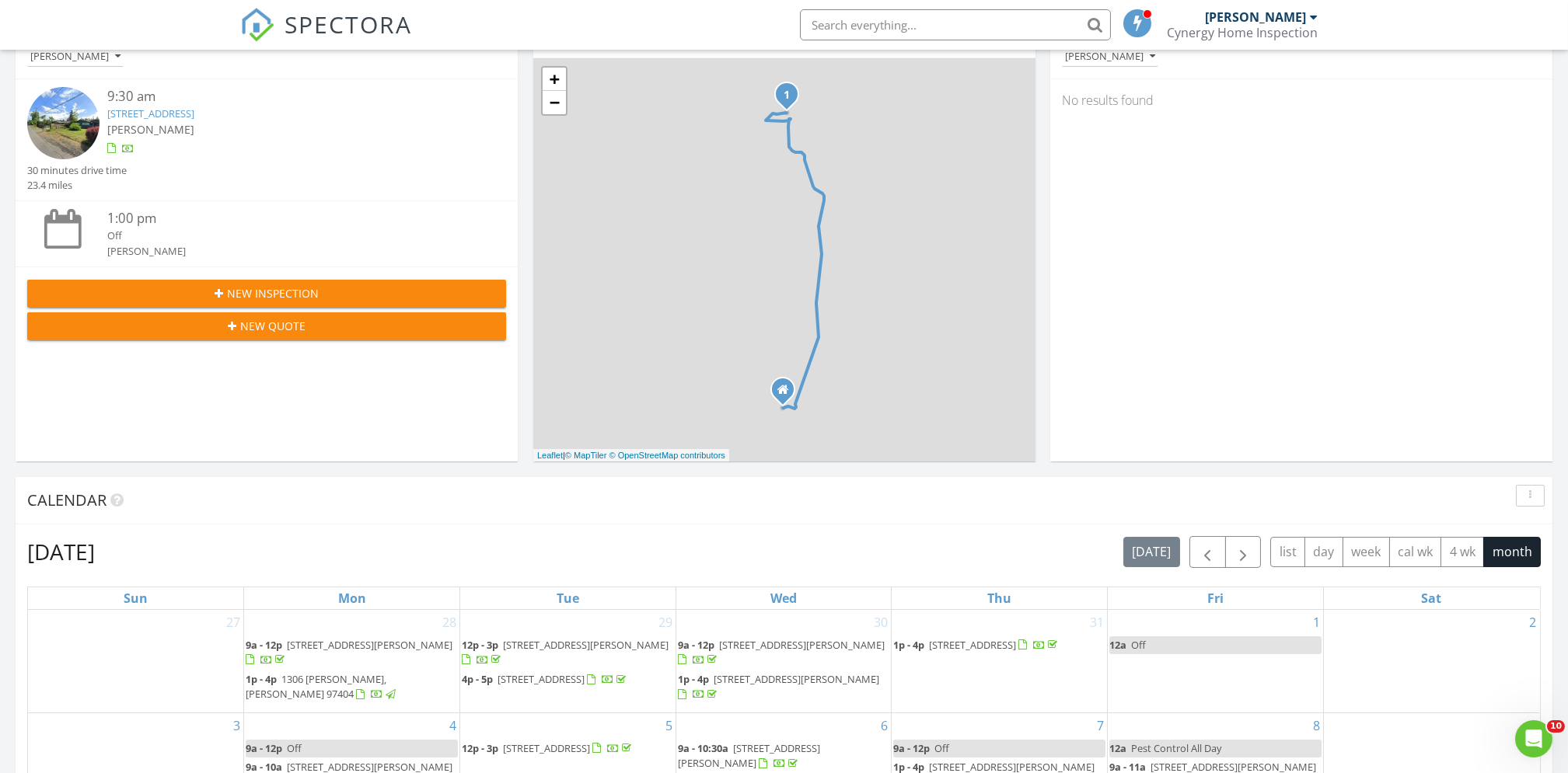
scroll to position [517, 0]
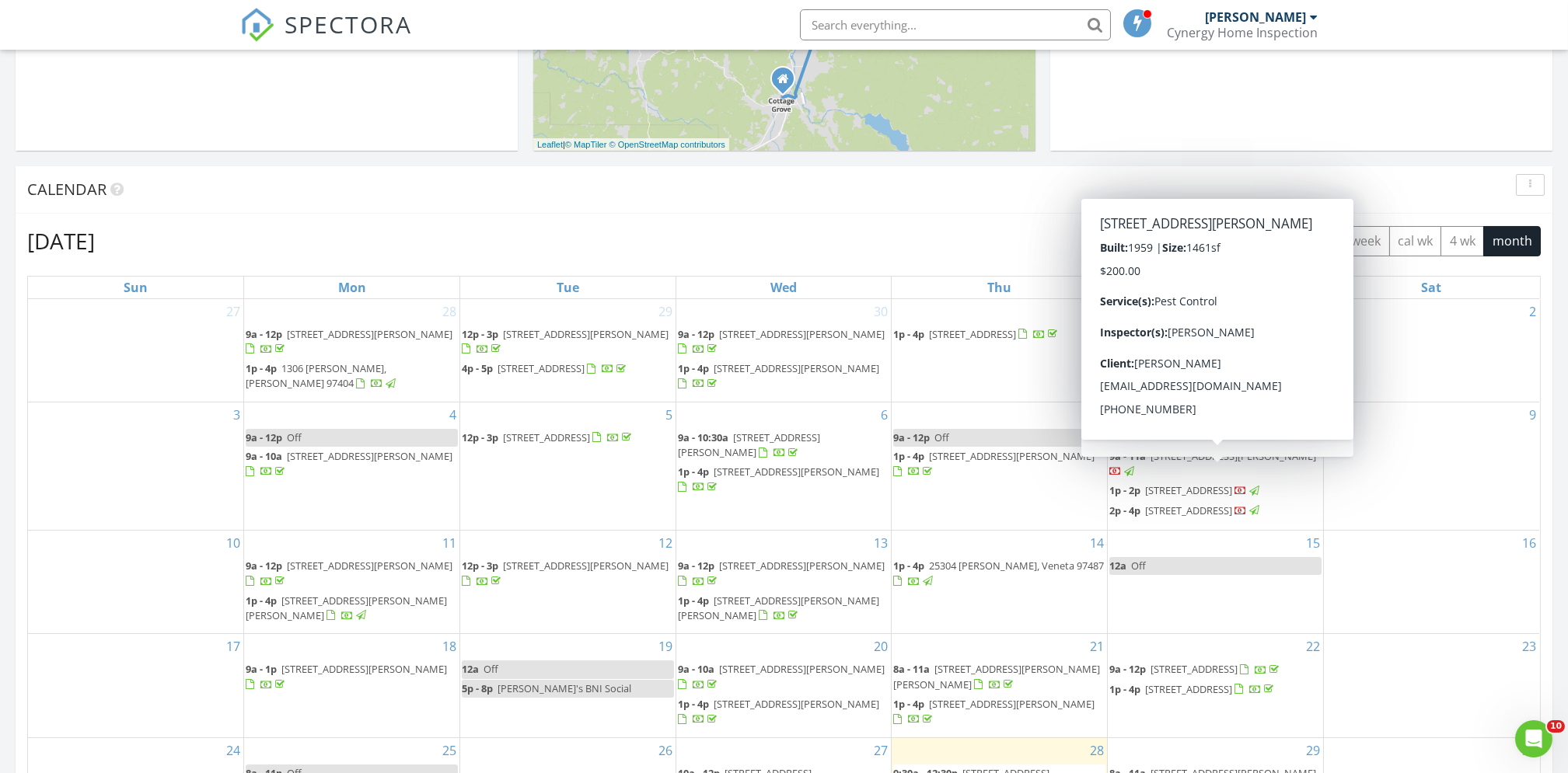
click at [1188, 459] on span "596 Roan Dr, Eugene 97401" at bounding box center [1233, 455] width 166 height 14
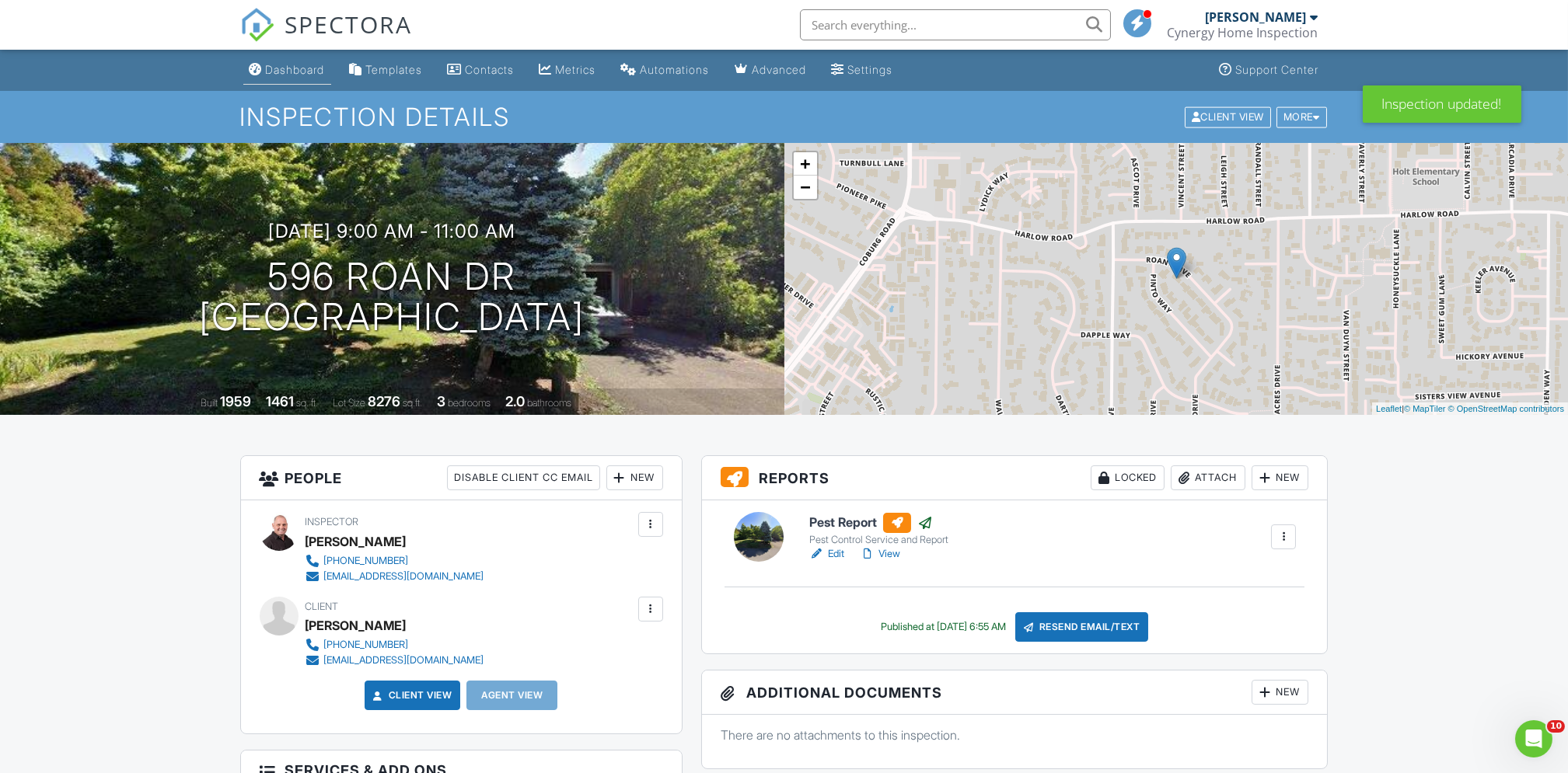
click at [290, 73] on div "Dashboard" at bounding box center [295, 69] width 59 height 13
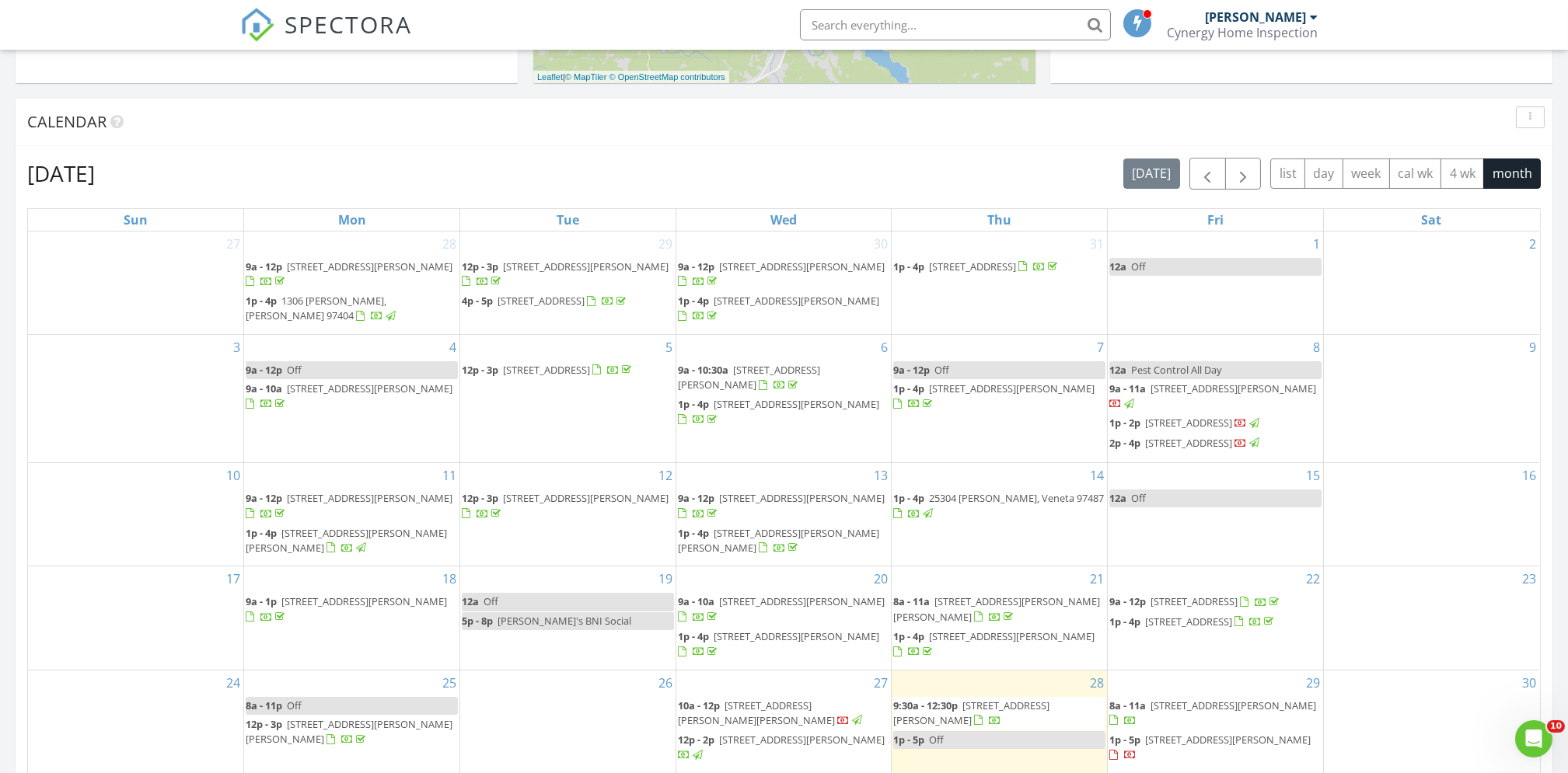
scroll to position [622, 0]
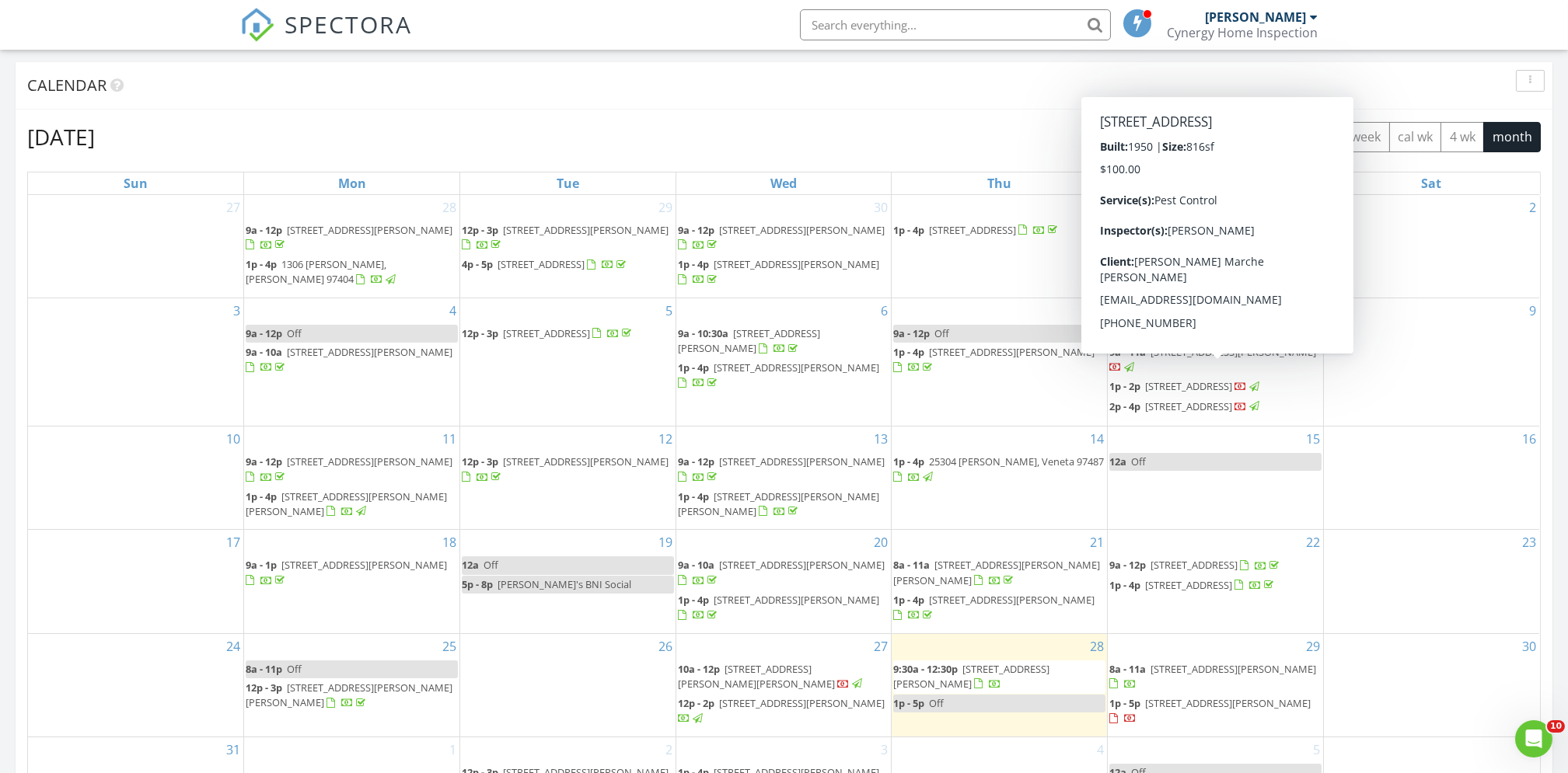
click at [1168, 379] on span "[STREET_ADDRESS]" at bounding box center [1188, 386] width 87 height 14
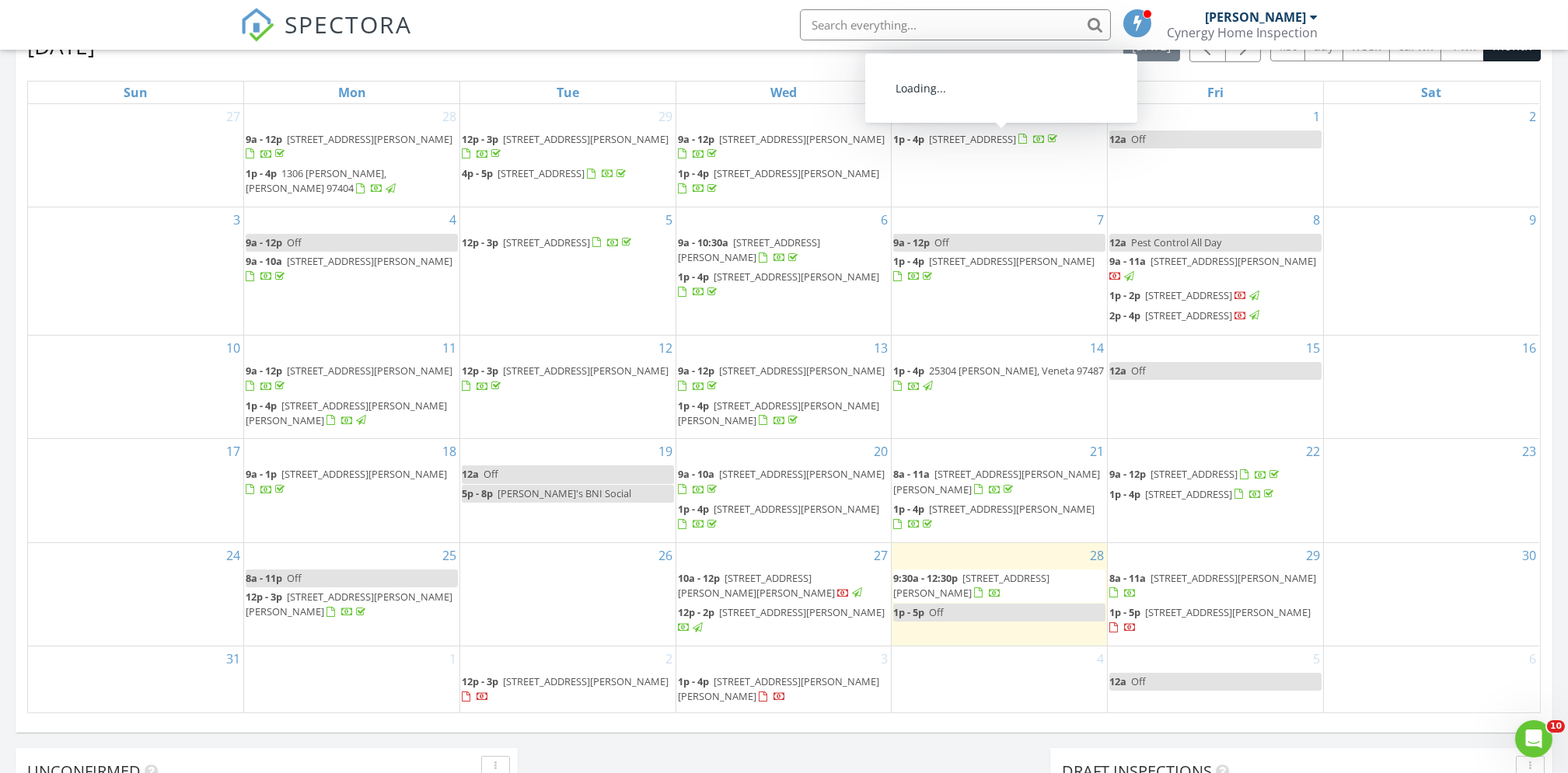
scroll to position [725, 0]
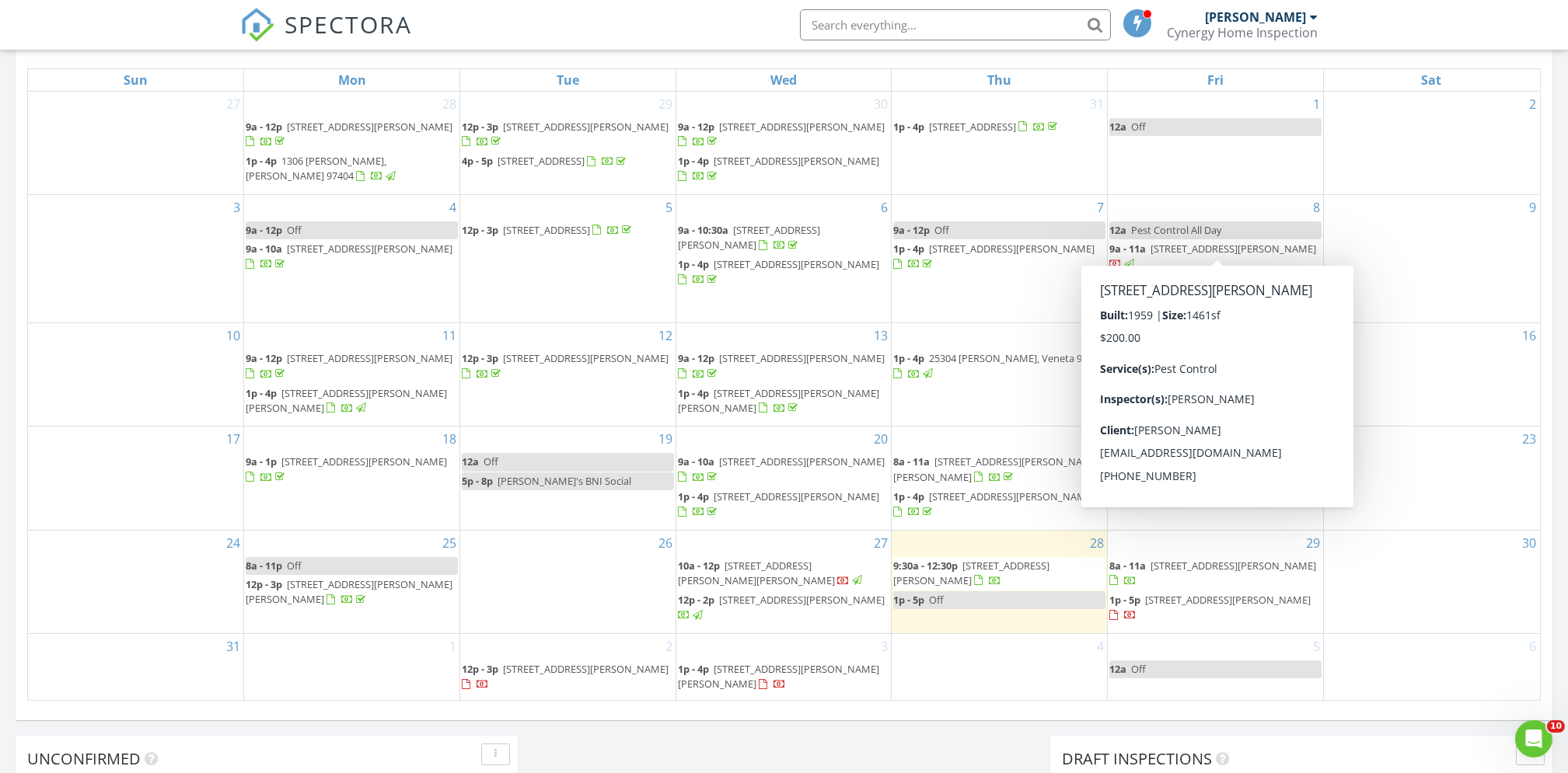
click at [1458, 290] on div "9" at bounding box center [1432, 259] width 216 height 127
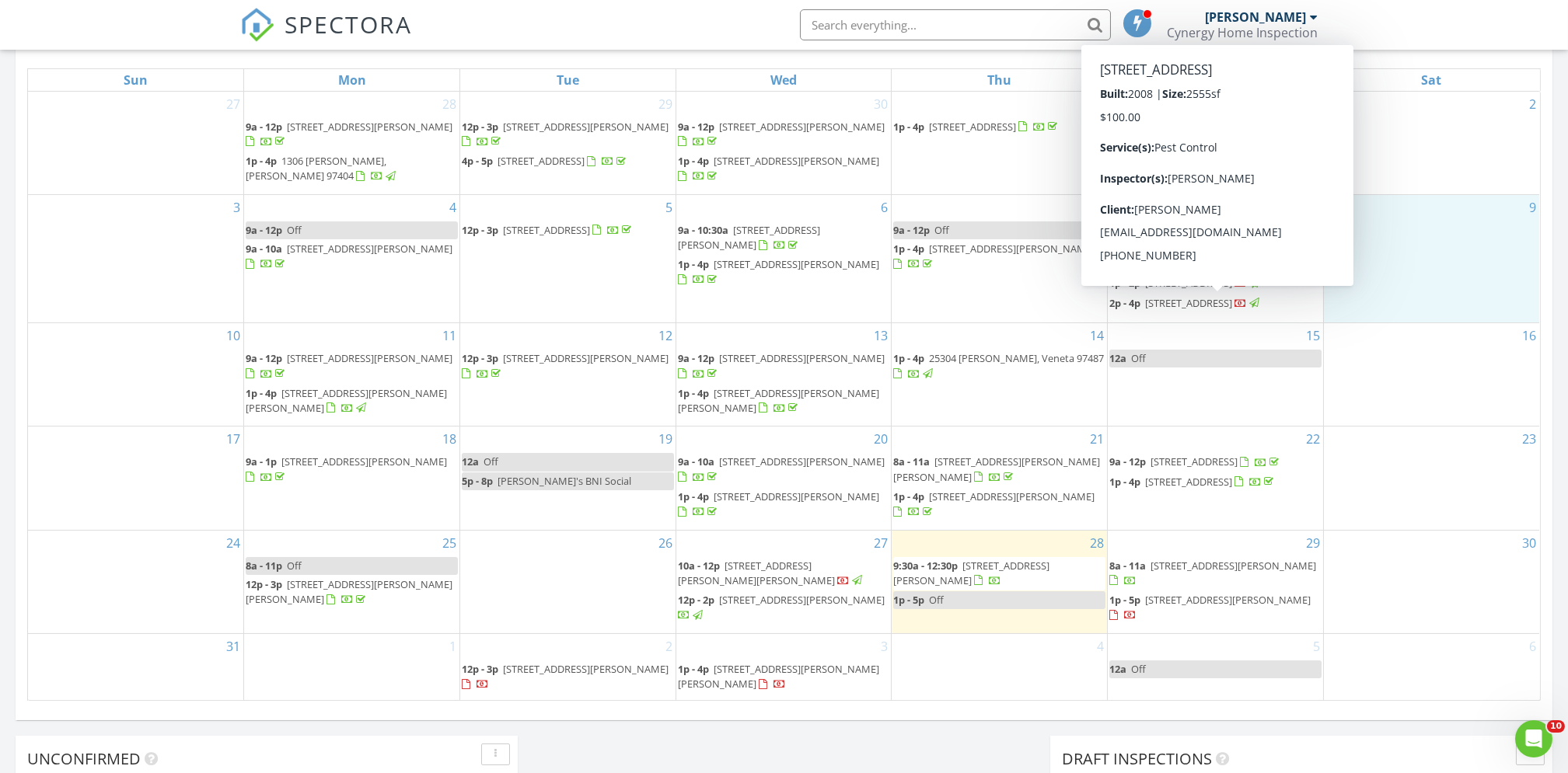
click at [1195, 305] on span "[STREET_ADDRESS]" at bounding box center [1188, 303] width 87 height 14
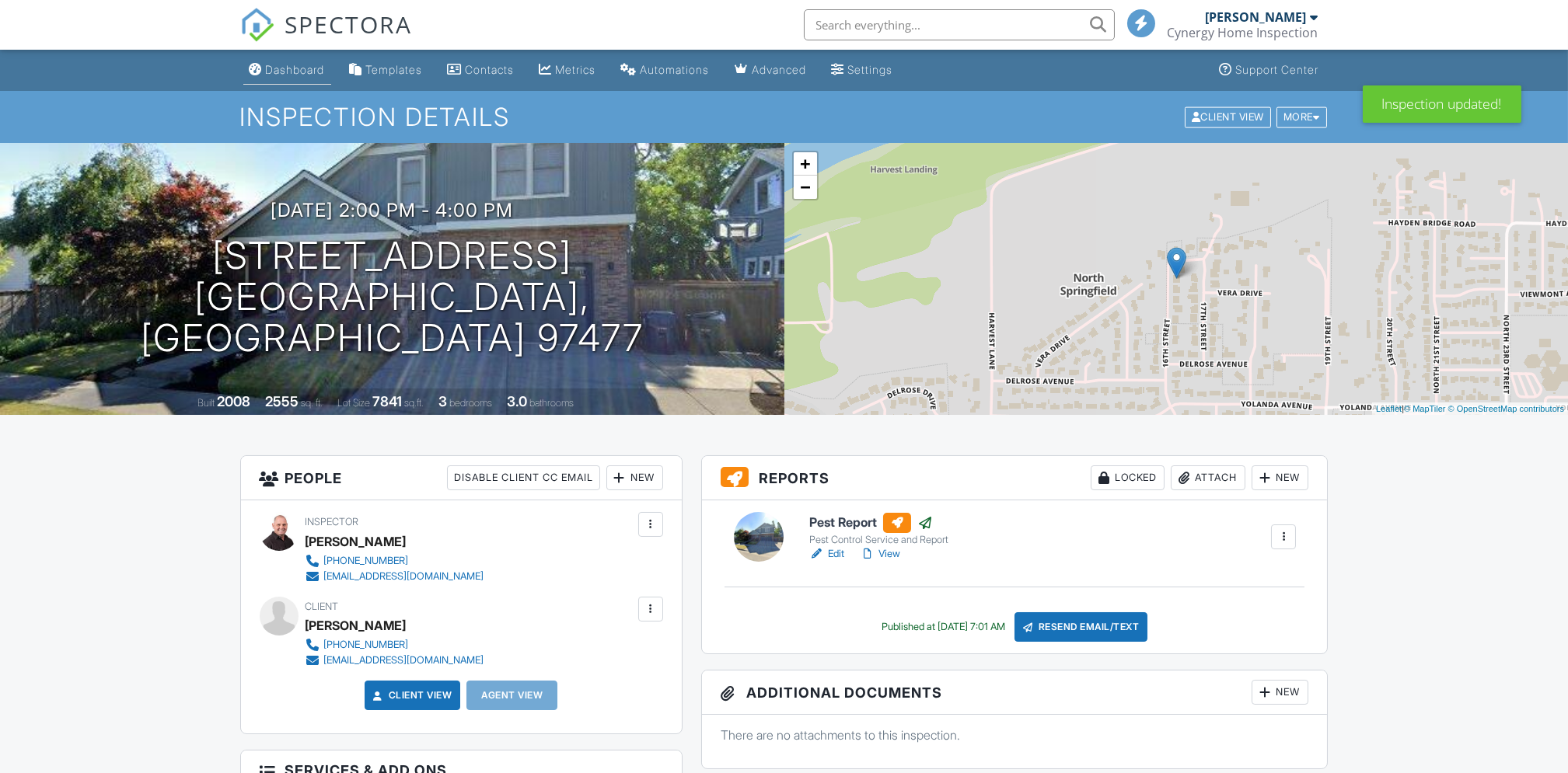
click at [281, 72] on div "Dashboard" at bounding box center [295, 69] width 59 height 13
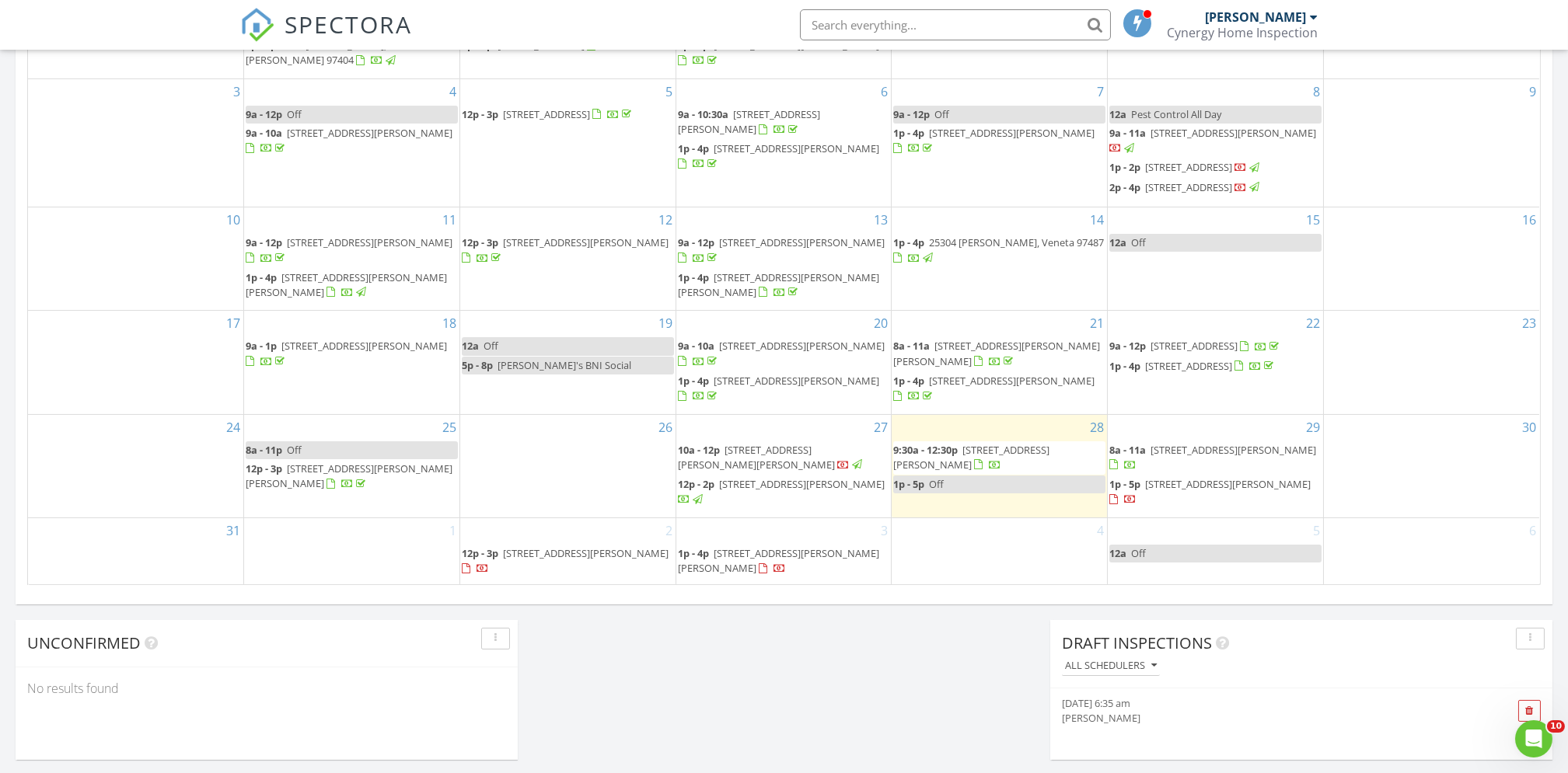
scroll to position [932, 0]
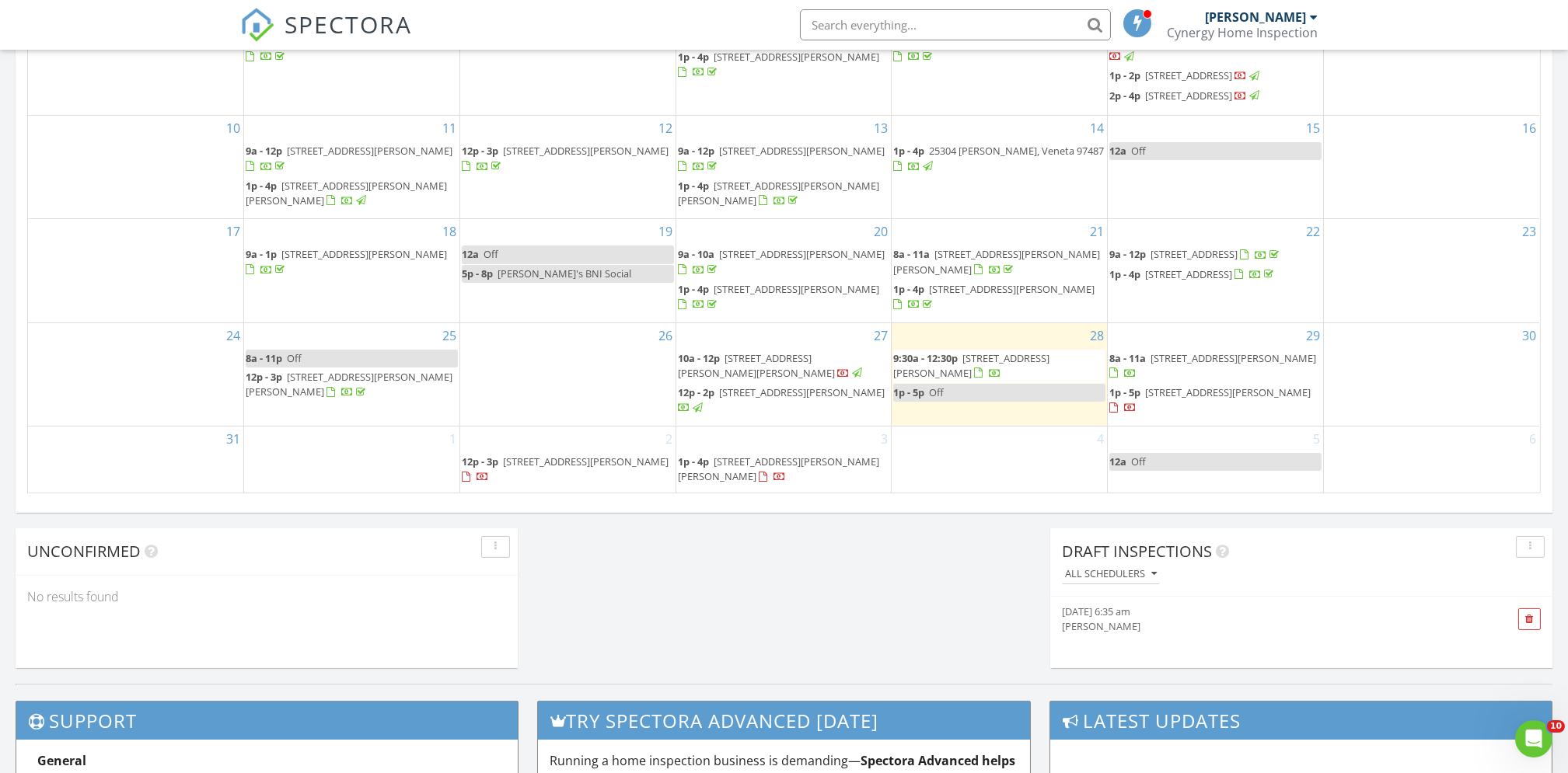
click at [791, 393] on span "[STREET_ADDRESS][PERSON_NAME]" at bounding box center [801, 392] width 166 height 14
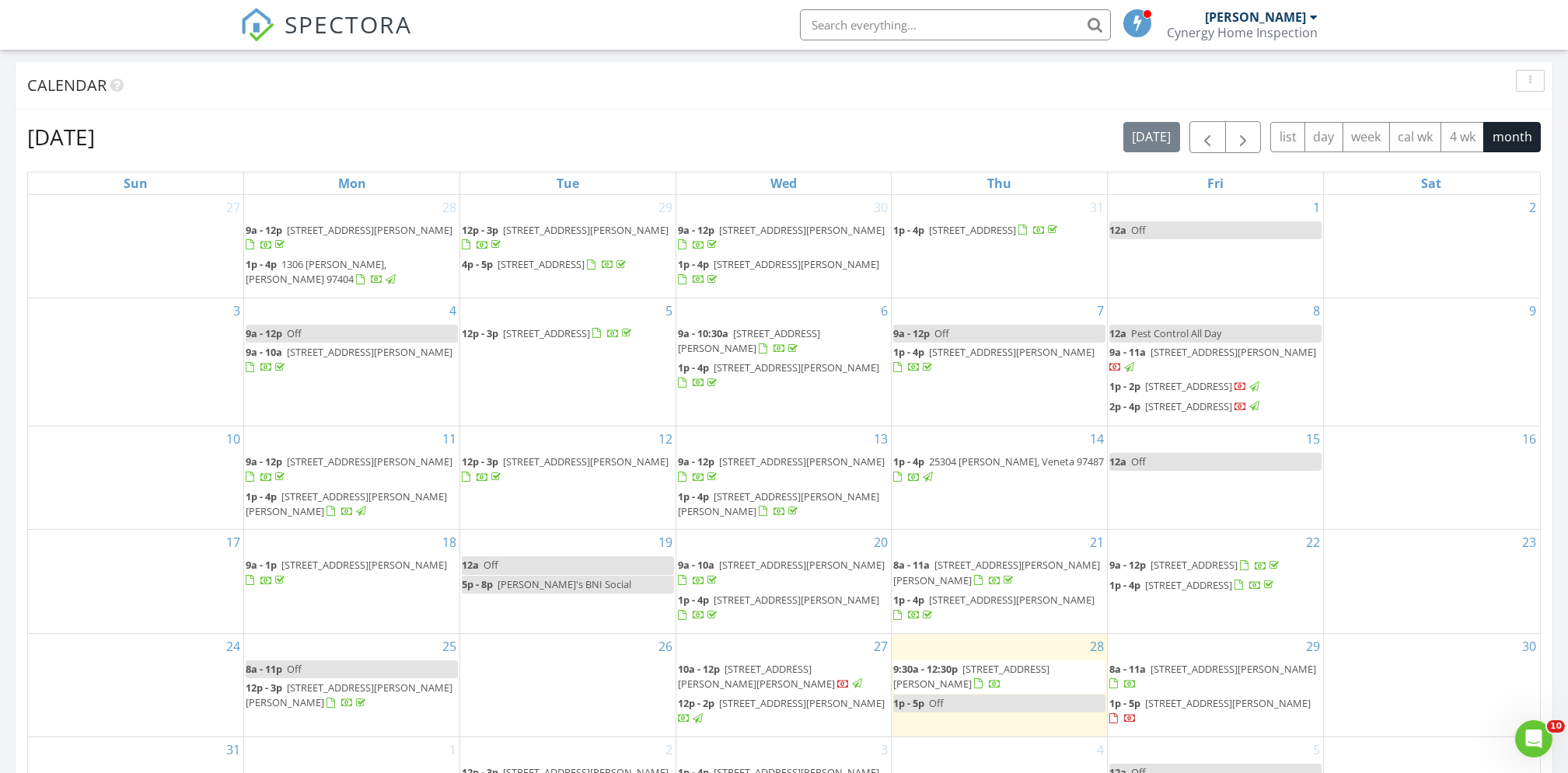
scroll to position [1036, 0]
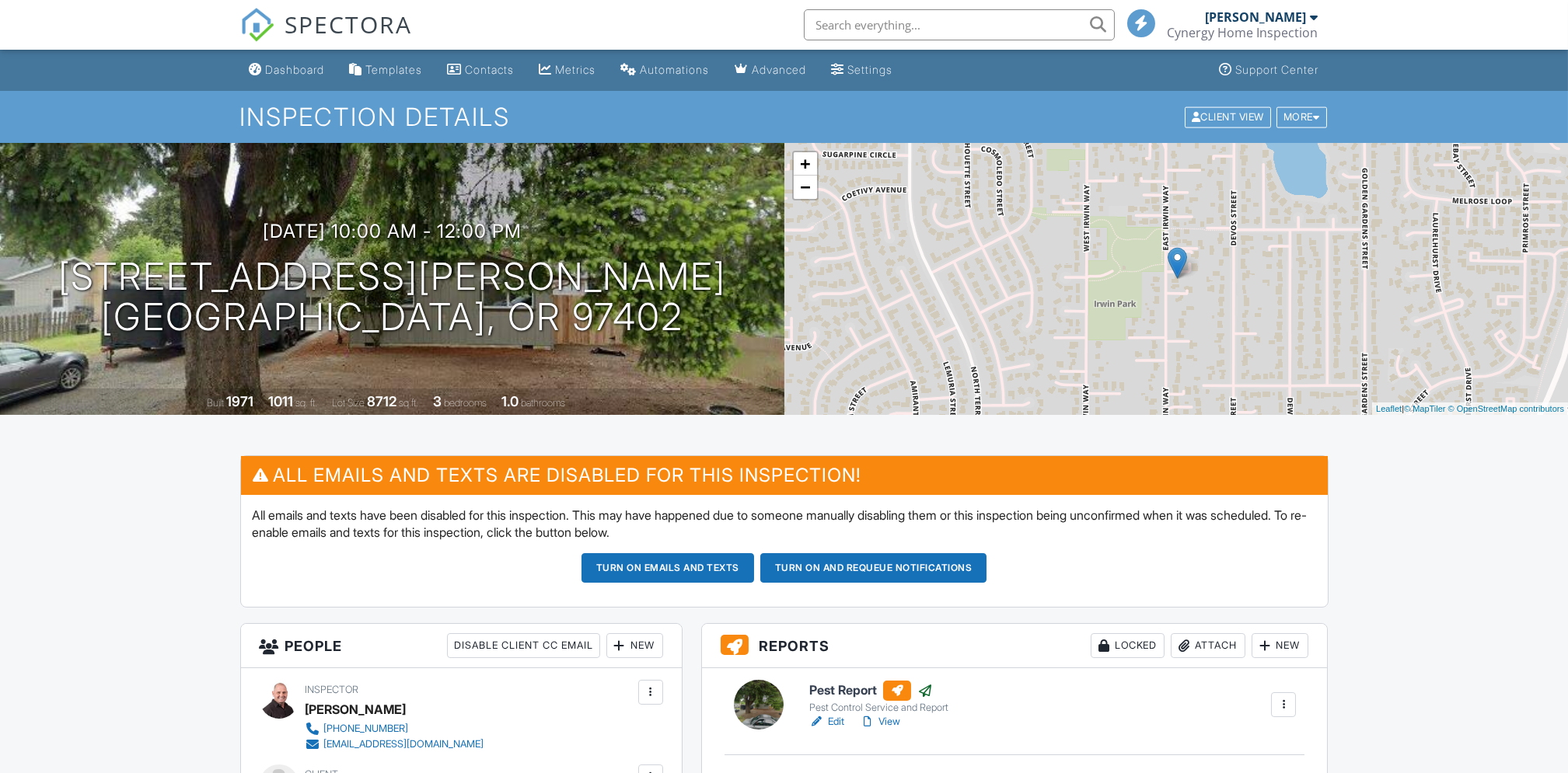
click at [854, 567] on button "Turn on and Requeue Notifications" at bounding box center [874, 569] width 227 height 30
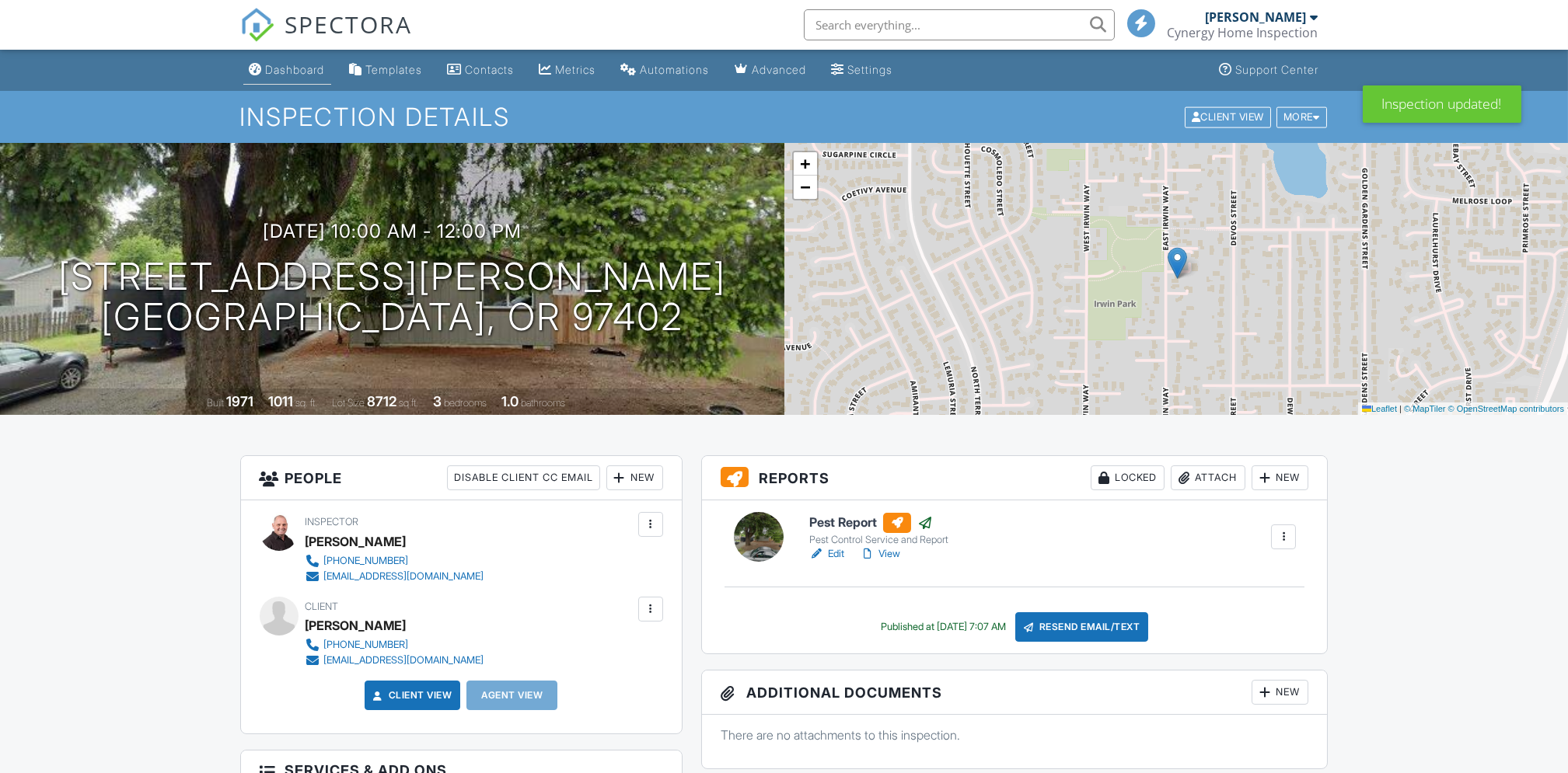
click at [291, 70] on div "Dashboard" at bounding box center [295, 69] width 59 height 13
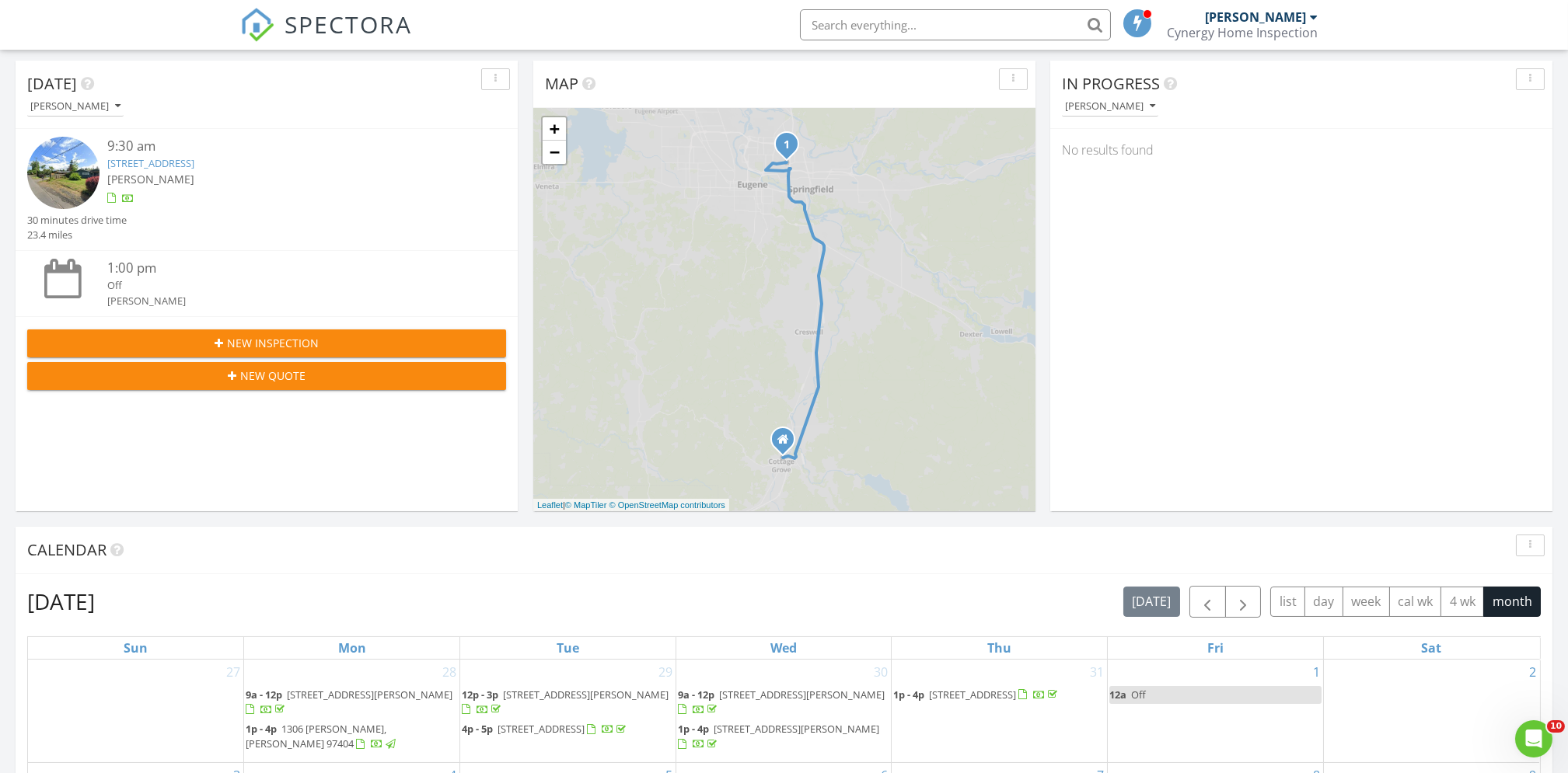
scroll to position [311, 0]
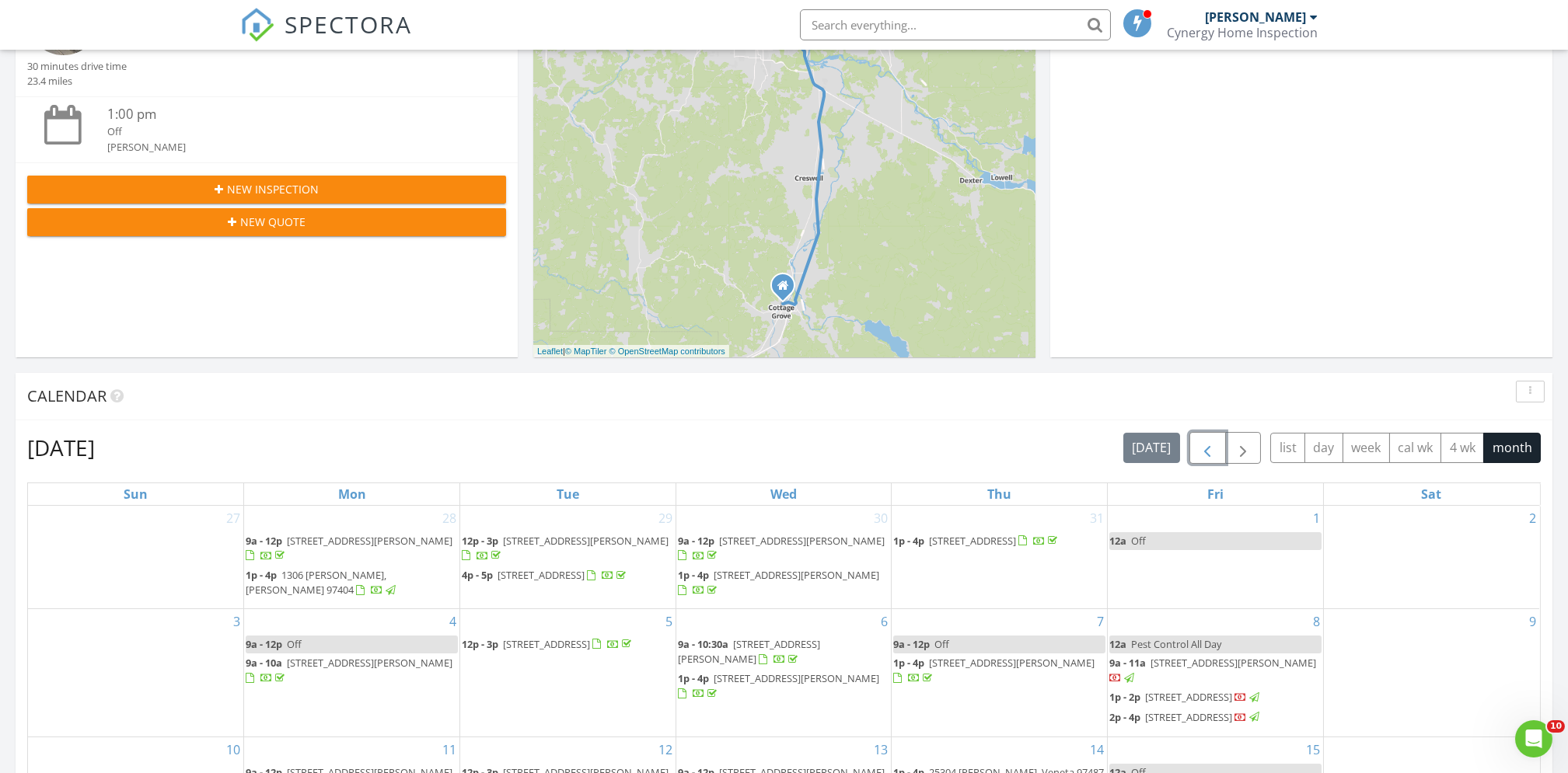
click at [1208, 456] on span "button" at bounding box center [1207, 449] width 19 height 19
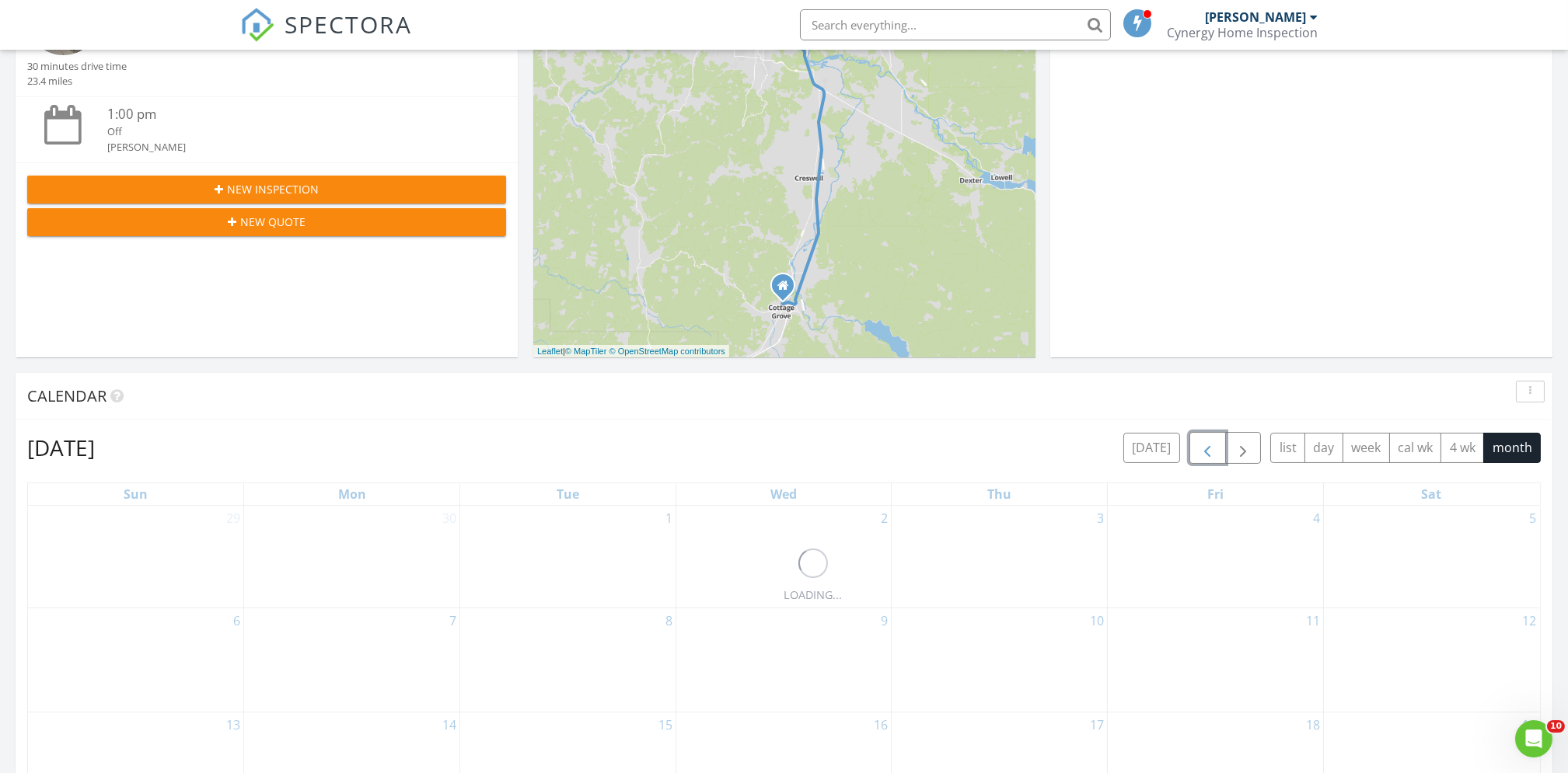
click at [1208, 455] on span "button" at bounding box center [1207, 449] width 19 height 19
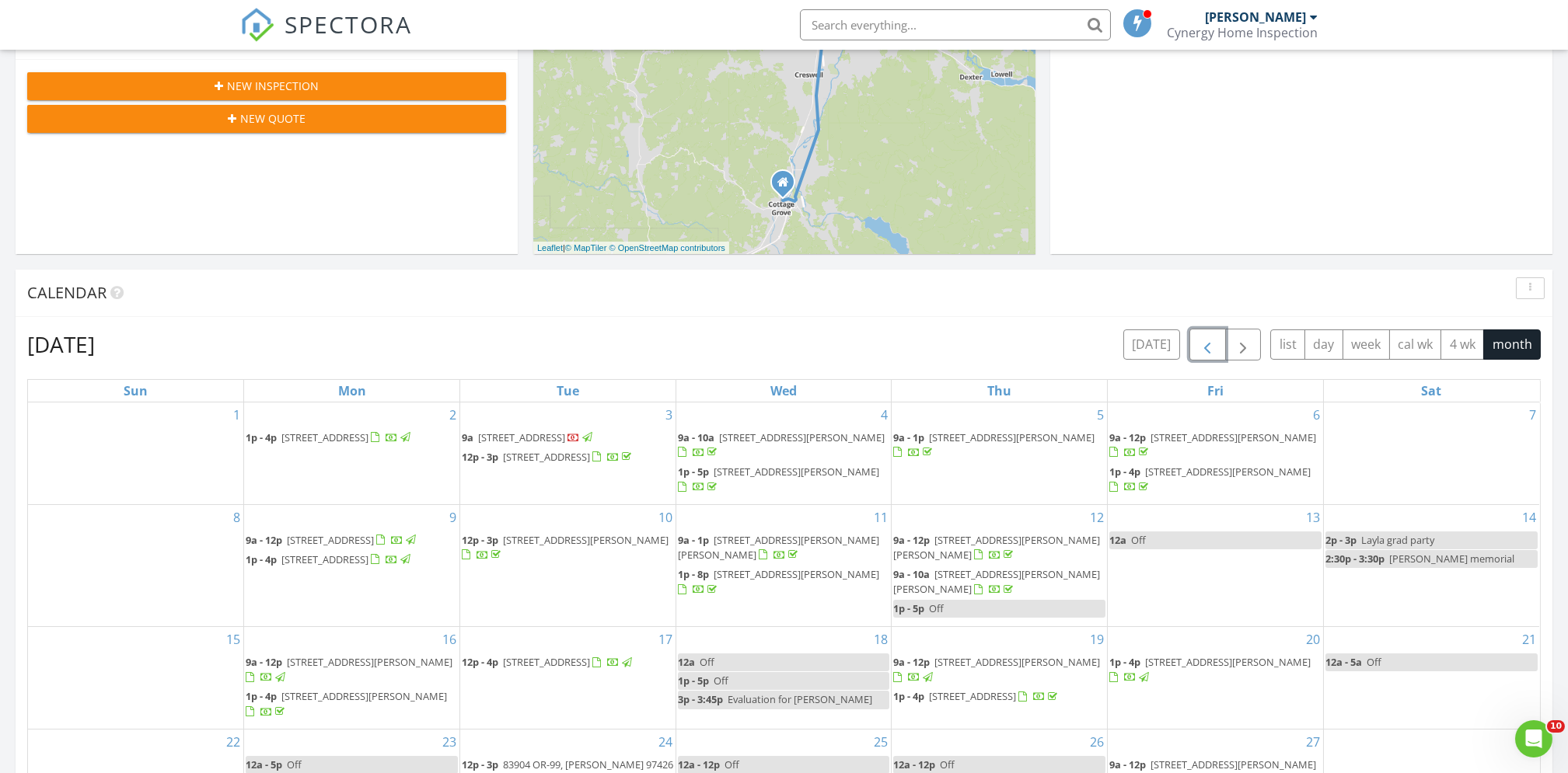
scroll to position [622, 0]
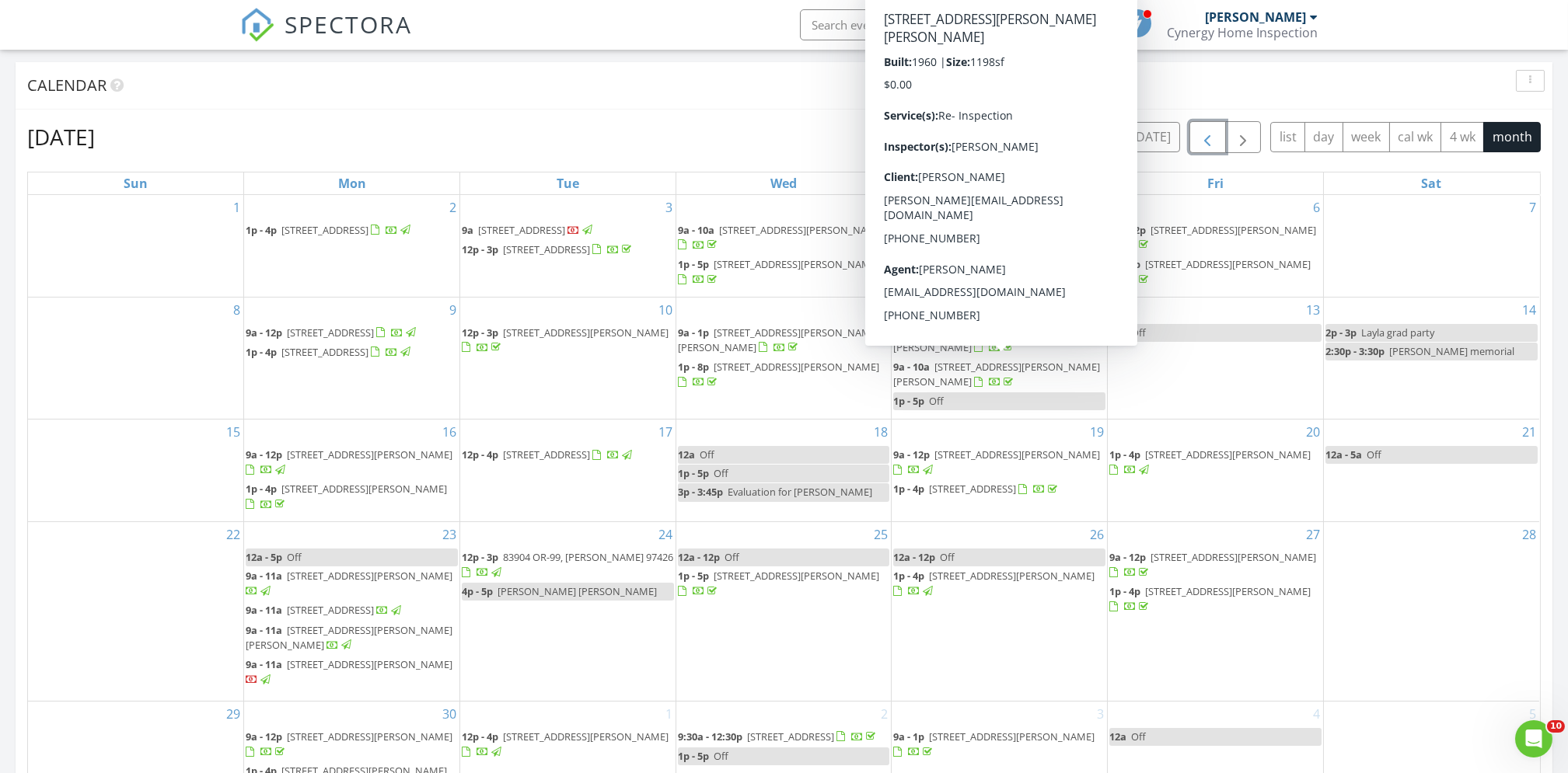
click at [595, 623] on div "24 12p - 3p 83904 OR-99, Creswell 97426 4p - 5p Ben dr parsons" at bounding box center [568, 611] width 216 height 179
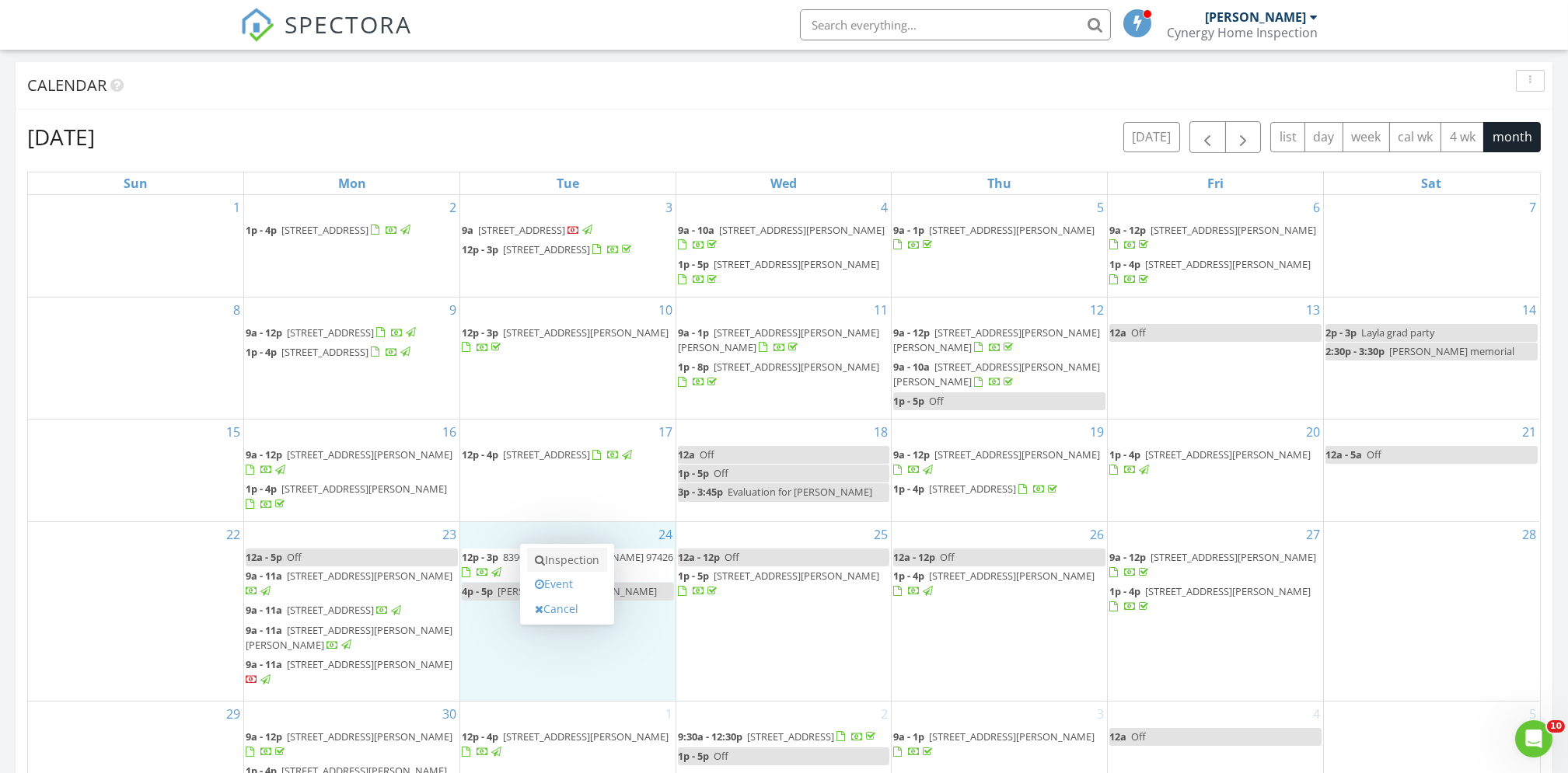
click at [581, 562] on link "Inspection" at bounding box center [566, 560] width 80 height 25
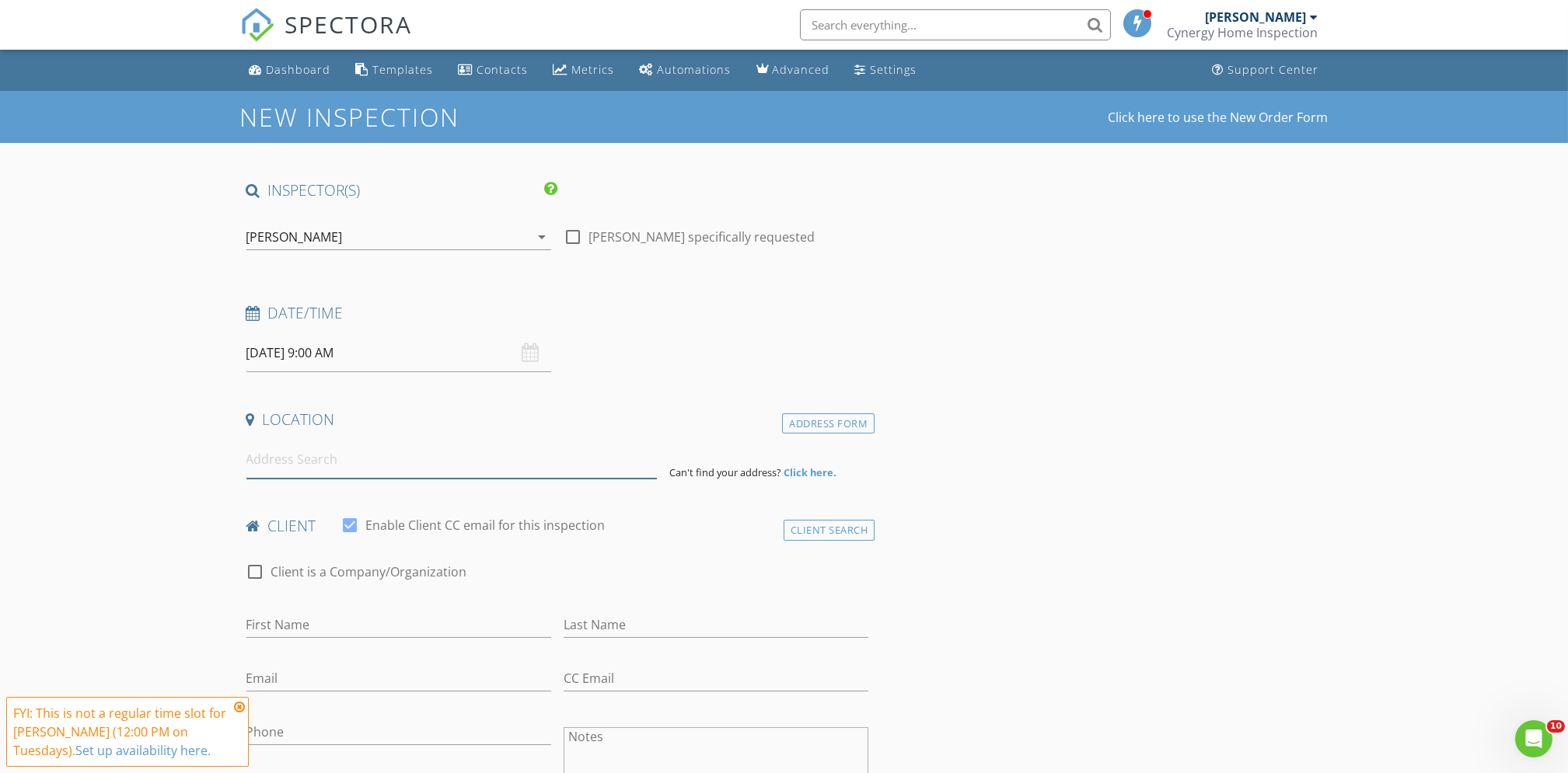
click at [369, 458] on input at bounding box center [452, 459] width 411 height 38
click at [376, 468] on input at bounding box center [452, 459] width 411 height 38
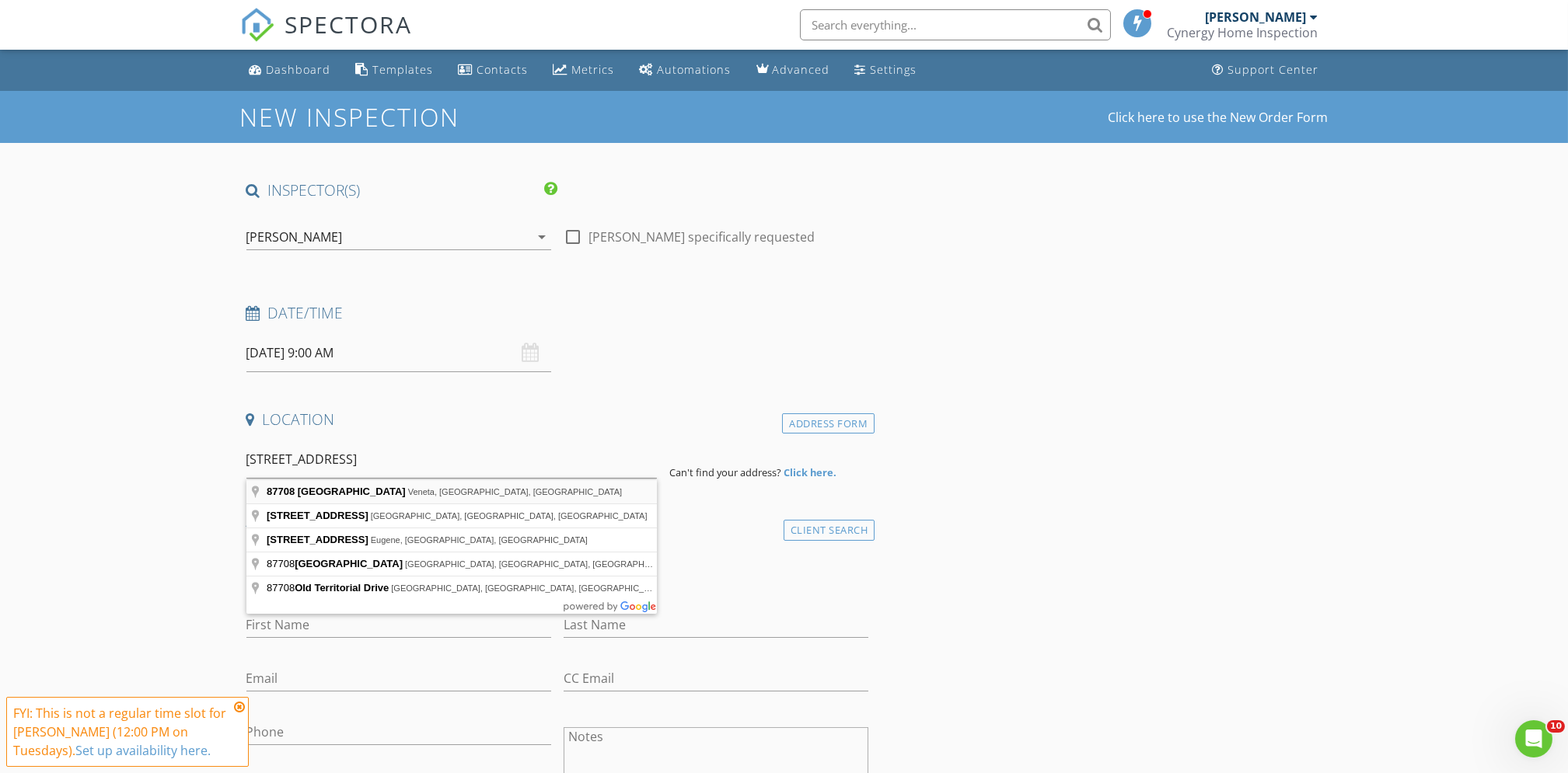
type input "87708 Territorial Road, Veneta, OR, USA"
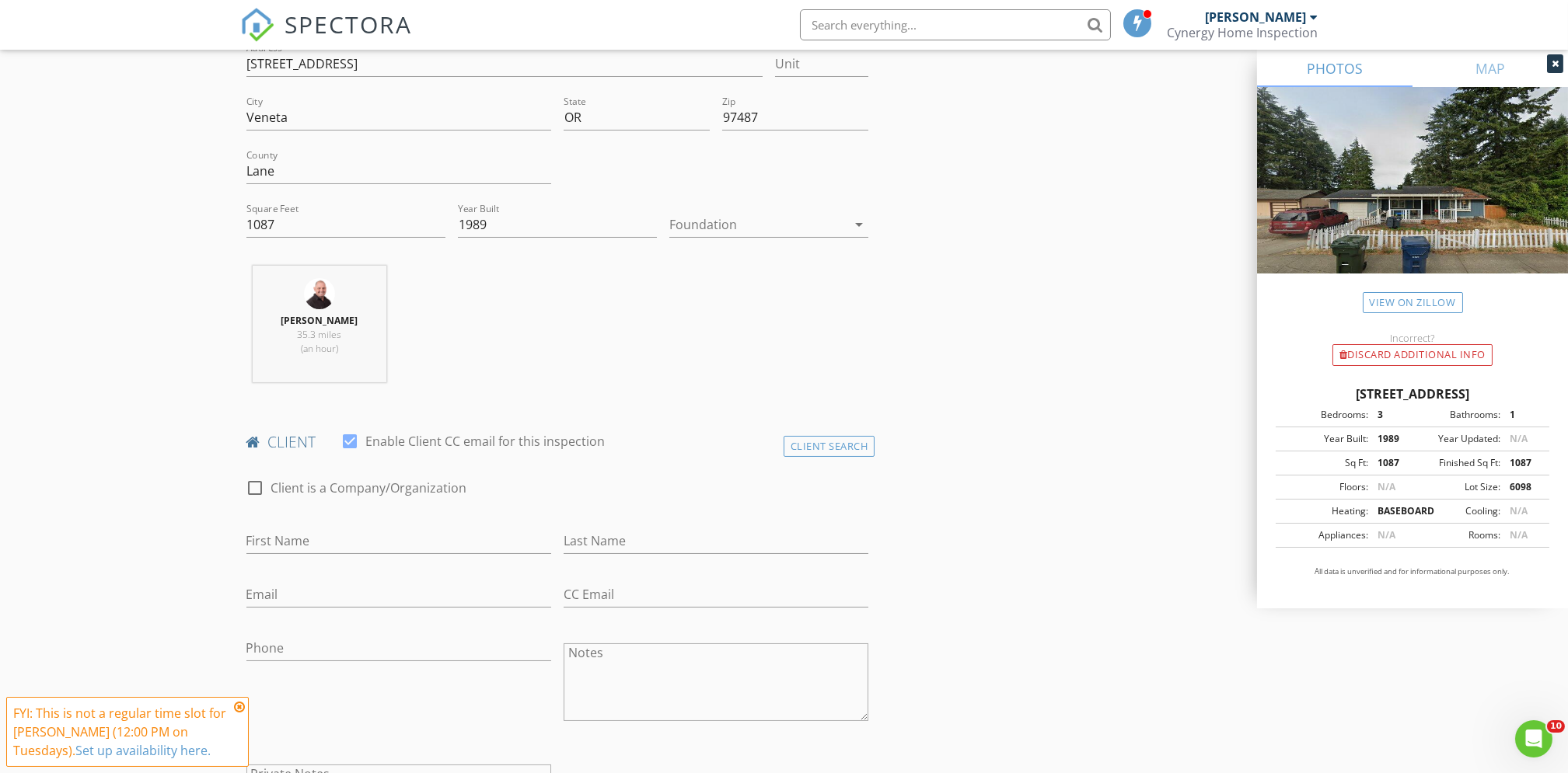
scroll to position [414, 0]
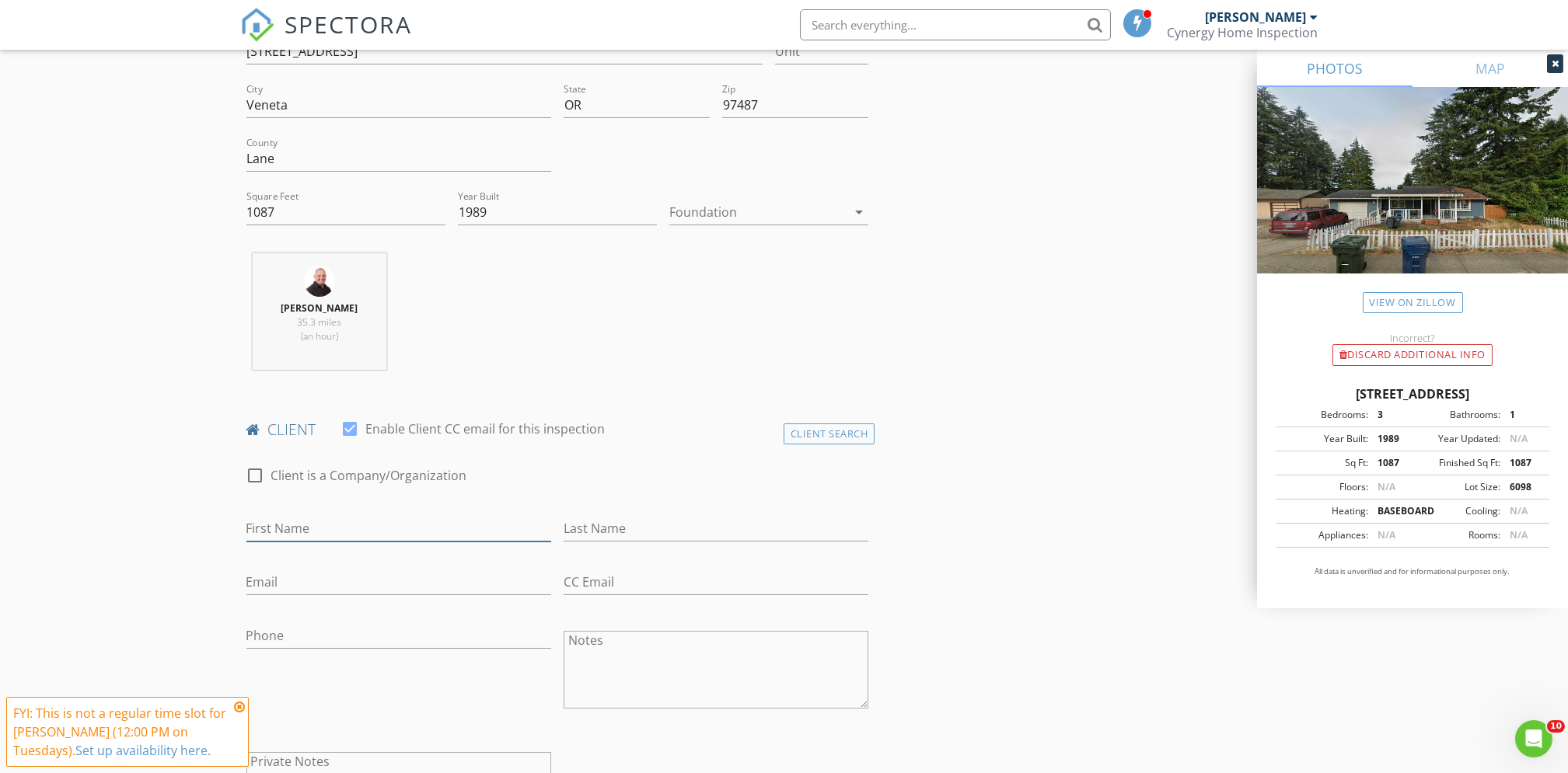
click at [358, 526] on input "First Name" at bounding box center [398, 528] width 305 height 25
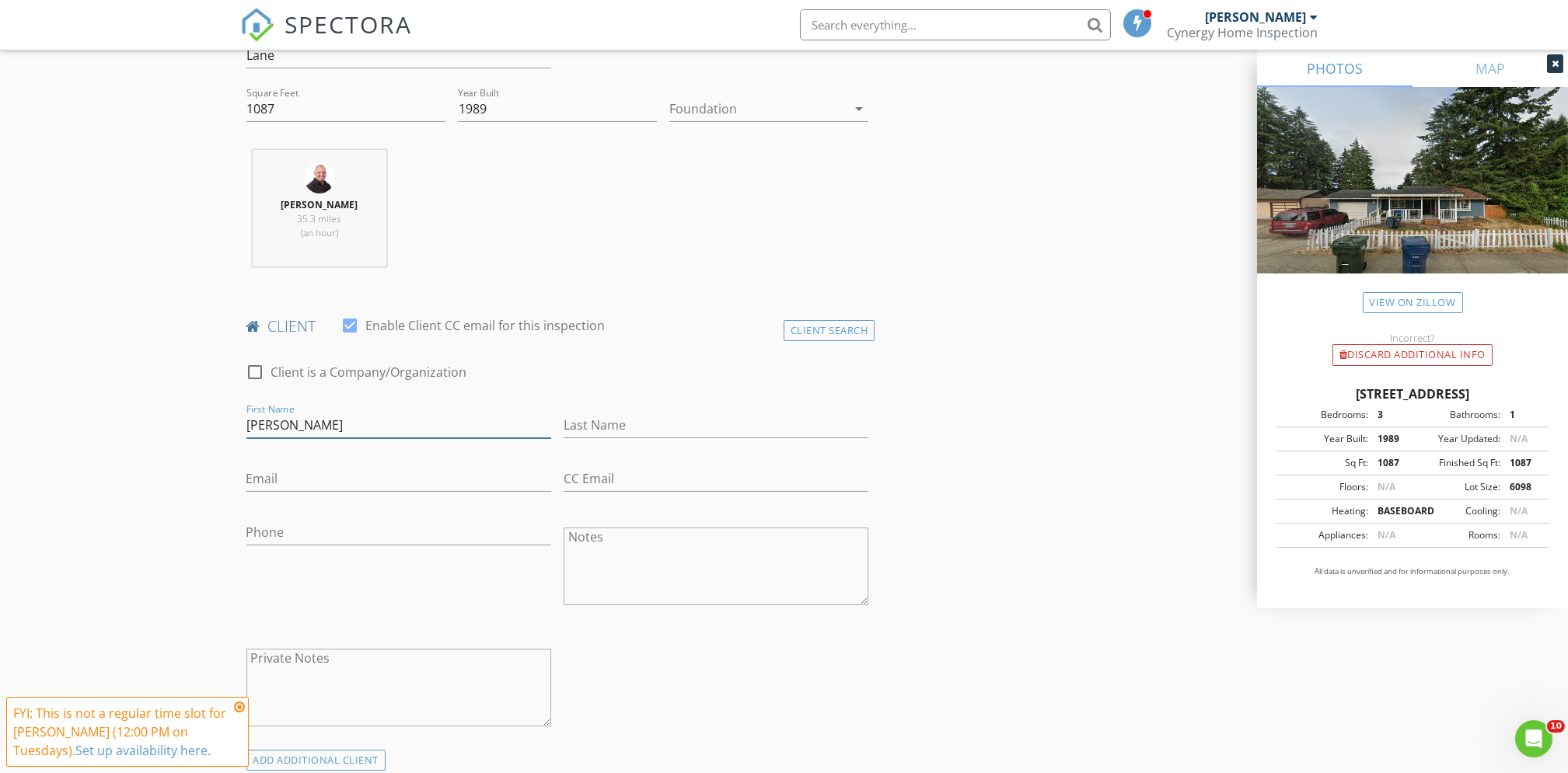
type input "[PERSON_NAME]"
click at [344, 530] on input "Phone" at bounding box center [398, 532] width 305 height 25
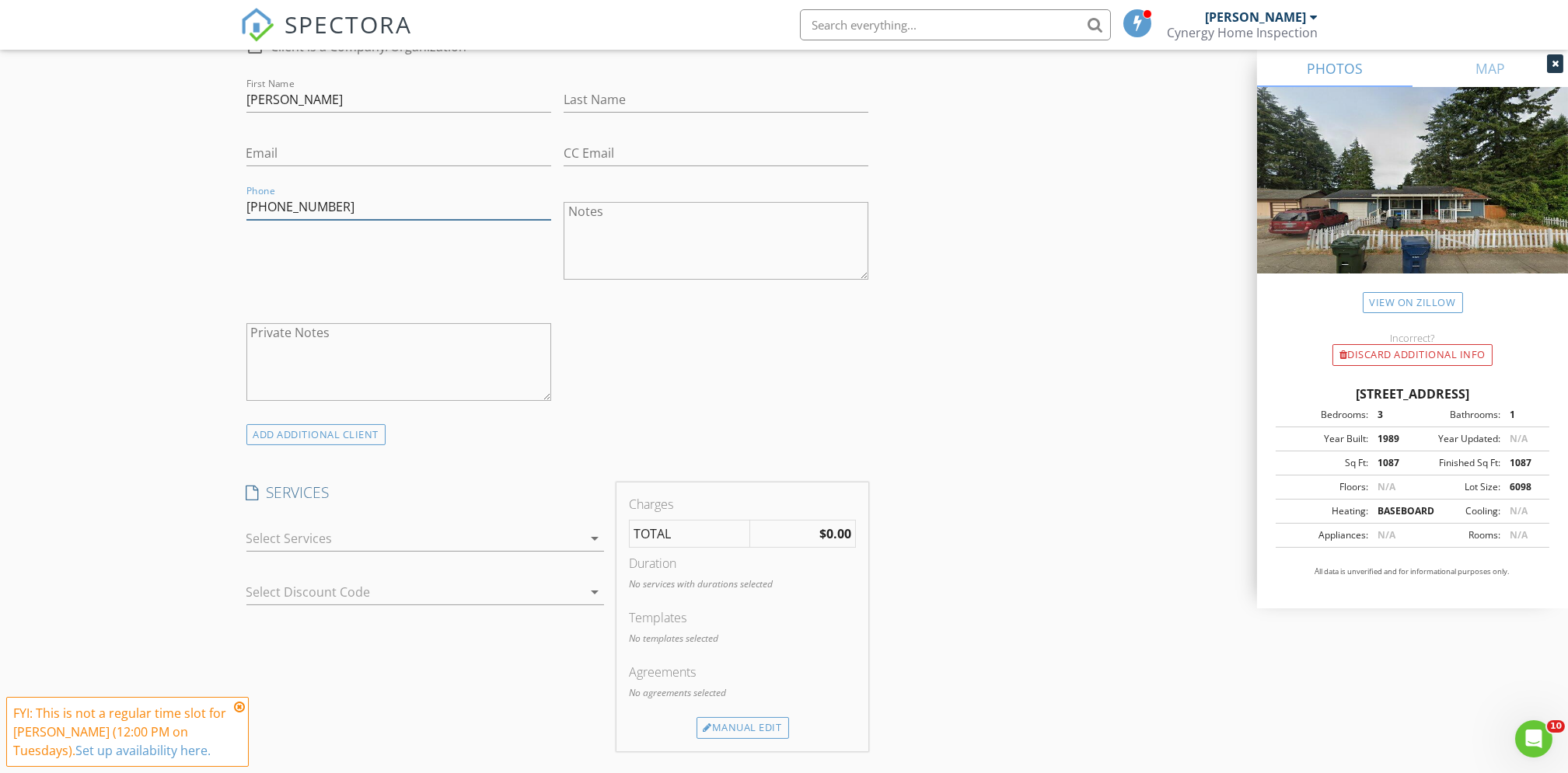
scroll to position [932, 0]
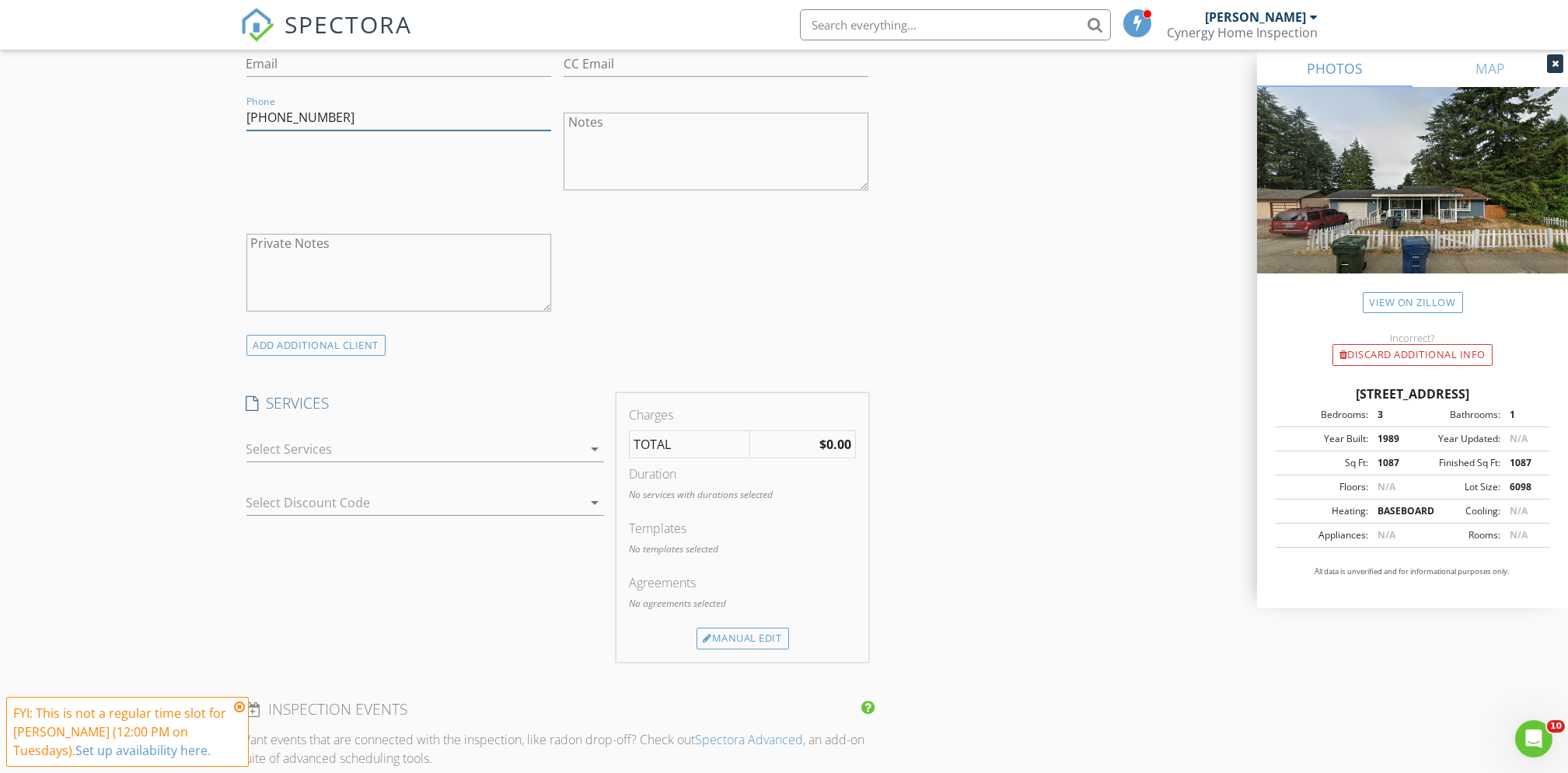
type input "[PHONE_NUMBER]"
click at [599, 453] on icon "arrow_drop_down" at bounding box center [595, 449] width 19 height 19
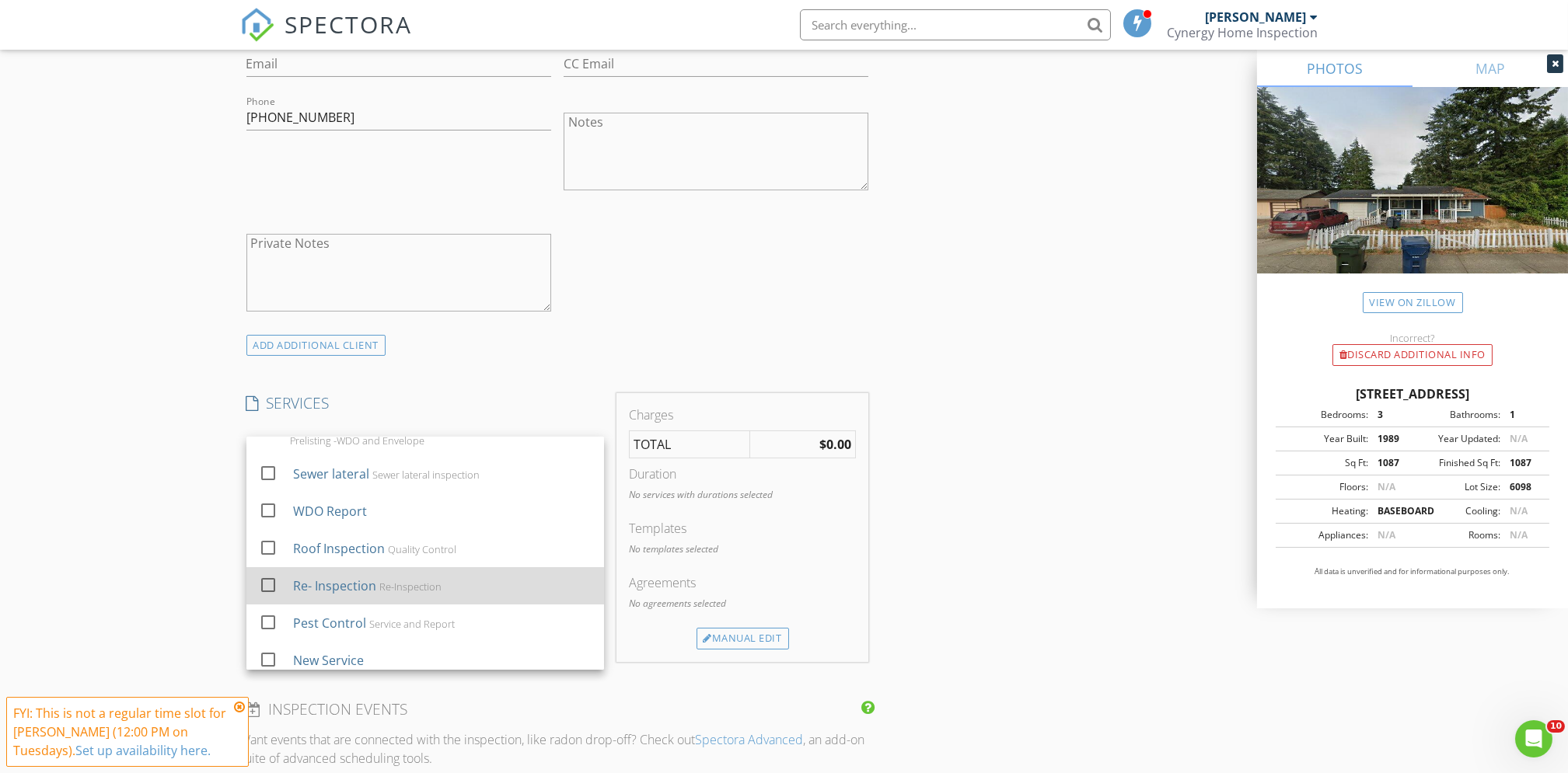
scroll to position [103, 0]
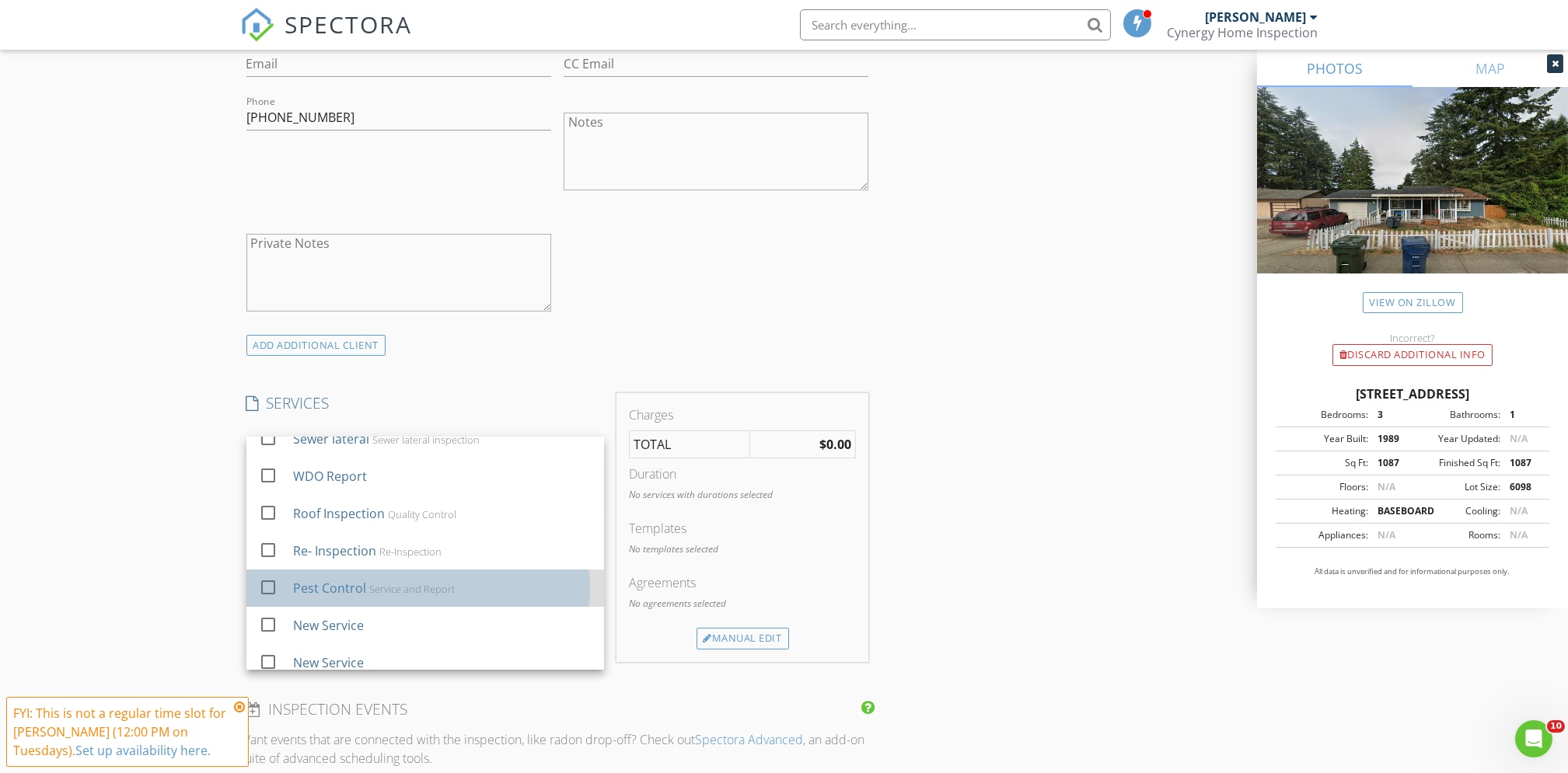
click at [331, 583] on div "Pest Control" at bounding box center [329, 588] width 73 height 19
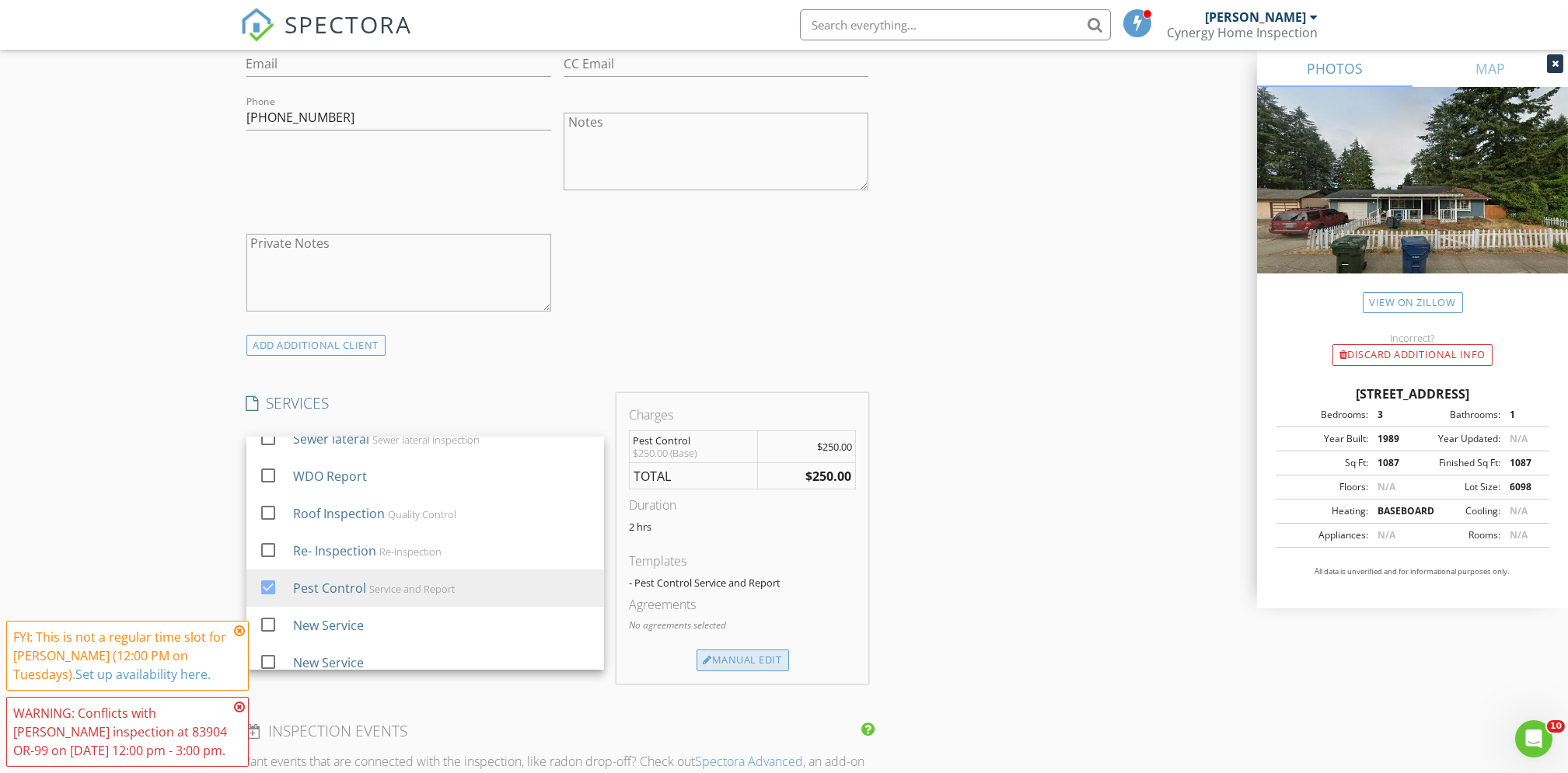
click at [738, 662] on div "Manual Edit" at bounding box center [742, 660] width 93 height 22
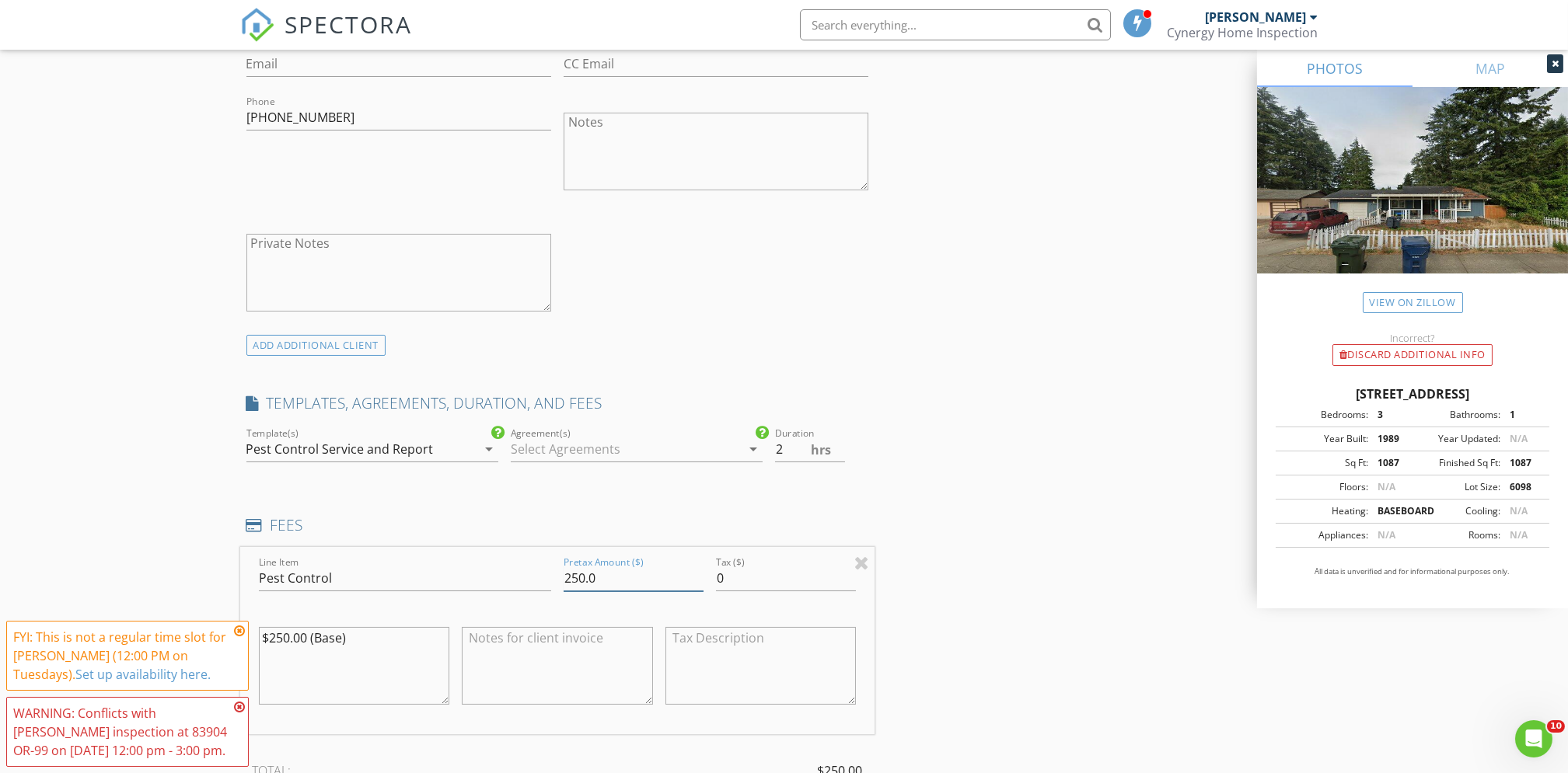
drag, startPoint x: 599, startPoint y: 581, endPoint x: 568, endPoint y: 581, distance: 31.0
click at [569, 581] on input "250.0" at bounding box center [633, 578] width 140 height 25
type input "2"
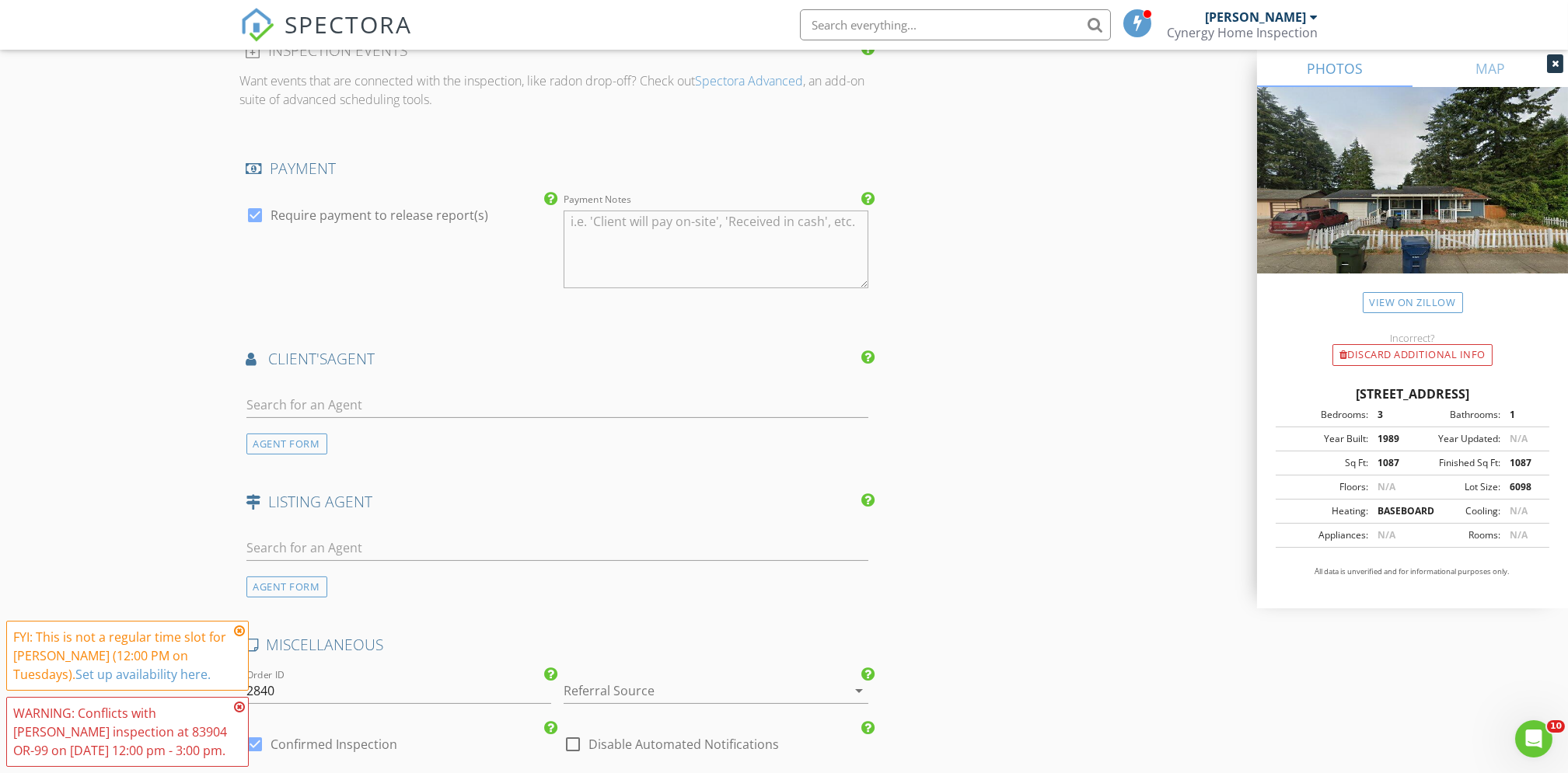
scroll to position [1969, 0]
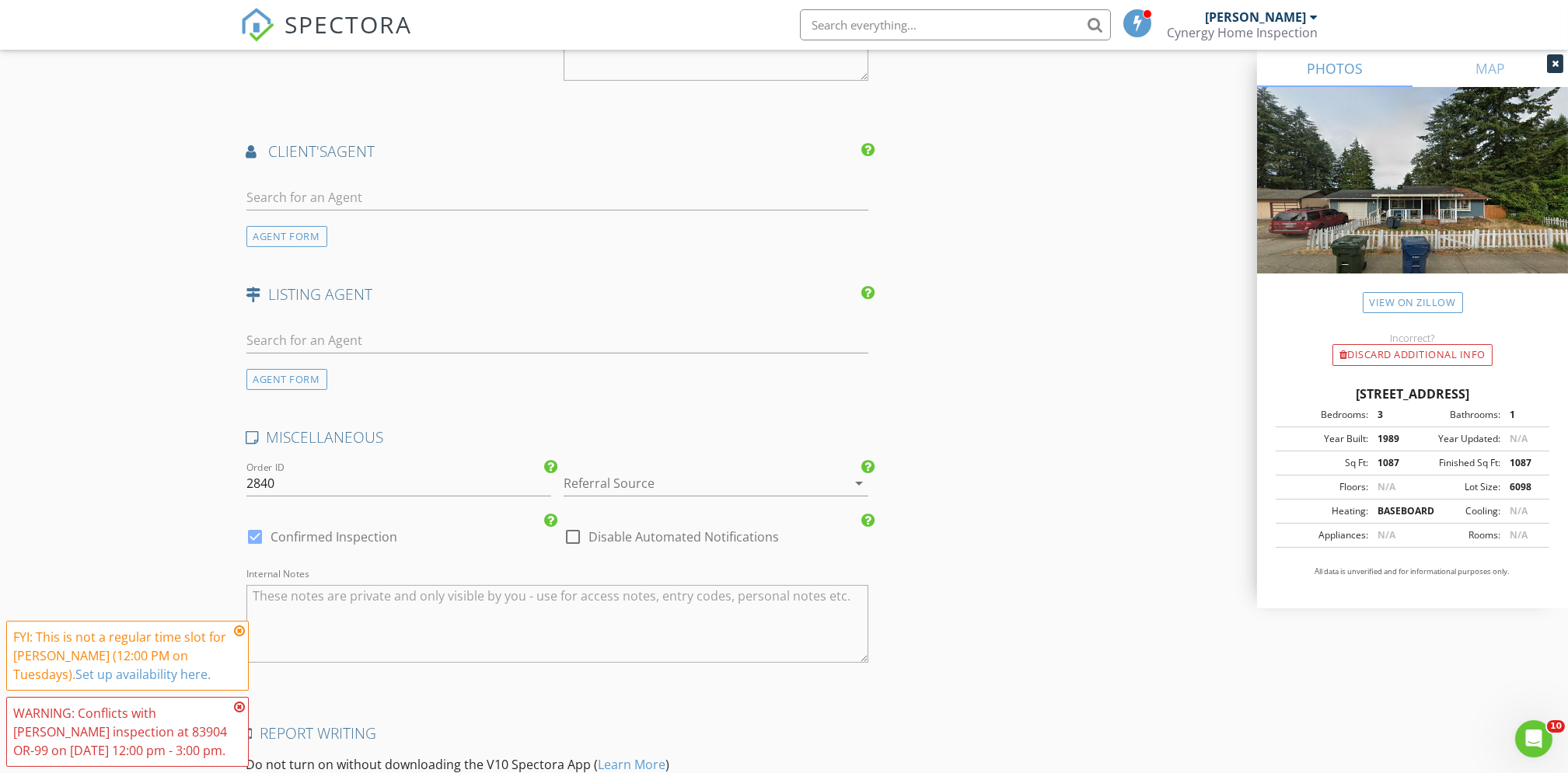
type input "100.00"
click at [623, 537] on label "Disable Automated Notifications" at bounding box center [683, 537] width 190 height 16
checkbox input "true"
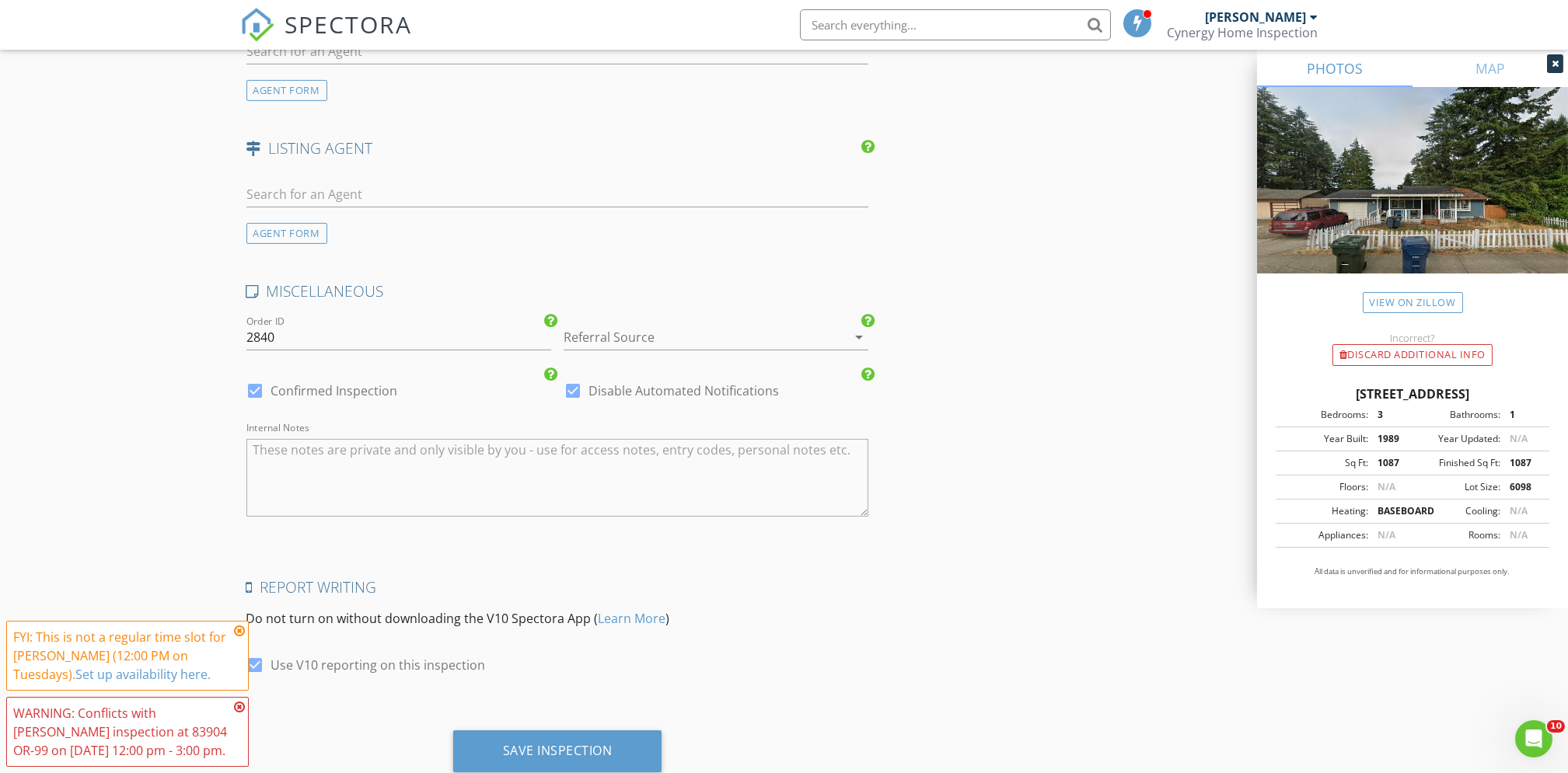
scroll to position [2162, 0]
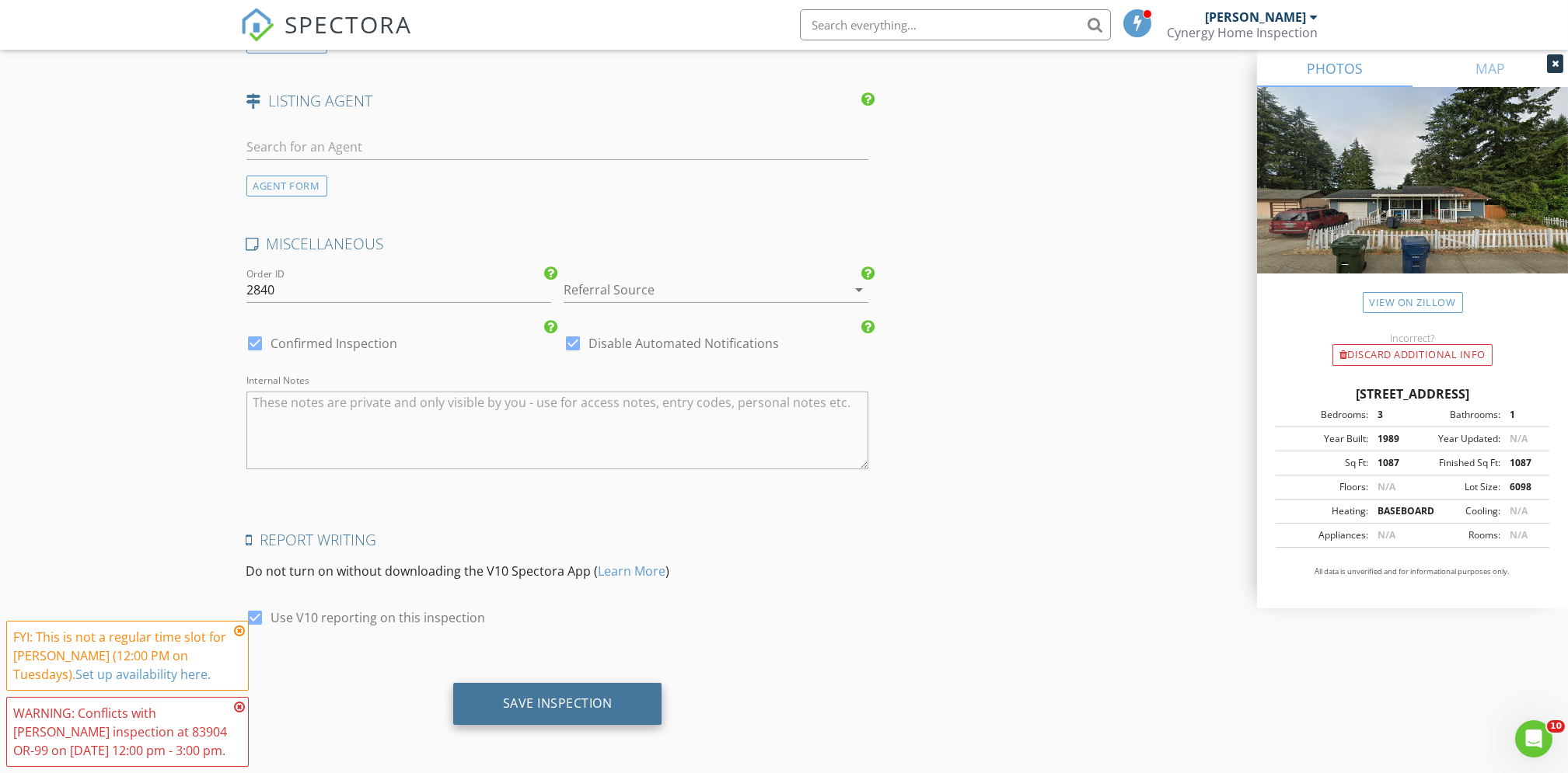
click at [560, 699] on div "Save Inspection" at bounding box center [558, 703] width 110 height 16
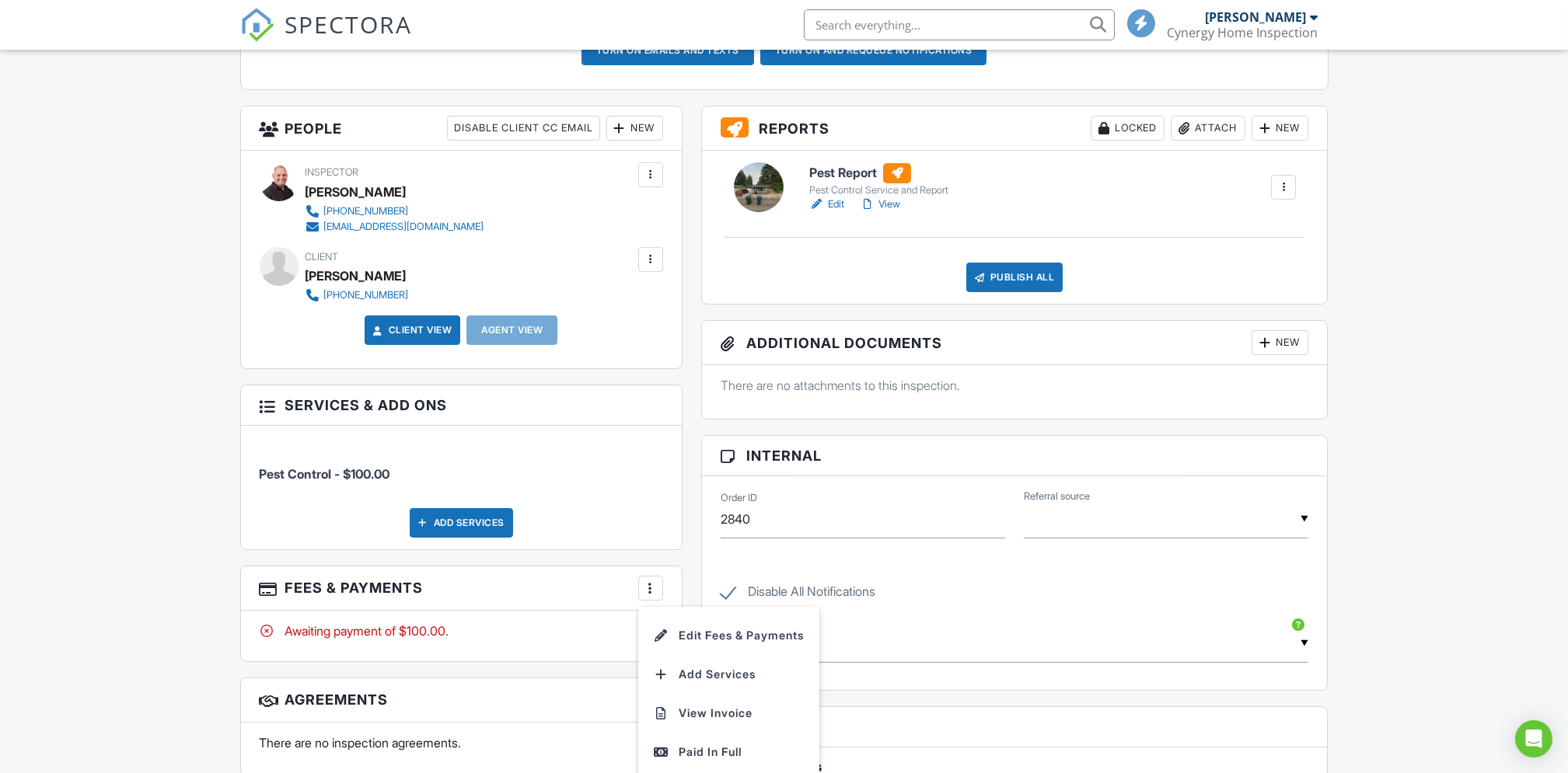
click at [687, 635] on li "Edit Fees & Payments" at bounding box center [728, 635] width 162 height 38
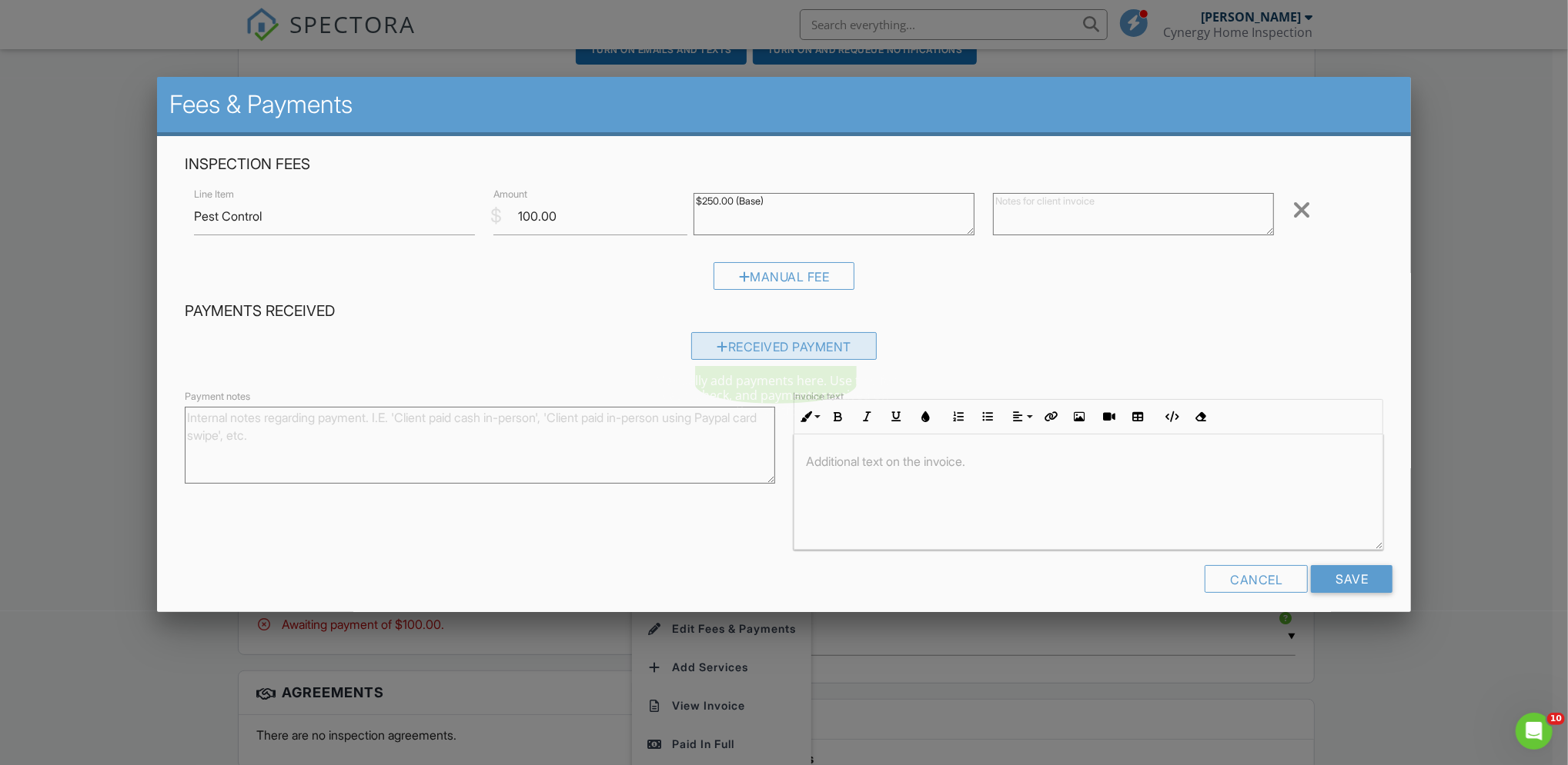
click at [715, 351] on div "Received Payment" at bounding box center [784, 346] width 186 height 28
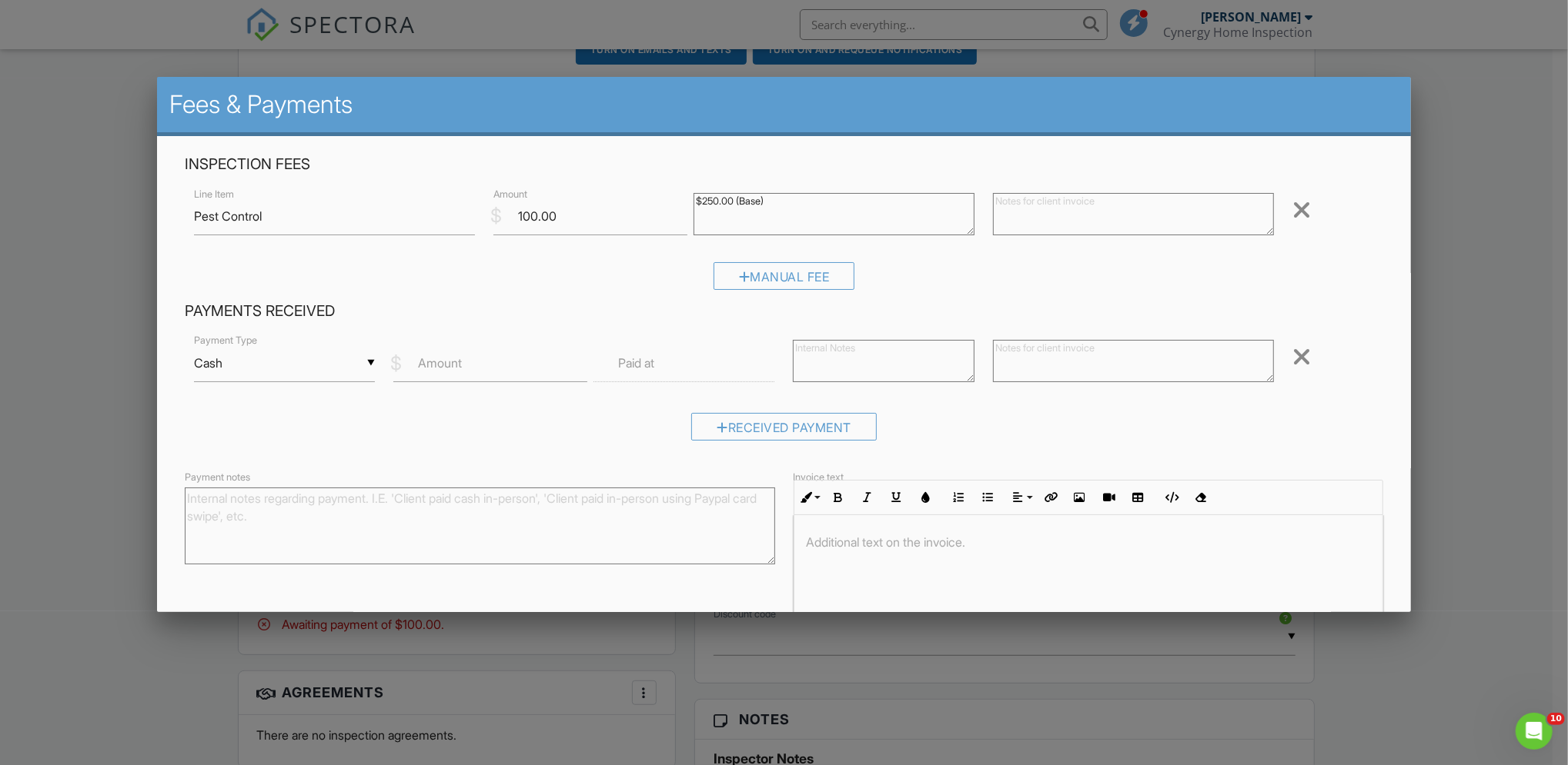
click at [367, 363] on div "▼ Cash Cash Check On-Site Card Other Cash Check On-Site Card Other" at bounding box center [285, 363] width 182 height 38
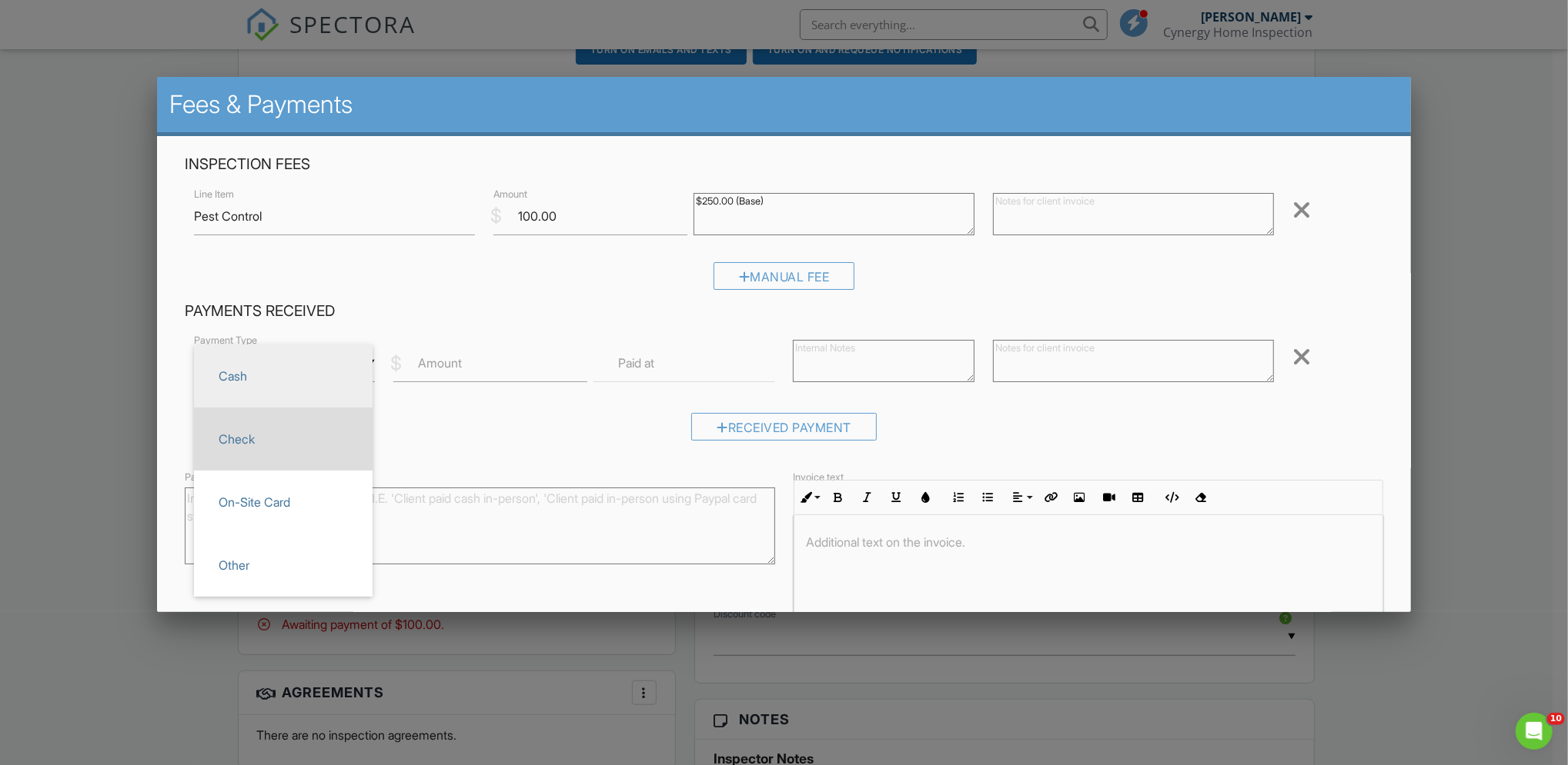
click at [250, 438] on span "Check" at bounding box center [283, 439] width 154 height 38
type input "Check"
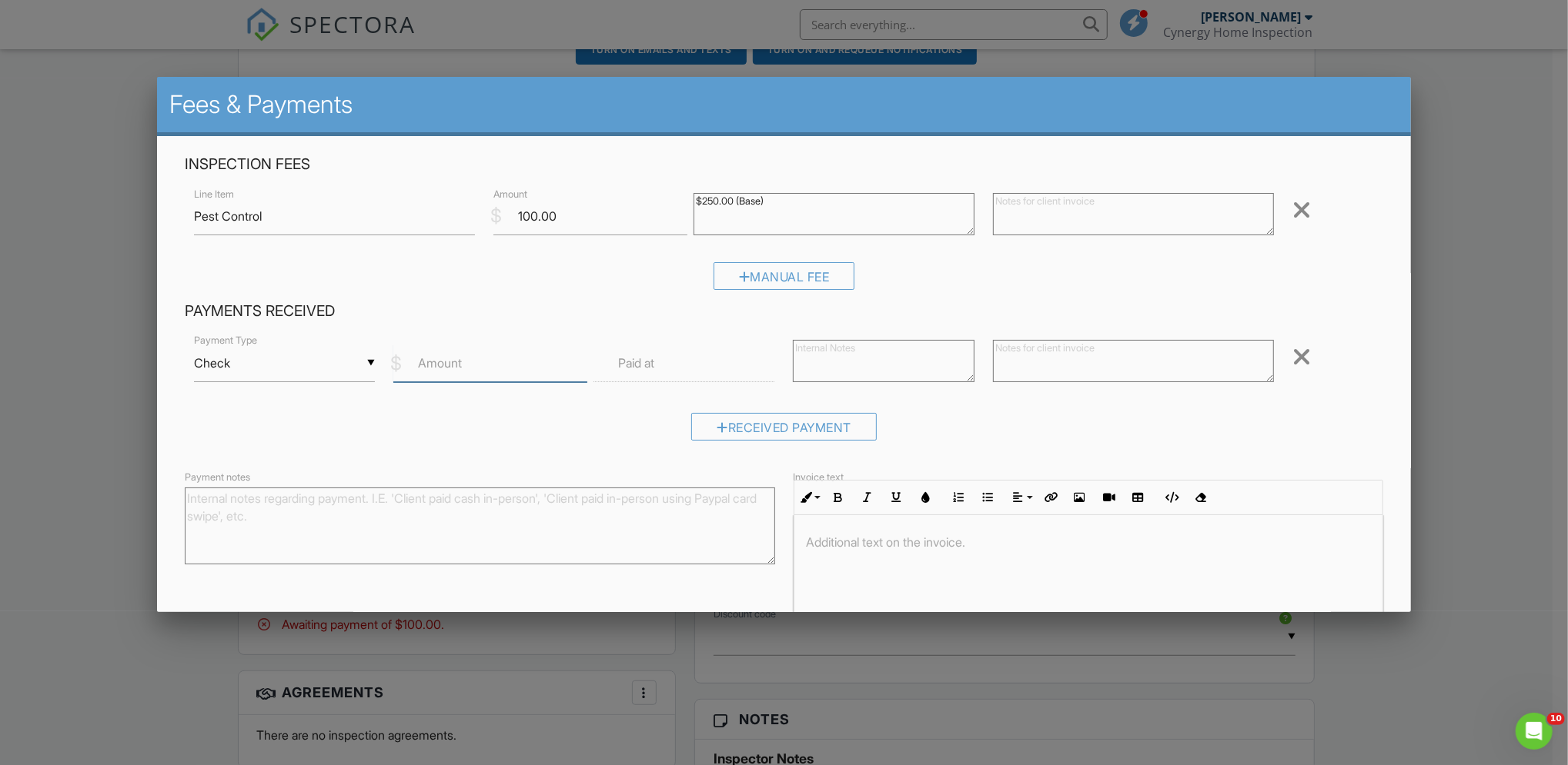
click at [468, 369] on input "Amount" at bounding box center [490, 363] width 194 height 38
type input "100.00"
click at [1013, 356] on textarea at bounding box center [1133, 362] width 281 height 43
click at [1048, 362] on textarea at bounding box center [1133, 362] width 281 height 43
click at [1085, 372] on textarea at bounding box center [1133, 362] width 281 height 43
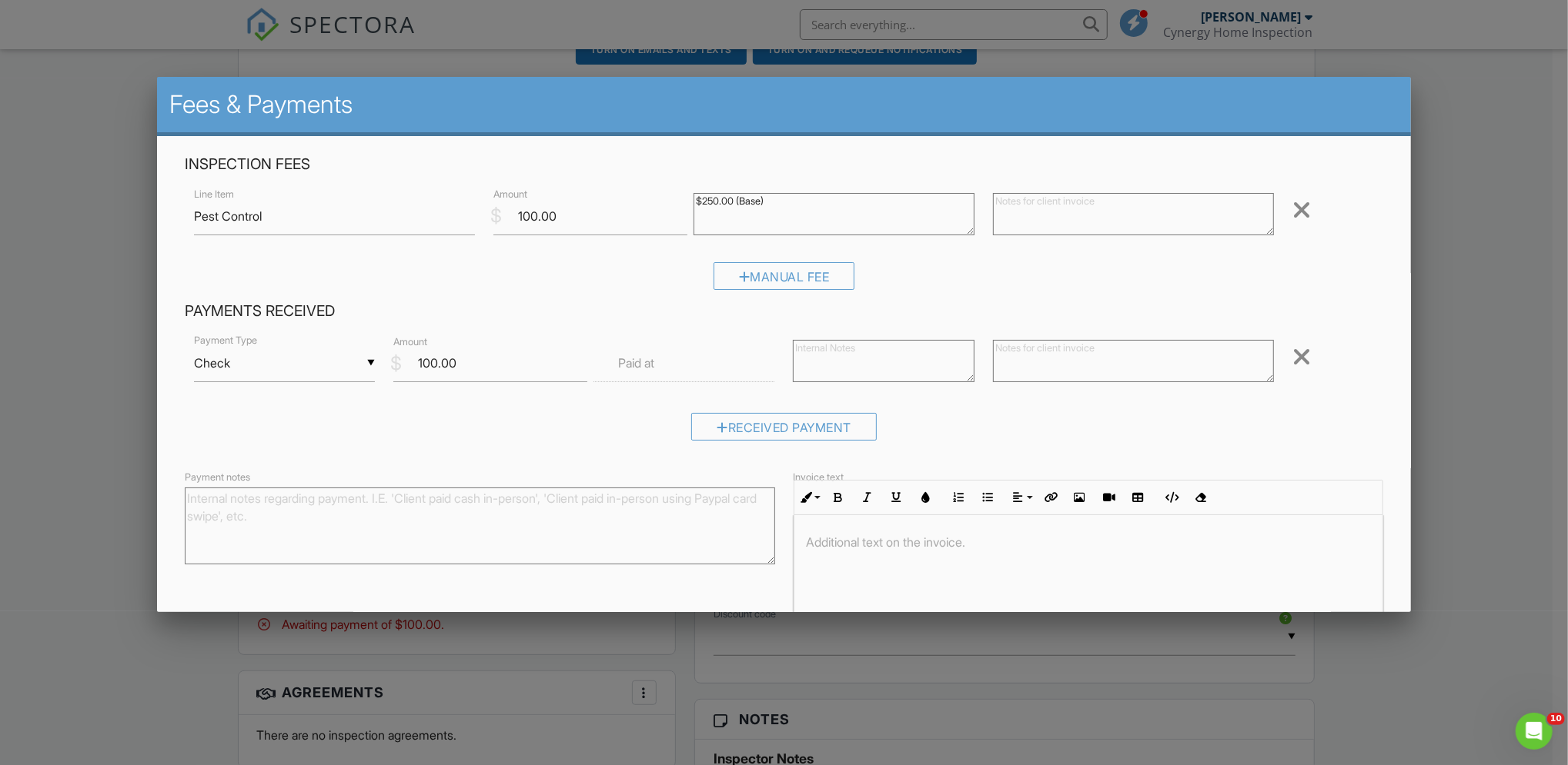
click at [885, 359] on textarea at bounding box center [883, 362] width 182 height 43
type textarea "Ck#123"
click at [1044, 359] on textarea at bounding box center [1133, 362] width 281 height 43
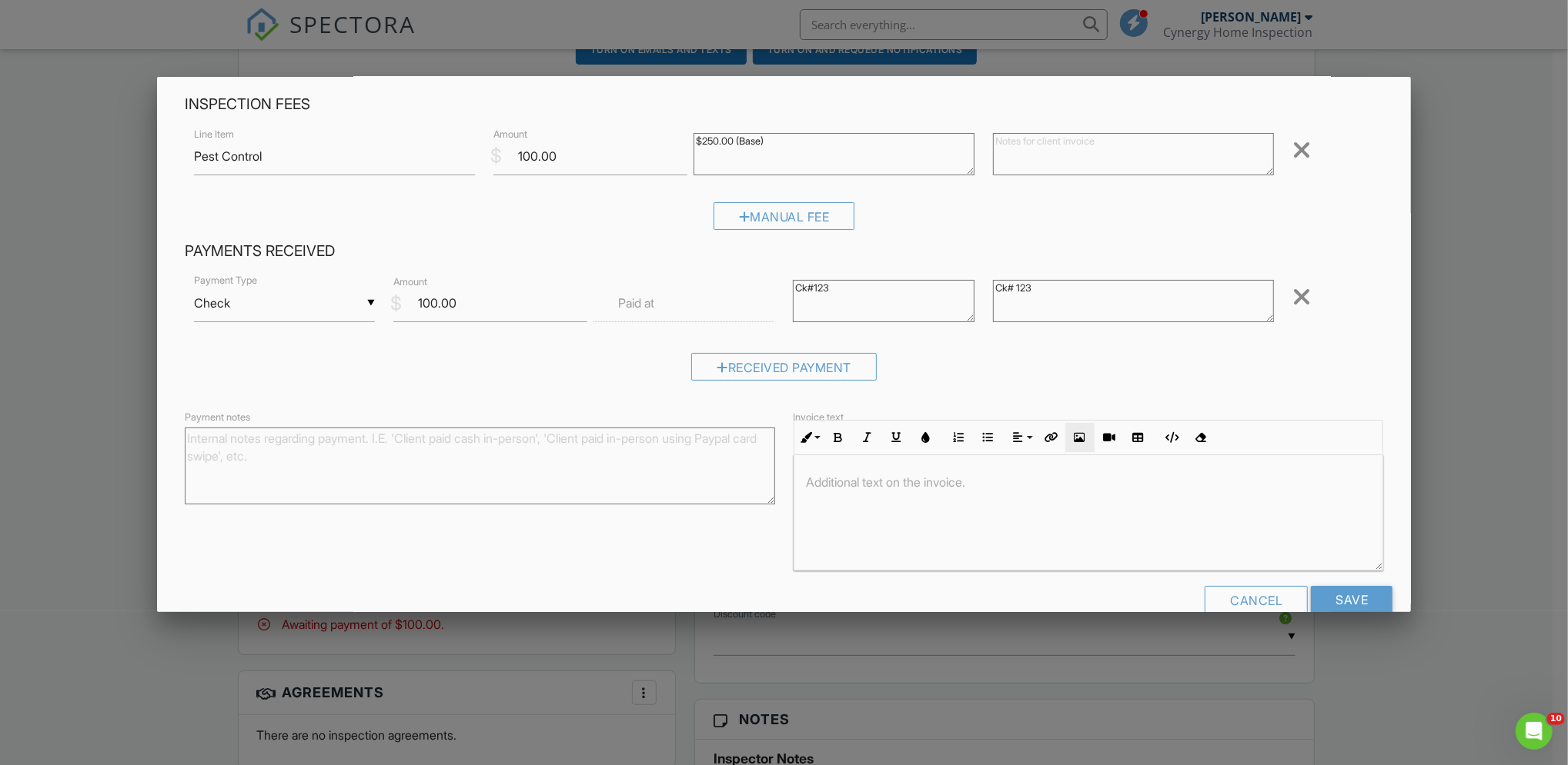
scroll to position [91, 0]
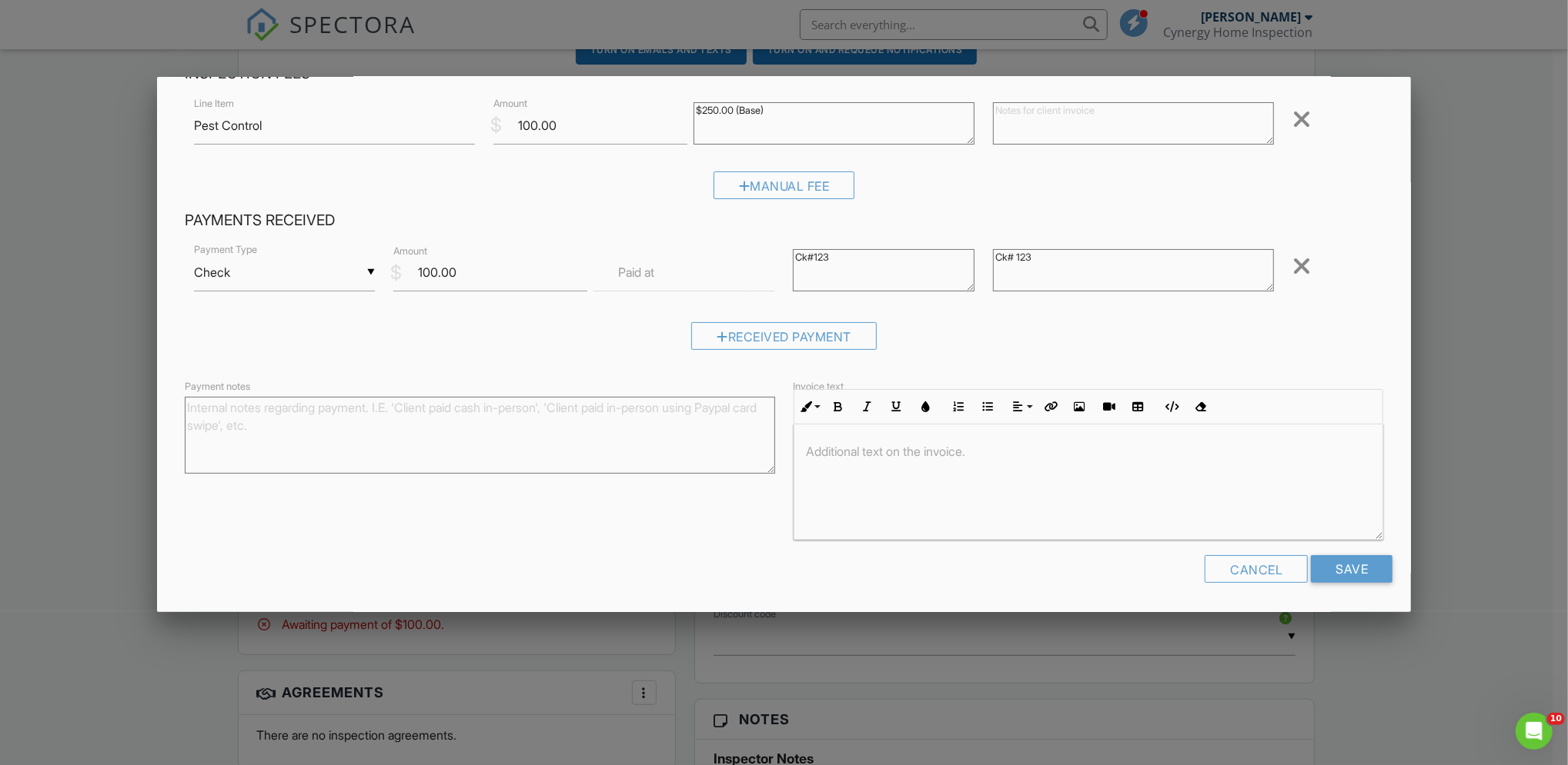
type textarea "Ck# 123"
click at [628, 432] on textarea "Payment notes" at bounding box center [480, 435] width 590 height 77
type textarea "Received at time of service"
click at [1325, 566] on input "Save" at bounding box center [1352, 569] width 82 height 28
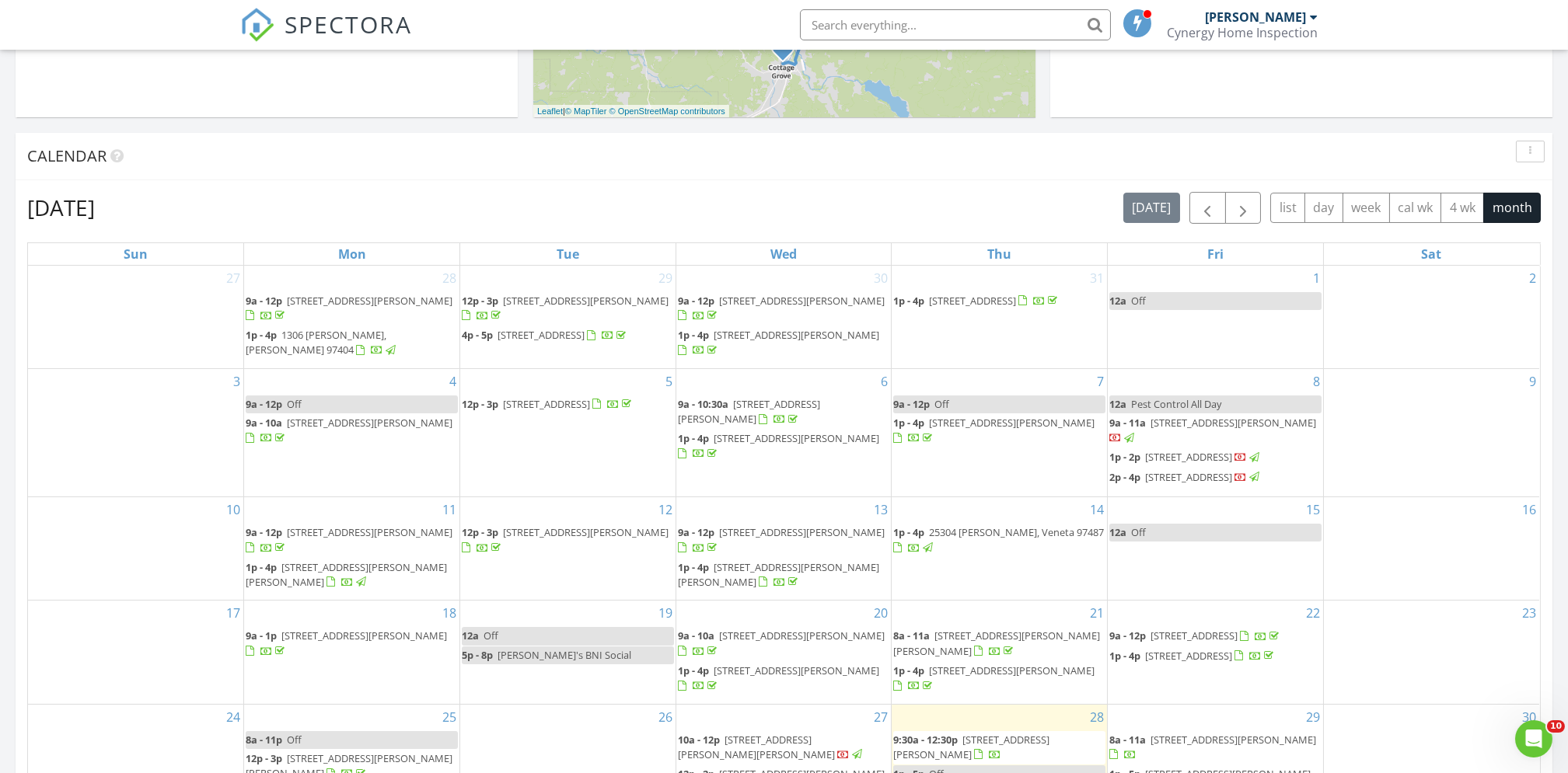
scroll to position [517, 0]
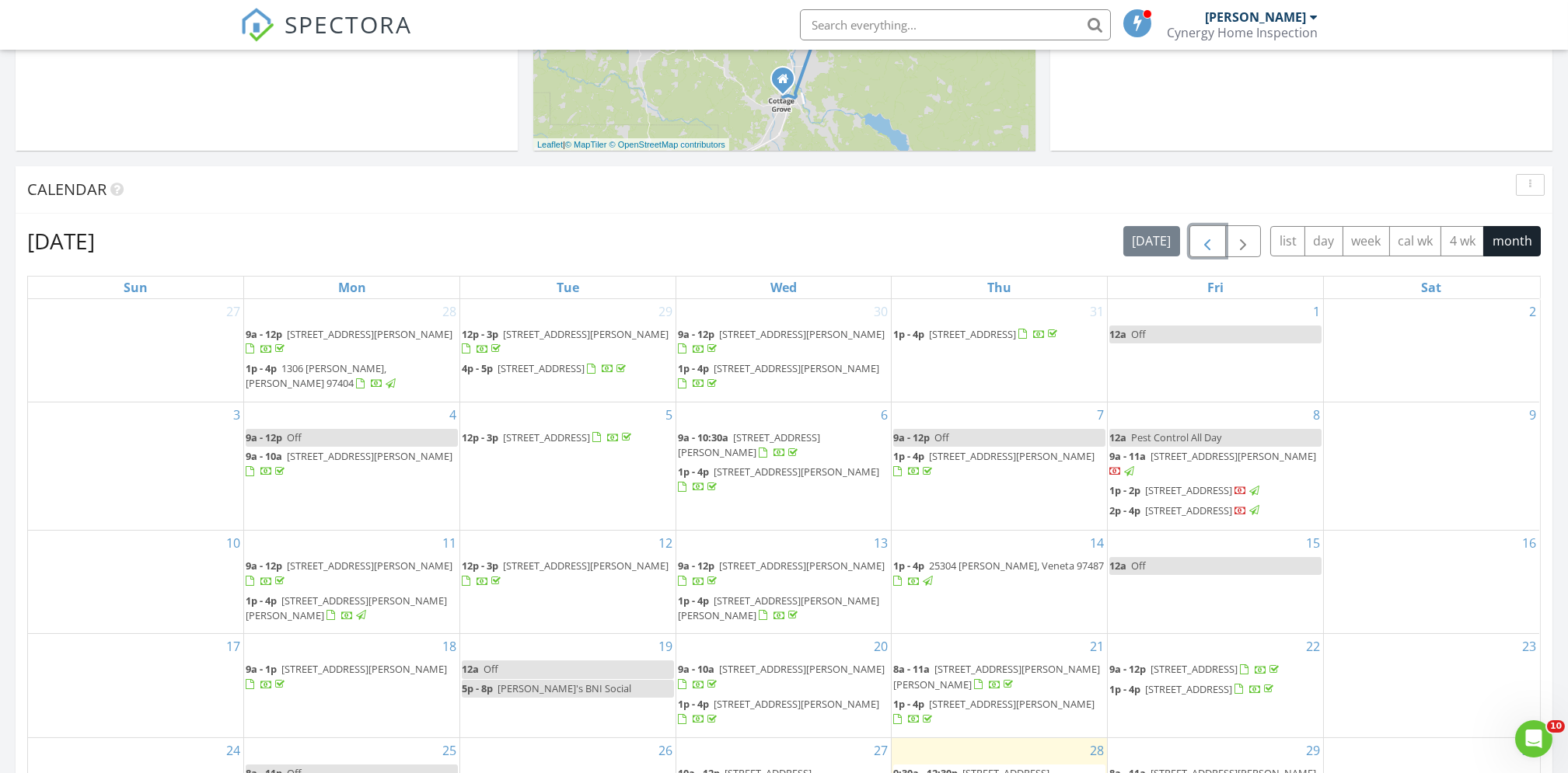
click at [1202, 244] on span "button" at bounding box center [1207, 242] width 19 height 19
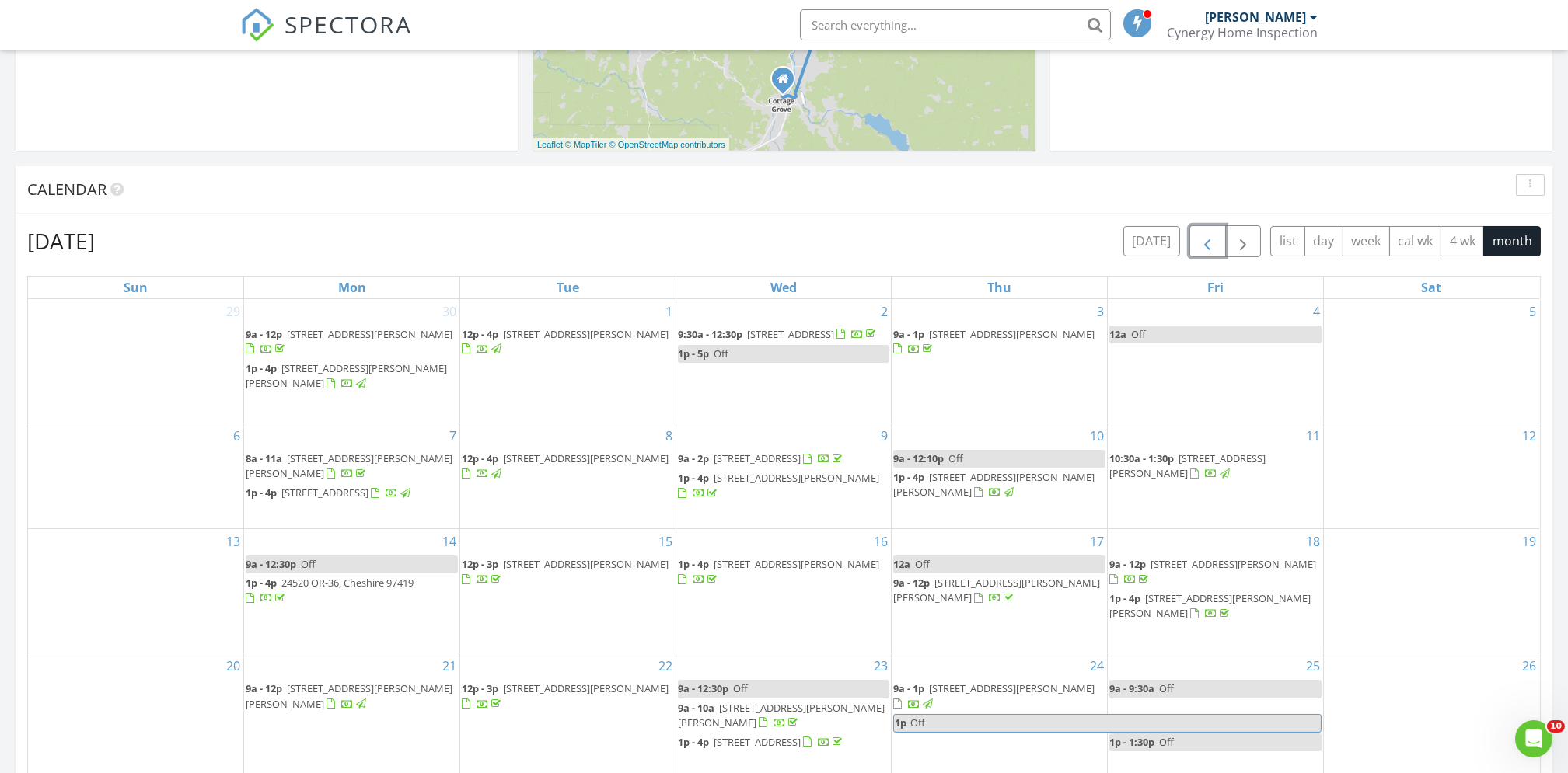
click at [1202, 244] on span "button" at bounding box center [1207, 242] width 19 height 19
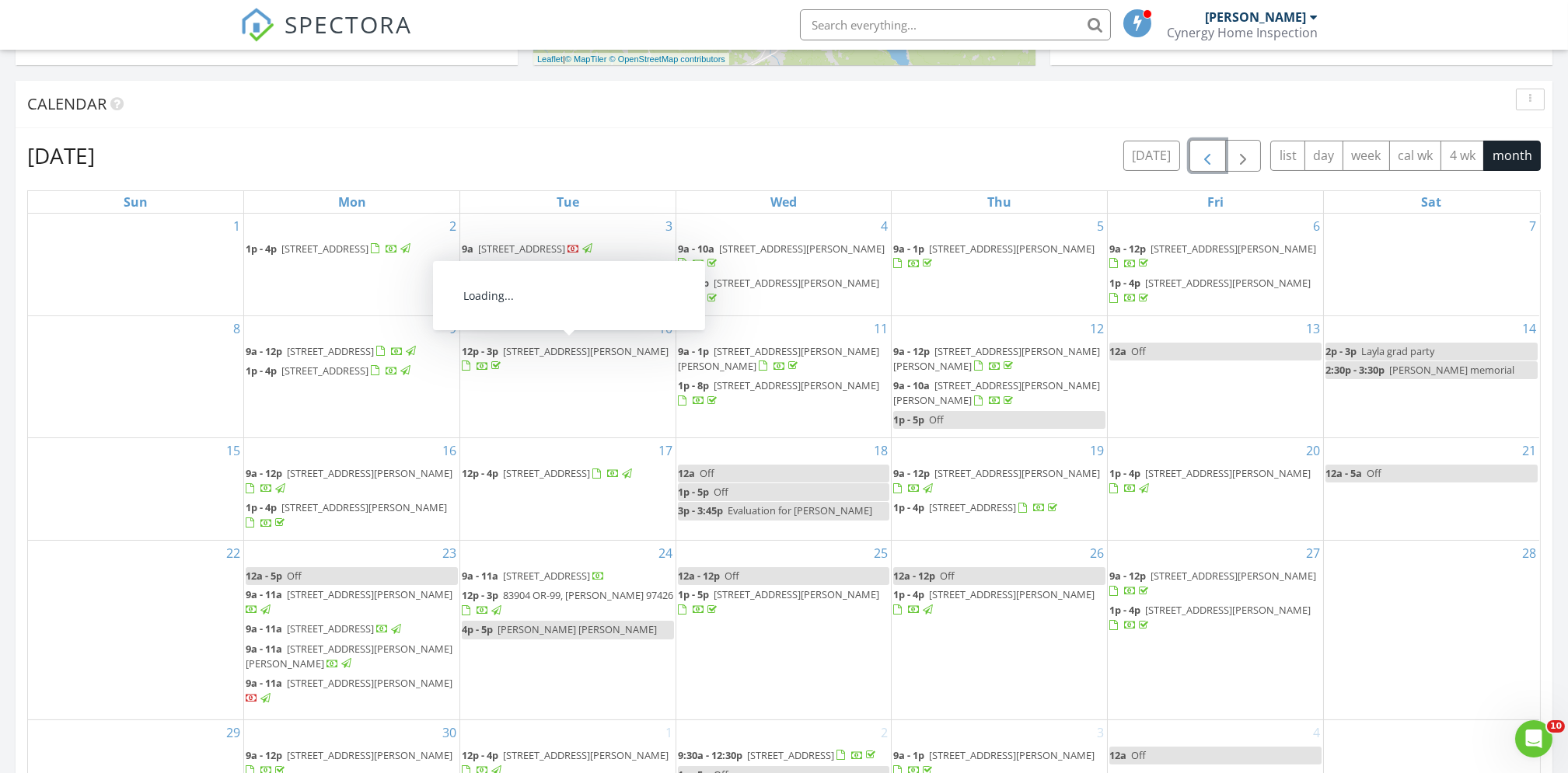
scroll to position [622, 0]
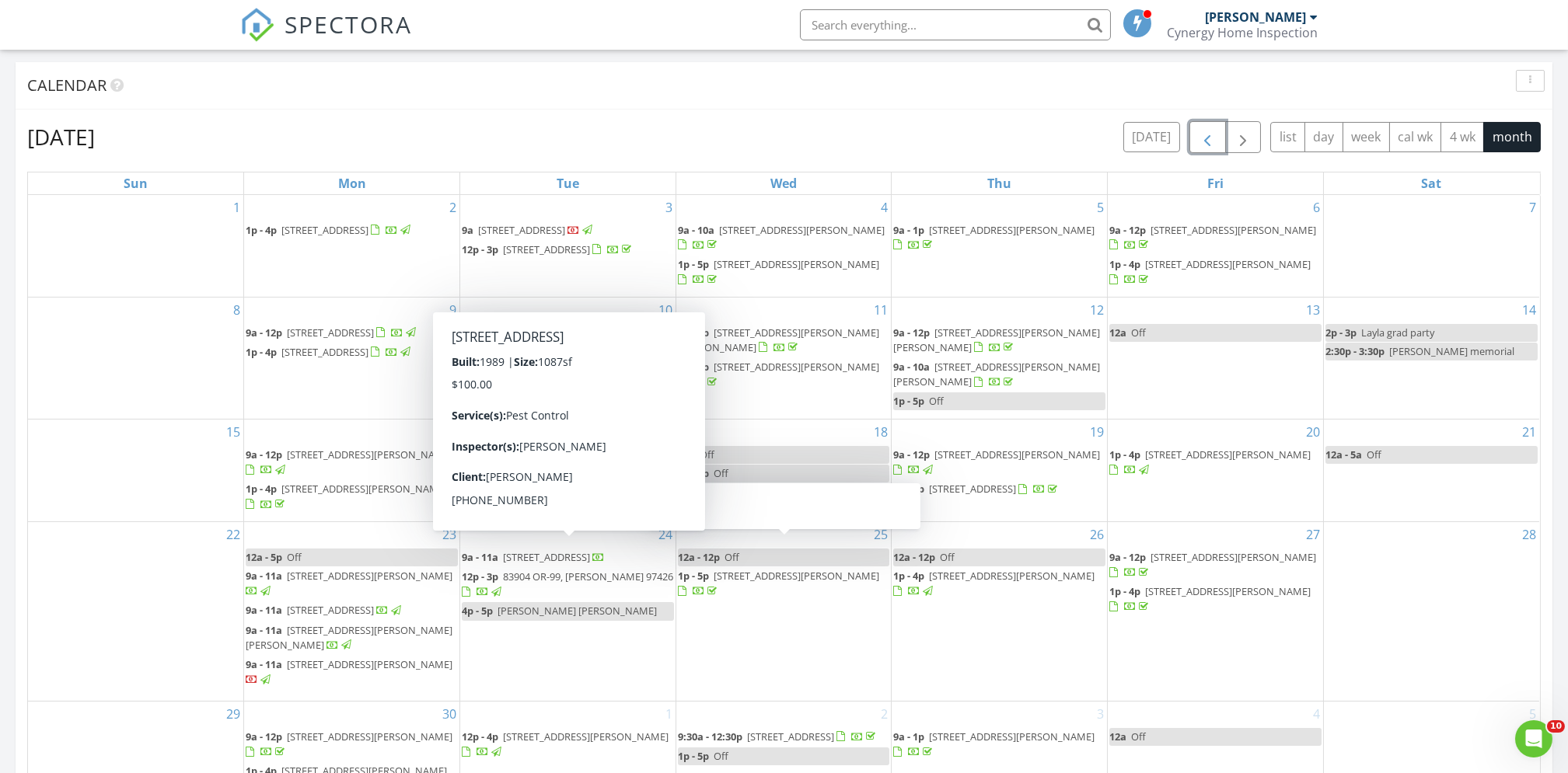
click at [575, 551] on span "87708 Territorial Hwy, Veneta 97487" at bounding box center [546, 557] width 87 height 14
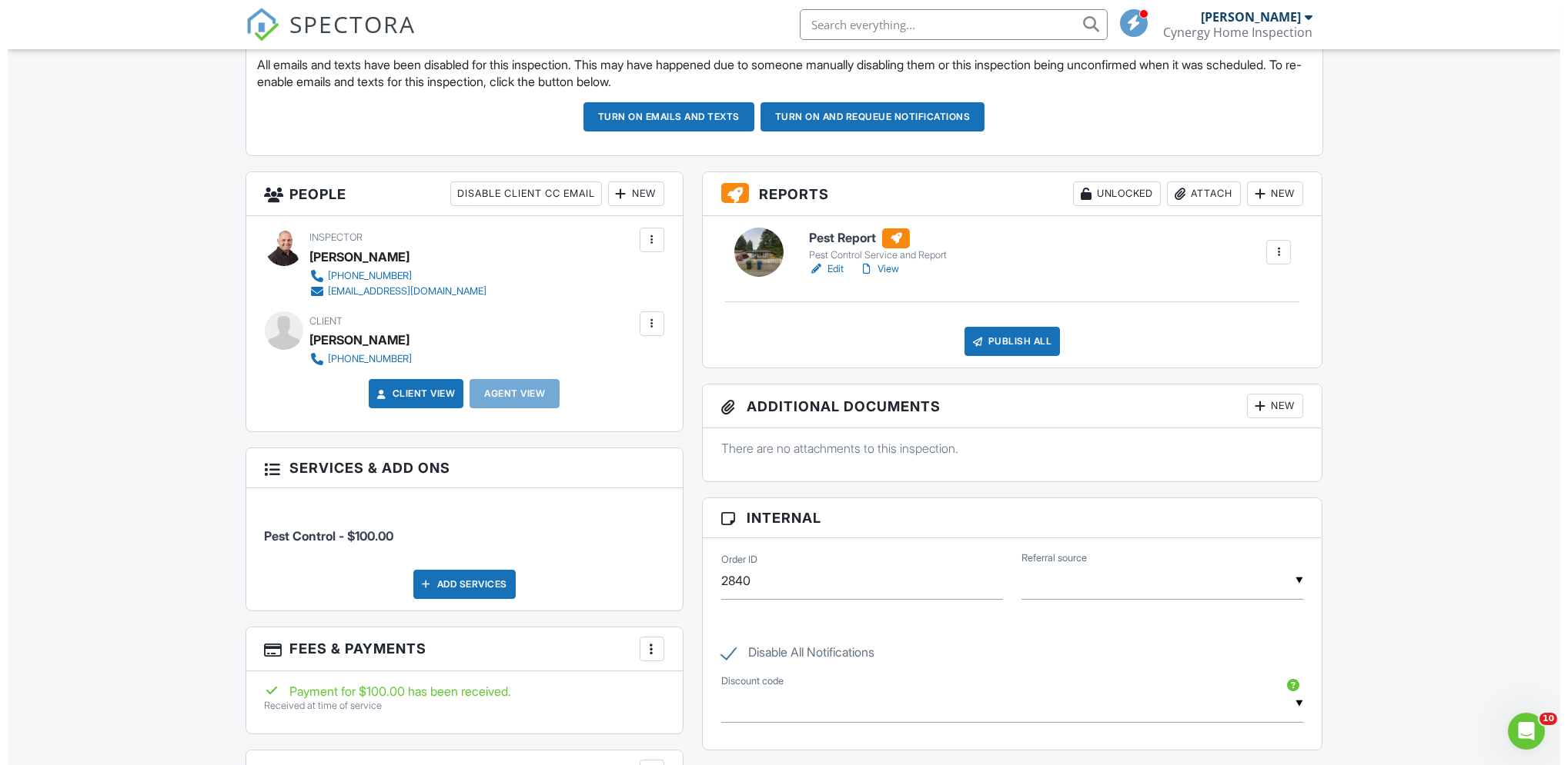
scroll to position [616, 0]
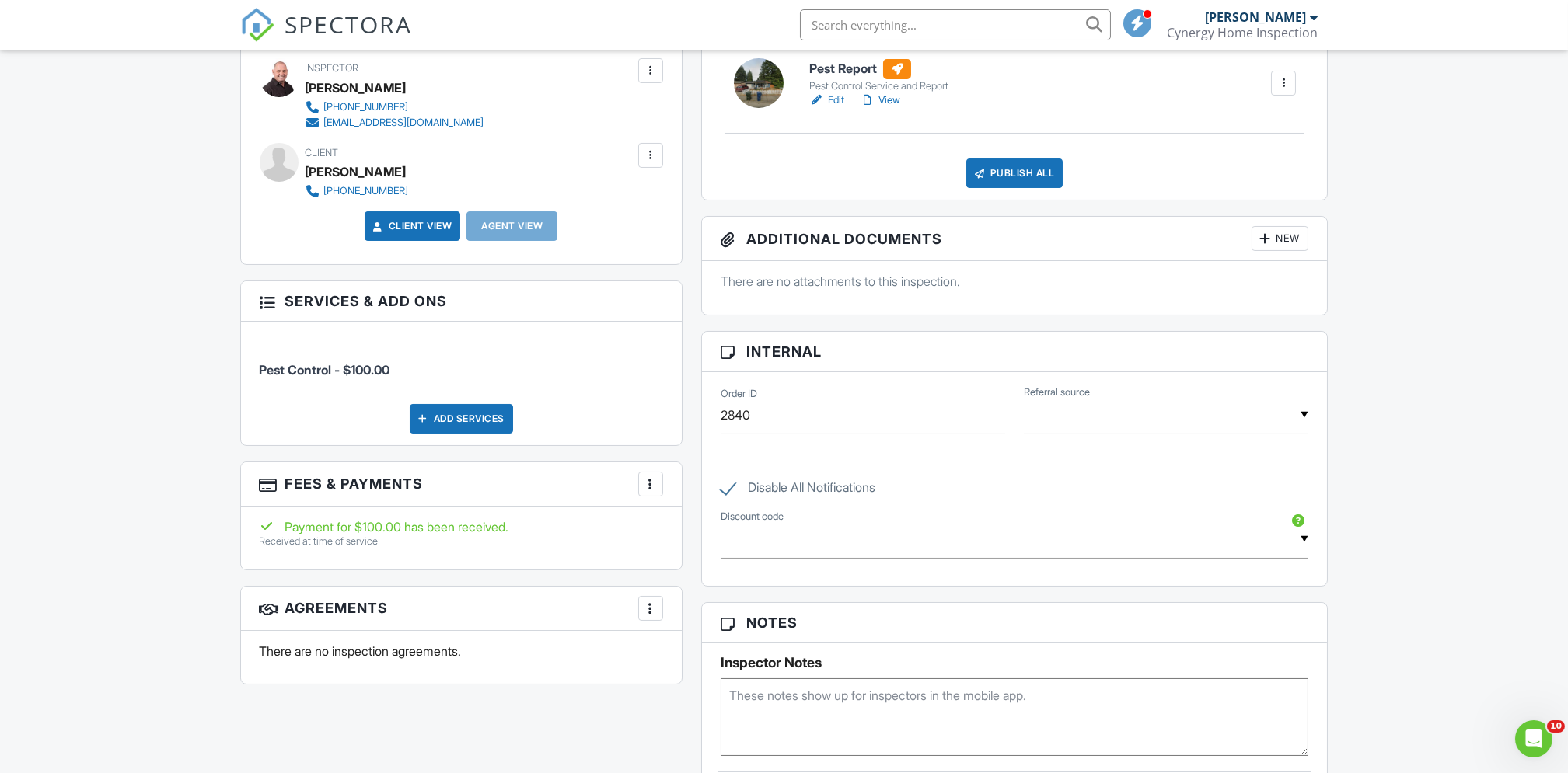
click at [656, 493] on div "More" at bounding box center [650, 483] width 25 height 25
click at [707, 535] on li "Edit Fees & Payments" at bounding box center [728, 531] width 162 height 38
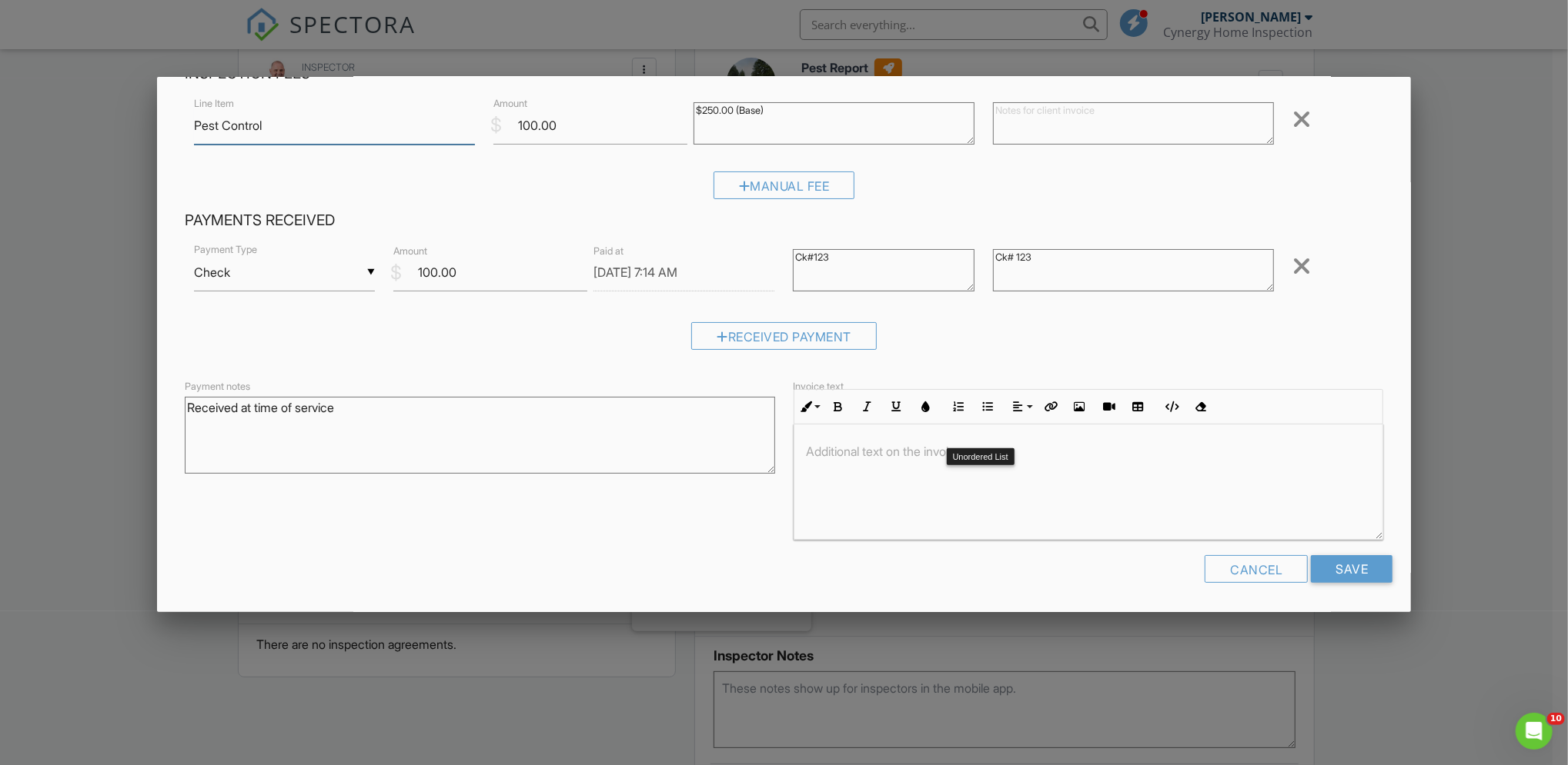
scroll to position [1, 0]
click at [1339, 567] on input "Save" at bounding box center [1352, 569] width 82 height 28
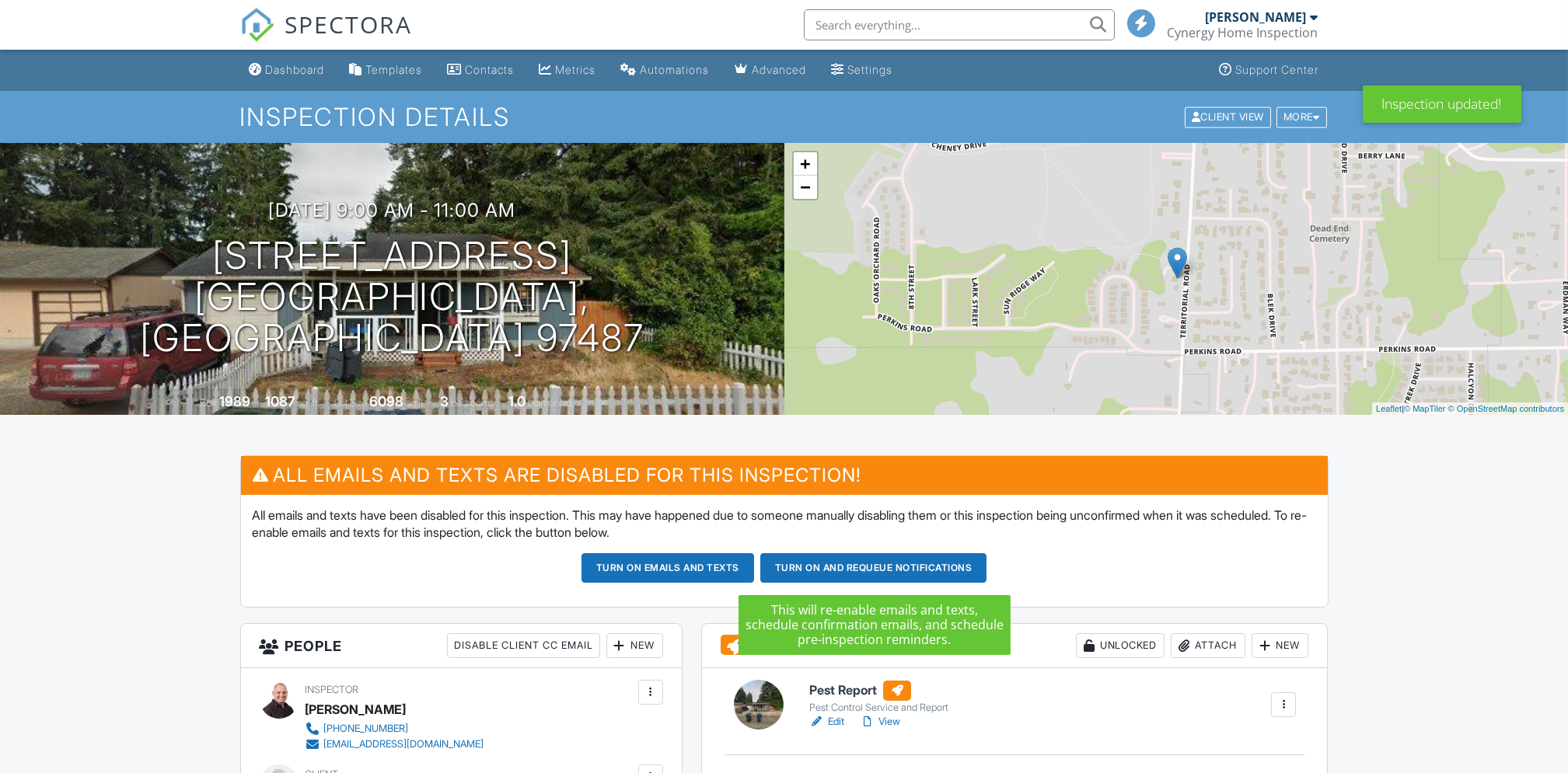
click at [818, 563] on button "Turn on and Requeue Notifications" at bounding box center [874, 569] width 227 height 30
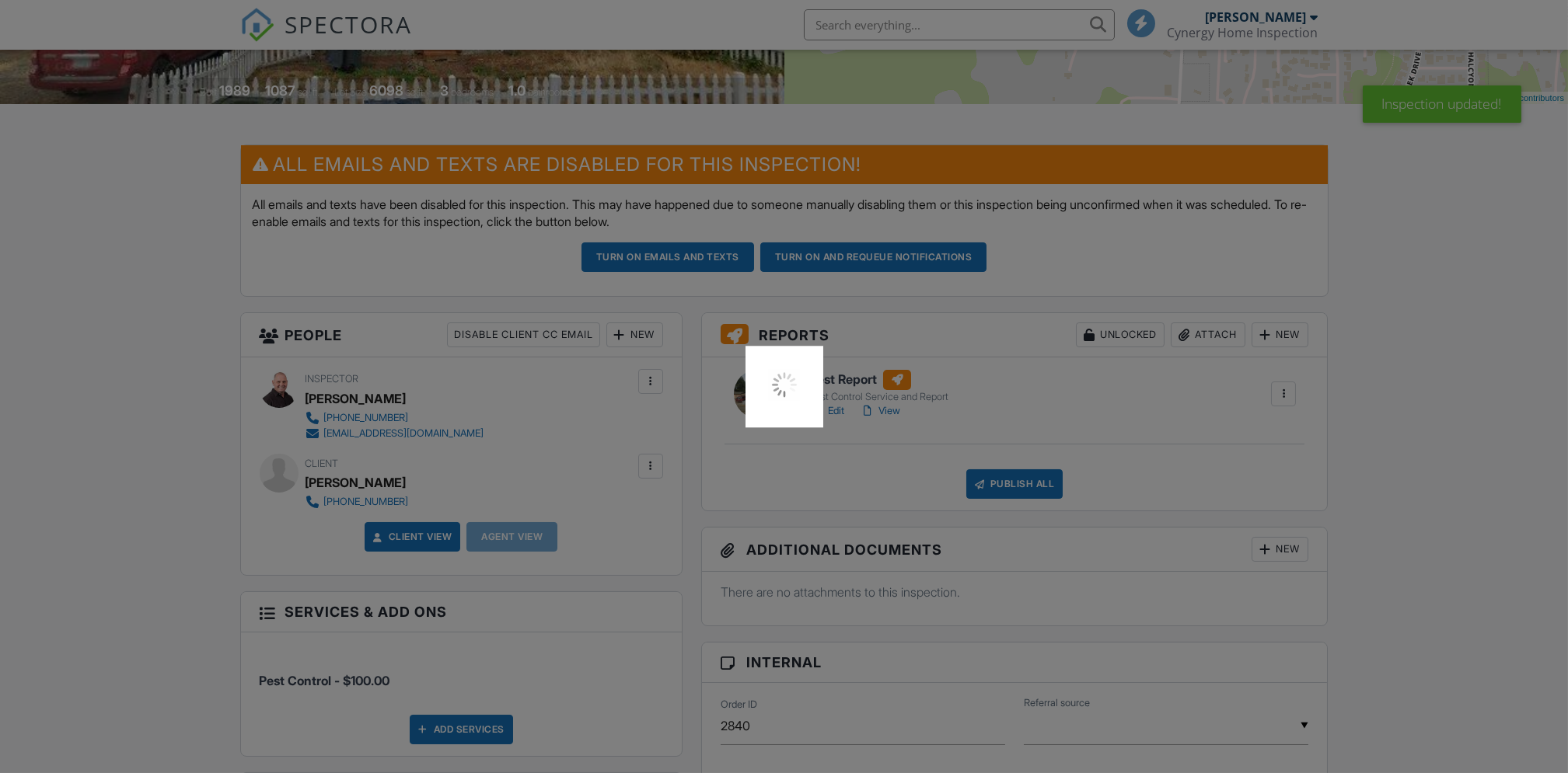
scroll to position [243, 0]
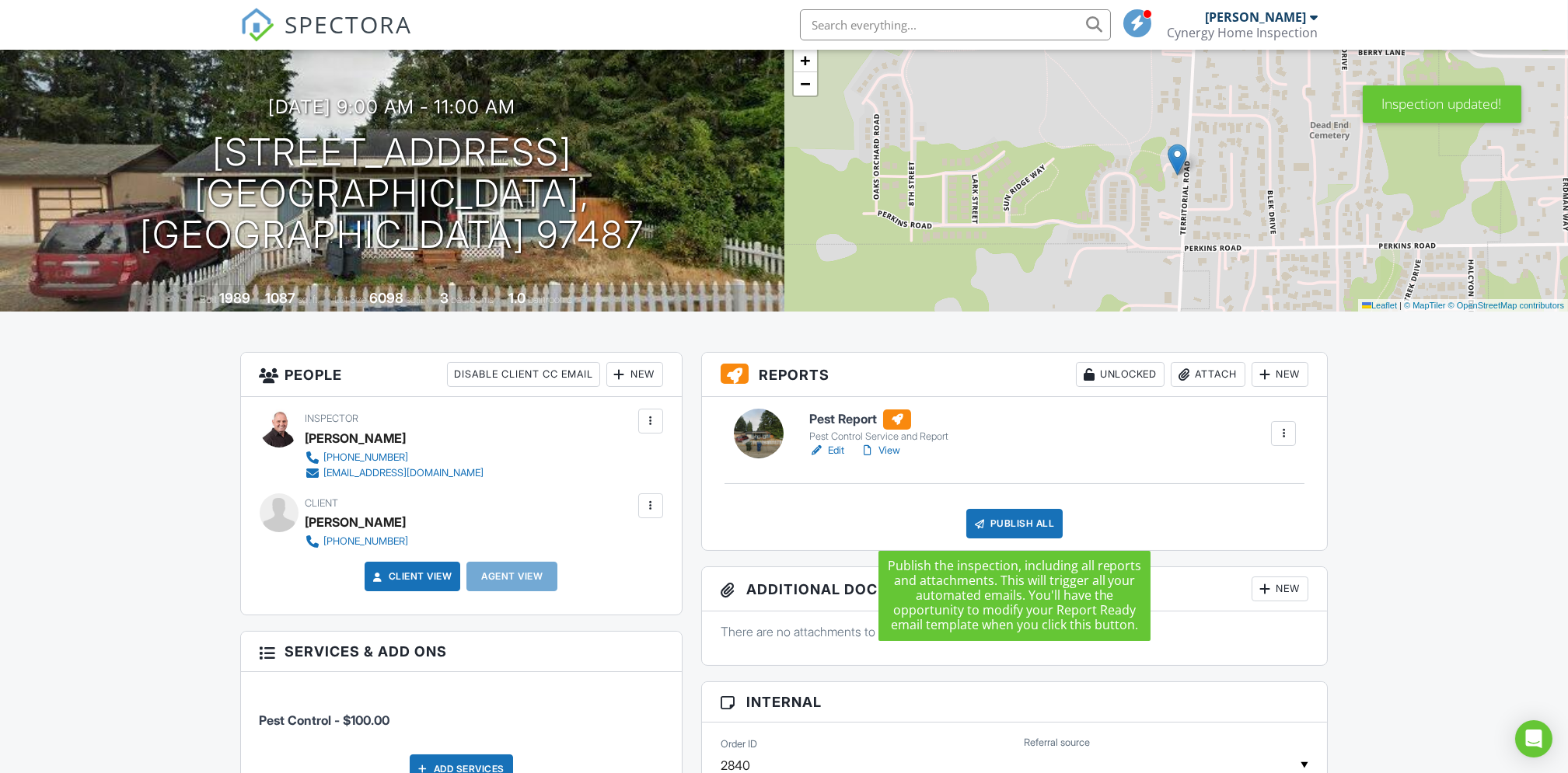
click at [1003, 527] on div "Publish All" at bounding box center [1015, 524] width 97 height 30
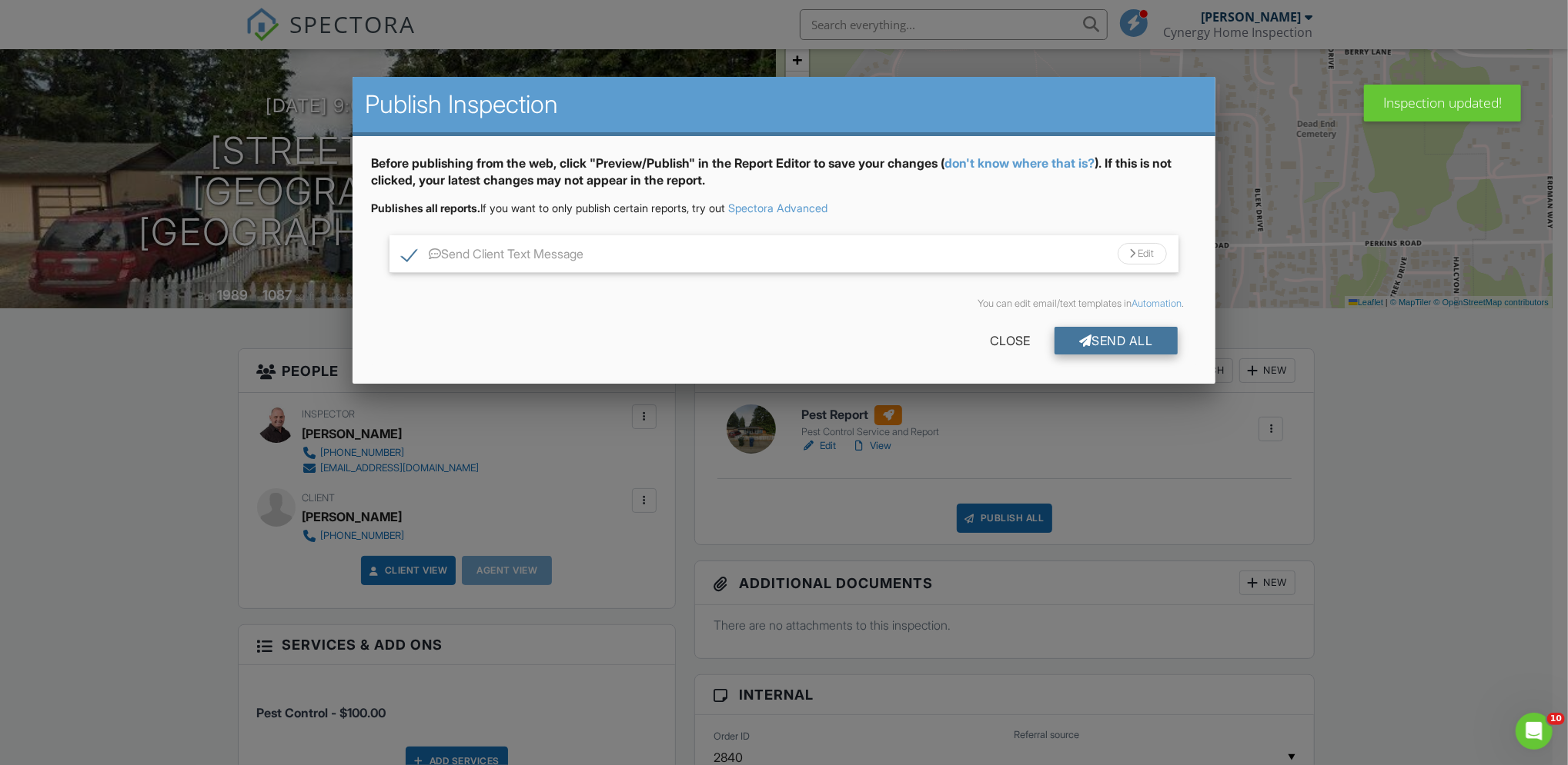
click at [1116, 343] on div "Send All" at bounding box center [1115, 341] width 123 height 28
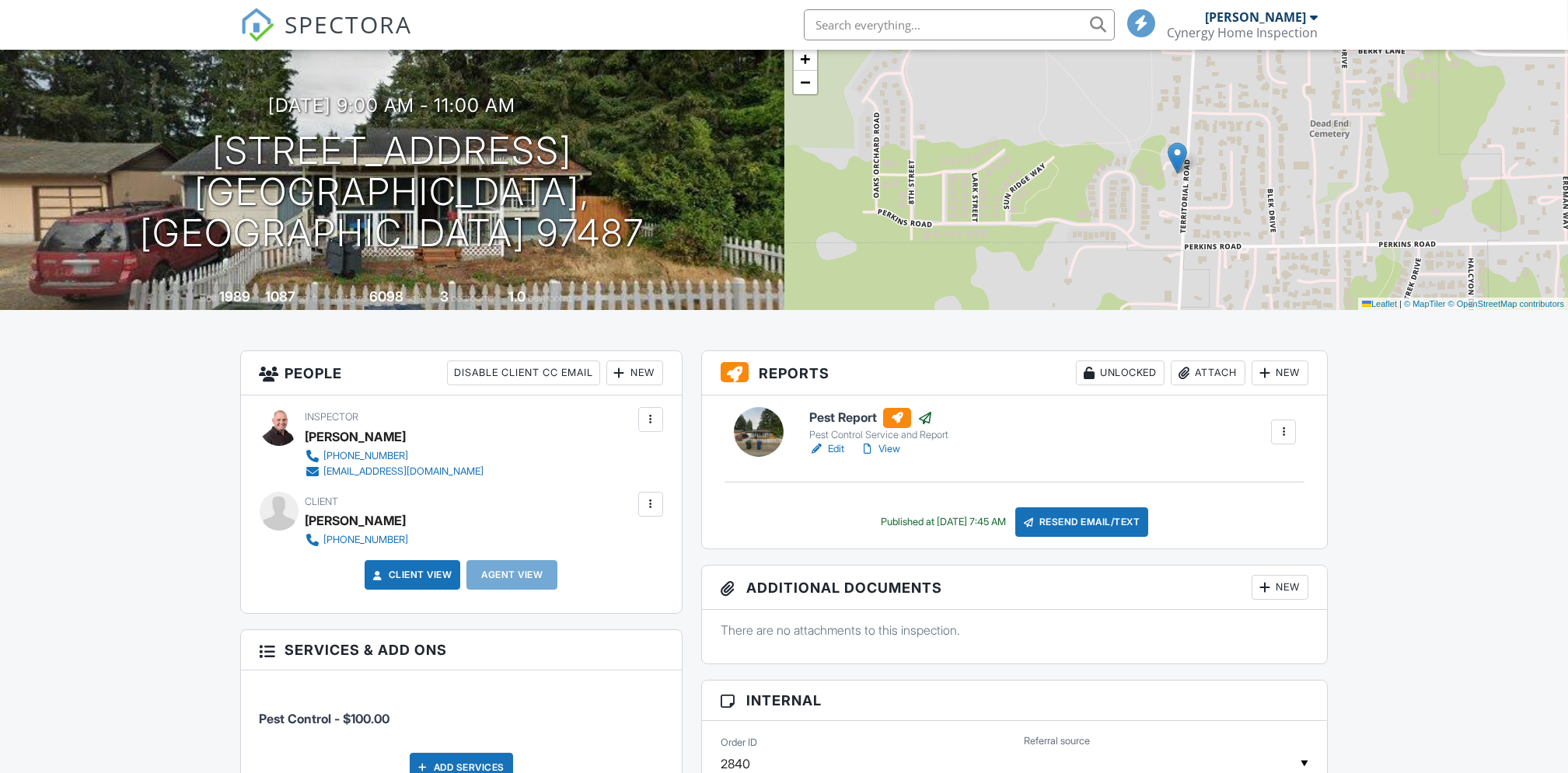
scroll to position [105, 0]
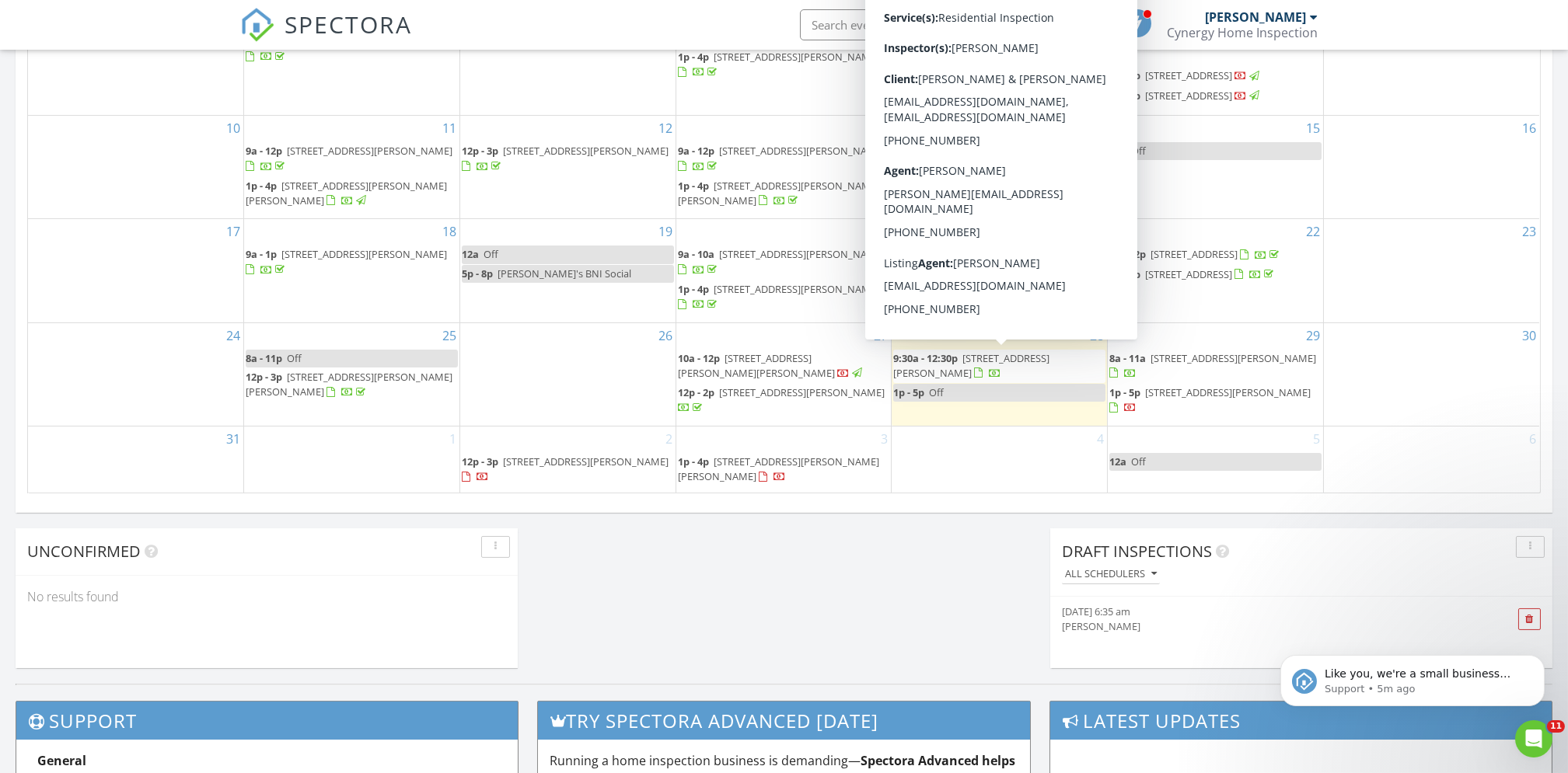
scroll to position [725, 0]
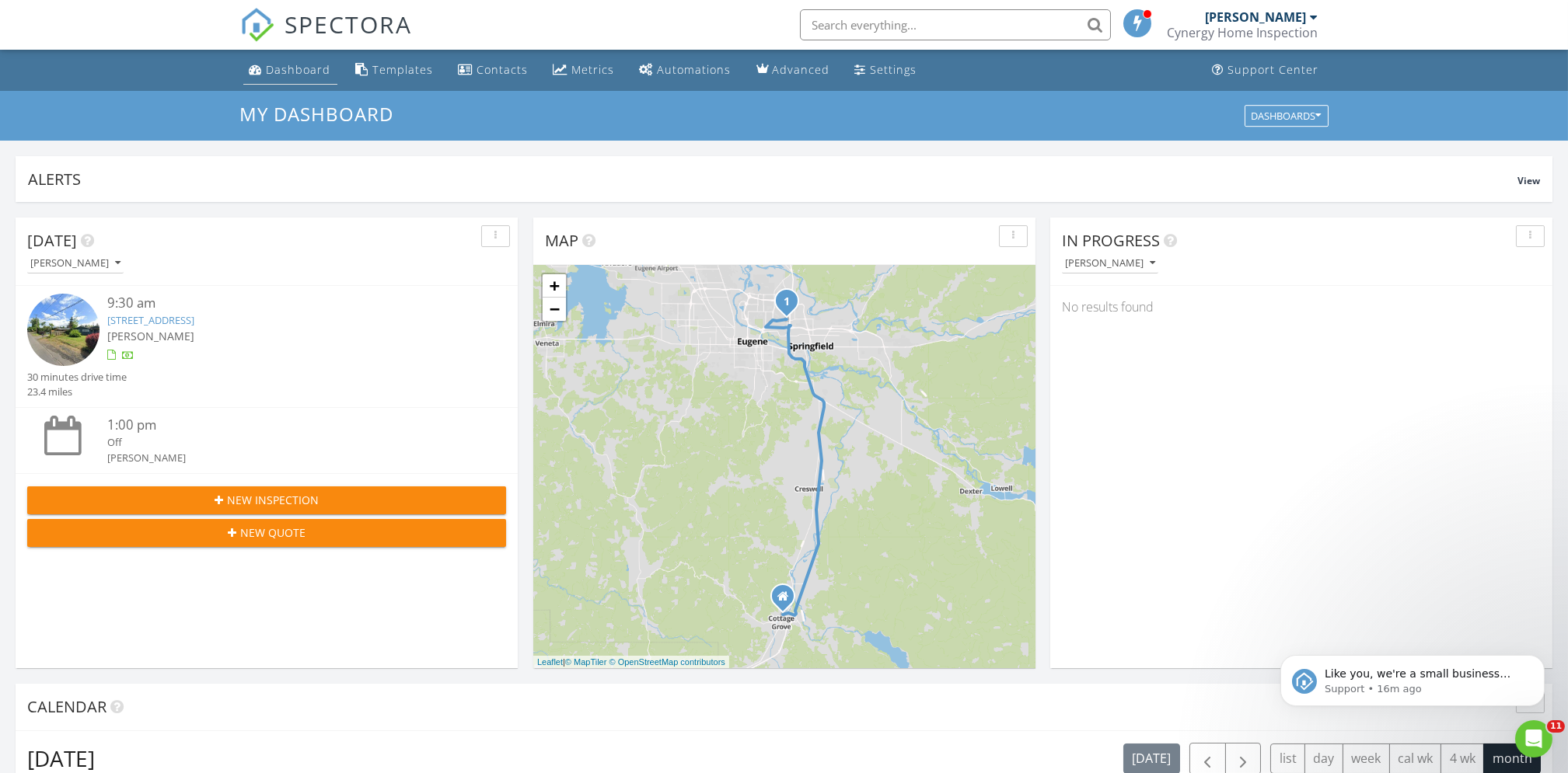
click at [280, 67] on div "Dashboard" at bounding box center [298, 69] width 65 height 15
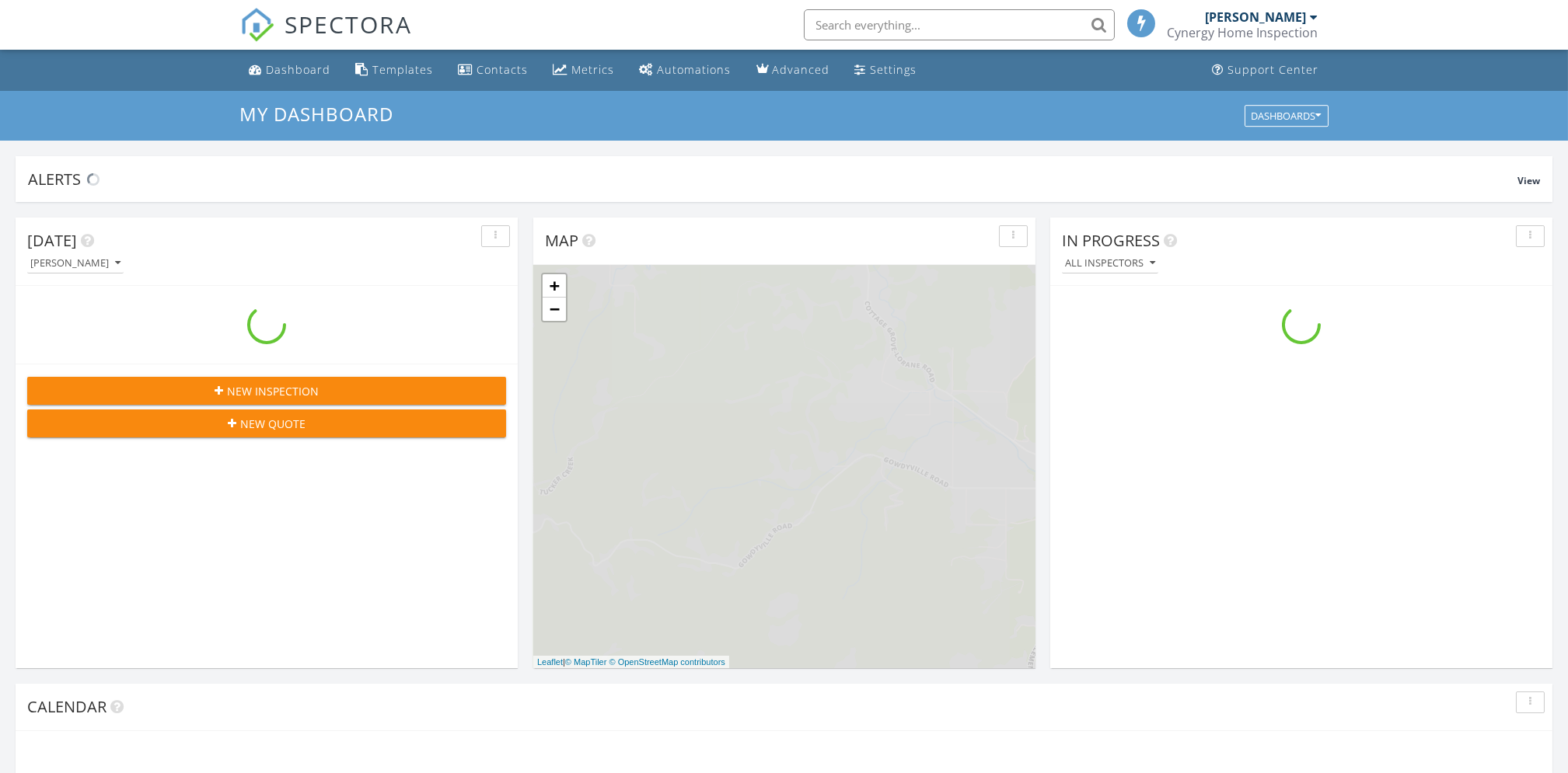
scroll to position [1446, 1600]
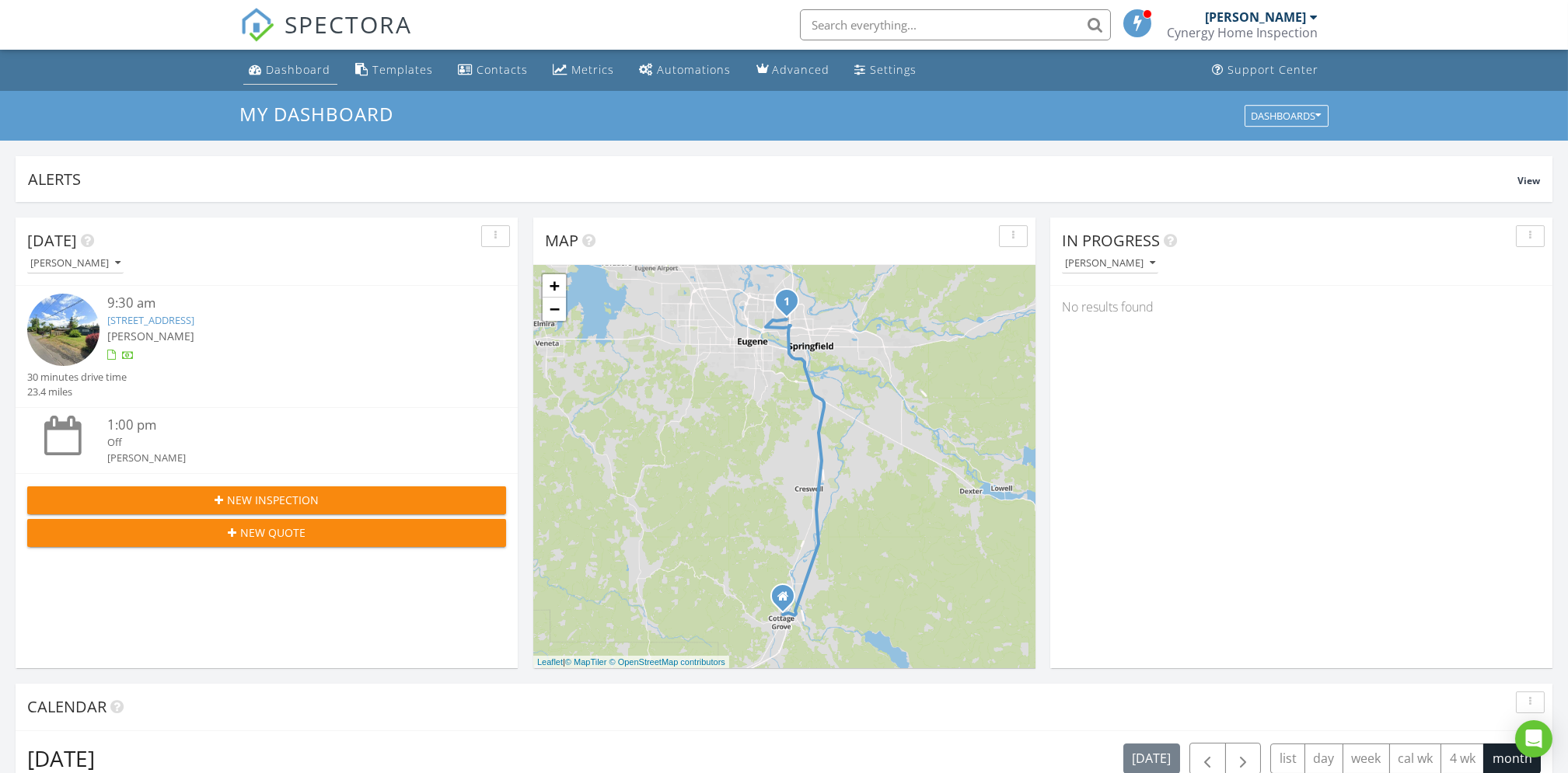
click at [309, 74] on div "Dashboard" at bounding box center [298, 69] width 65 height 15
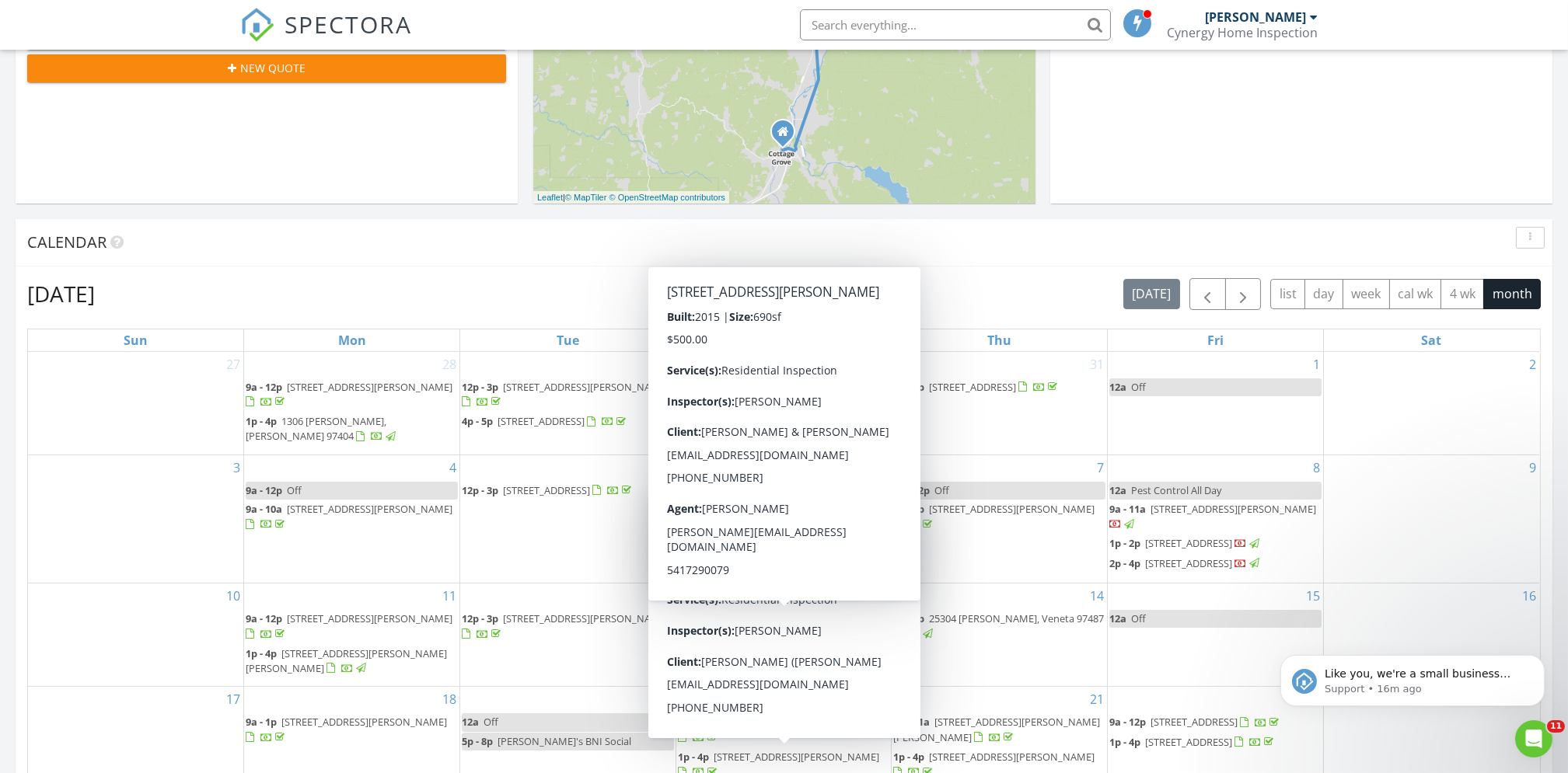
scroll to position [343, 0]
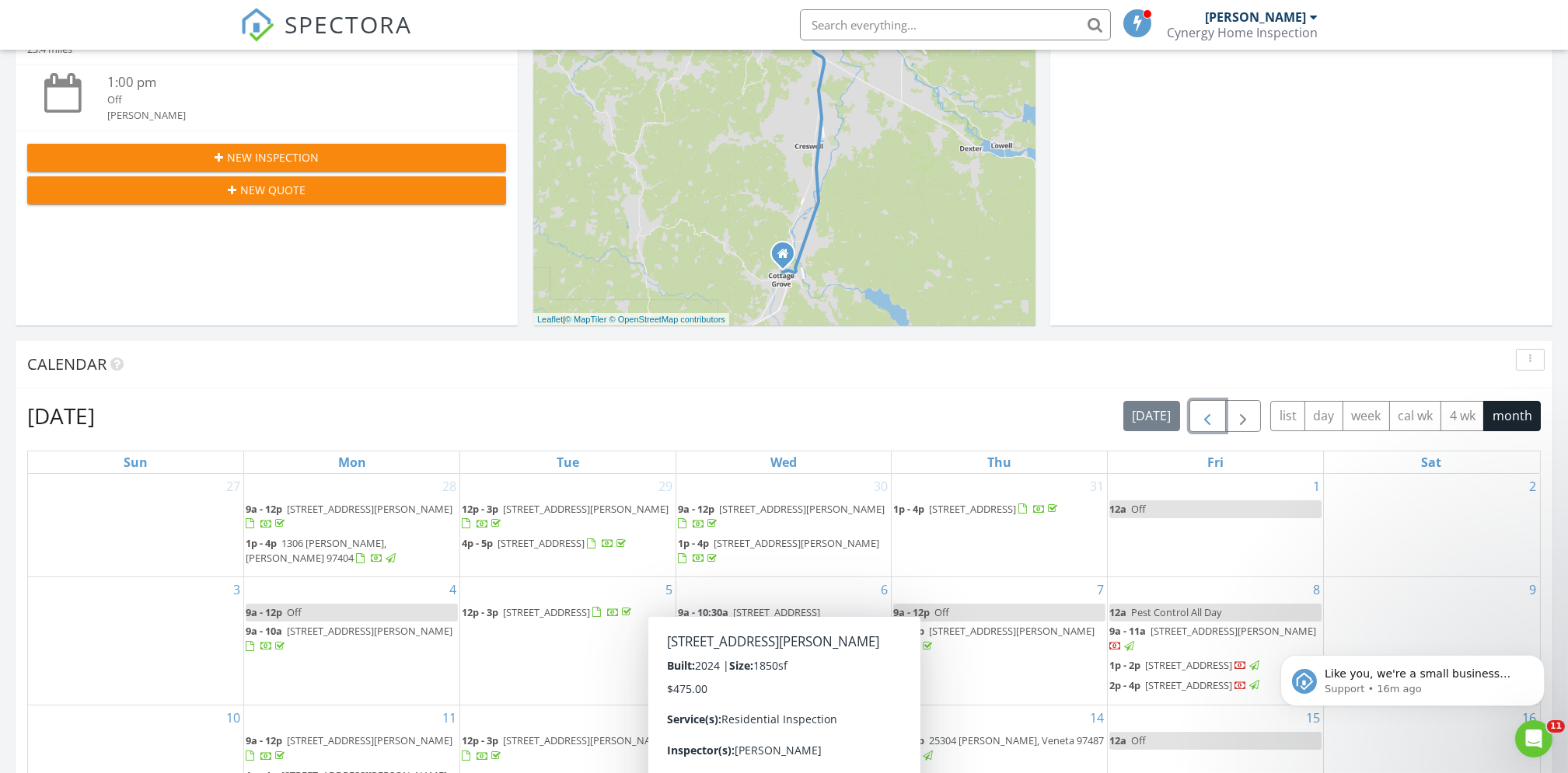
click at [1203, 419] on span "button" at bounding box center [1207, 417] width 19 height 19
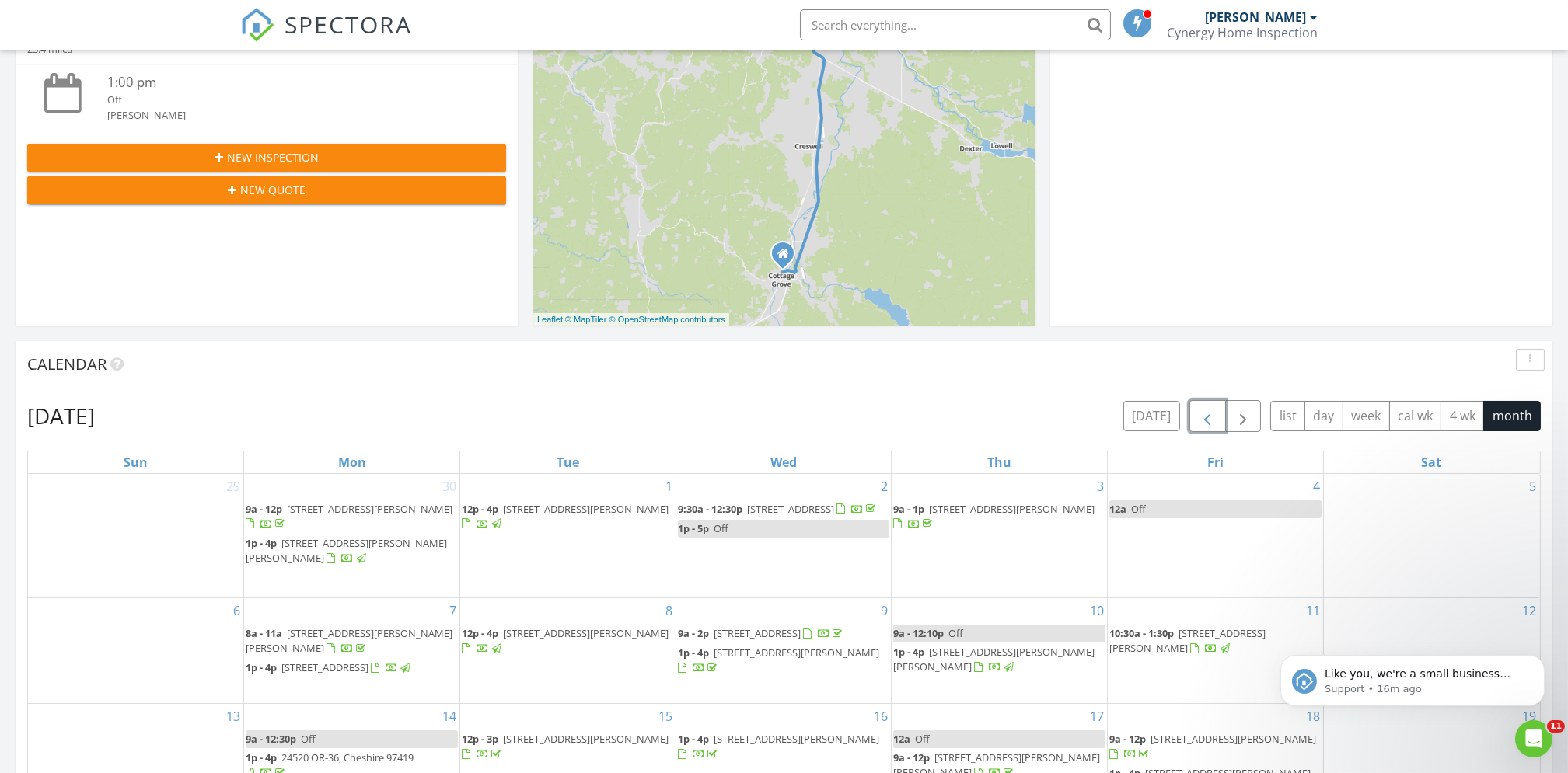
click at [1203, 419] on span "button" at bounding box center [1207, 417] width 19 height 19
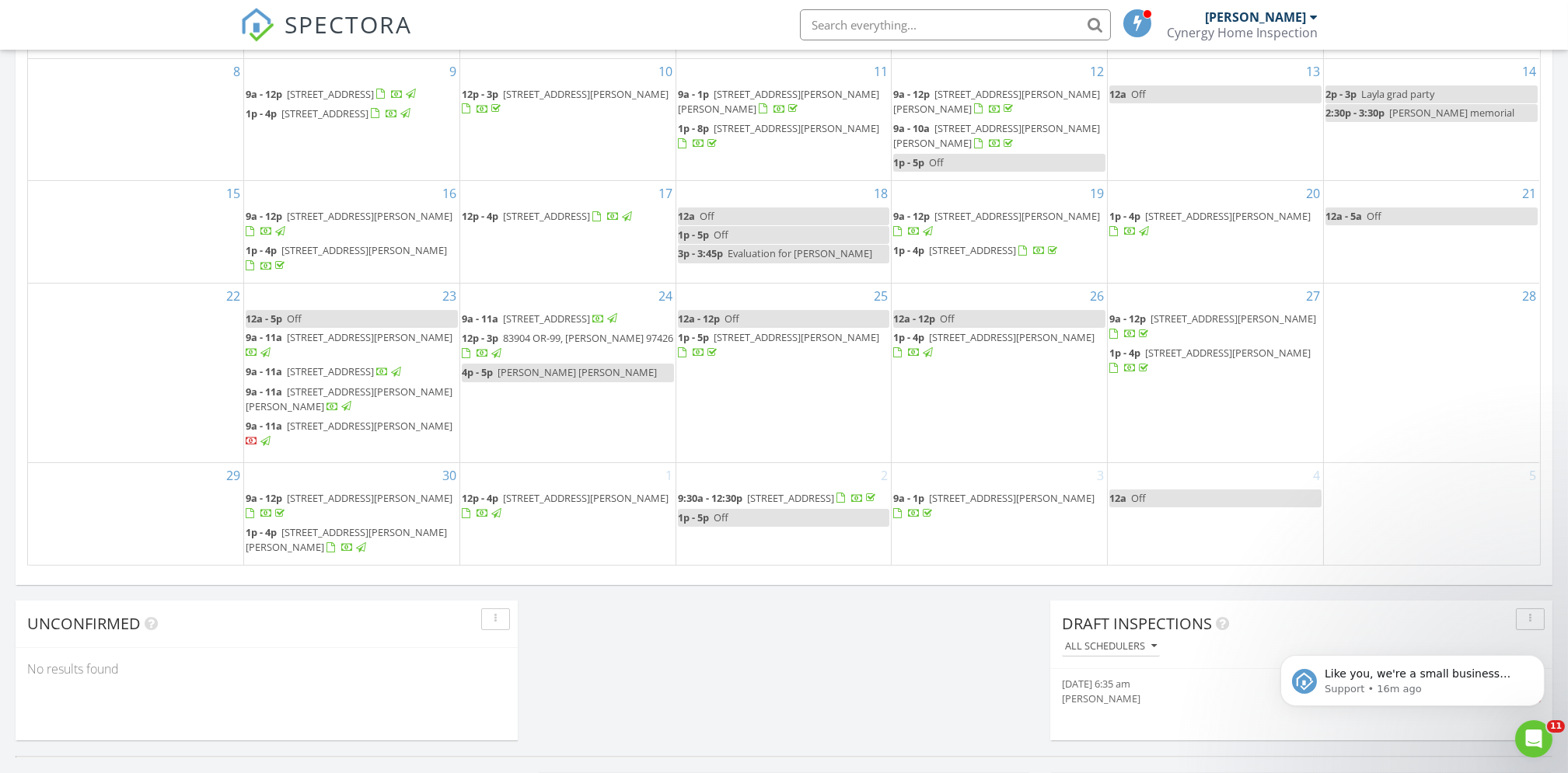
scroll to position [861, 0]
click at [578, 312] on span "87708 Territorial Hwy, Veneta 97487" at bounding box center [546, 318] width 87 height 14
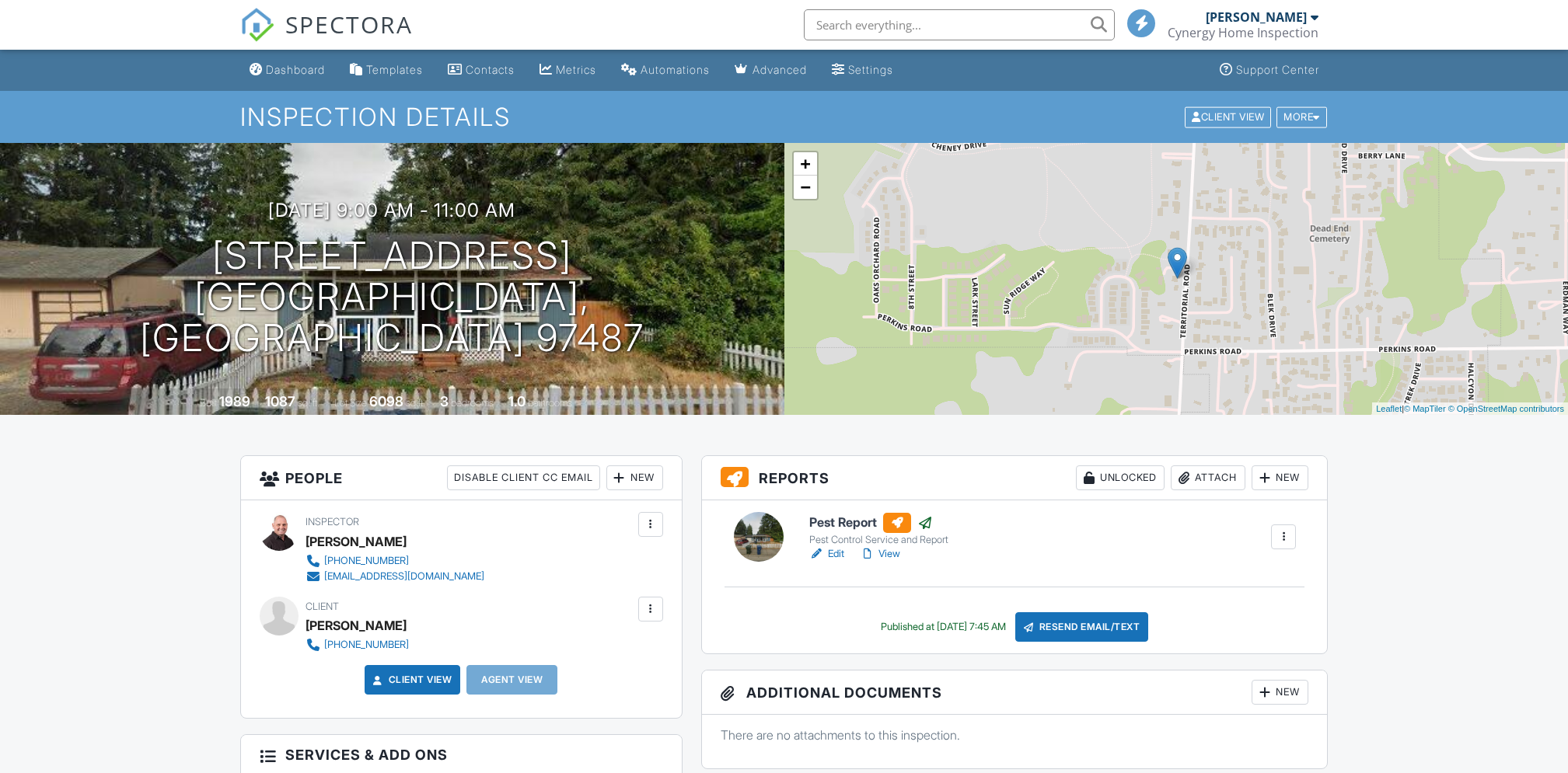
click at [652, 613] on div at bounding box center [650, 609] width 16 height 16
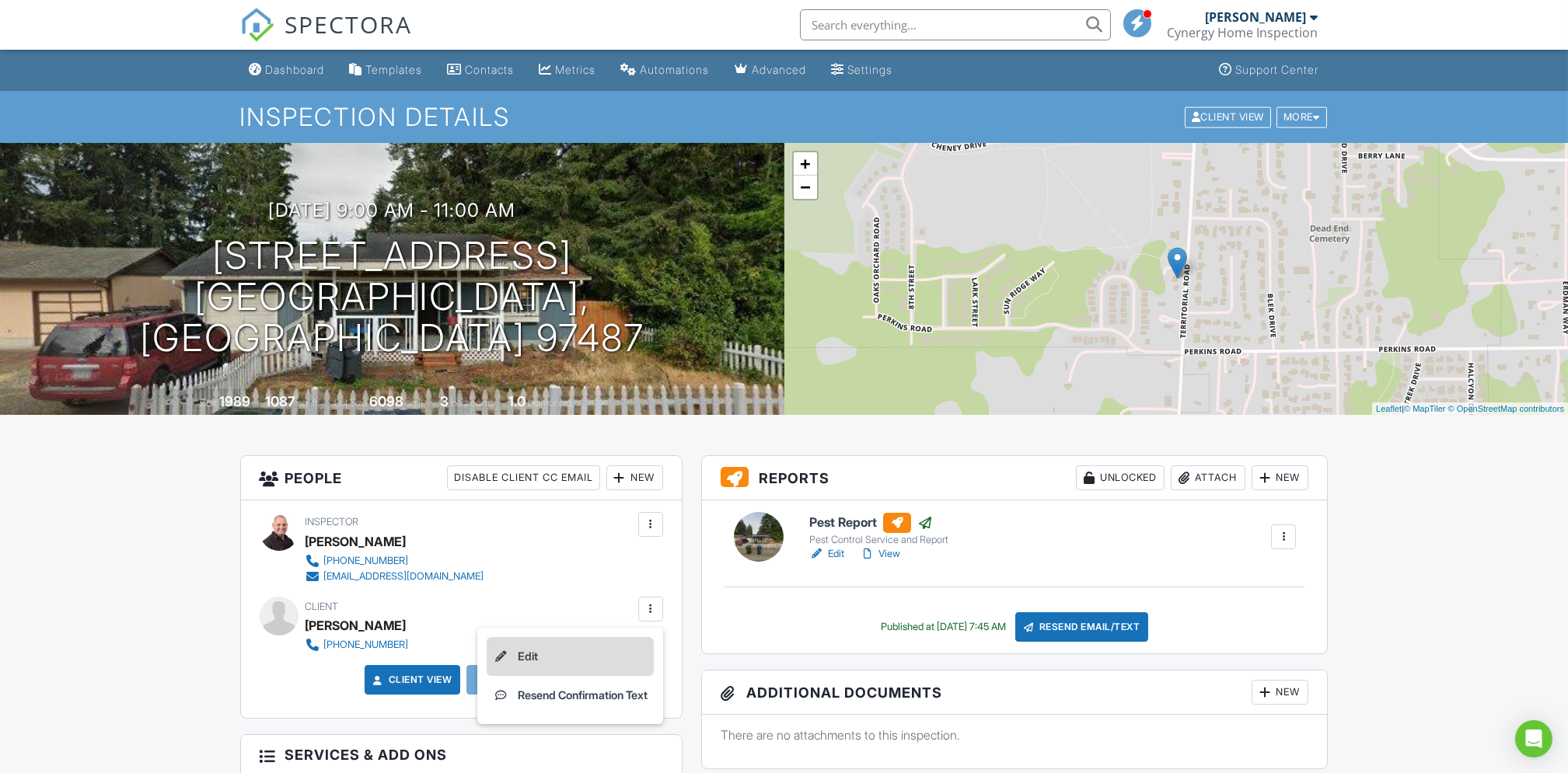
click at [547, 656] on li "Edit" at bounding box center [570, 656] width 167 height 38
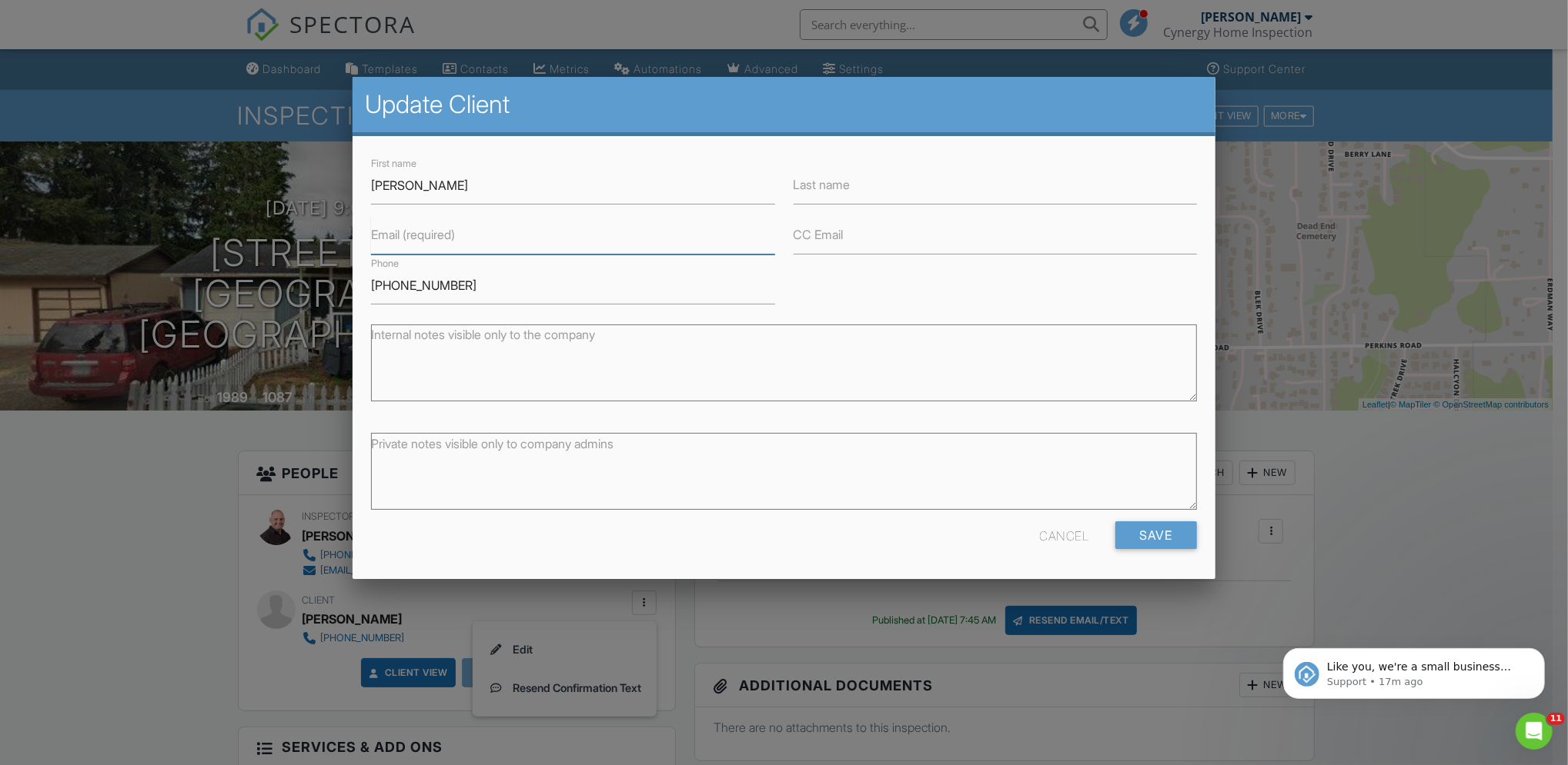
click at [535, 236] on input "Email (required)" at bounding box center [572, 236] width 404 height 38
paste input "[EMAIL_ADDRESS][DOMAIN_NAME]"
type input "[EMAIL_ADDRESS][DOMAIN_NAME]"
click at [1148, 532] on input "Save" at bounding box center [1156, 535] width 82 height 28
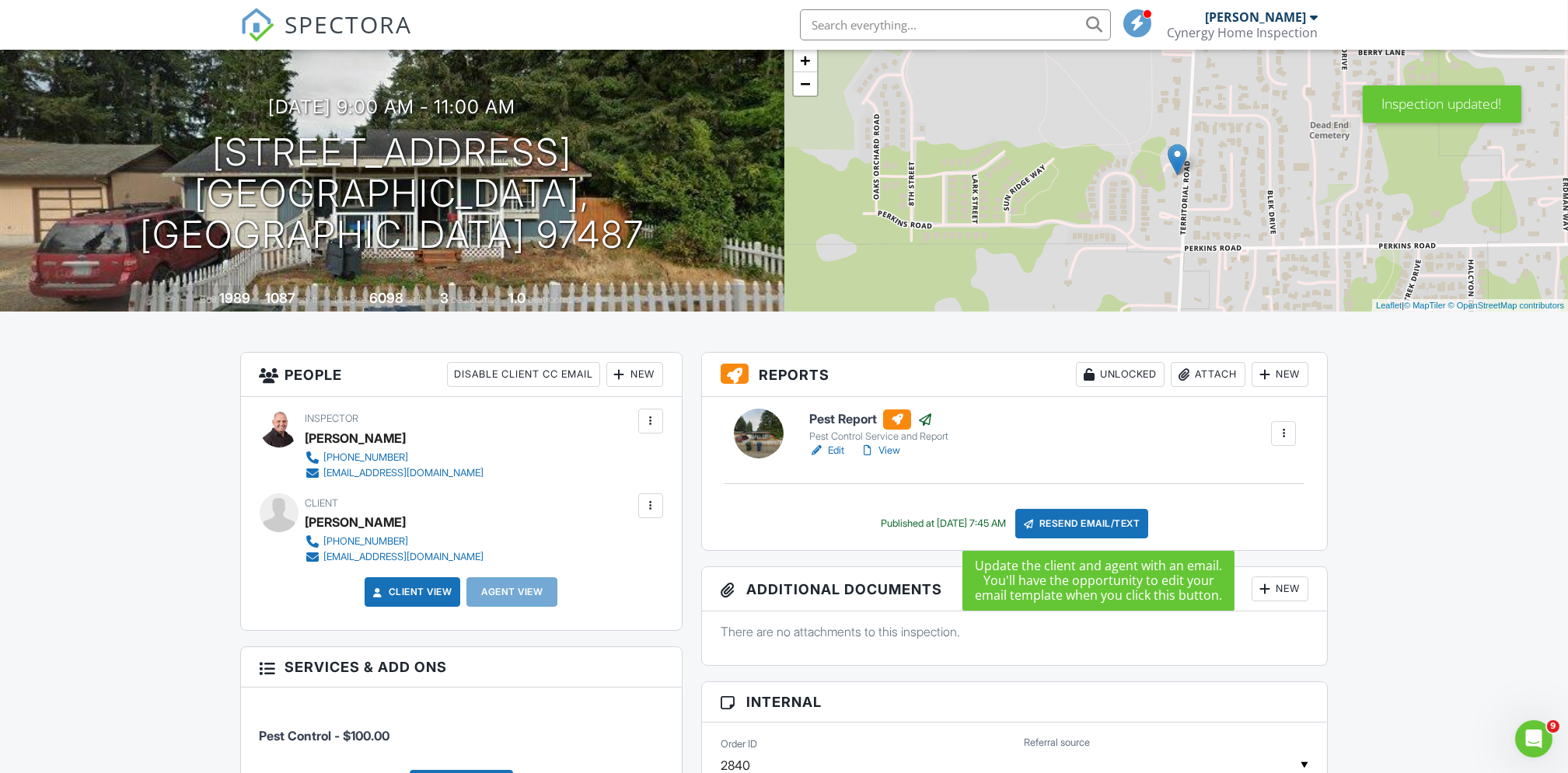
click at [1096, 519] on div "Resend Email/Text" at bounding box center [1082, 524] width 134 height 30
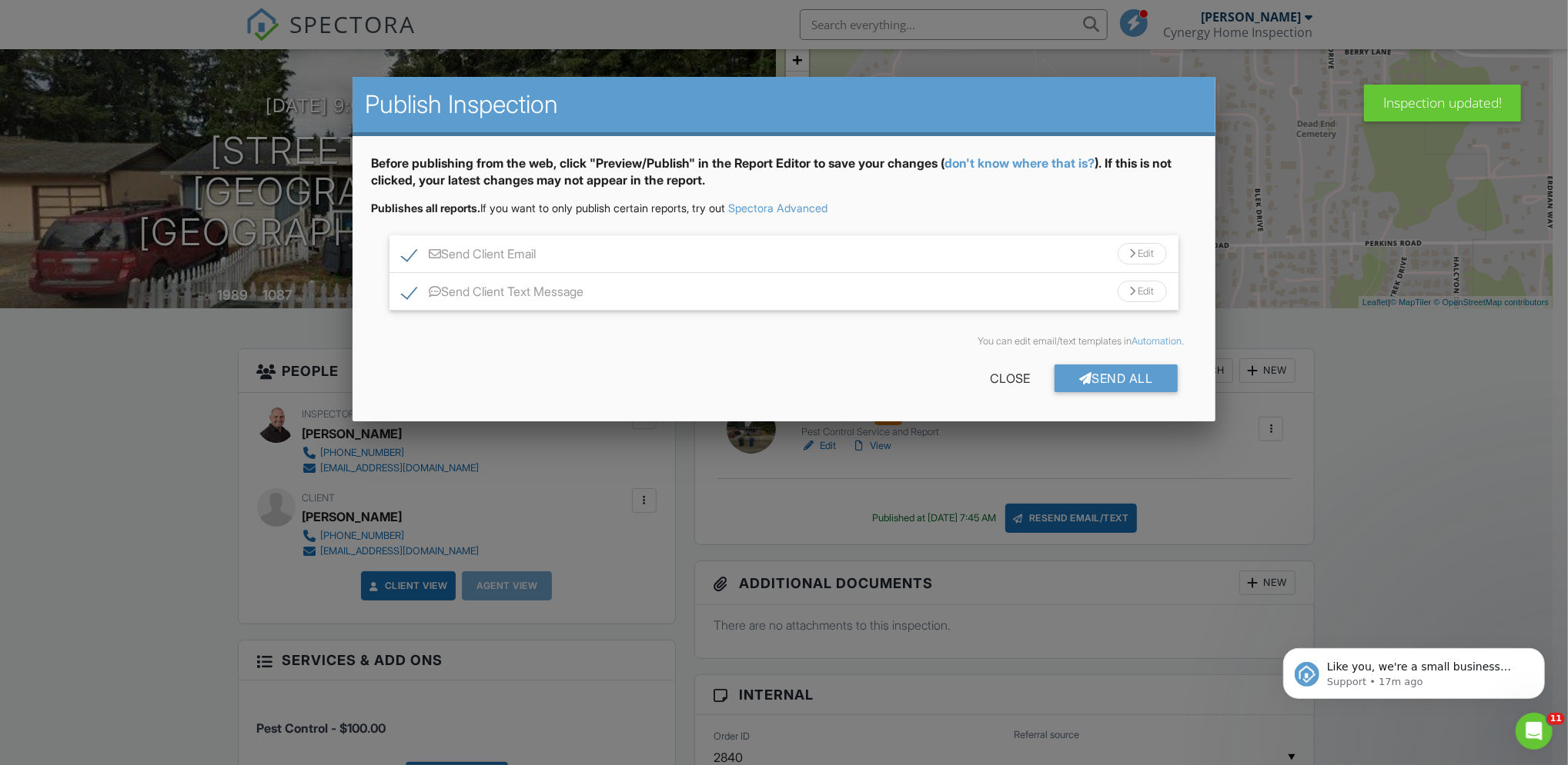
click at [411, 290] on label "Send Client Text Message" at bounding box center [493, 294] width 182 height 19
checkbox input "false"
click at [1109, 377] on div "Send All" at bounding box center [1115, 378] width 123 height 28
